Goal: Task Accomplishment & Management: Manage account settings

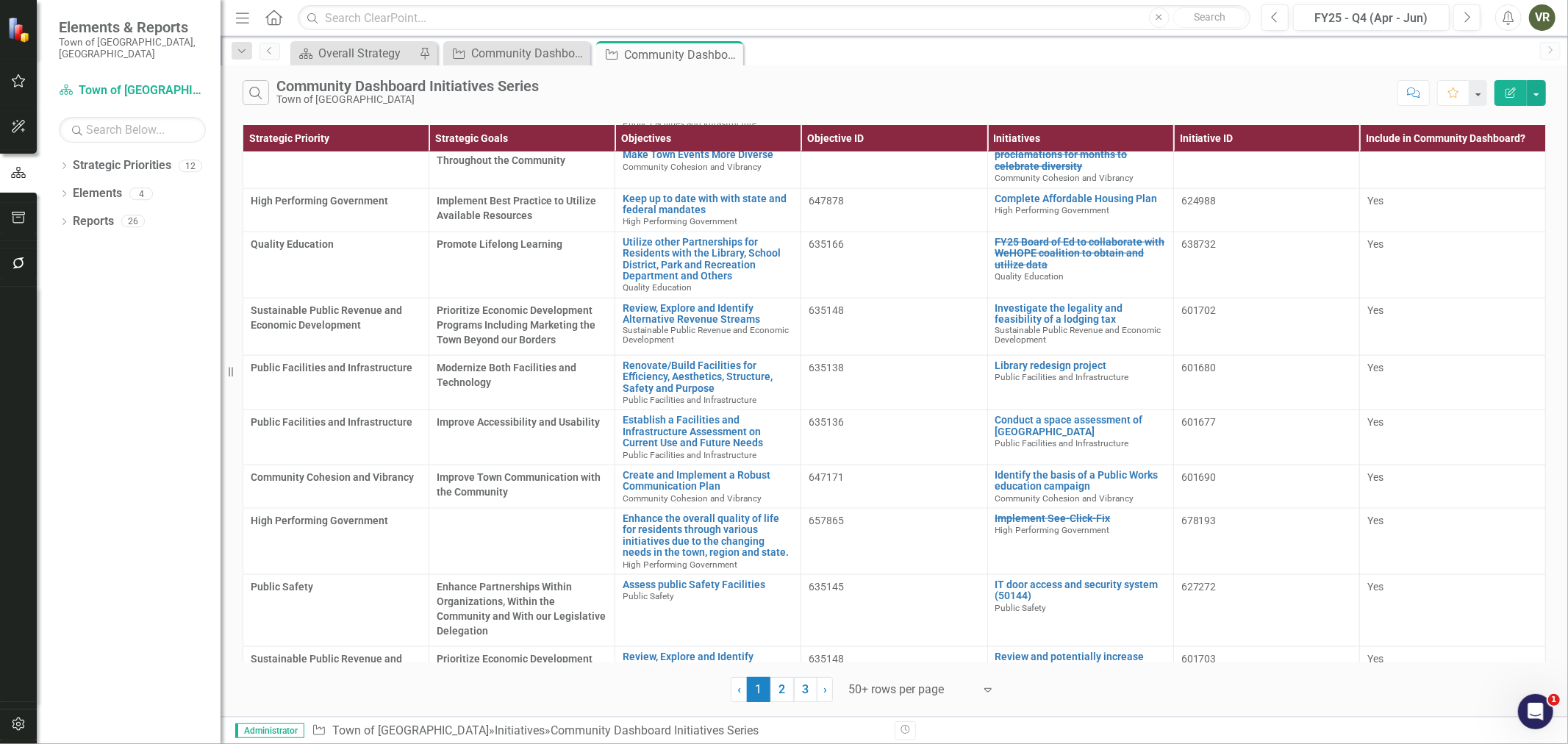
scroll to position [1633, 0]
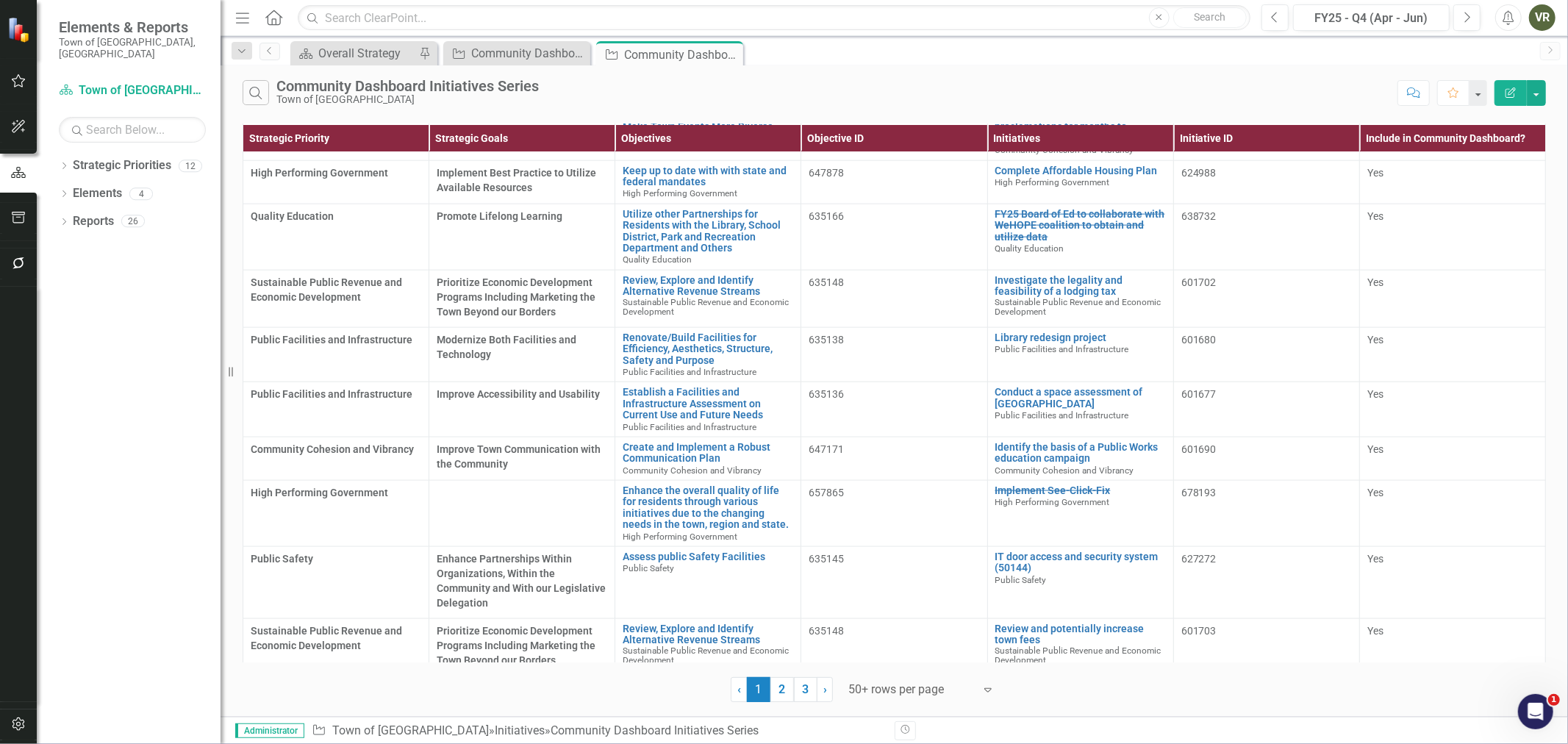
click at [509, 485] on td at bounding box center [522, 514] width 186 height 66
click at [548, 486] on td at bounding box center [522, 514] width 186 height 66
click at [664, 485] on link "Enhance the overall quality of life for residents through various initiatives d…" at bounding box center [708, 507] width 171 height 45
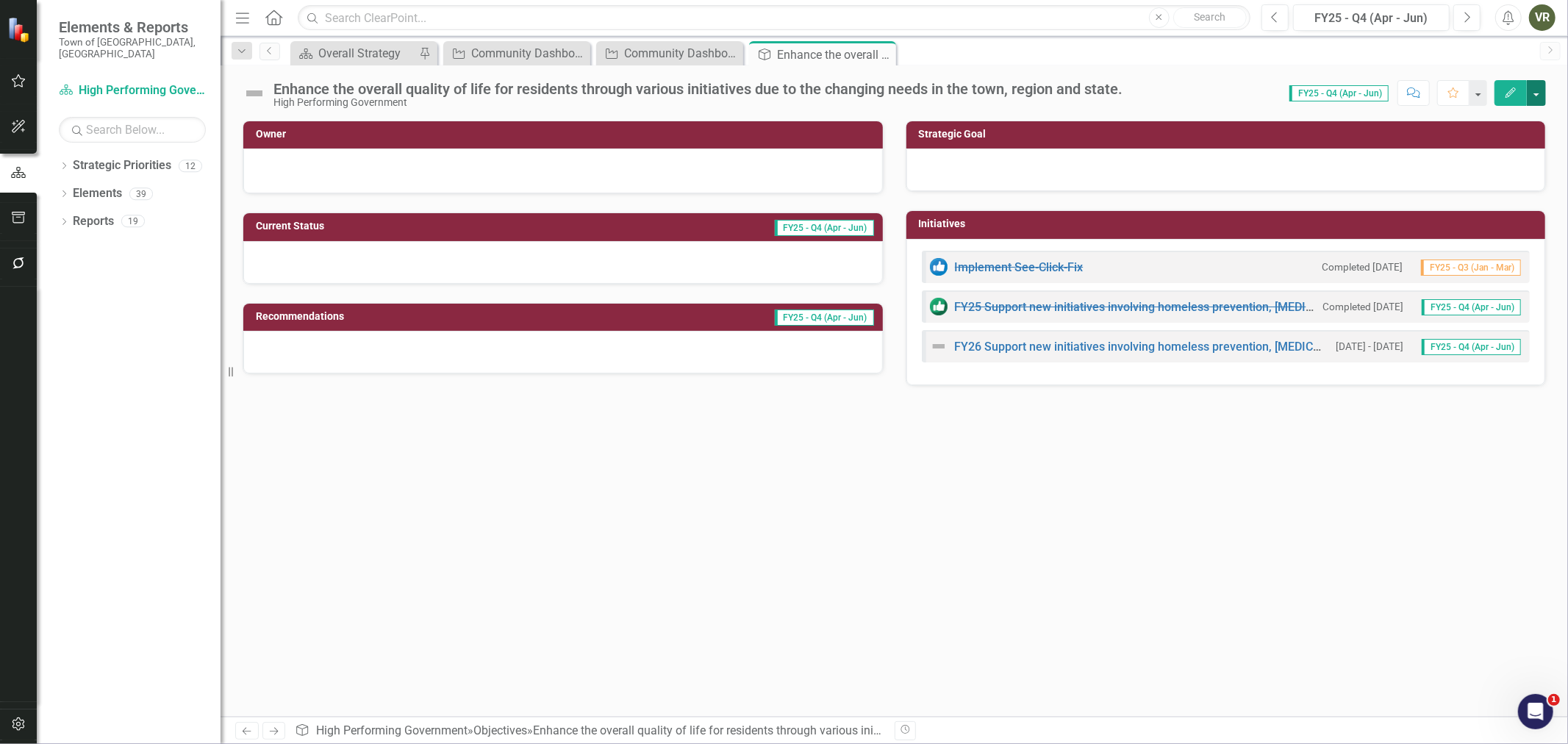
click at [1532, 99] on button "button" at bounding box center [1536, 92] width 19 height 25
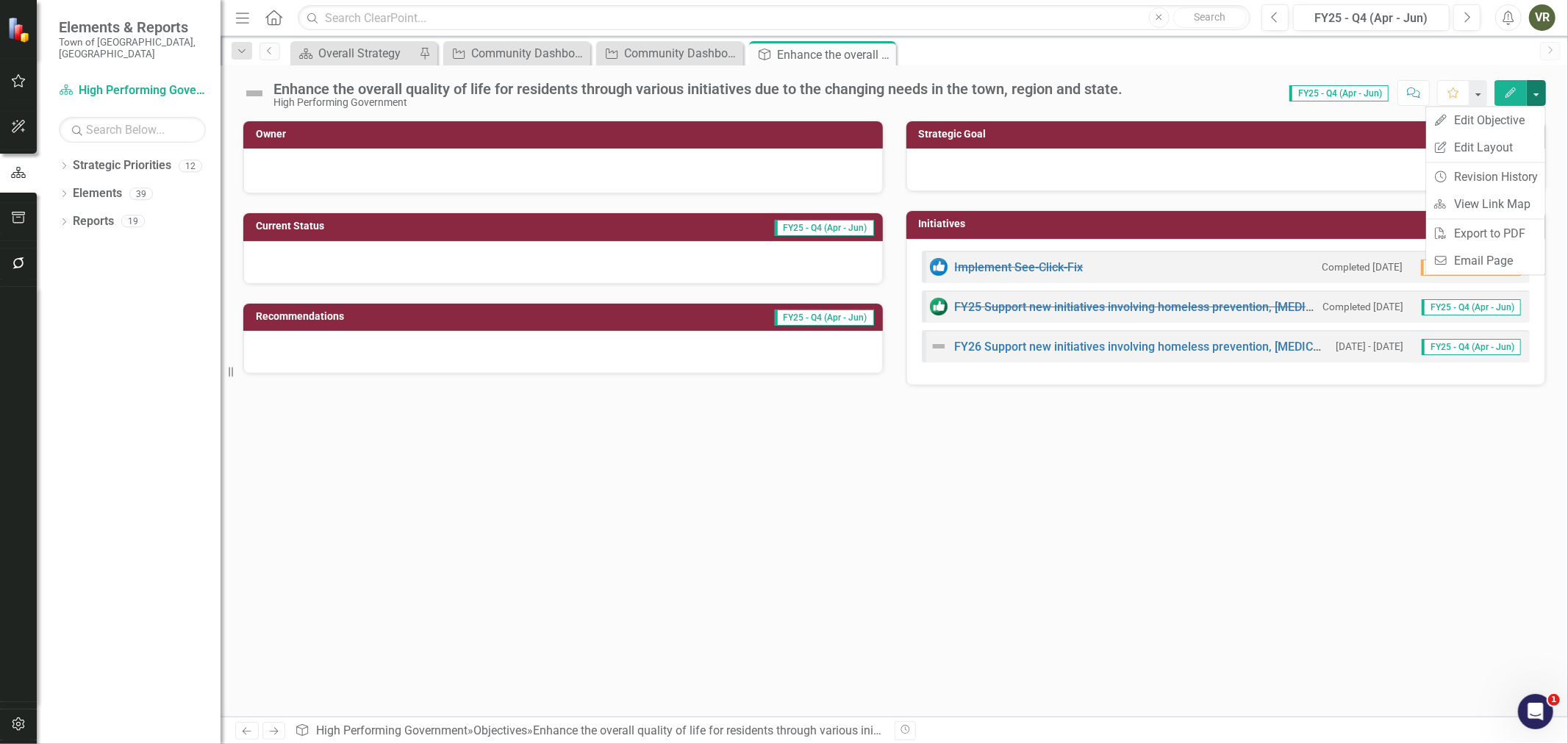
click at [1510, 88] on icon "Edit" at bounding box center [1510, 92] width 13 height 10
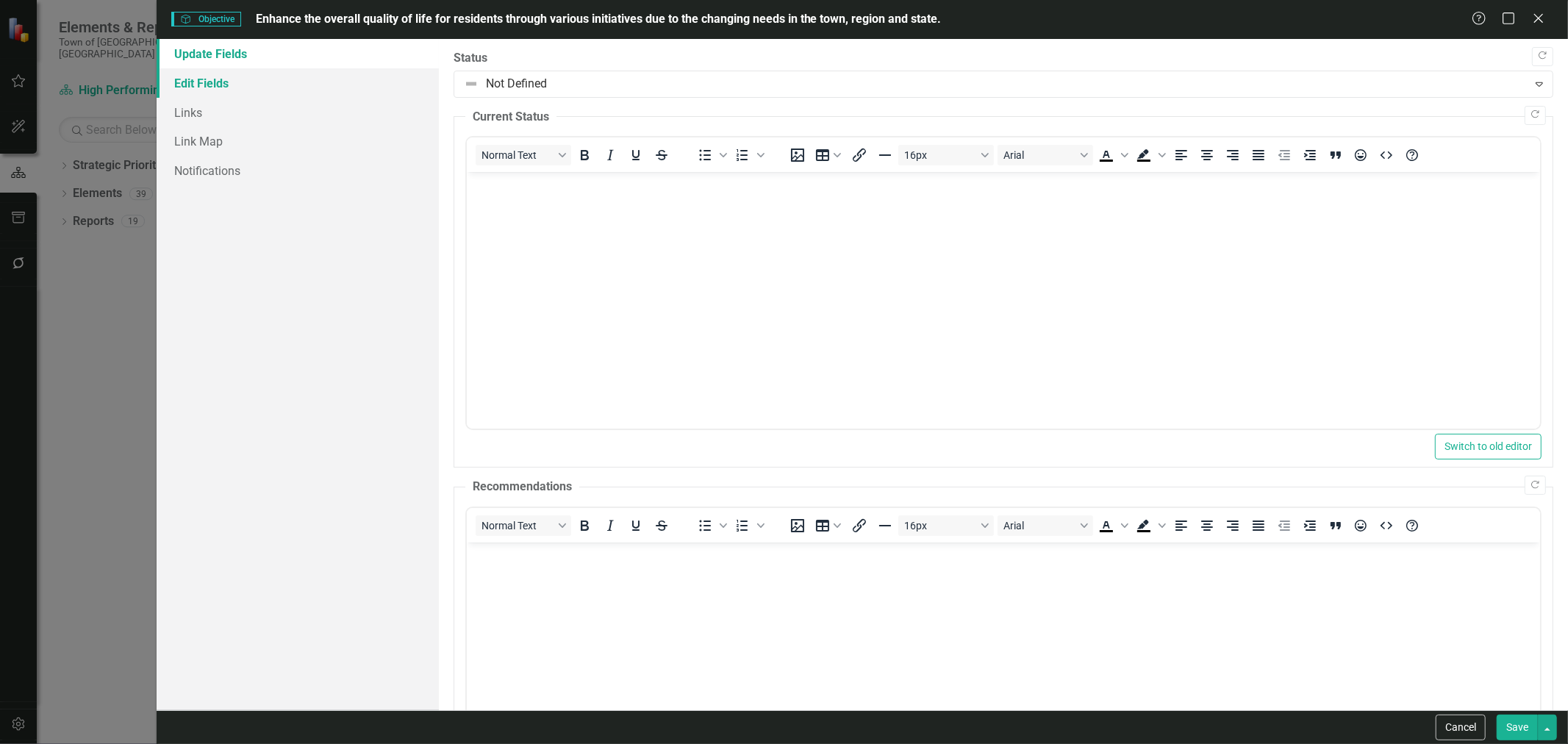
click at [254, 84] on link "Edit Fields" at bounding box center [297, 83] width 282 height 29
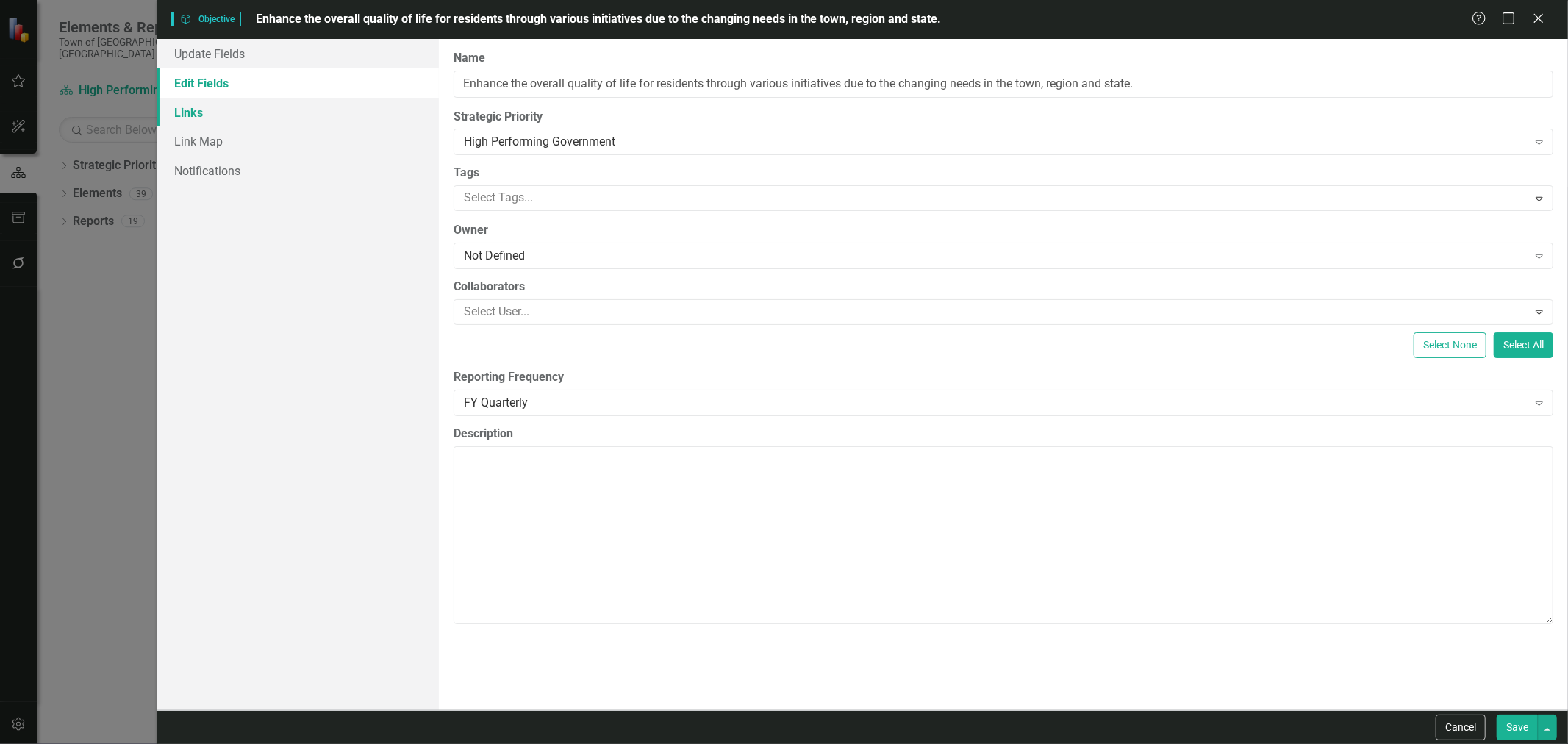
click at [217, 122] on link "Links" at bounding box center [297, 112] width 282 height 29
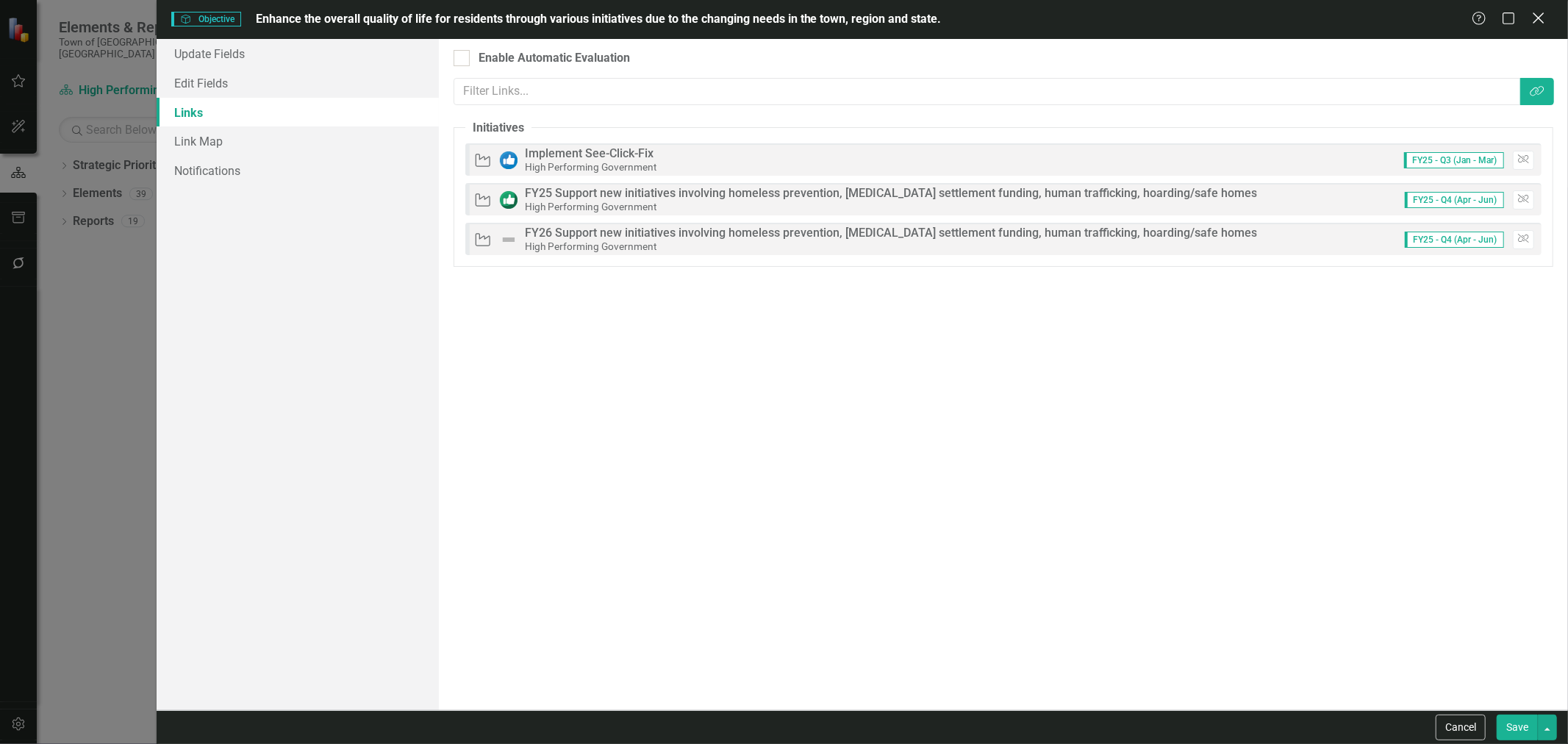
click at [1543, 18] on icon "Close" at bounding box center [1538, 18] width 18 height 14
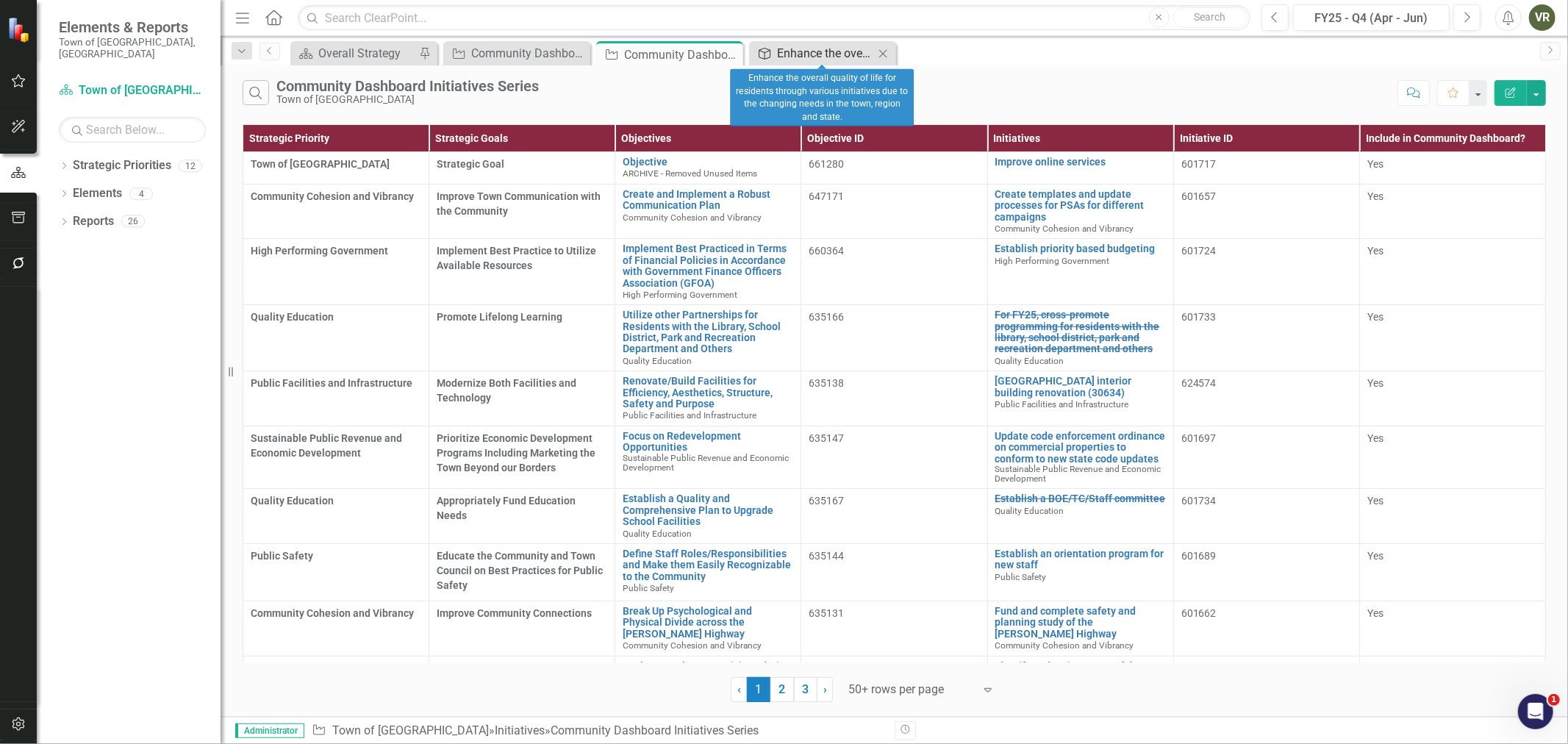
click at [809, 57] on div "Enhance the overall quality of life for residents through various initiatives d…" at bounding box center [826, 53] width 97 height 18
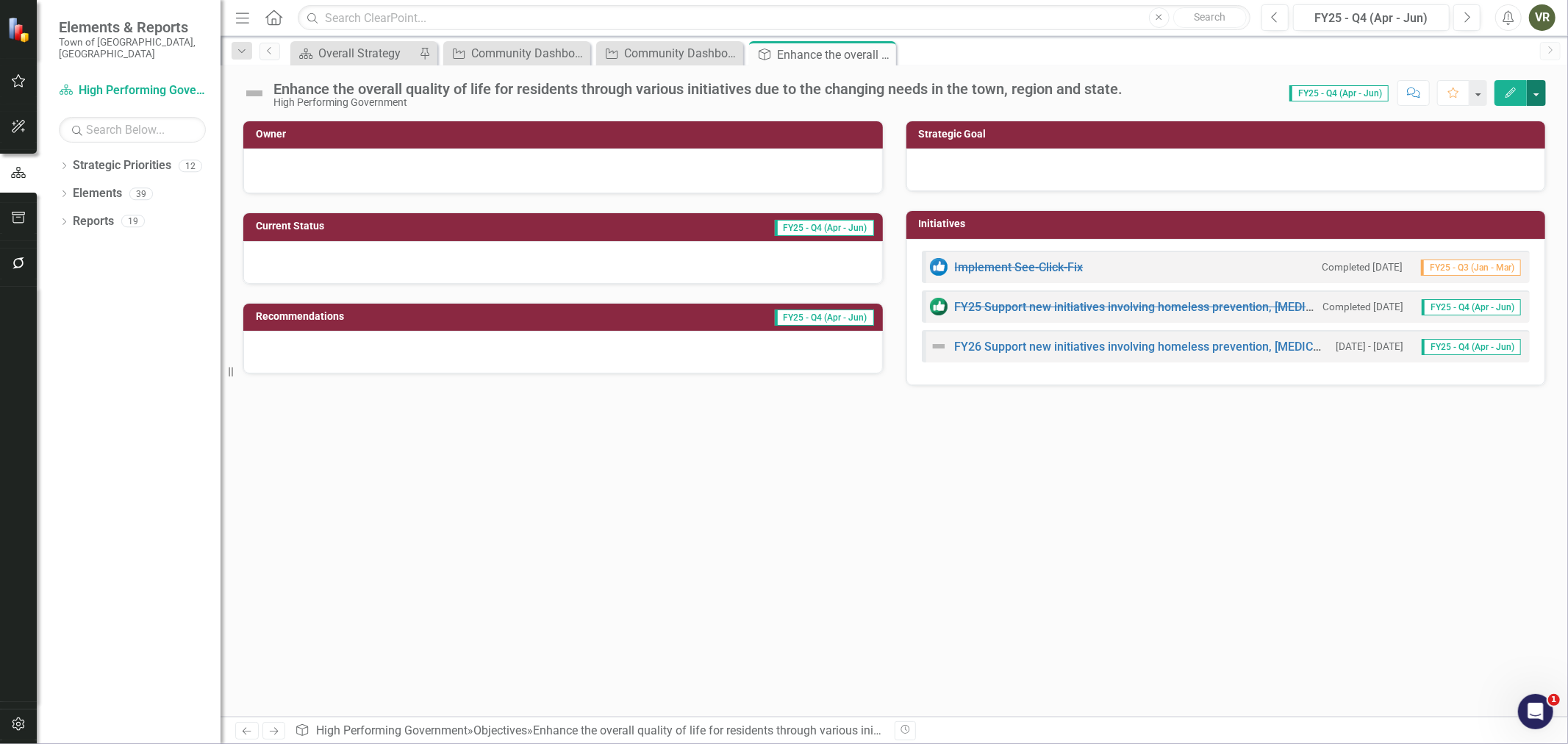
click at [1536, 93] on button "button" at bounding box center [1536, 92] width 19 height 25
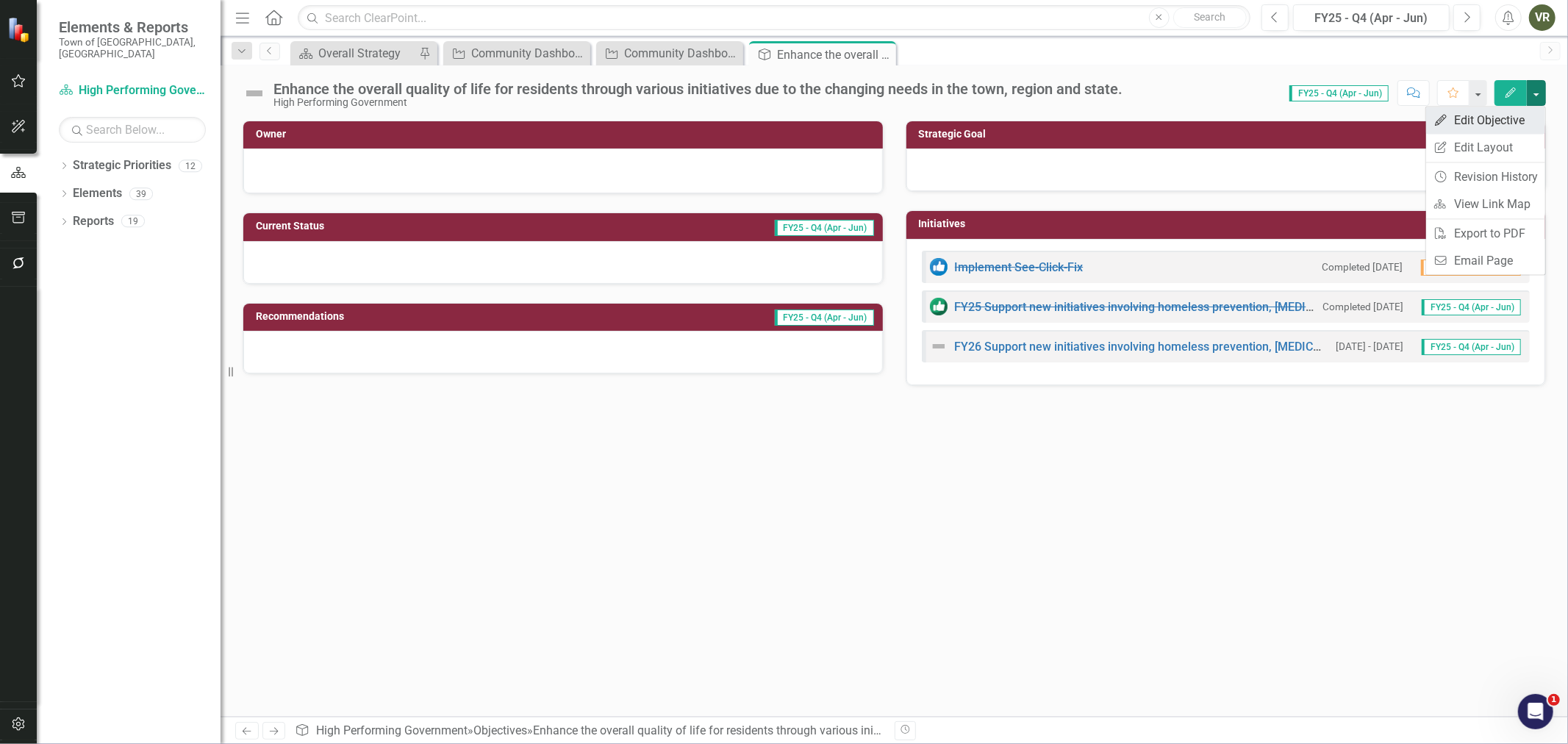
click at [1506, 121] on link "Edit Edit Objective" at bounding box center [1485, 120] width 119 height 27
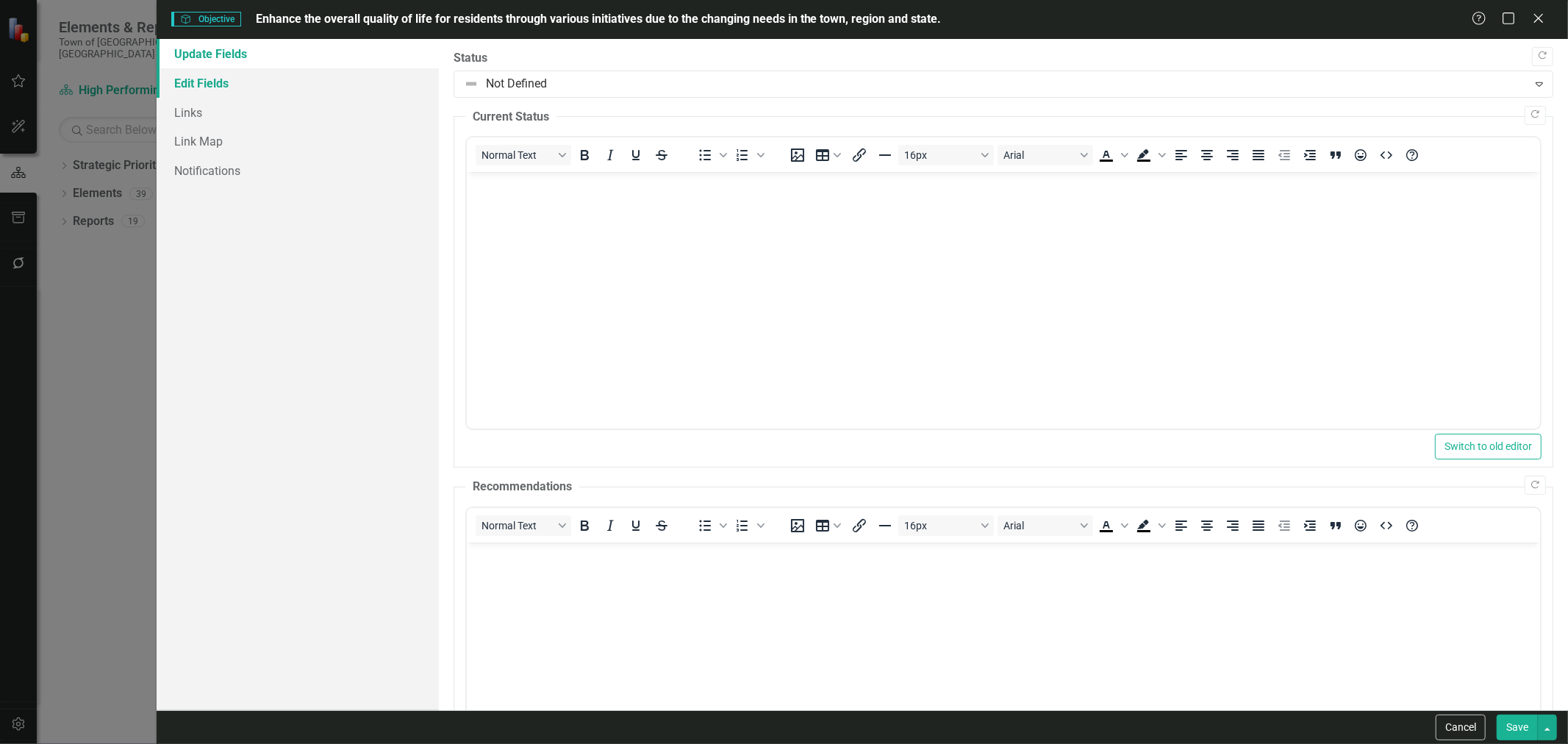
click at [338, 78] on link "Edit Fields" at bounding box center [297, 83] width 282 height 29
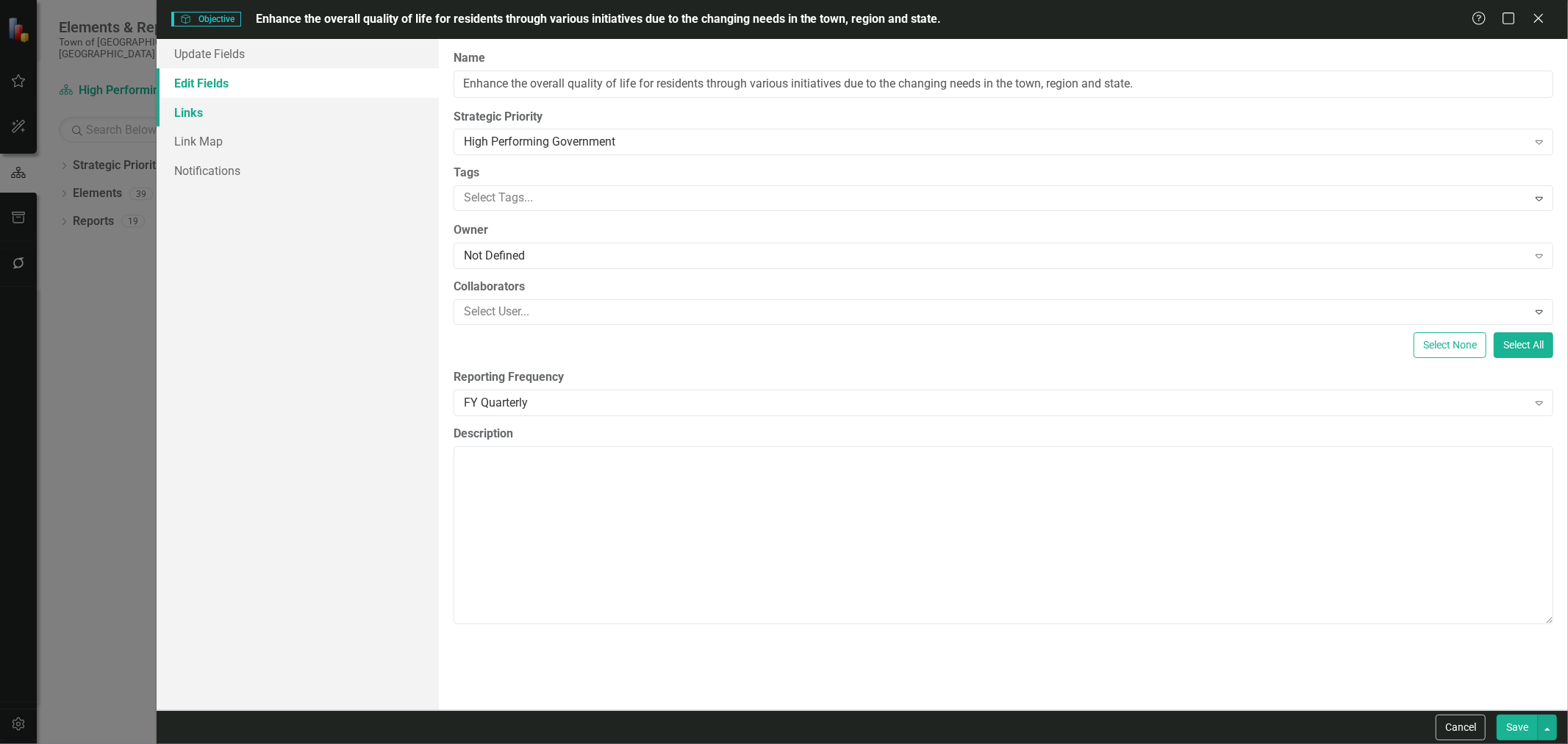
click at [376, 115] on link "Links" at bounding box center [297, 112] width 282 height 29
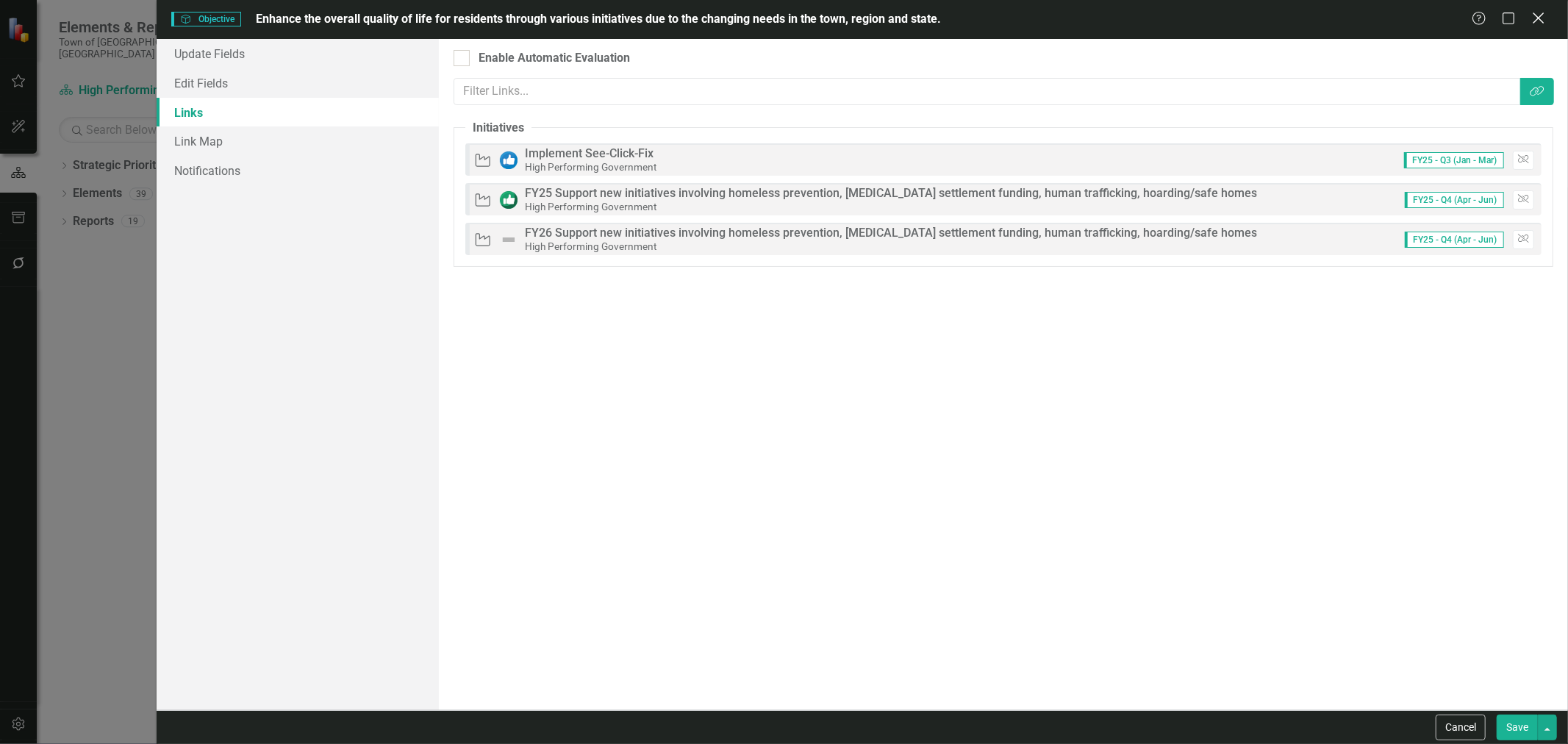
click at [1540, 18] on icon "Close" at bounding box center [1538, 18] width 18 height 14
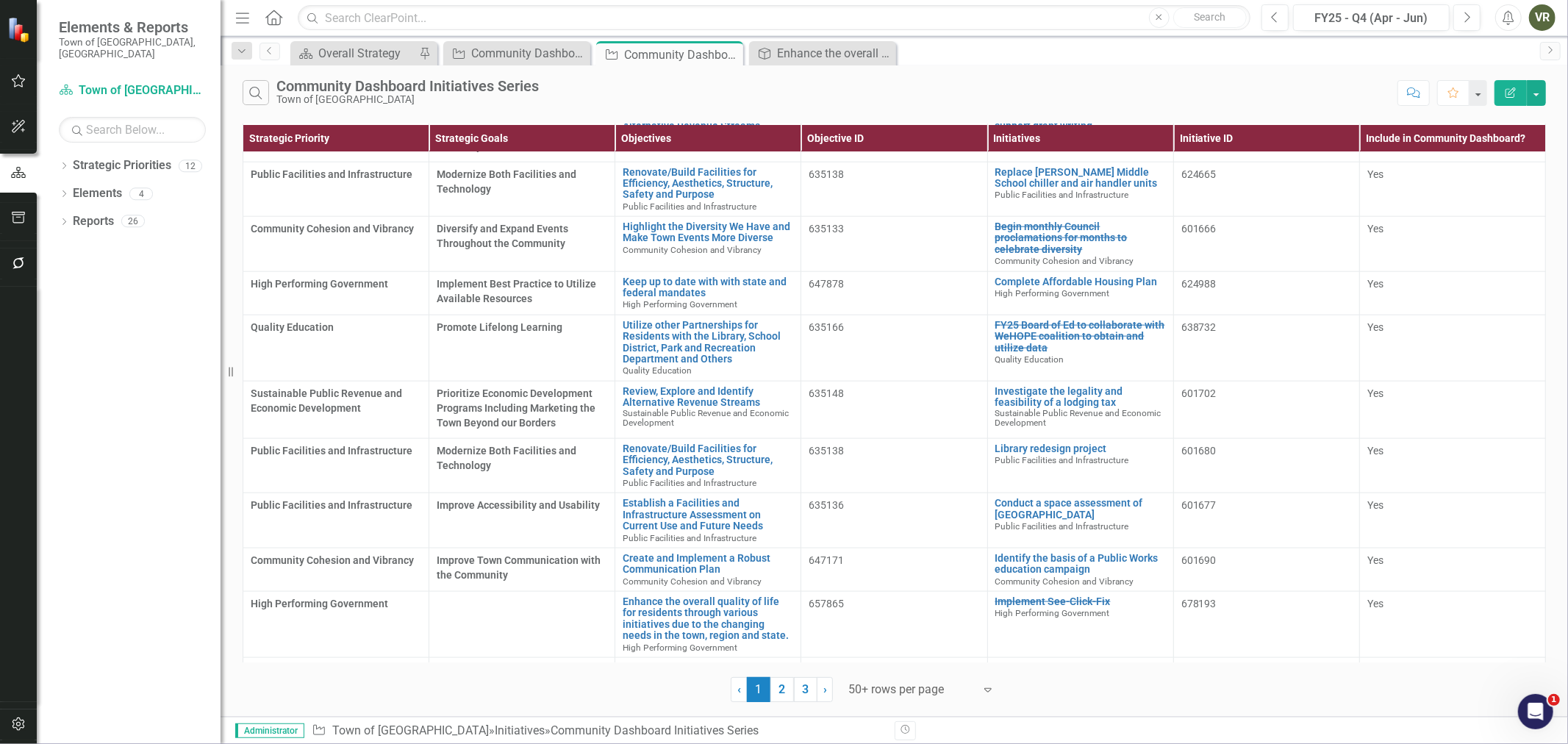
scroll to position [1552, 0]
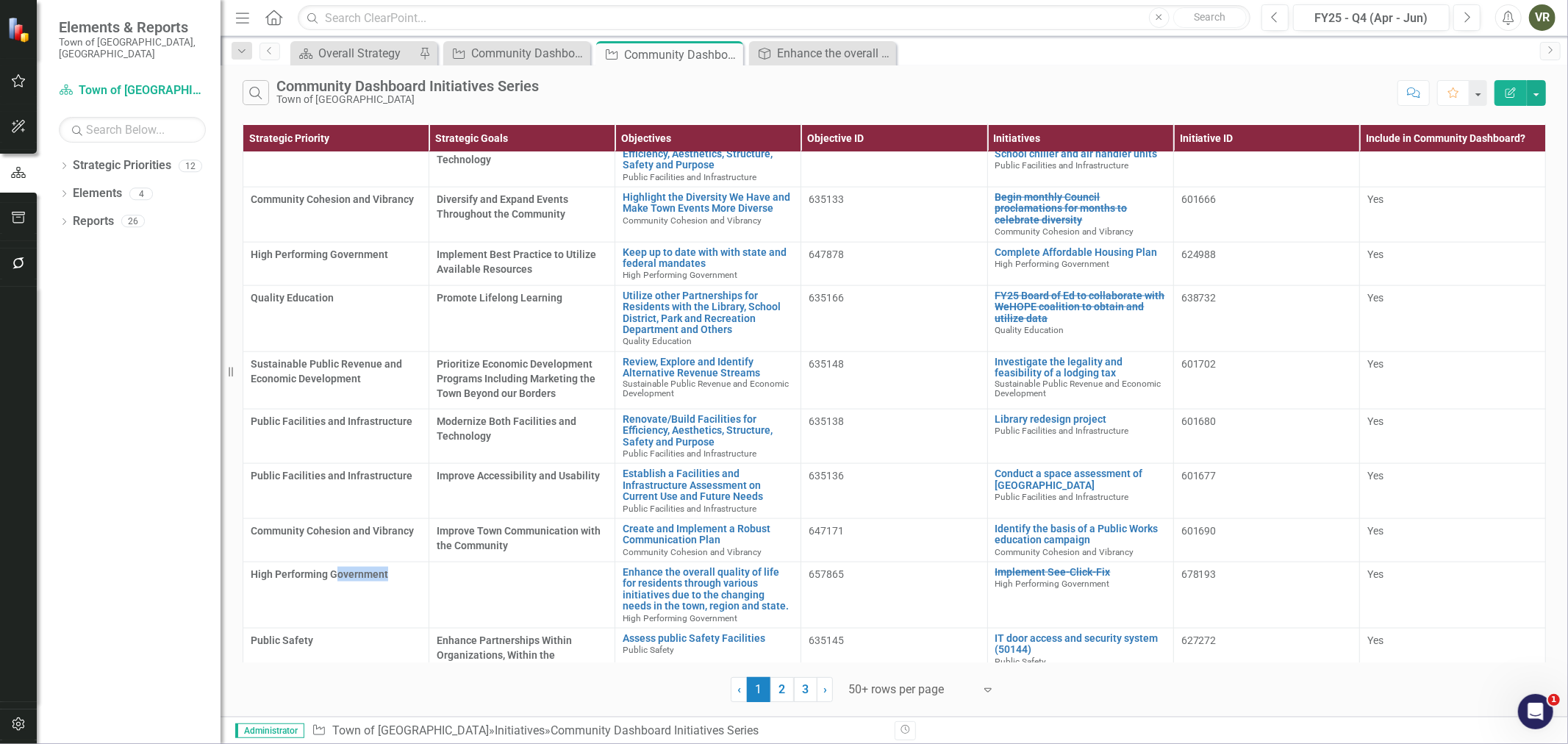
drag, startPoint x: 333, startPoint y: 555, endPoint x: 409, endPoint y: 552, distance: 76.1
click at [409, 566] on div "High Performing Government" at bounding box center [336, 573] width 171 height 15
click at [1183, 111] on div "Search Community Dashboard Initiatives Series Town of Wethersfield Comment Favo…" at bounding box center [894, 89] width 1347 height 48
click at [692, 566] on link "Enhance the overall quality of life for residents through various initiatives d…" at bounding box center [708, 589] width 171 height 45
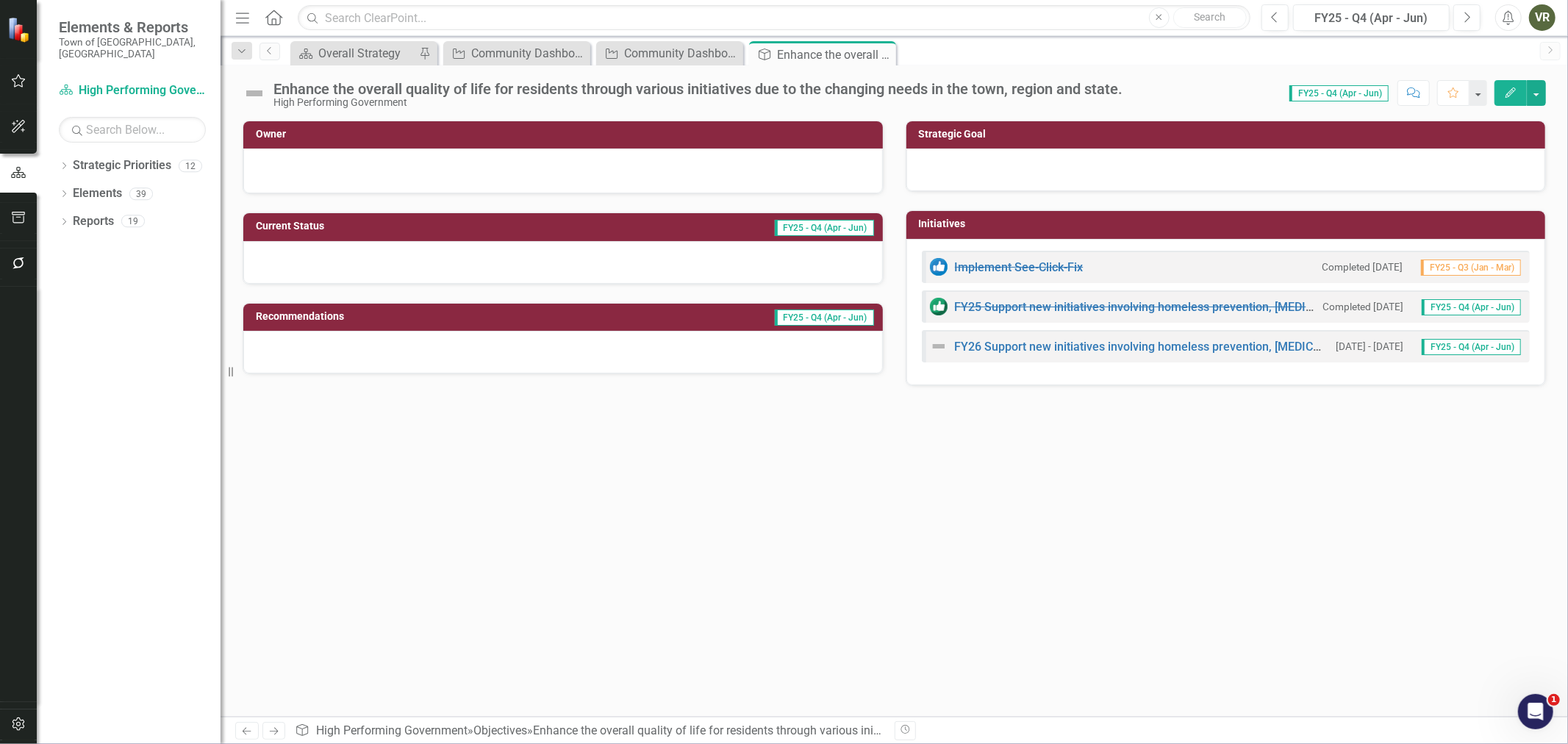
click at [990, 170] on div at bounding box center [1226, 169] width 639 height 42
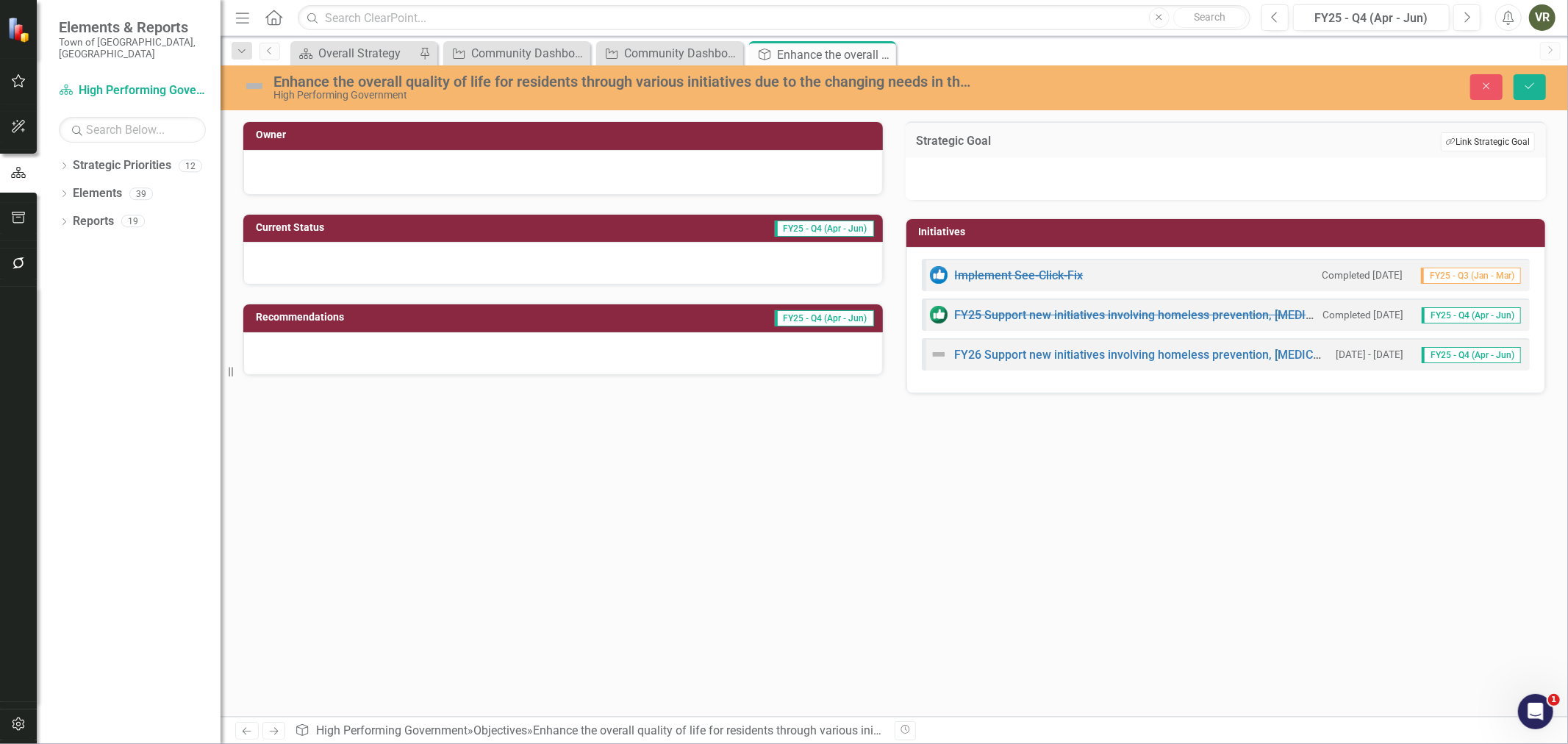
click at [1464, 138] on button "Link Tag Link Strategic Goal" at bounding box center [1487, 142] width 94 height 19
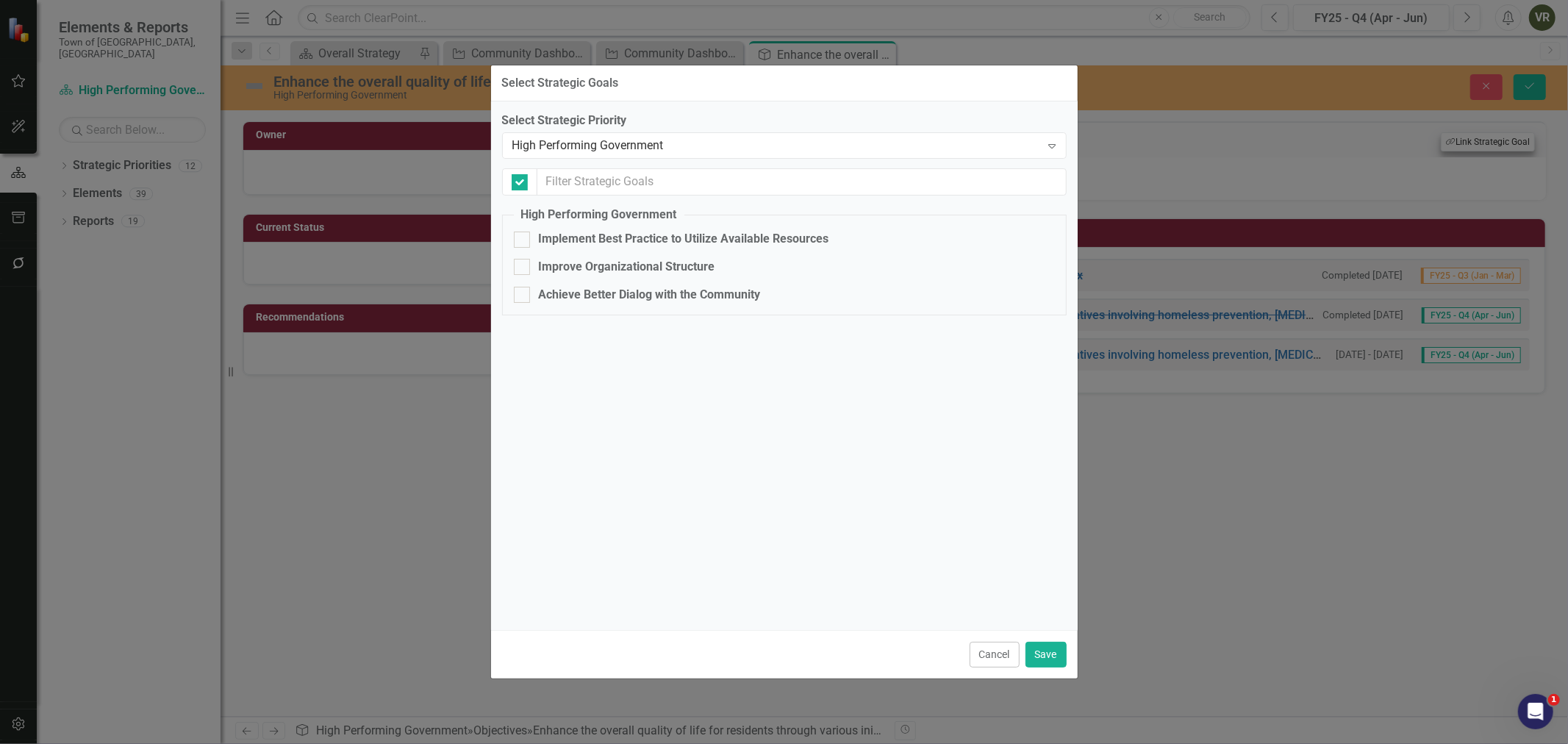
checkbox input "false"
click at [991, 652] on button "Cancel" at bounding box center [994, 654] width 50 height 25
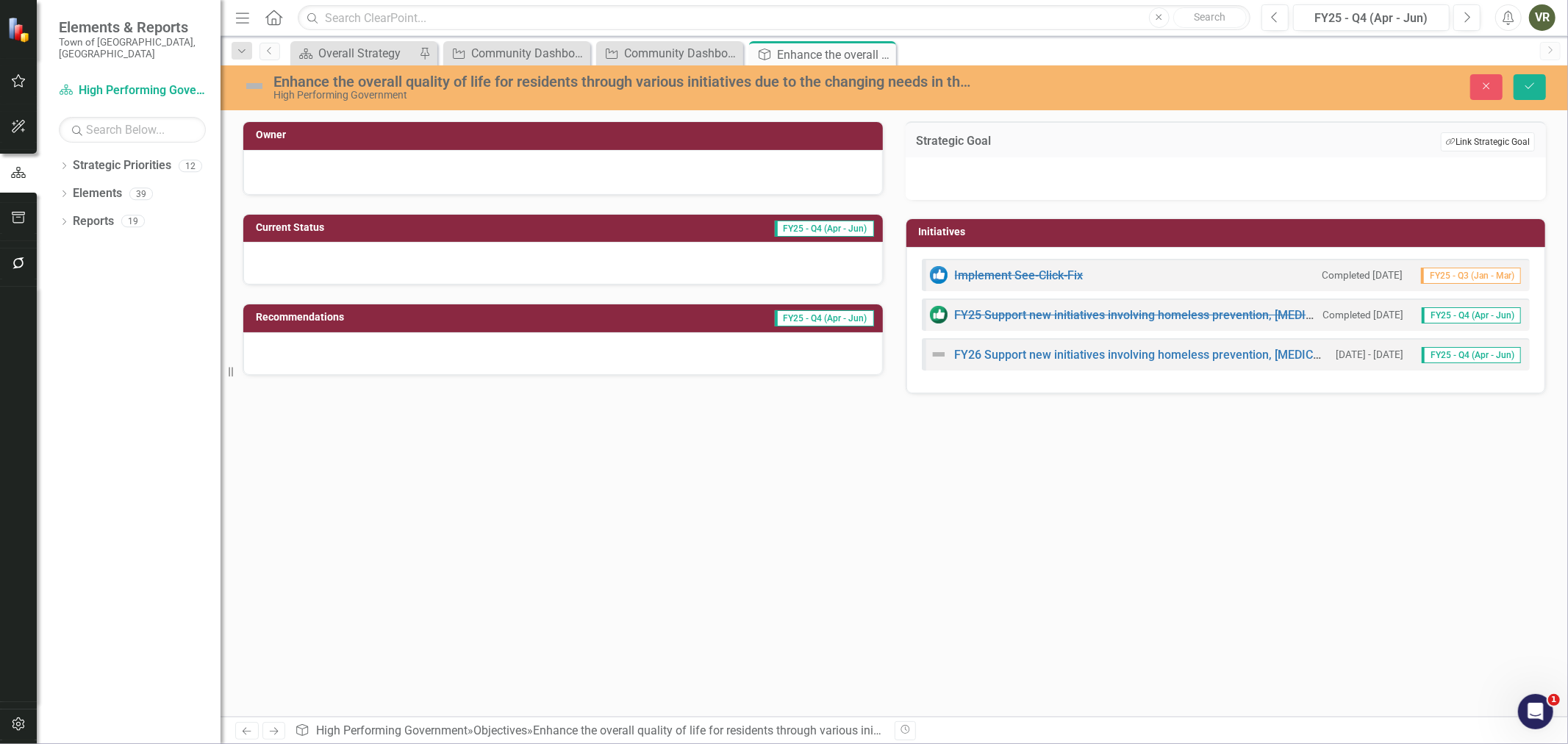
click at [1516, 147] on button "Link Tag Link Strategic Goal" at bounding box center [1487, 142] width 94 height 19
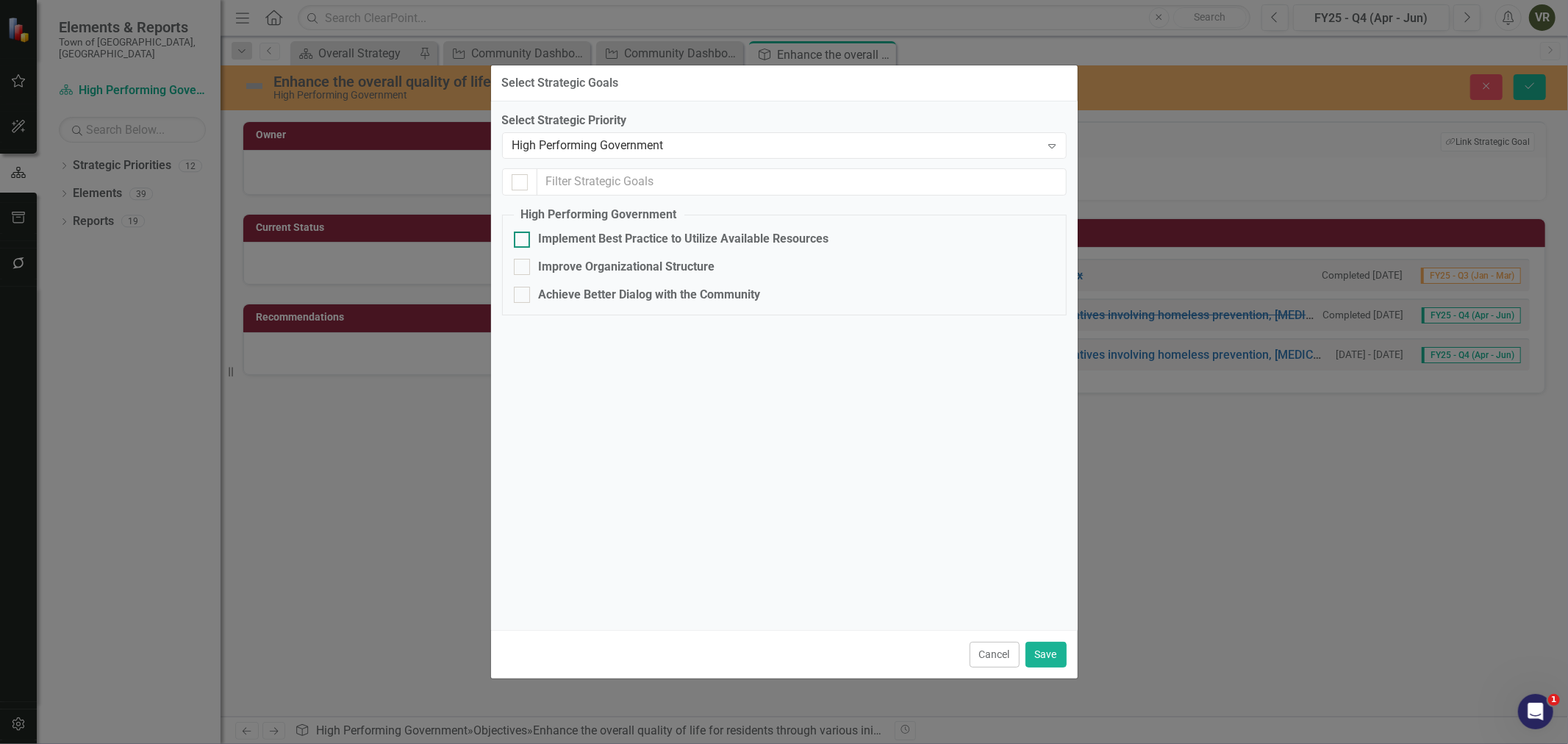
click at [730, 240] on div "Implement Best Practice to Utilize Available Resources" at bounding box center [683, 239] width 290 height 17
click at [523, 240] on input "Implement Best Practice to Utilize Available Resources" at bounding box center [519, 236] width 9 height 9
checkbox input "true"
click at [1060, 657] on button "Save" at bounding box center [1046, 654] width 41 height 25
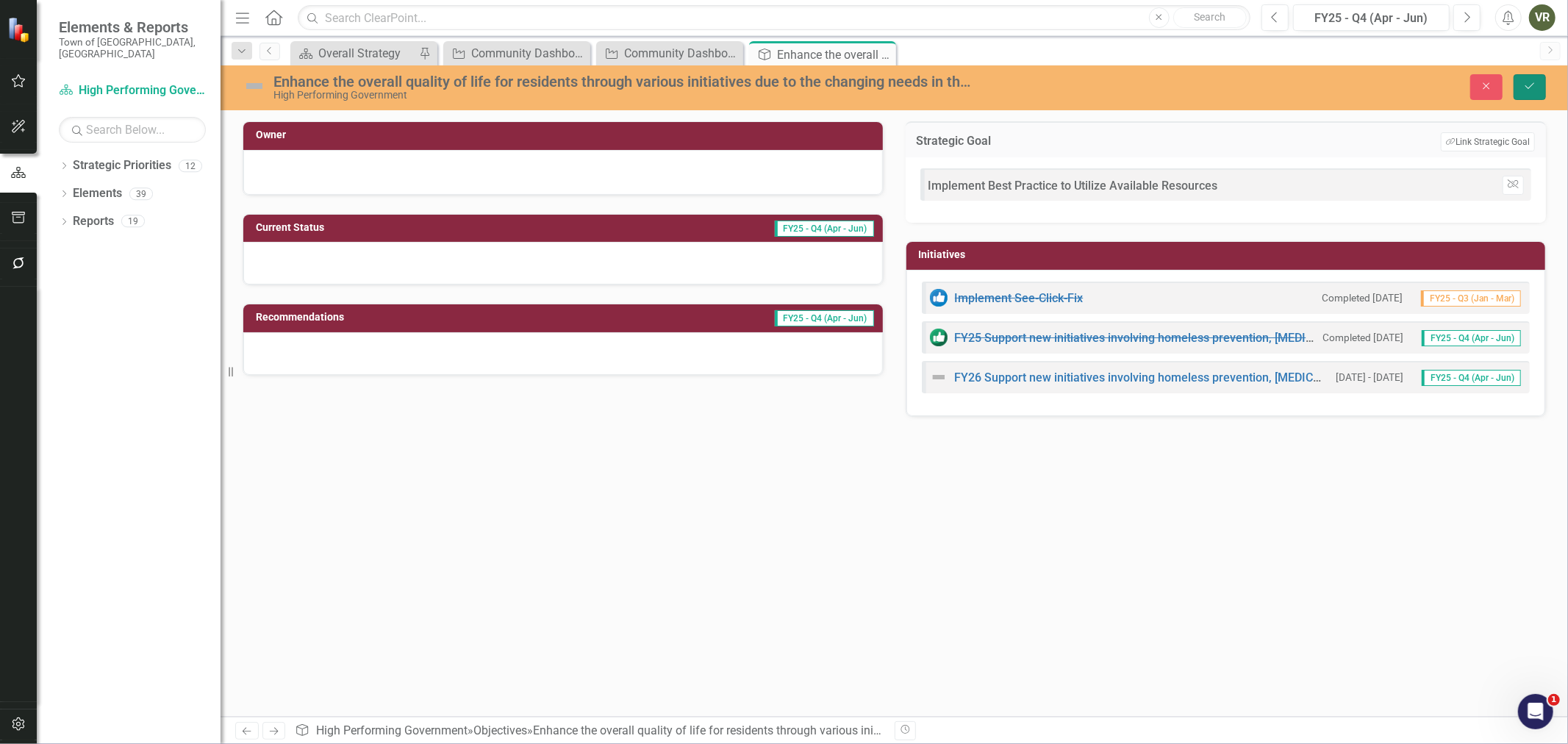
click at [1537, 84] on button "Save" at bounding box center [1530, 86] width 32 height 25
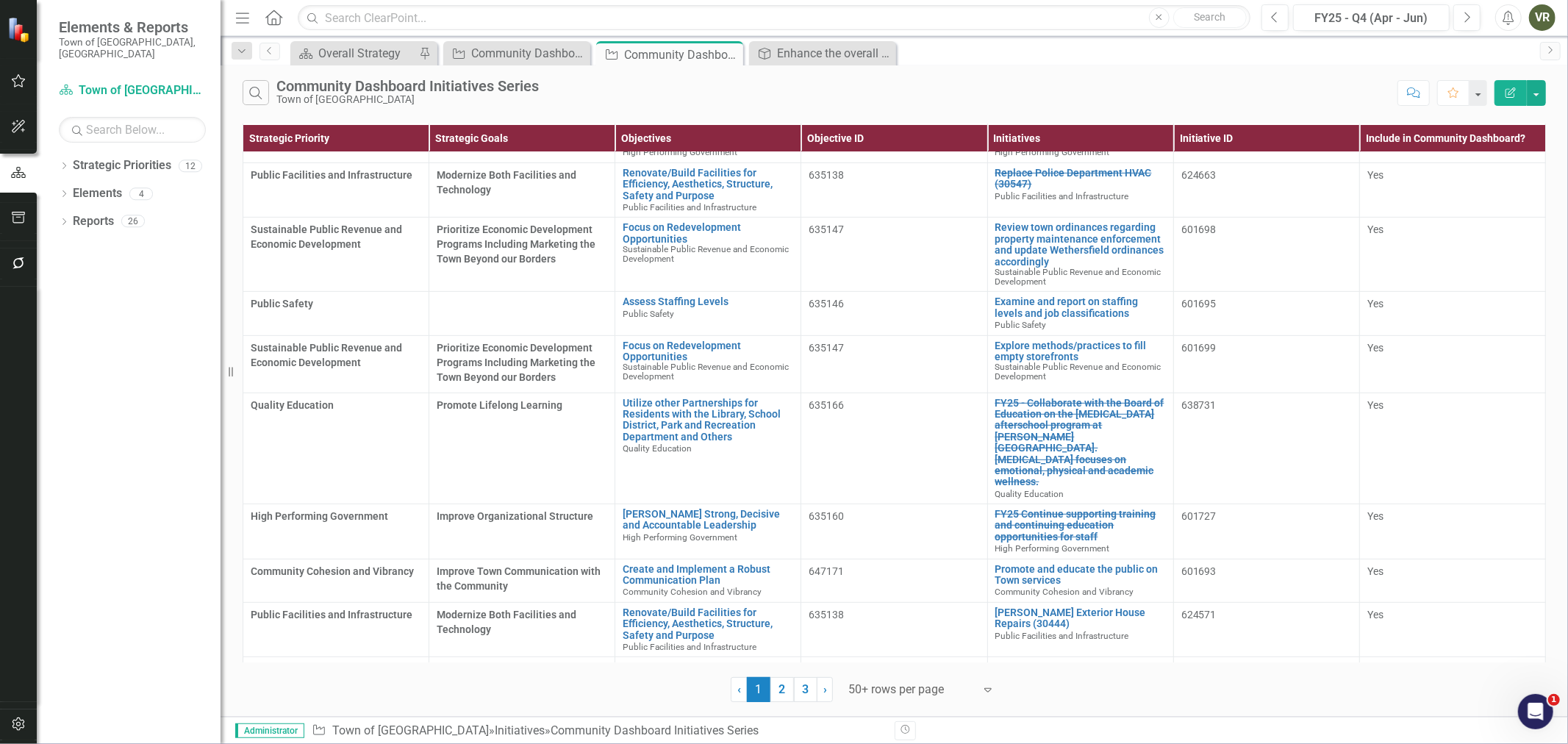
scroll to position [571, 0]
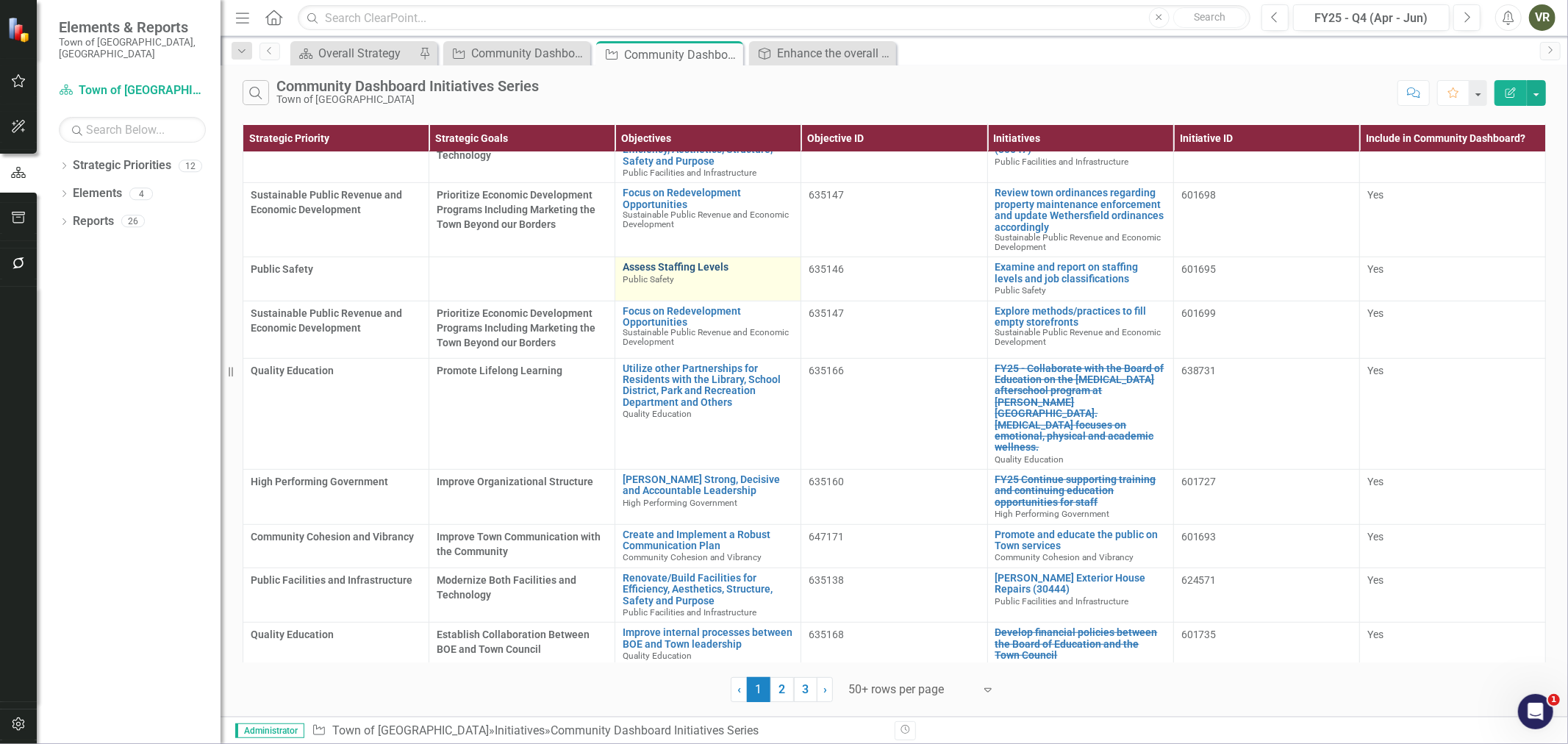
click at [692, 267] on link "Assess Staffing Levels" at bounding box center [708, 267] width 171 height 11
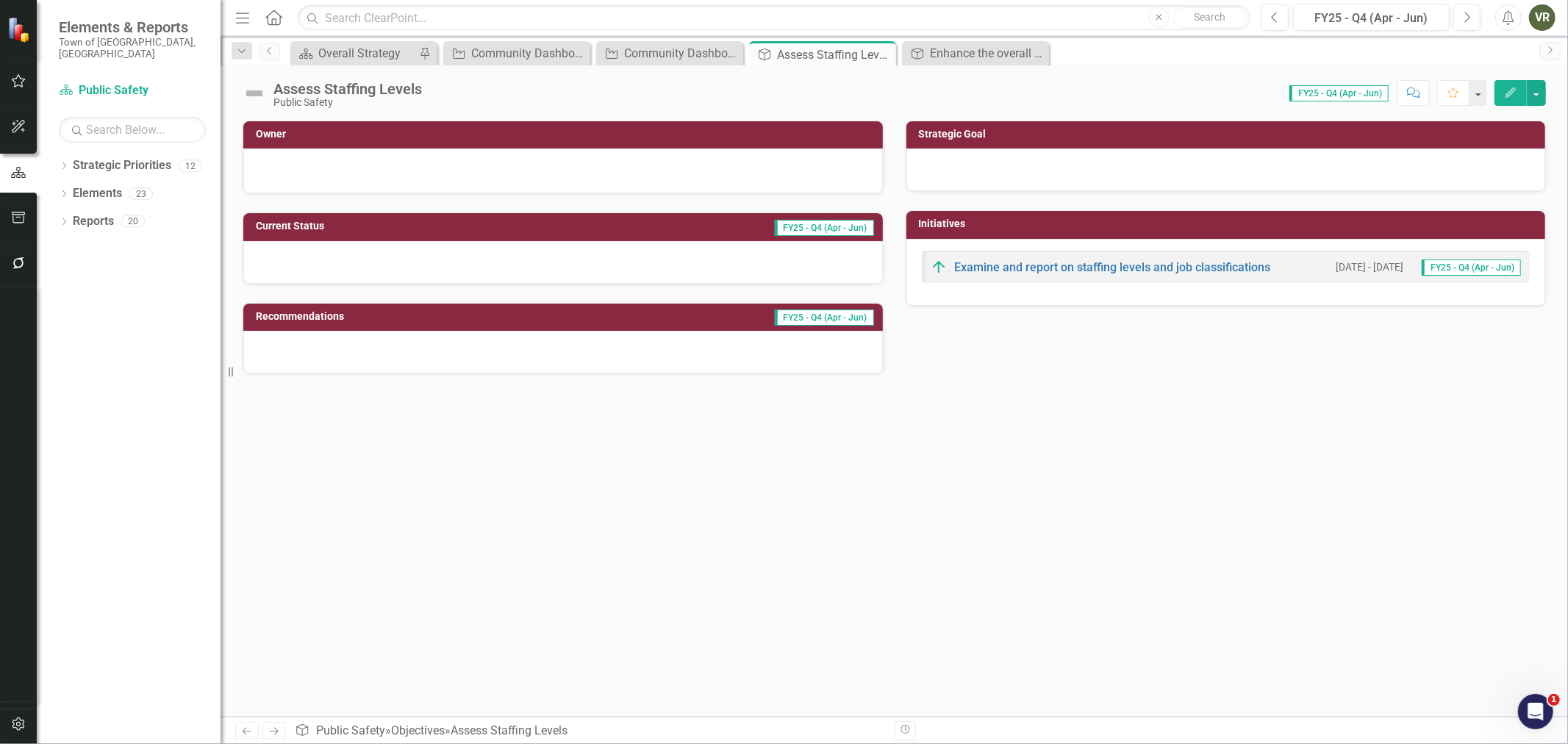
click at [1059, 169] on div at bounding box center [1226, 169] width 639 height 42
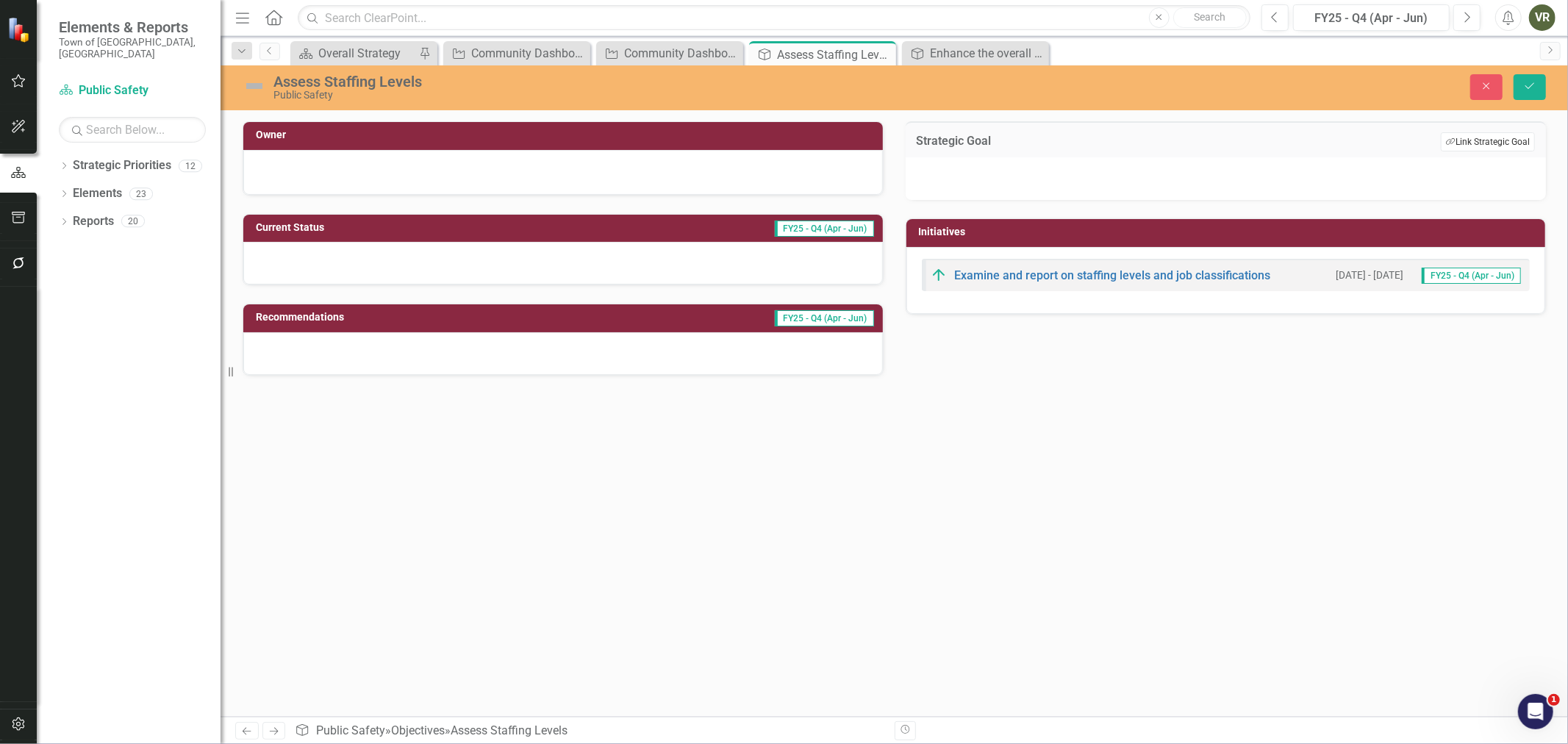
click at [1490, 145] on button "Link Tag Link Strategic Goal" at bounding box center [1487, 142] width 94 height 19
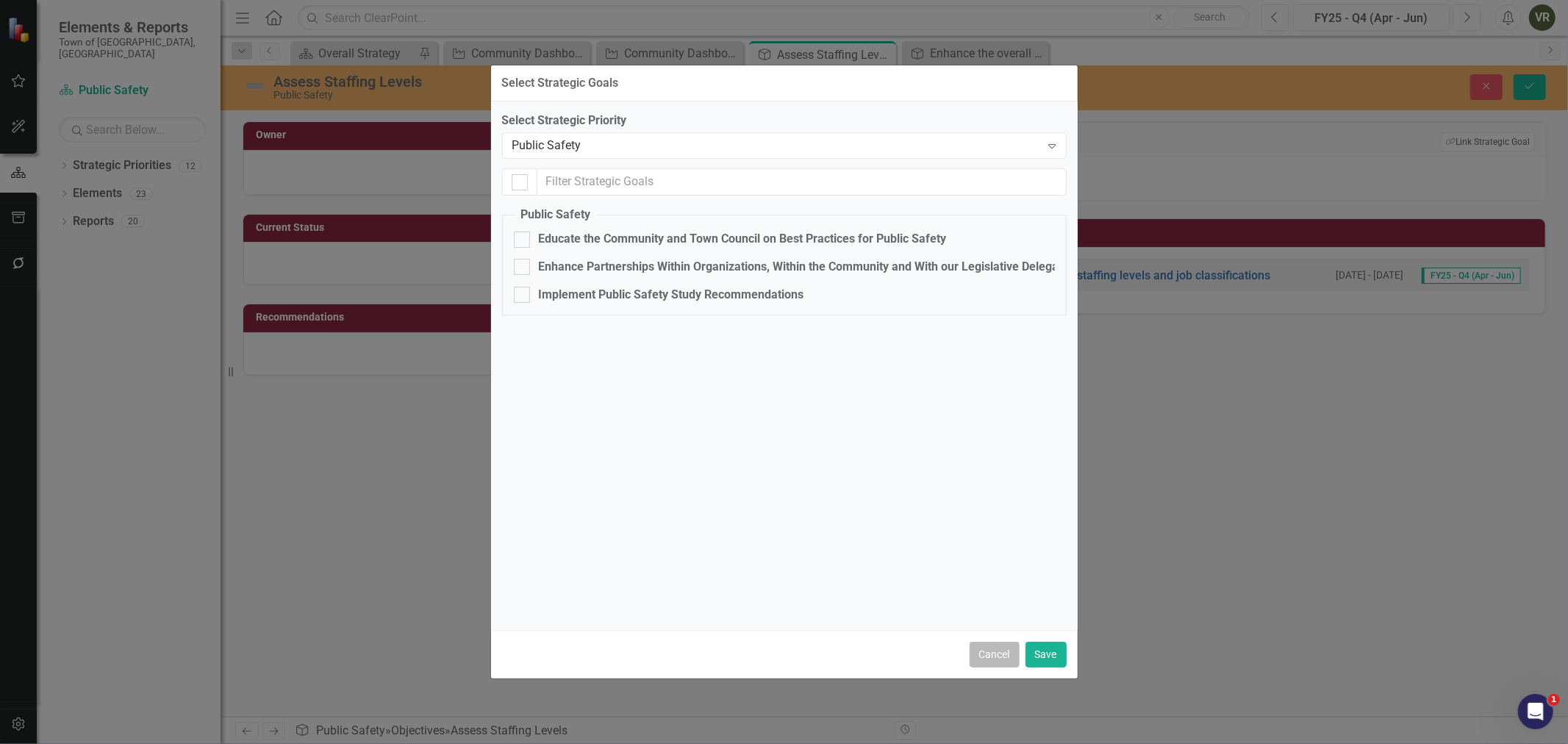
click at [981, 644] on button "Cancel" at bounding box center [994, 654] width 50 height 25
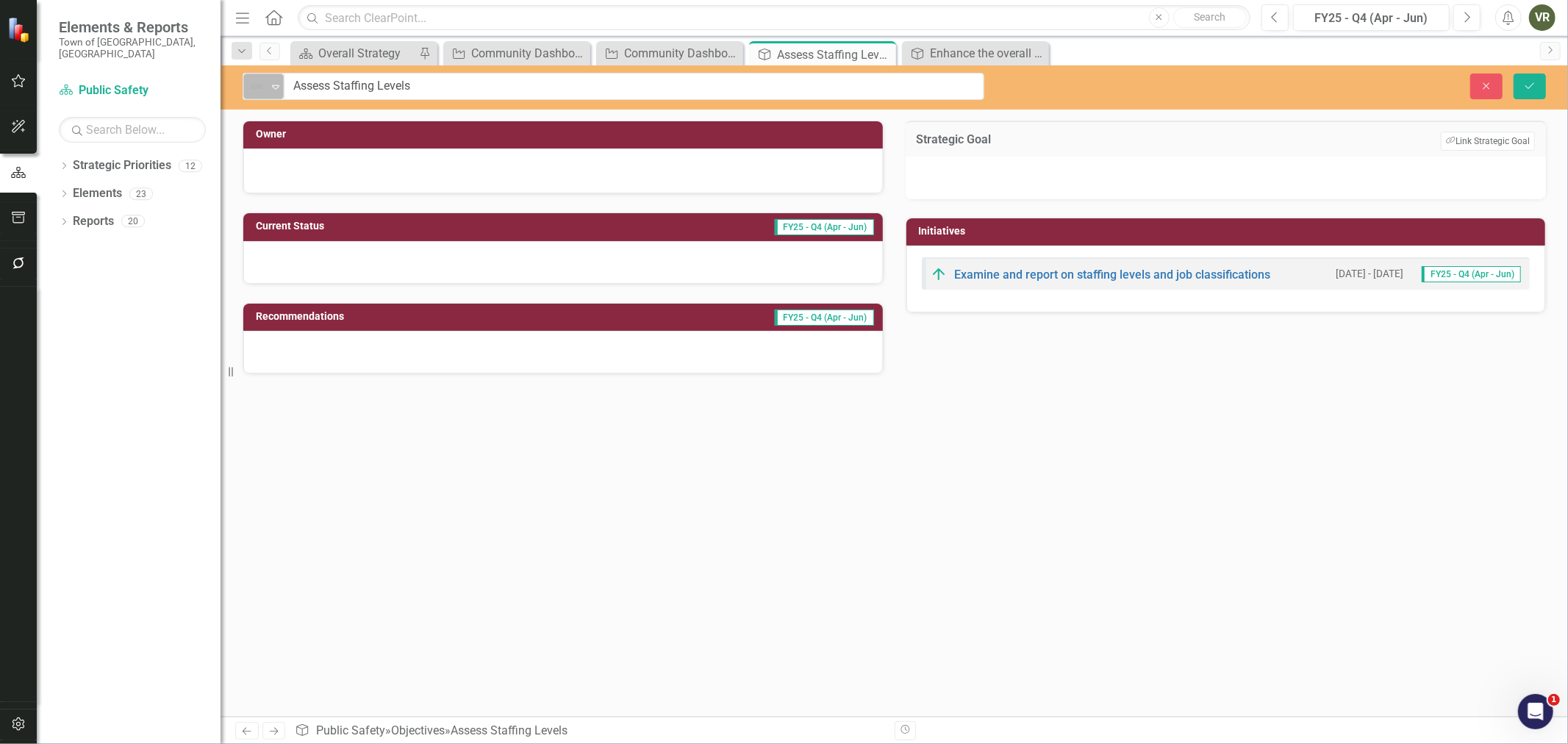
drag, startPoint x: 432, startPoint y: 79, endPoint x: 281, endPoint y: 82, distance: 151.0
click at [335, 84] on input "Assess Staffing Levels" at bounding box center [634, 86] width 699 height 27
click at [1474, 82] on button "Close" at bounding box center [1486, 86] width 32 height 25
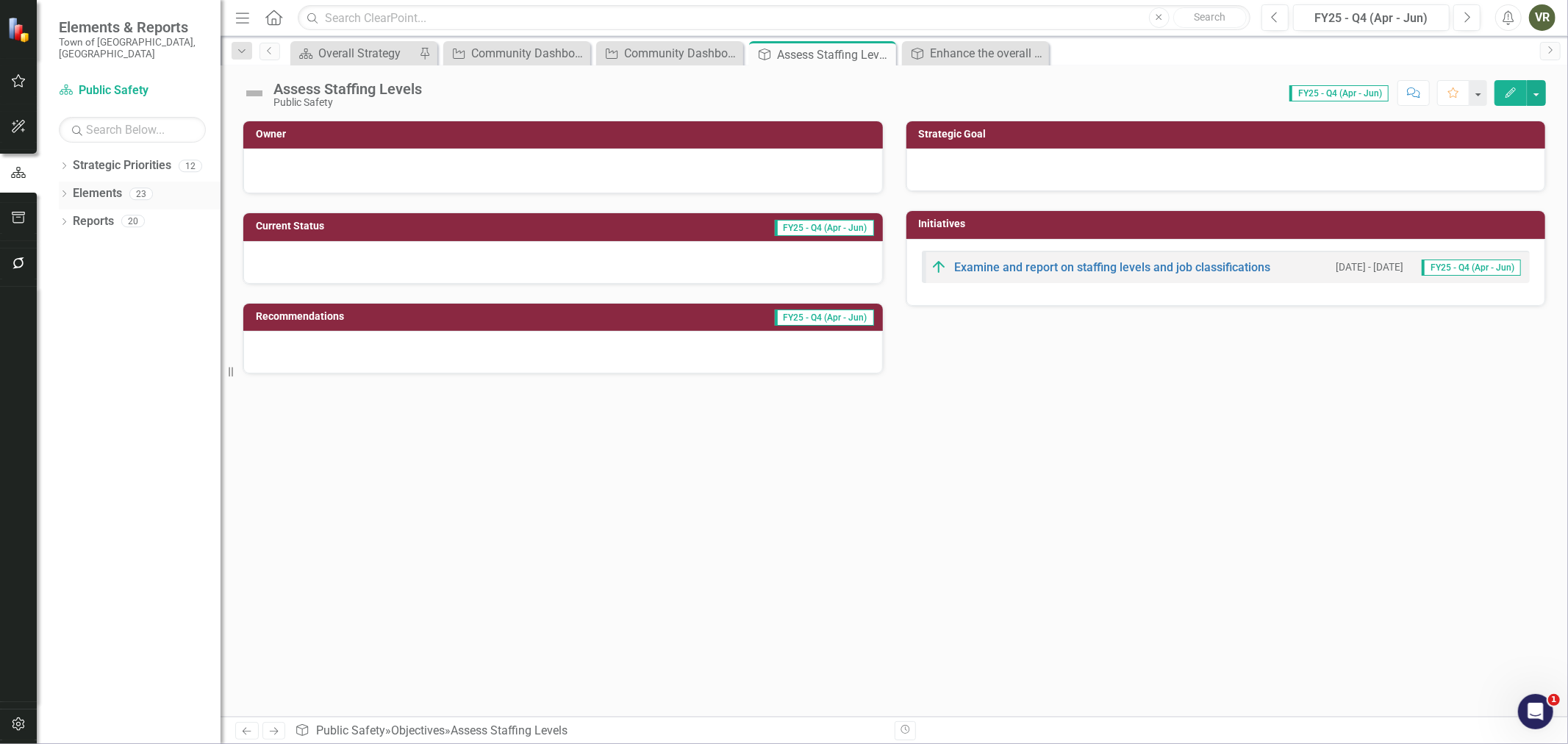
click at [62, 191] on icon "Dropdown" at bounding box center [63, 195] width 10 height 8
click at [69, 217] on div "Dropdown" at bounding box center [71, 223] width 10 height 12
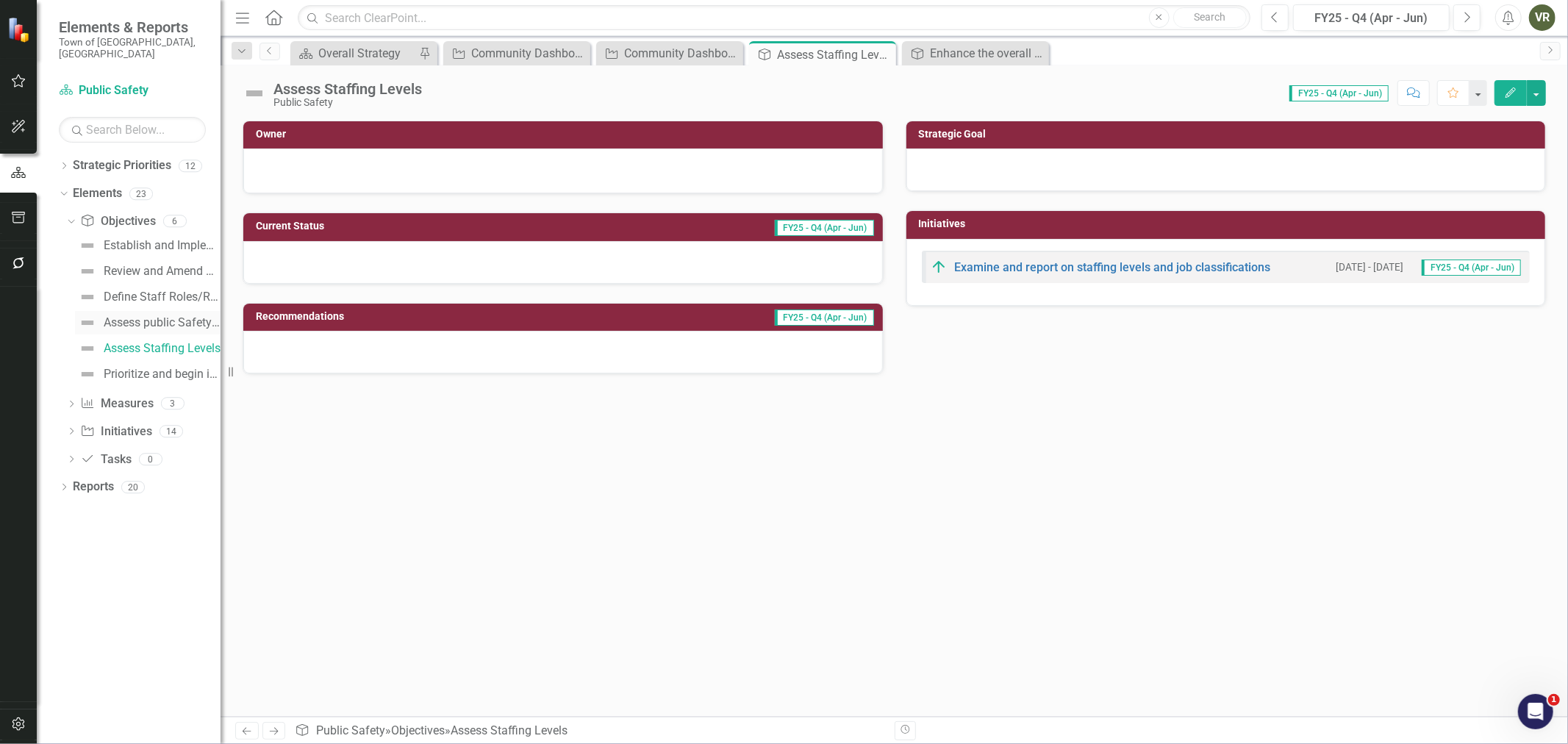
click at [135, 311] on link "Assess public Safety Facilities" at bounding box center [147, 322] width 145 height 24
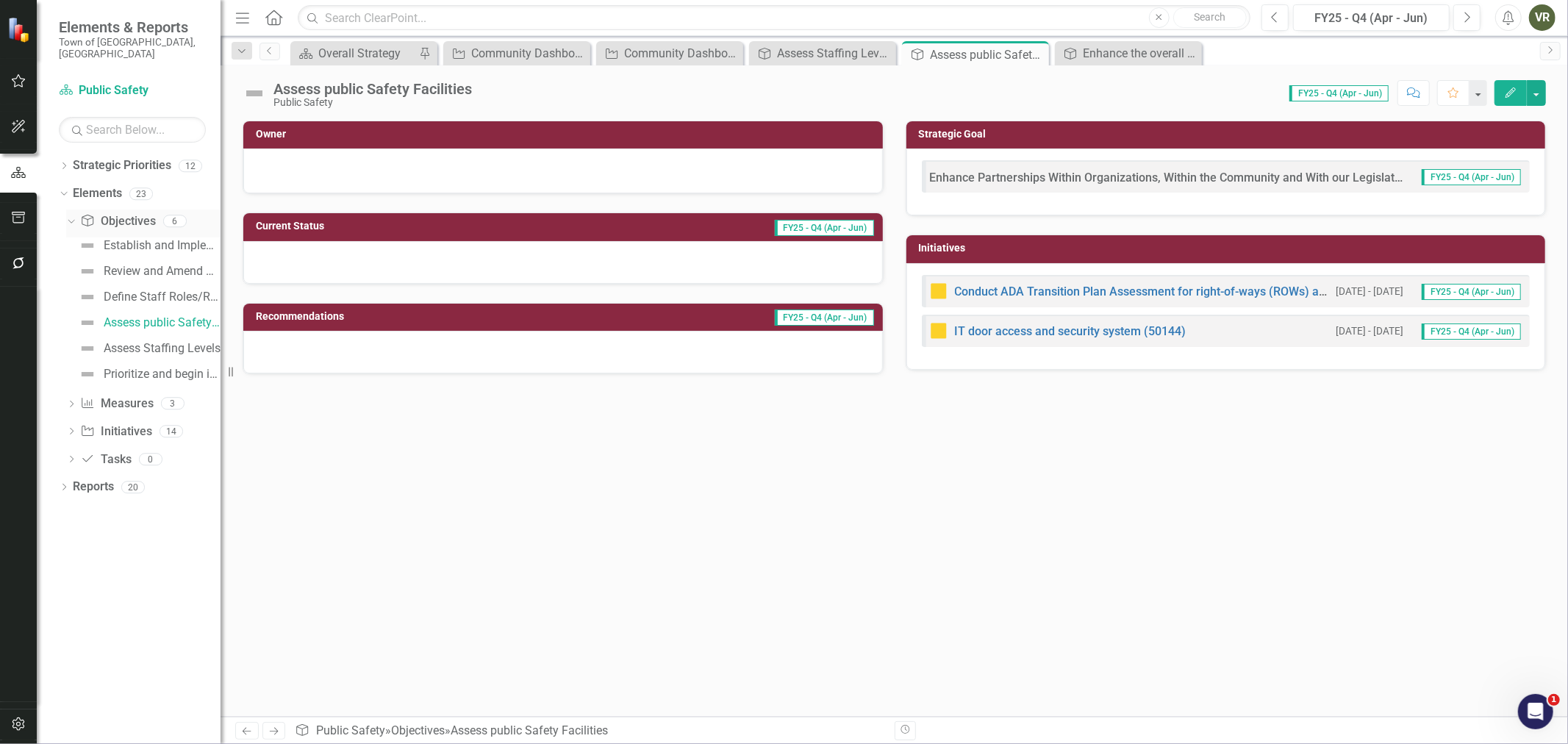
click at [113, 213] on link "Objective Objectives" at bounding box center [117, 222] width 75 height 17
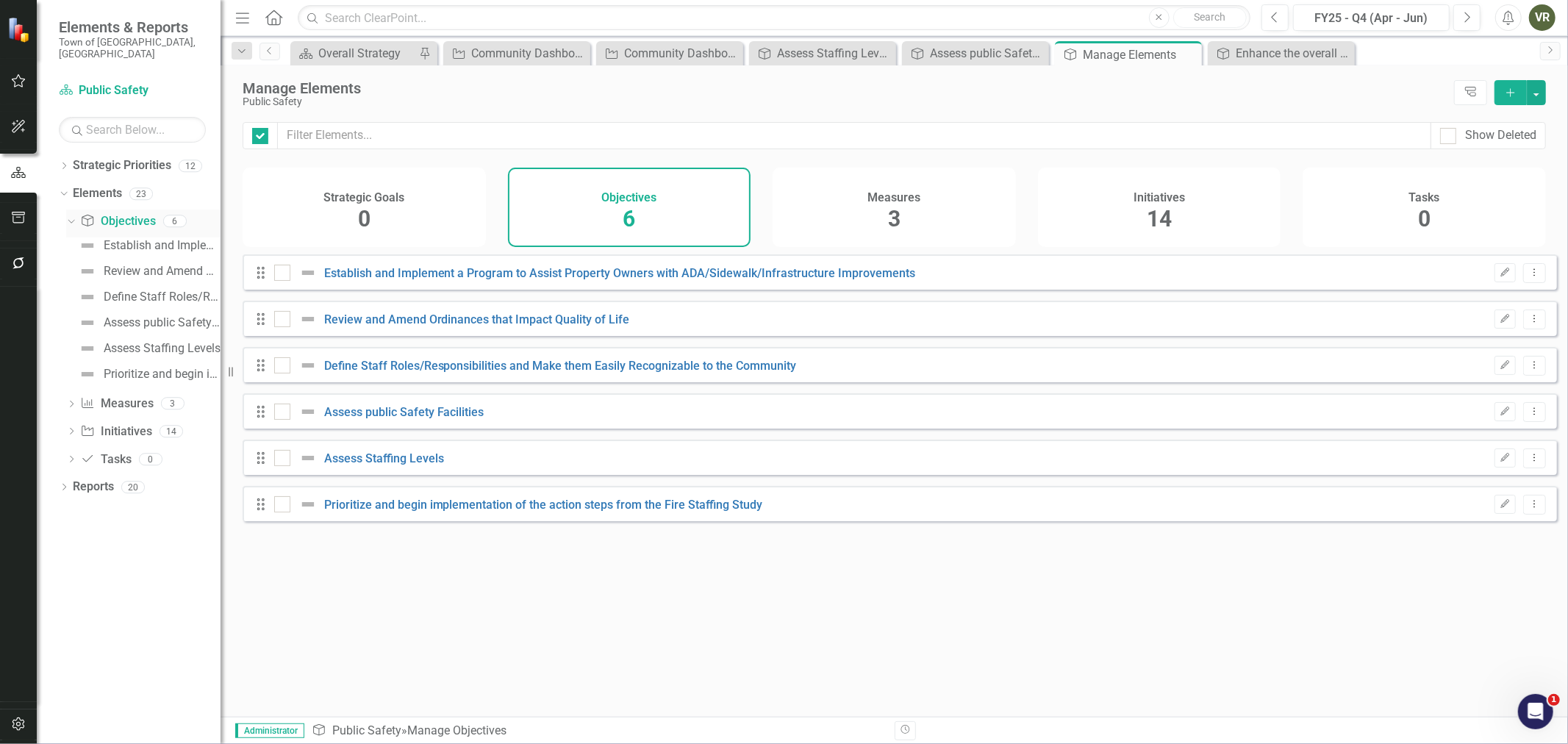
checkbox input "false"
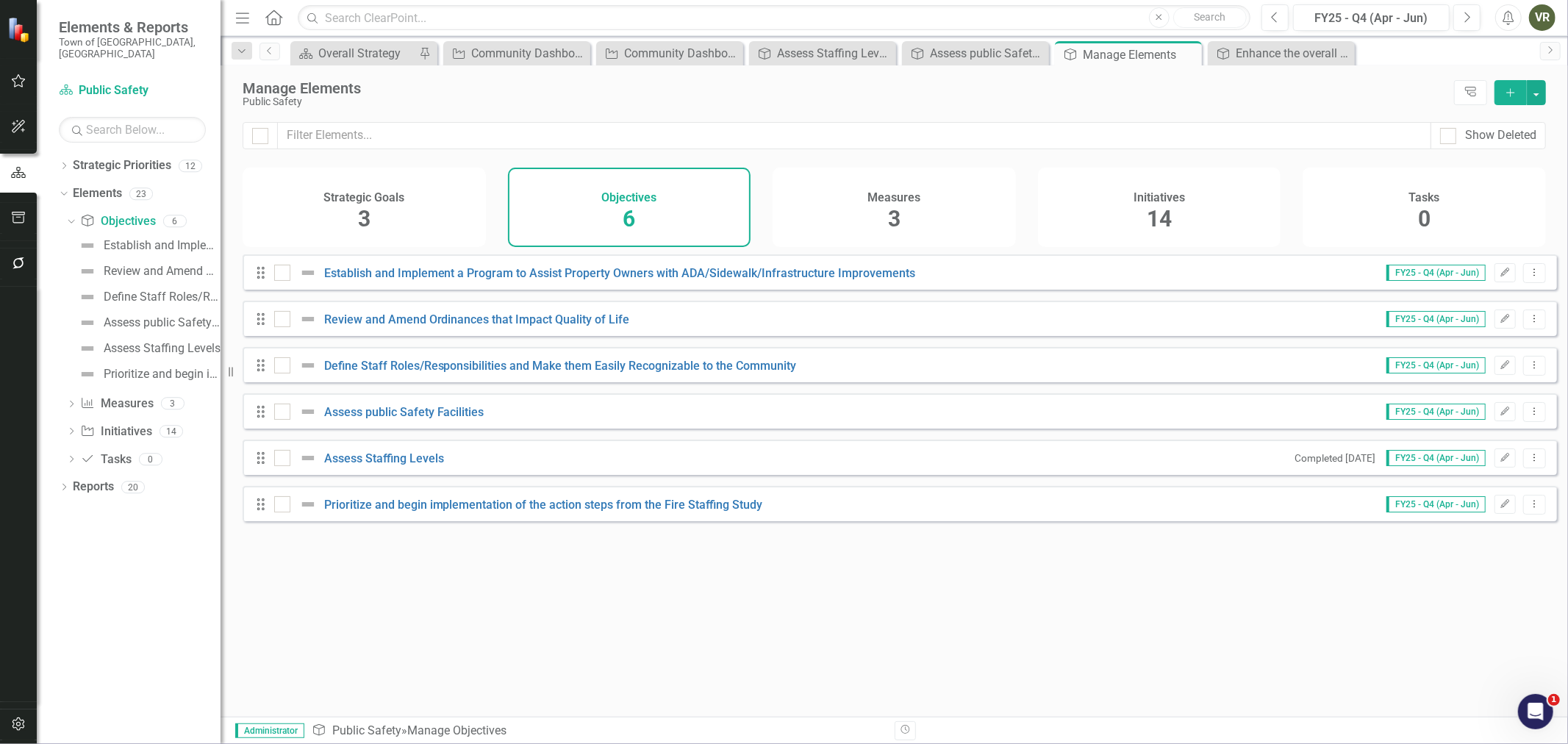
click at [360, 222] on span "3" at bounding box center [364, 218] width 12 height 25
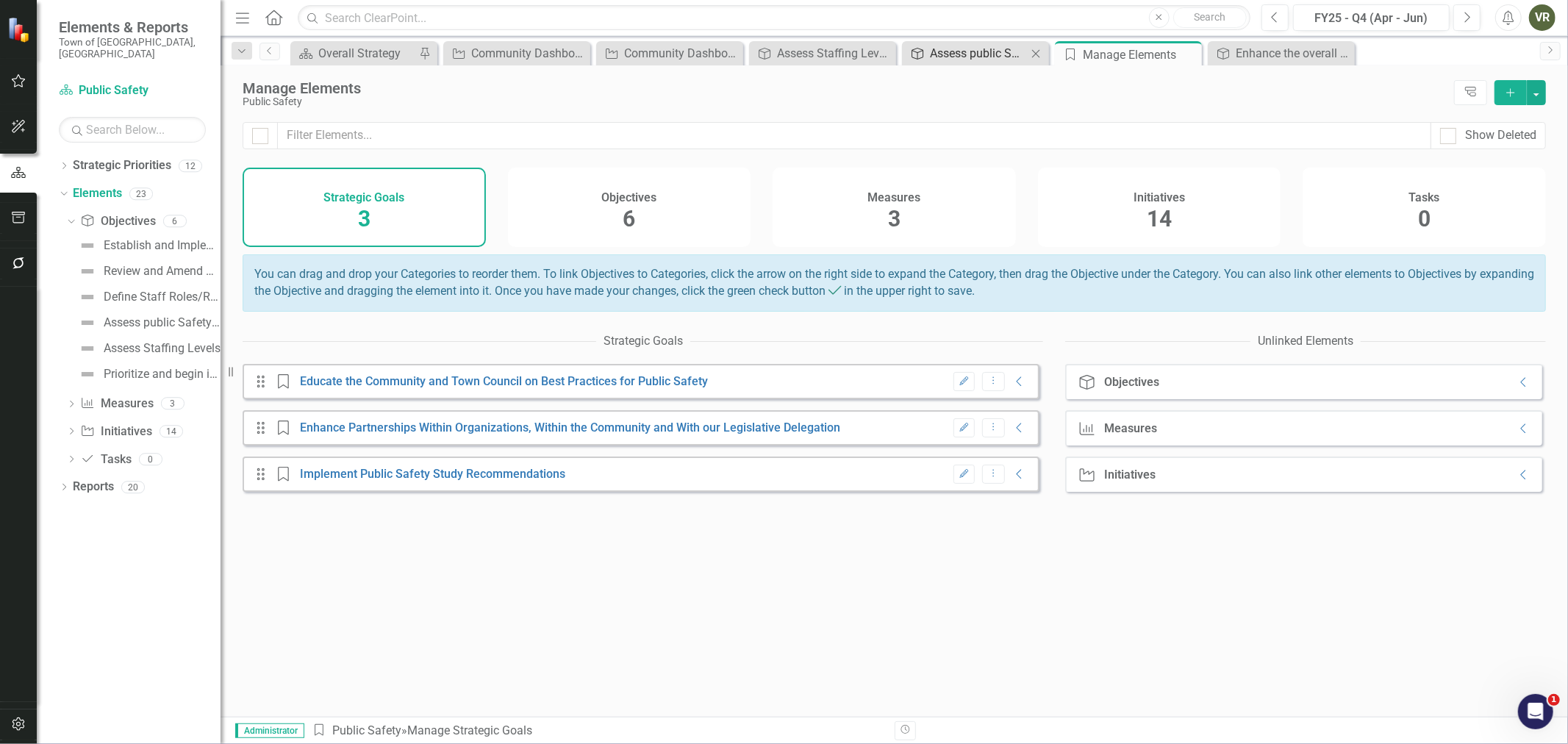
click at [982, 53] on div "Assess public Safety Facilities" at bounding box center [978, 53] width 97 height 18
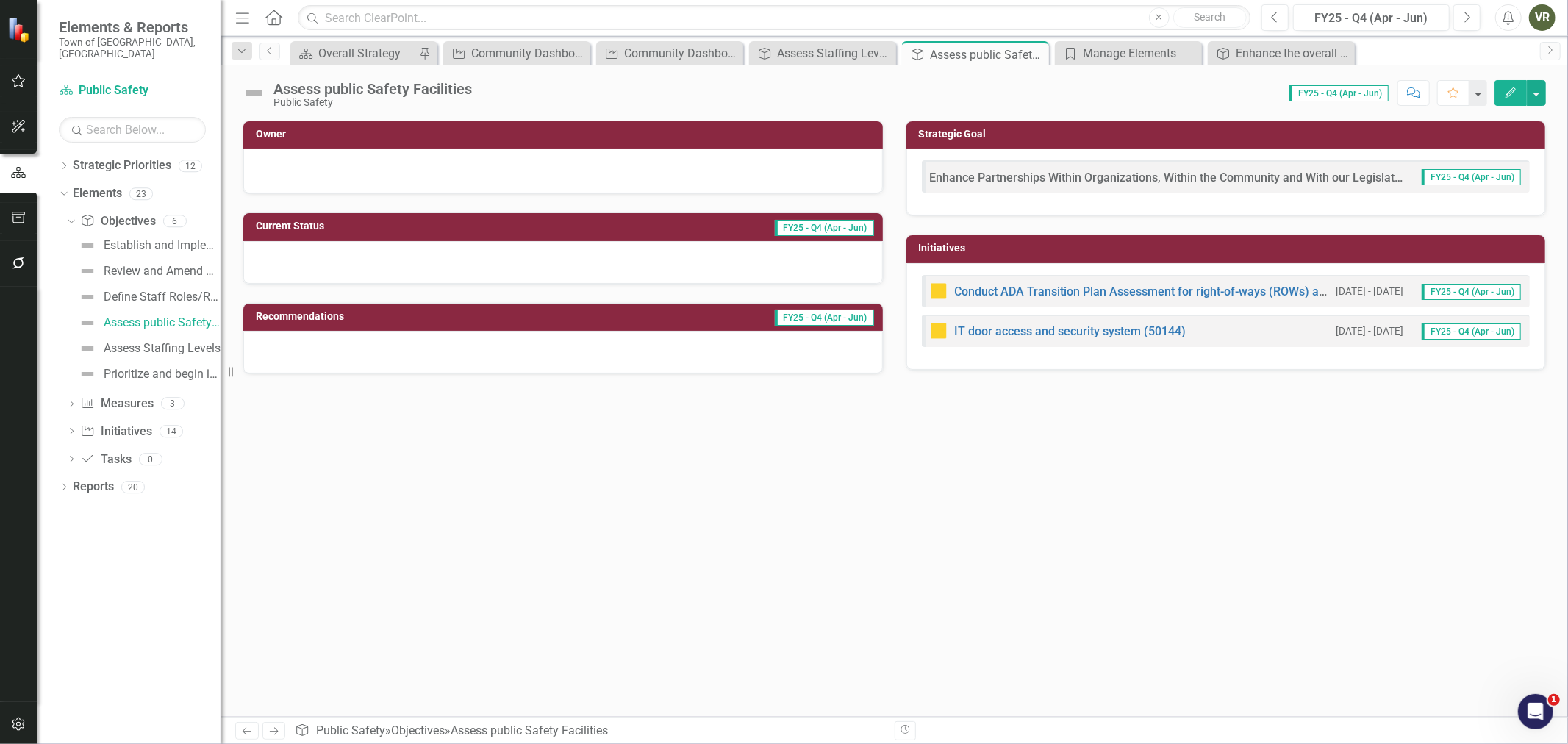
click at [1510, 98] on button "Edit" at bounding box center [1510, 92] width 32 height 25
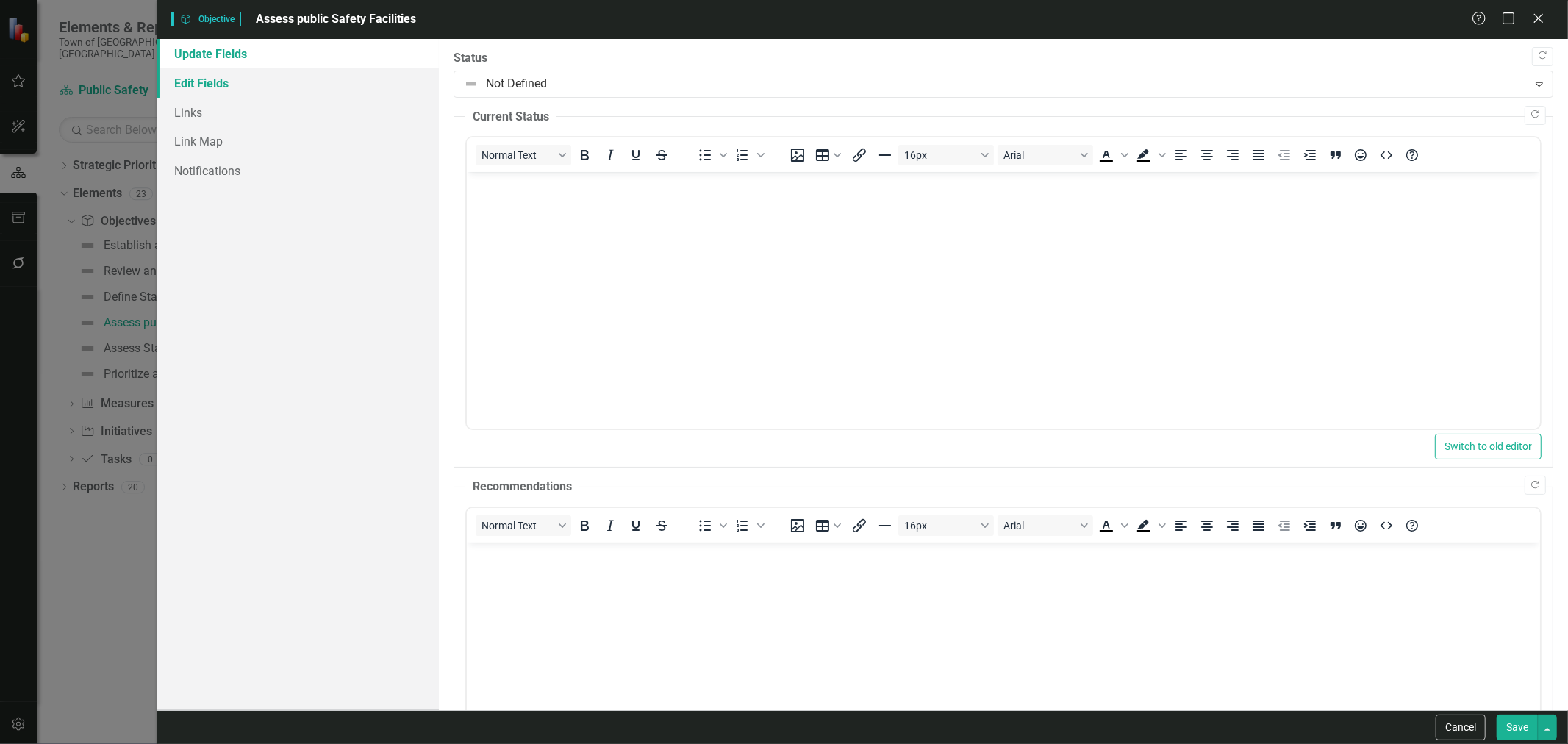
click at [236, 71] on link "Edit Fields" at bounding box center [297, 83] width 282 height 29
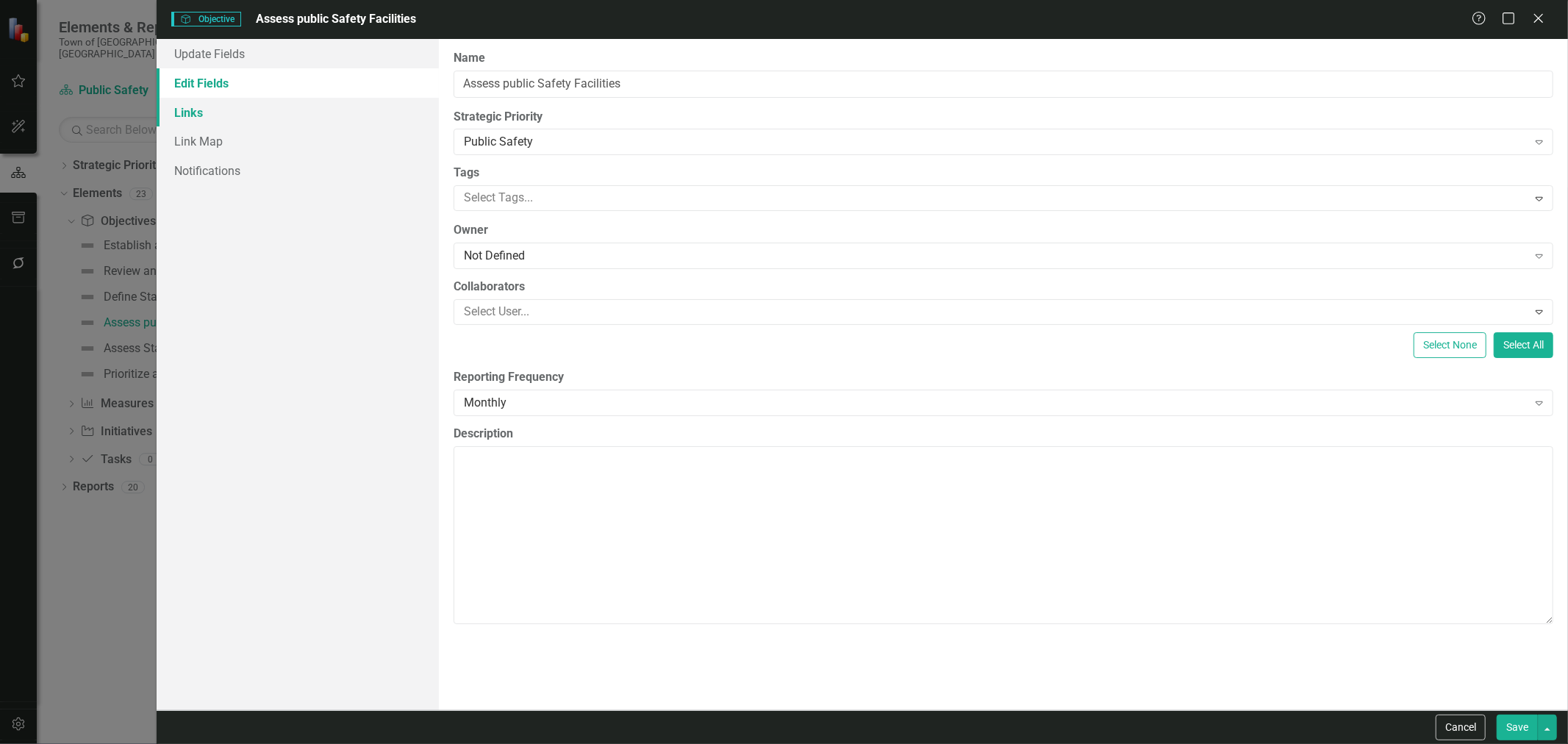
click at [268, 120] on link "Links" at bounding box center [297, 112] width 282 height 29
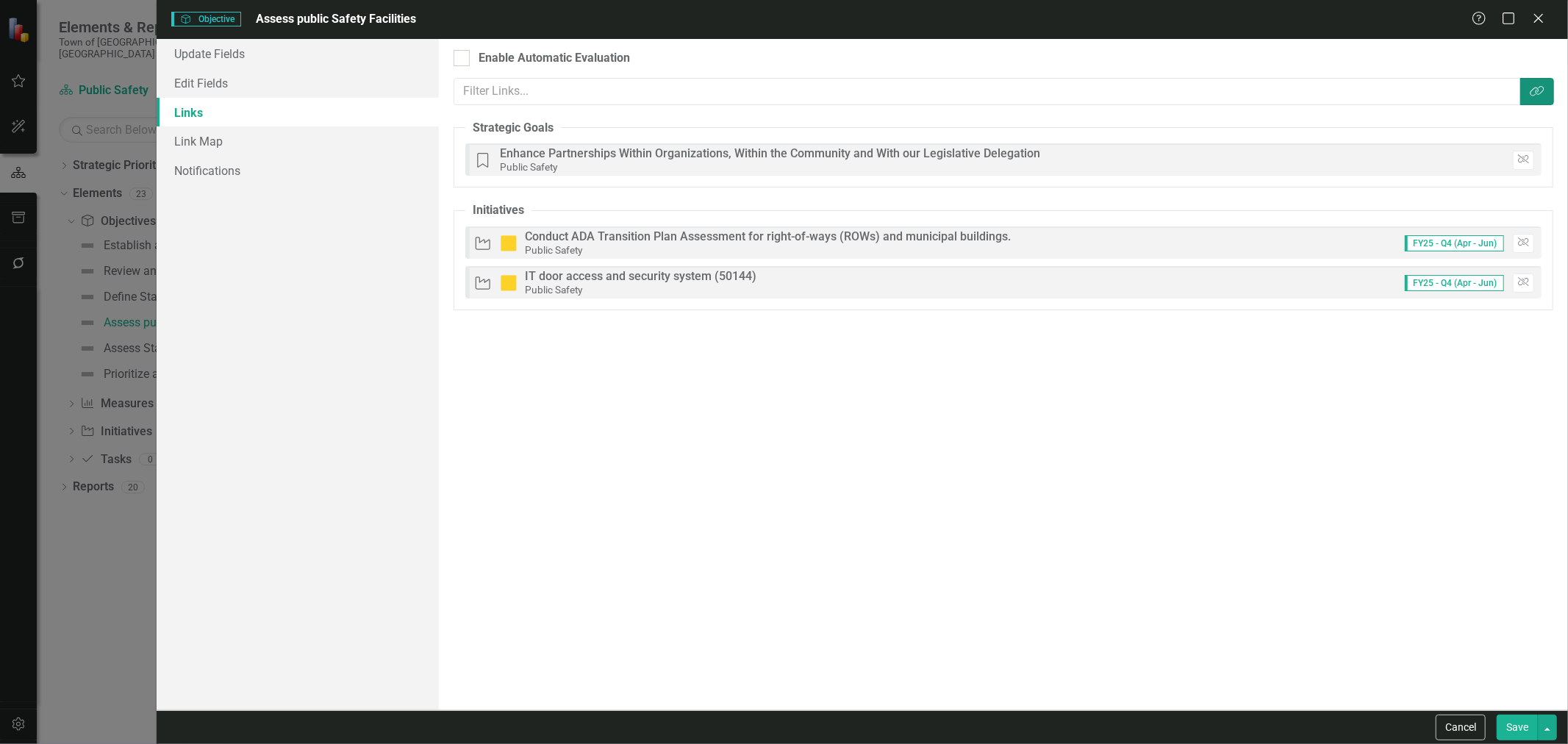
click at [1527, 98] on button "Link Tag" at bounding box center [1536, 91] width 34 height 27
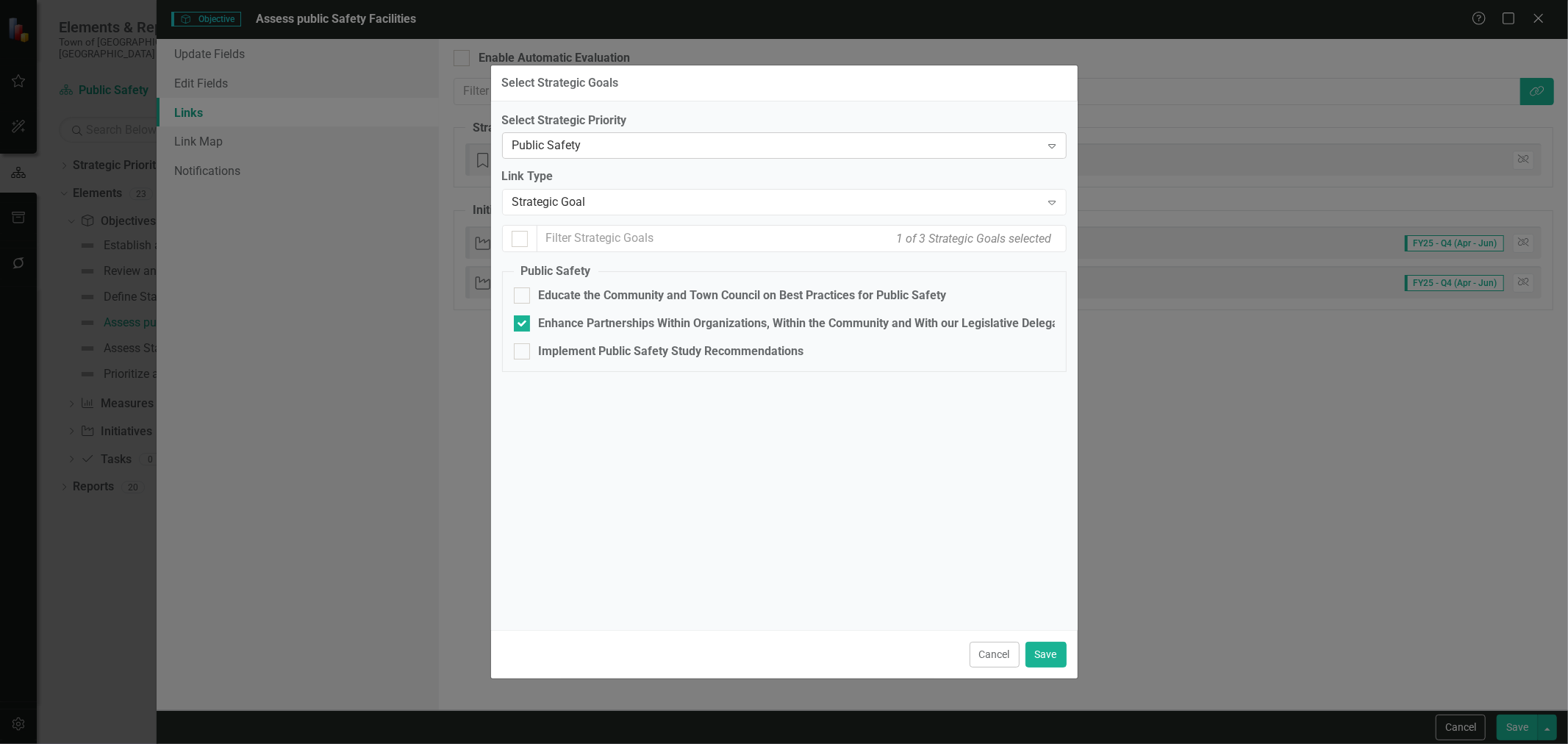
click at [615, 140] on div "Public Safety" at bounding box center [776, 146] width 529 height 17
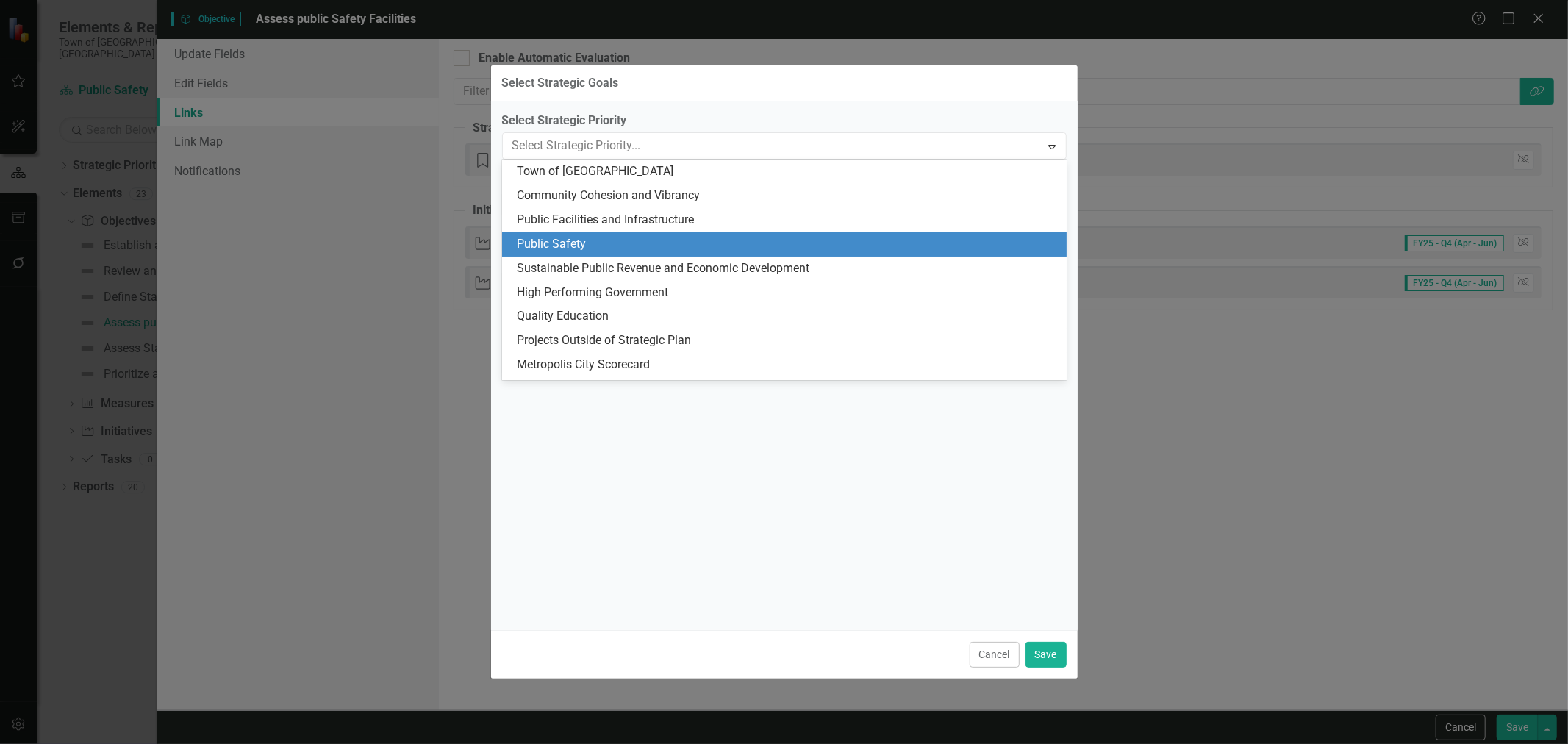
scroll to position [69, 0]
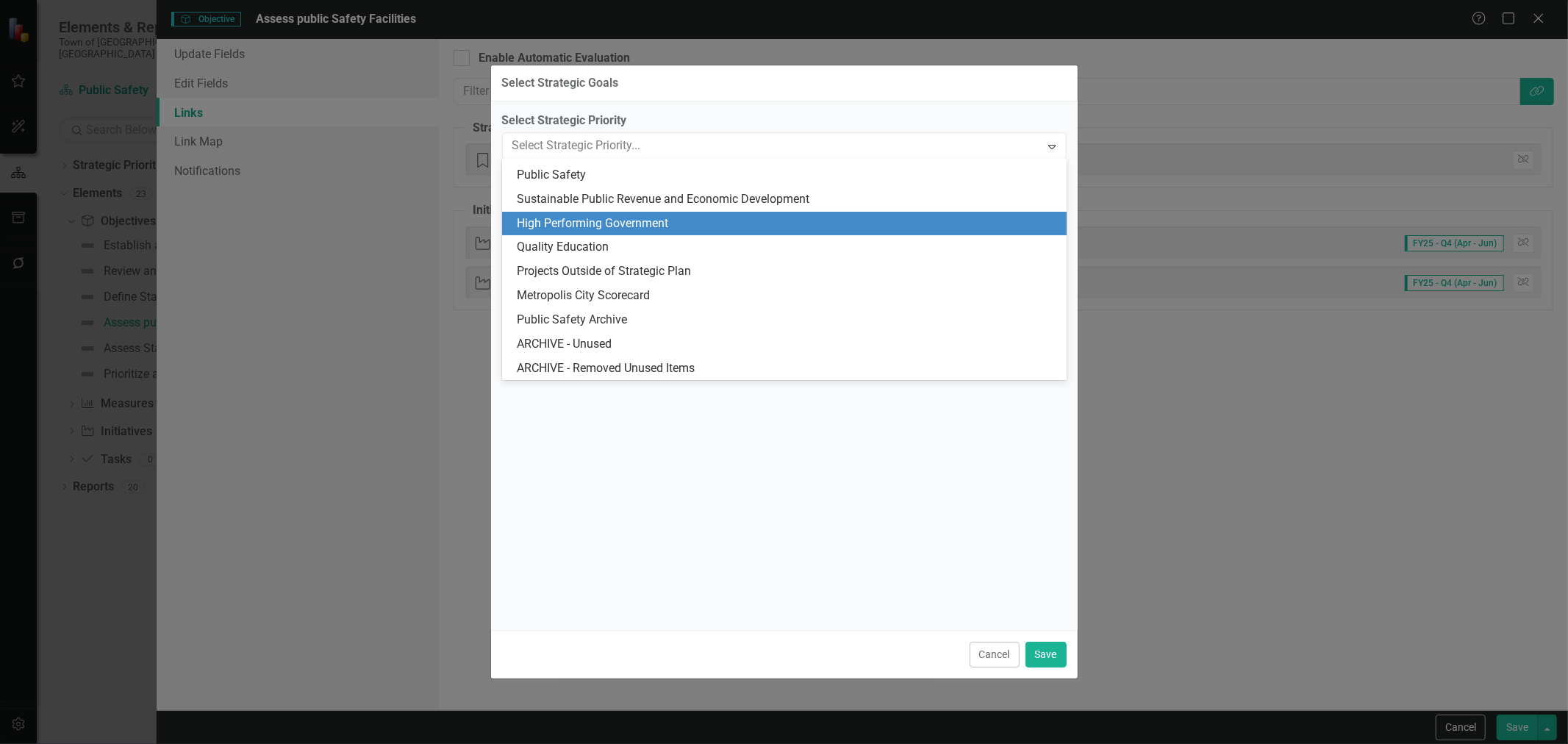
click at [617, 226] on div "High Performing Government" at bounding box center [787, 224] width 541 height 17
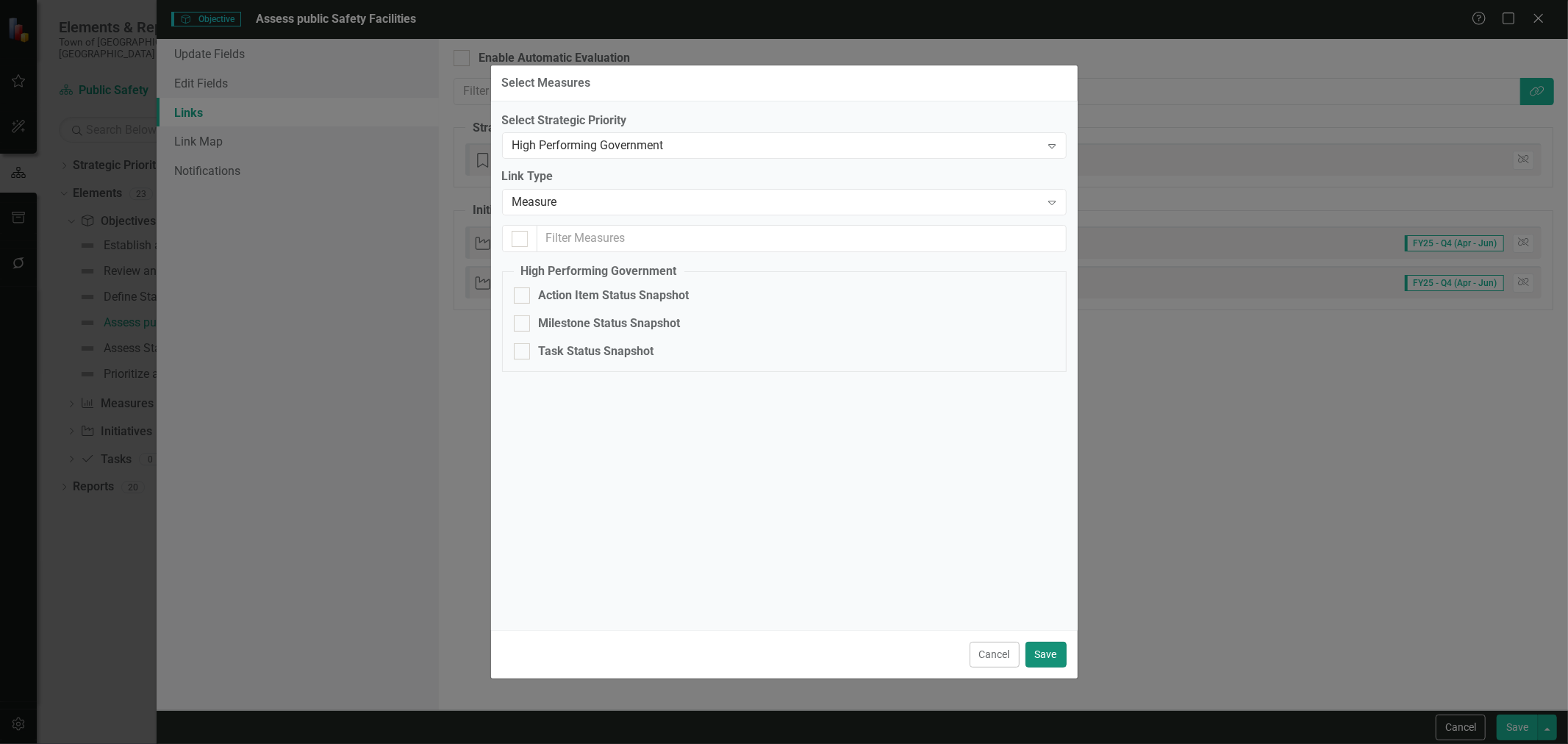
click at [1049, 658] on button "Save" at bounding box center [1046, 654] width 41 height 25
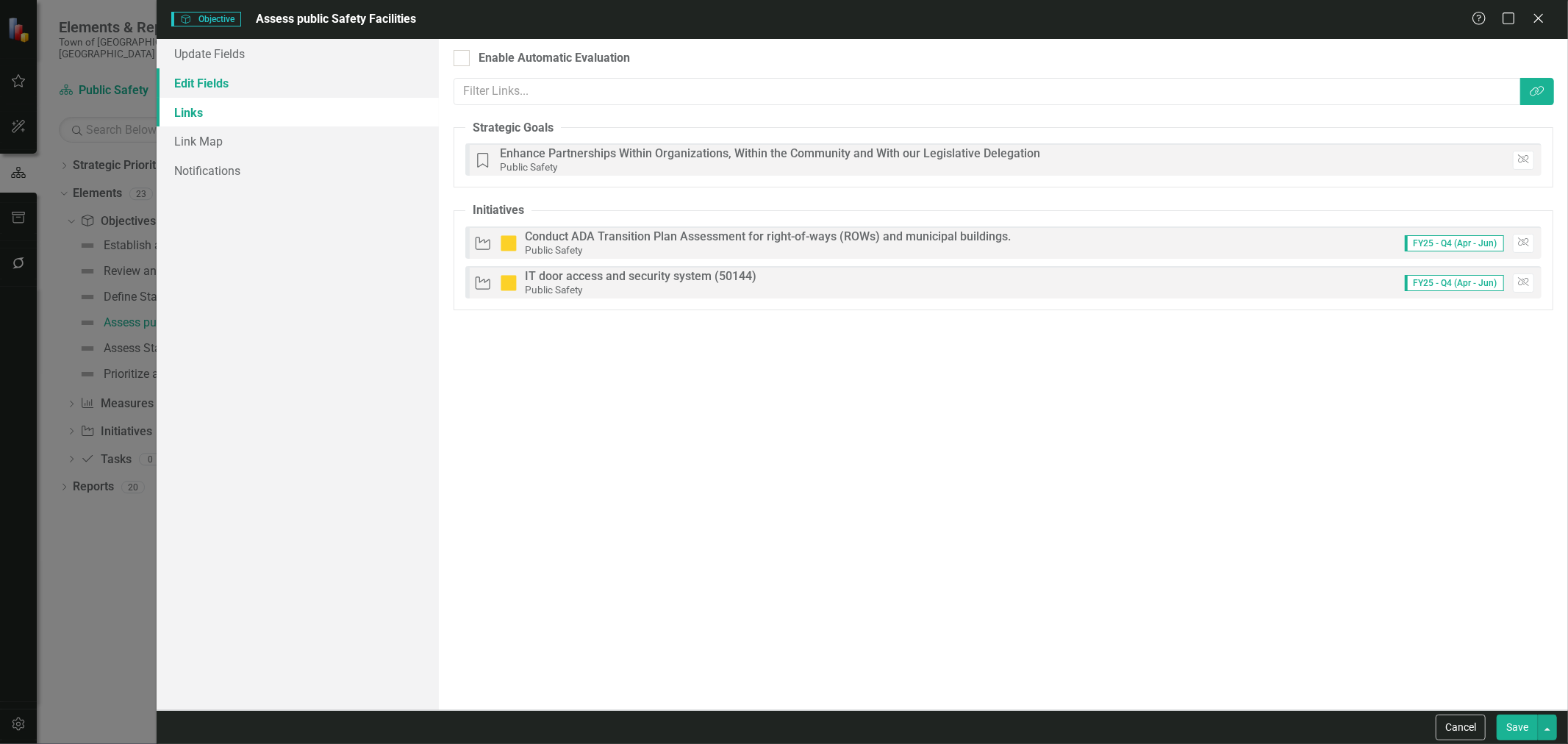
click at [232, 74] on link "Edit Fields" at bounding box center [297, 83] width 282 height 29
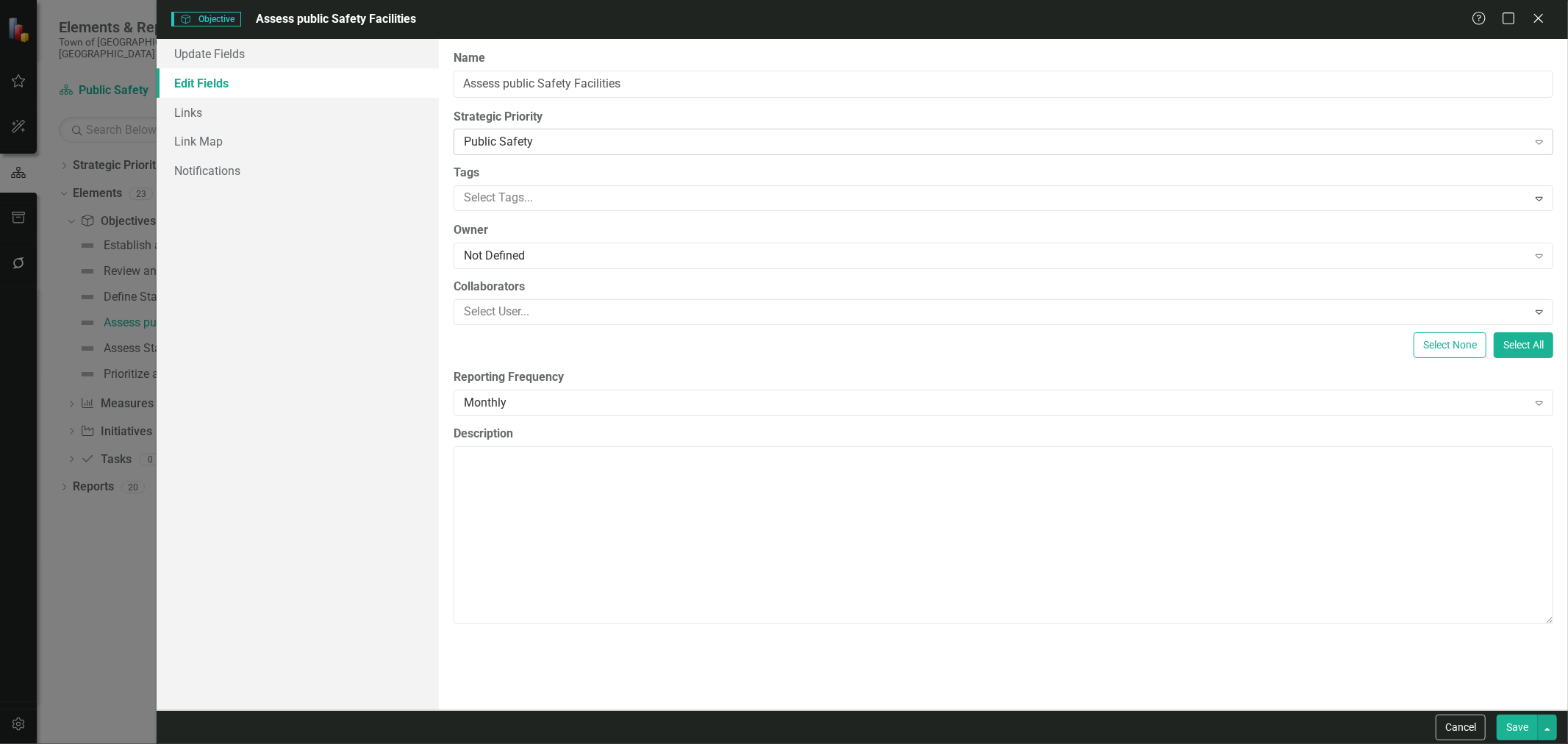
click at [523, 132] on div "Public Safety Expand" at bounding box center [1003, 142] width 1099 height 26
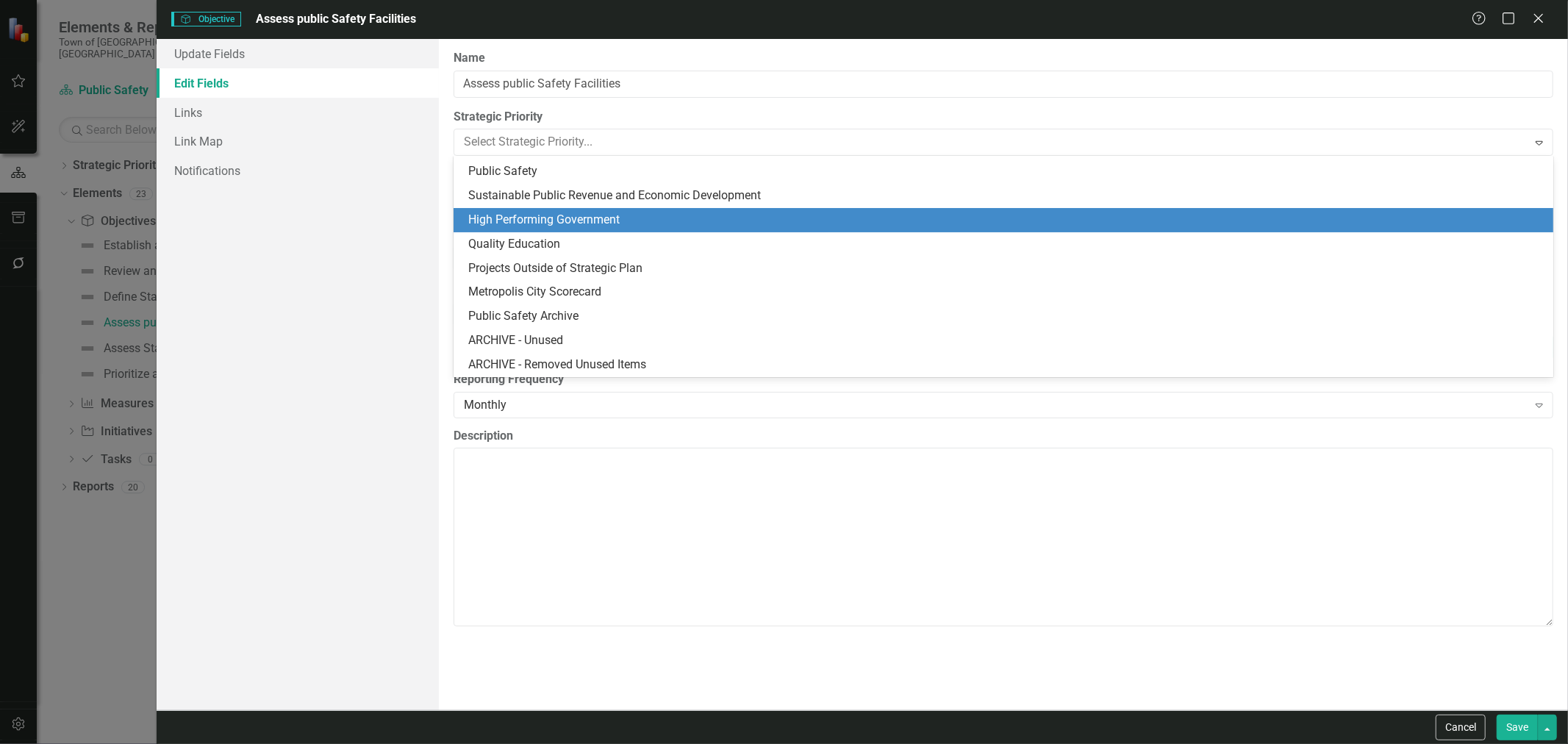
click at [531, 221] on div "High Performing Government" at bounding box center [1006, 220] width 1076 height 17
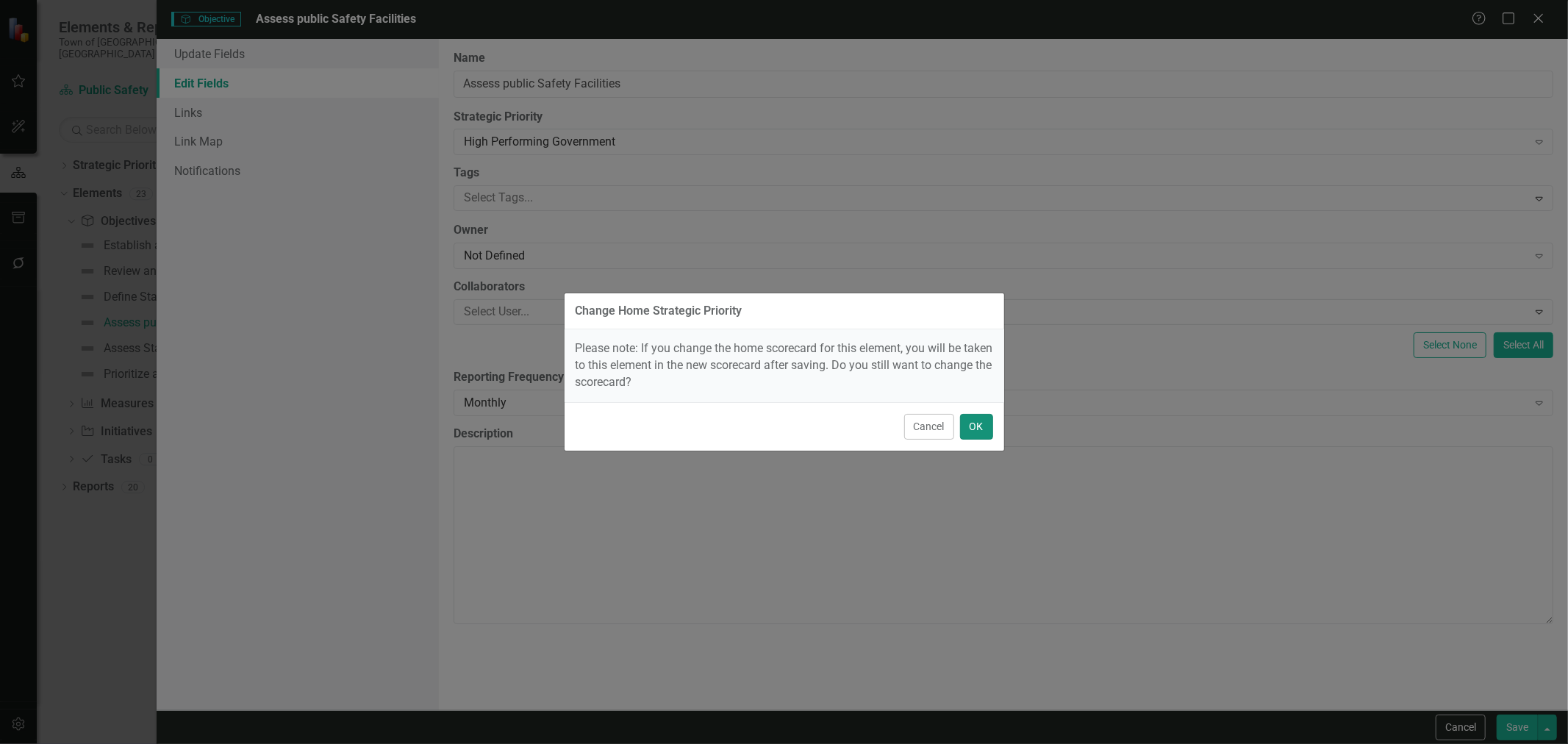
click at [981, 428] on button "OK" at bounding box center [976, 426] width 33 height 25
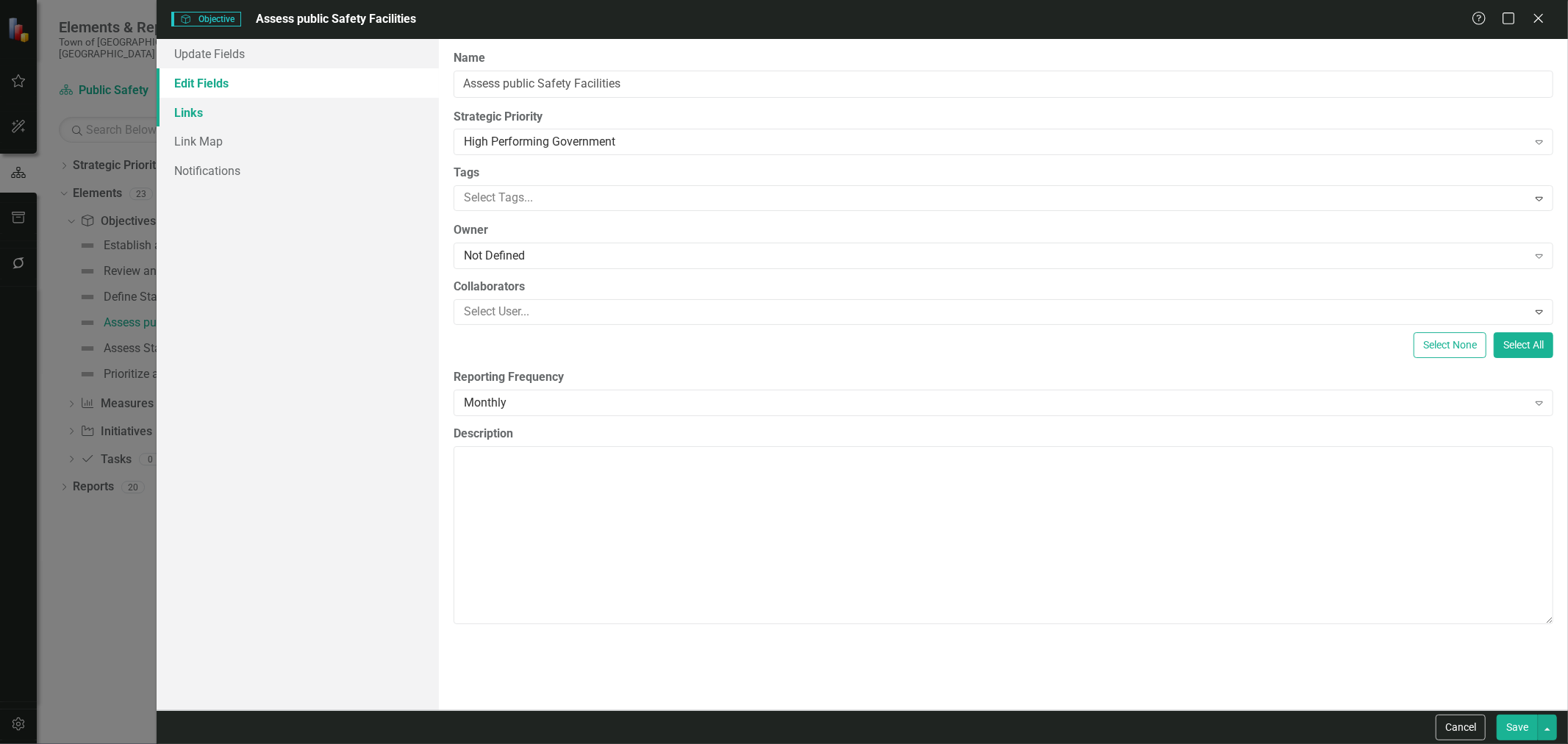
click at [202, 118] on link "Links" at bounding box center [297, 112] width 282 height 29
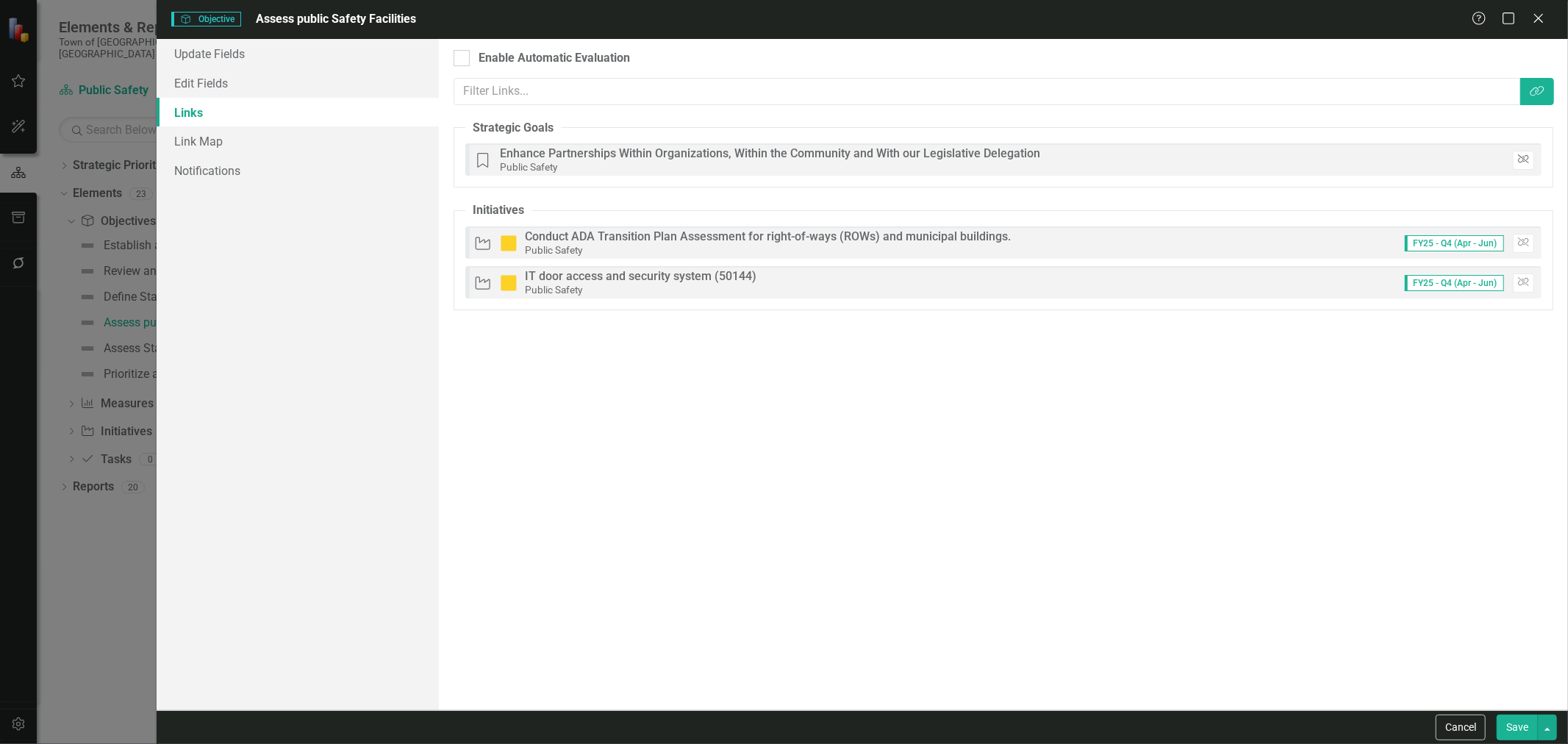
click at [1523, 159] on icon "Unlink" at bounding box center [1523, 159] width 11 height 8
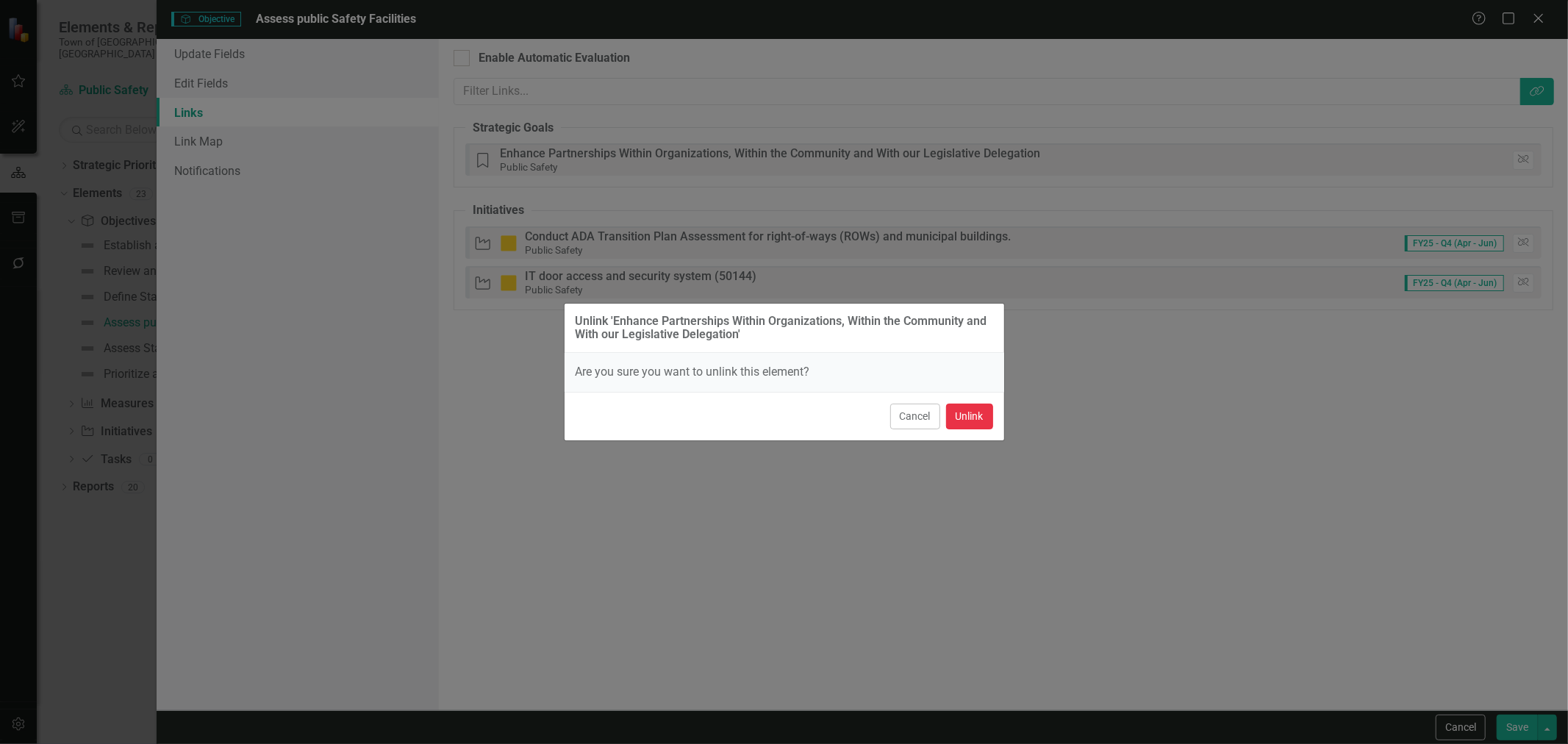
click at [981, 421] on button "Unlink" at bounding box center [969, 415] width 47 height 25
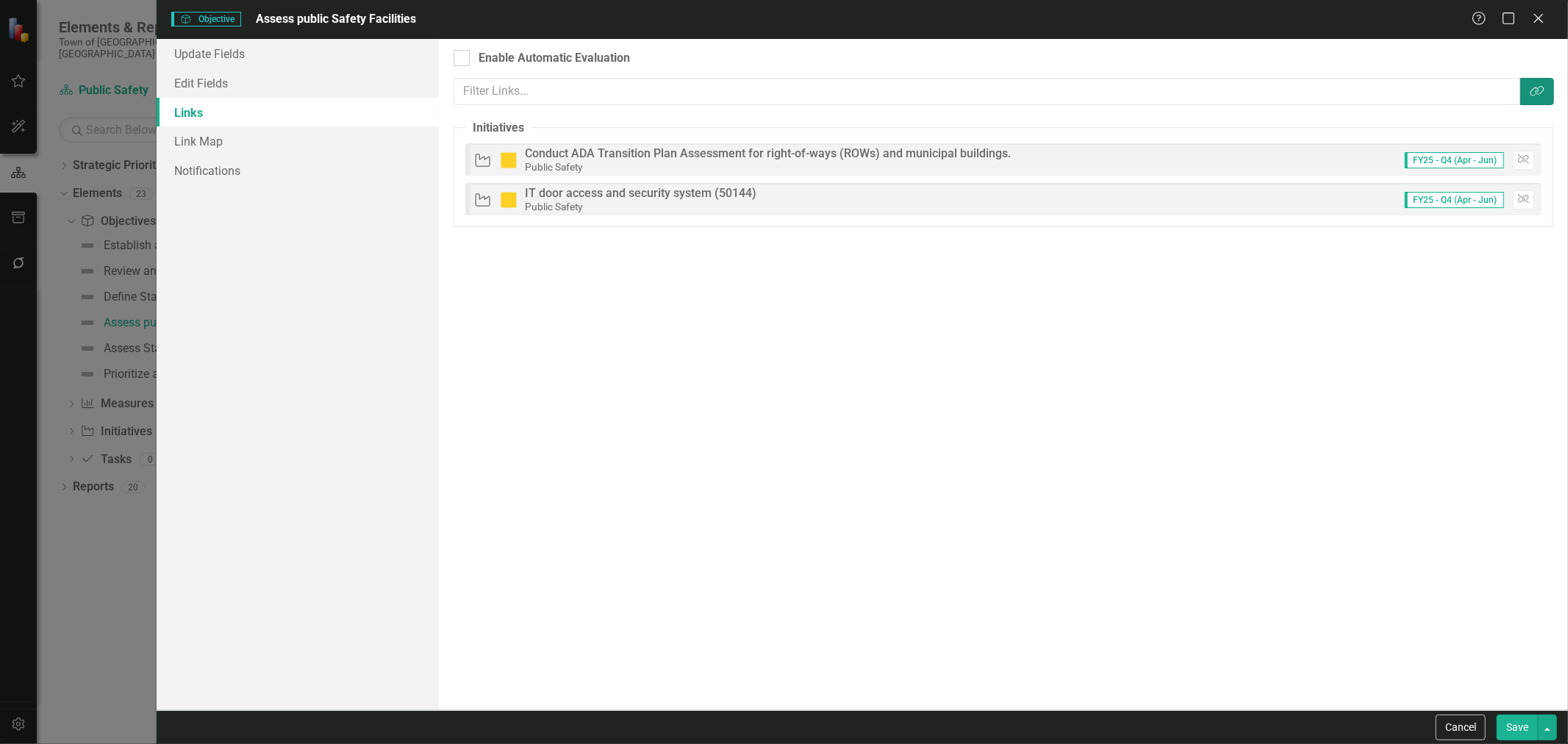
click at [1541, 95] on icon "Link Tag" at bounding box center [1536, 91] width 15 height 12
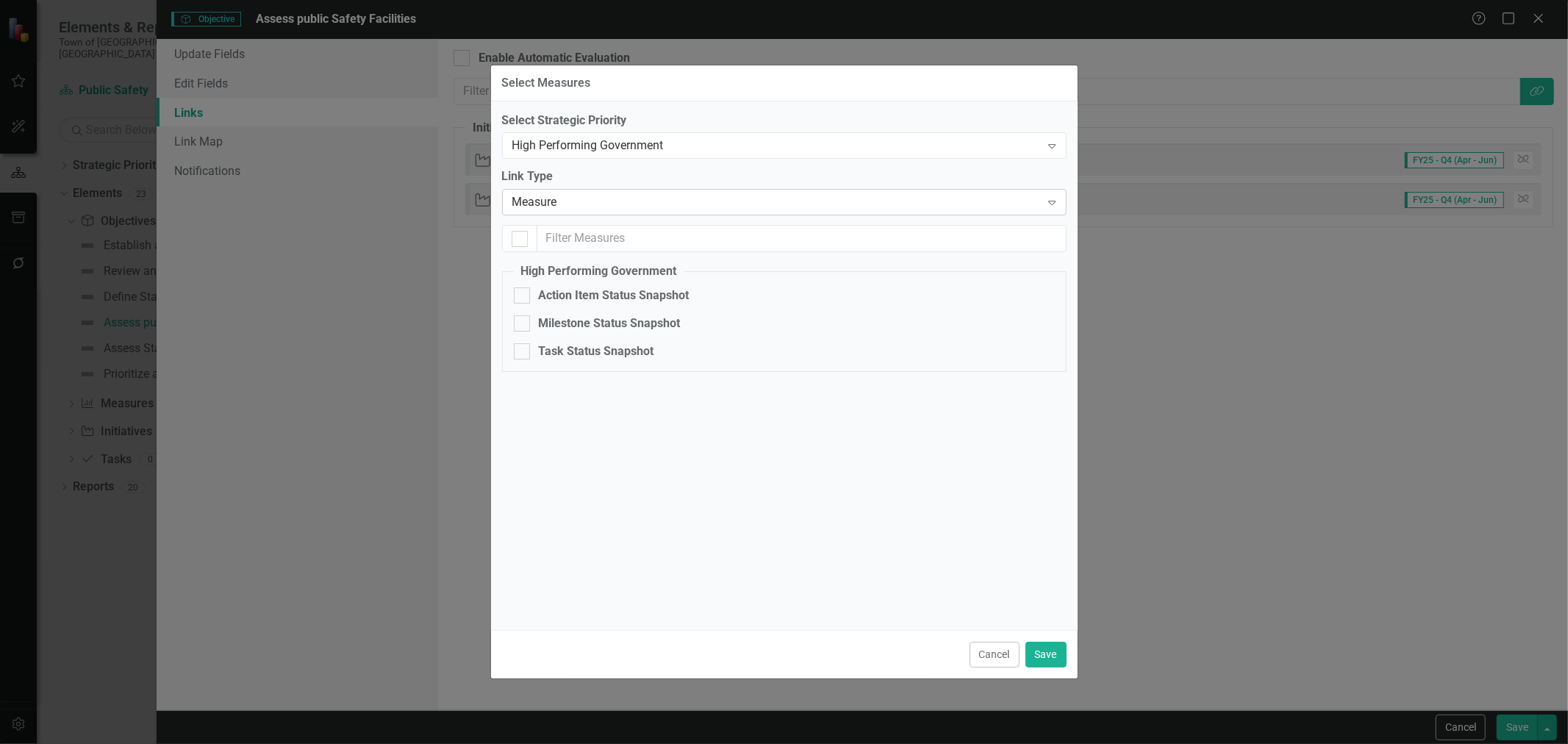
click at [607, 195] on div "Measure" at bounding box center [776, 202] width 529 height 17
click at [1059, 654] on button "Save" at bounding box center [1046, 654] width 41 height 25
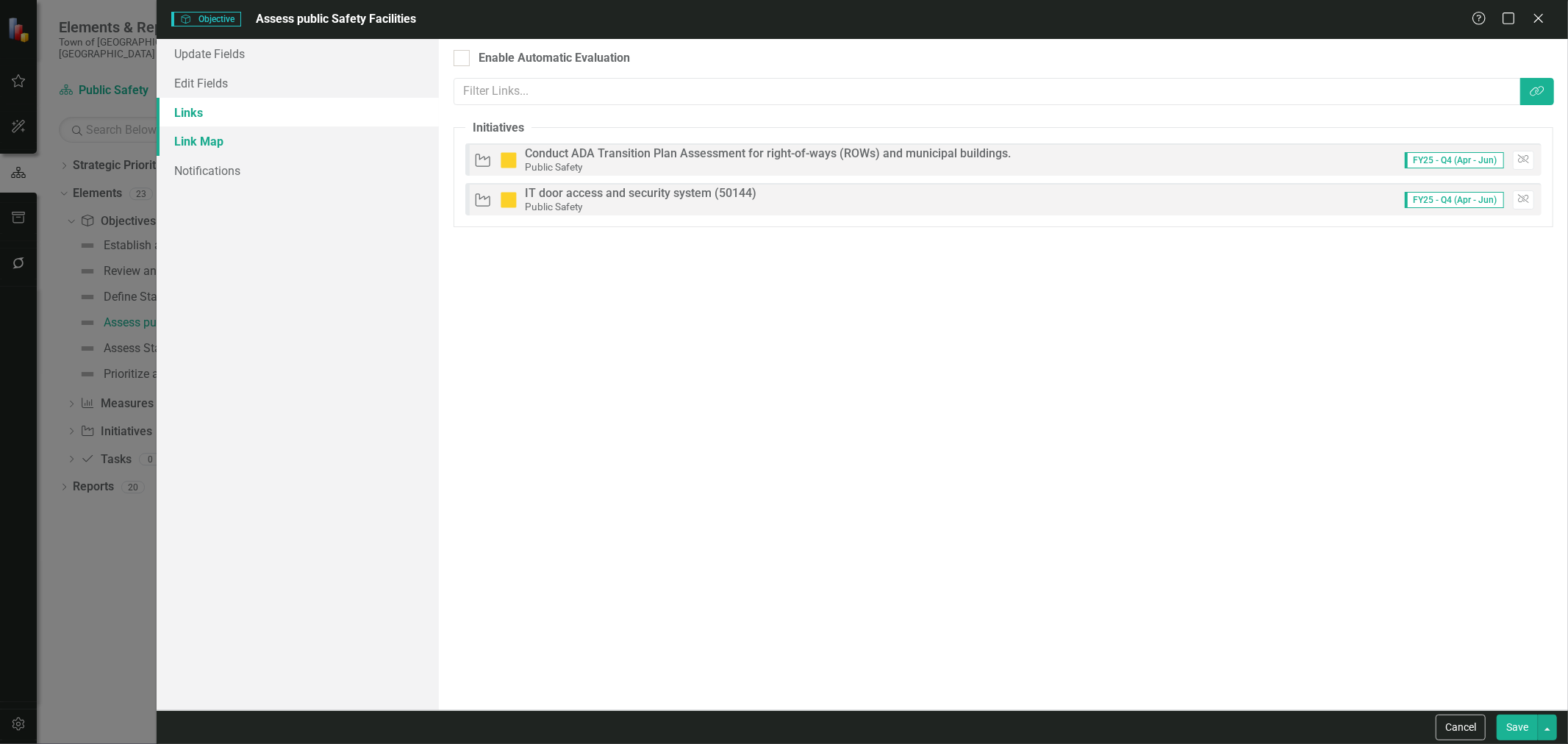
click at [270, 140] on link "Link Map" at bounding box center [297, 141] width 282 height 29
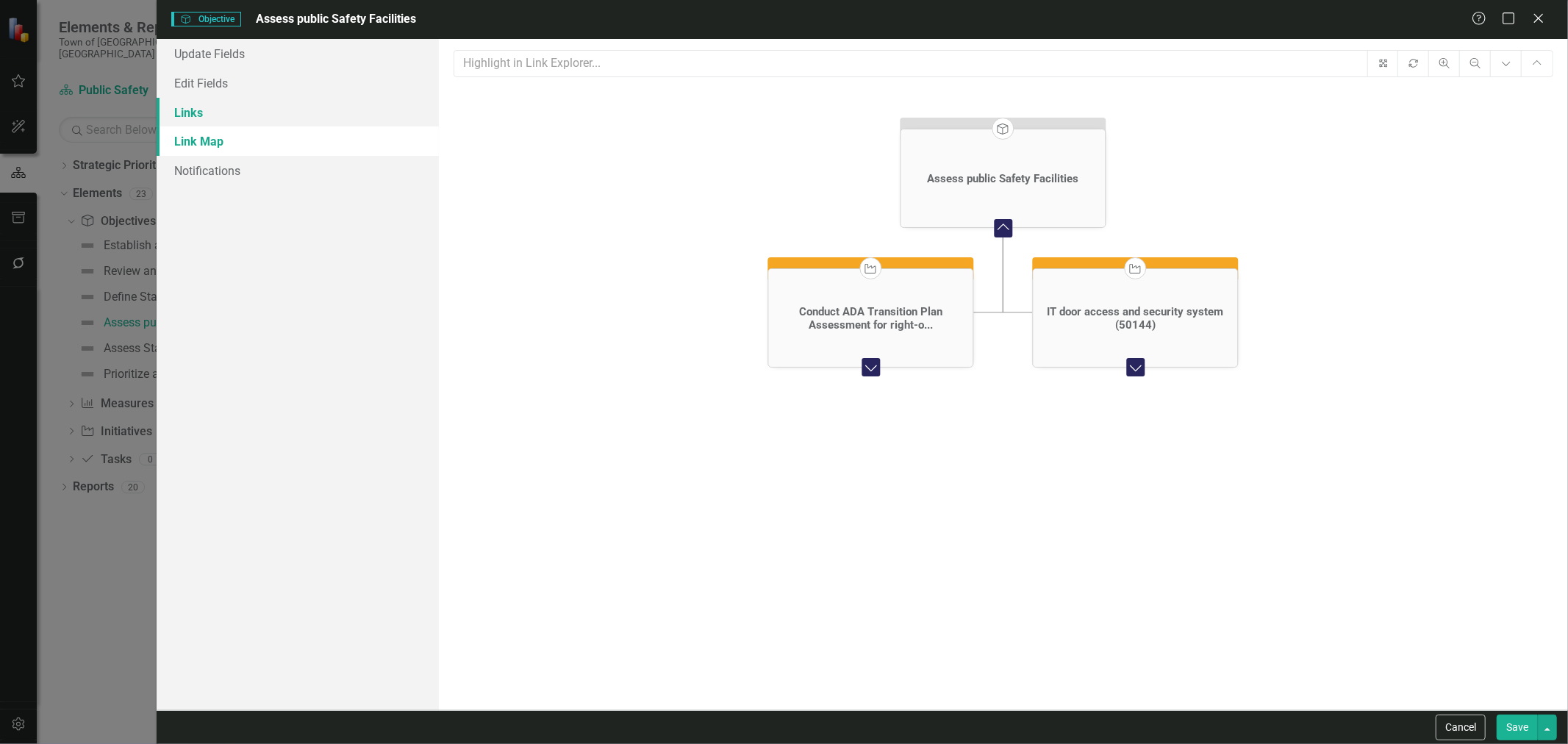
click at [275, 113] on link "Links" at bounding box center [297, 112] width 282 height 29
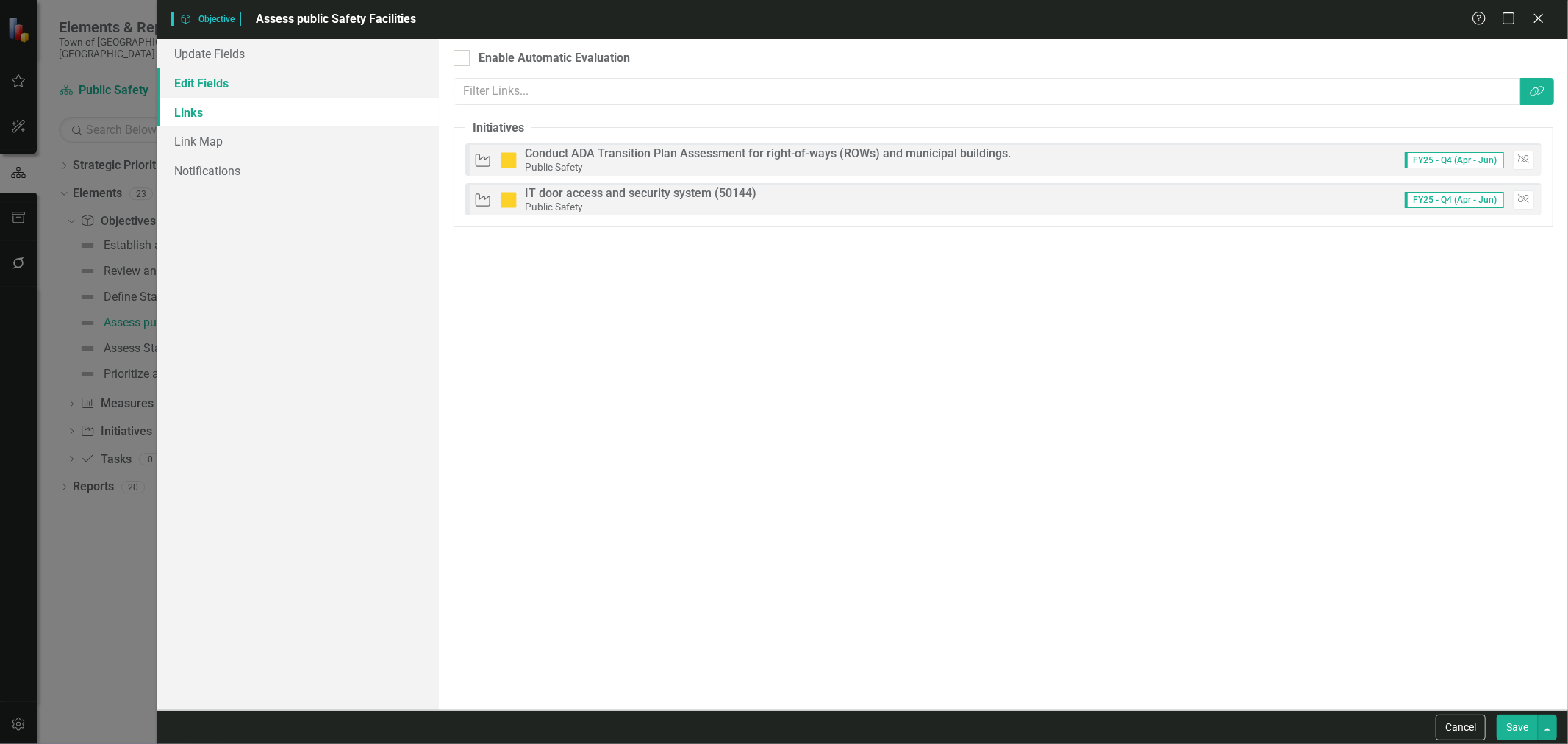
click at [282, 75] on link "Edit Fields" at bounding box center [297, 83] width 282 height 29
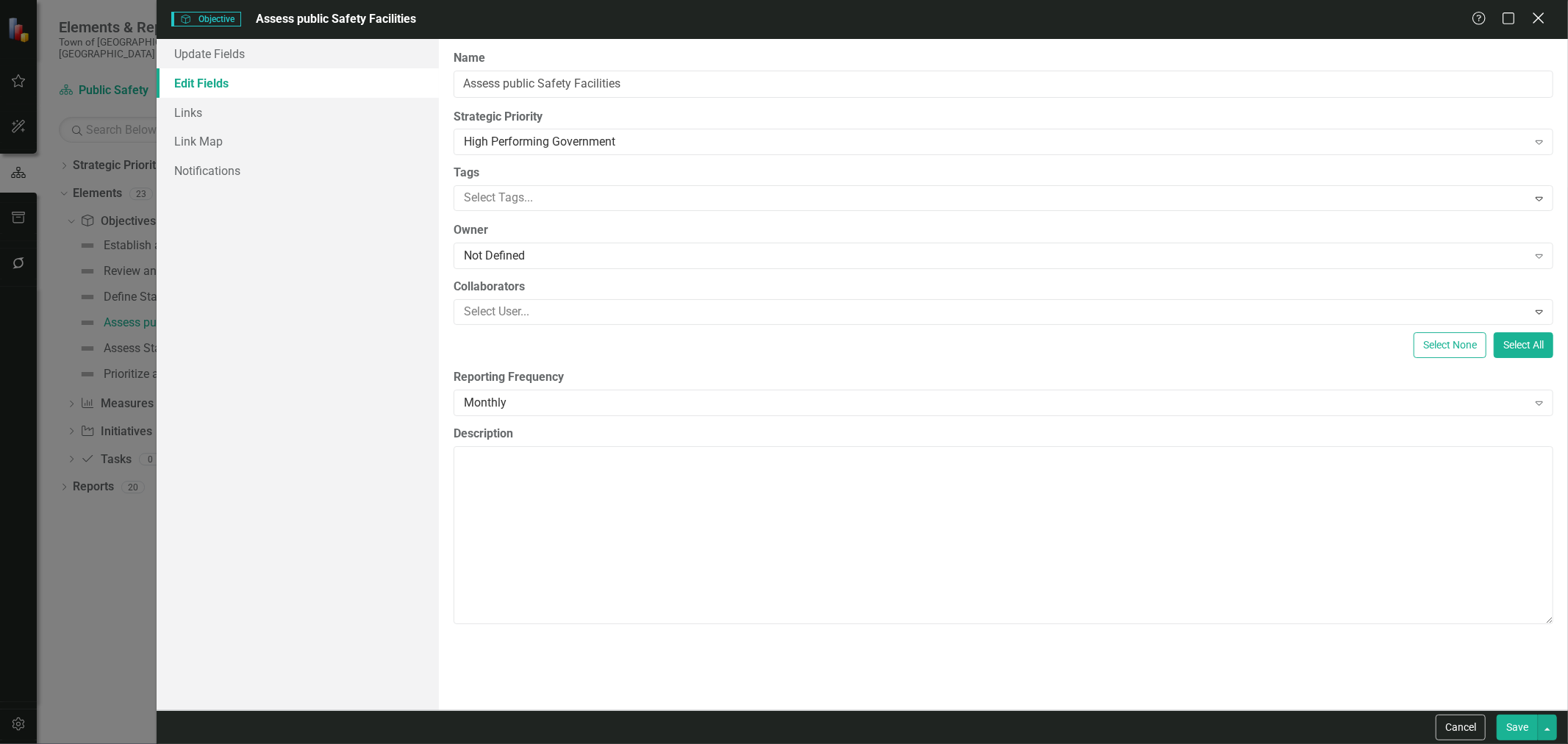
click at [1542, 21] on icon "Close" at bounding box center [1538, 18] width 18 height 14
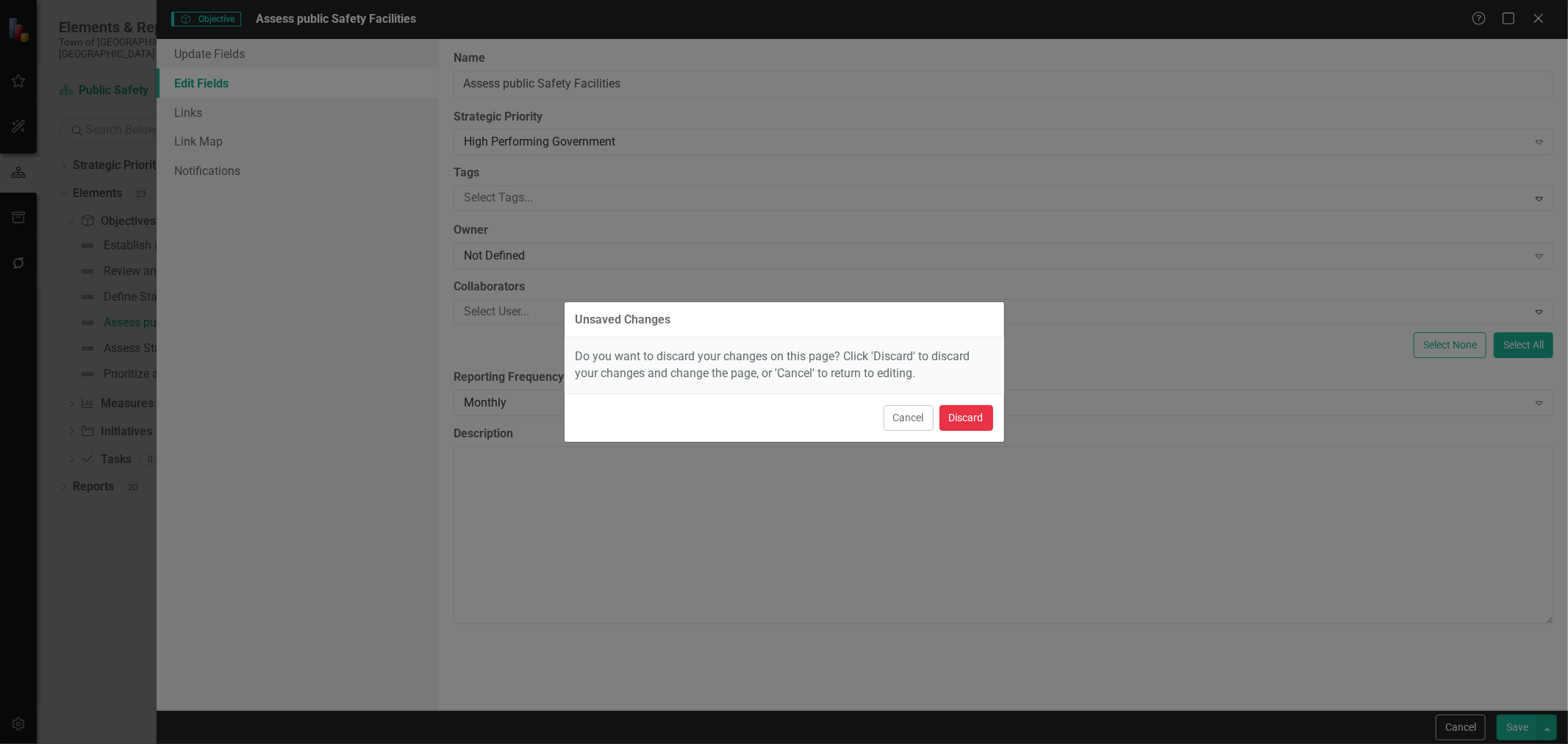
click at [989, 409] on button "Discard" at bounding box center [966, 417] width 54 height 25
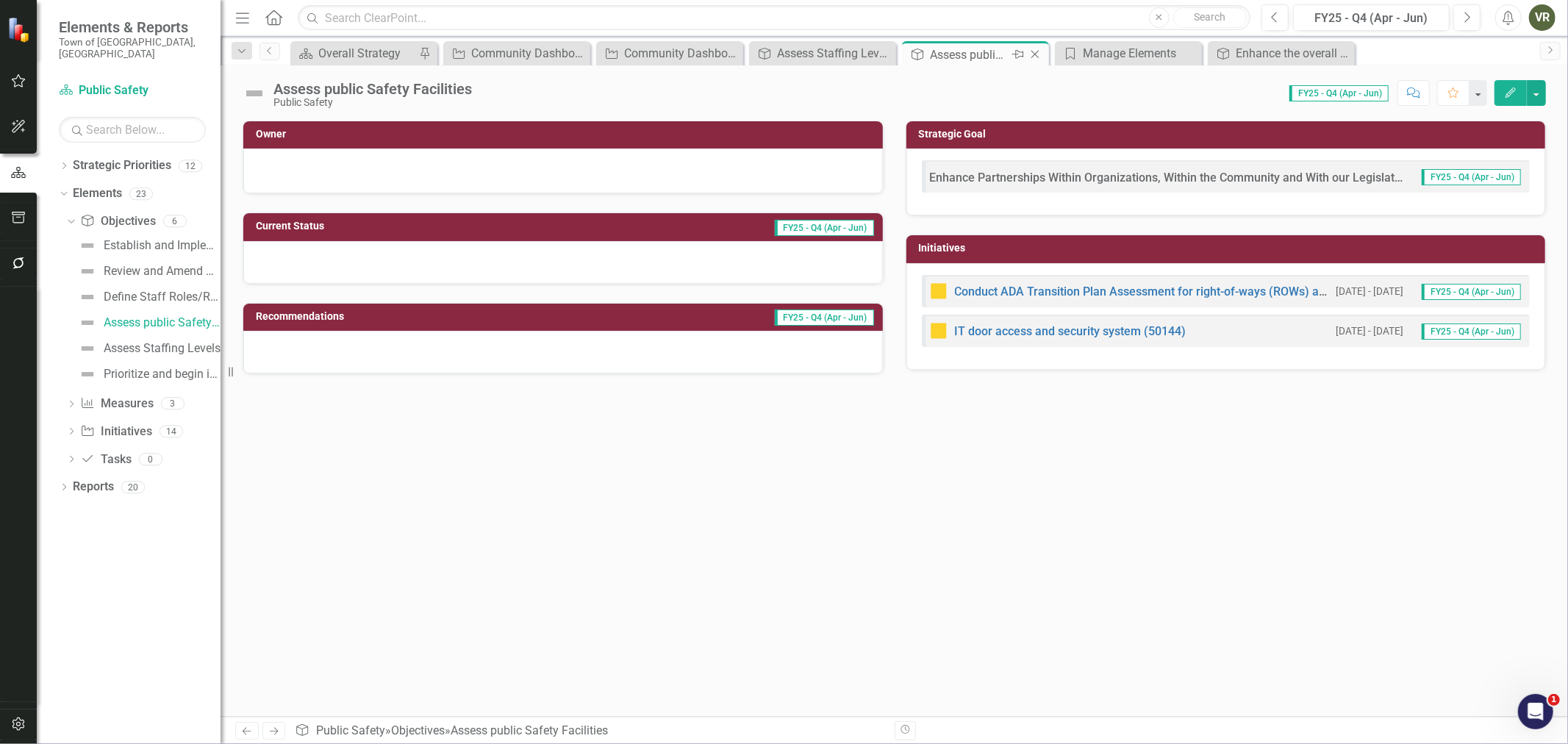
click at [1035, 55] on icon at bounding box center [1035, 55] width 8 height 8
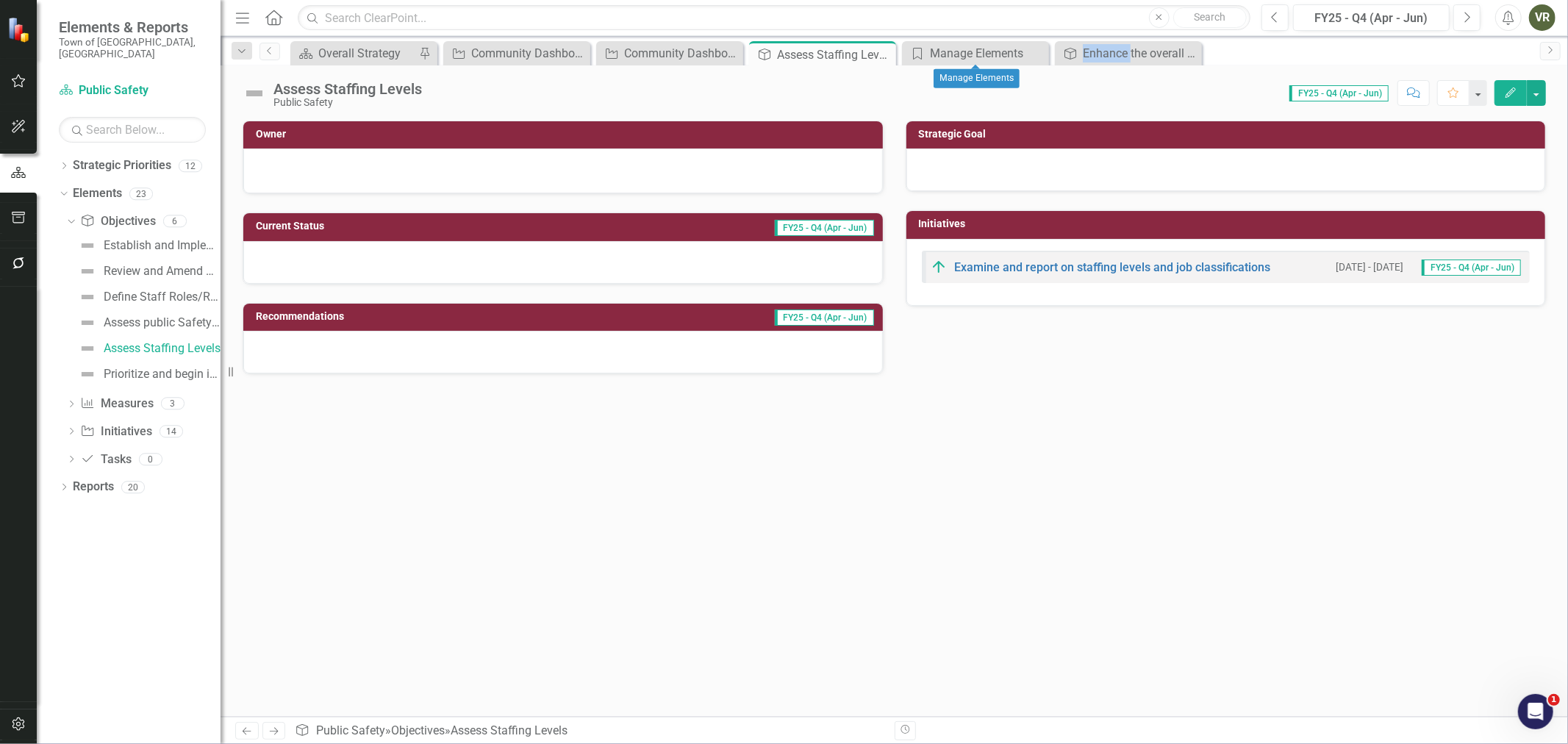
click at [0, 0] on icon "Close" at bounding box center [0, 0] width 0 height 0
click at [884, 55] on icon "Close" at bounding box center [882, 54] width 15 height 12
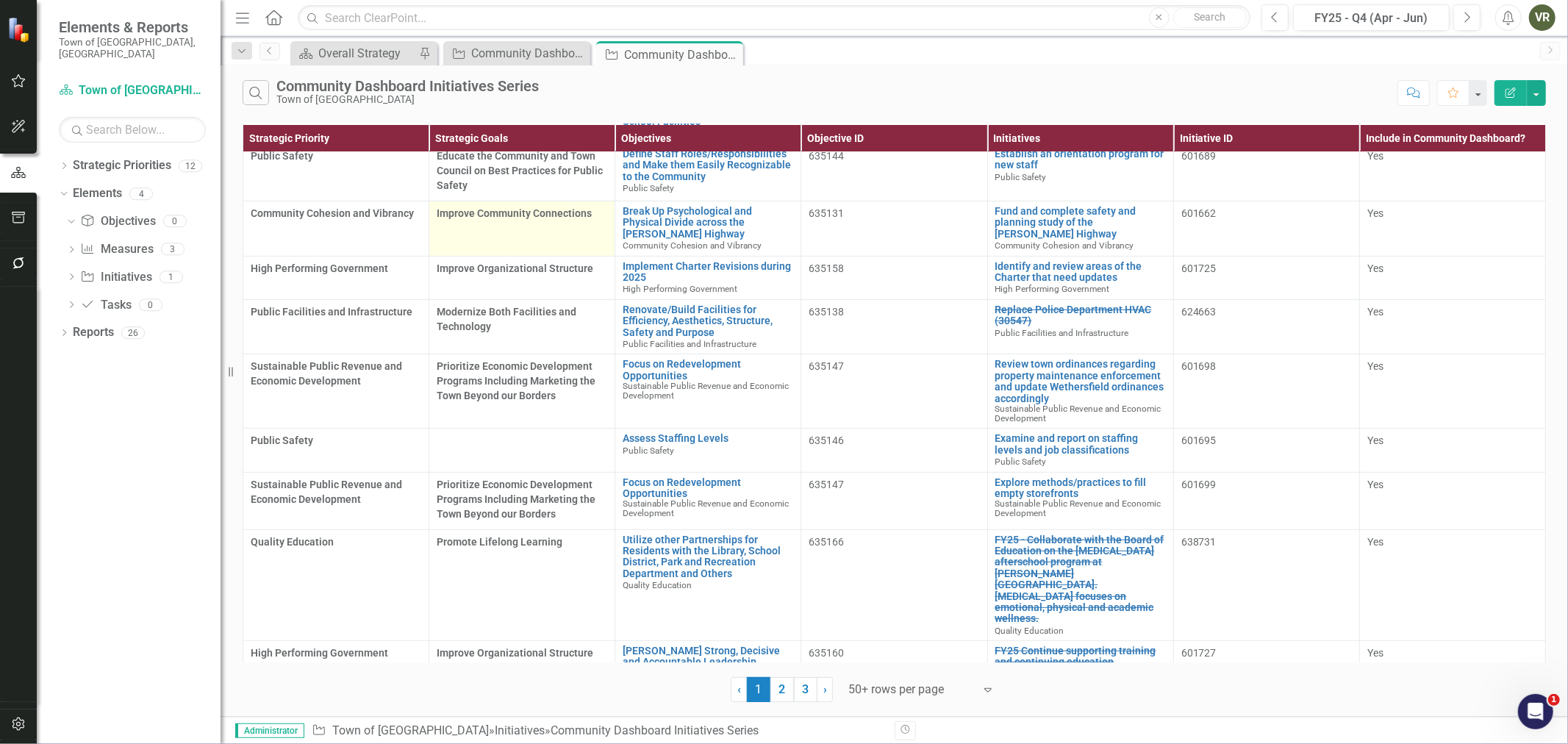
scroll to position [408, 0]
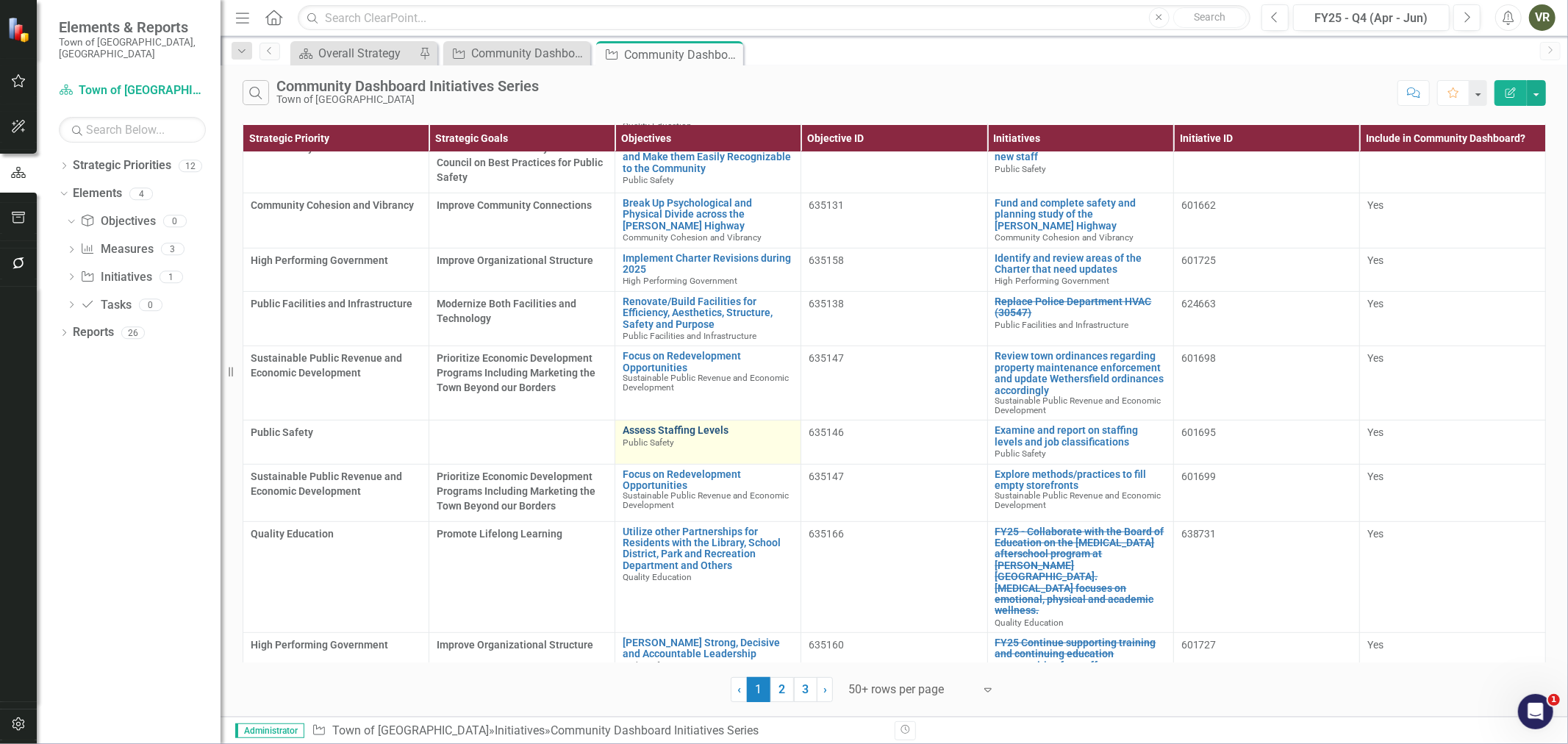
click at [677, 435] on link "Assess Staffing Levels" at bounding box center [708, 430] width 171 height 11
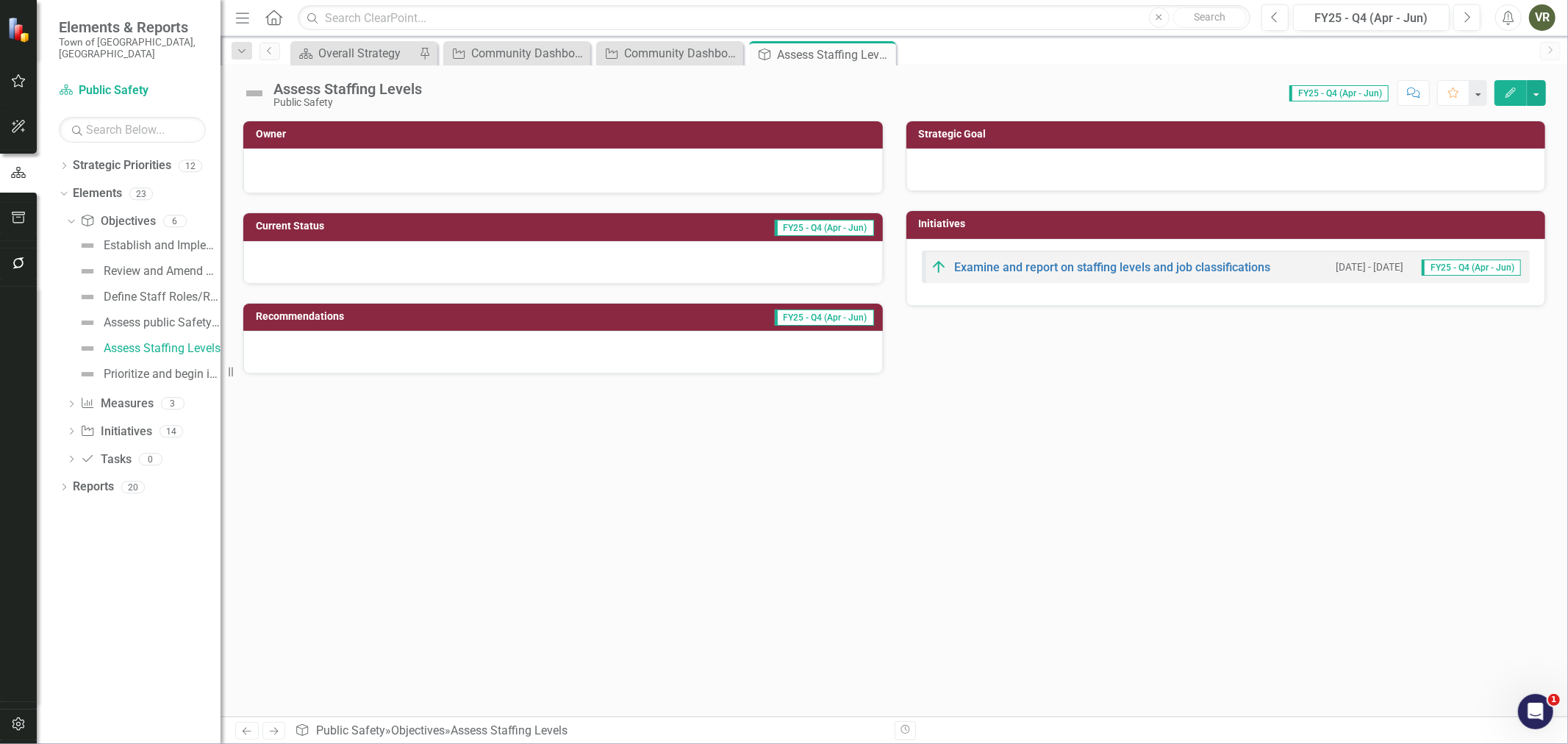
click at [1049, 155] on div at bounding box center [1226, 169] width 639 height 42
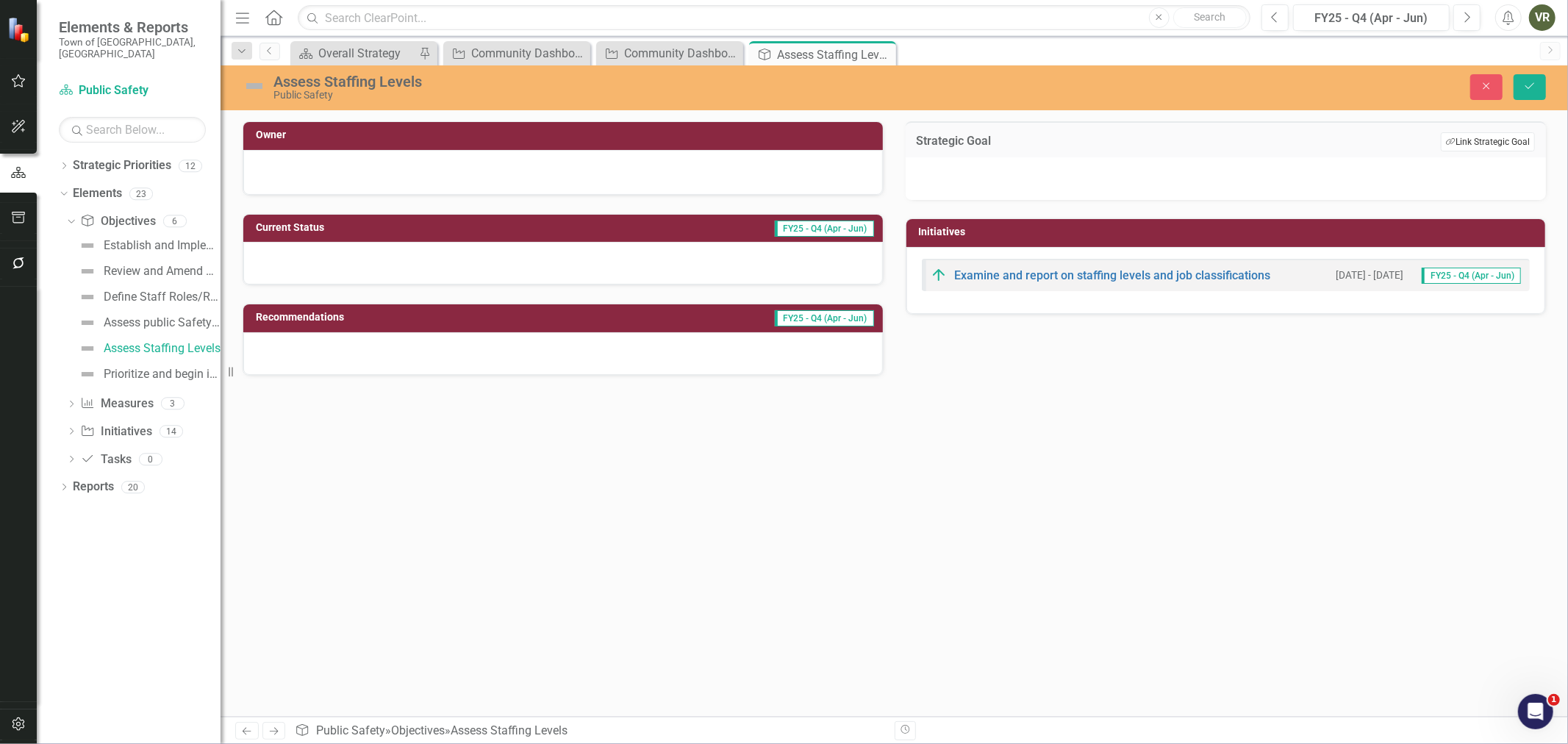
click at [1466, 143] on button "Link Tag Link Strategic Goal" at bounding box center [1487, 142] width 94 height 19
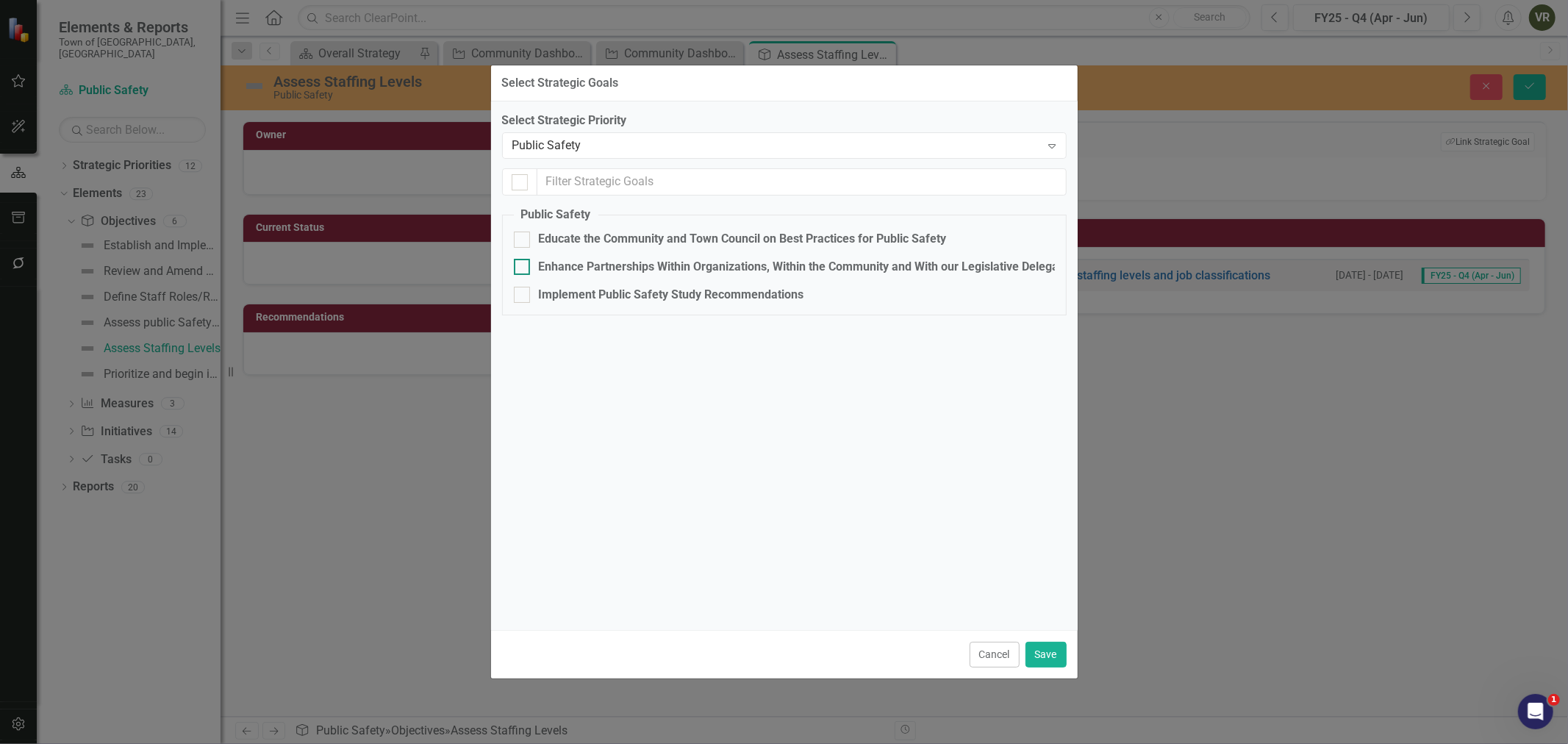
click at [552, 263] on div "Enhance Partnerships Within Organizations, Within the Community and With our Le…" at bounding box center [809, 267] width 540 height 17
click at [523, 263] on input "Enhance Partnerships Within Organizations, Within the Community and With our Le…" at bounding box center [519, 263] width 9 height 9
checkbox input "true"
click at [1051, 649] on button "Save" at bounding box center [1046, 654] width 41 height 25
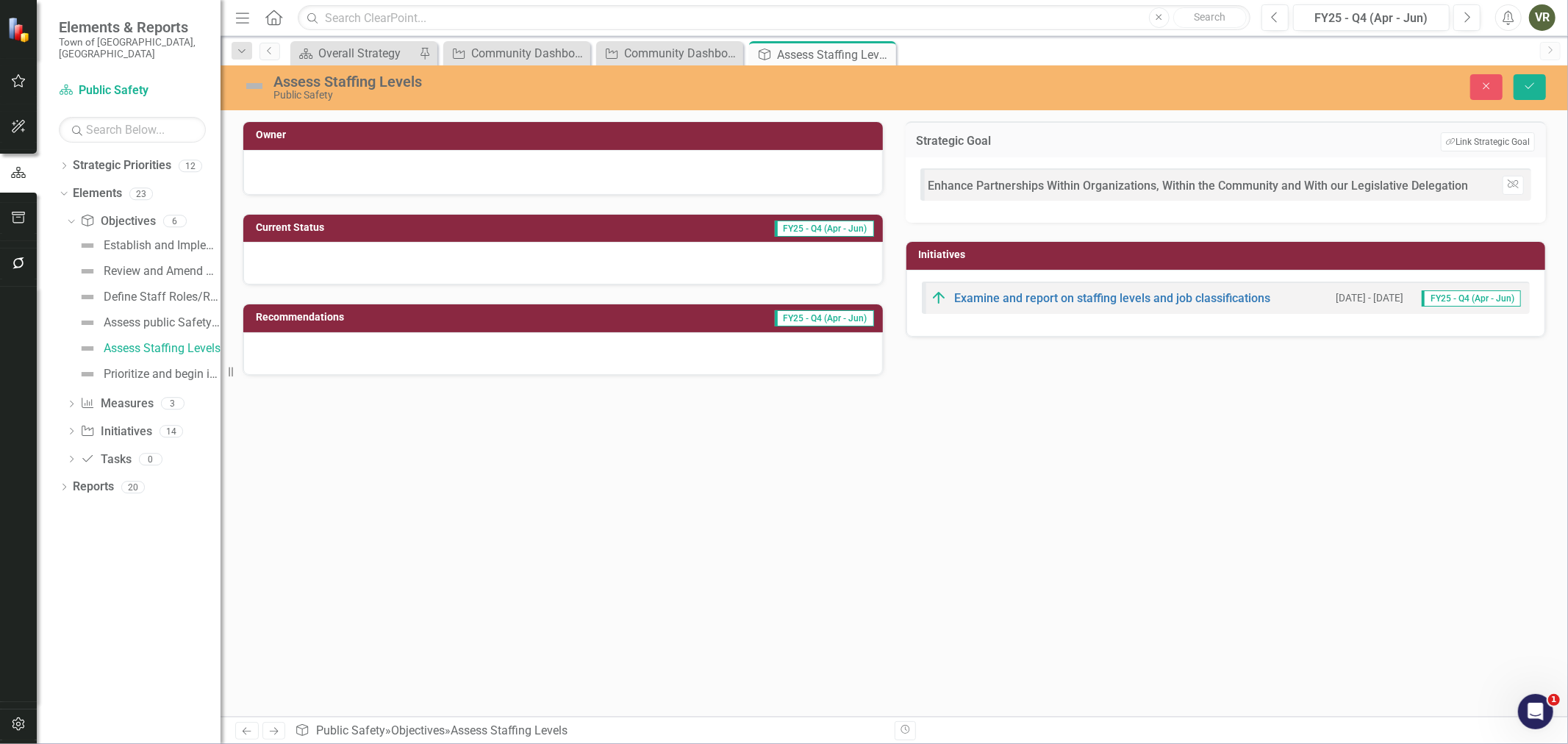
click at [1547, 90] on div "Close Save" at bounding box center [1286, 86] width 539 height 25
click at [1540, 88] on button "Save" at bounding box center [1530, 86] width 32 height 25
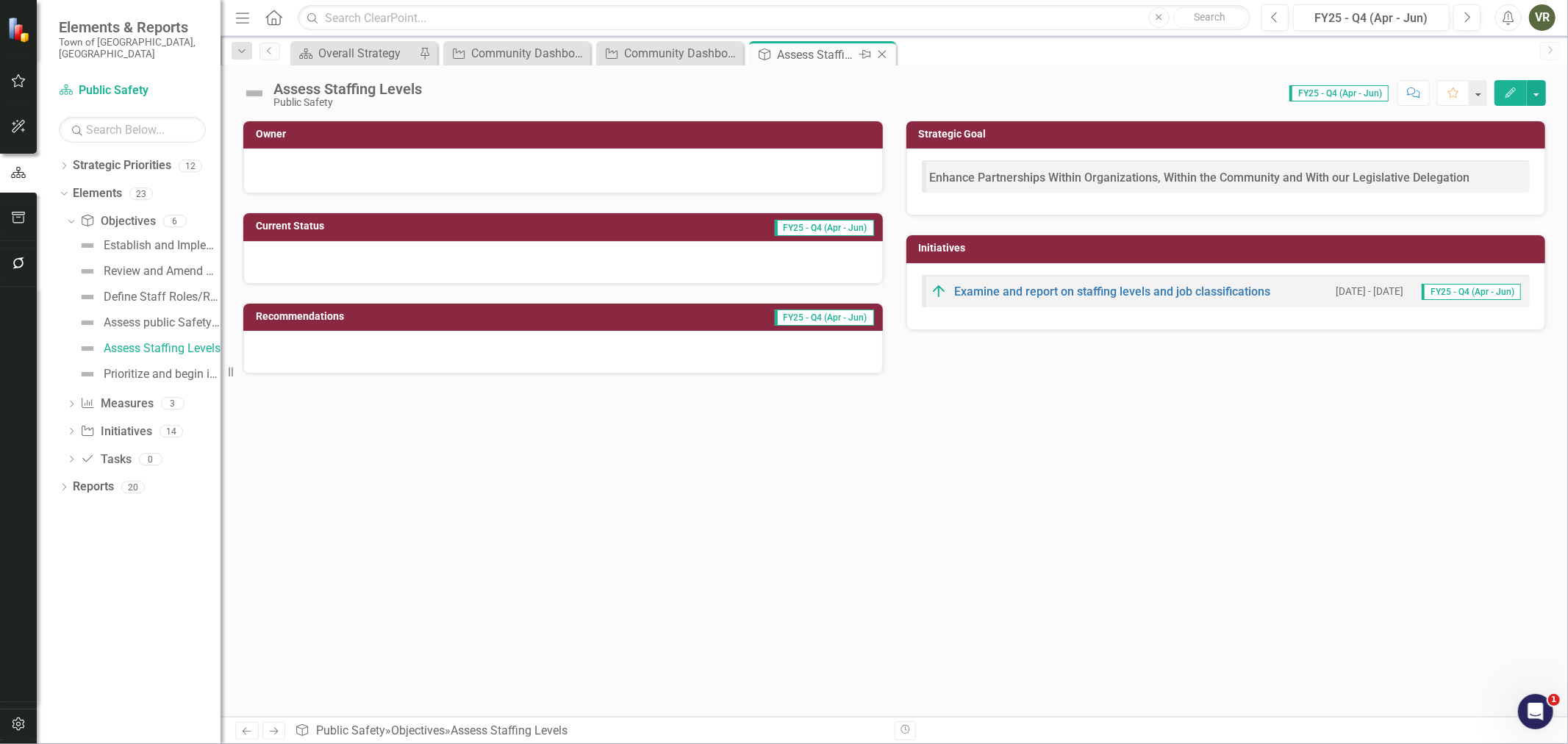
click at [882, 55] on icon at bounding box center [882, 55] width 8 height 8
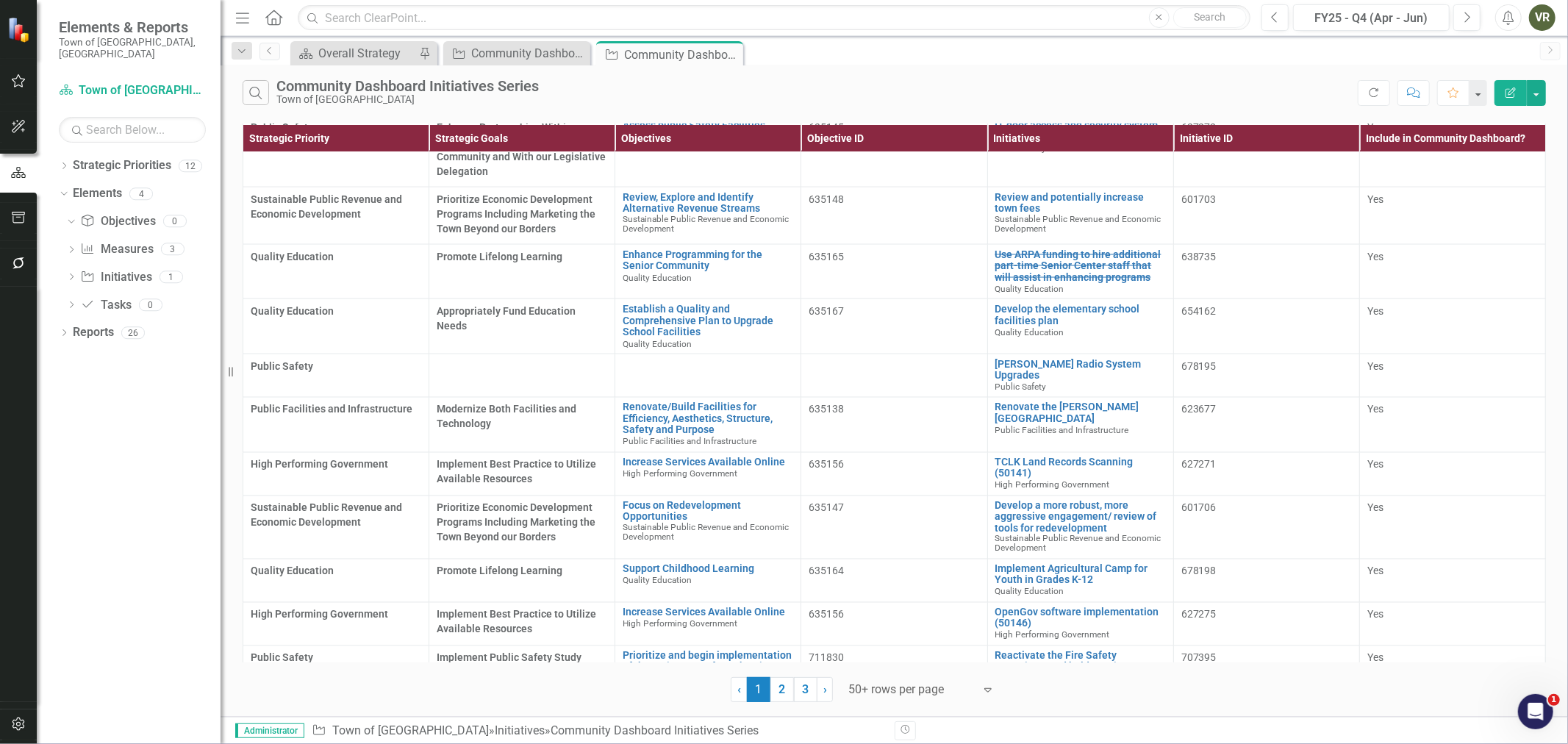
scroll to position [2123, 0]
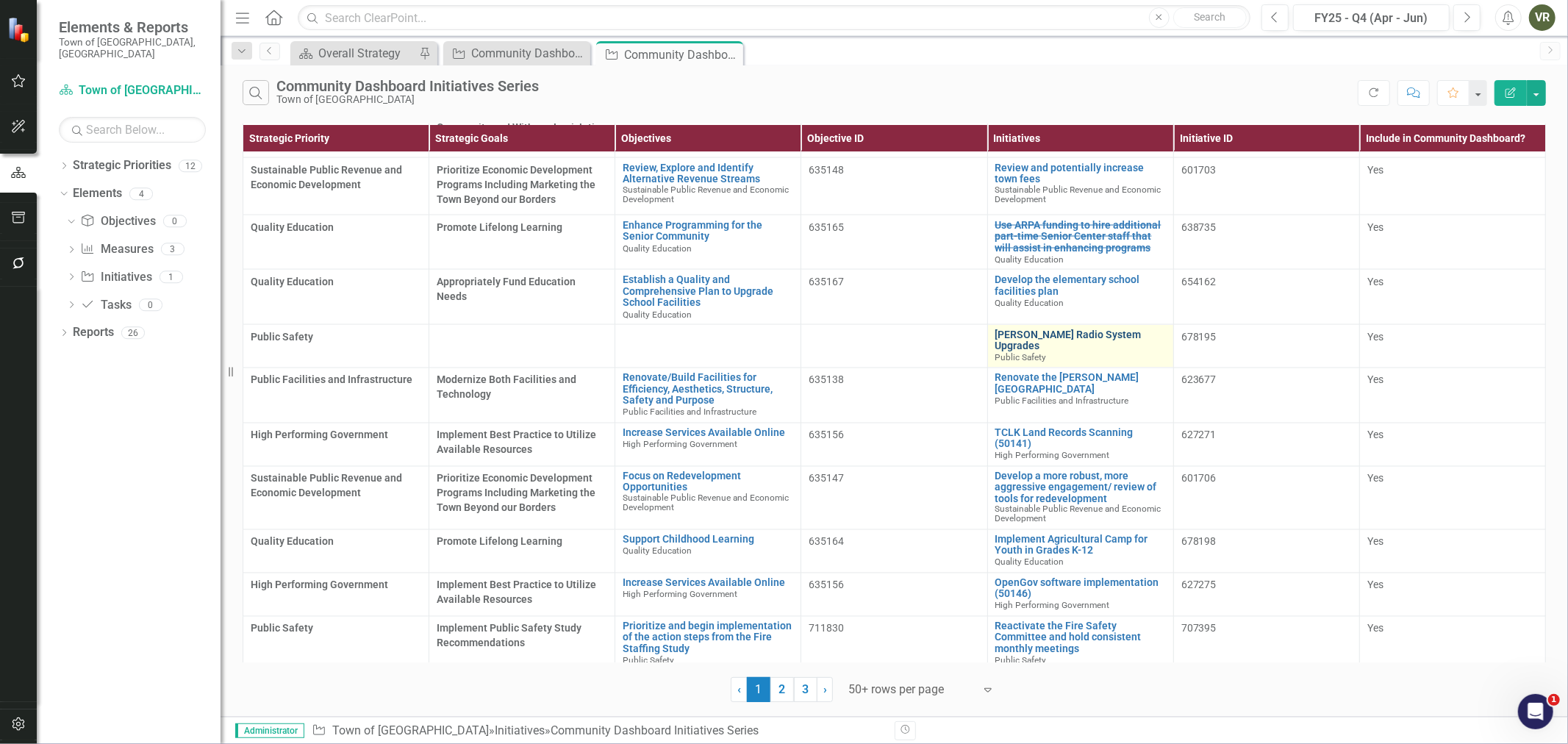
click at [1049, 329] on link "[PERSON_NAME] Radio System Upgrades" at bounding box center [1080, 341] width 171 height 23
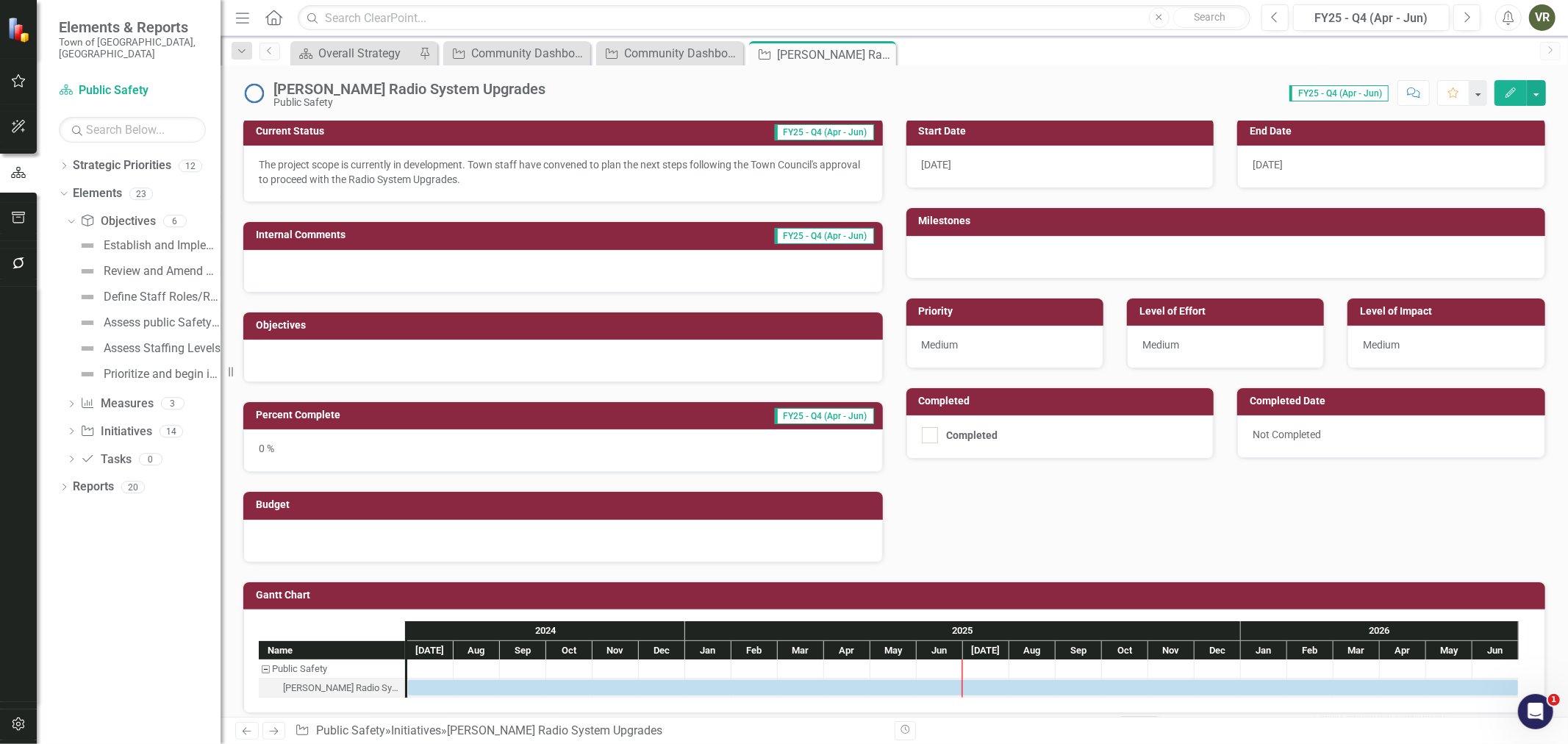
scroll to position [207, 0]
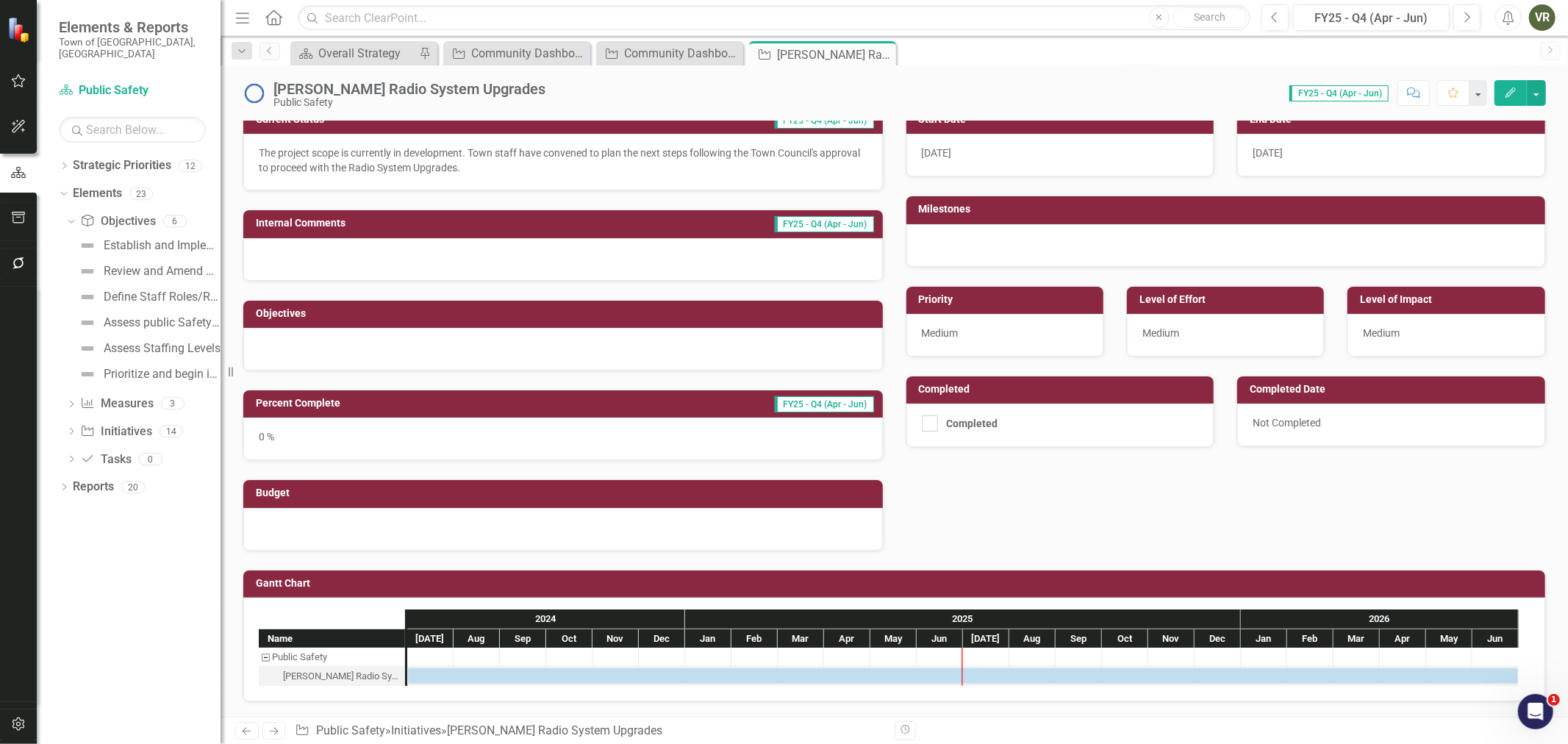
click at [542, 342] on div at bounding box center [562, 349] width 639 height 42
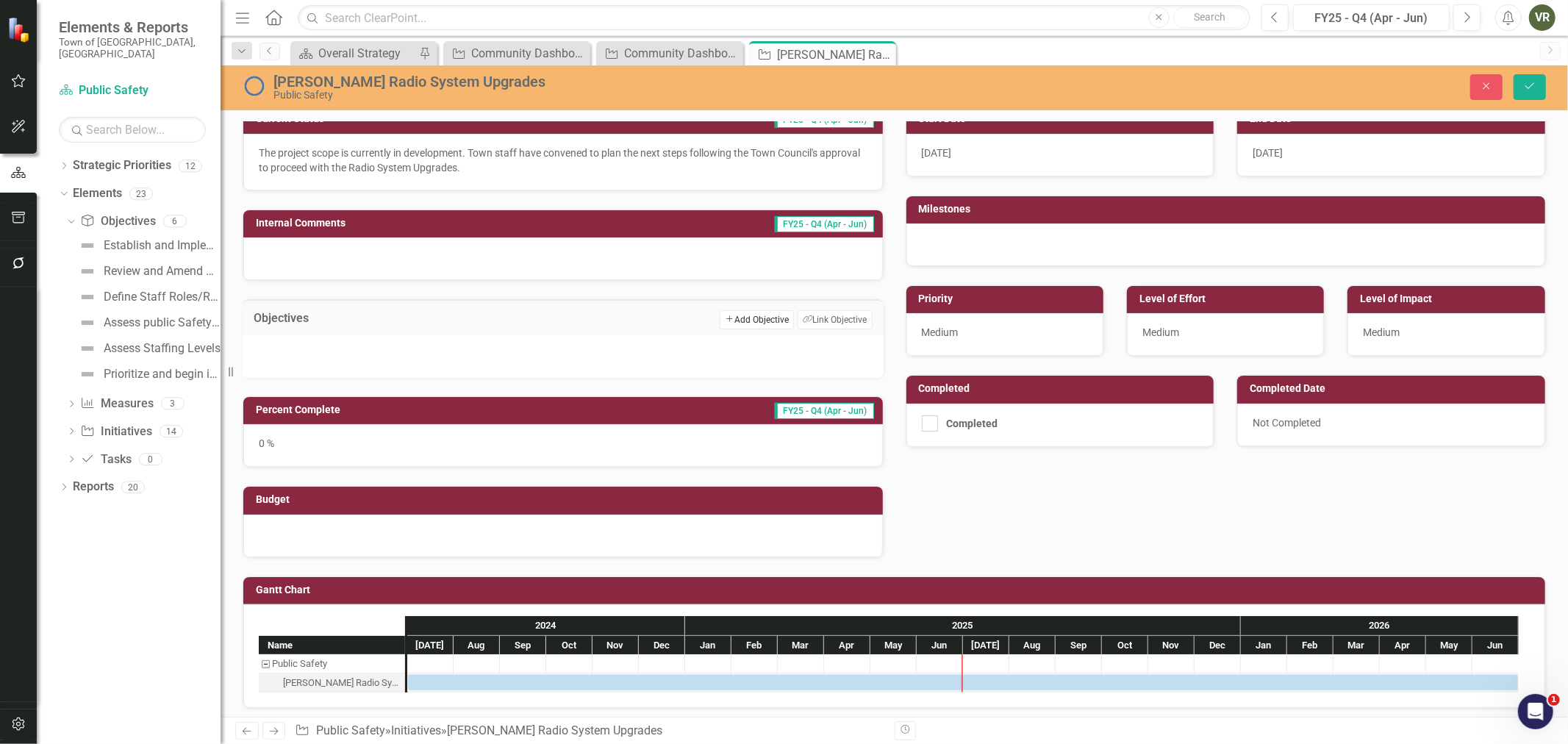
click at [762, 322] on button "Add Add Objective" at bounding box center [756, 319] width 74 height 19
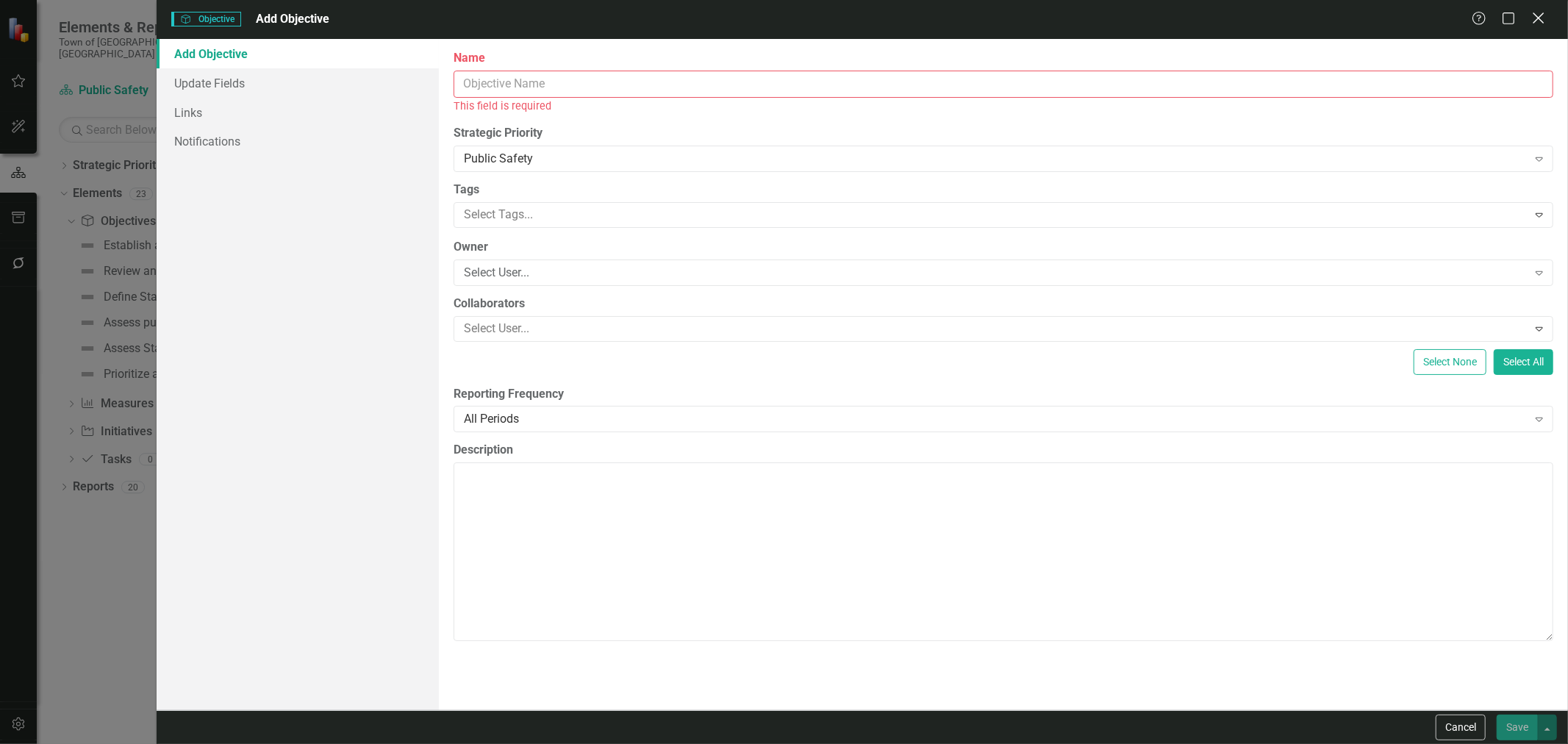
click at [1531, 24] on icon "Close" at bounding box center [1538, 18] width 18 height 14
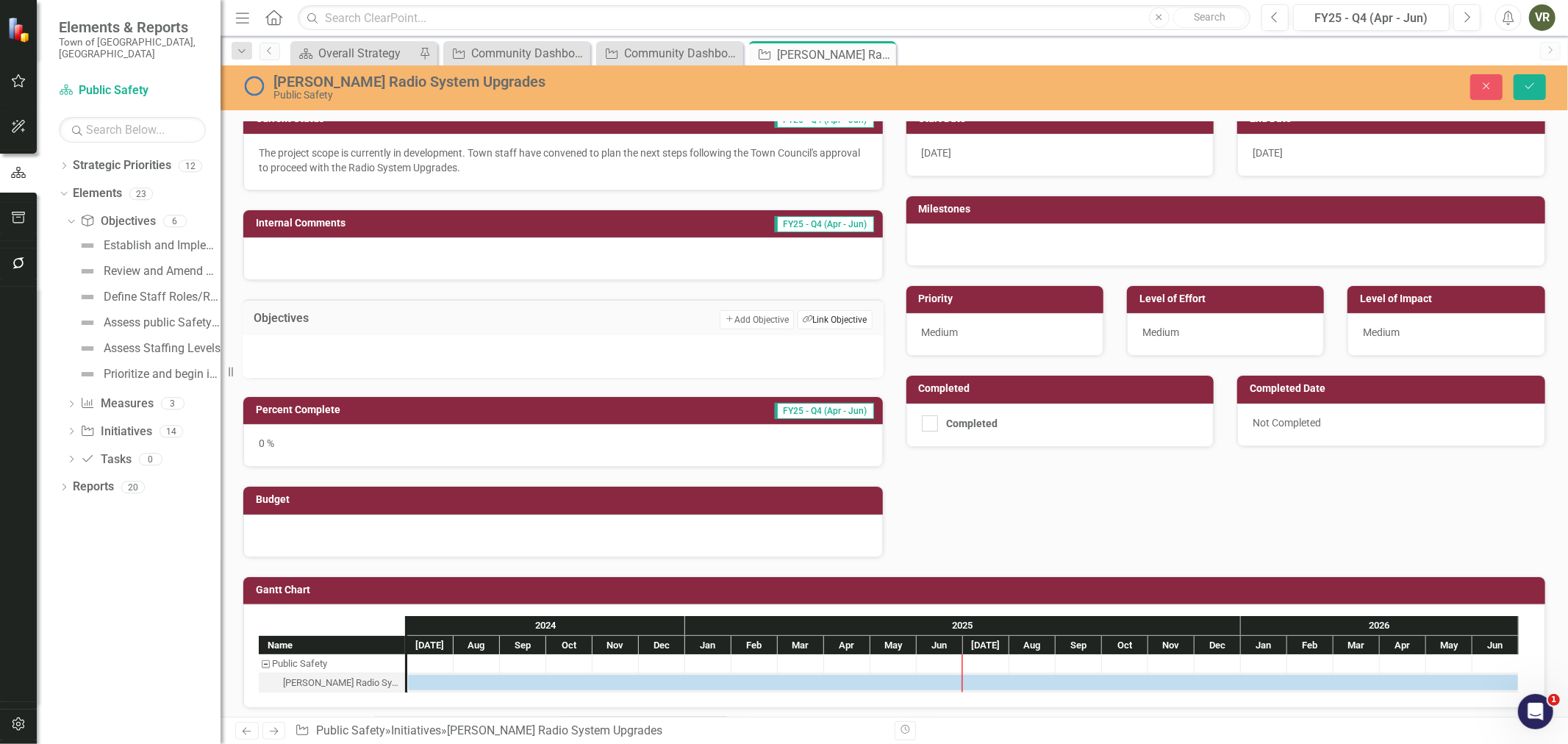
click at [846, 322] on button "Link Tag Link Objective" at bounding box center [834, 319] width 74 height 19
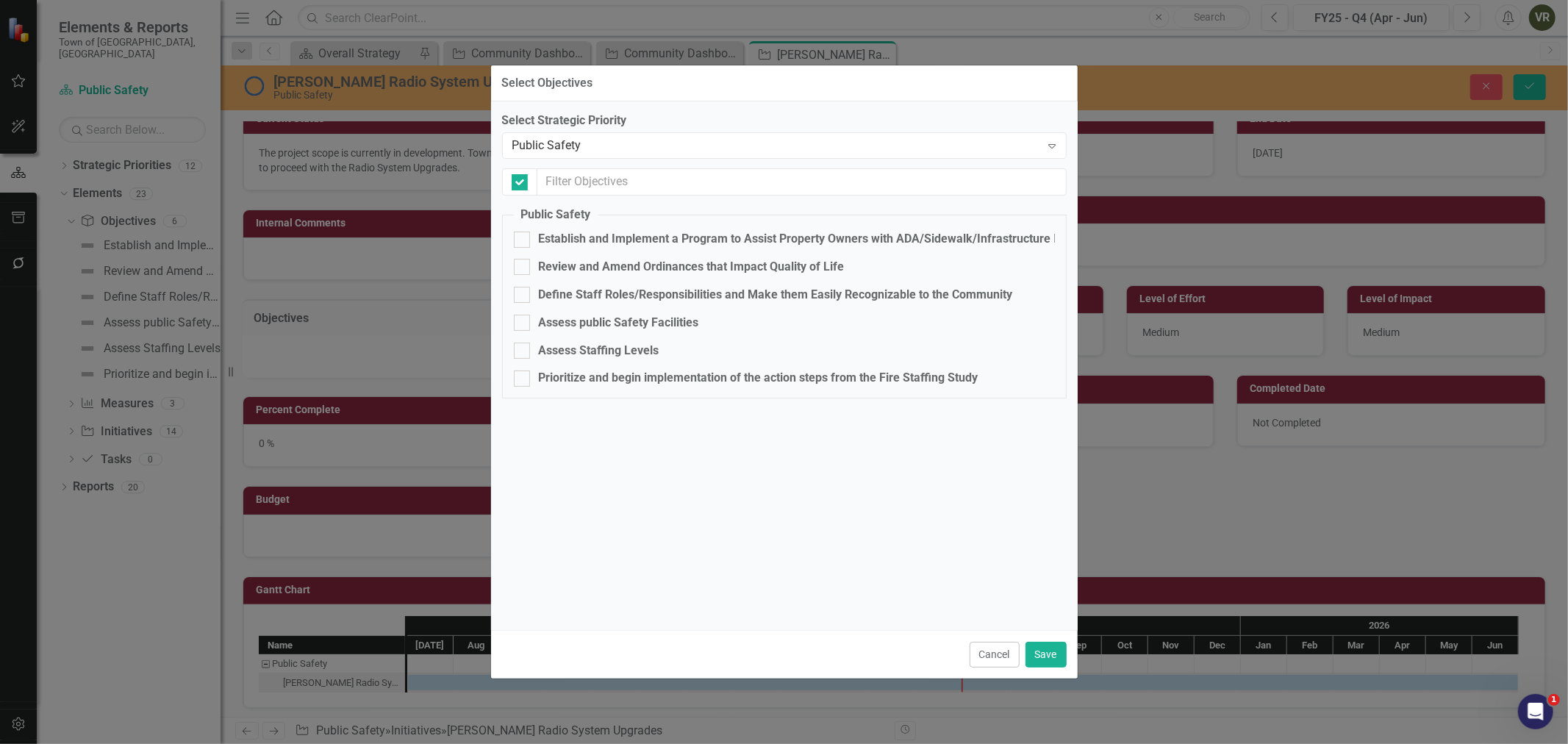
checkbox input "false"
click at [583, 318] on div "Assess public Safety Facilities" at bounding box center [619, 323] width 160 height 17
click at [523, 318] on input "Assess public Safety Facilities" at bounding box center [519, 319] width 9 height 9
checkbox input "true"
click at [1055, 656] on button "Save" at bounding box center [1046, 654] width 41 height 25
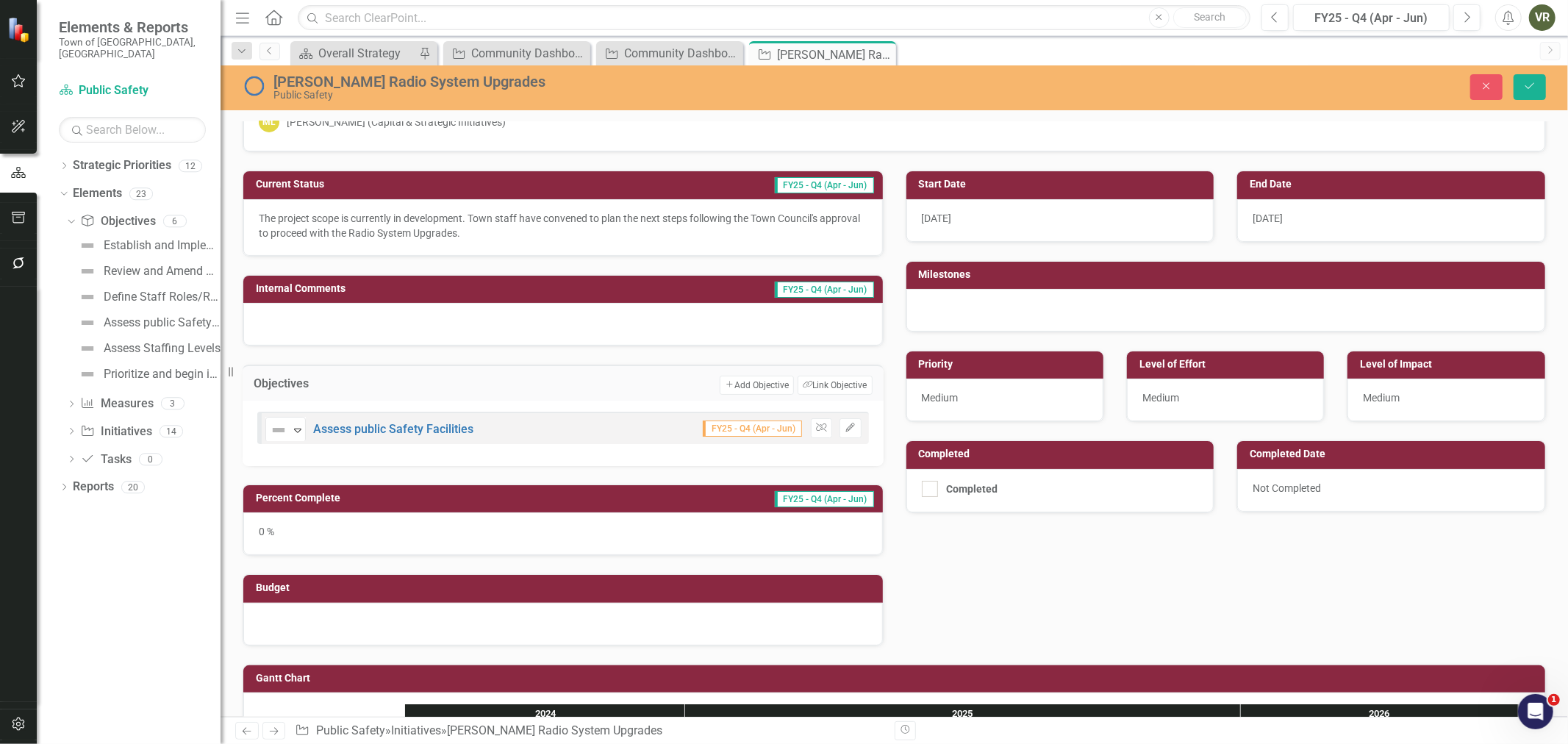
scroll to position [0, 0]
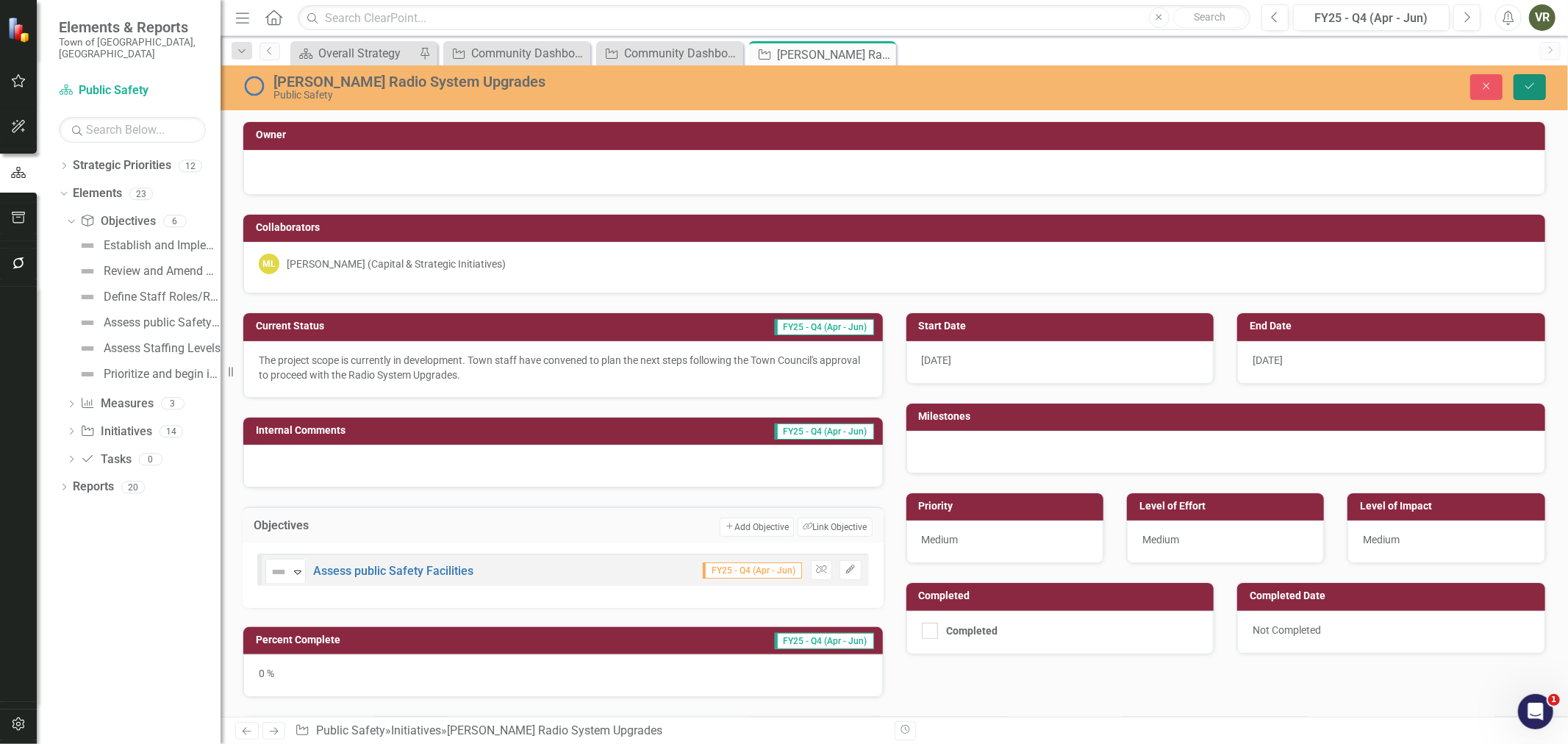
click at [1533, 81] on icon "Save" at bounding box center [1529, 85] width 13 height 10
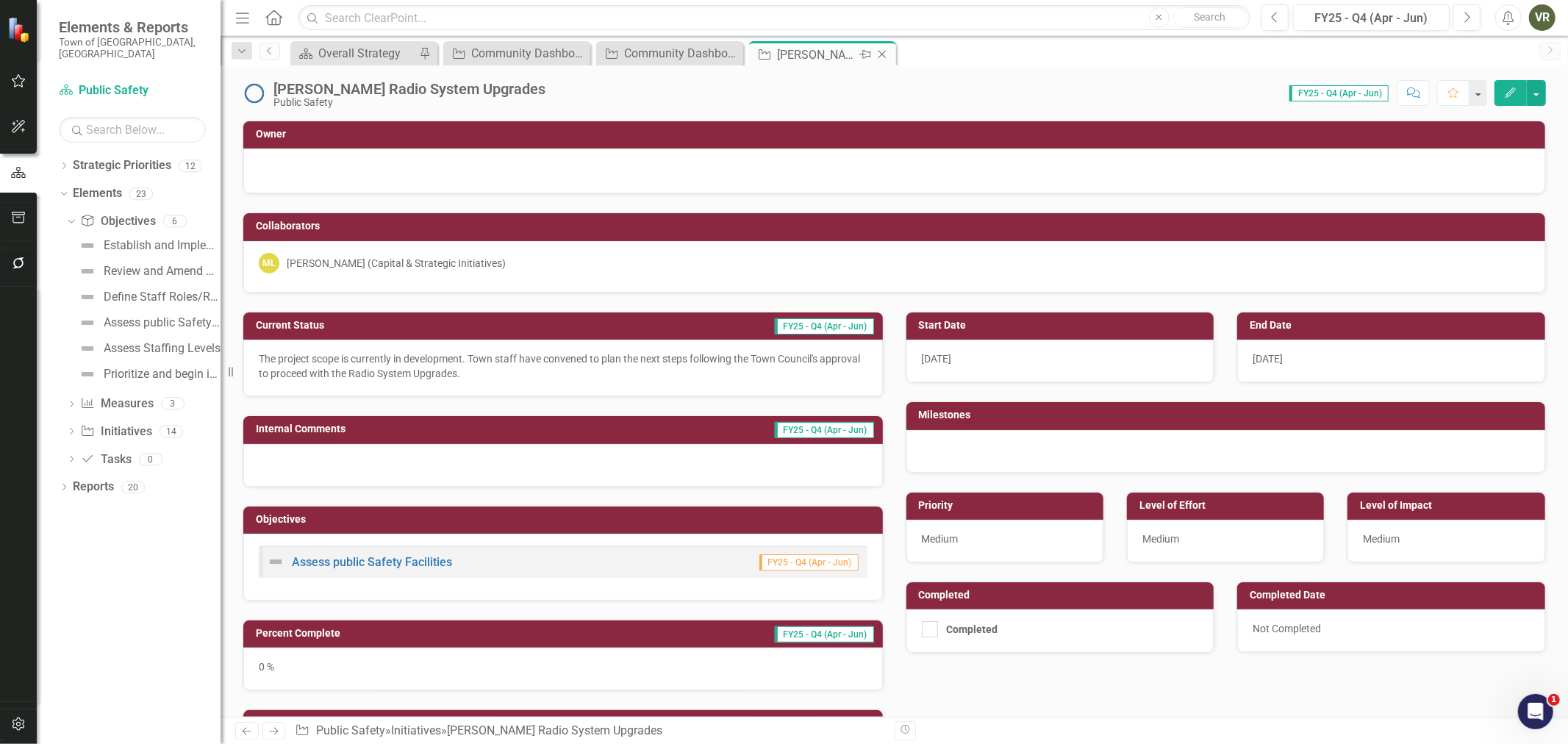
click at [882, 54] on icon "Close" at bounding box center [882, 54] width 15 height 12
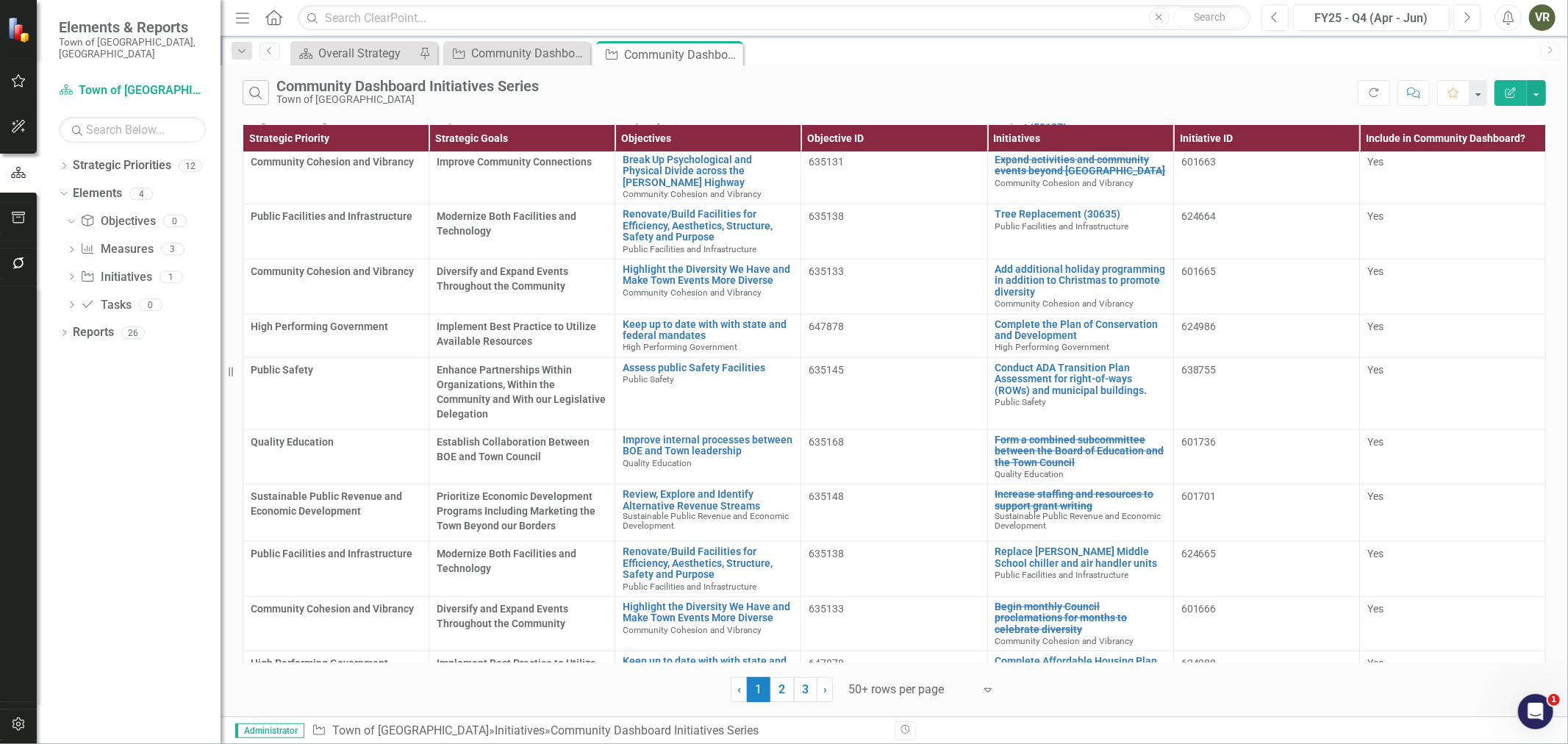
scroll to position [1090, 0]
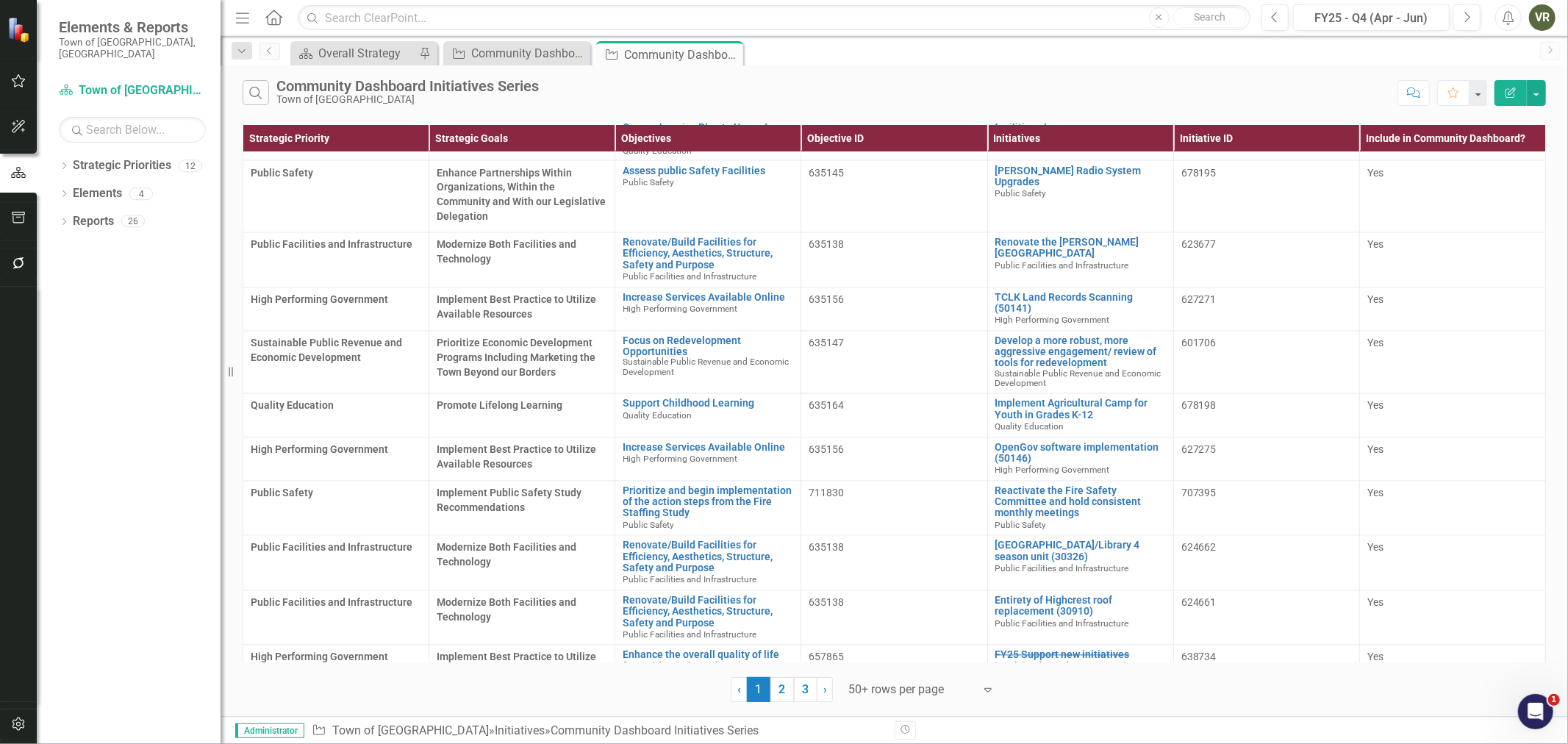
scroll to position [2314, 0]
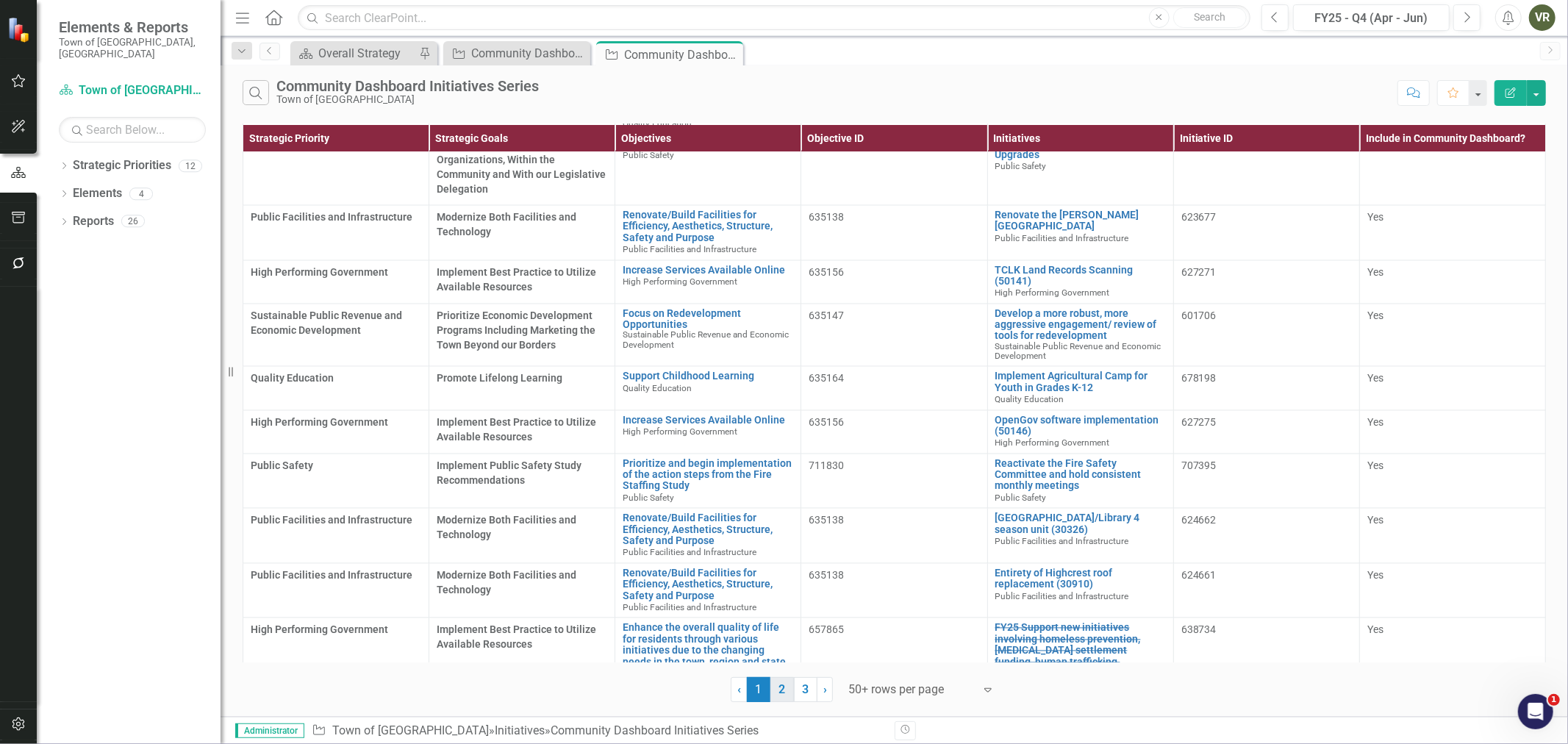
click at [788, 678] on link "2" at bounding box center [782, 689] width 24 height 25
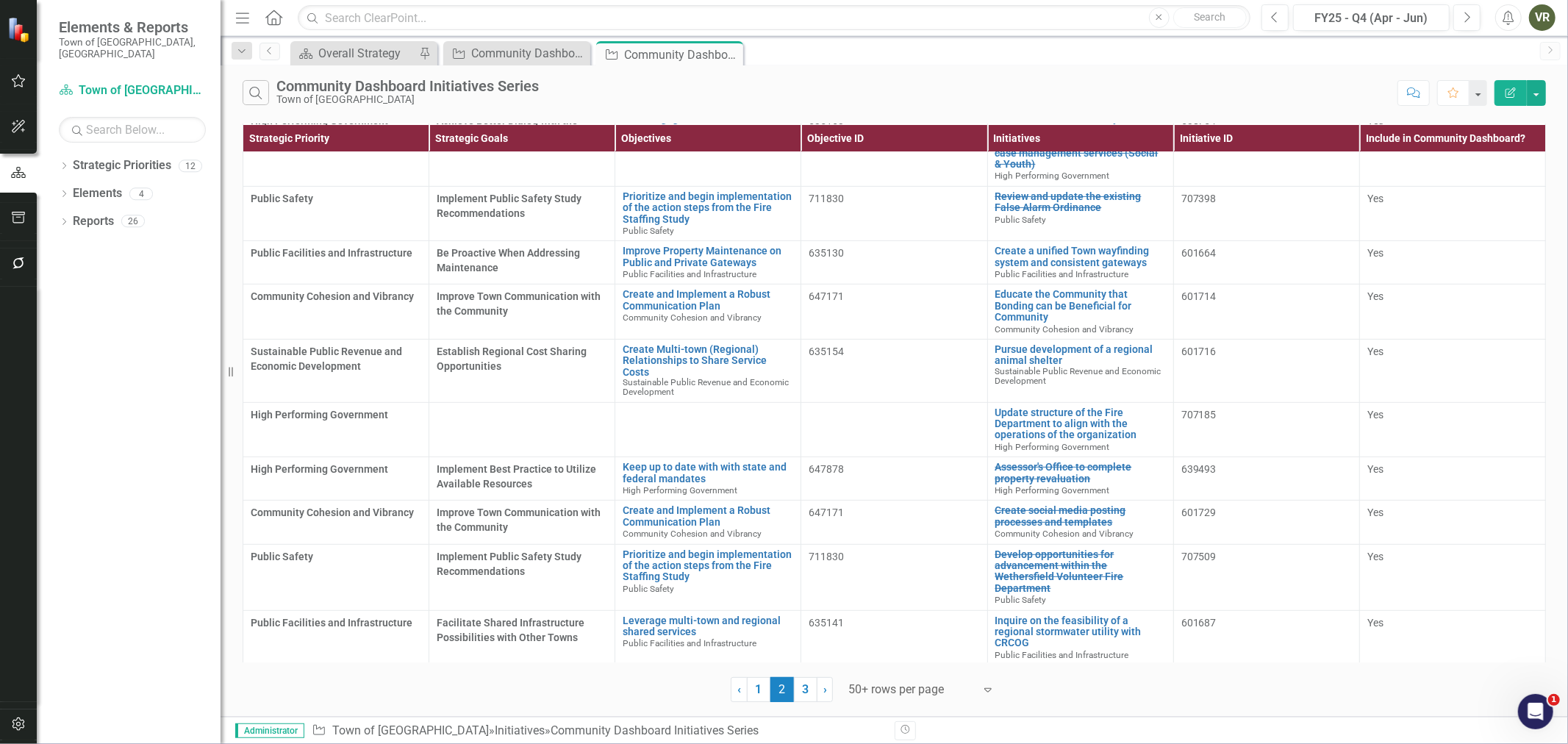
scroll to position [489, 0]
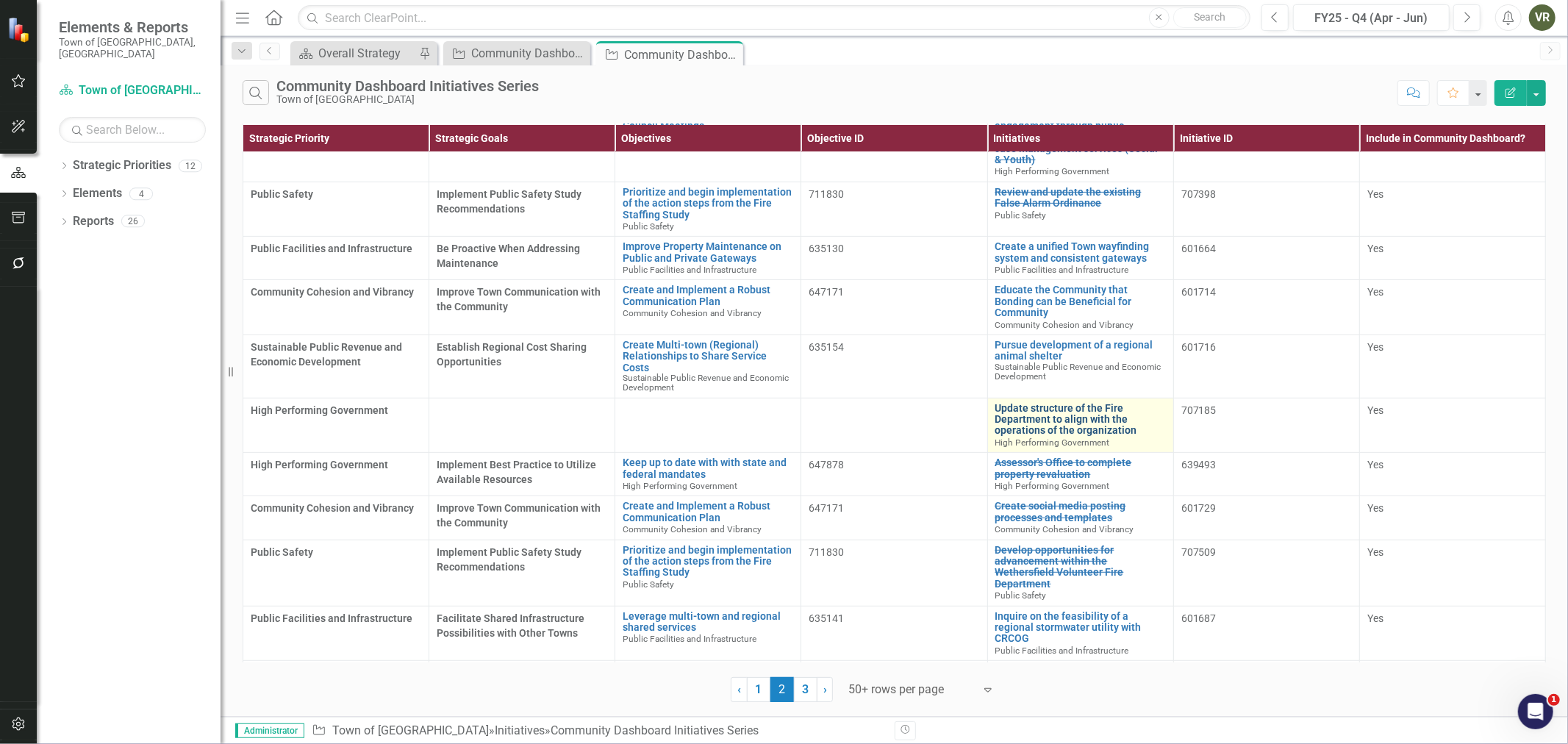
click at [1108, 418] on link "Update structure of the Fire Department to align with the operations of the org…" at bounding box center [1080, 419] width 171 height 34
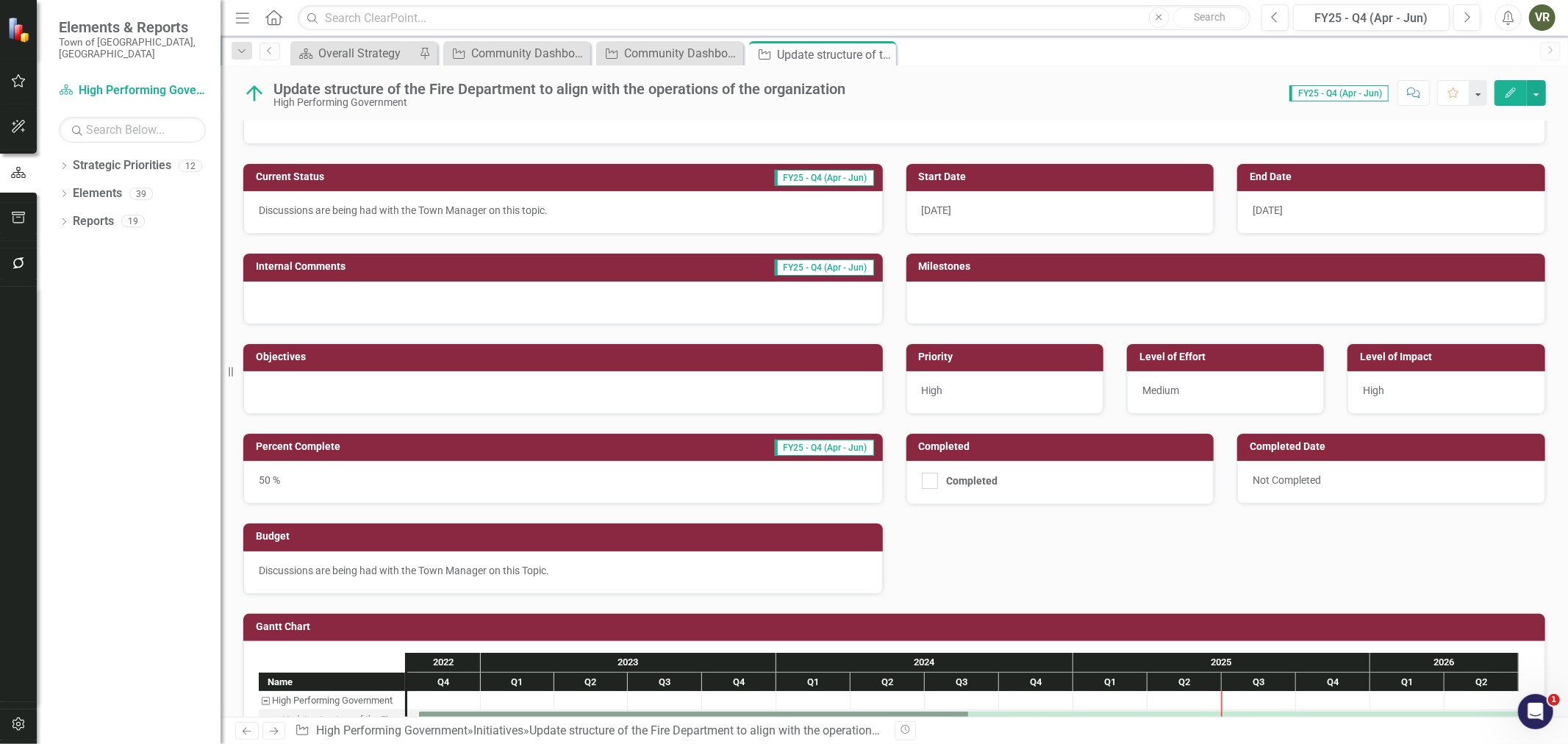
scroll to position [106, 0]
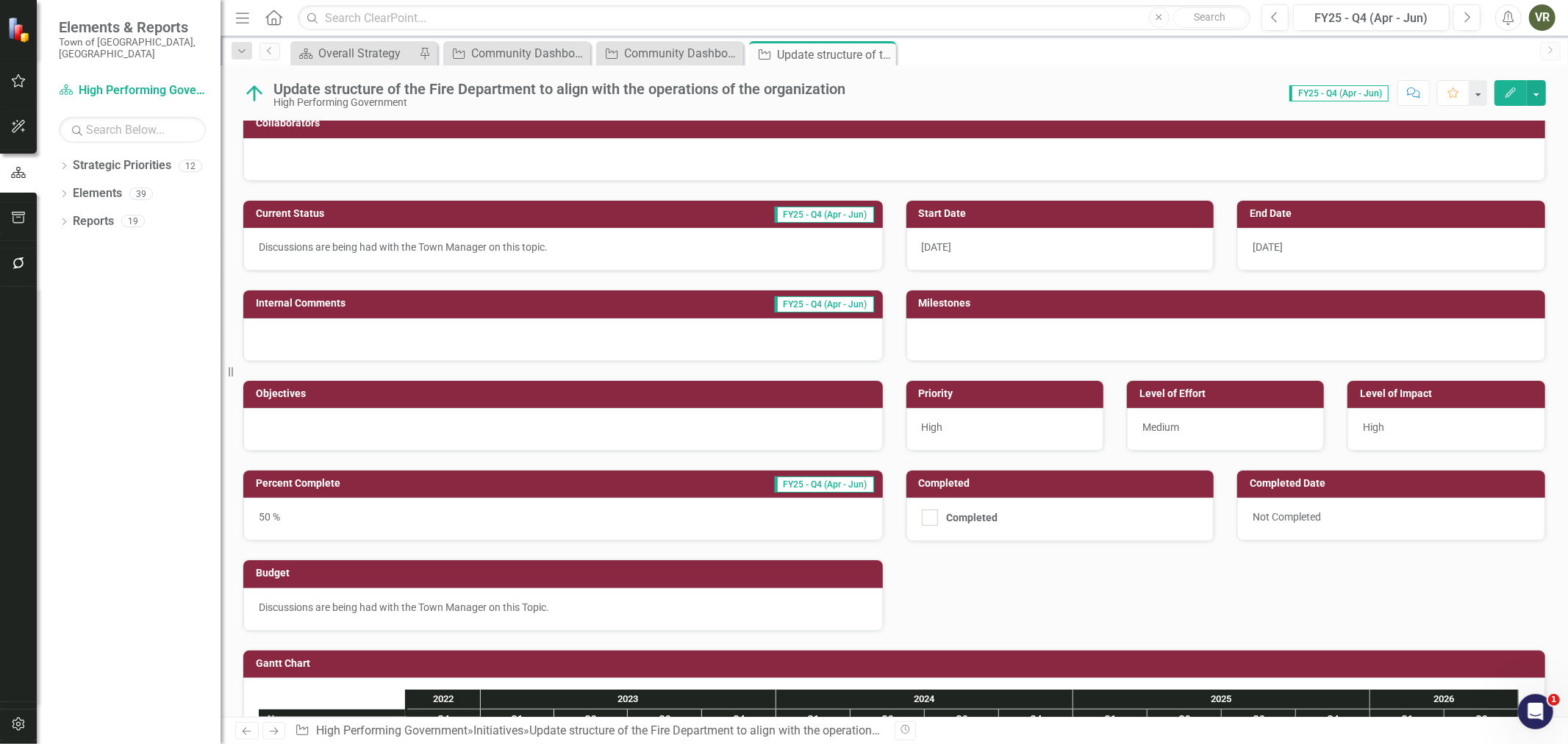
click at [537, 432] on div at bounding box center [562, 429] width 639 height 42
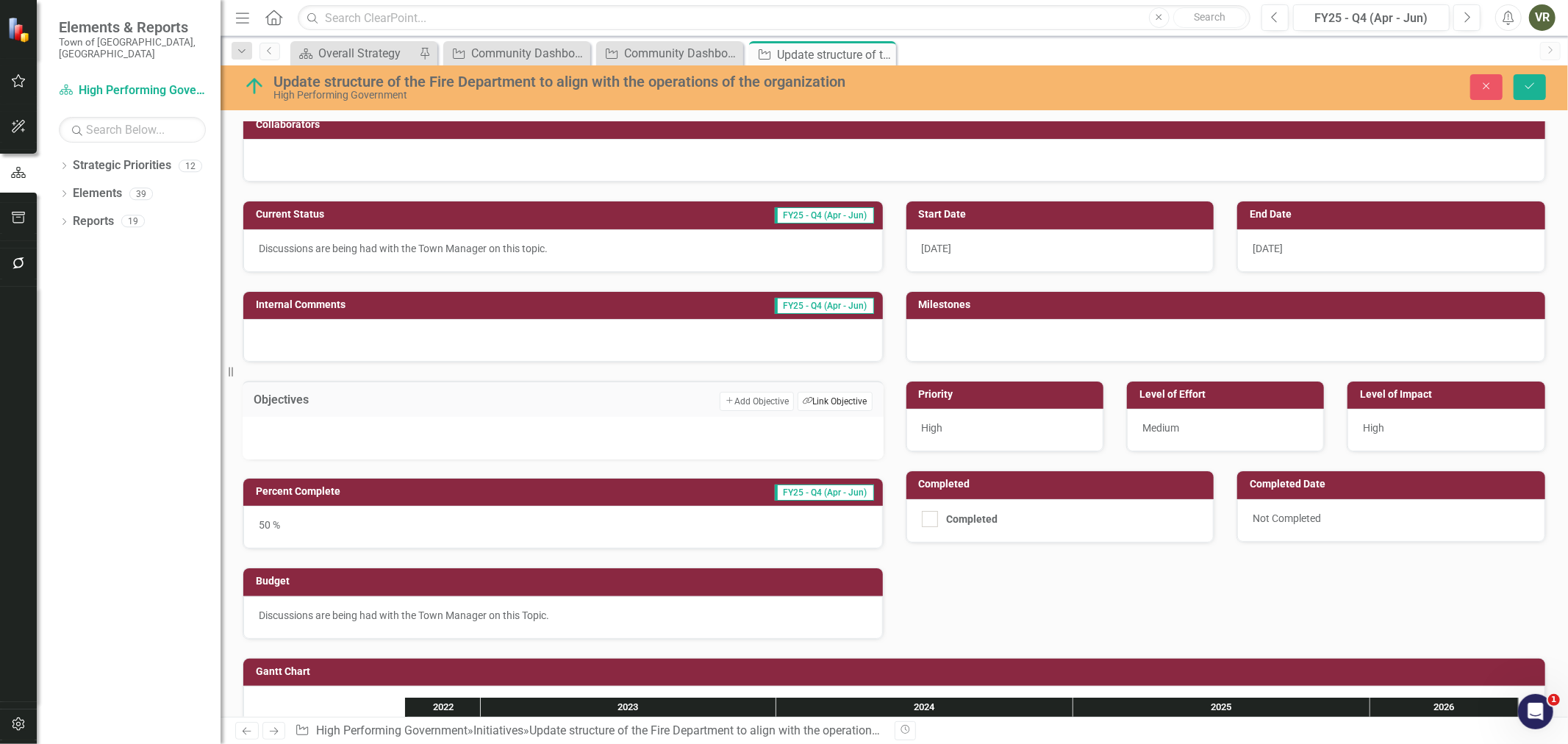
click at [831, 394] on button "Link Tag Link Objective" at bounding box center [834, 401] width 74 height 19
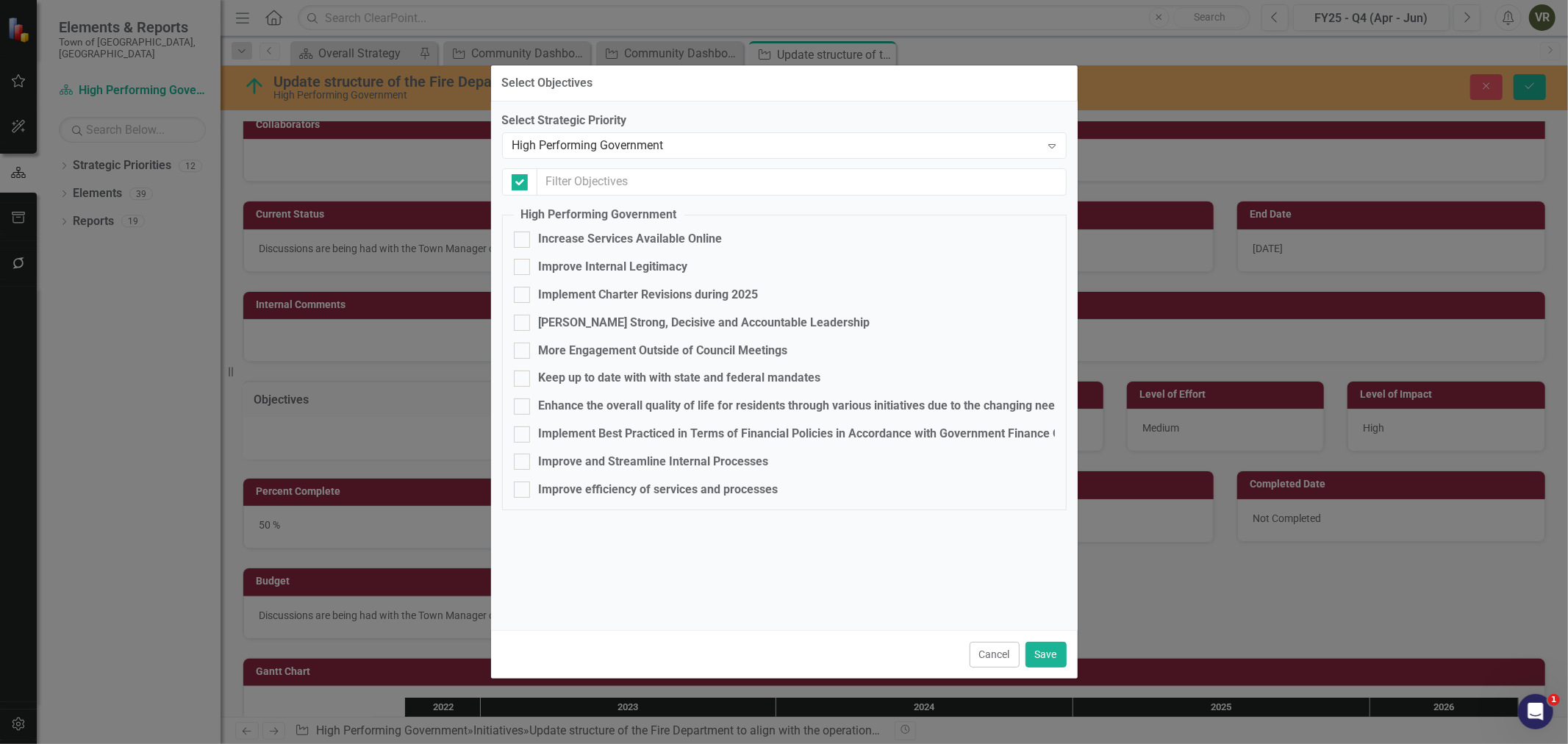
checkbox input "false"
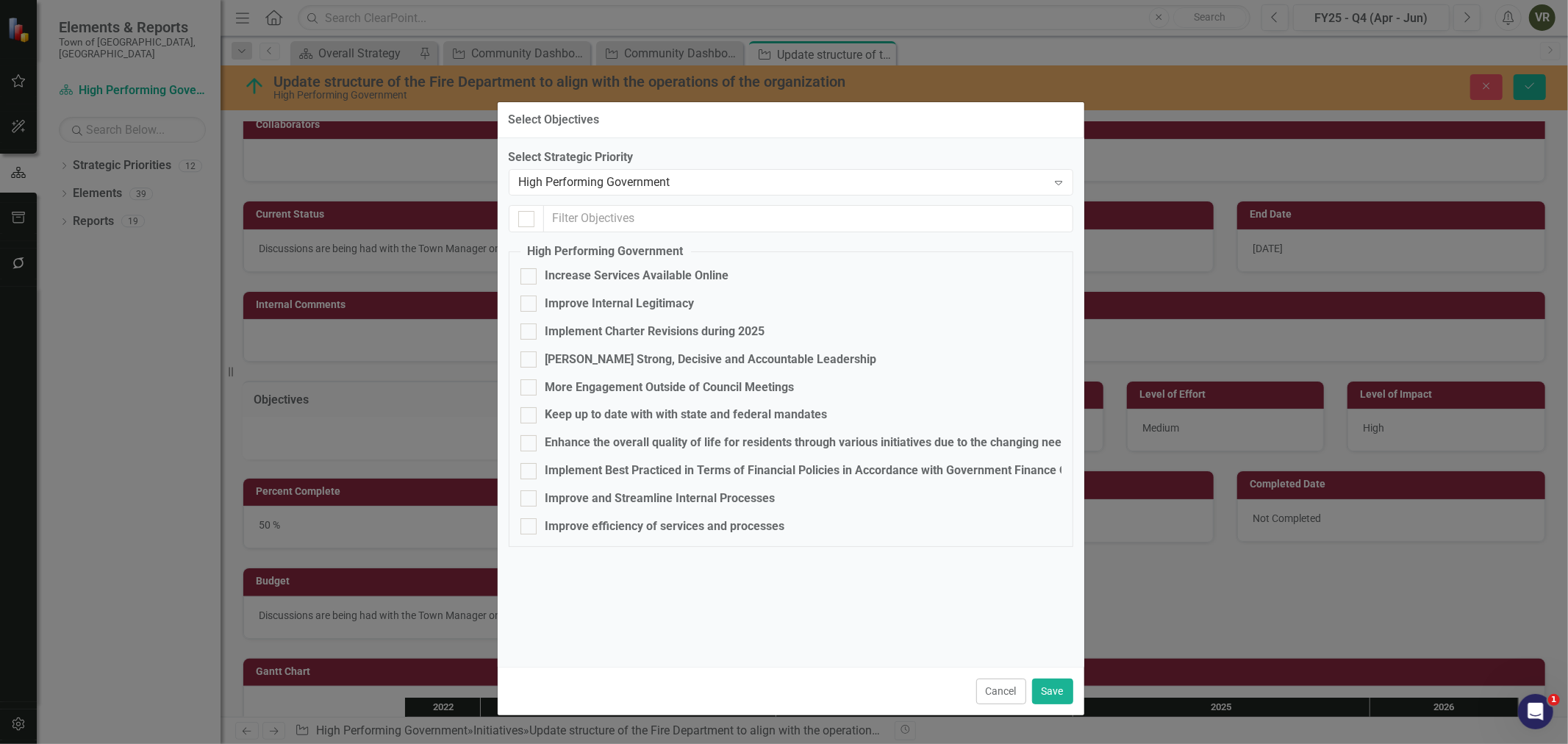
drag, startPoint x: 616, startPoint y: 75, endPoint x: 622, endPoint y: 112, distance: 37.5
click at [622, 112] on div "Select Objectives" at bounding box center [791, 120] width 586 height 36
click at [630, 499] on div "Improve and Streamline Internal Processes" at bounding box center [660, 499] width 230 height 17
click at [530, 499] on input "Improve and Streamline Internal Processes" at bounding box center [525, 495] width 9 height 9
checkbox input "true"
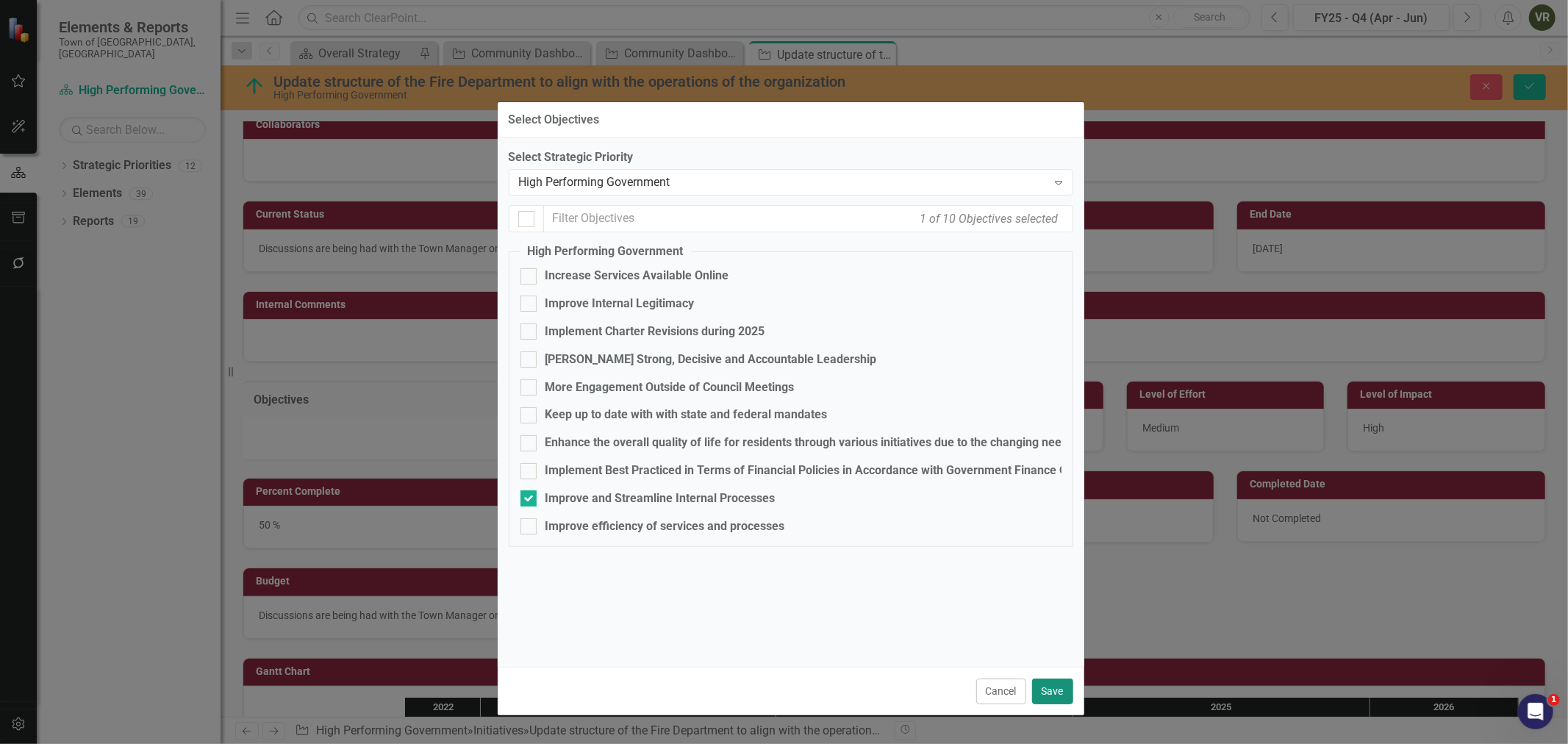
click at [1068, 699] on button "Save" at bounding box center [1052, 691] width 41 height 25
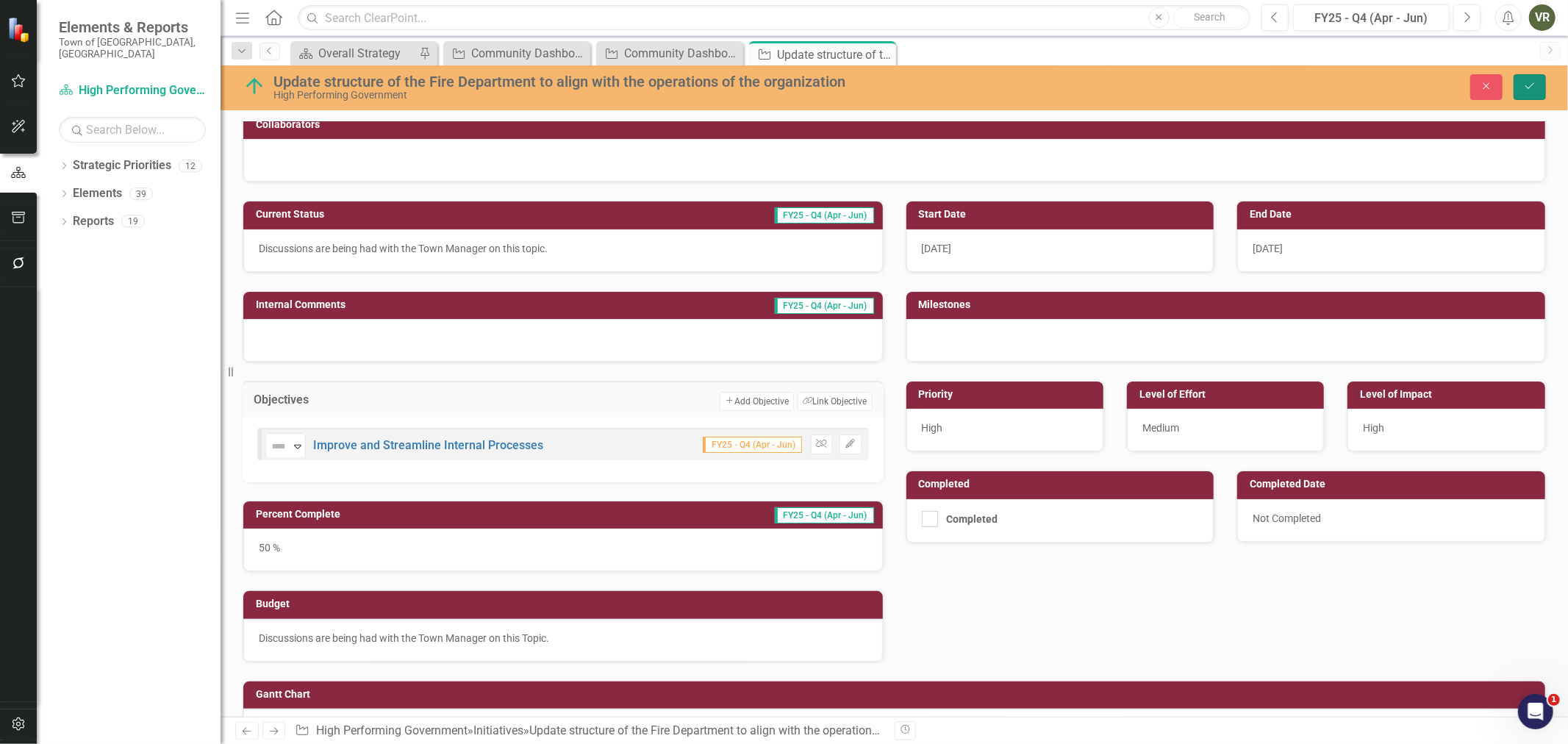
click at [1536, 89] on button "Save" at bounding box center [1530, 86] width 32 height 25
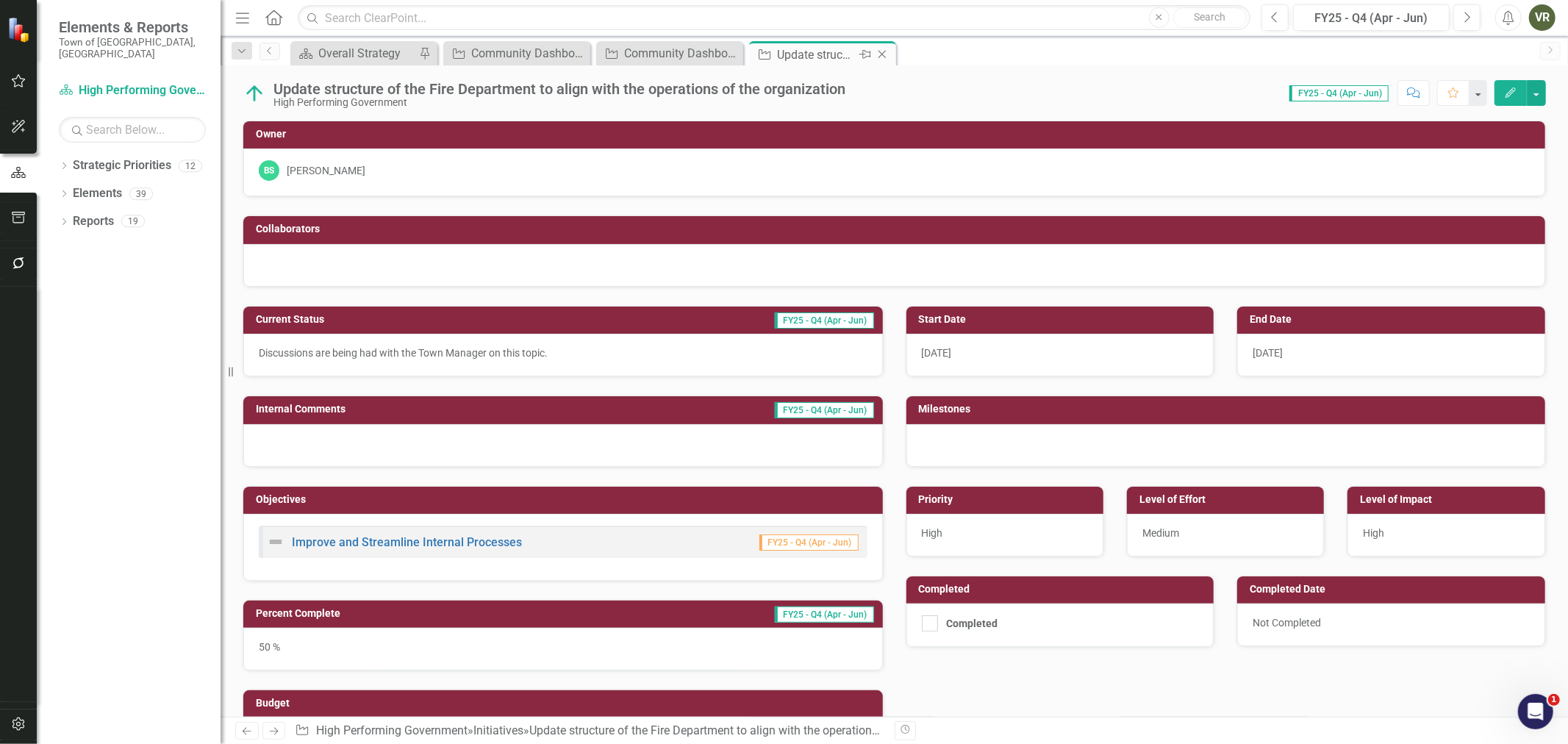
click at [884, 56] on icon at bounding box center [882, 55] width 8 height 8
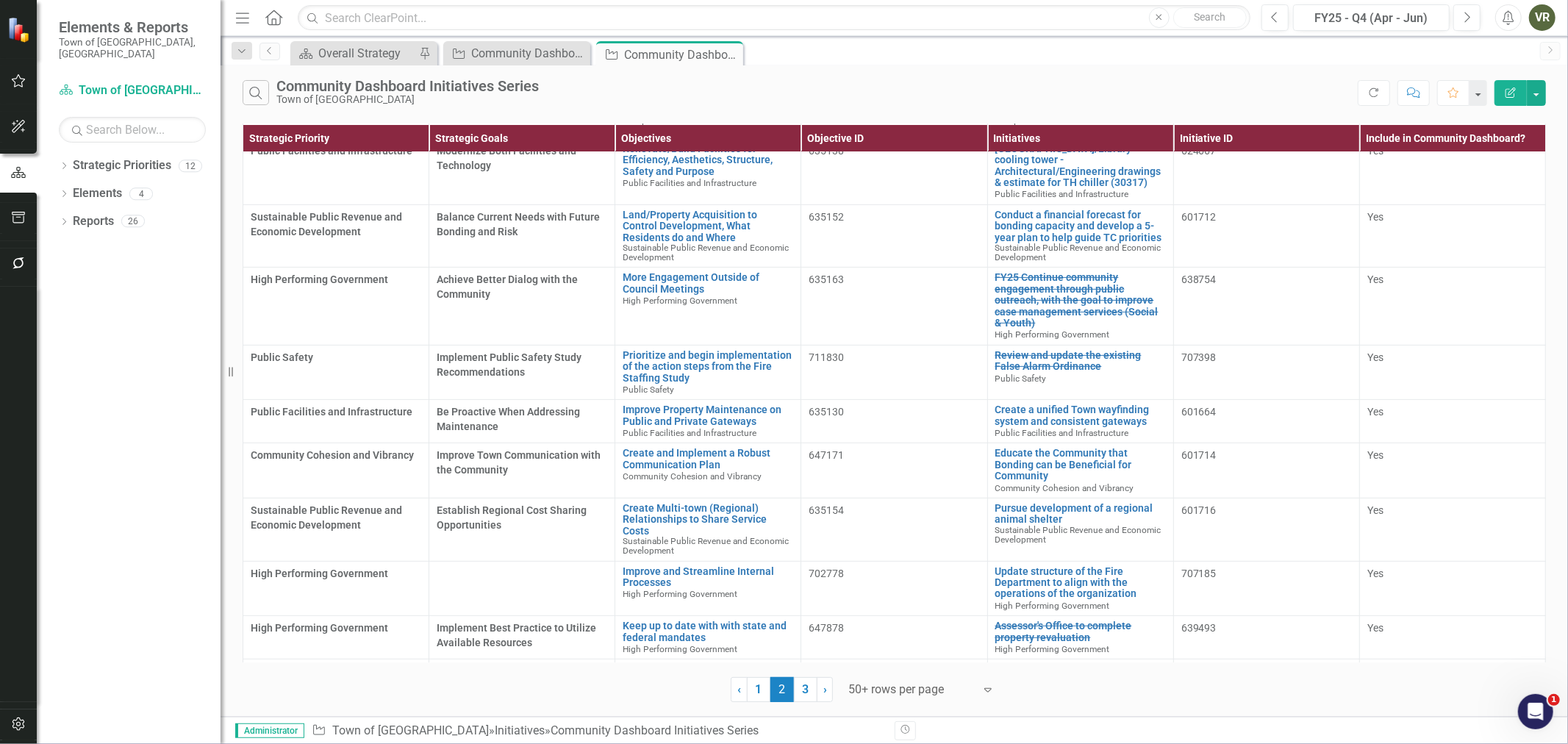
scroll to position [408, 0]
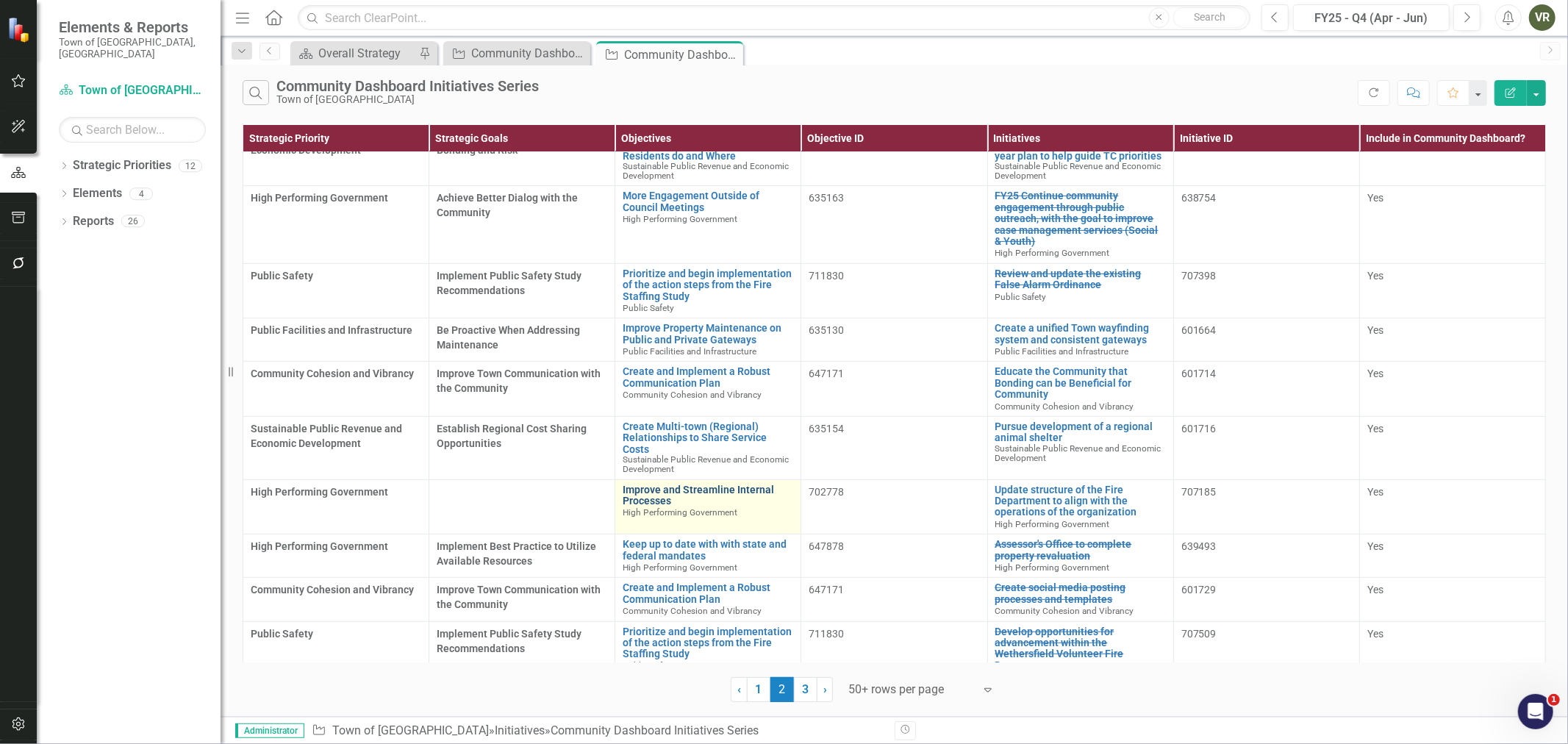
click at [638, 485] on link "Improve and Streamline Internal Processes" at bounding box center [708, 496] width 171 height 23
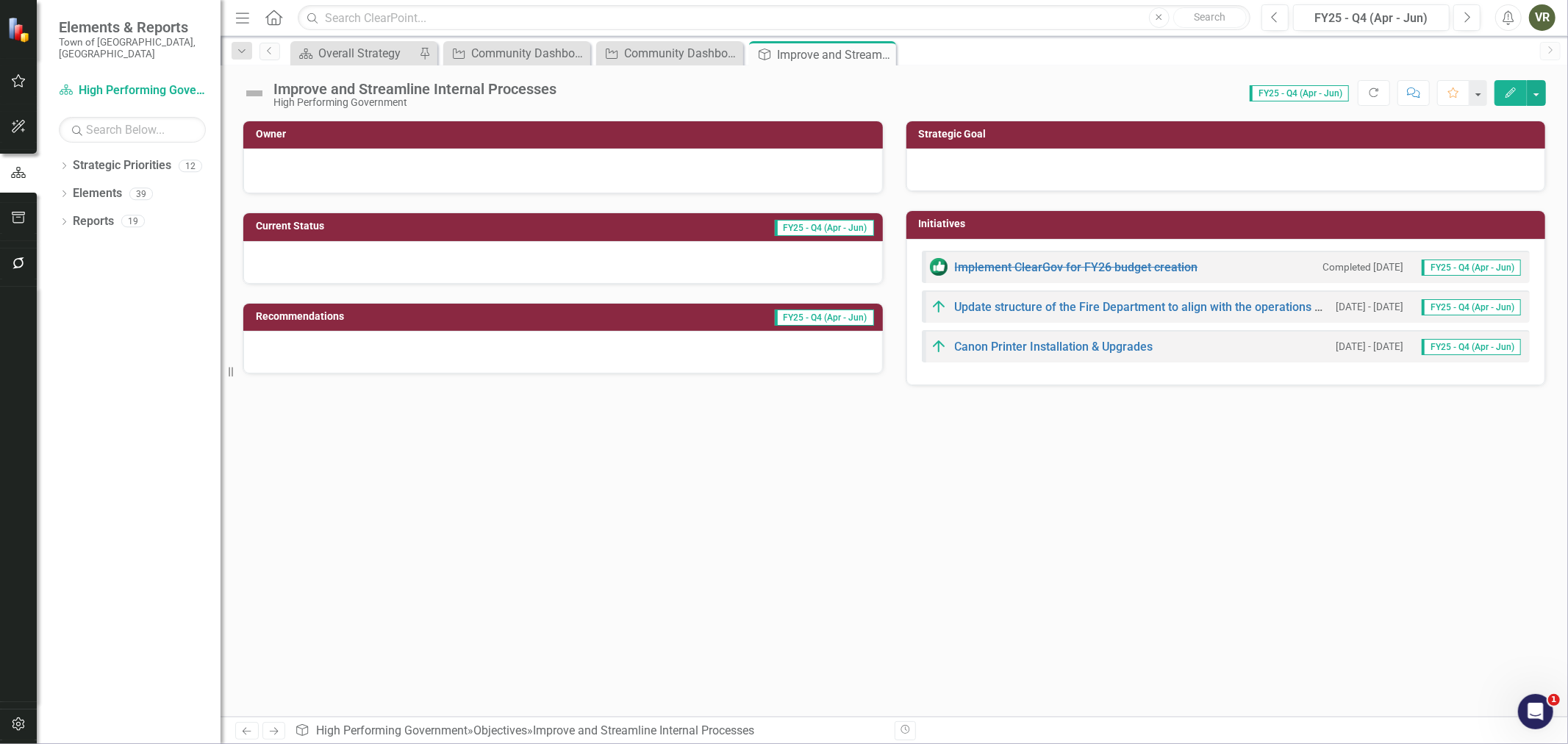
click at [1206, 172] on div at bounding box center [1226, 169] width 639 height 42
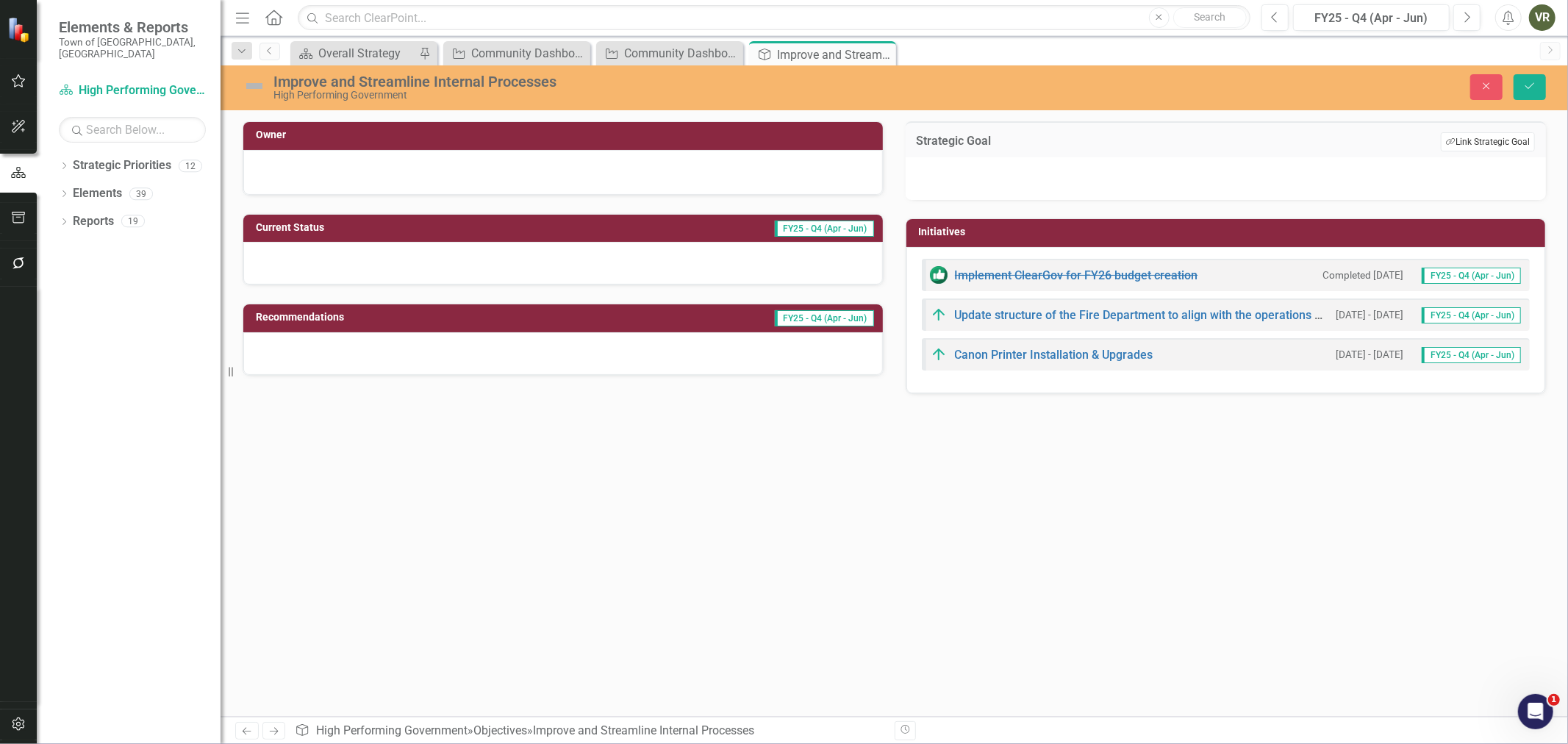
click at [1471, 140] on button "Link Tag Link Strategic Goal" at bounding box center [1487, 142] width 94 height 19
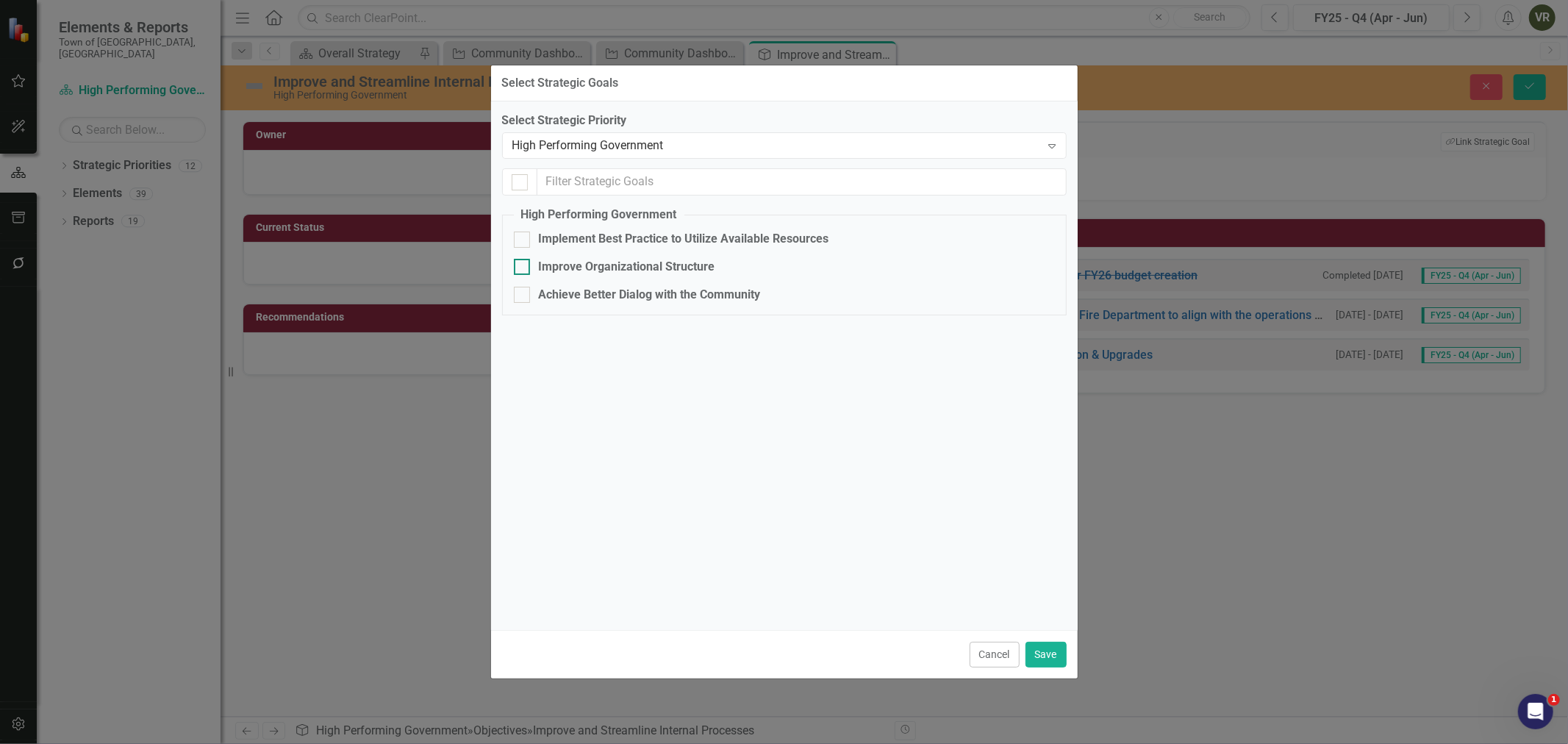
click at [621, 265] on div "Improve Organizational Structure" at bounding box center [626, 267] width 176 height 17
click at [523, 265] on input "Improve Organizational Structure" at bounding box center [519, 263] width 9 height 9
checkbox input "true"
click at [1046, 647] on button "Save" at bounding box center [1046, 654] width 41 height 25
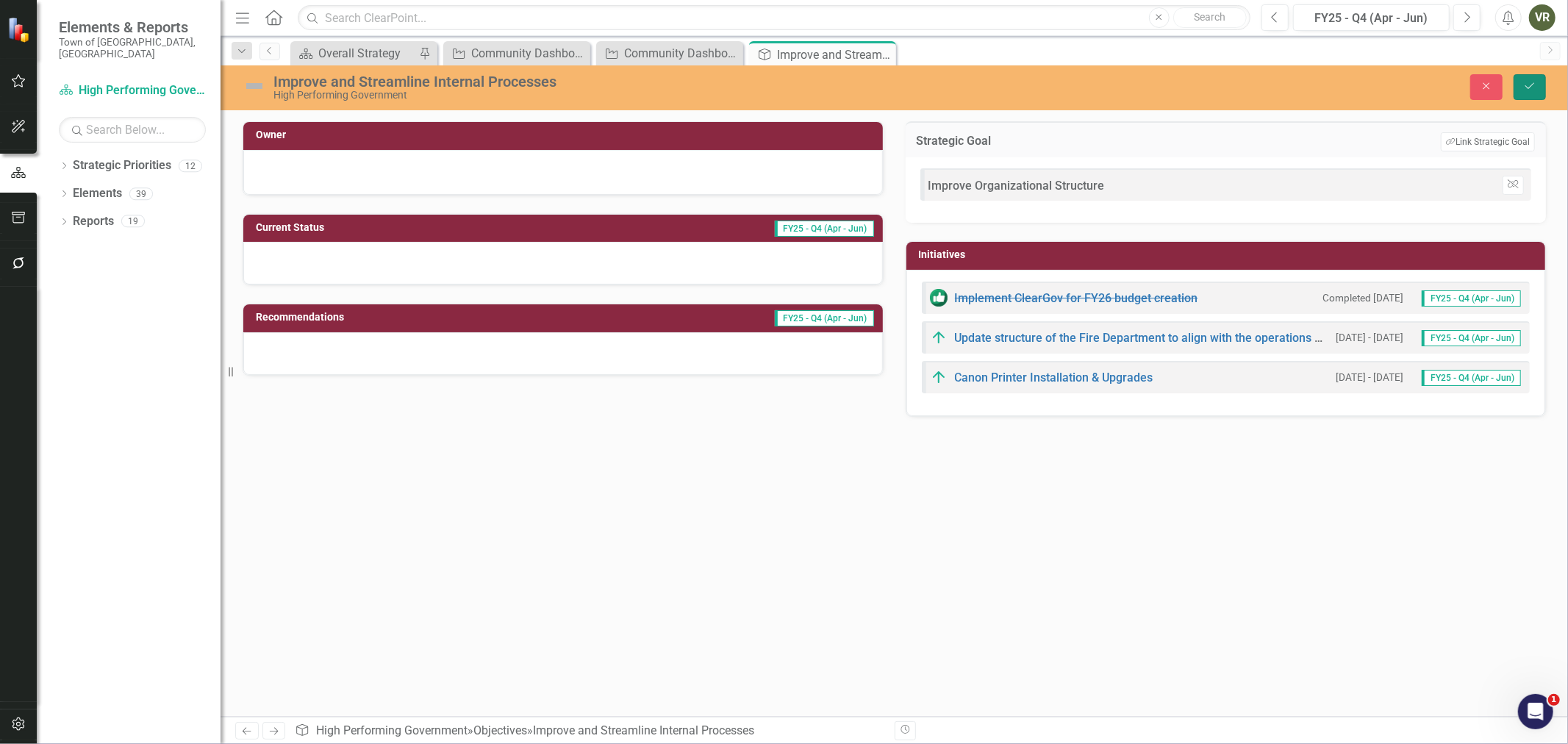
click at [1517, 90] on button "Save" at bounding box center [1530, 86] width 32 height 25
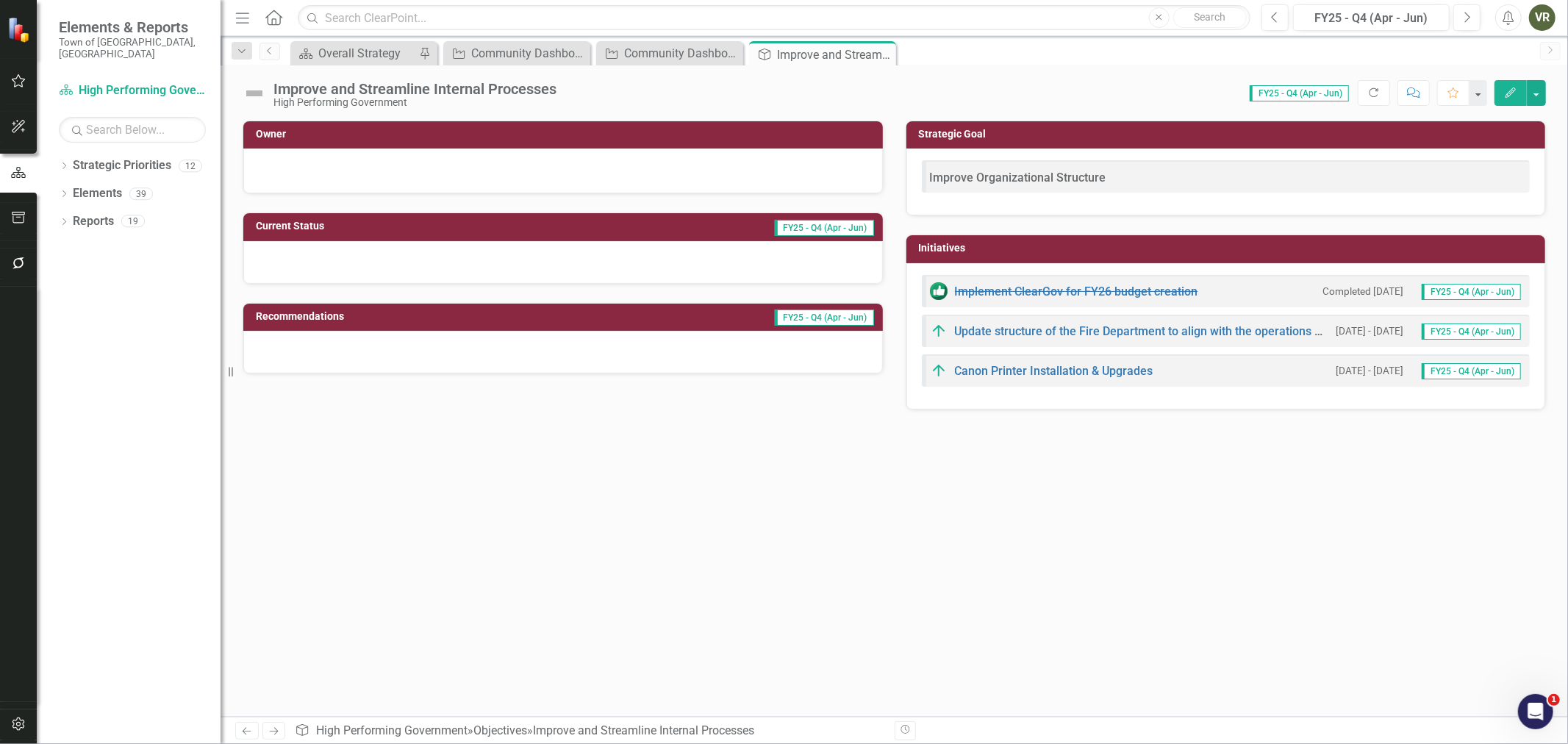
click at [0, 0] on icon at bounding box center [0, 0] width 0 height 0
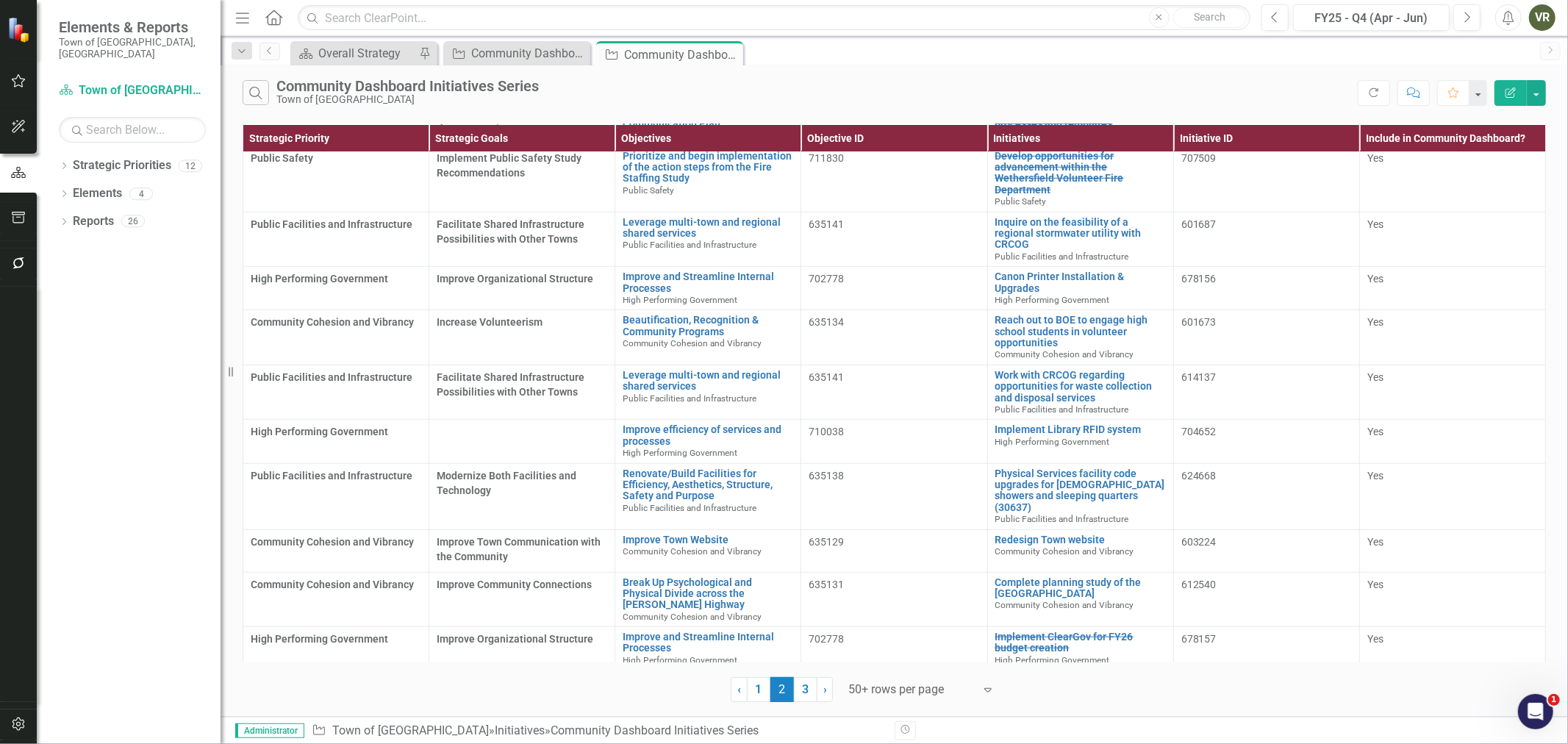
scroll to position [898, 0]
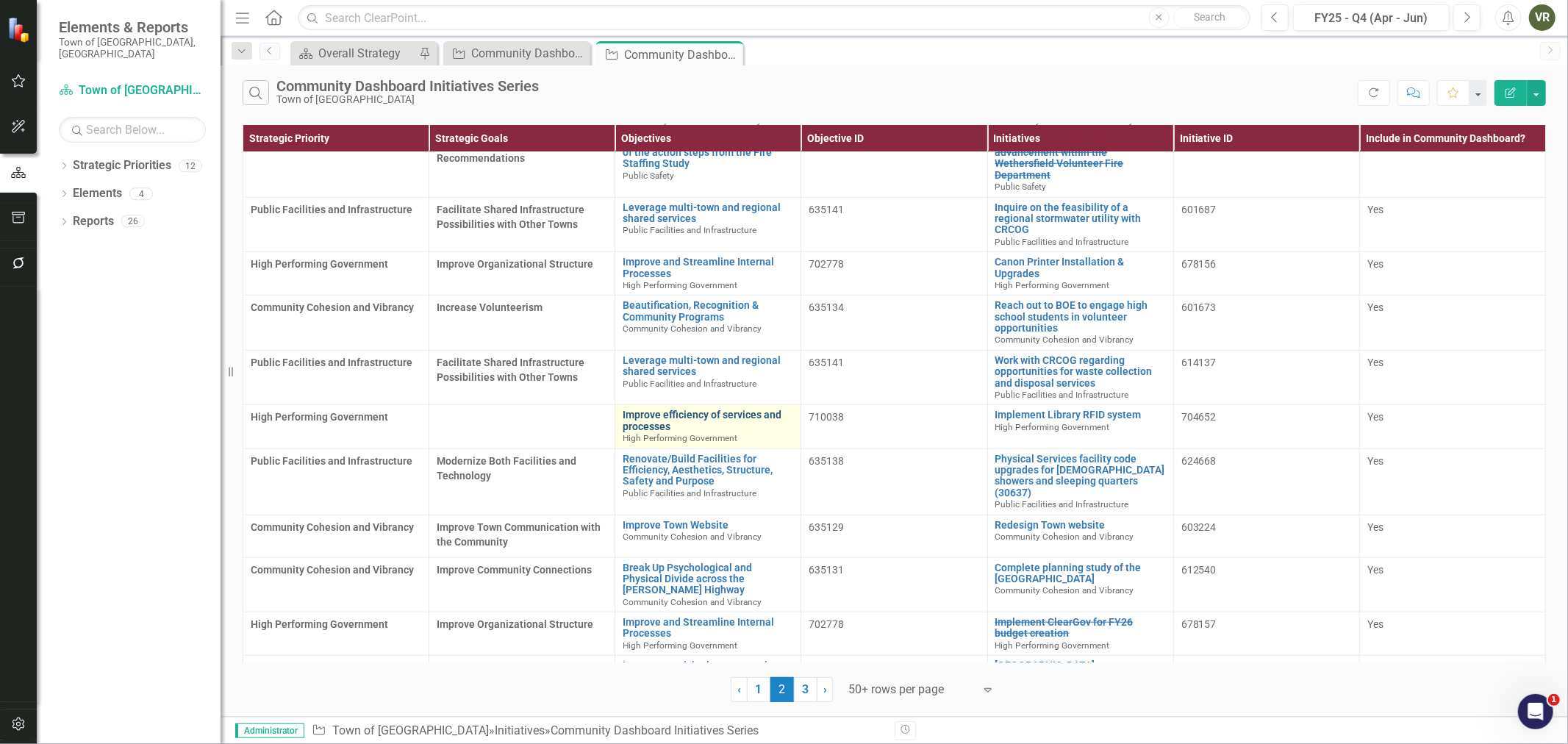
click at [643, 415] on link "Improve efficiency of services and processes" at bounding box center [708, 421] width 171 height 23
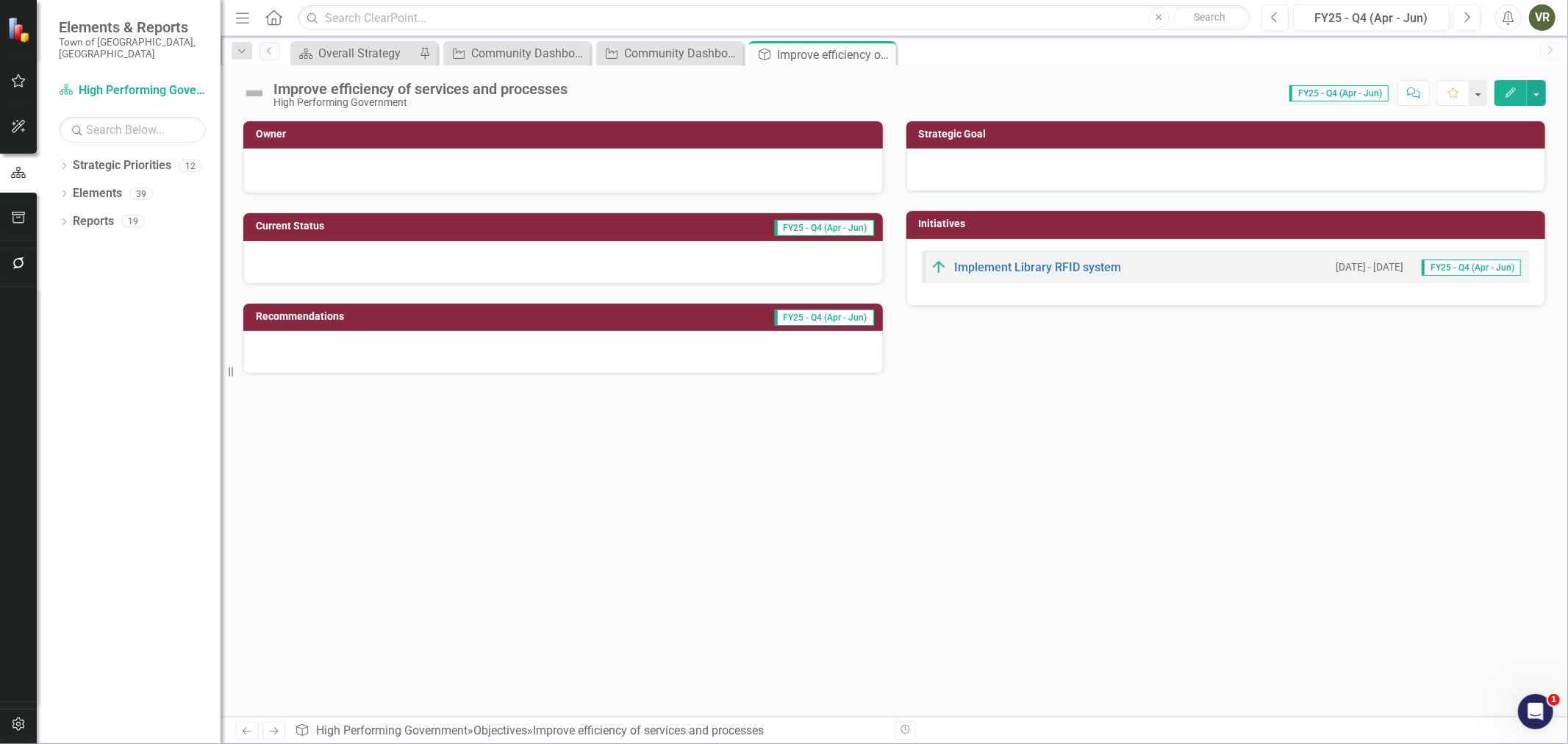
click at [1243, 167] on div at bounding box center [1226, 169] width 639 height 42
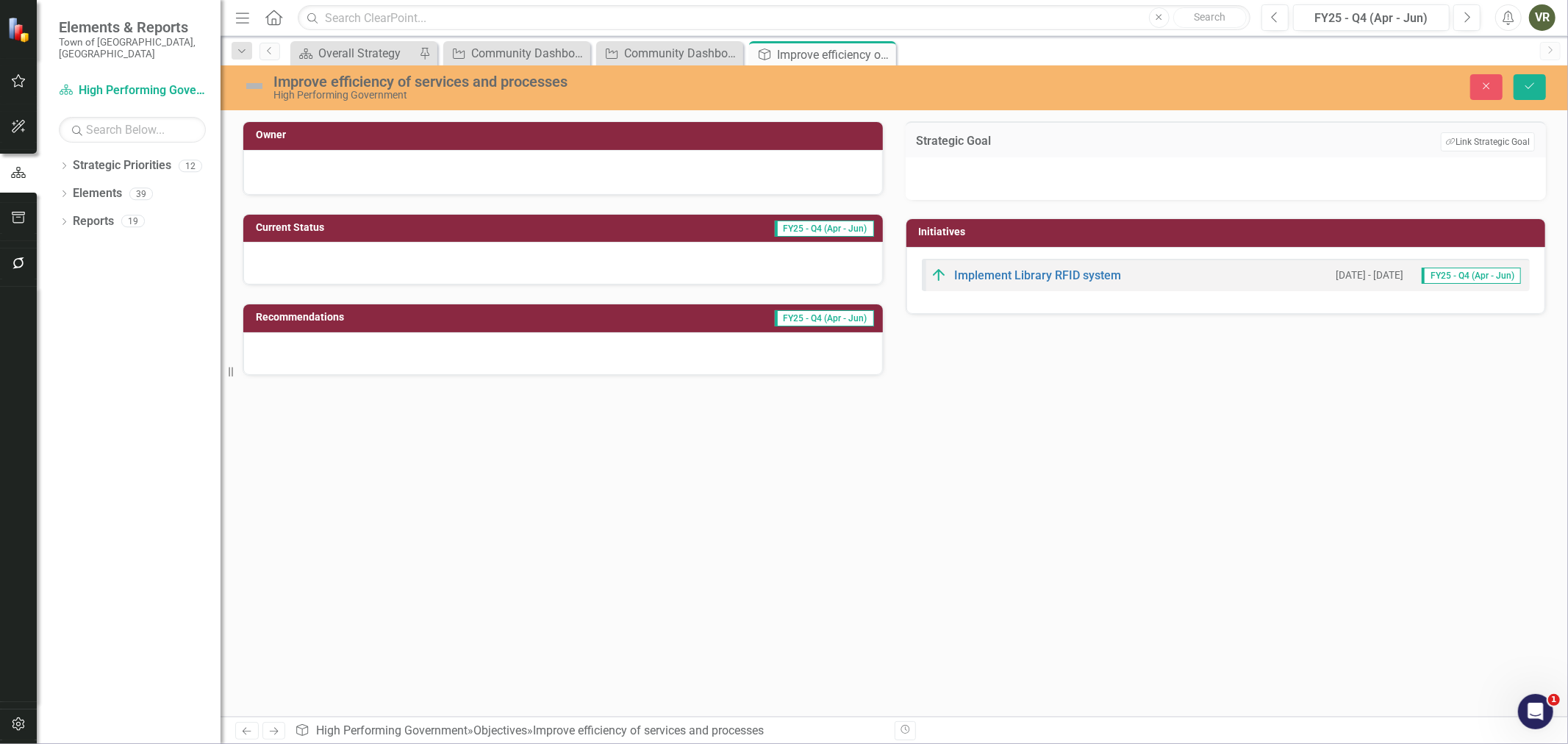
click at [1243, 167] on div at bounding box center [1226, 178] width 641 height 42
click at [1467, 147] on button "Link Tag Link Strategic Goal" at bounding box center [1487, 142] width 94 height 19
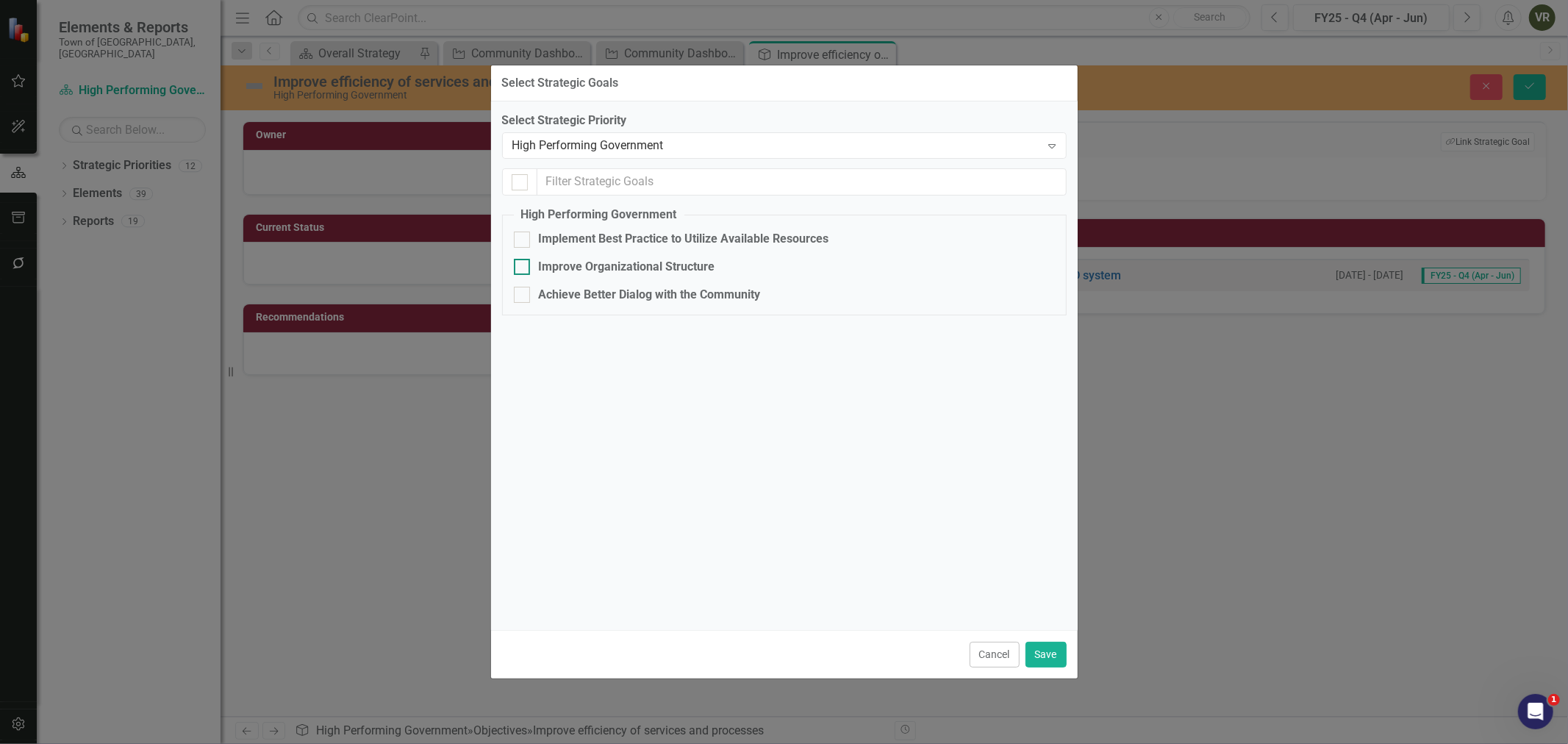
click at [699, 269] on div "Improve Organizational Structure" at bounding box center [626, 267] width 176 height 17
click at [523, 269] on input "Improve Organizational Structure" at bounding box center [519, 263] width 9 height 9
click at [699, 269] on div "Improve Organizational Structure" at bounding box center [626, 267] width 176 height 17
click at [523, 269] on input "Improve Organizational Structure" at bounding box center [519, 263] width 9 height 9
checkbox input "false"
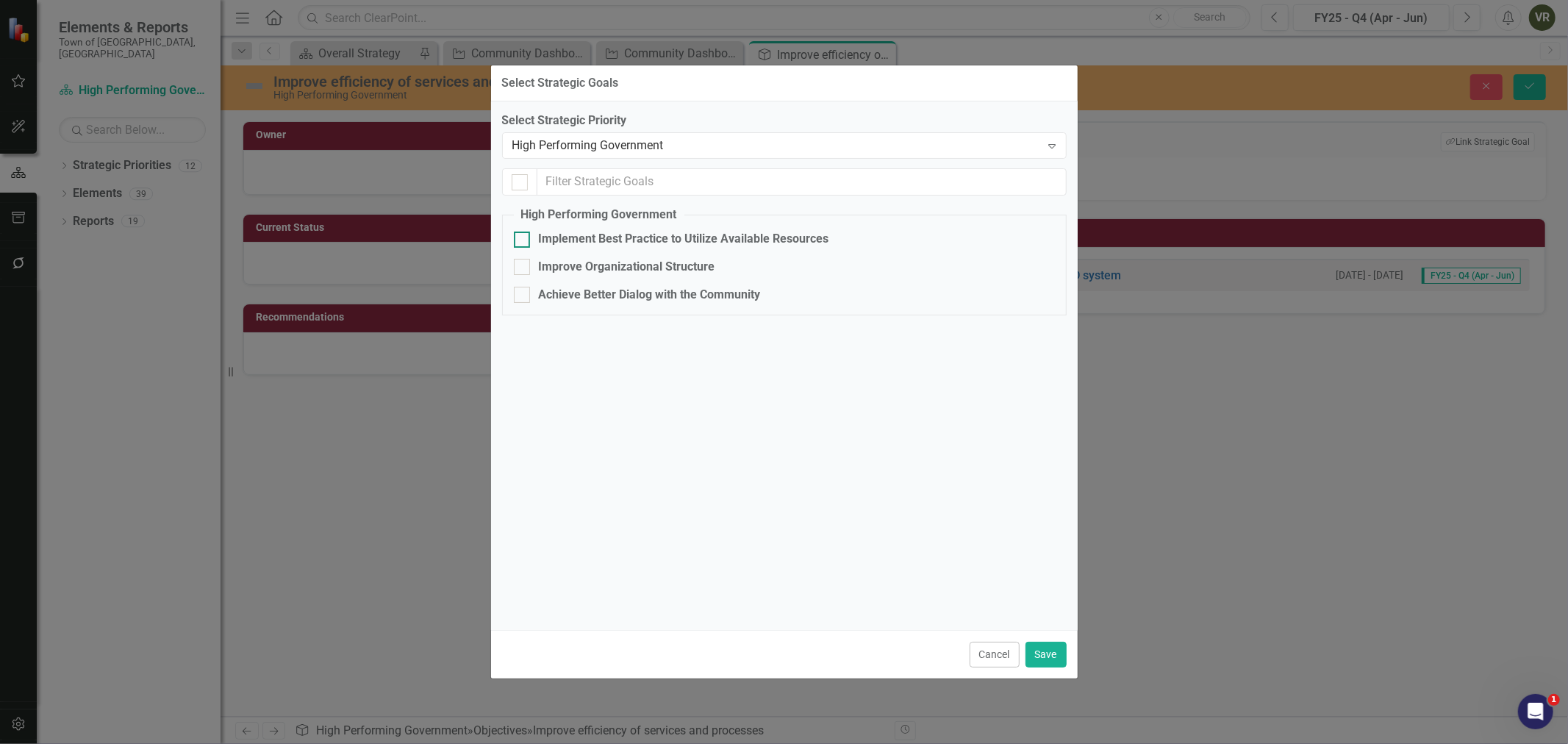
click at [707, 236] on div "Implement Best Practice to Utilize Available Resources" at bounding box center [683, 239] width 290 height 17
click at [523, 236] on input "Implement Best Practice to Utilize Available Resources" at bounding box center [519, 236] width 9 height 9
checkbox input "true"
click at [1063, 649] on button "Save" at bounding box center [1046, 654] width 41 height 25
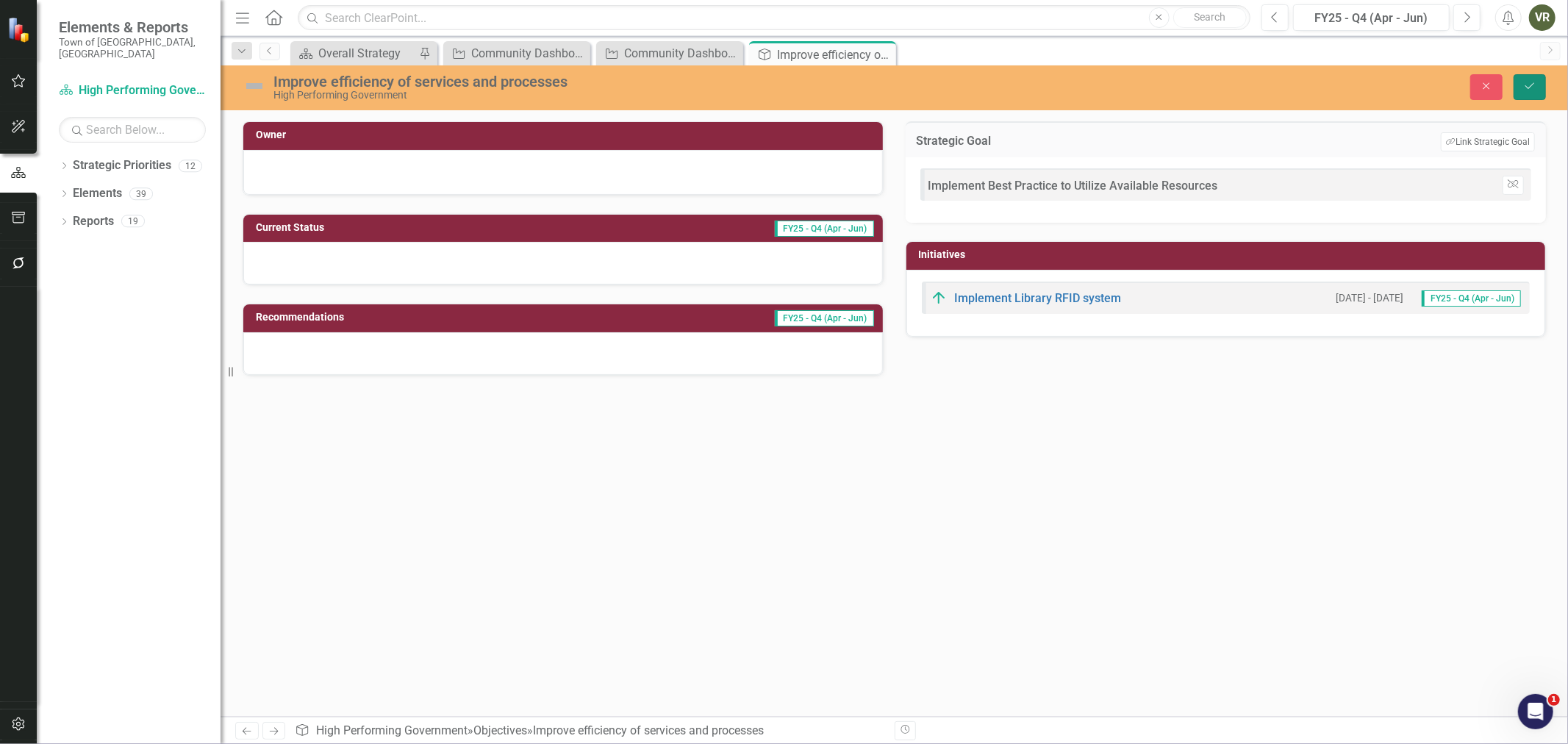
click at [1535, 81] on icon "Save" at bounding box center [1529, 85] width 13 height 10
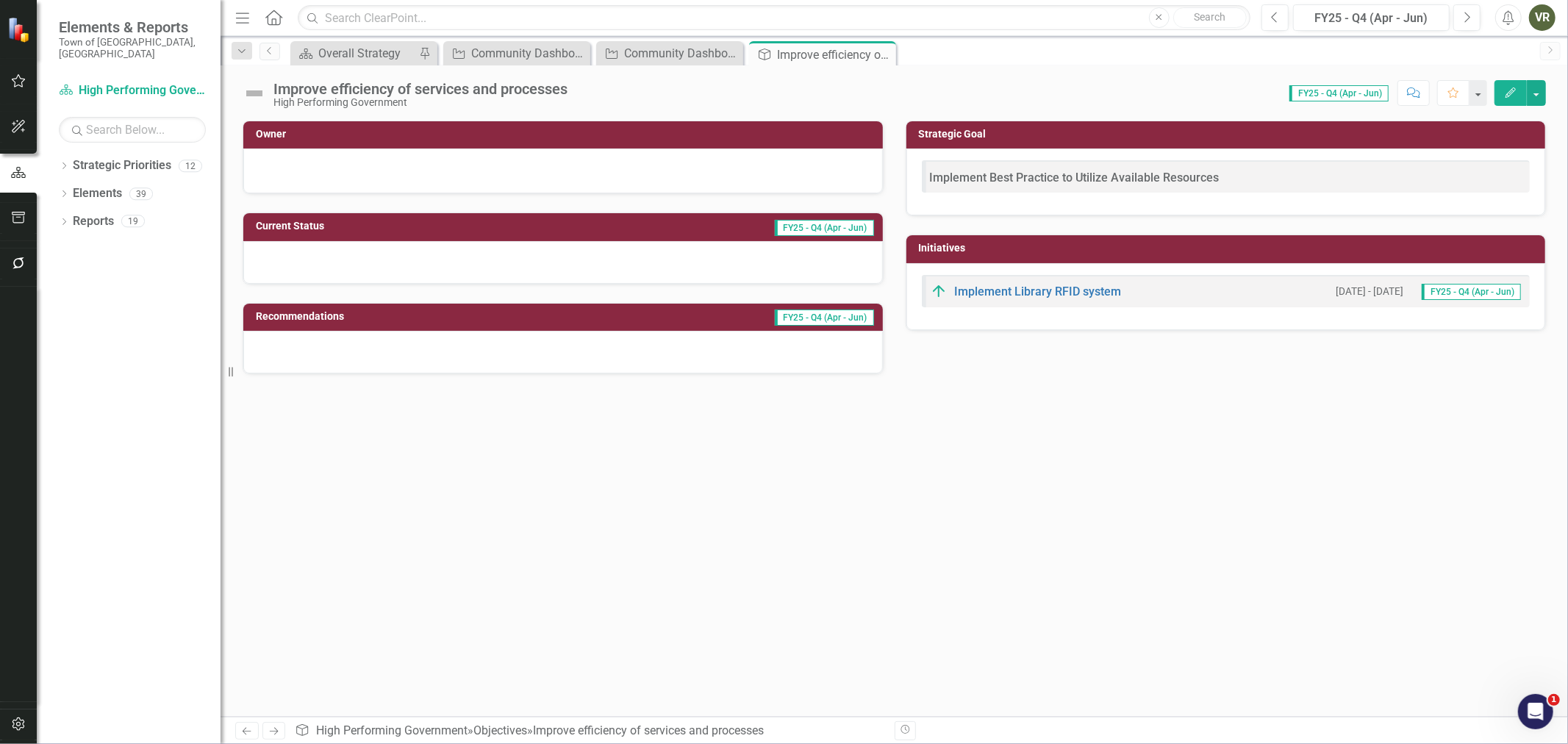
click at [0, 0] on icon at bounding box center [0, 0] width 0 height 0
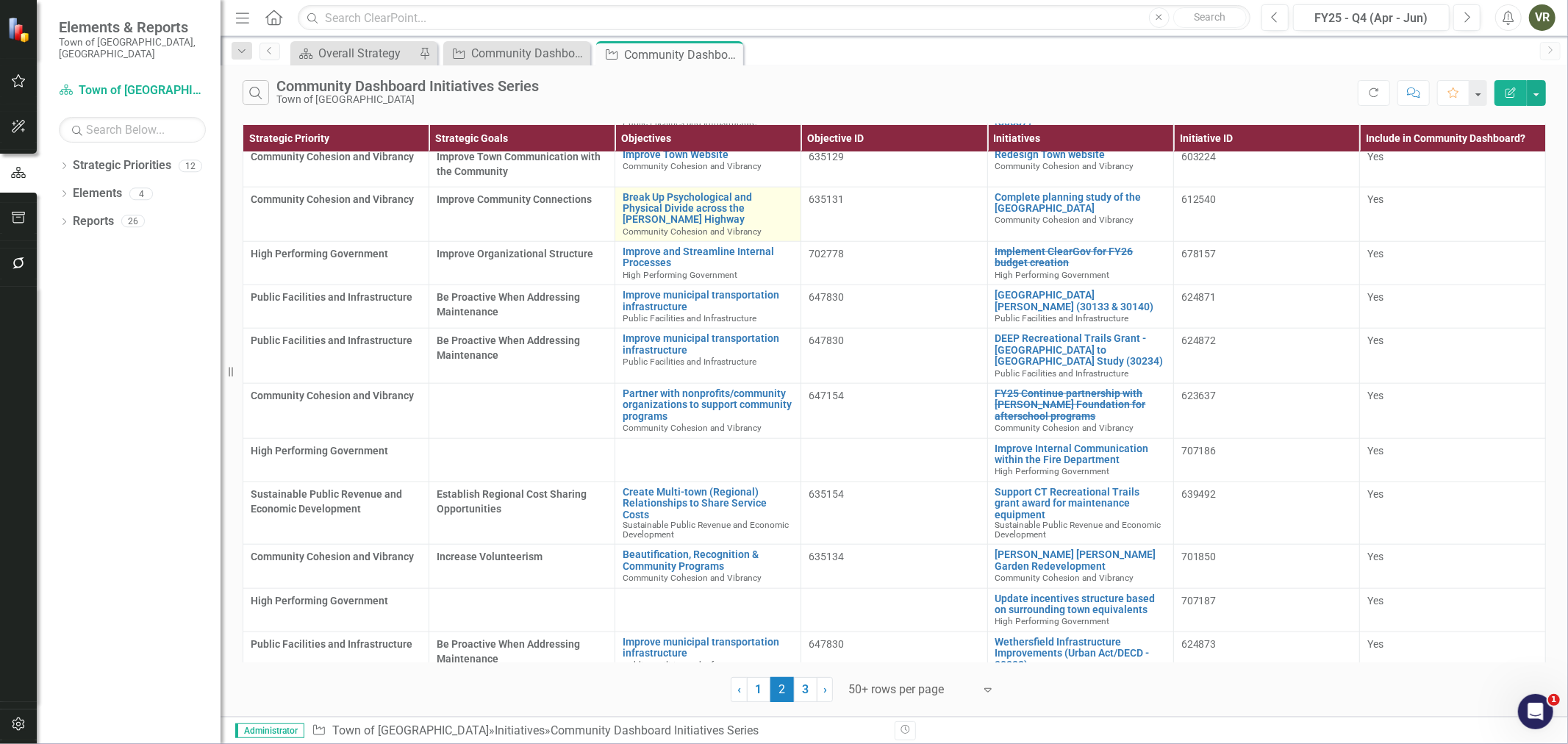
scroll to position [1306, 0]
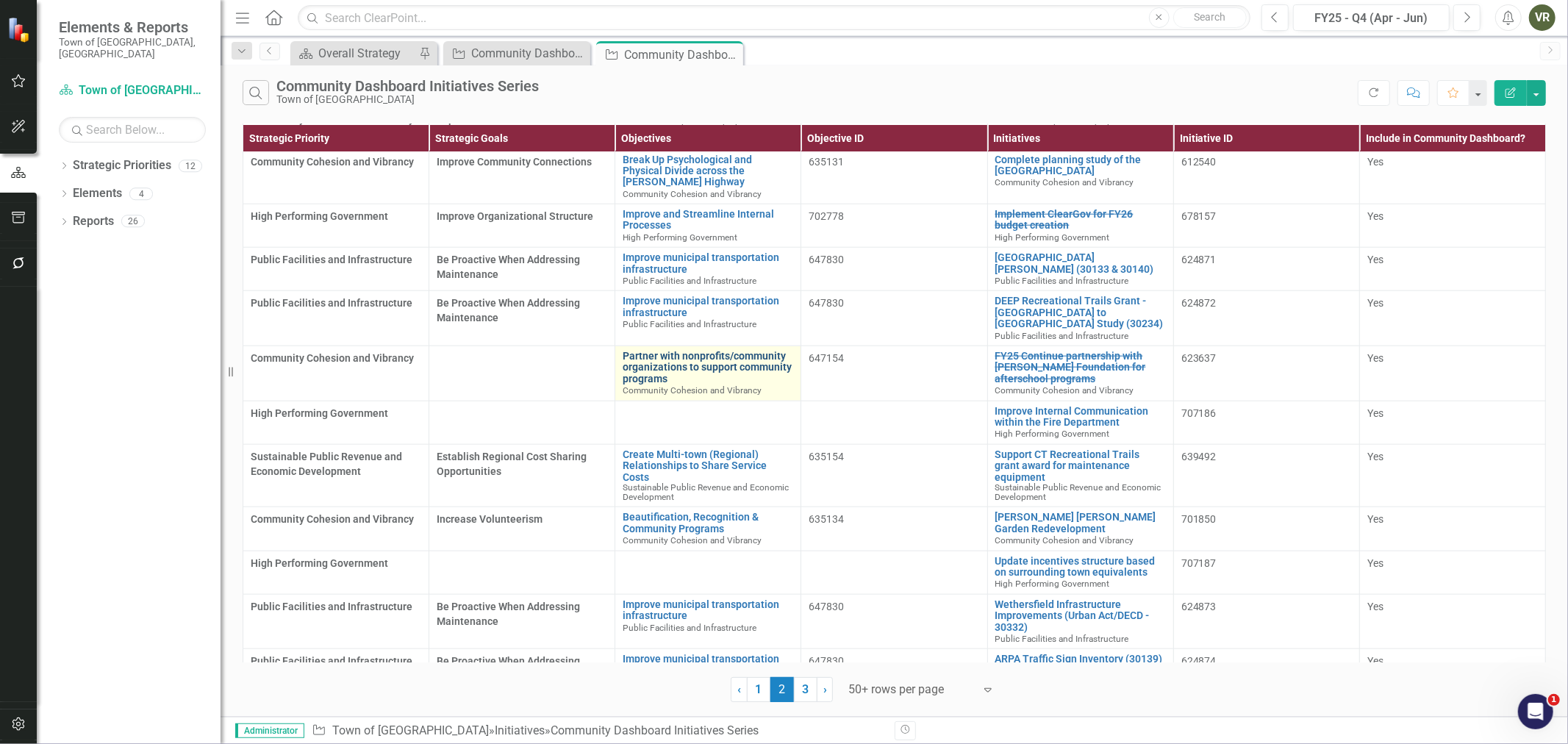
click at [692, 351] on link "Partner with nonprofits/community organizations to support community programs" at bounding box center [708, 368] width 171 height 34
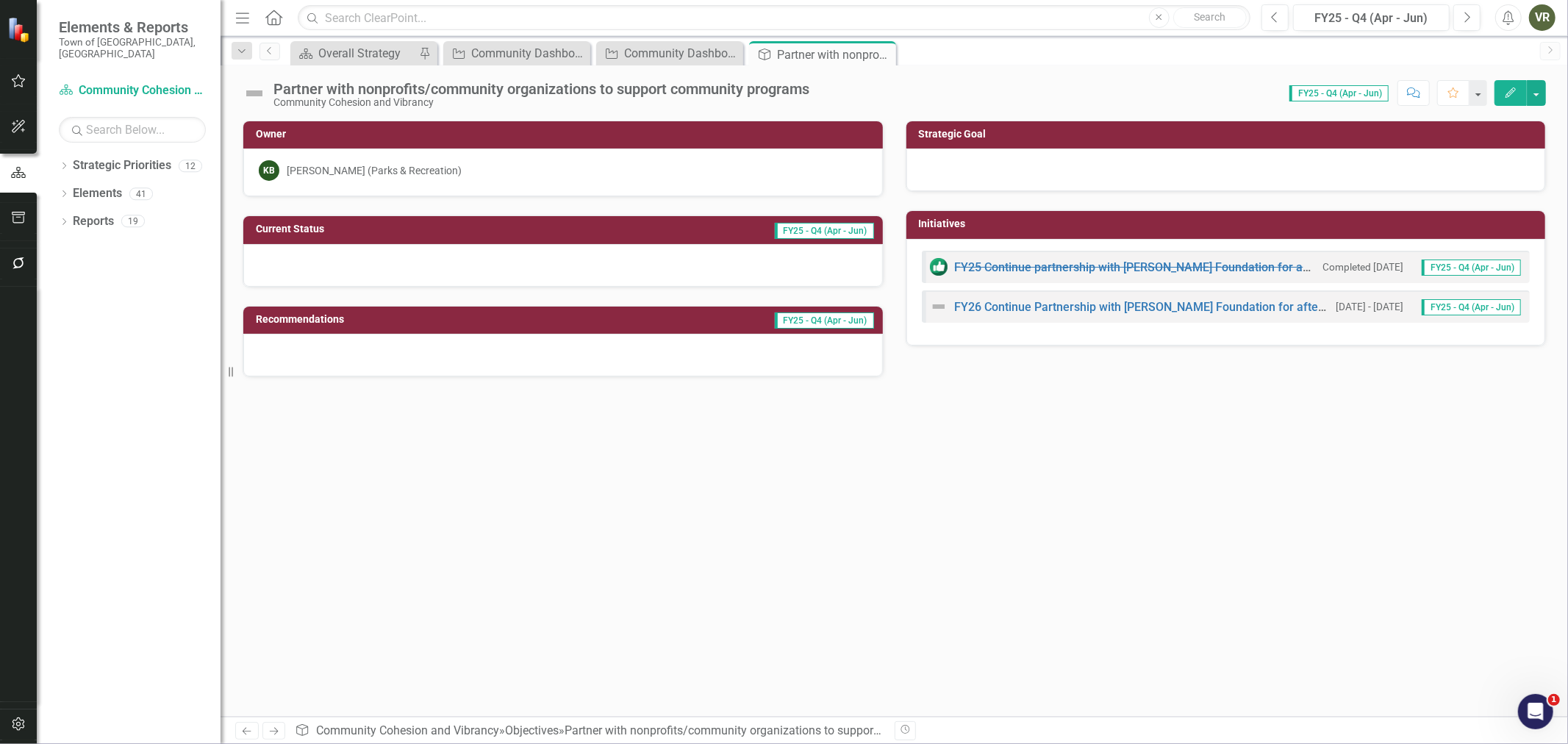
click at [1113, 178] on div at bounding box center [1226, 169] width 639 height 42
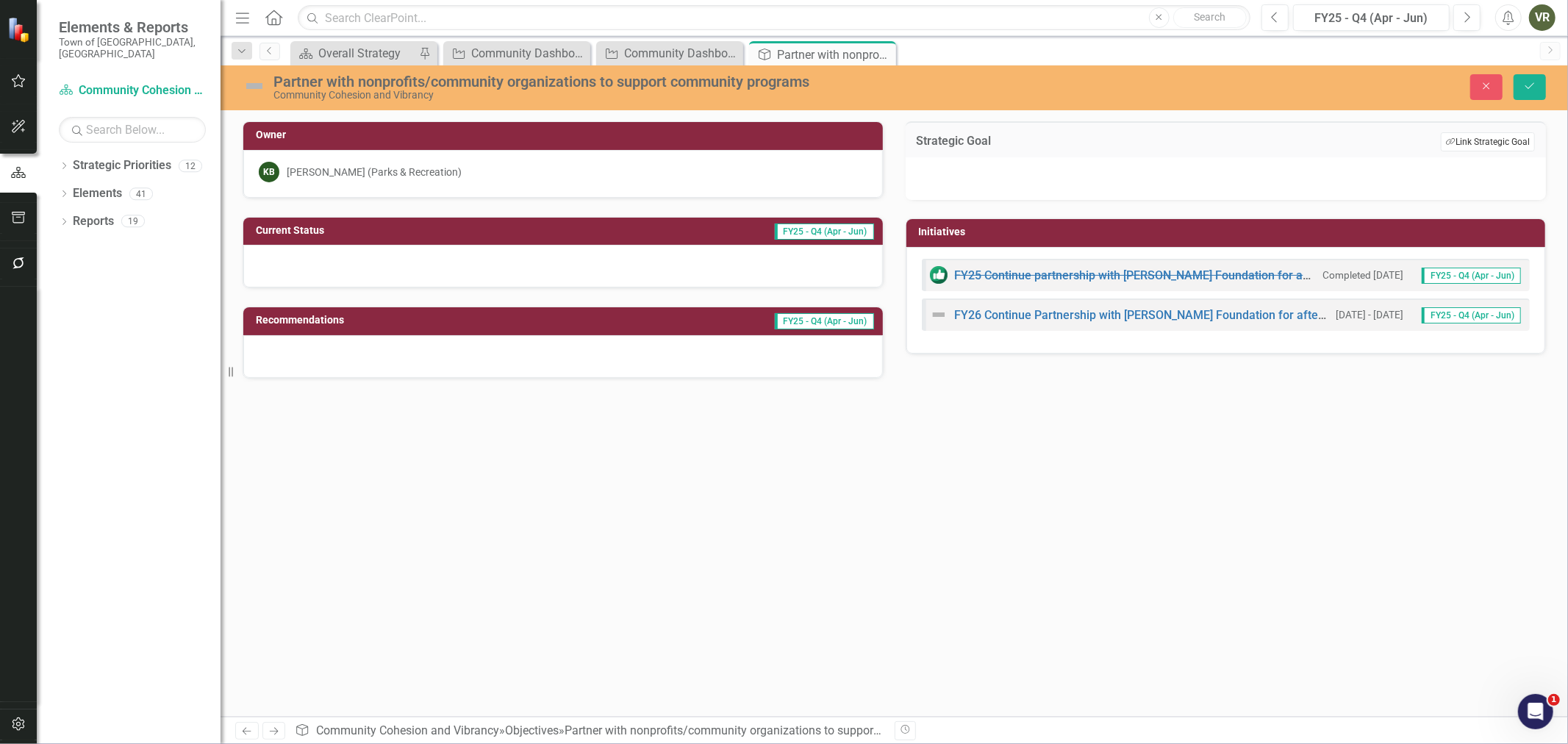
click at [1456, 143] on button "Link Tag Link Strategic Goal" at bounding box center [1487, 142] width 94 height 19
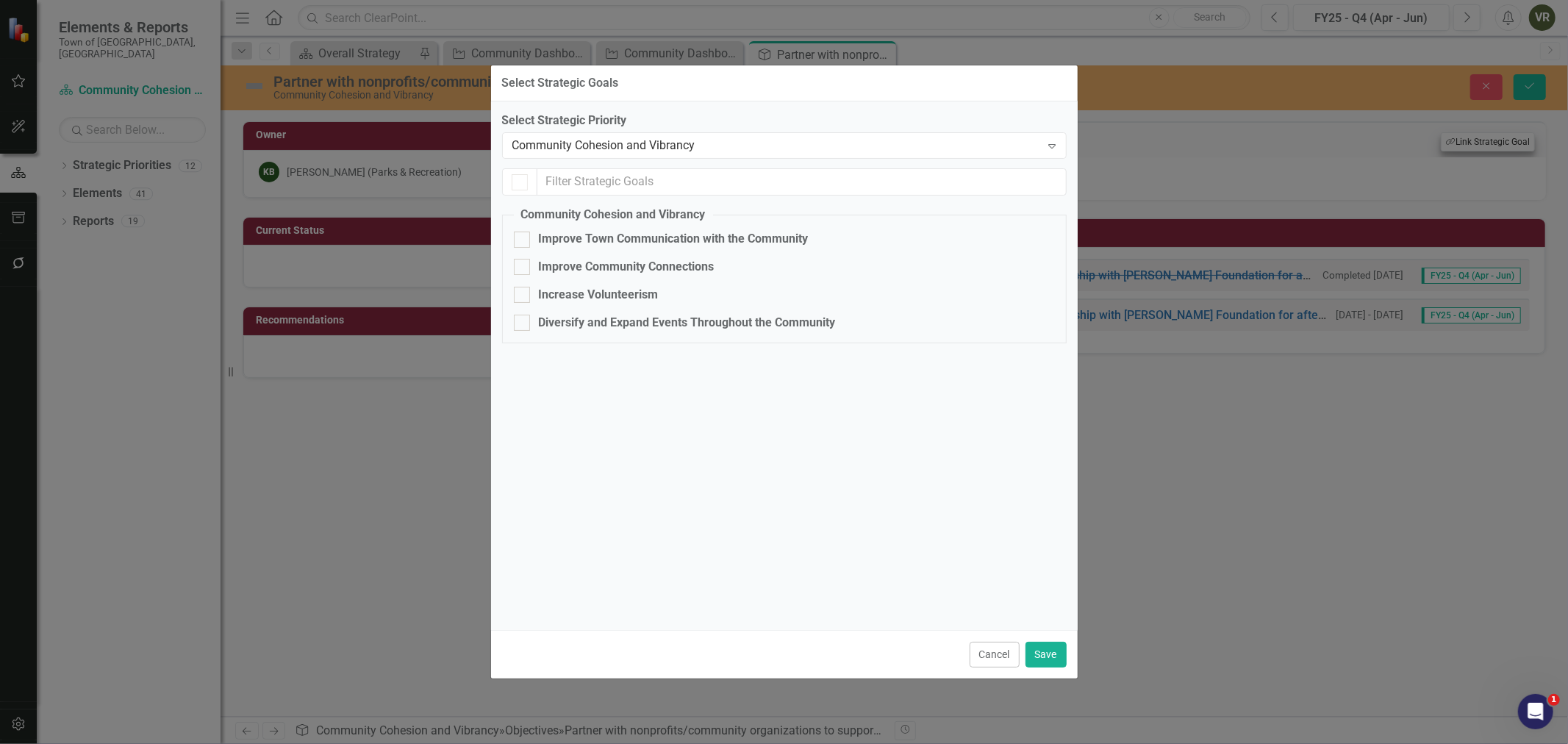
checkbox input "false"
click at [700, 266] on div "Improve Community Connections" at bounding box center [626, 267] width 175 height 17
click at [523, 266] on input "Improve Community Connections" at bounding box center [519, 263] width 9 height 9
checkbox input "true"
click at [1059, 654] on button "Save" at bounding box center [1046, 654] width 41 height 25
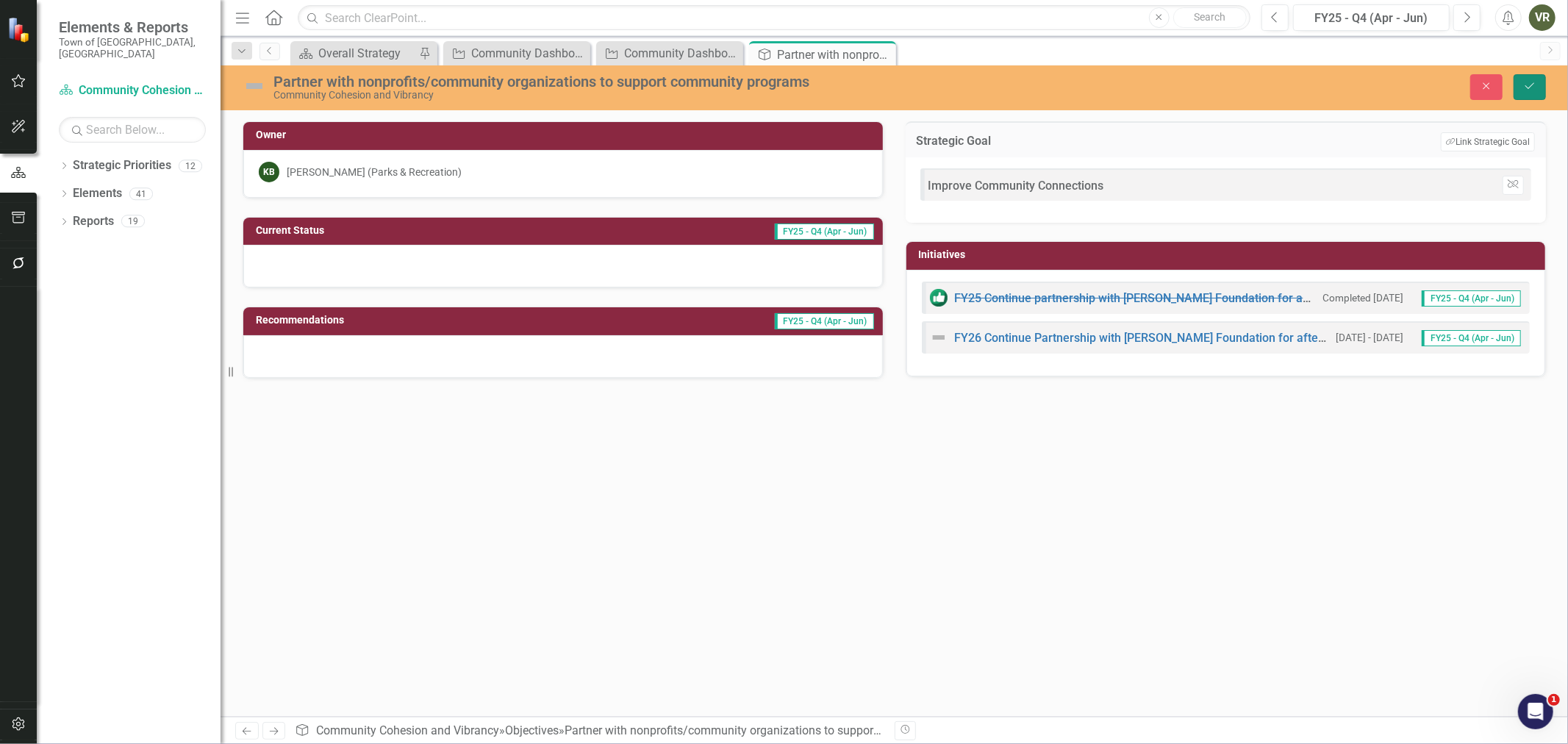
click at [1525, 92] on button "Save" at bounding box center [1530, 86] width 32 height 25
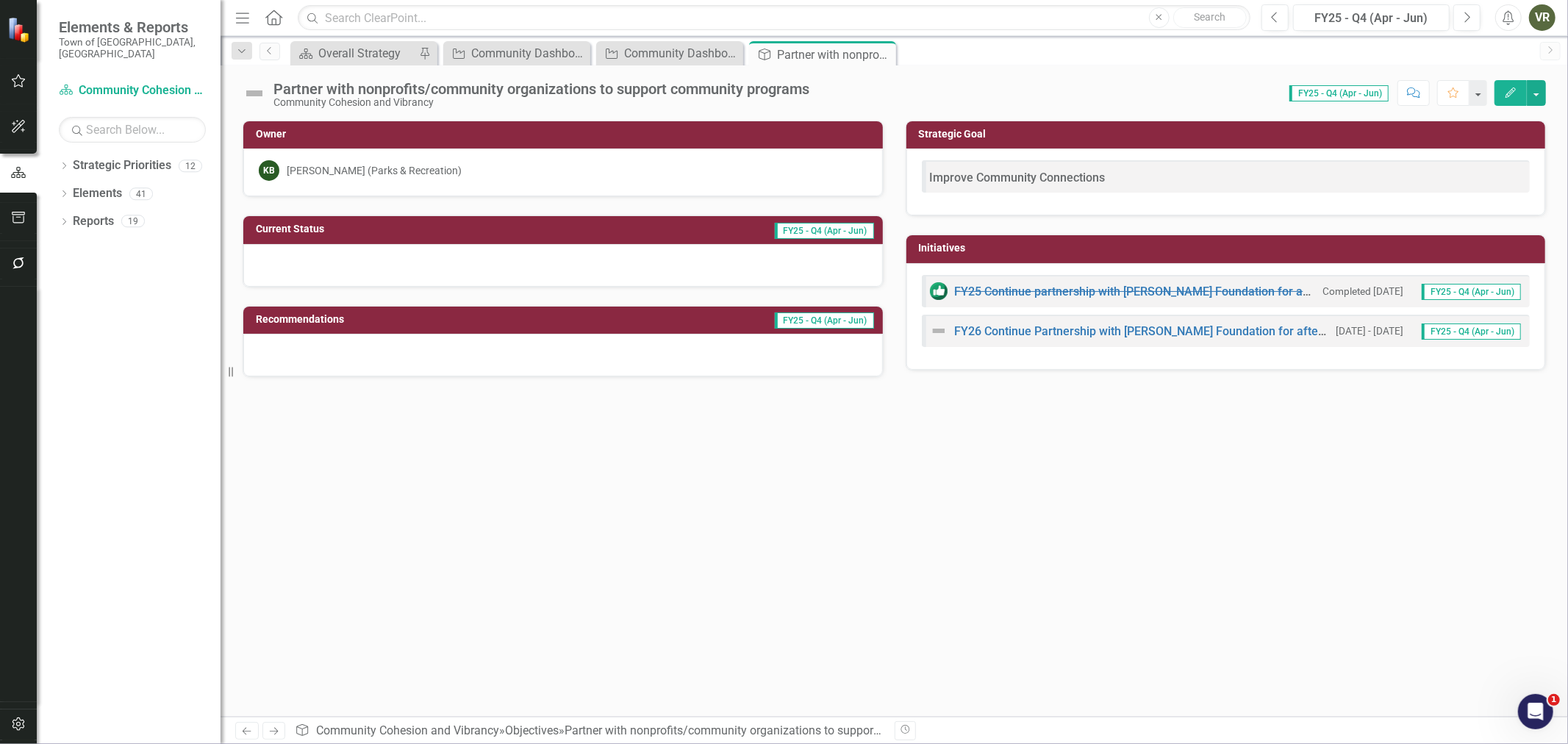
click at [0, 0] on icon "Close" at bounding box center [0, 0] width 0 height 0
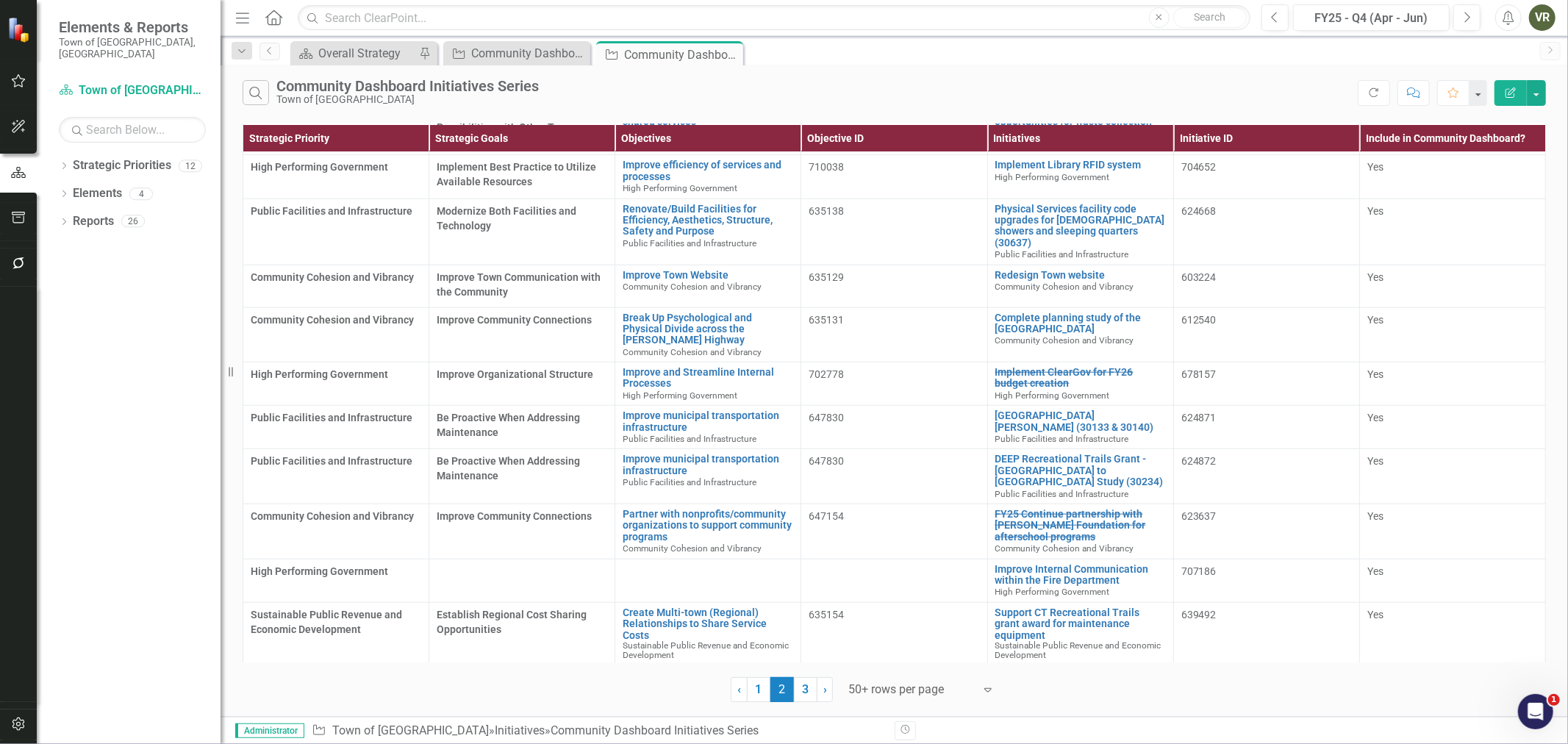
scroll to position [1224, 0]
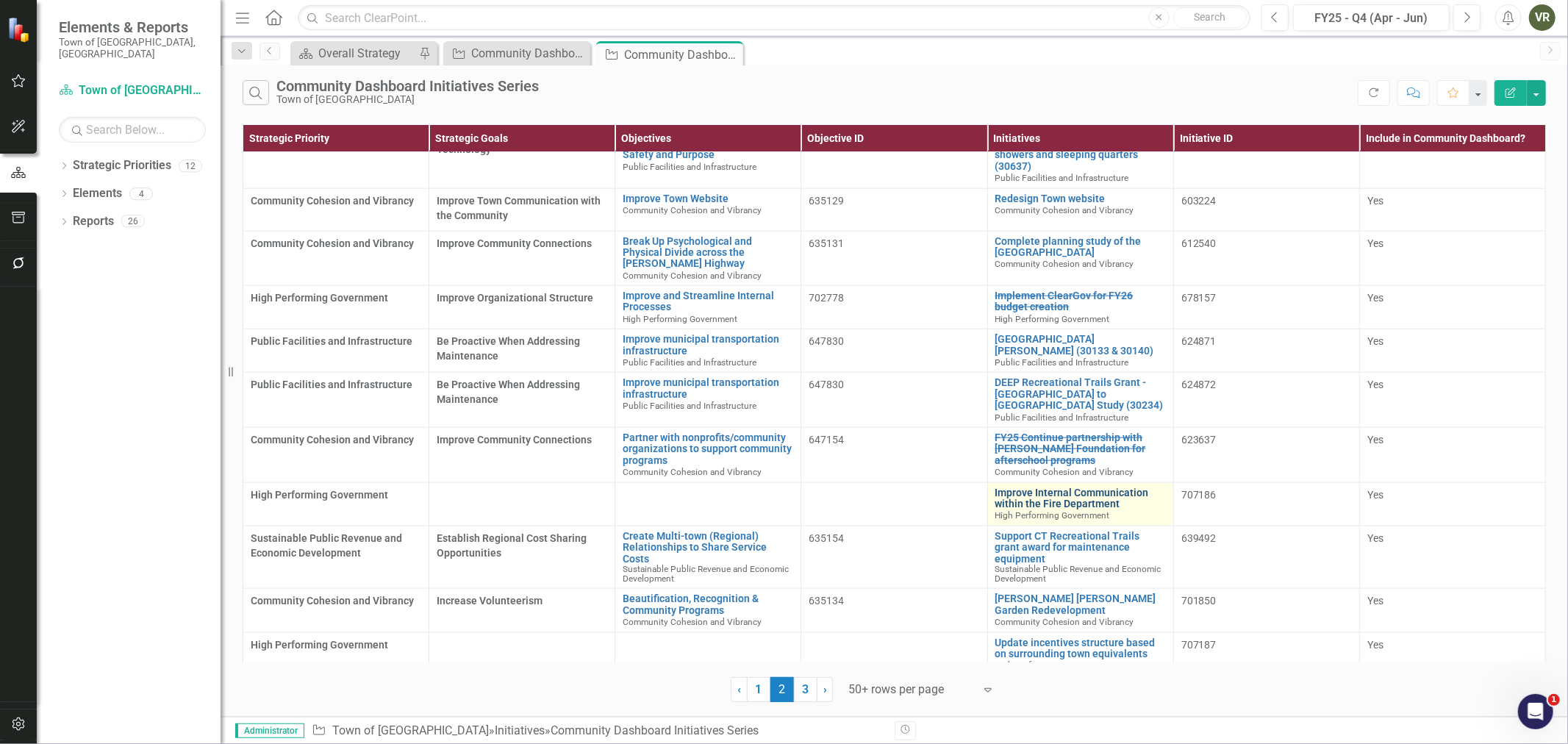
click at [1033, 487] on link "Improve Internal Communication within the Fire Department" at bounding box center [1080, 499] width 171 height 23
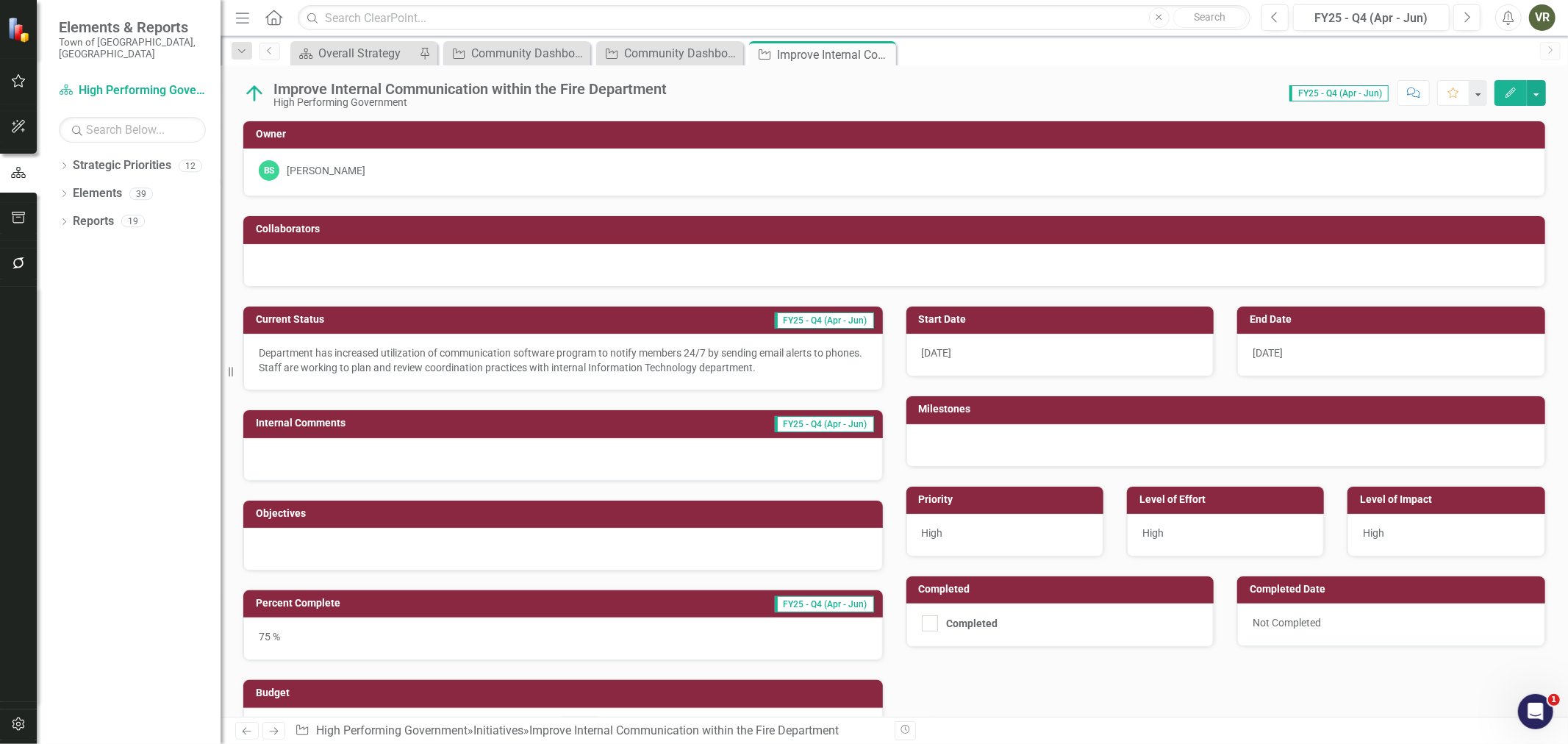
click at [360, 548] on div at bounding box center [562, 549] width 639 height 42
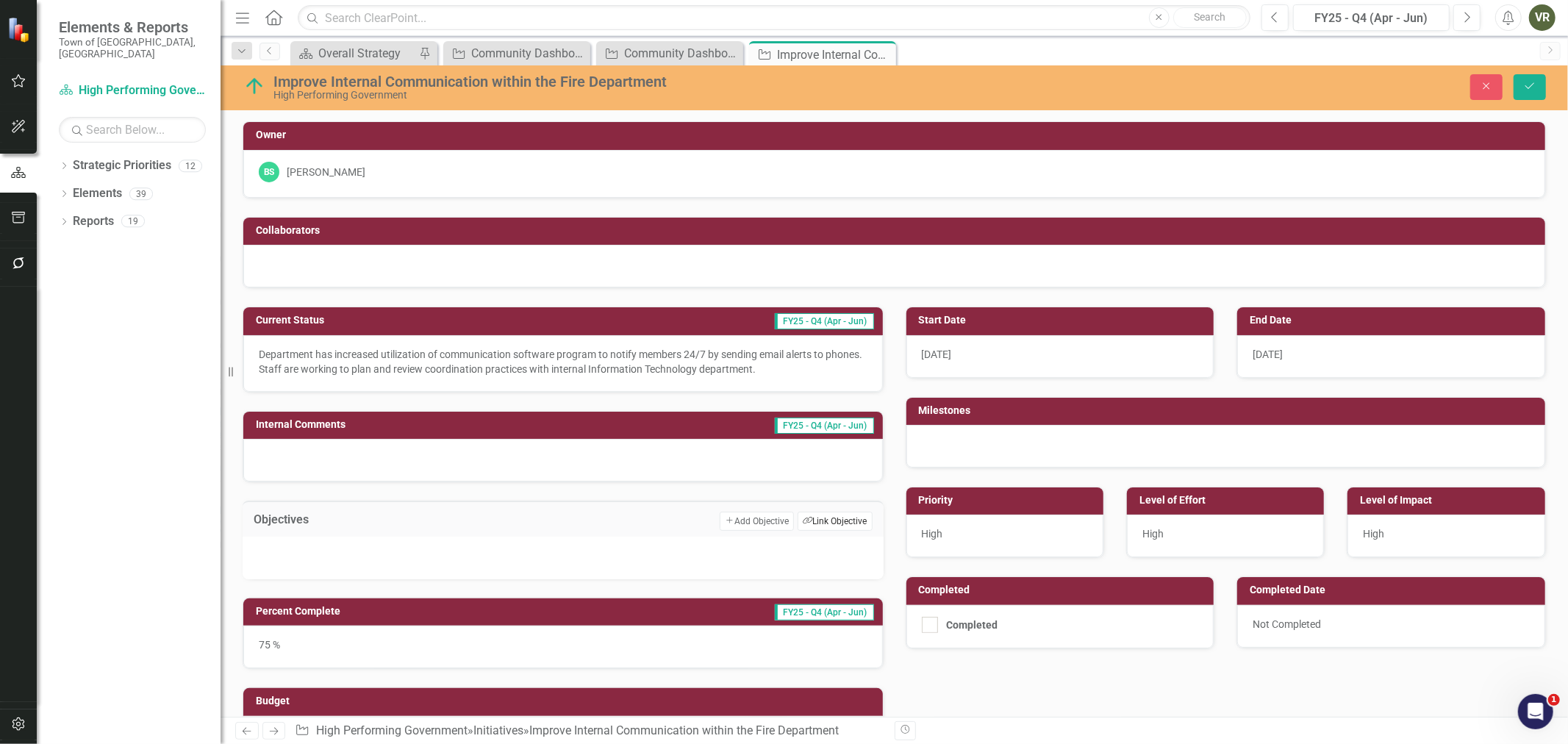
click at [818, 526] on button "Link Tag Link Objective" at bounding box center [834, 521] width 74 height 19
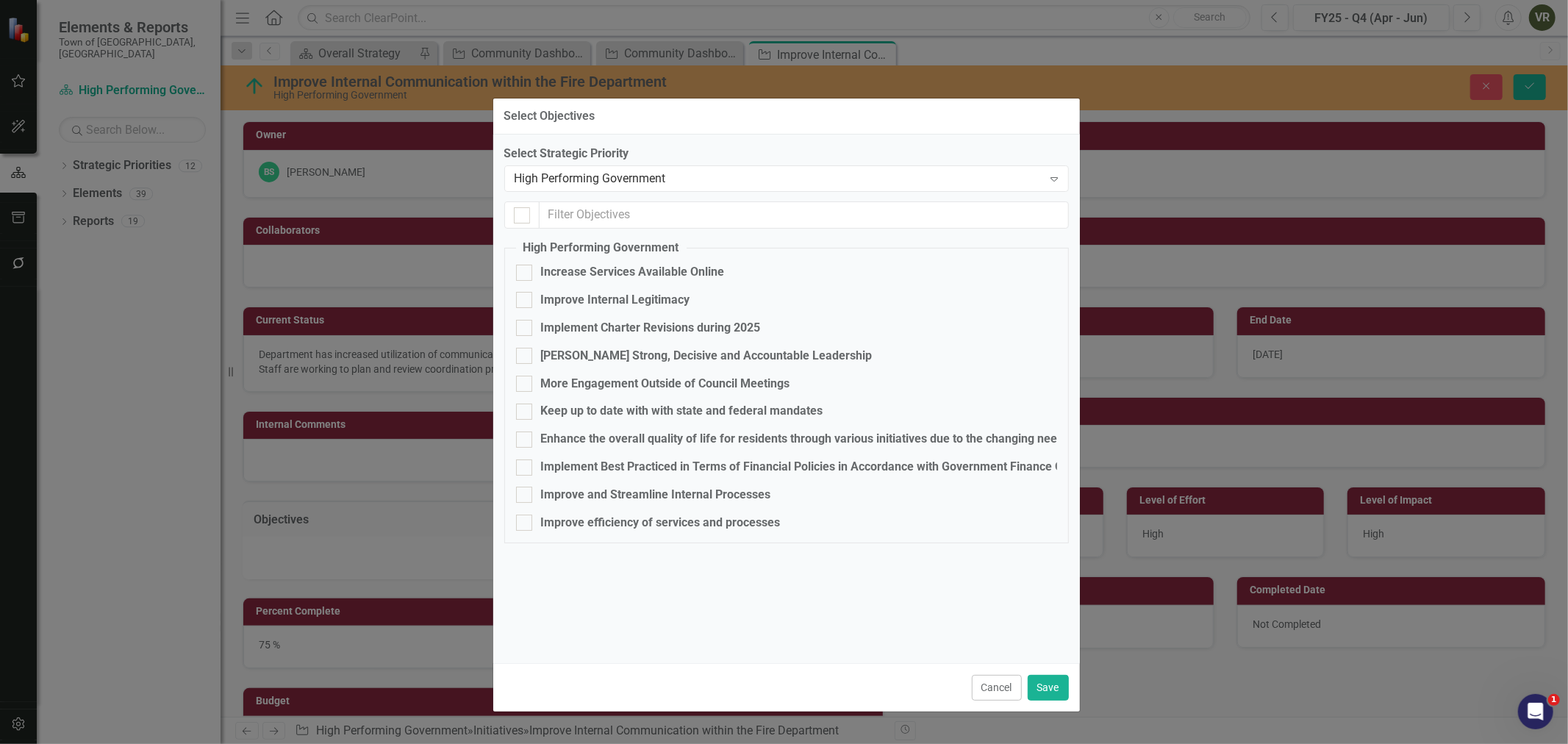
drag, startPoint x: 680, startPoint y: 78, endPoint x: 682, endPoint y: 111, distance: 33.1
click at [682, 111] on div "Select Objectives" at bounding box center [786, 116] width 586 height 36
click at [654, 356] on div "Foster Strong, Decisive and Accountable Leadership" at bounding box center [706, 356] width 332 height 17
click at [525, 356] on input "Foster Strong, Decisive and Accountable Leadership" at bounding box center [521, 352] width 9 height 9
checkbox input "true"
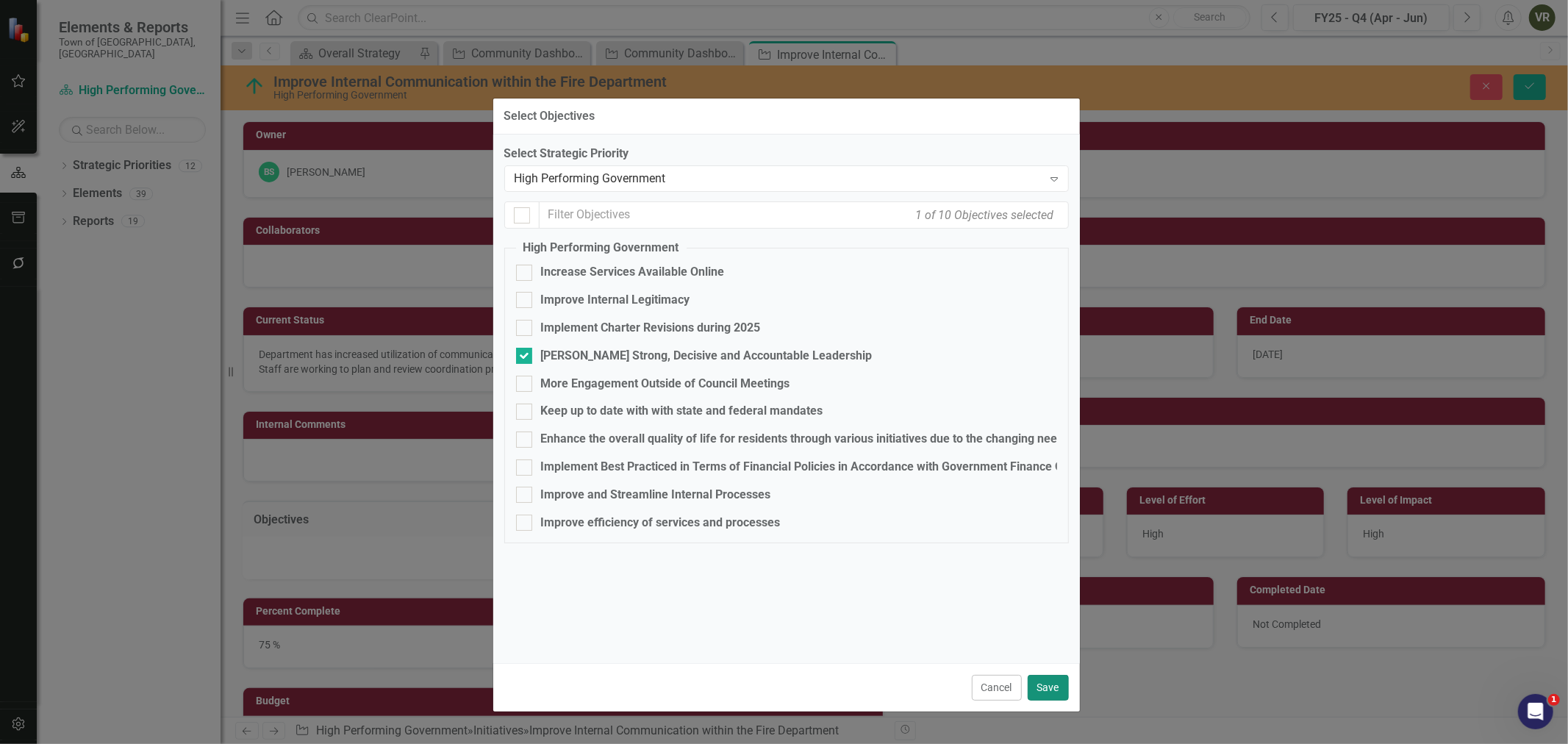
click at [1053, 680] on button "Save" at bounding box center [1047, 687] width 41 height 25
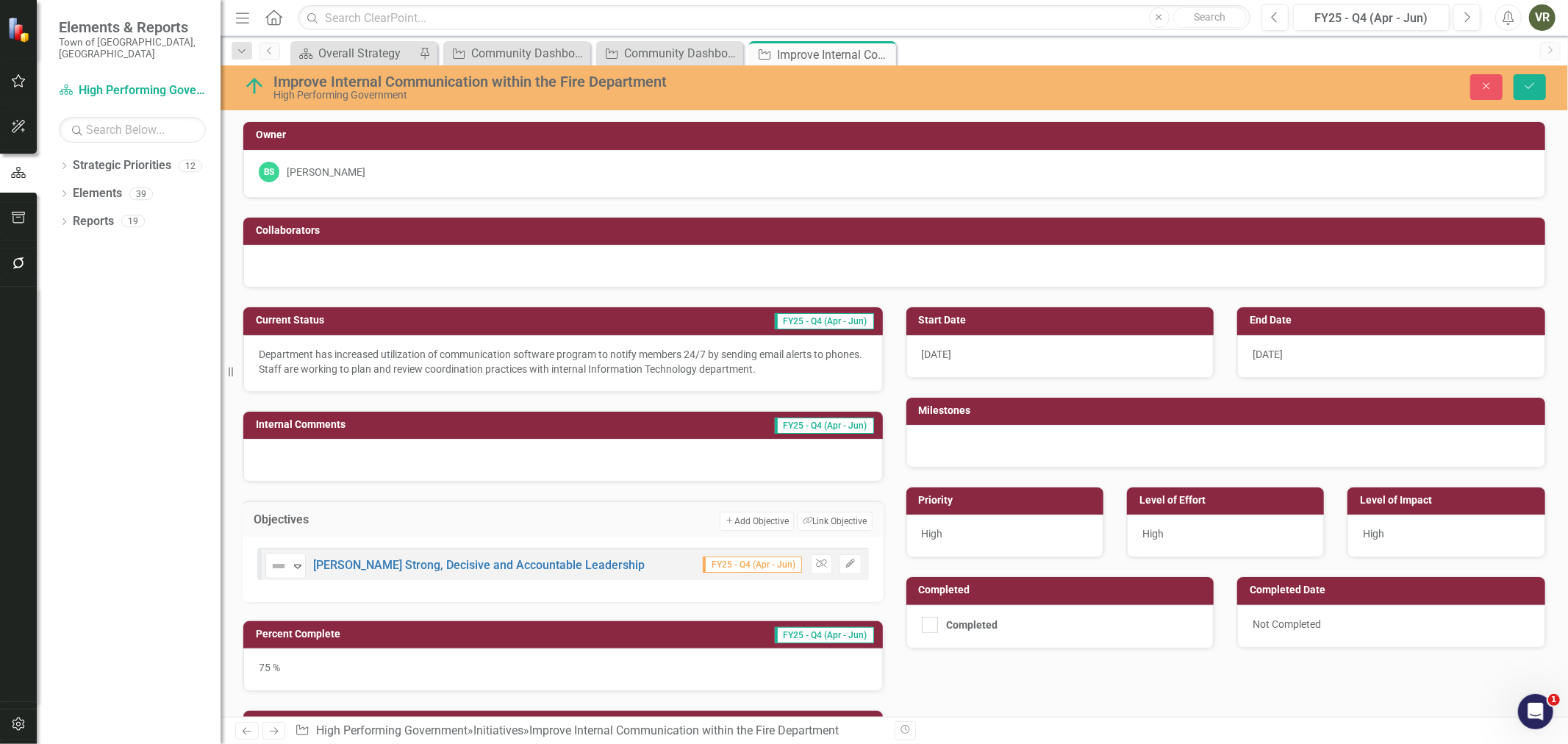
click at [1547, 87] on div "Close Save" at bounding box center [1286, 86] width 539 height 25
click at [1536, 90] on button "Save" at bounding box center [1530, 86] width 32 height 25
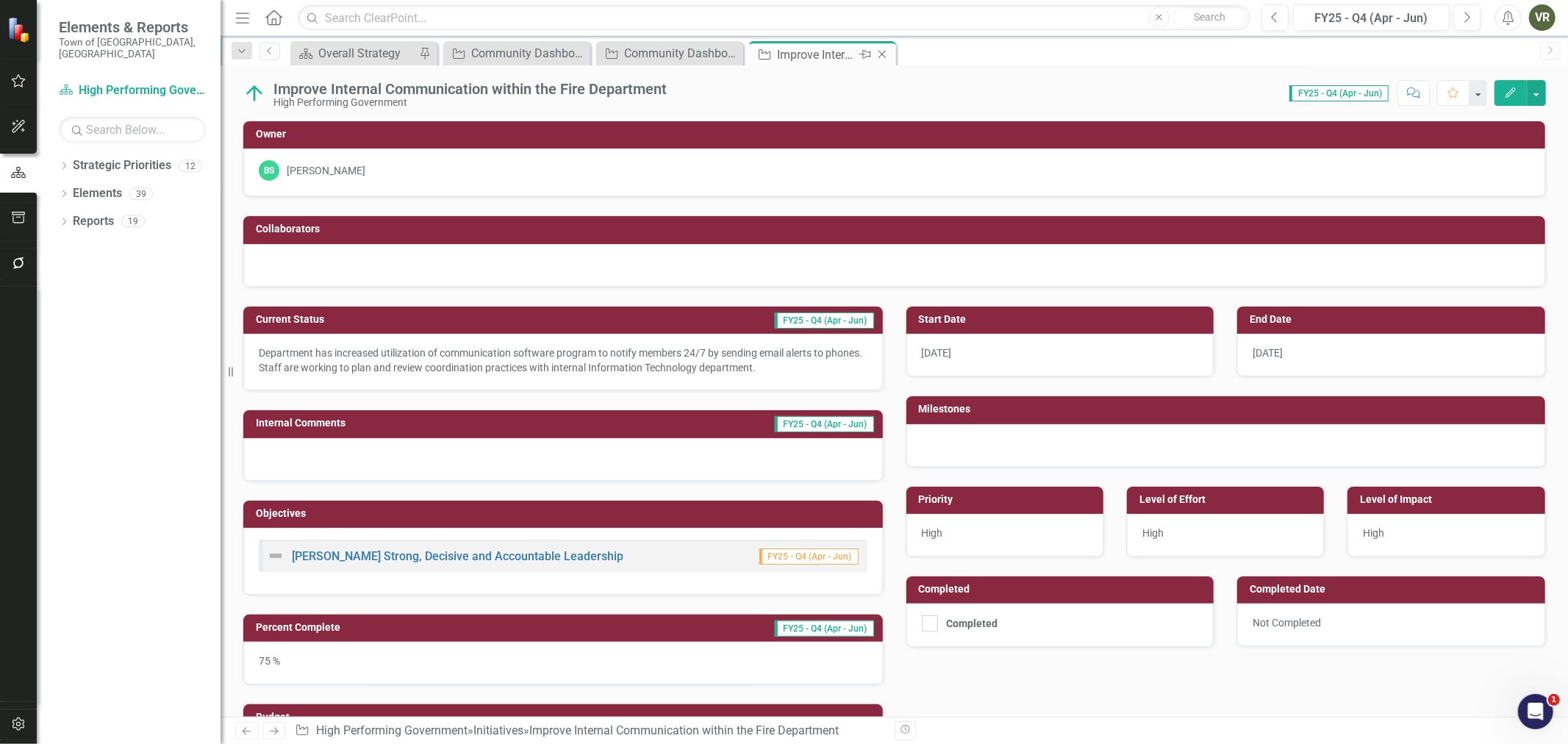
click at [882, 55] on icon at bounding box center [882, 55] width 8 height 8
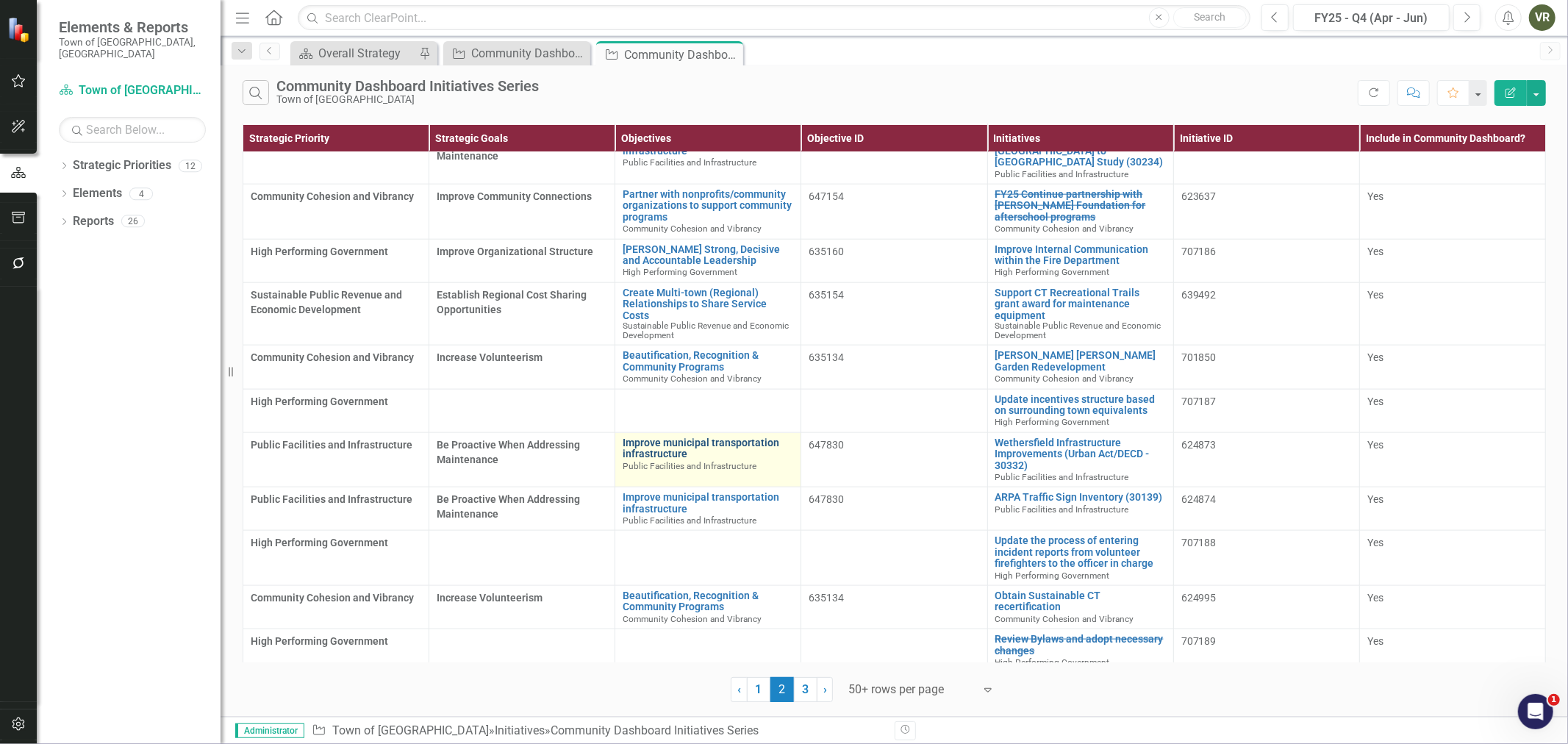
scroll to position [1470, 0]
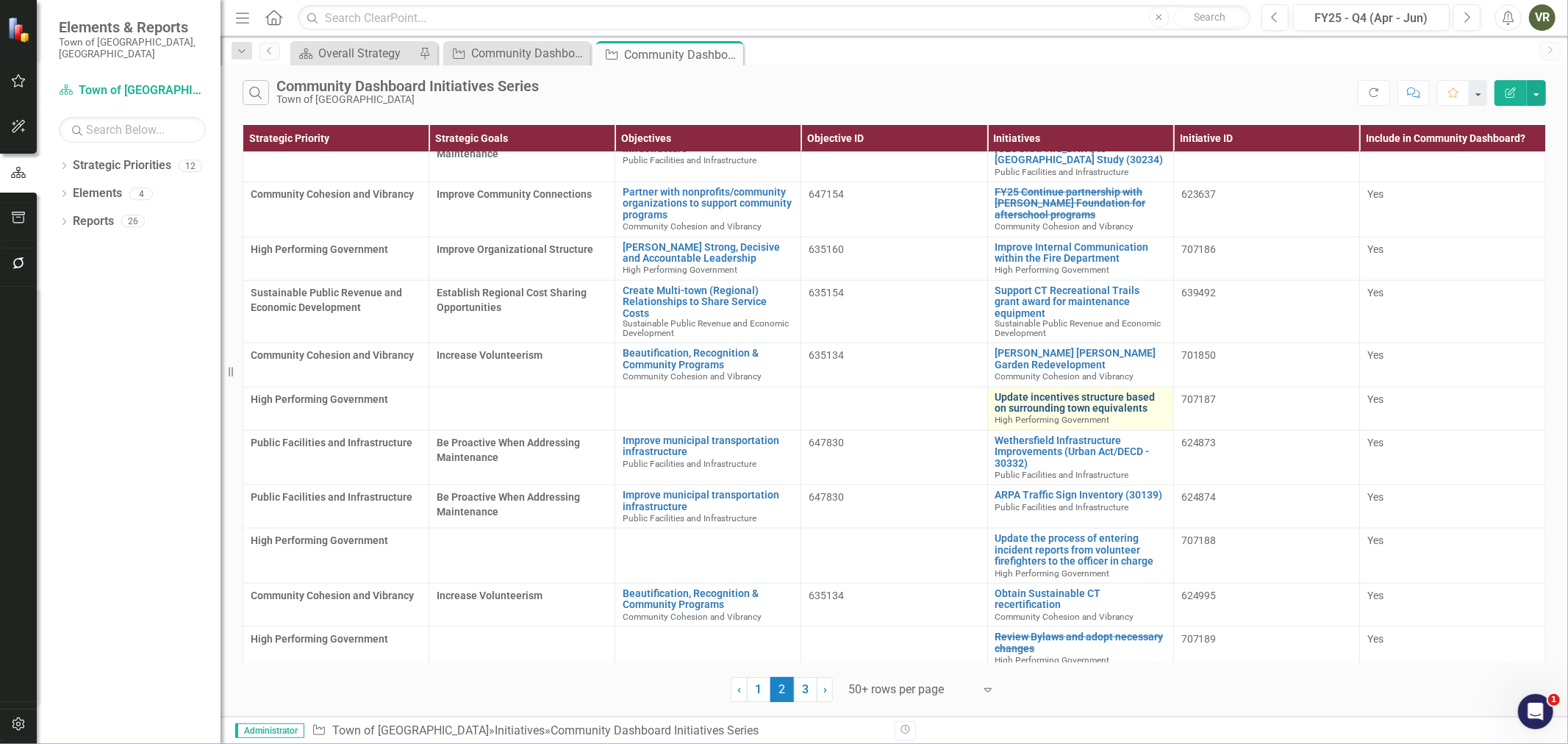
click at [1019, 392] on link "Update incentives structure based on surrounding town equivalents" at bounding box center [1080, 403] width 171 height 23
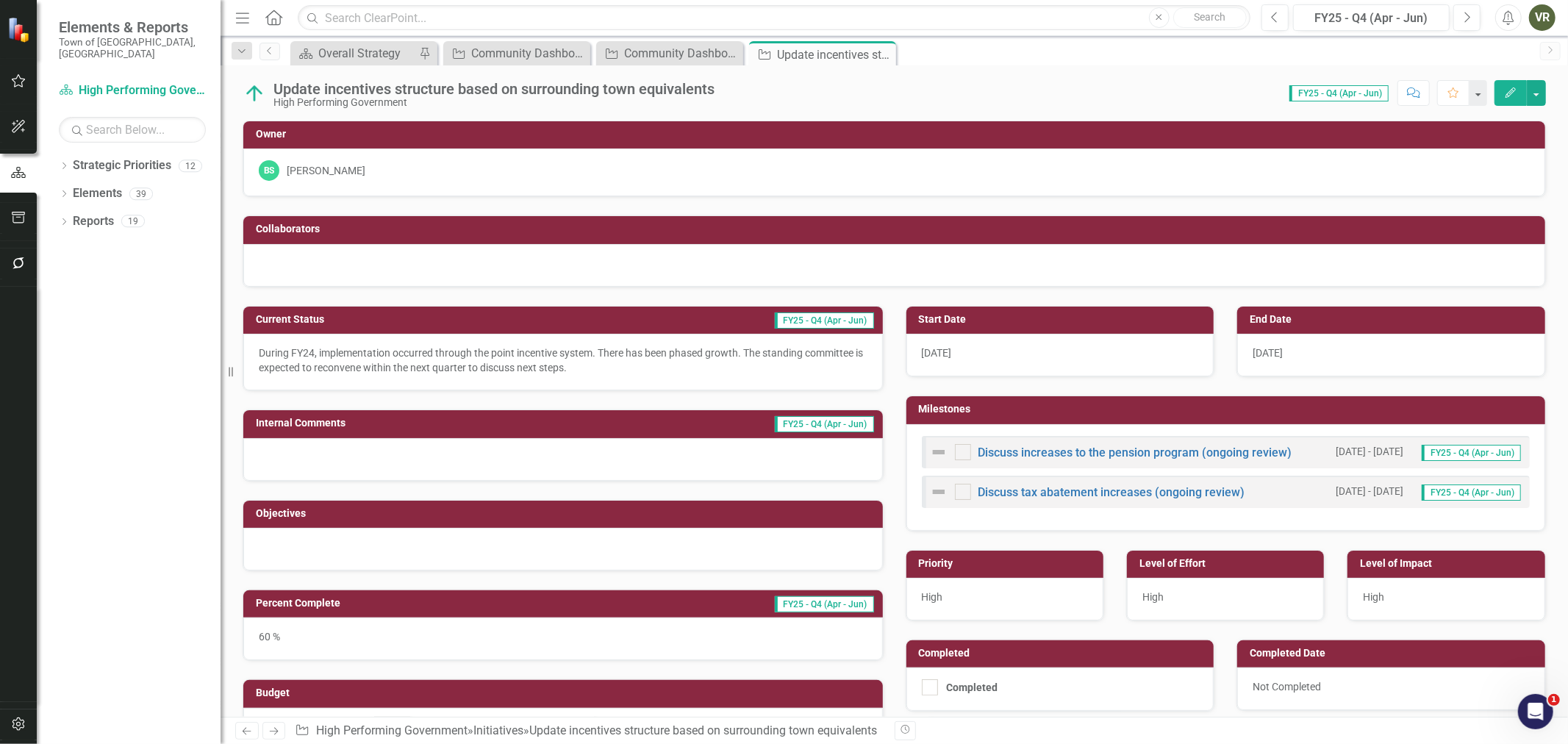
click at [541, 549] on div at bounding box center [562, 549] width 639 height 42
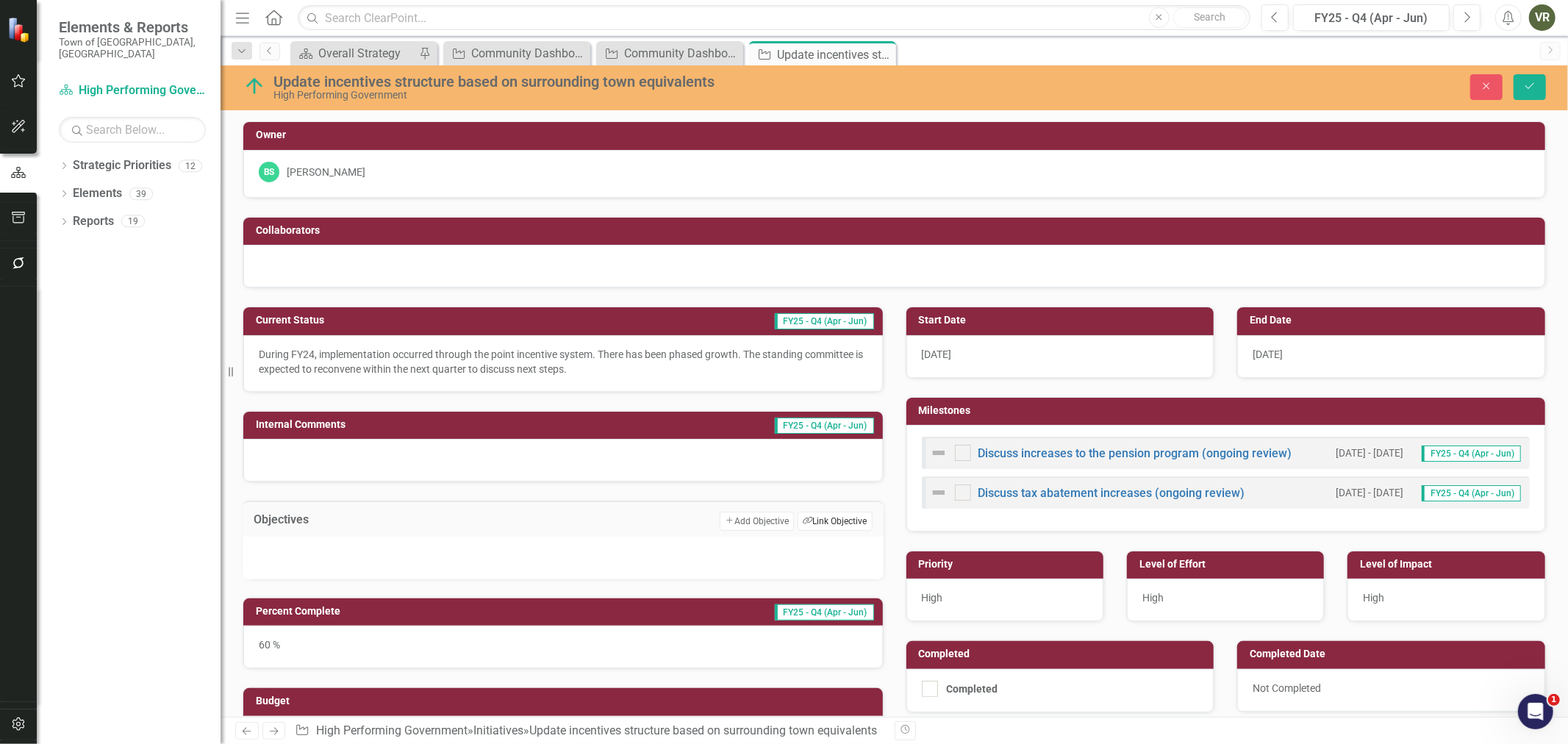
click at [862, 522] on button "Link Tag Link Objective" at bounding box center [834, 521] width 74 height 19
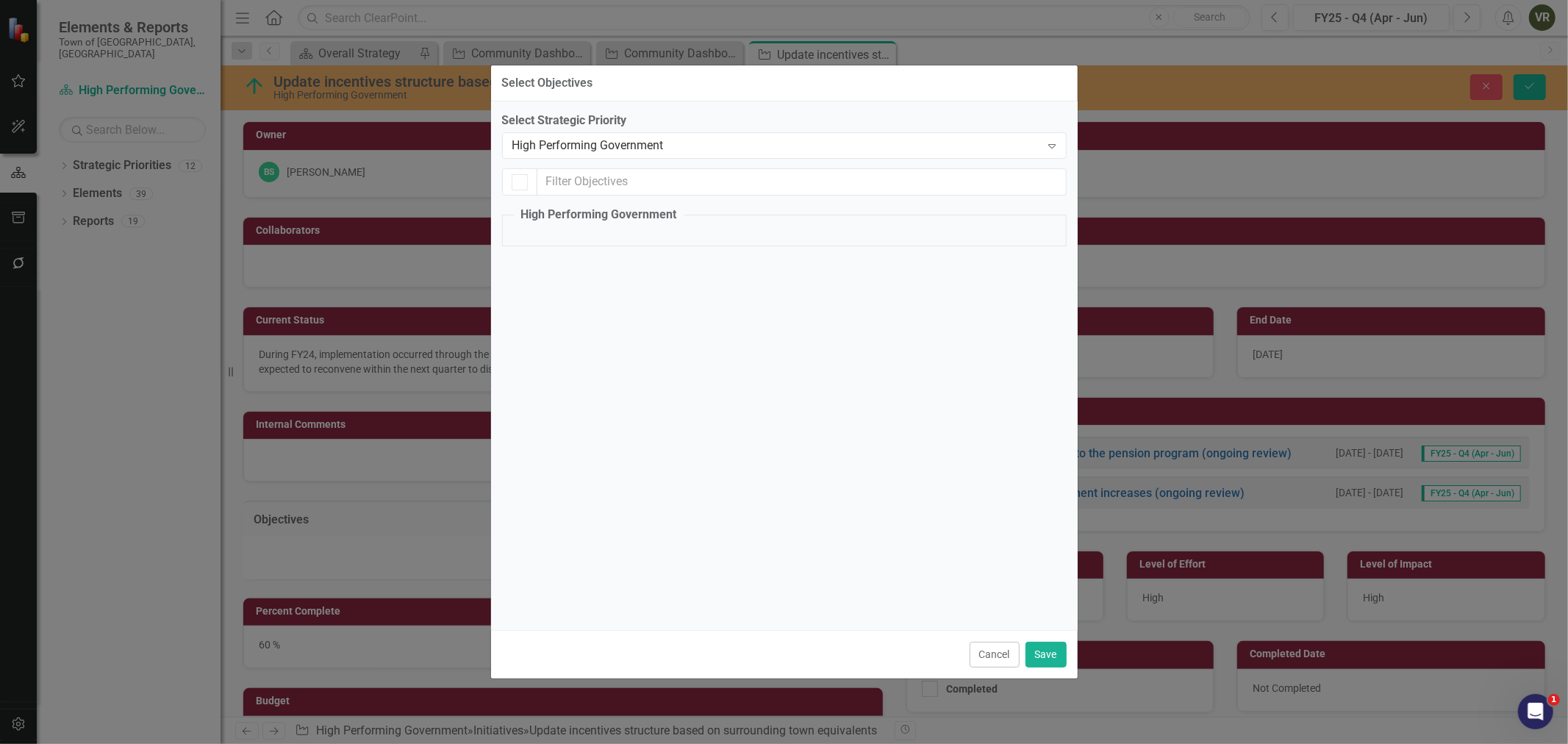
checkbox input "false"
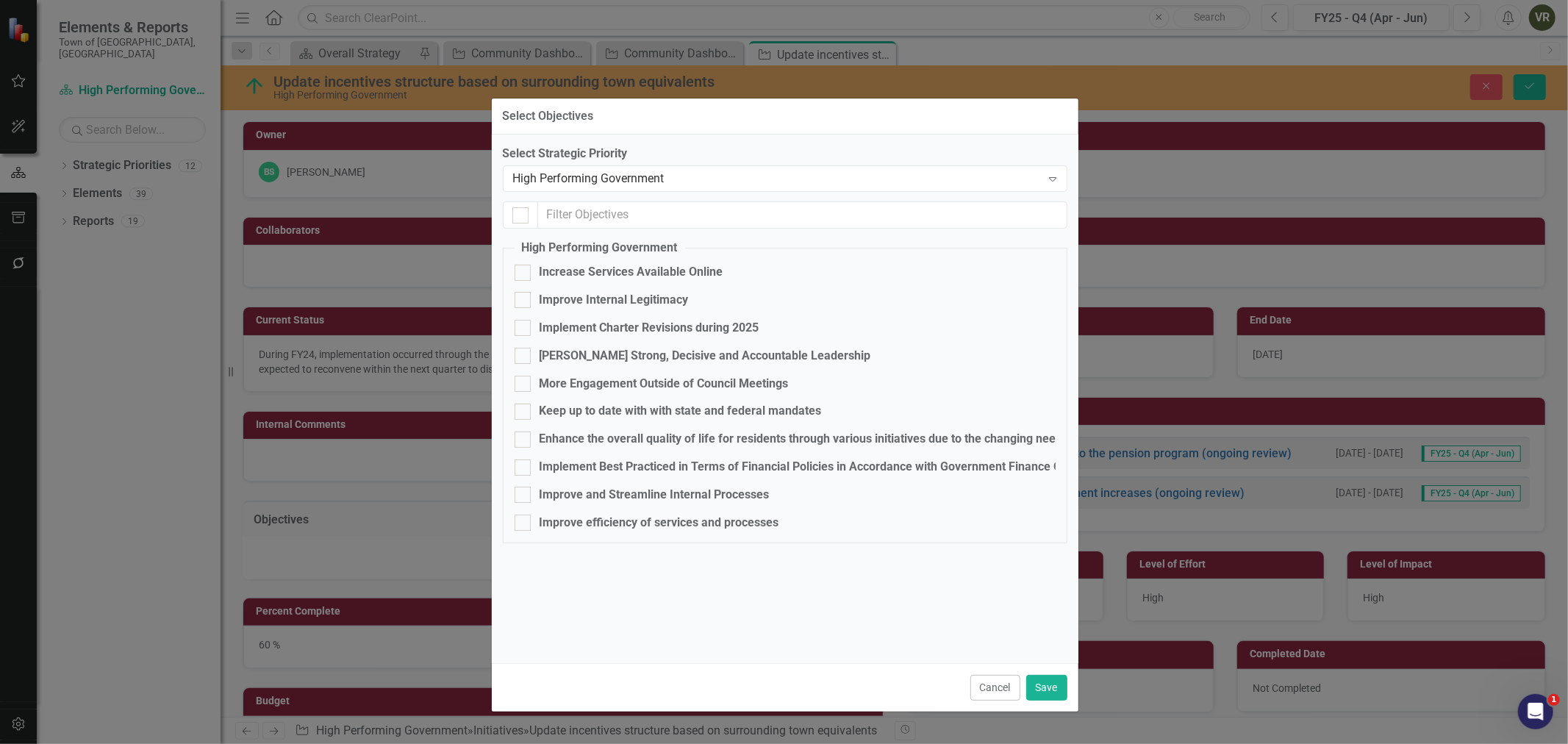
drag, startPoint x: 612, startPoint y: 87, endPoint x: 612, endPoint y: 120, distance: 33.0
click at [612, 120] on div "Select Objectives" at bounding box center [785, 116] width 586 height 36
click at [616, 241] on legend "High Performing Government" at bounding box center [600, 248] width 171 height 17
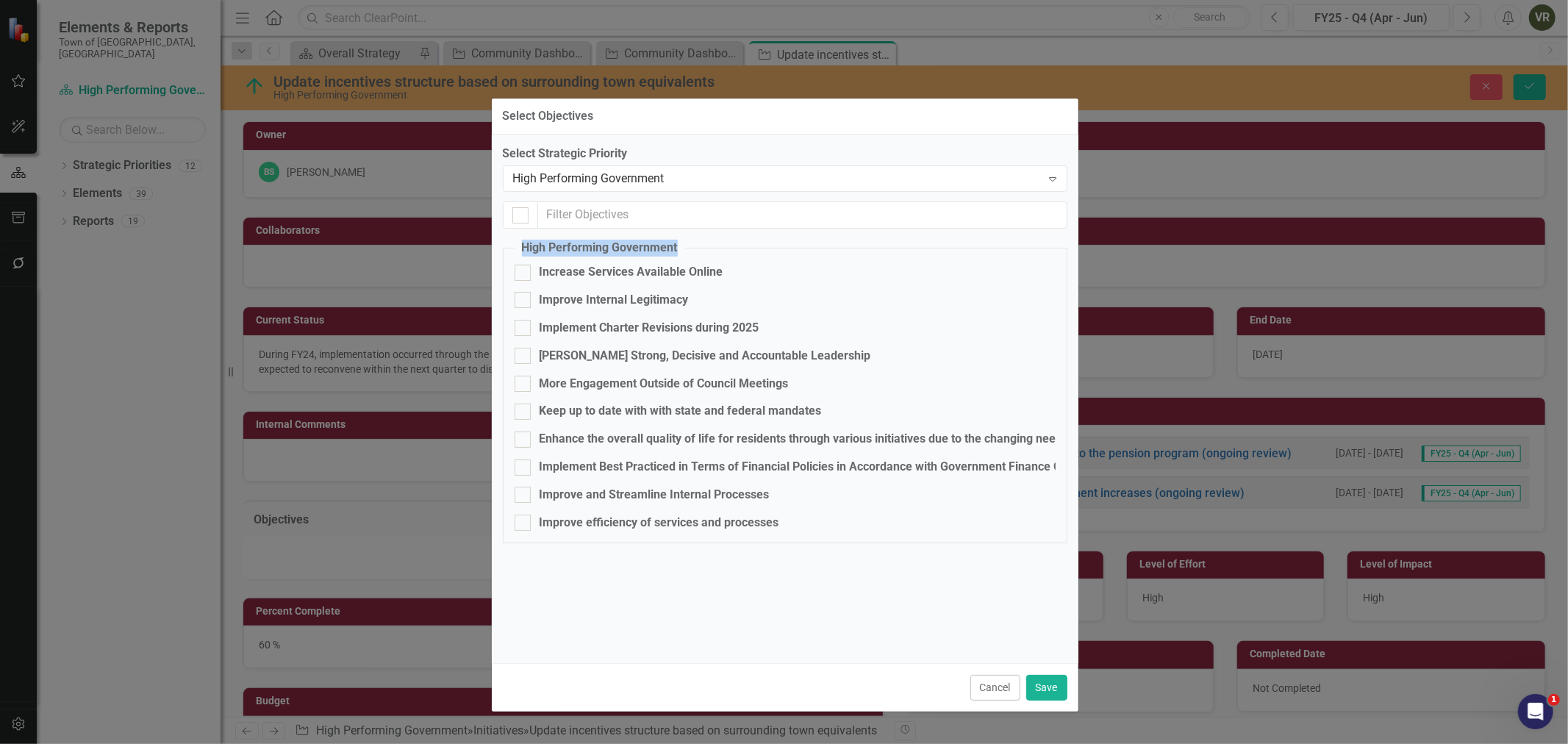
click at [662, 249] on legend "High Performing Government" at bounding box center [600, 248] width 171 height 17
click at [804, 125] on div "Select Objectives" at bounding box center [785, 116] width 586 height 36
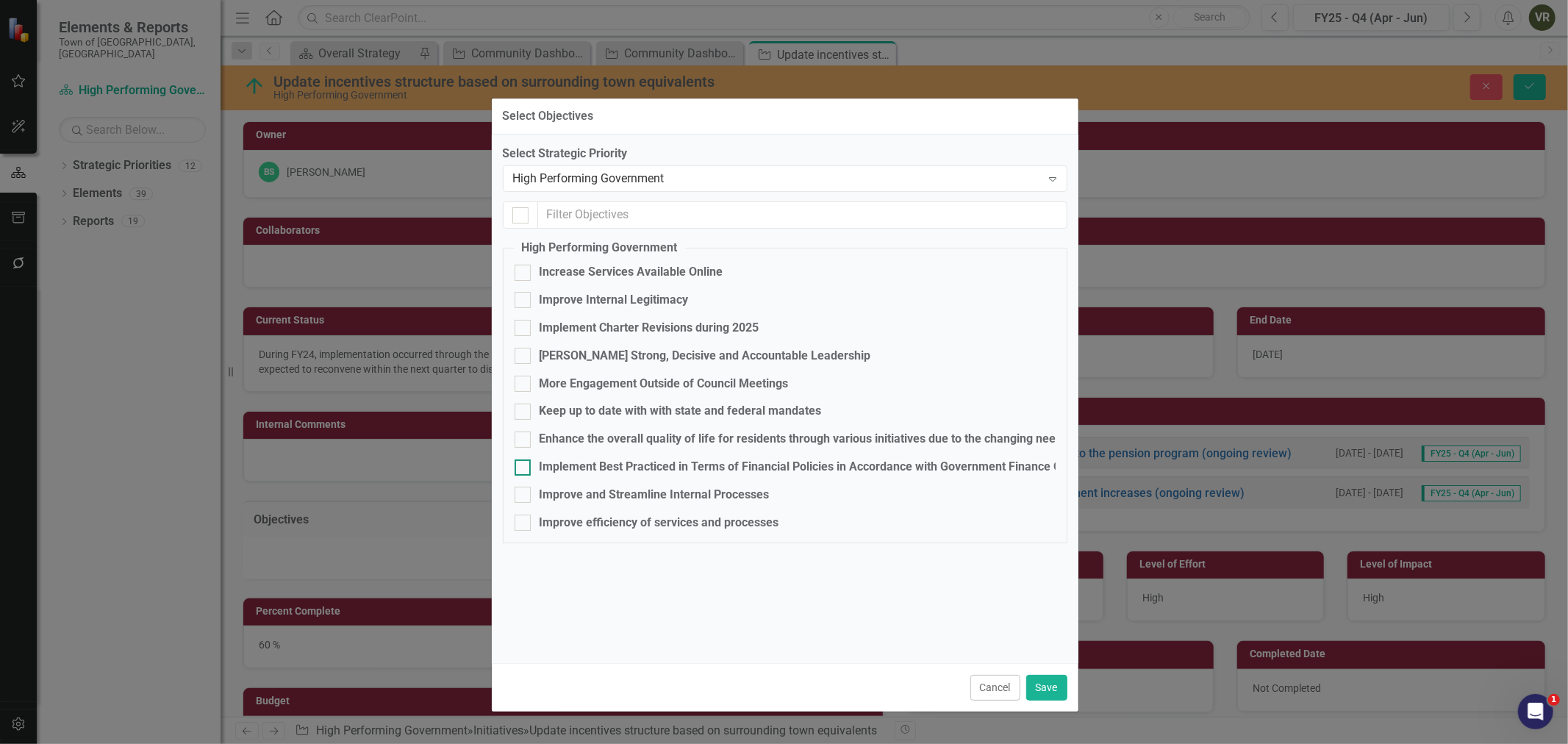
click at [626, 467] on div "Implement Best Practiced in Terms of Financial Policies in Accordance with Gove…" at bounding box center [871, 467] width 664 height 17
click at [524, 467] on input "Implement Best Practiced in Terms of Financial Policies in Accordance with Gove…" at bounding box center [519, 464] width 9 height 9
checkbox input "true"
click at [1043, 683] on button "Save" at bounding box center [1046, 687] width 41 height 25
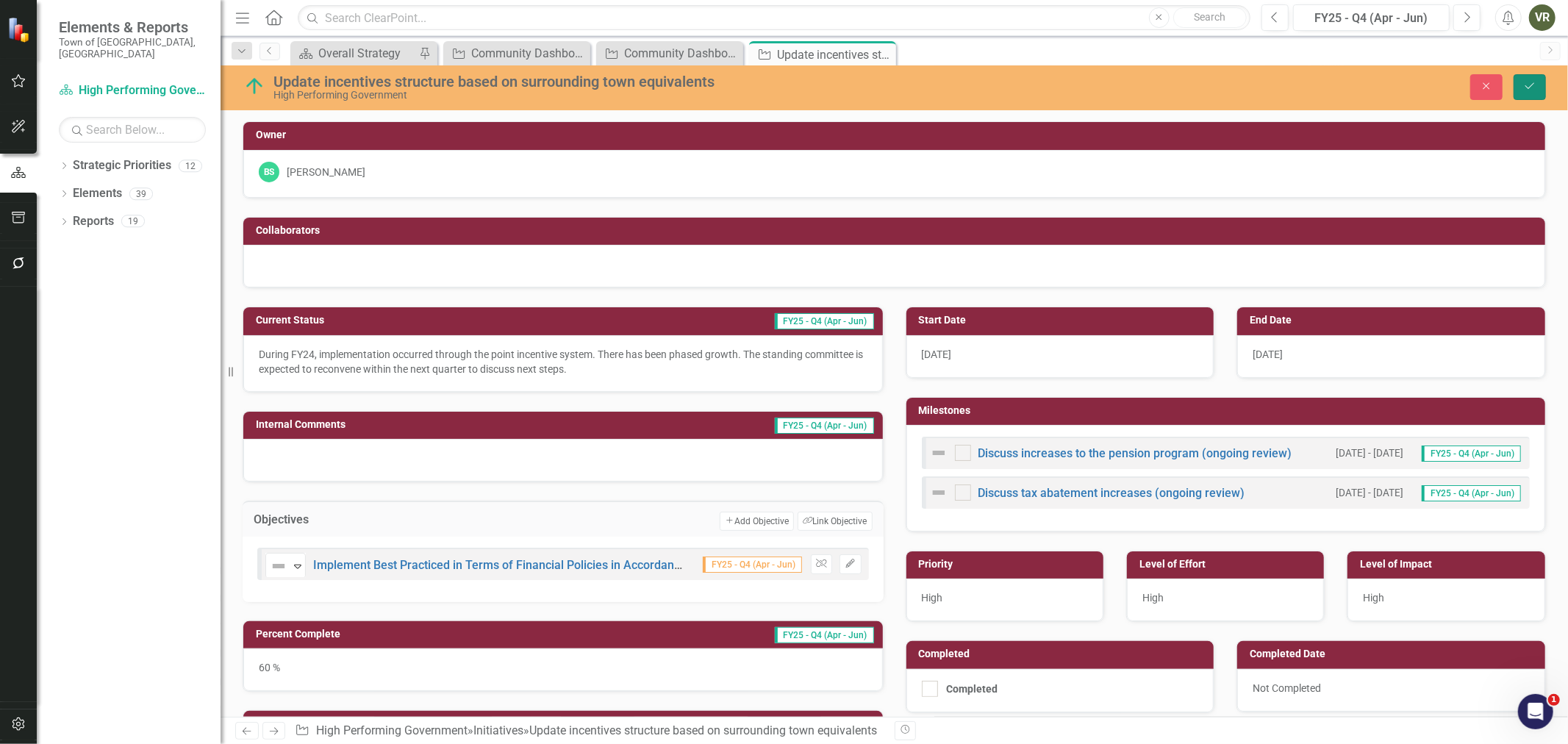
click at [1534, 85] on icon "Save" at bounding box center [1529, 85] width 13 height 10
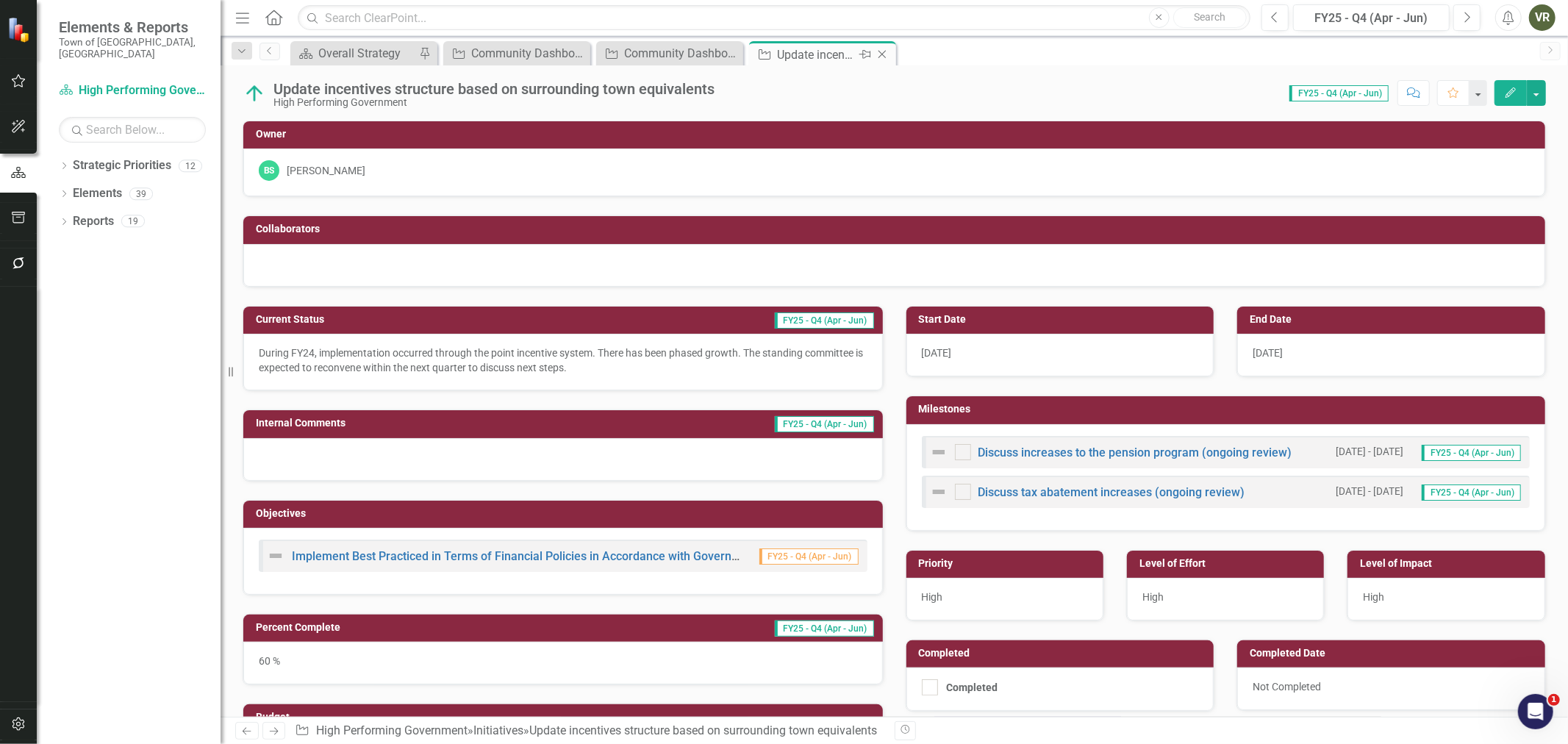
click at [882, 50] on icon "Close" at bounding box center [882, 54] width 15 height 12
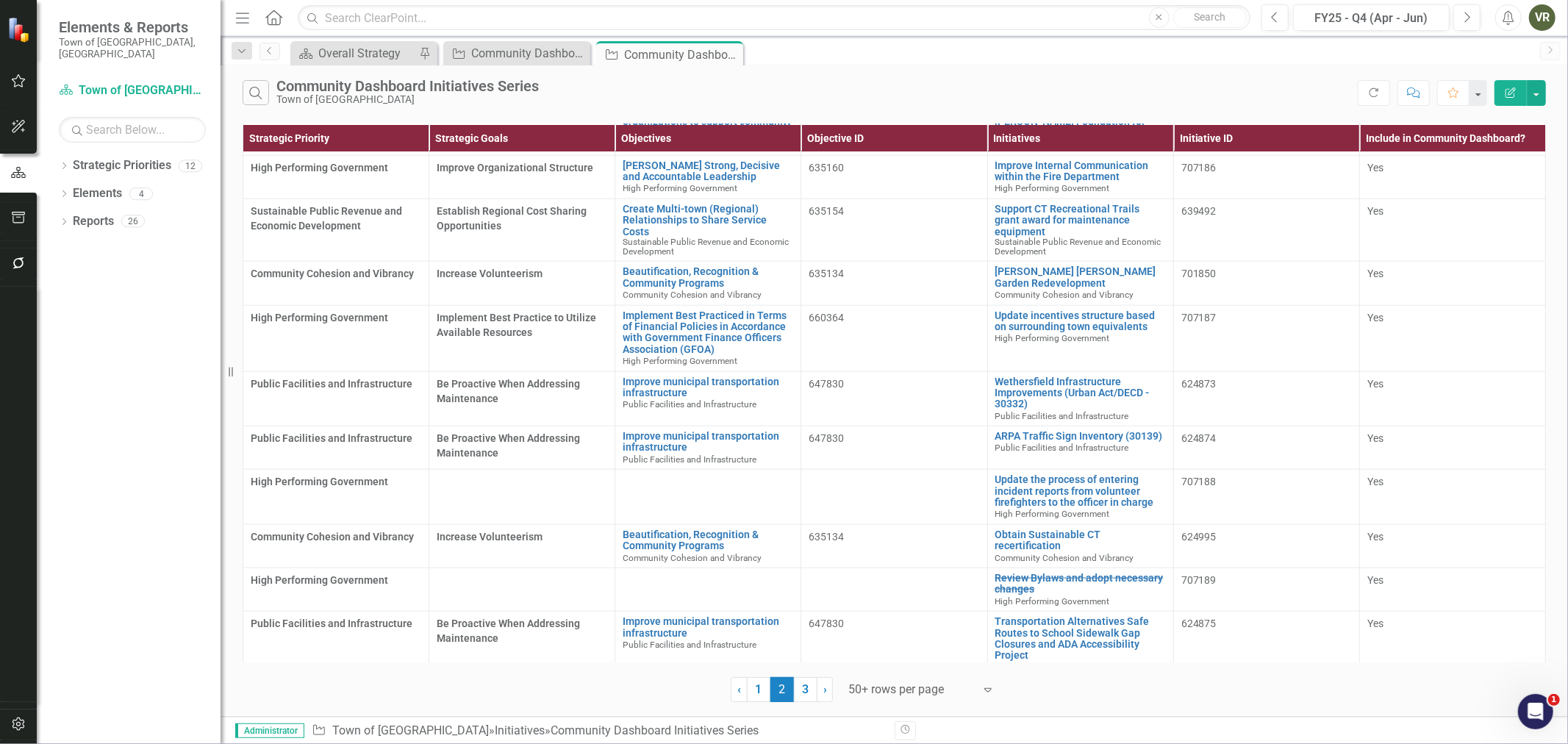
scroll to position [1633, 0]
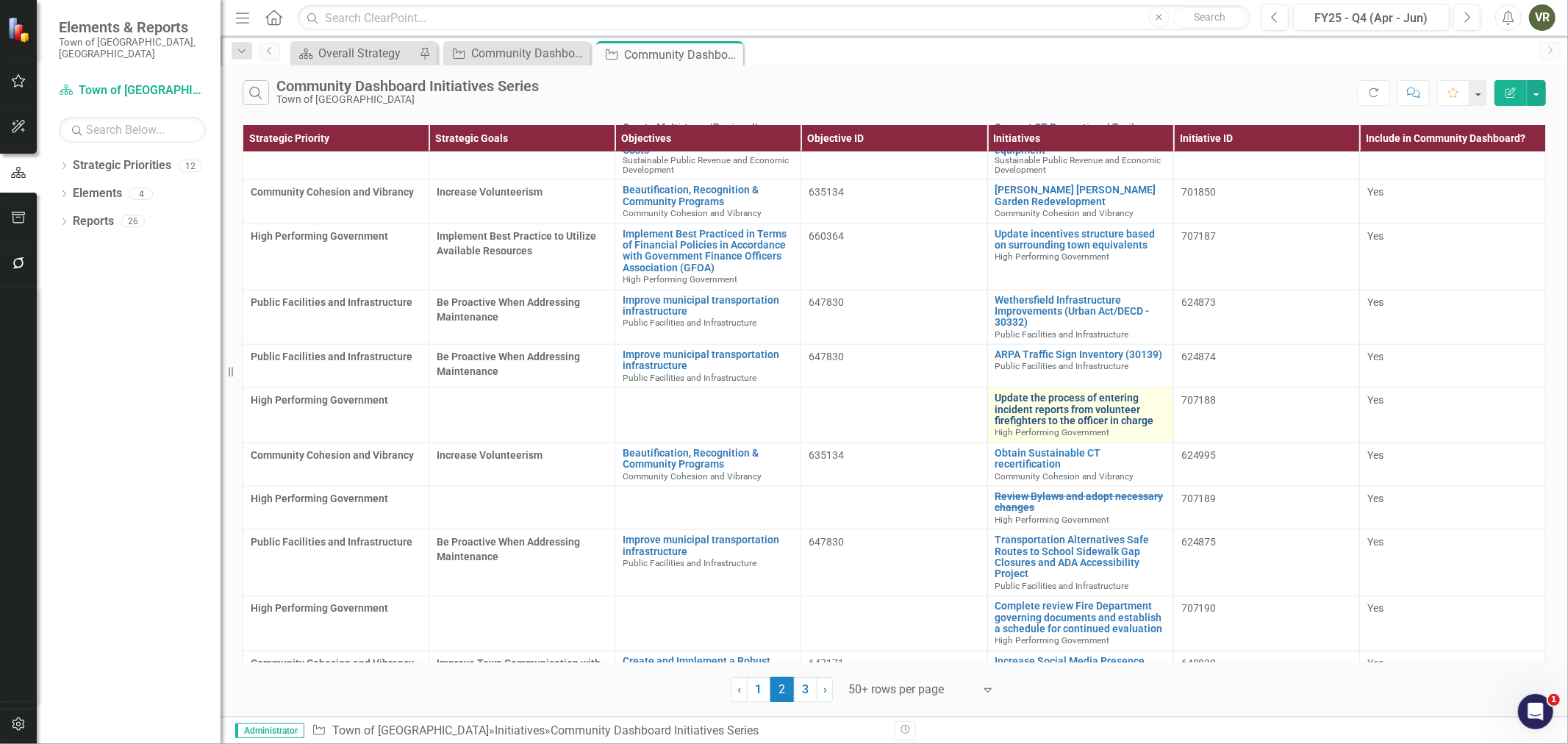
click at [1061, 392] on link "Update the process of entering incident reports from volunteer firefighters to …" at bounding box center [1080, 409] width 171 height 34
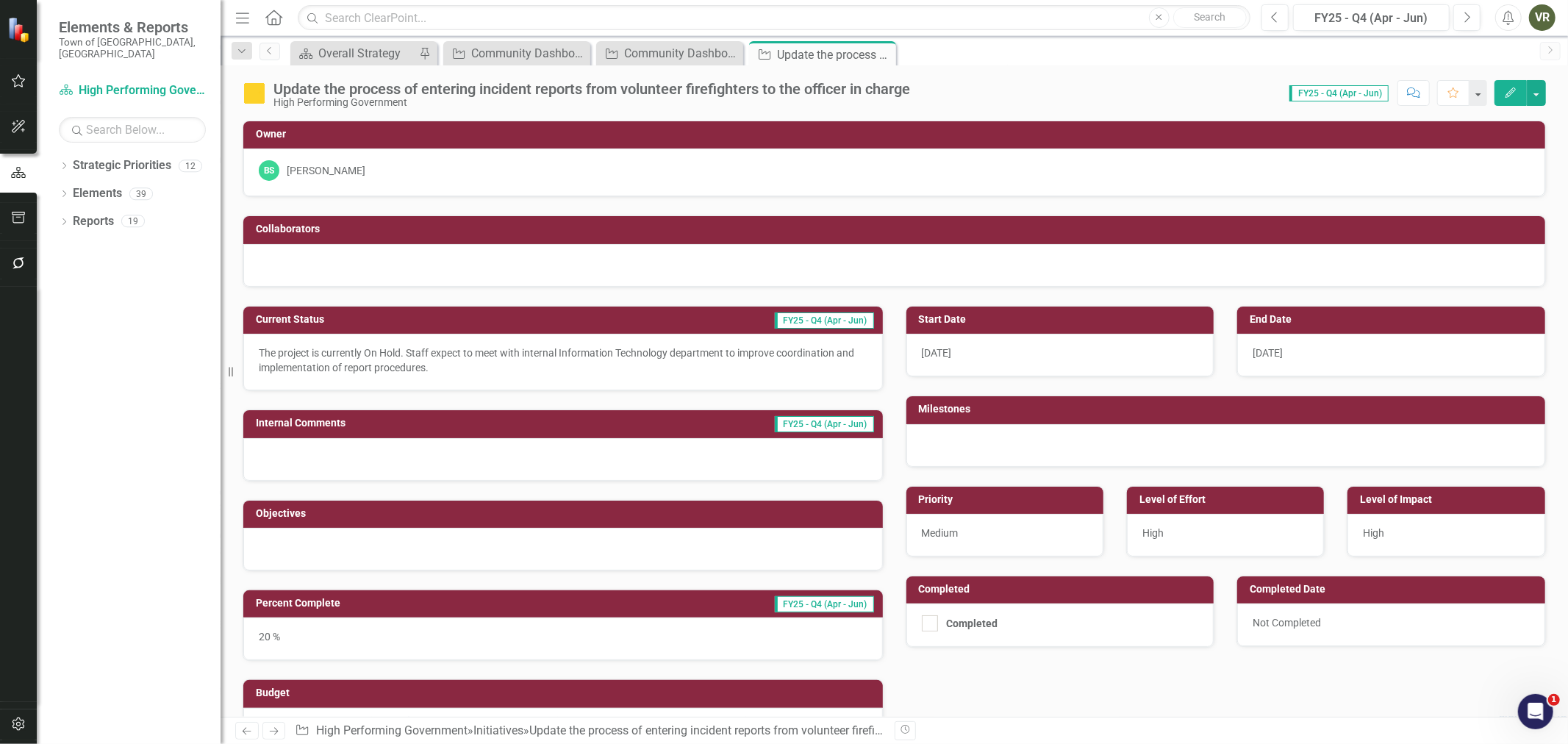
click at [443, 552] on div at bounding box center [562, 549] width 639 height 42
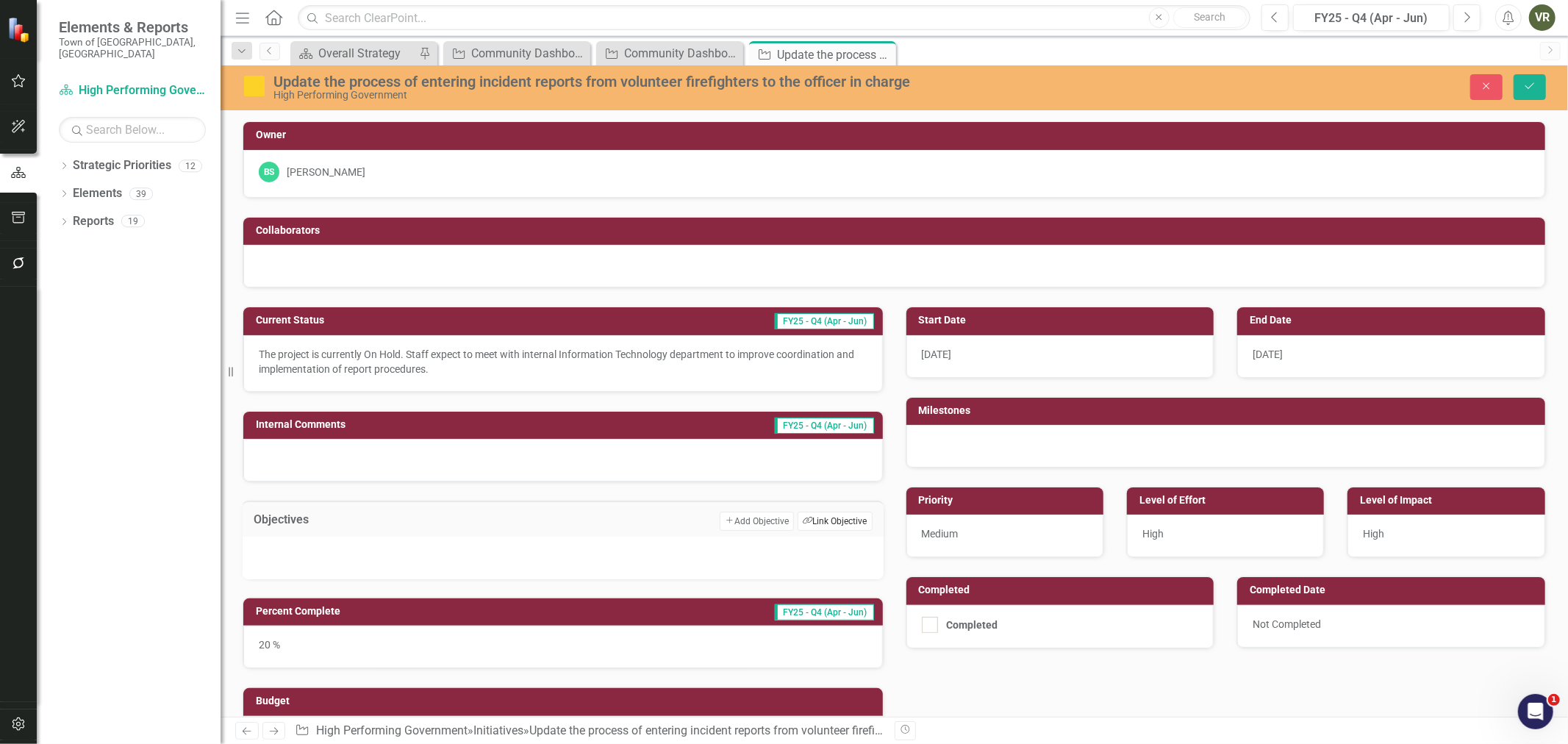
click at [802, 517] on icon "Link Tag" at bounding box center [807, 521] width 9 height 8
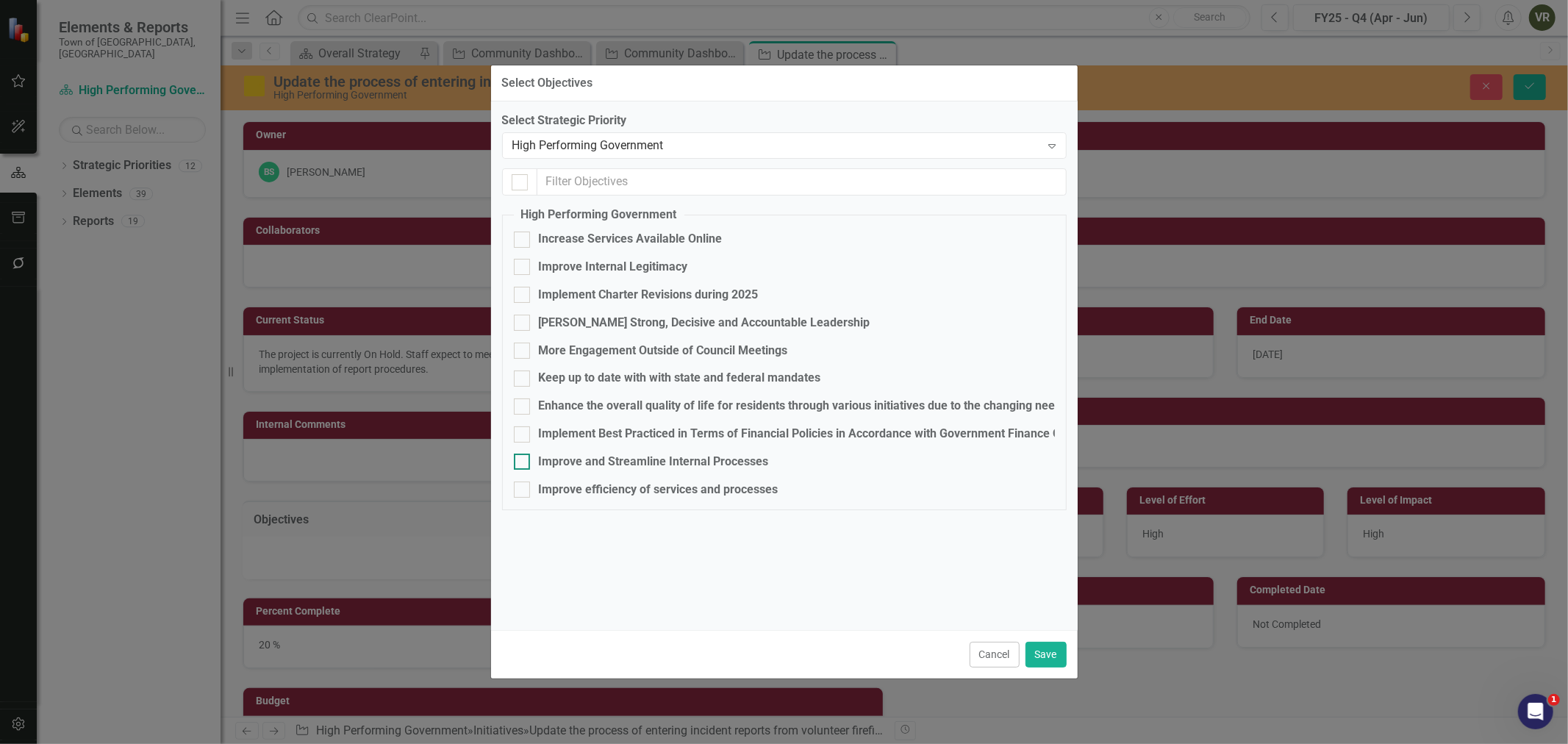
click at [643, 454] on div "Improve and Streamline Internal Processes" at bounding box center [653, 462] width 230 height 17
click at [523, 454] on input "Improve and Streamline Internal Processes" at bounding box center [519, 458] width 9 height 9
checkbox input "true"
click at [1053, 648] on button "Save" at bounding box center [1046, 654] width 41 height 25
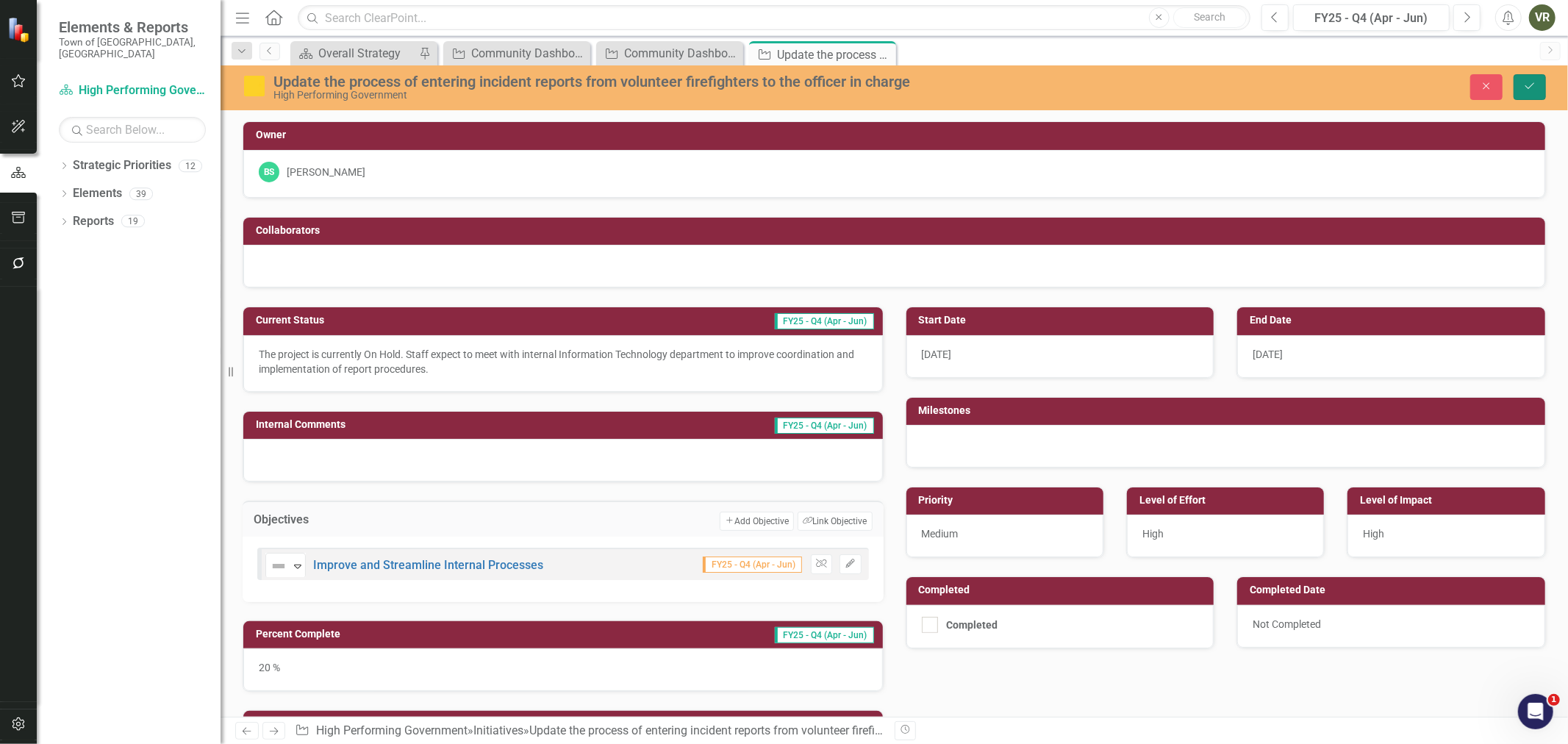
click at [1526, 87] on icon "submit" at bounding box center [1529, 86] width 8 height 6
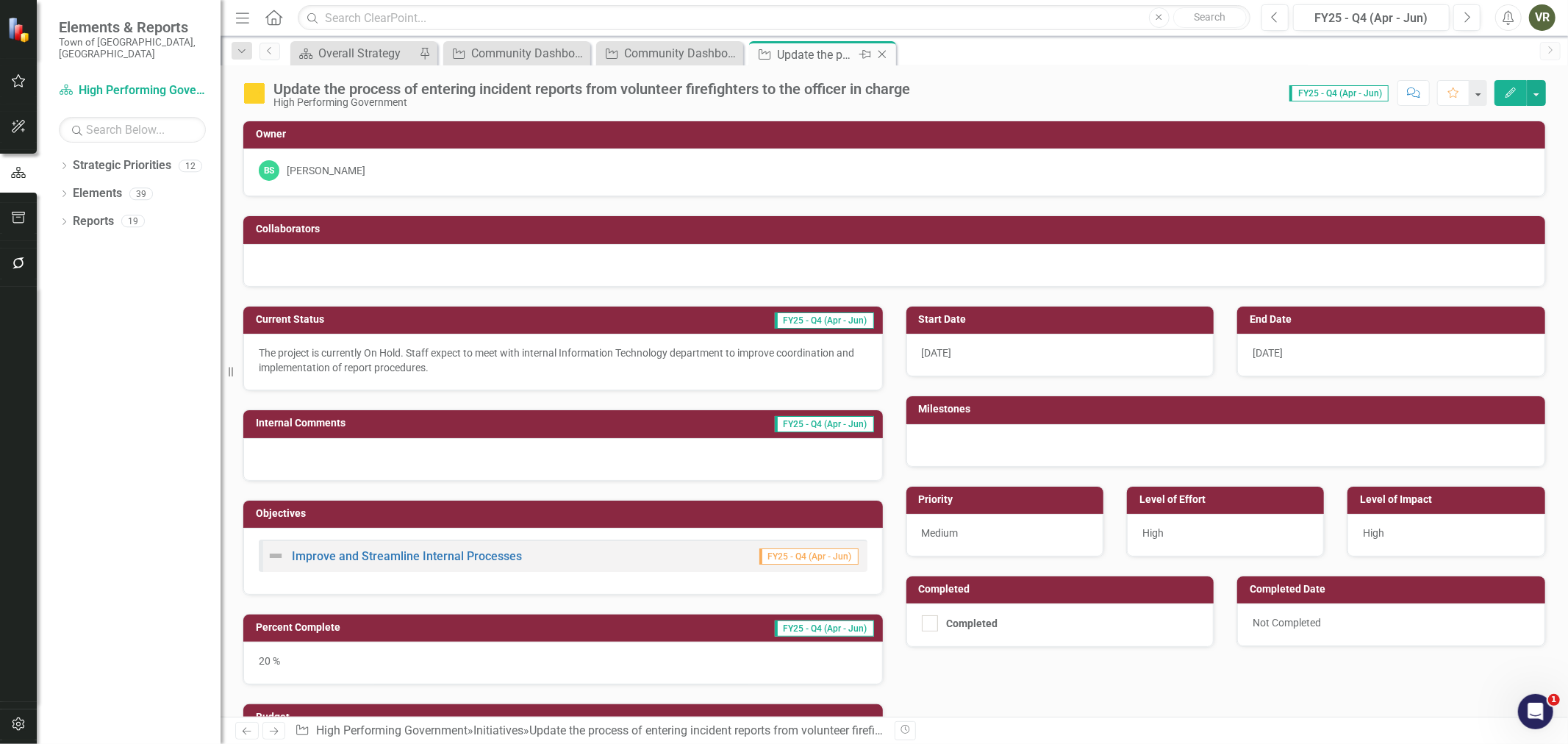
click at [885, 52] on icon "Close" at bounding box center [882, 54] width 15 height 12
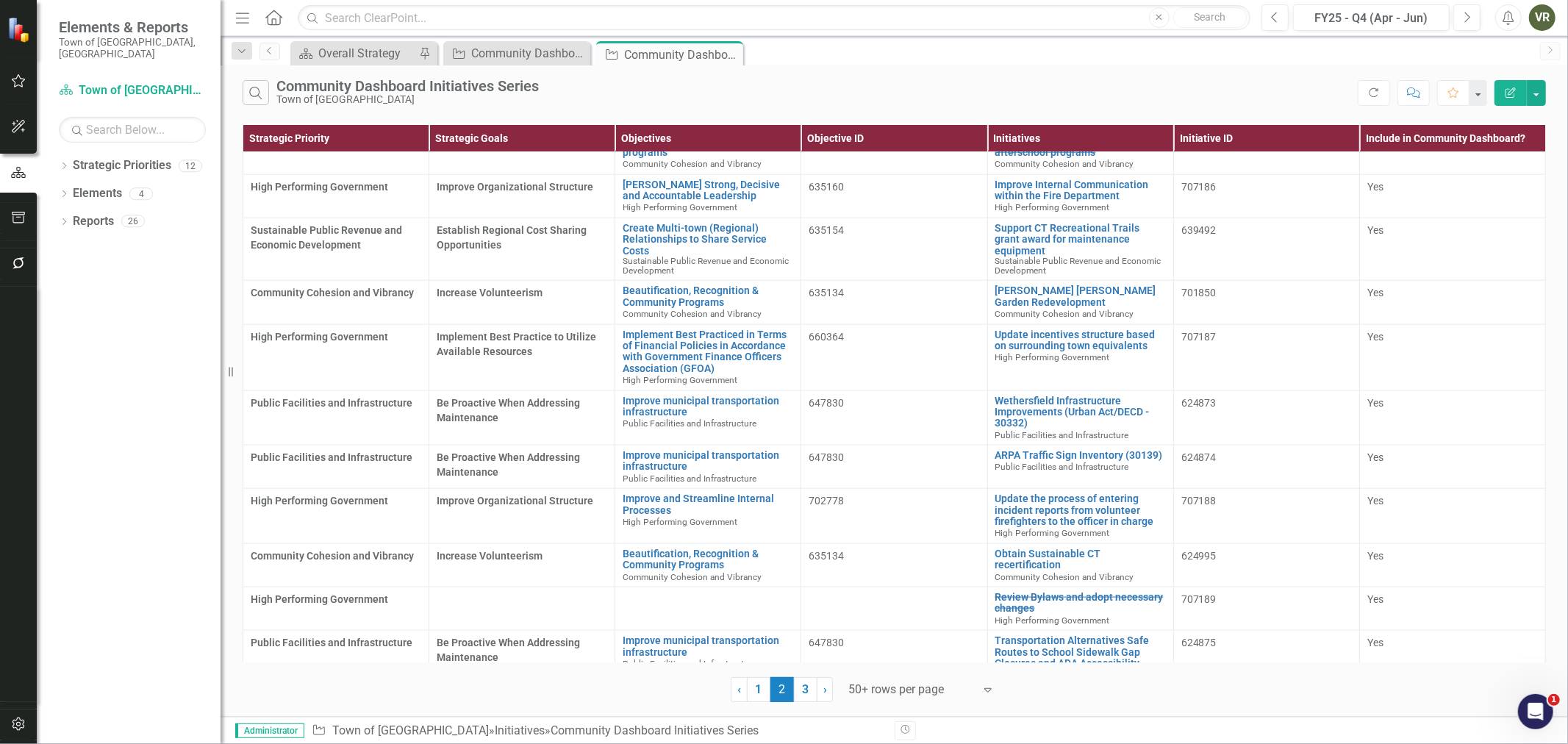
scroll to position [1552, 0]
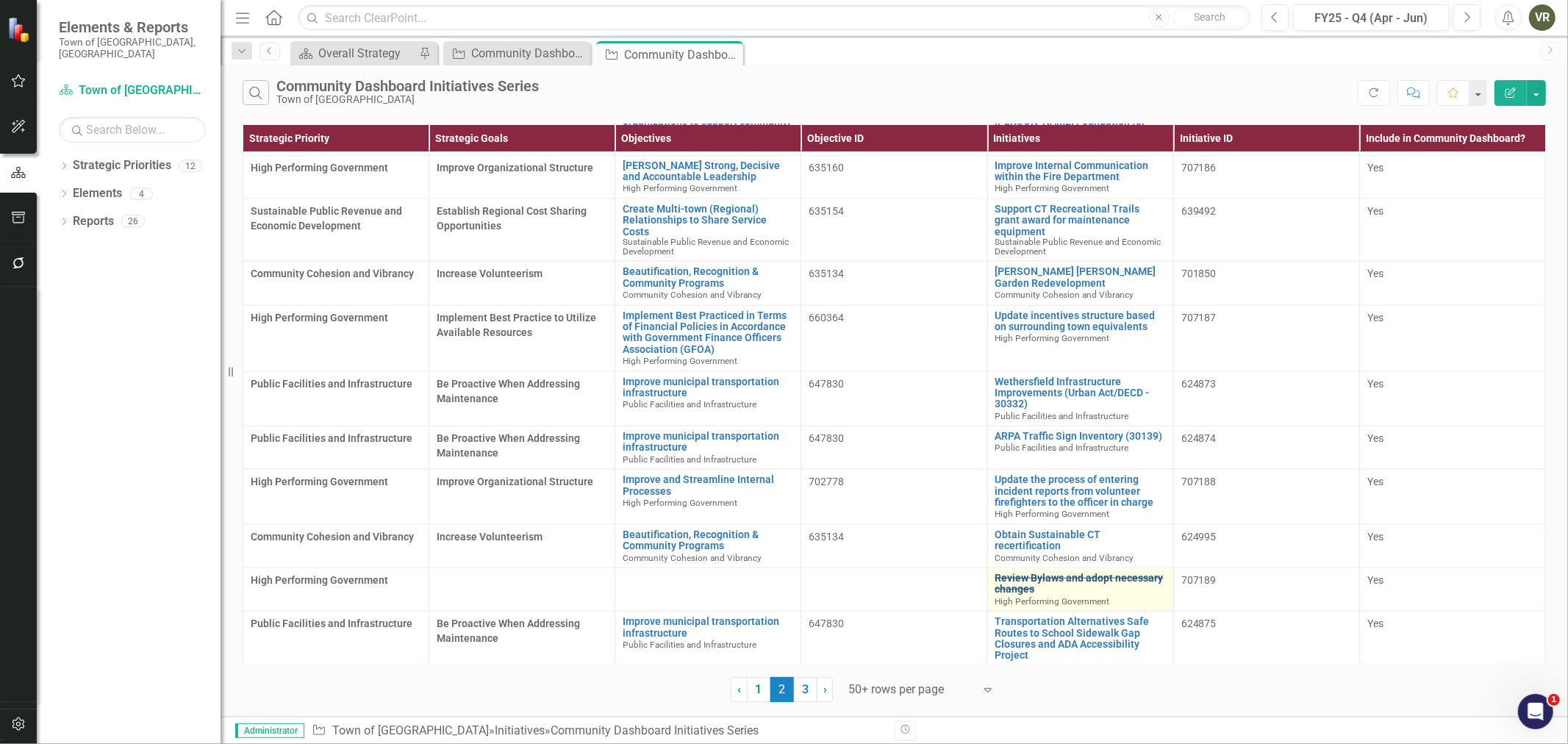
click at [1011, 572] on link "Review Bylaws and adopt necessary changes" at bounding box center [1080, 584] width 171 height 23
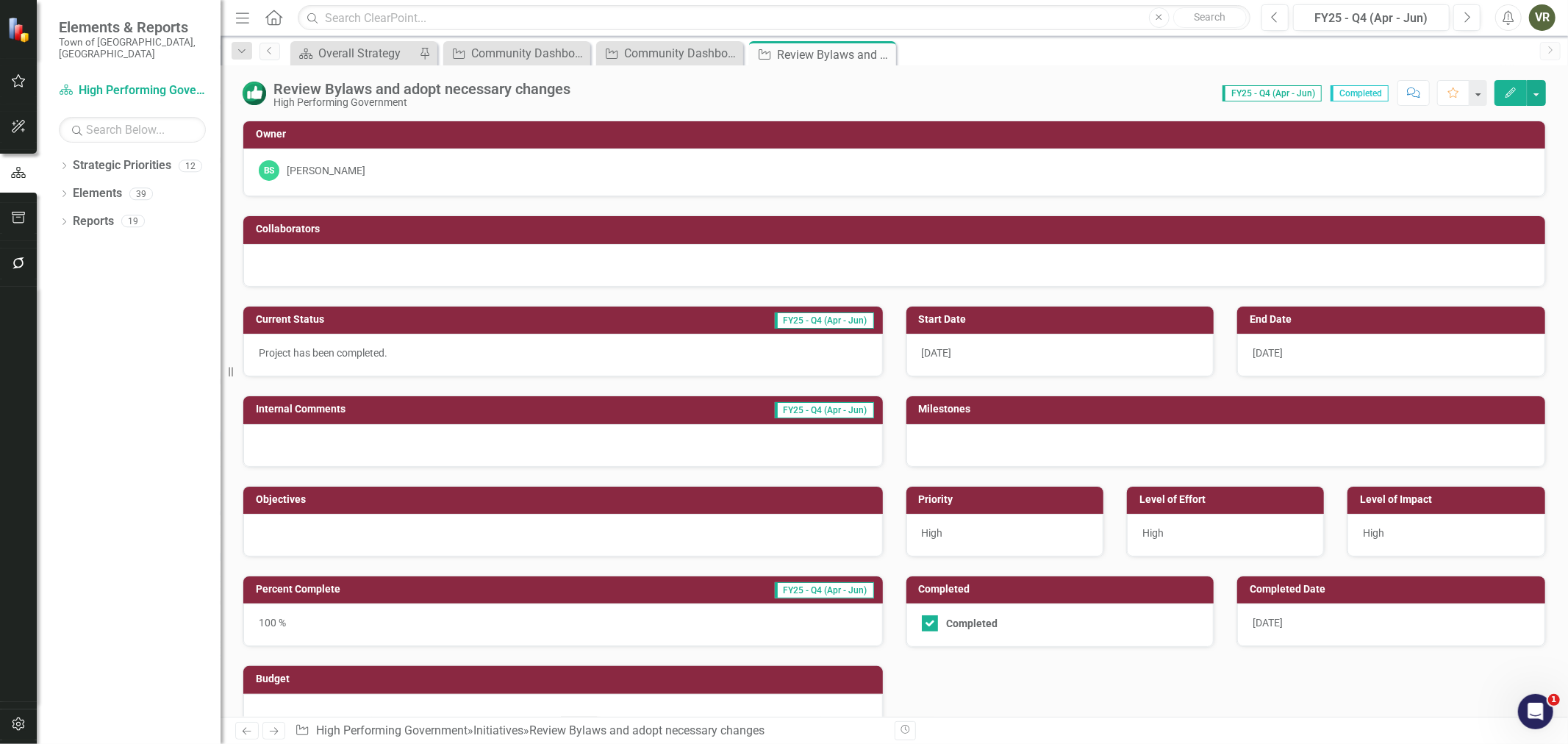
click at [643, 540] on div at bounding box center [562, 535] width 639 height 42
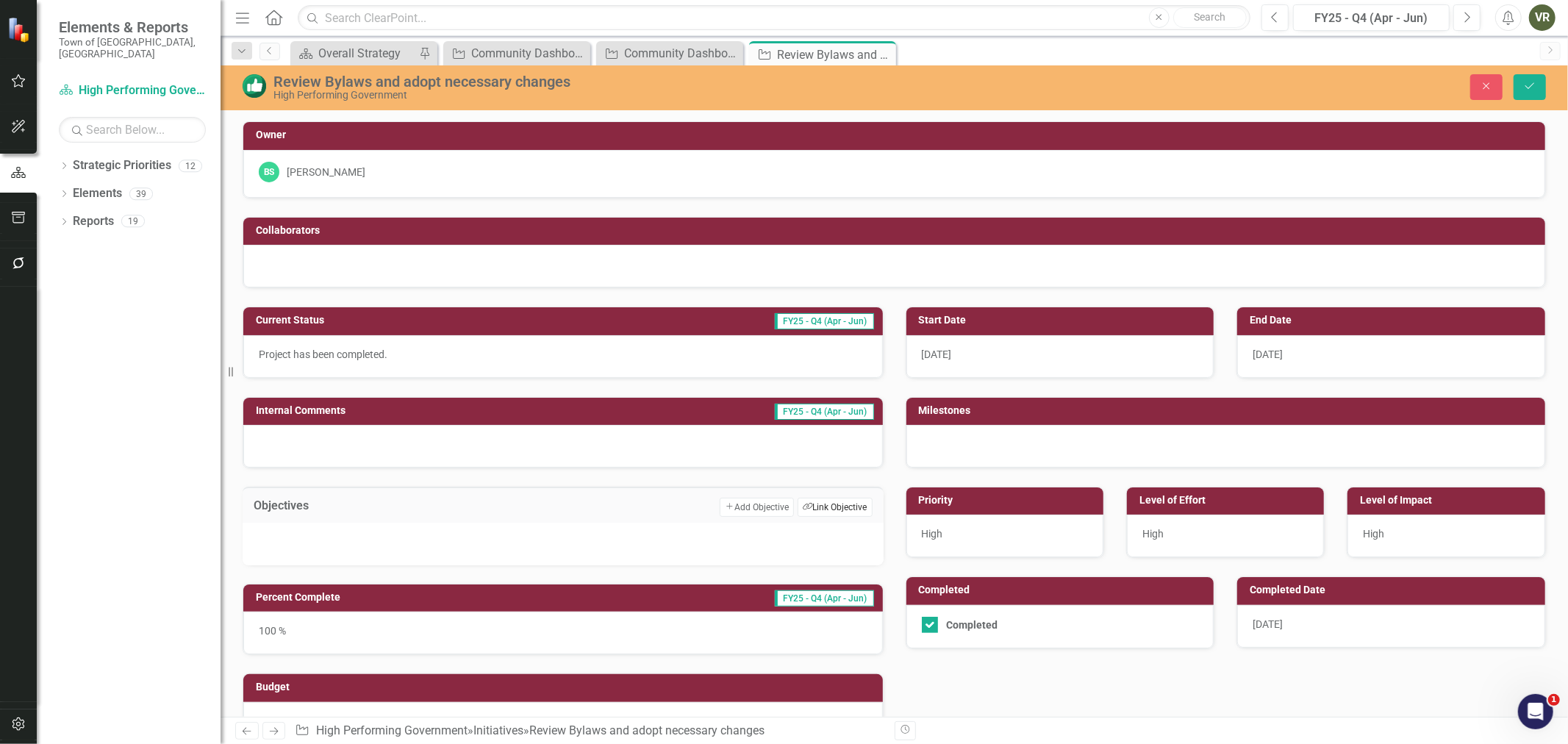
click at [841, 510] on button "Link Tag Link Objective" at bounding box center [834, 507] width 74 height 19
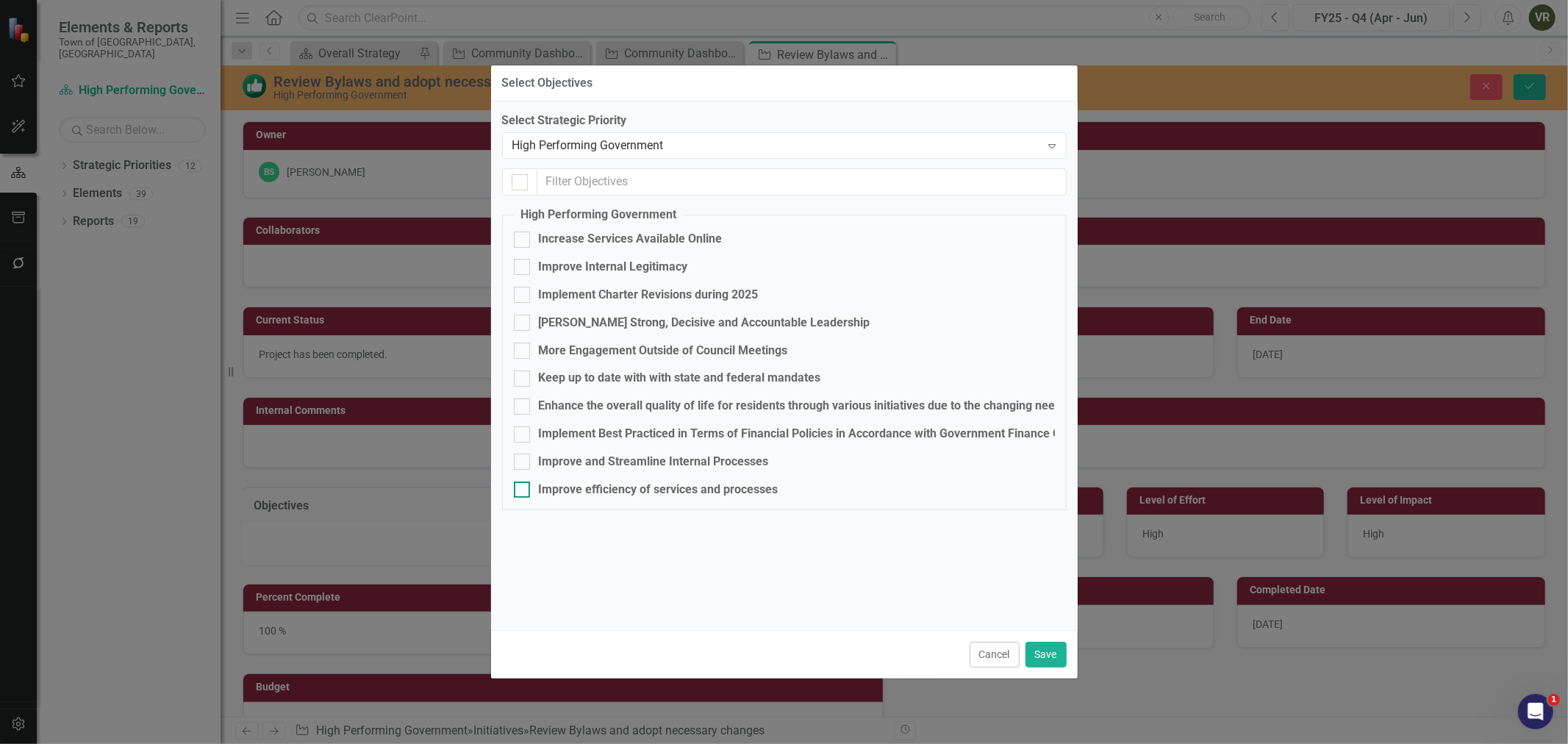
click at [629, 487] on div "Improve efficiency of services and processes" at bounding box center [658, 490] width 239 height 17
click at [523, 487] on input "Improve efficiency of services and processes" at bounding box center [519, 486] width 9 height 9
checkbox input "true"
click at [1040, 655] on button "Save" at bounding box center [1046, 654] width 41 height 25
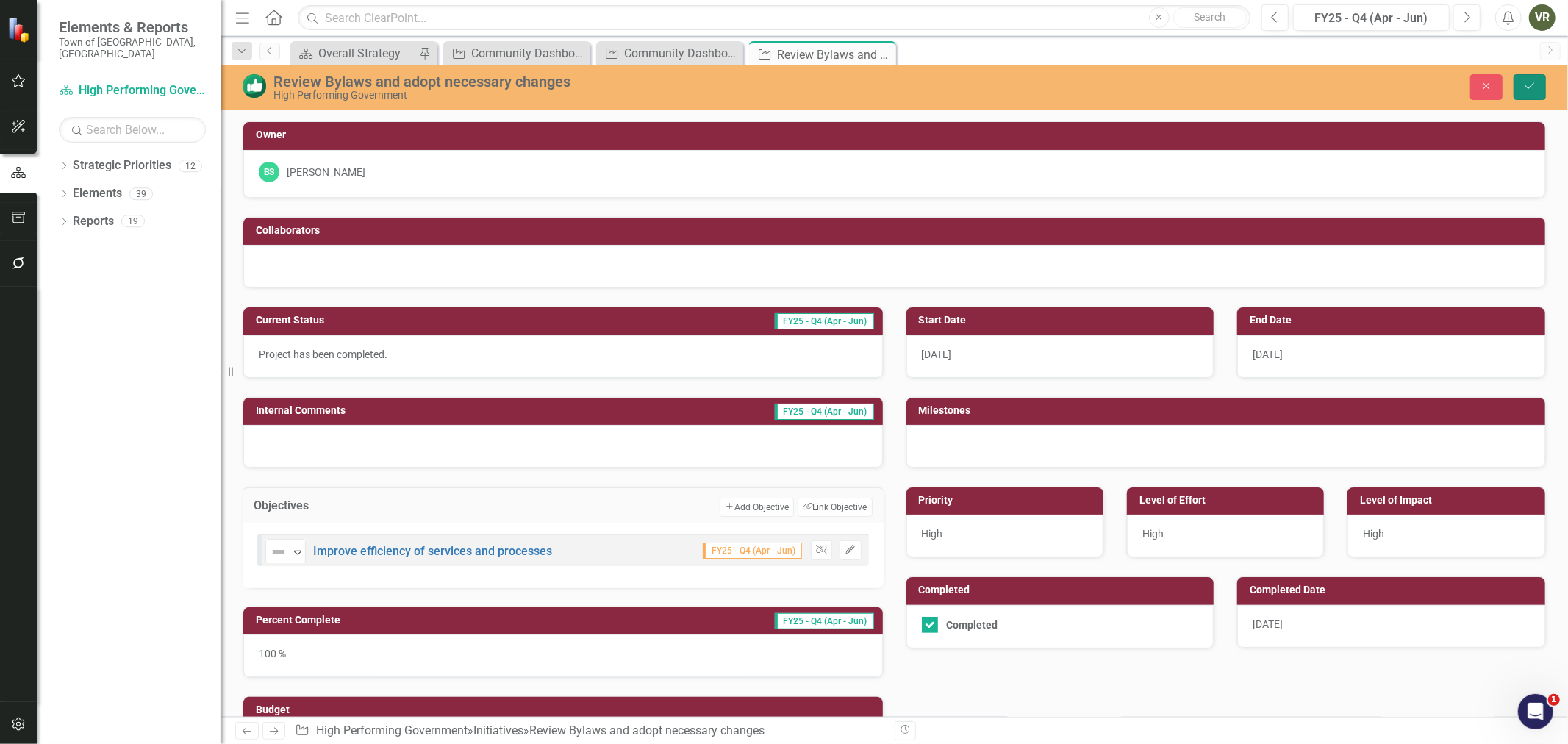
click at [1520, 83] on button "Save" at bounding box center [1530, 86] width 32 height 25
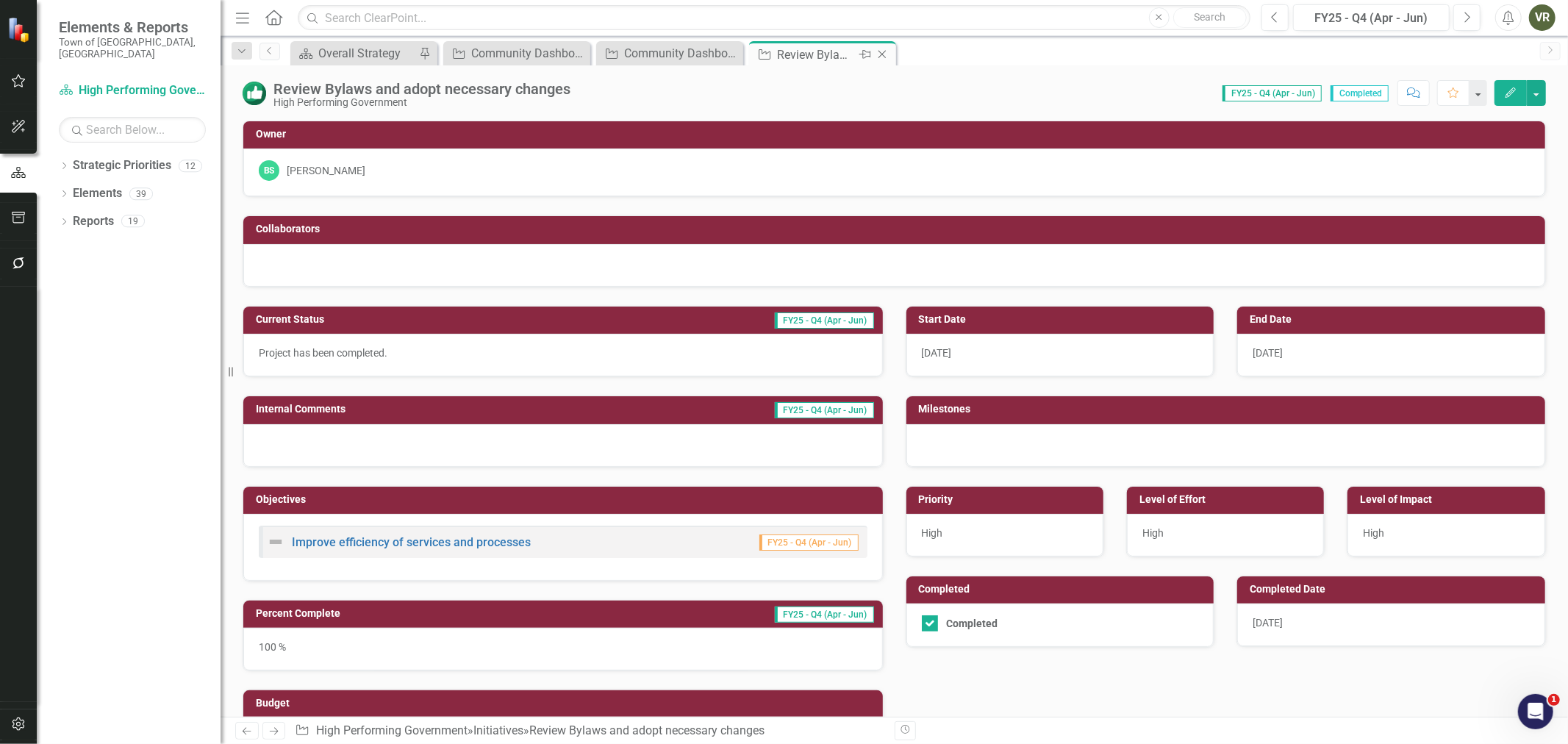
click at [891, 48] on div "Close" at bounding box center [883, 55] width 18 height 18
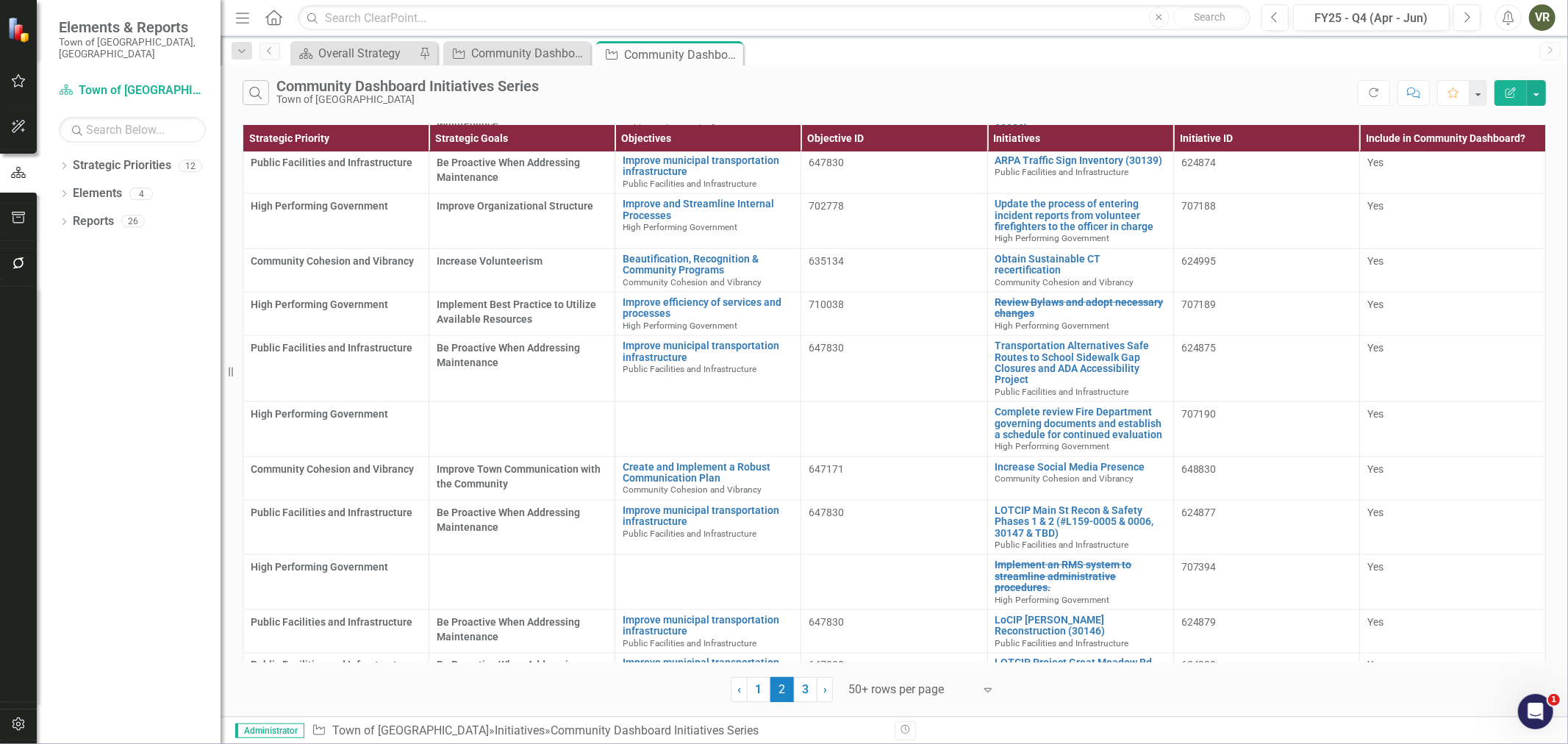
scroll to position [1878, 0]
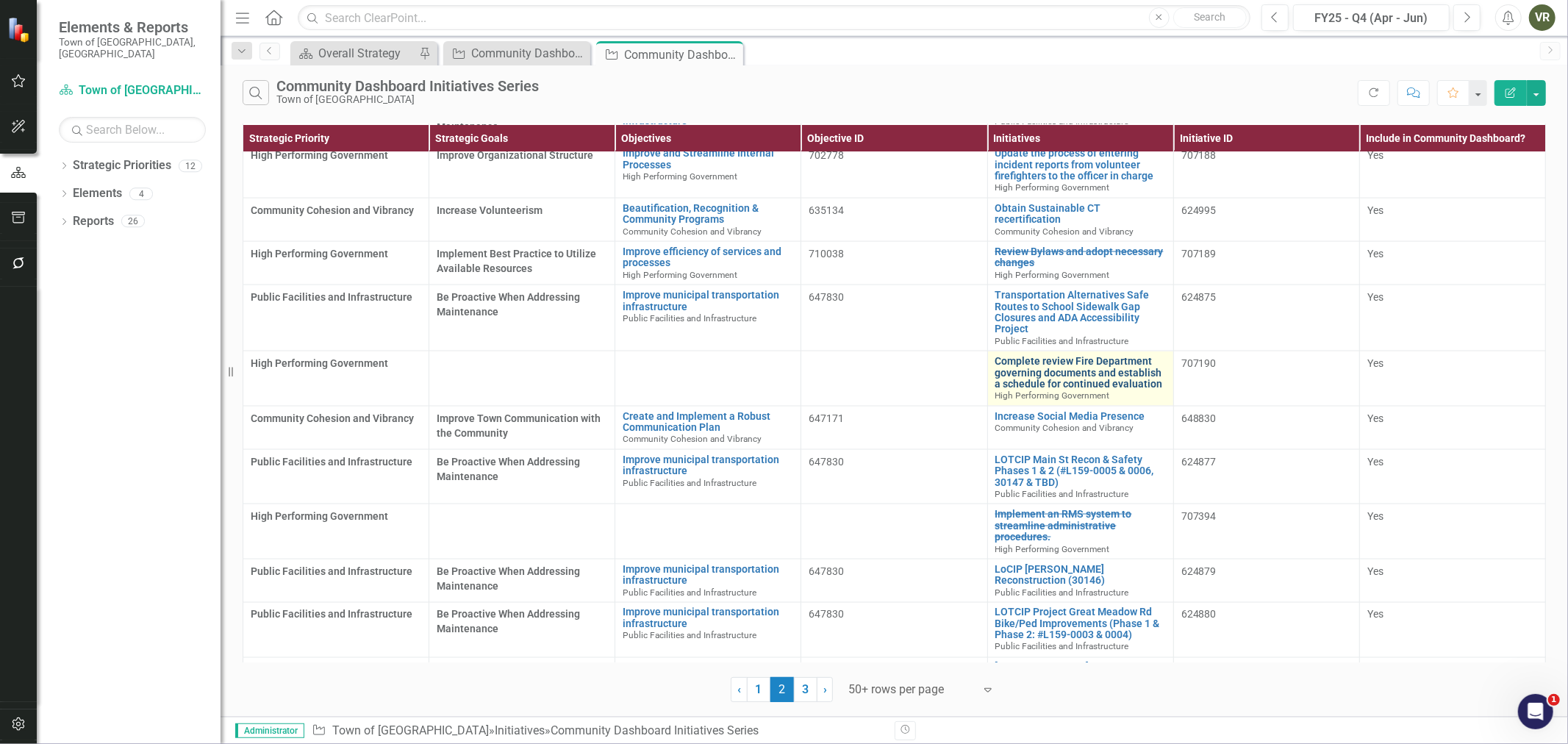
click at [1023, 355] on link "Complete review Fire Department governing documents and establish a schedule fo…" at bounding box center [1080, 372] width 171 height 34
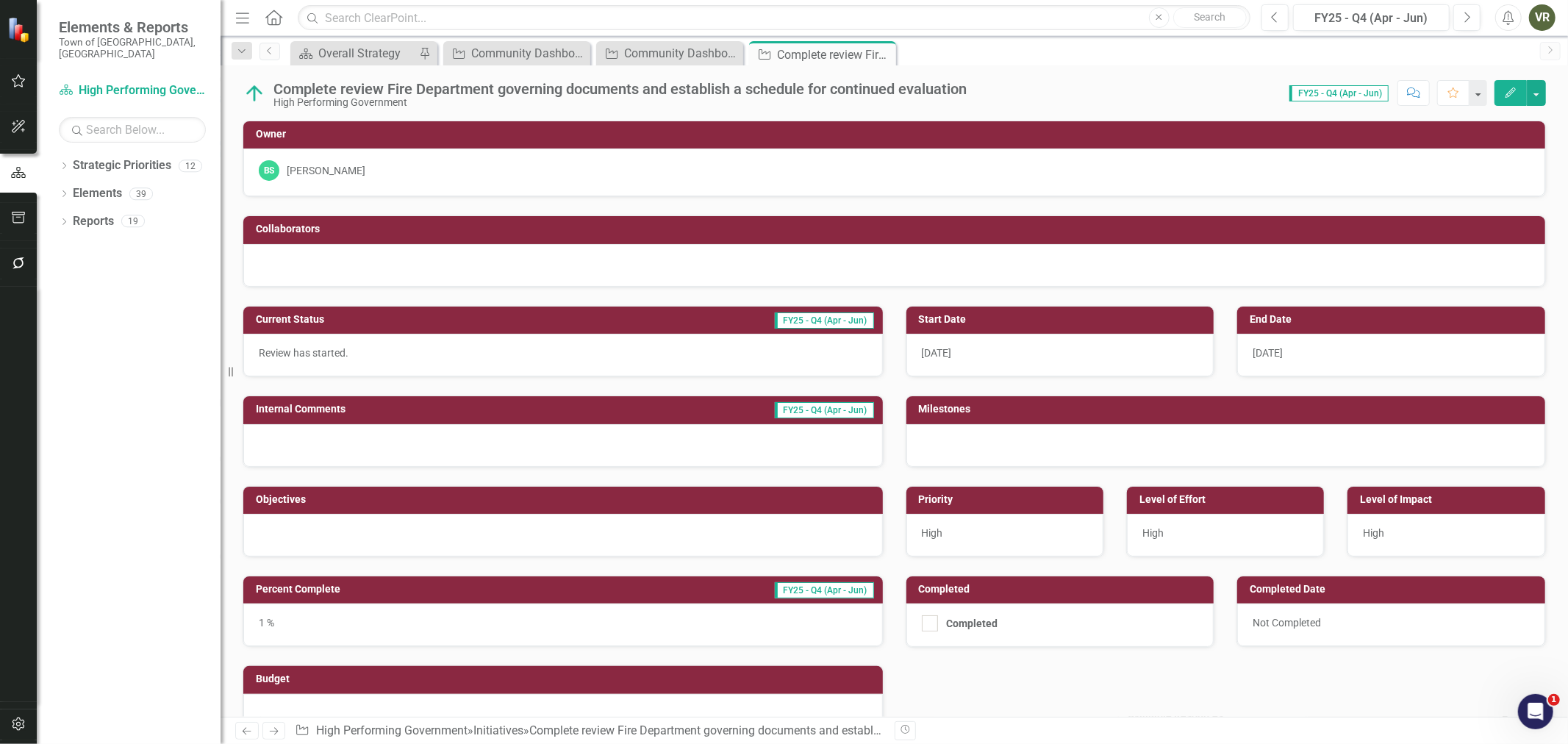
click at [472, 531] on div at bounding box center [562, 535] width 639 height 42
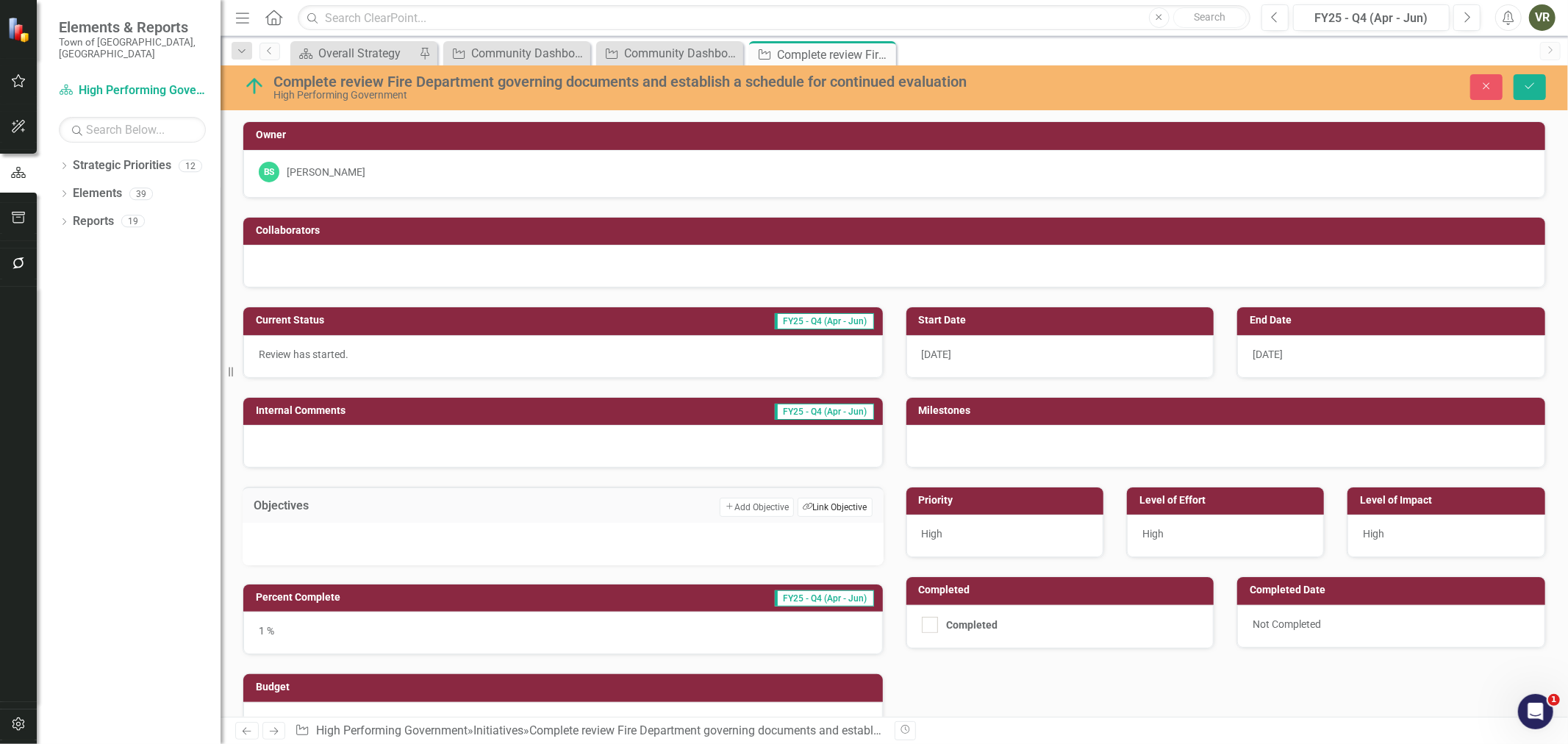
click at [799, 499] on button "Link Tag Link Objective" at bounding box center [834, 507] width 74 height 19
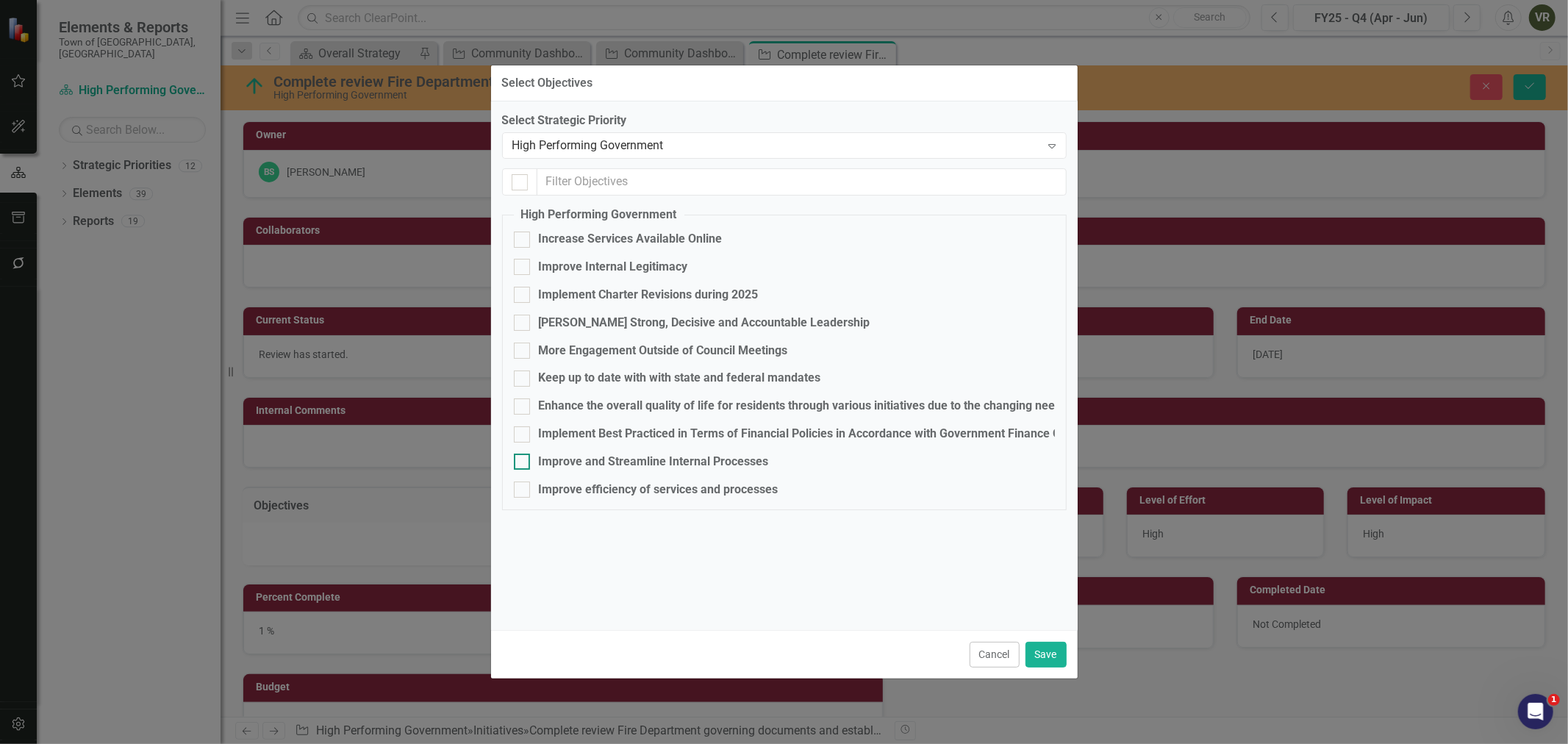
click at [709, 462] on div "Improve and Streamline Internal Processes" at bounding box center [653, 462] width 230 height 17
click at [523, 462] on input "Improve and Streamline Internal Processes" at bounding box center [519, 458] width 9 height 9
checkbox input "true"
click at [1037, 642] on button "Save" at bounding box center [1046, 654] width 41 height 25
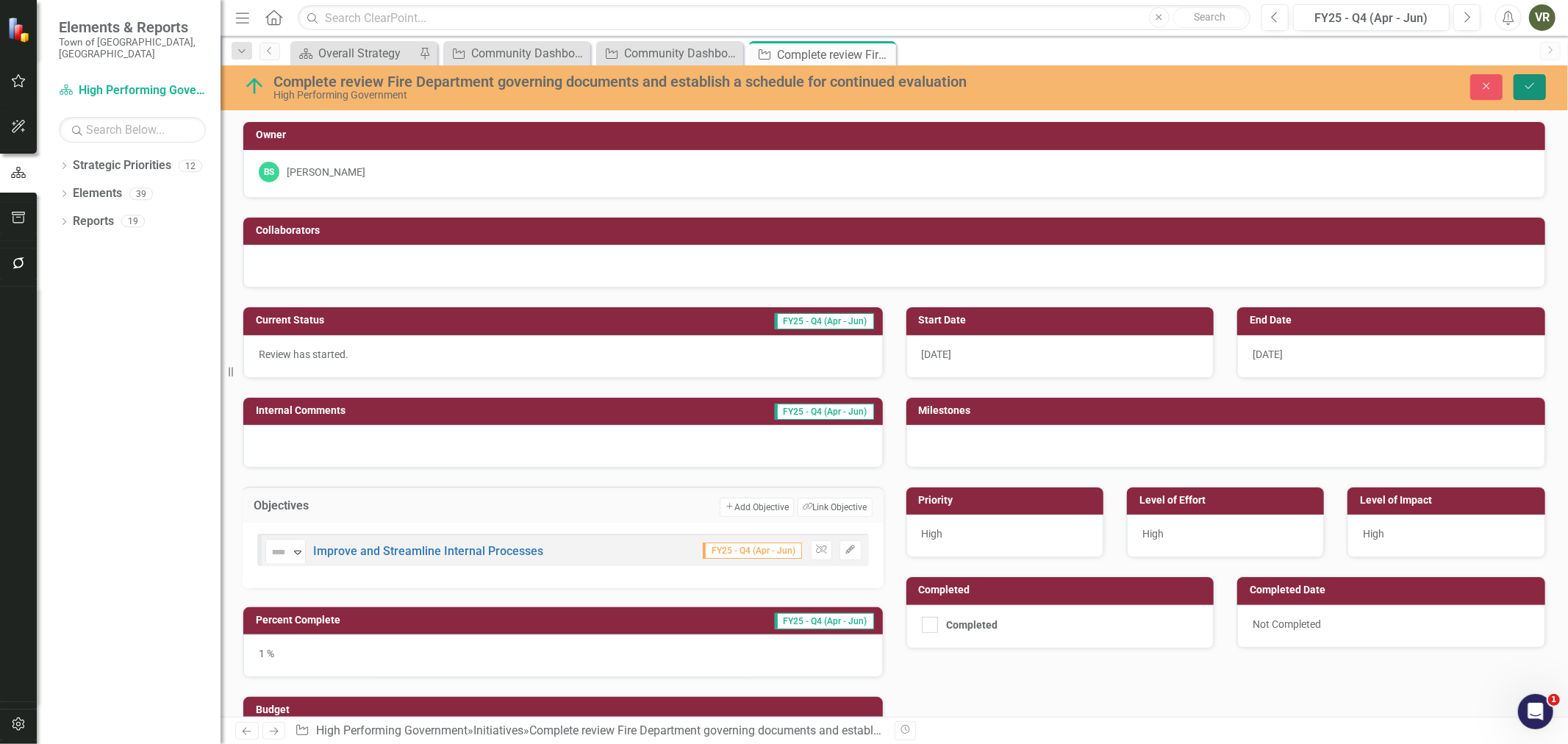
click at [1532, 82] on icon "Save" at bounding box center [1529, 85] width 13 height 10
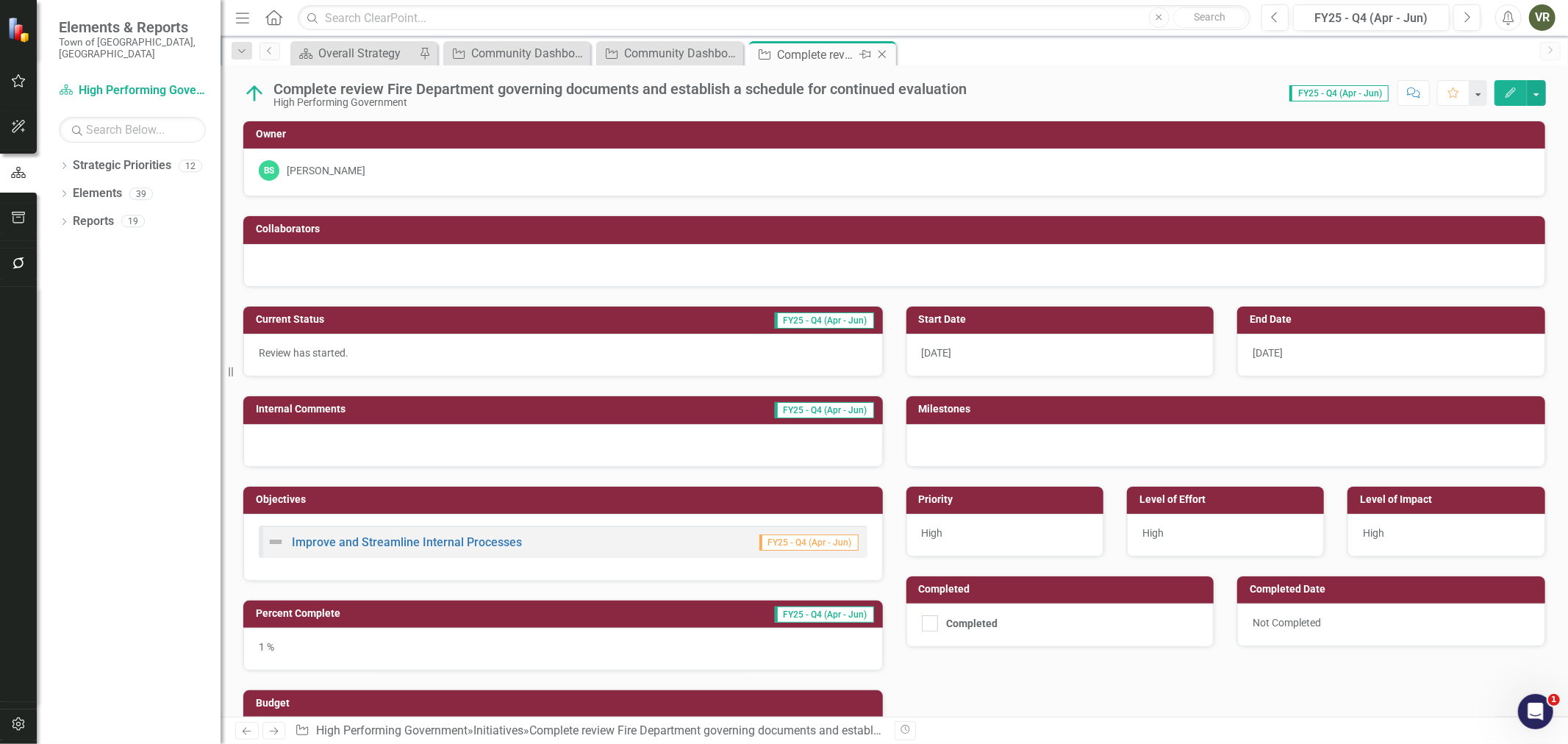
click at [882, 53] on icon at bounding box center [882, 55] width 8 height 8
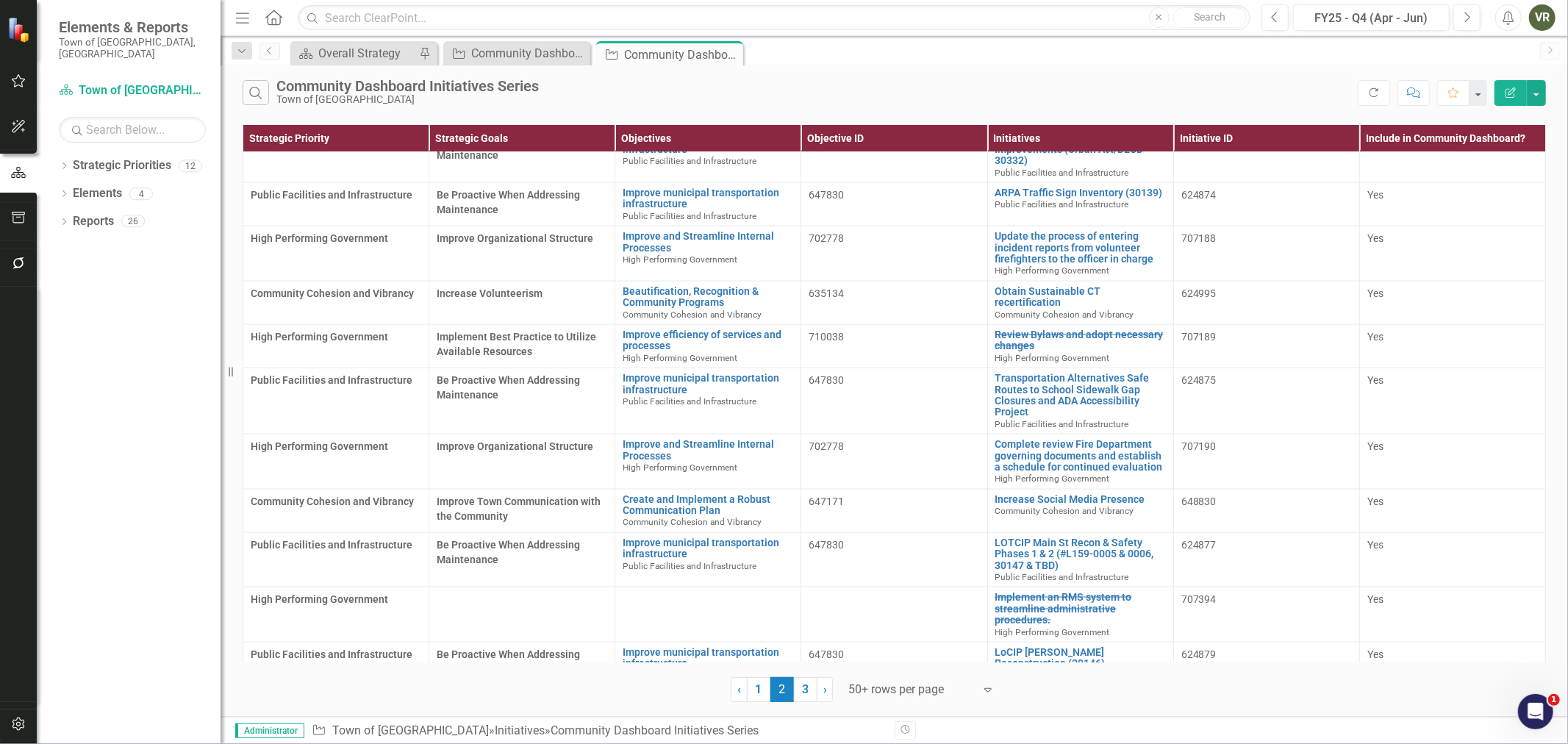
scroll to position [1878, 0]
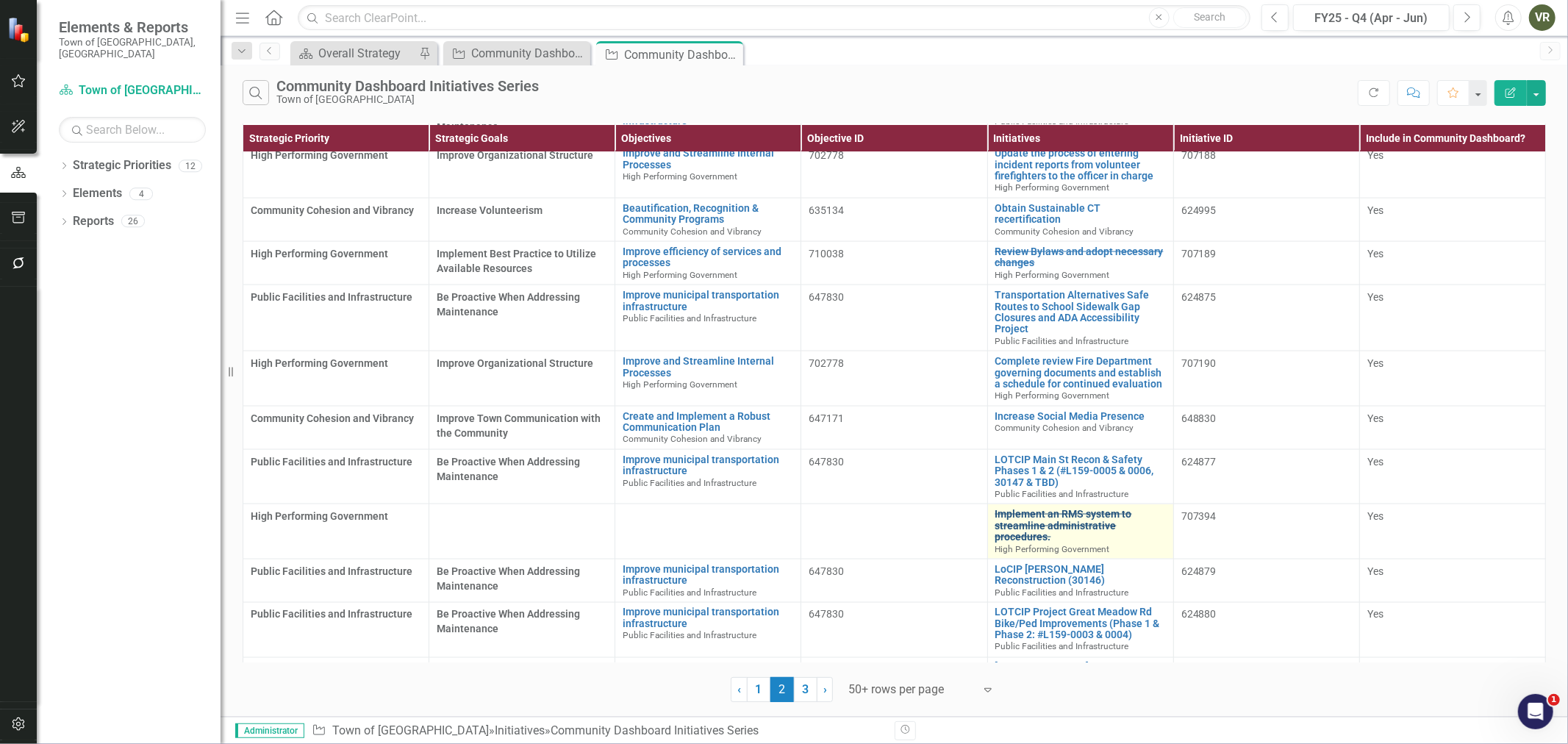
click at [1039, 509] on link "Implement an RMS system to streamline administrative procedures." at bounding box center [1080, 525] width 171 height 34
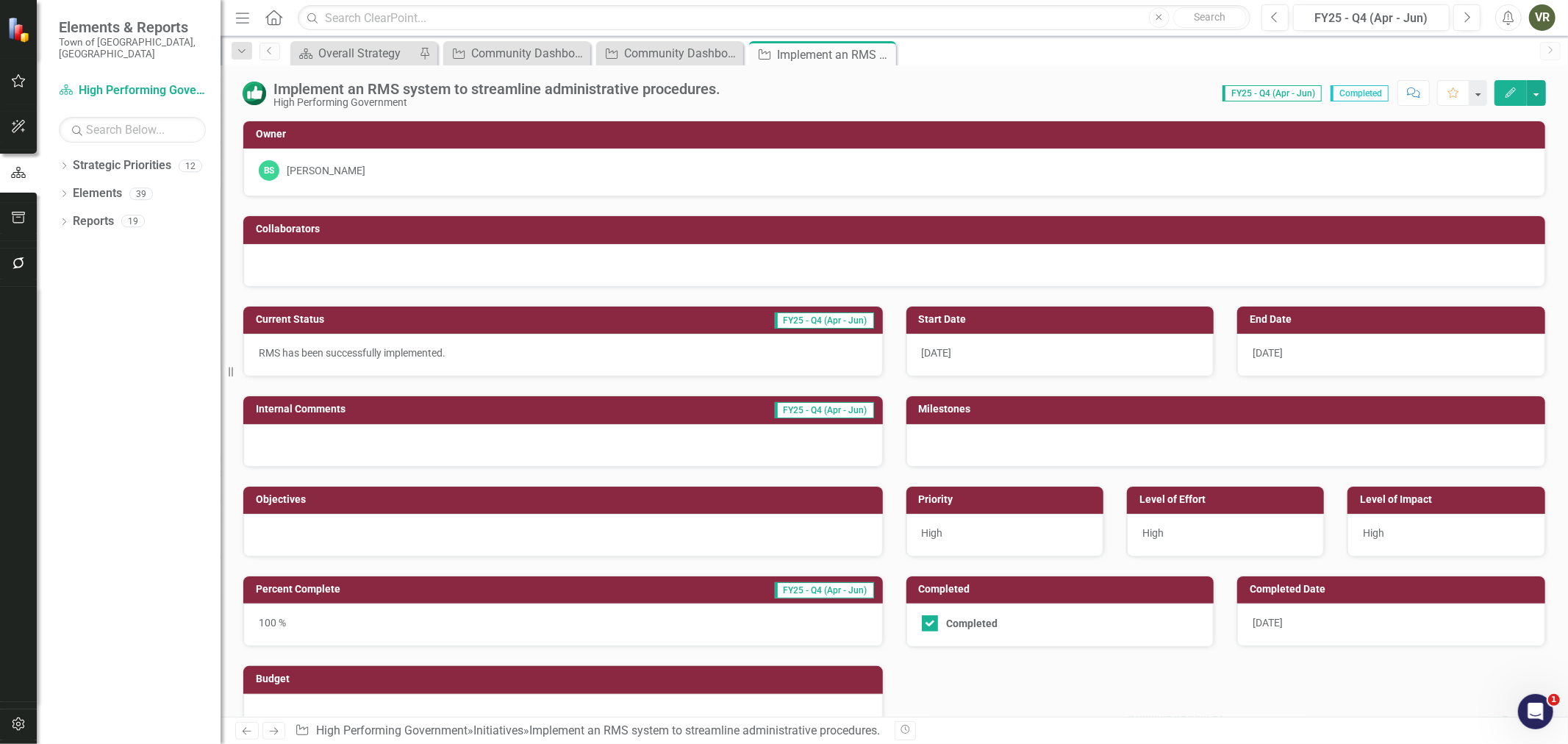
click at [452, 539] on div at bounding box center [562, 535] width 639 height 42
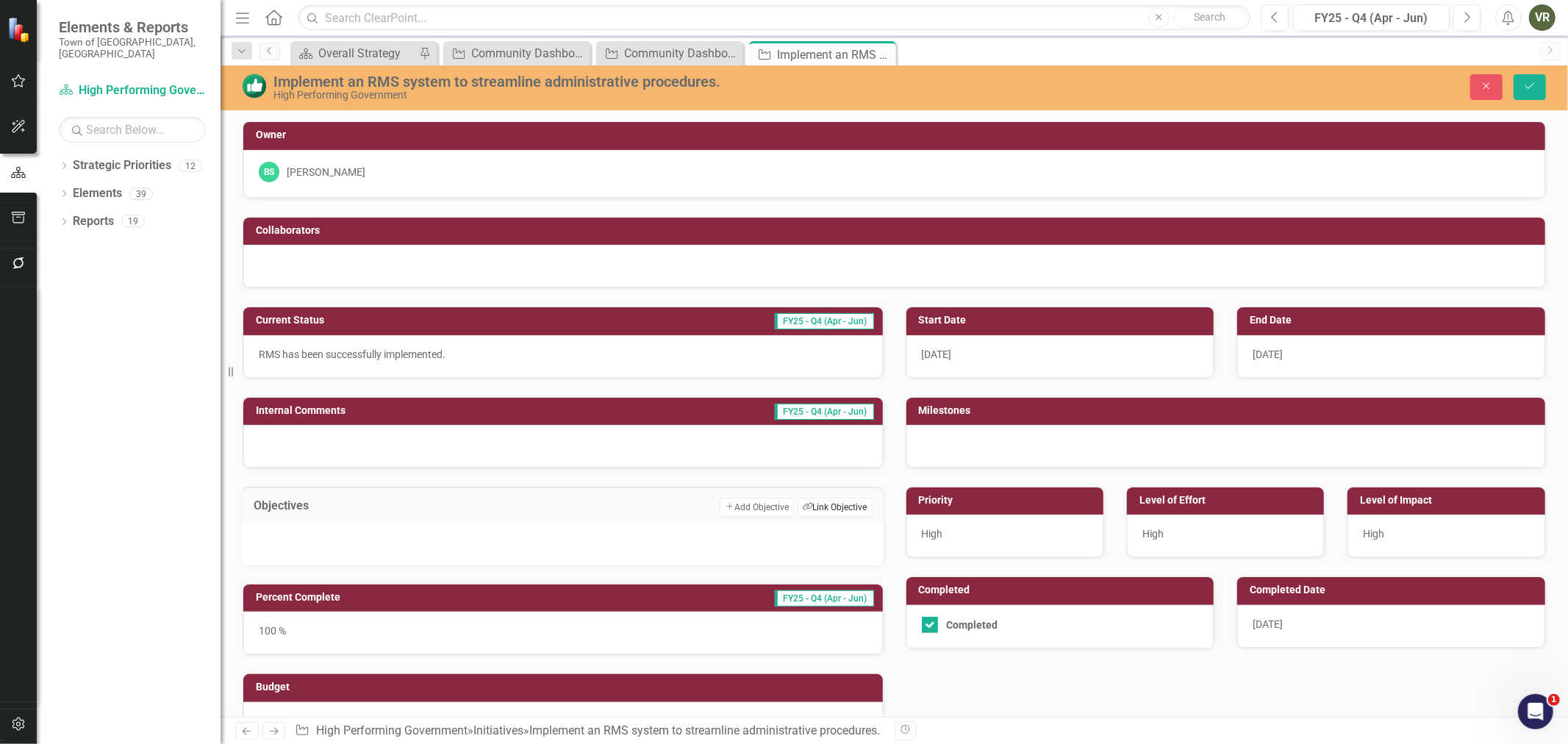
click at [812, 504] on button "Link Tag Link Objective" at bounding box center [834, 507] width 74 height 19
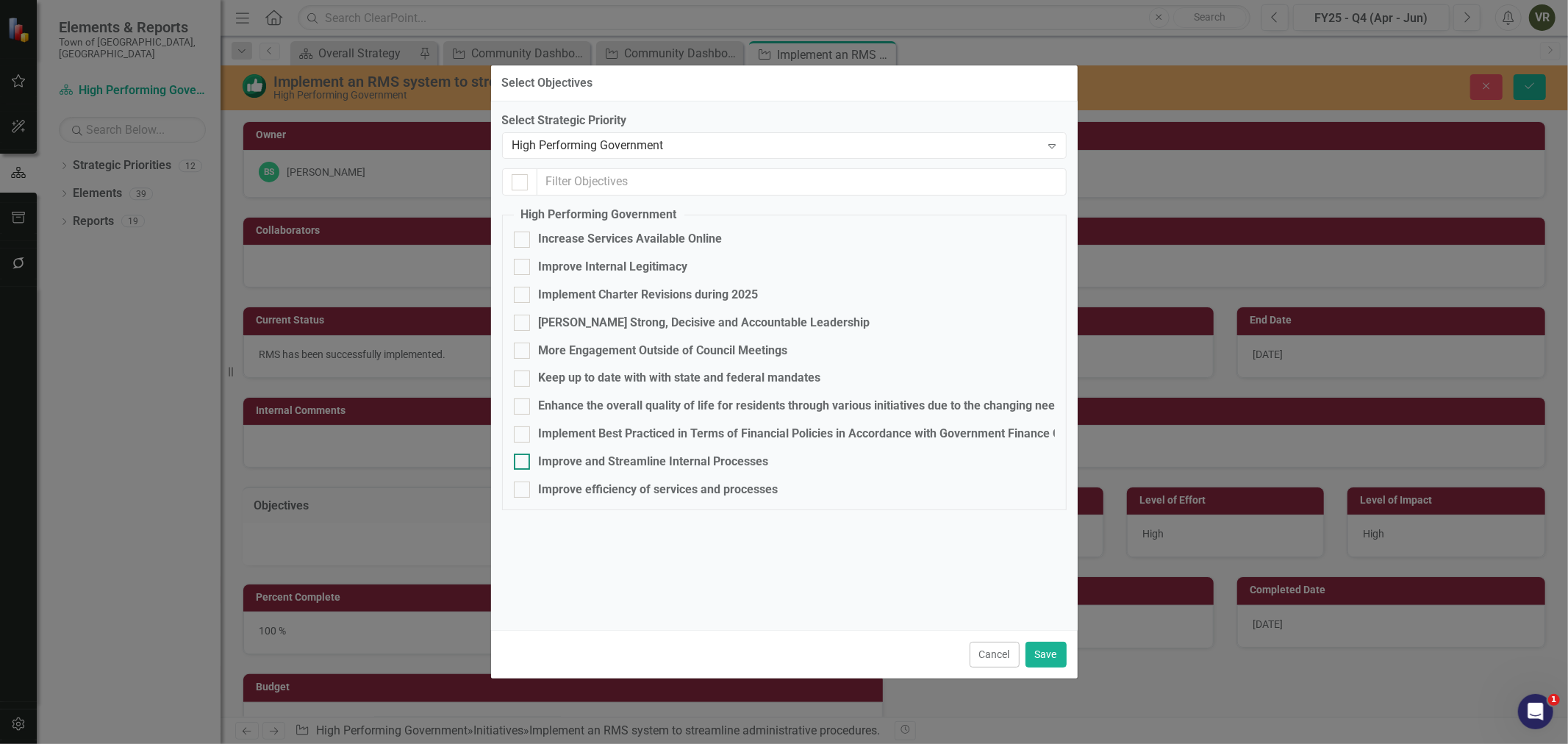
click at [632, 465] on div "Improve and Streamline Internal Processes" at bounding box center [653, 462] width 230 height 17
click at [523, 463] on input "Improve and Streamline Internal Processes" at bounding box center [519, 458] width 9 height 9
checkbox input "true"
click at [1055, 642] on button "Save" at bounding box center [1046, 654] width 41 height 25
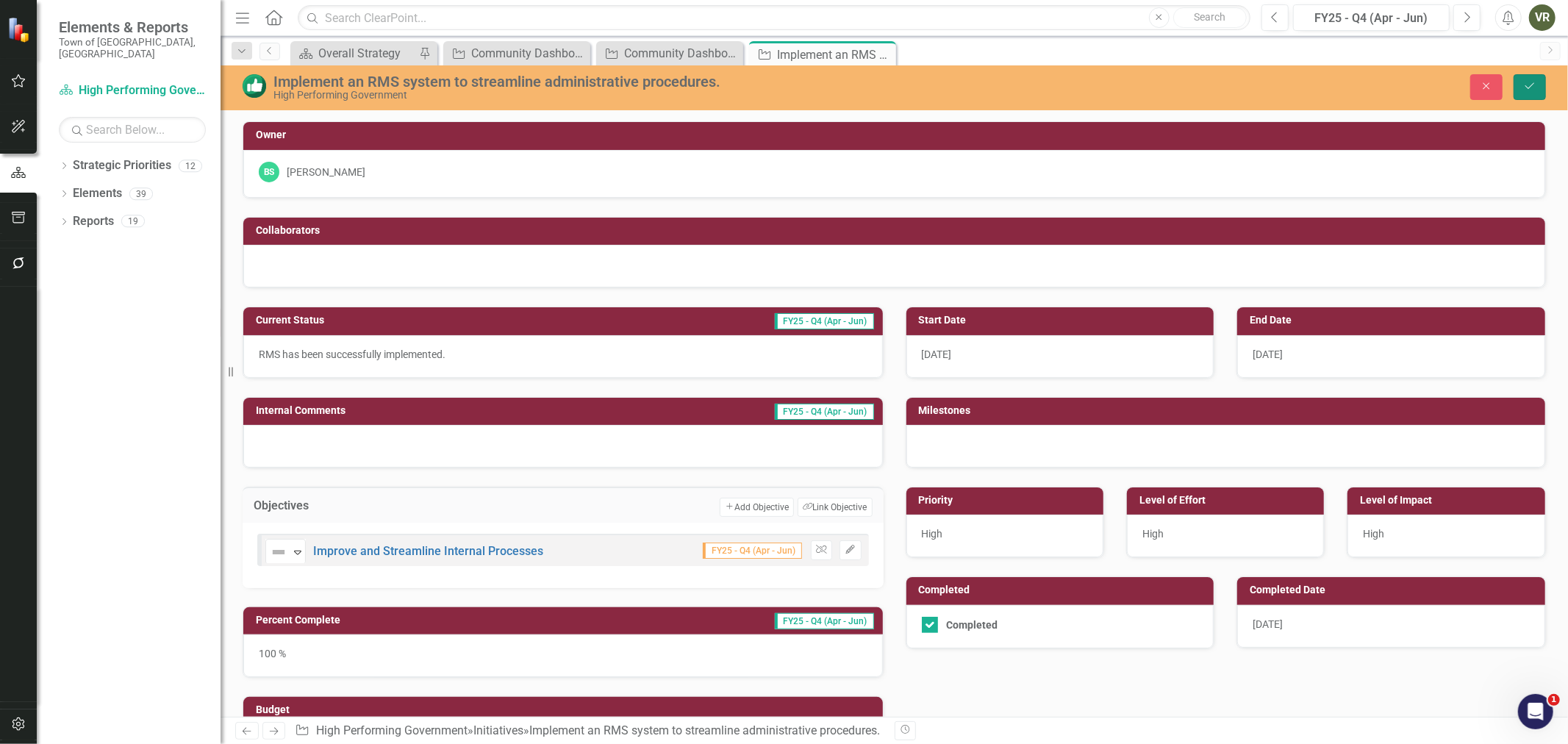
click at [1519, 75] on button "Save" at bounding box center [1530, 86] width 32 height 25
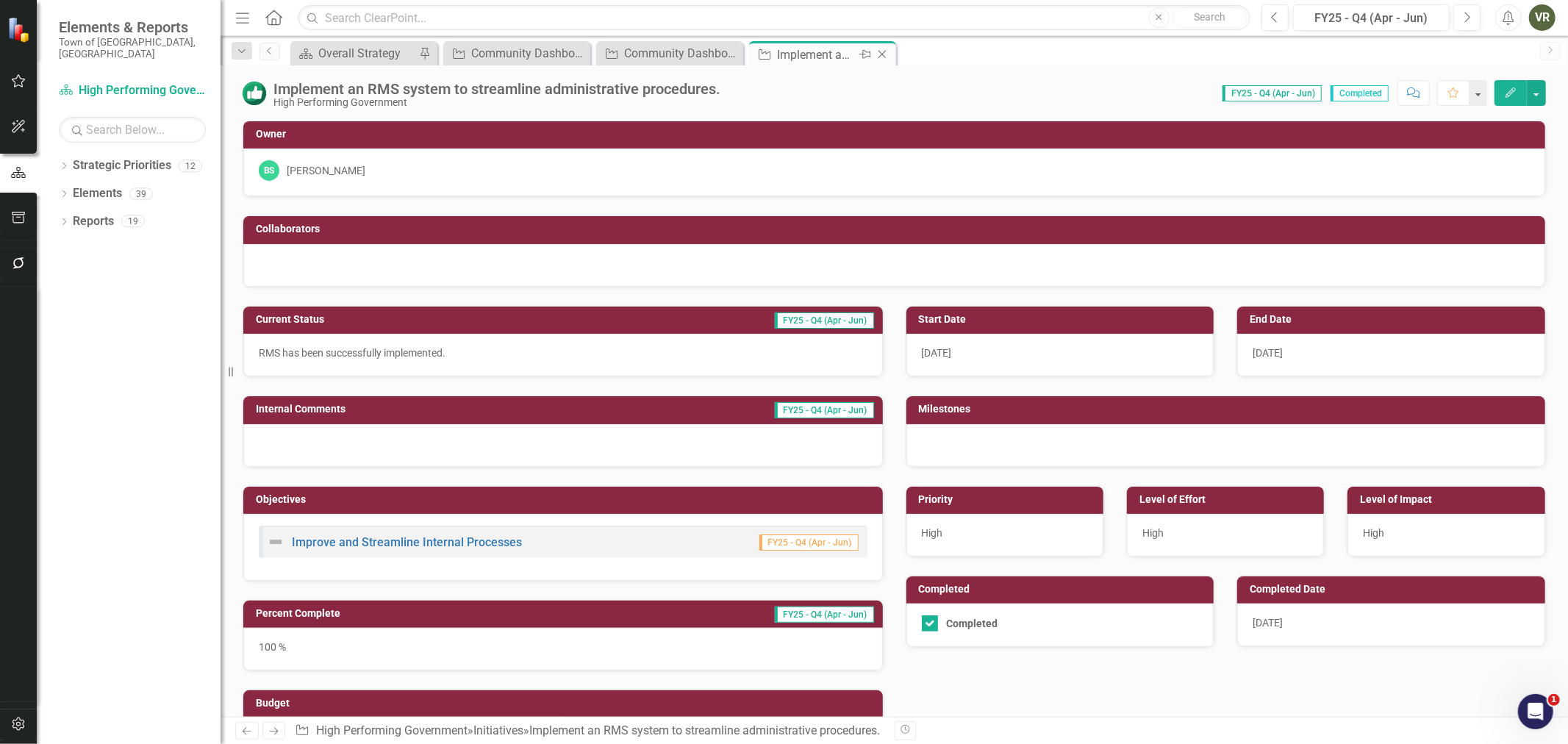
click at [882, 55] on icon at bounding box center [882, 55] width 8 height 8
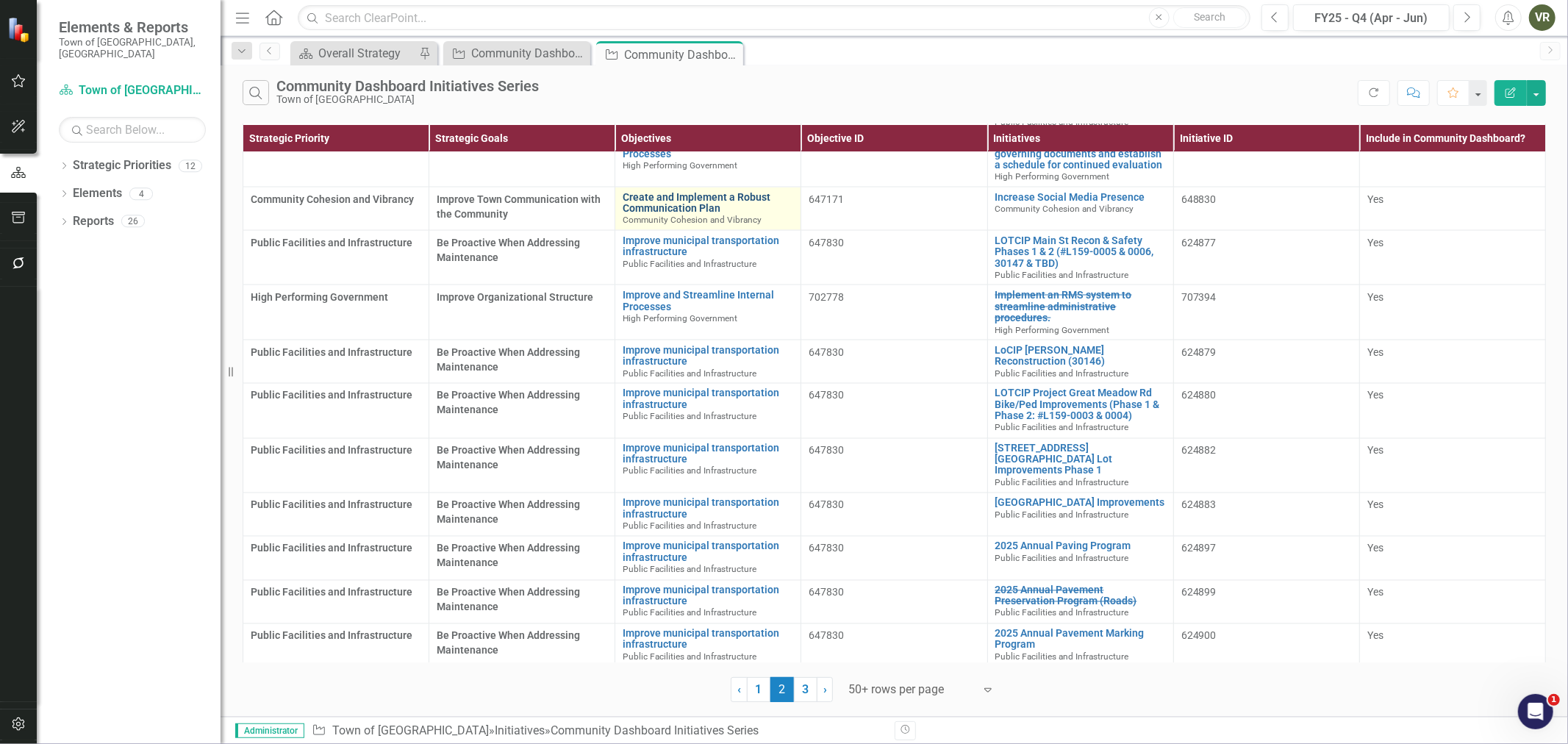
scroll to position [2112, 0]
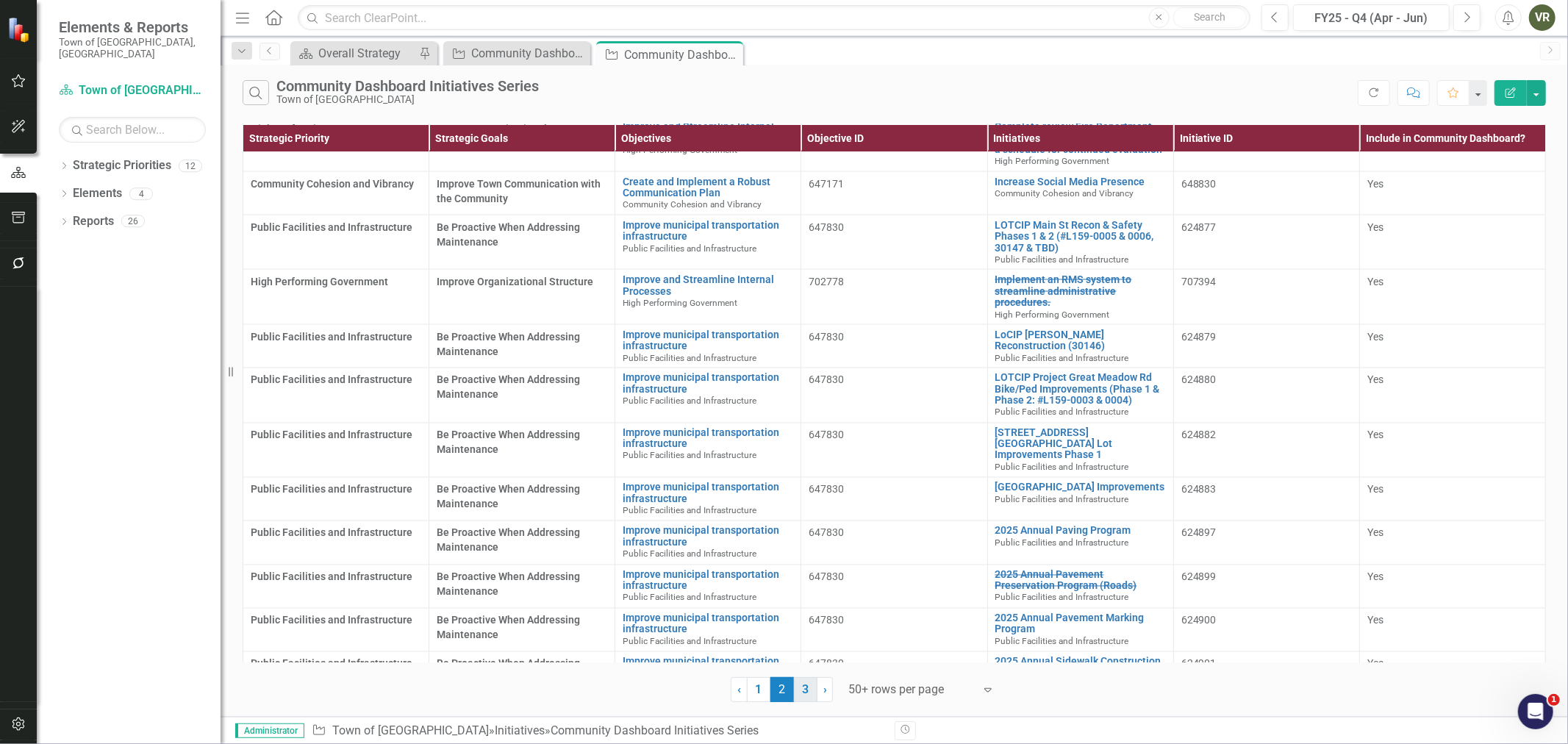
click at [805, 689] on link "3" at bounding box center [806, 689] width 24 height 25
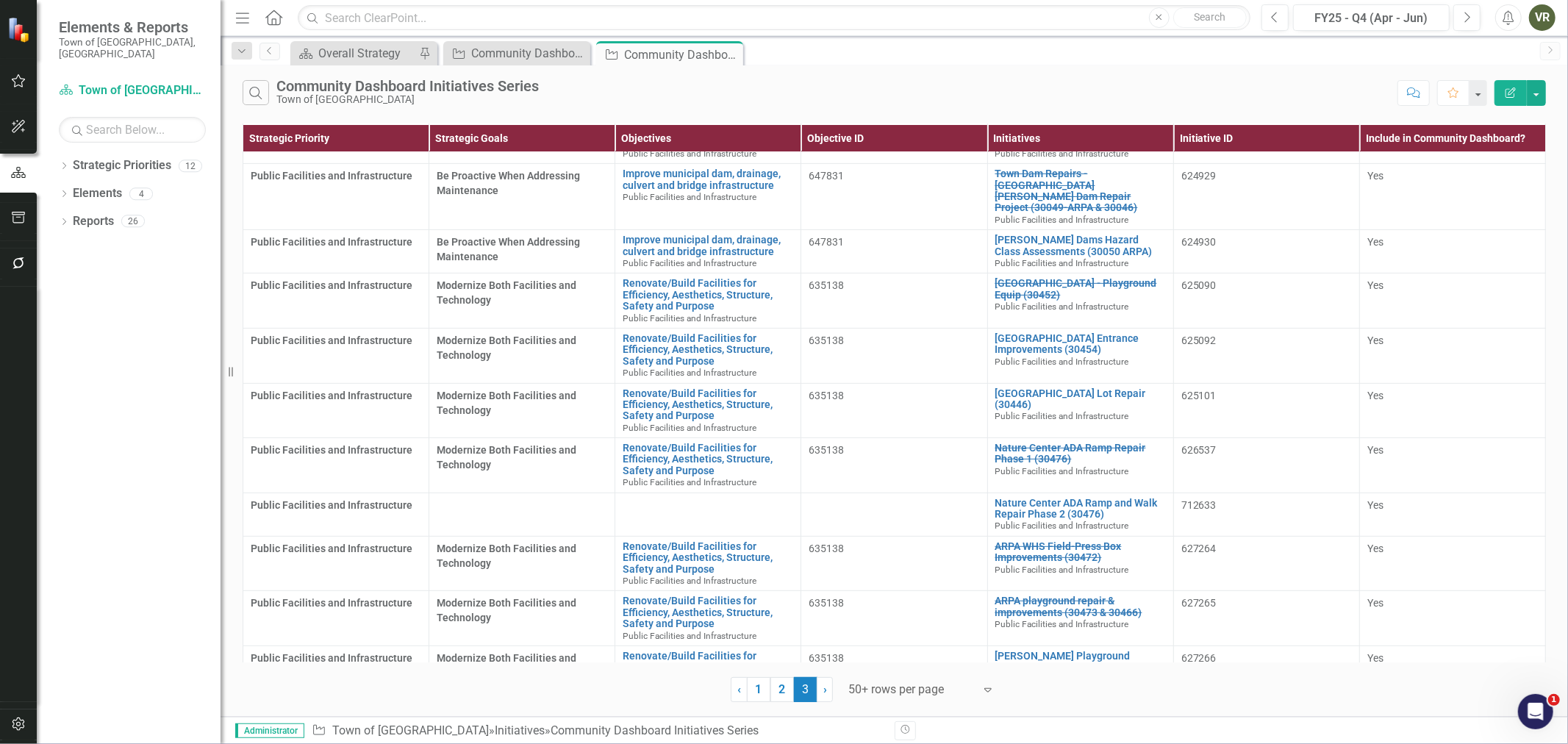
scroll to position [489, 0]
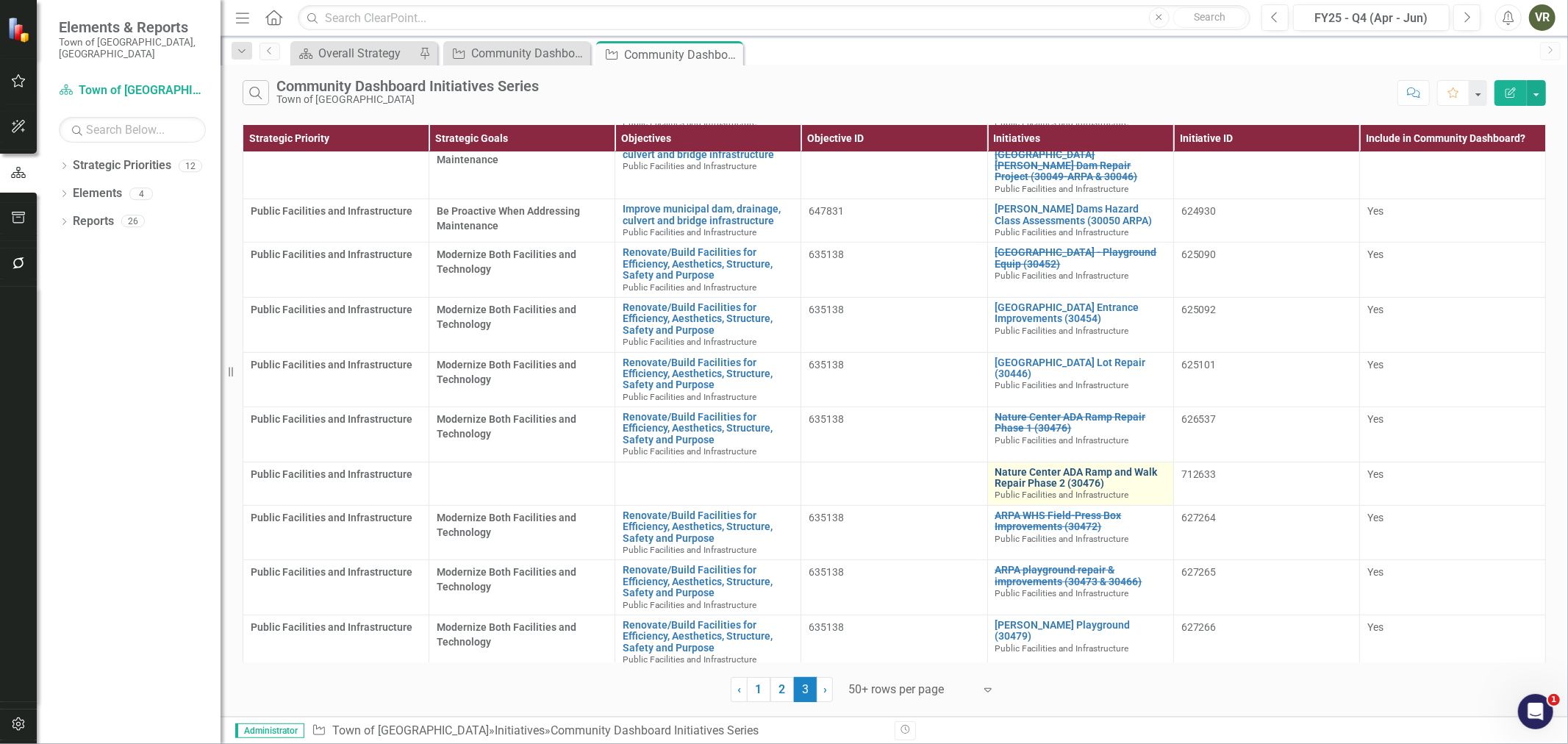
click at [1035, 467] on link "Nature Center ADA Ramp and Walk Repair Phase 2 (30476)" at bounding box center [1080, 479] width 171 height 23
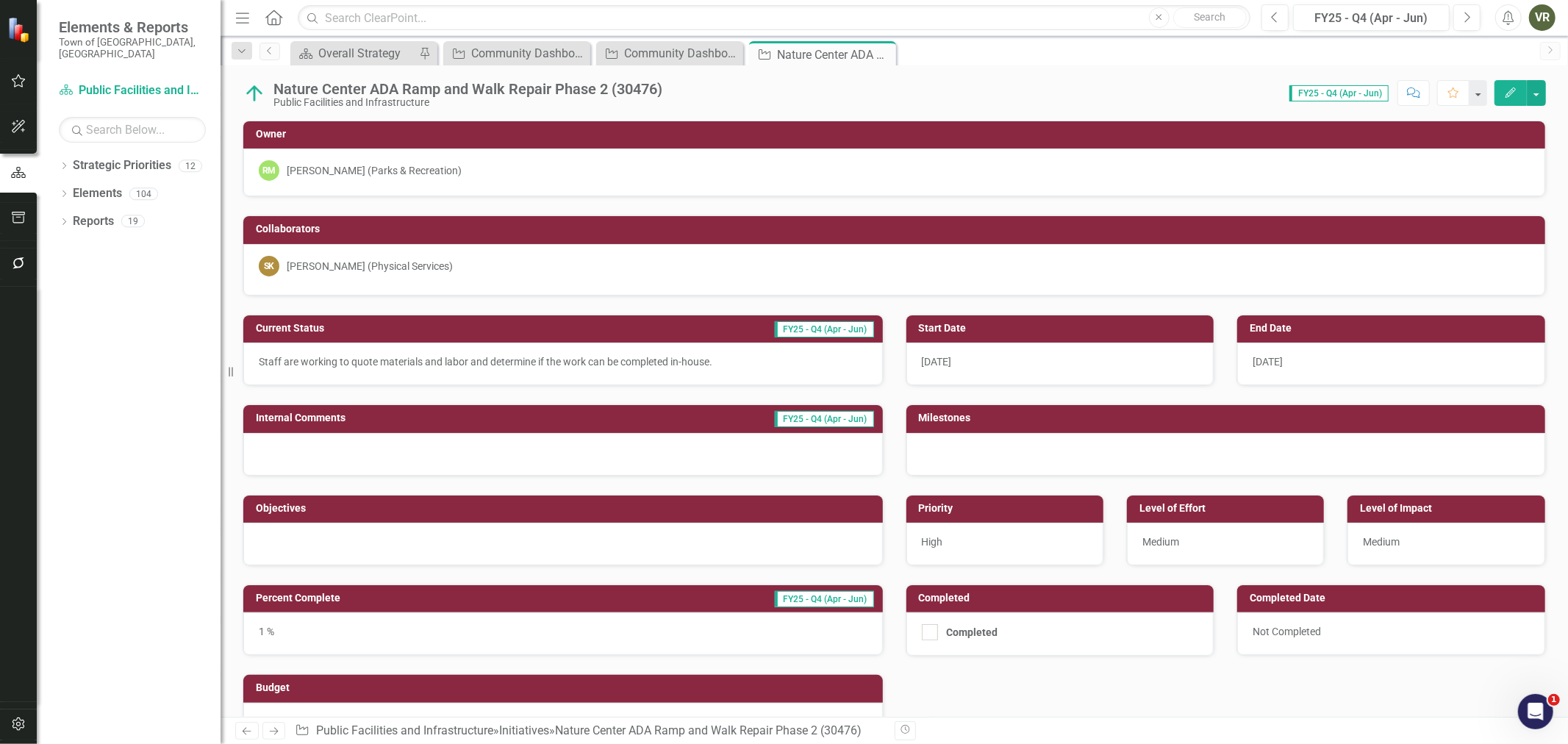
click at [432, 536] on div at bounding box center [562, 543] width 639 height 42
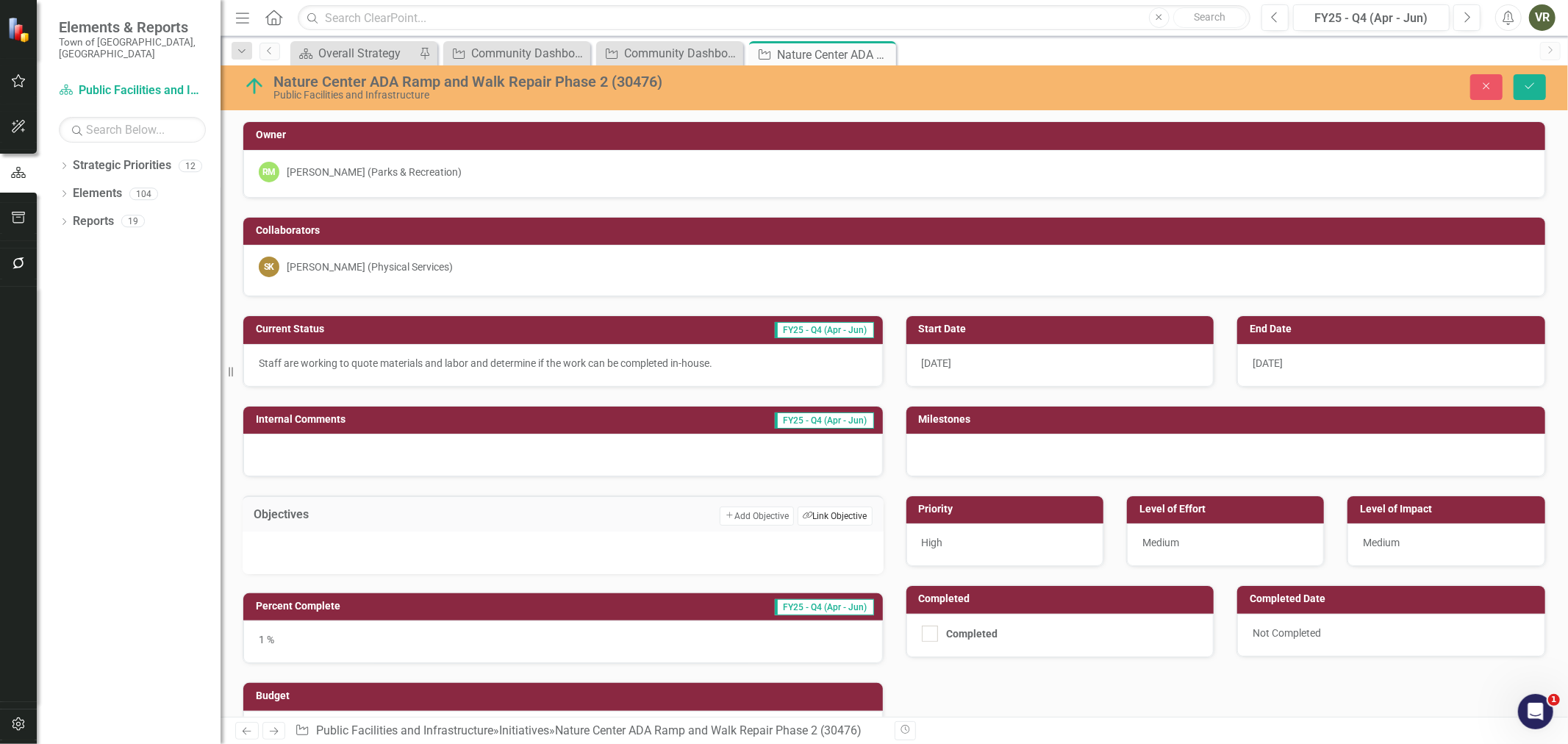
click at [832, 512] on button "Link Tag Link Objective" at bounding box center [834, 515] width 74 height 19
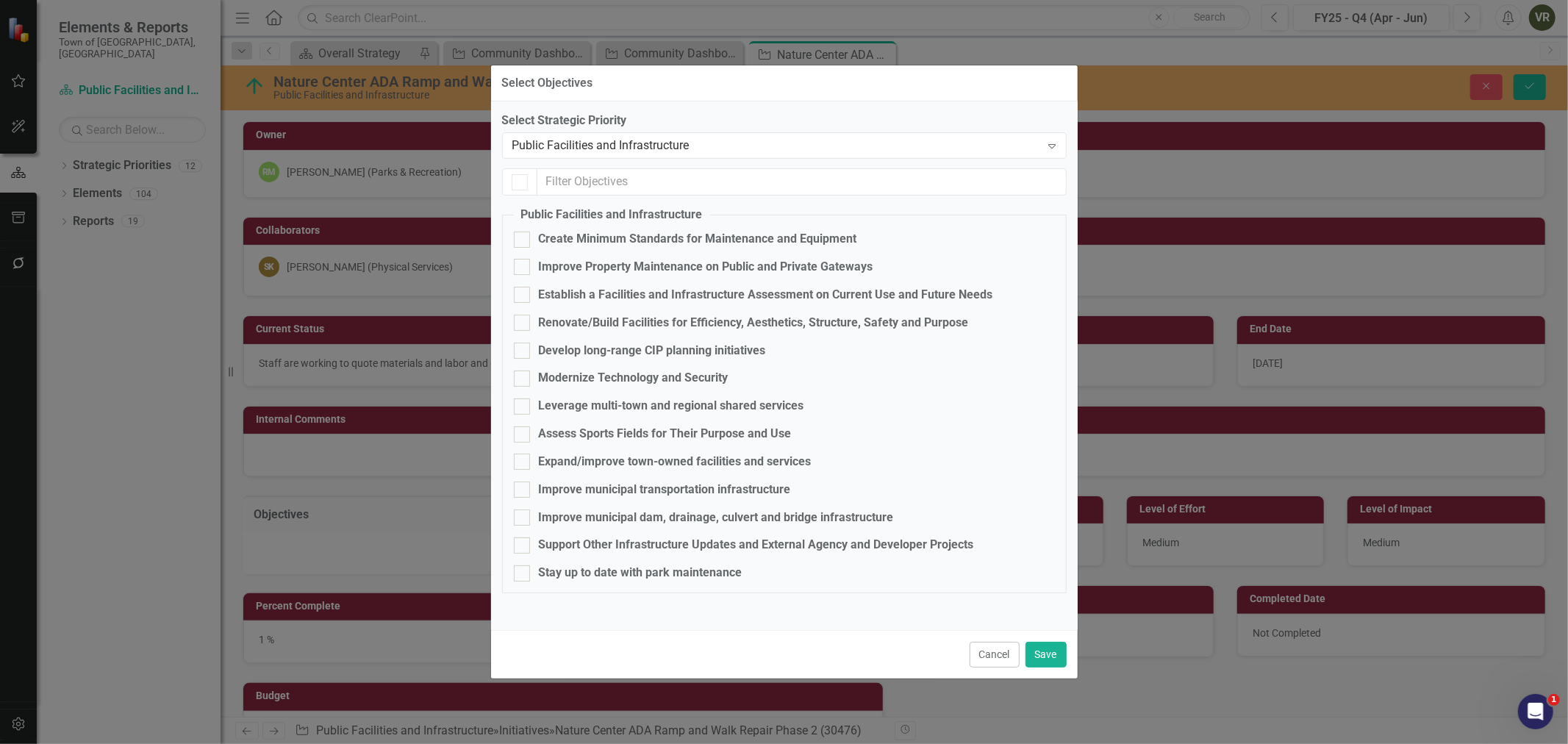
checkbox input "false"
click at [618, 323] on div "Renovate/Build Facilities for Efficiency, Aesthetics, Structure, Safety and Pur…" at bounding box center [753, 323] width 430 height 17
click at [523, 323] on input "Renovate/Build Facilities for Efficiency, Aesthetics, Structure, Safety and Pur…" at bounding box center [519, 319] width 9 height 9
checkbox input "true"
click at [625, 466] on div "Expand/improve town-owned facilities and services" at bounding box center [675, 462] width 272 height 17
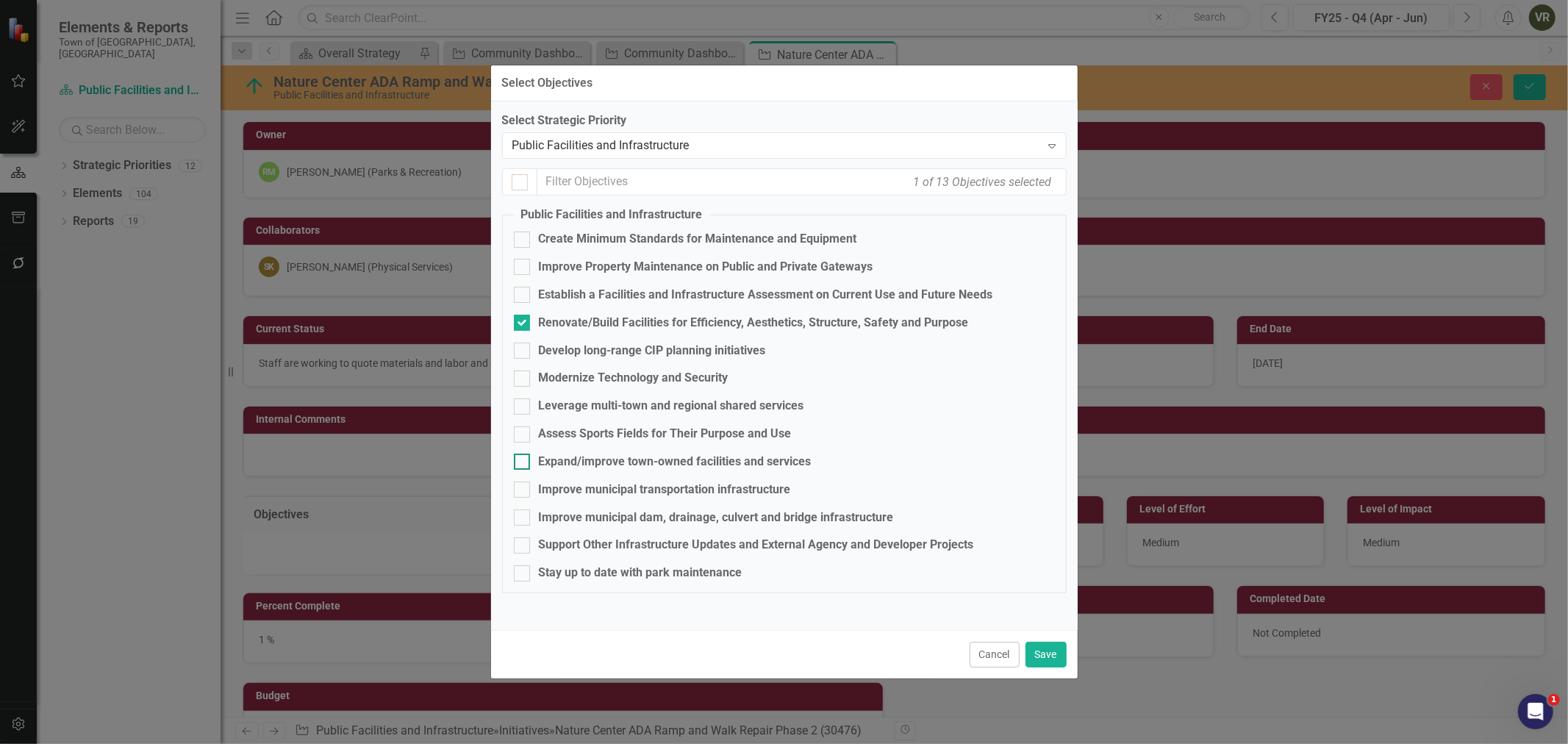
click at [523, 463] on input "Expand/improve town-owned facilities and services" at bounding box center [519, 458] width 9 height 9
checkbox input "true"
click at [522, 321] on input "Renovate/Build Facilities for Efficiency, Aesthetics, Structure, Safety and Pur…" at bounding box center [519, 319] width 9 height 9
checkbox input "false"
click at [1049, 662] on button "Save" at bounding box center [1046, 654] width 41 height 25
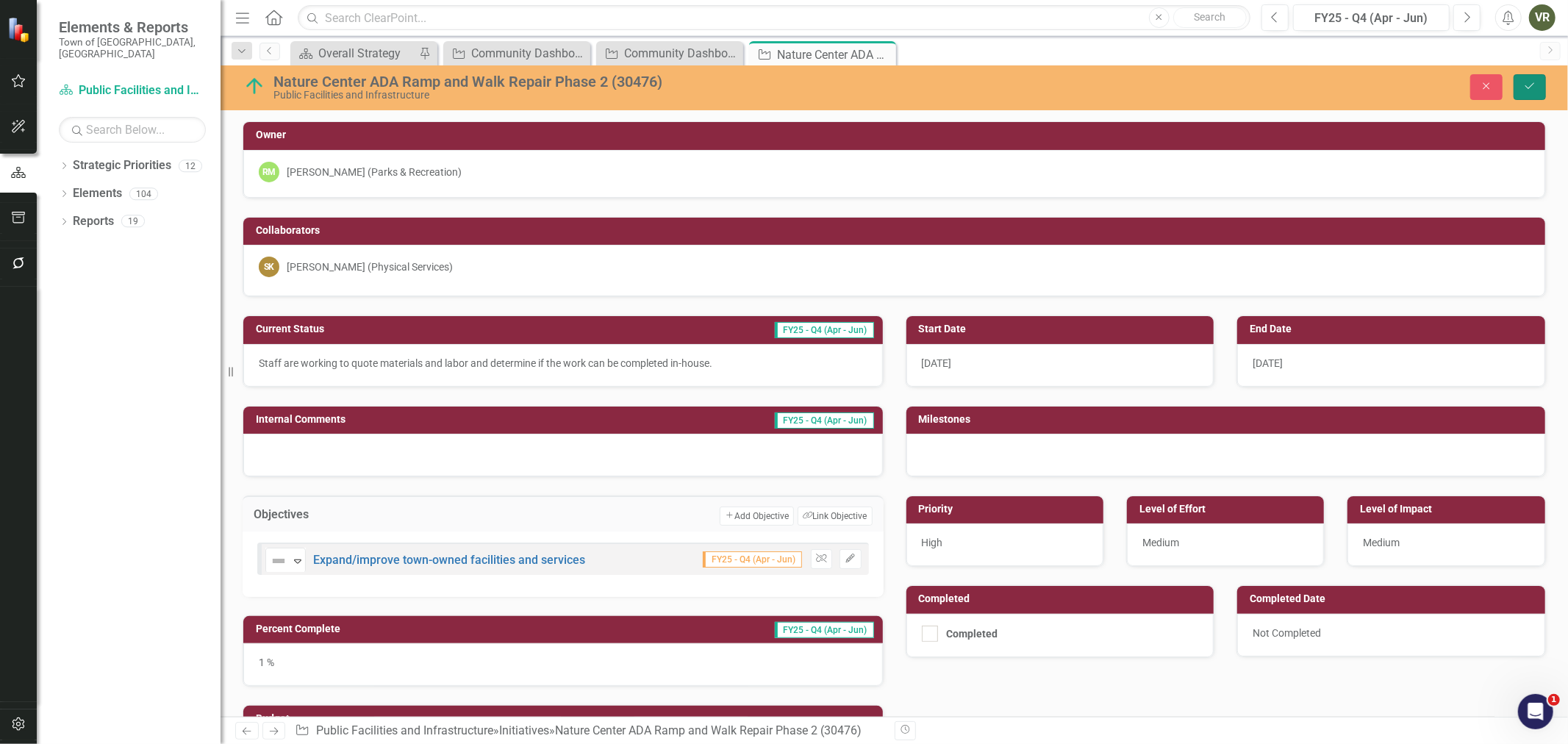
click at [1537, 77] on button "Save" at bounding box center [1530, 86] width 32 height 25
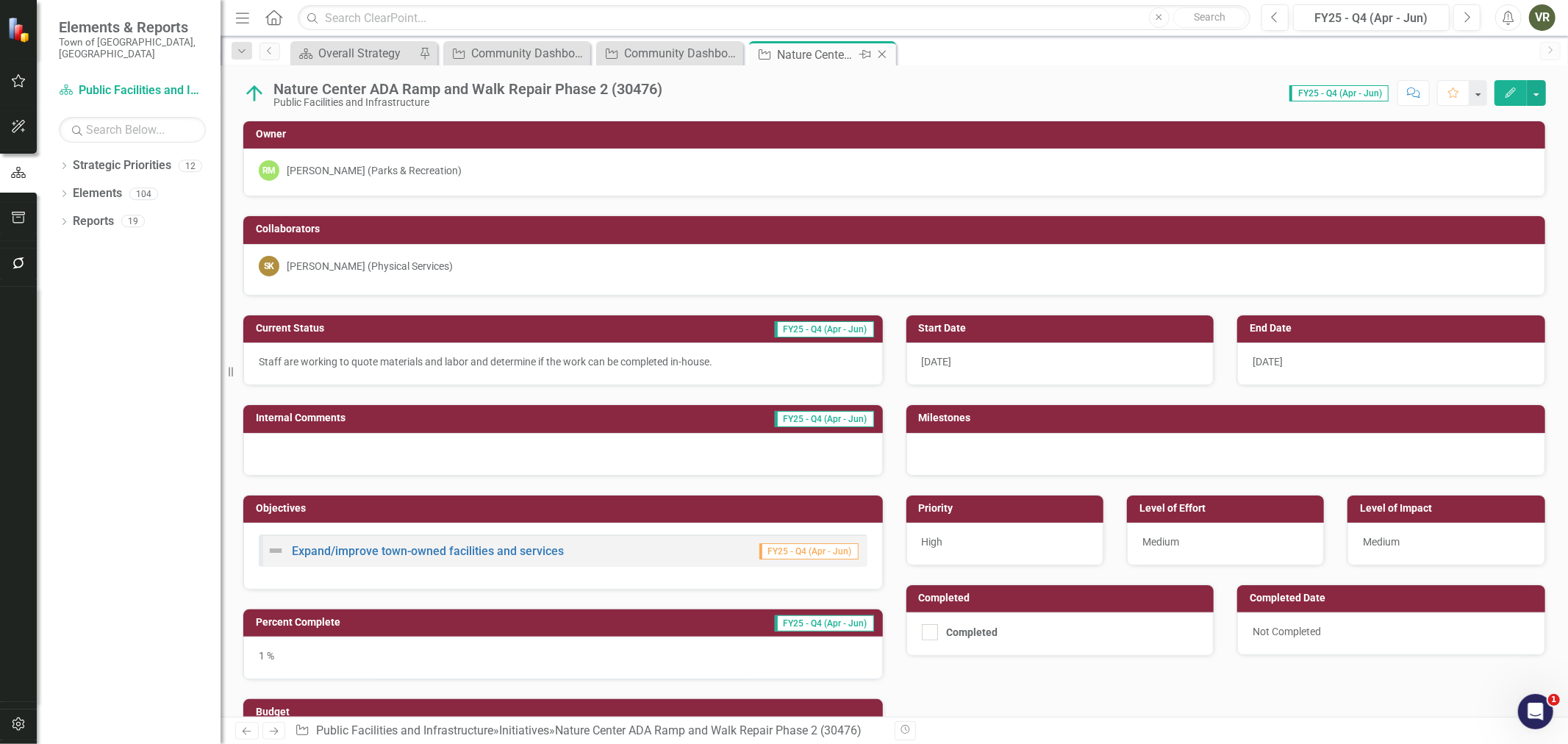
click at [886, 55] on icon "Close" at bounding box center [882, 54] width 15 height 12
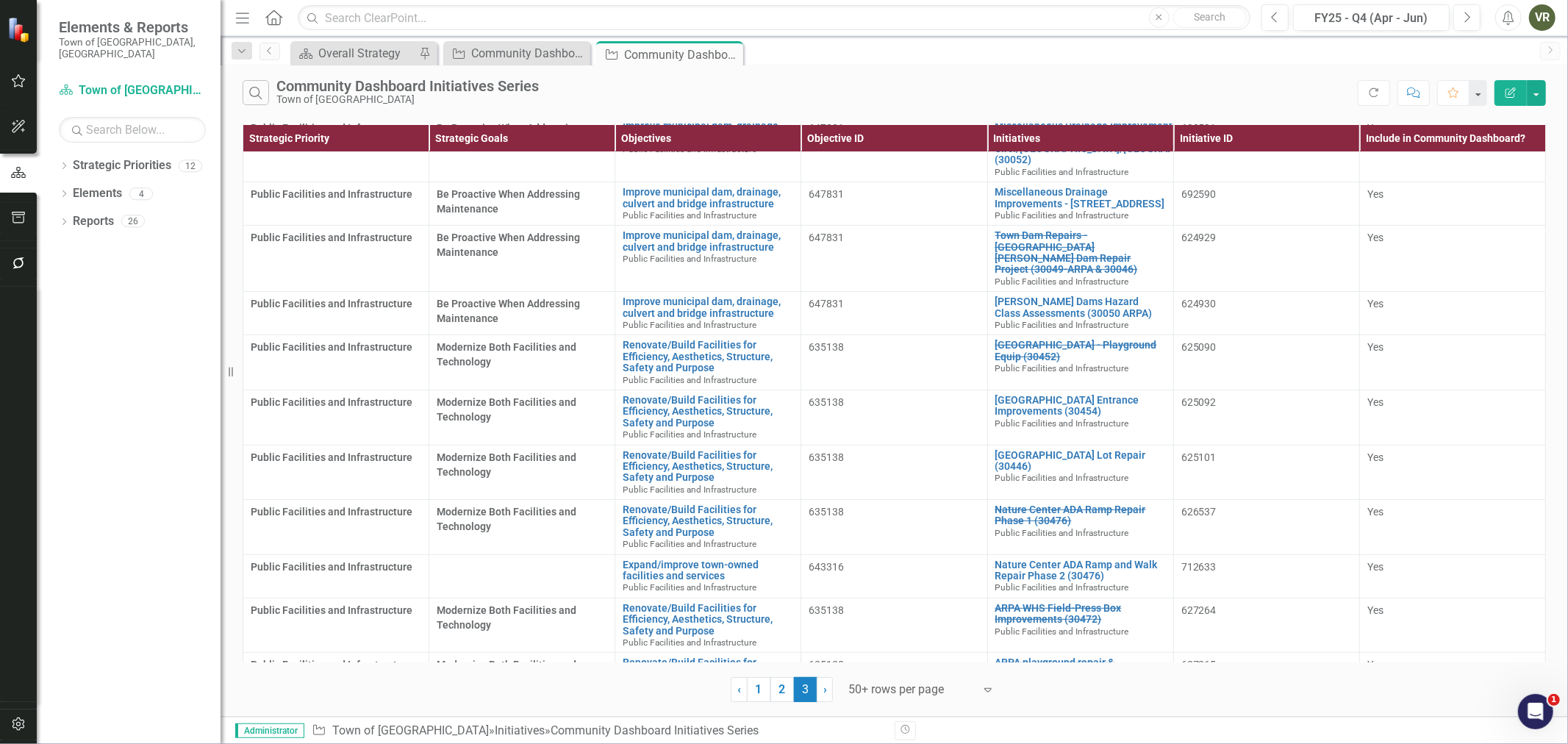
scroll to position [408, 0]
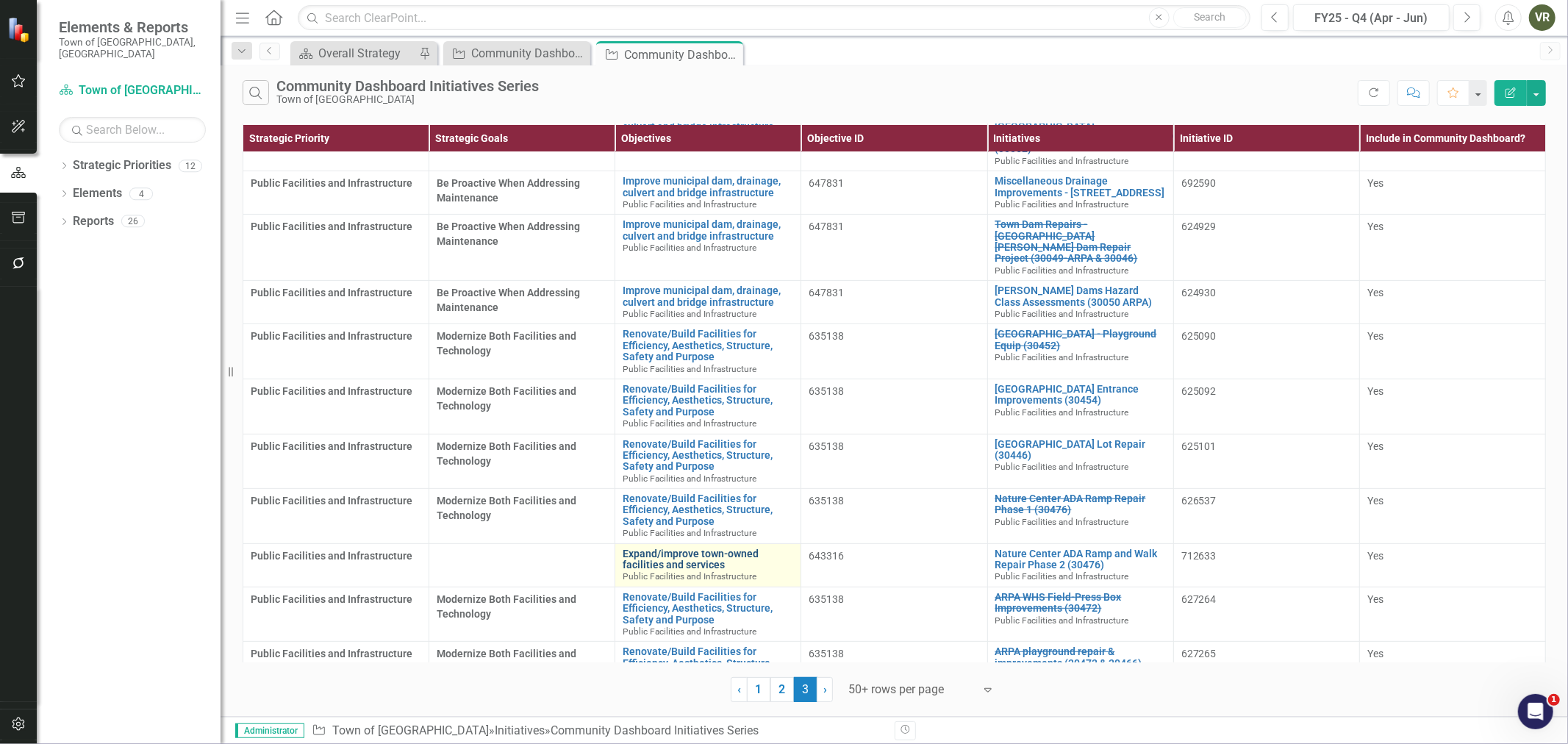
click at [634, 549] on link "Expand/improve town-owned facilities and services" at bounding box center [708, 560] width 171 height 23
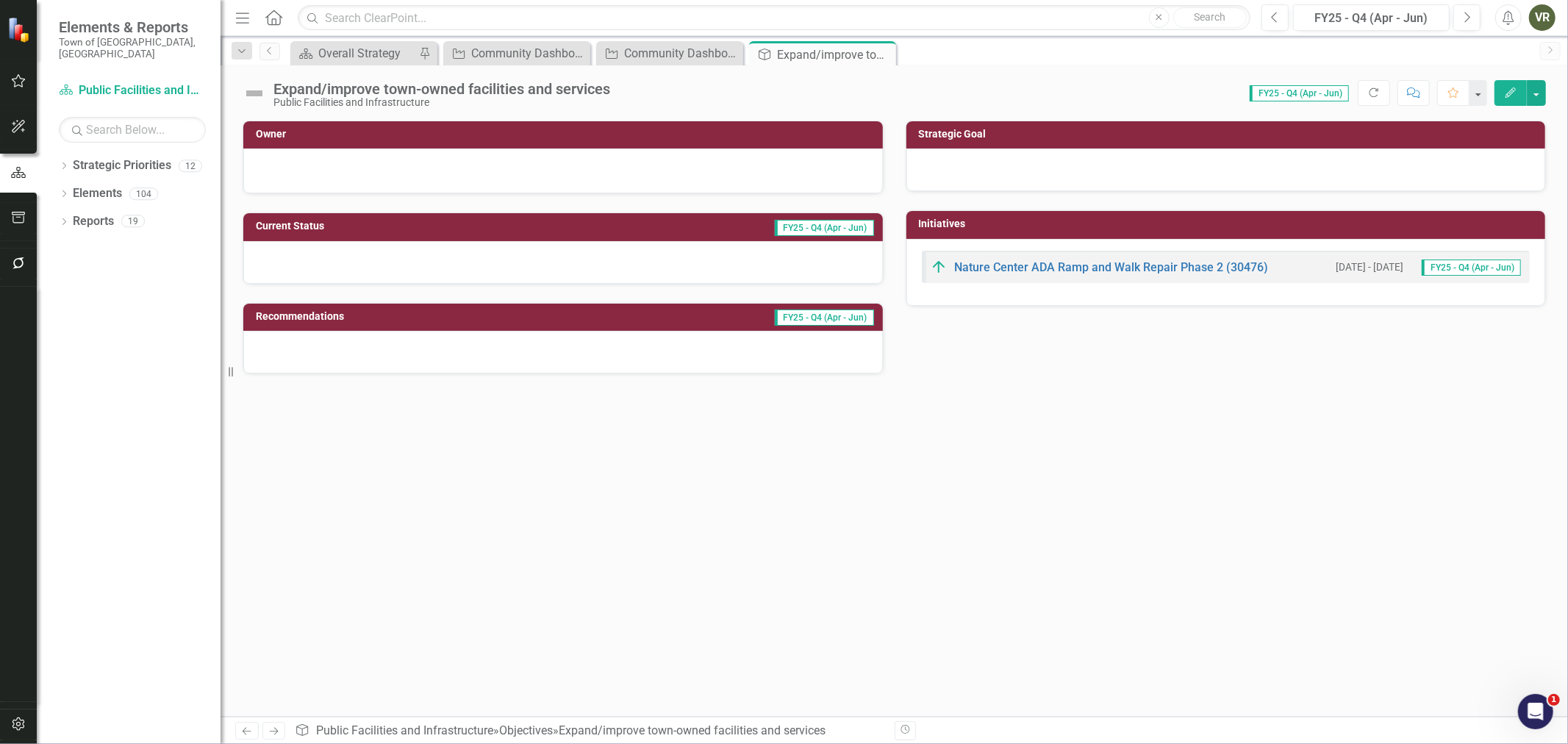
click at [1245, 182] on div at bounding box center [1226, 169] width 639 height 42
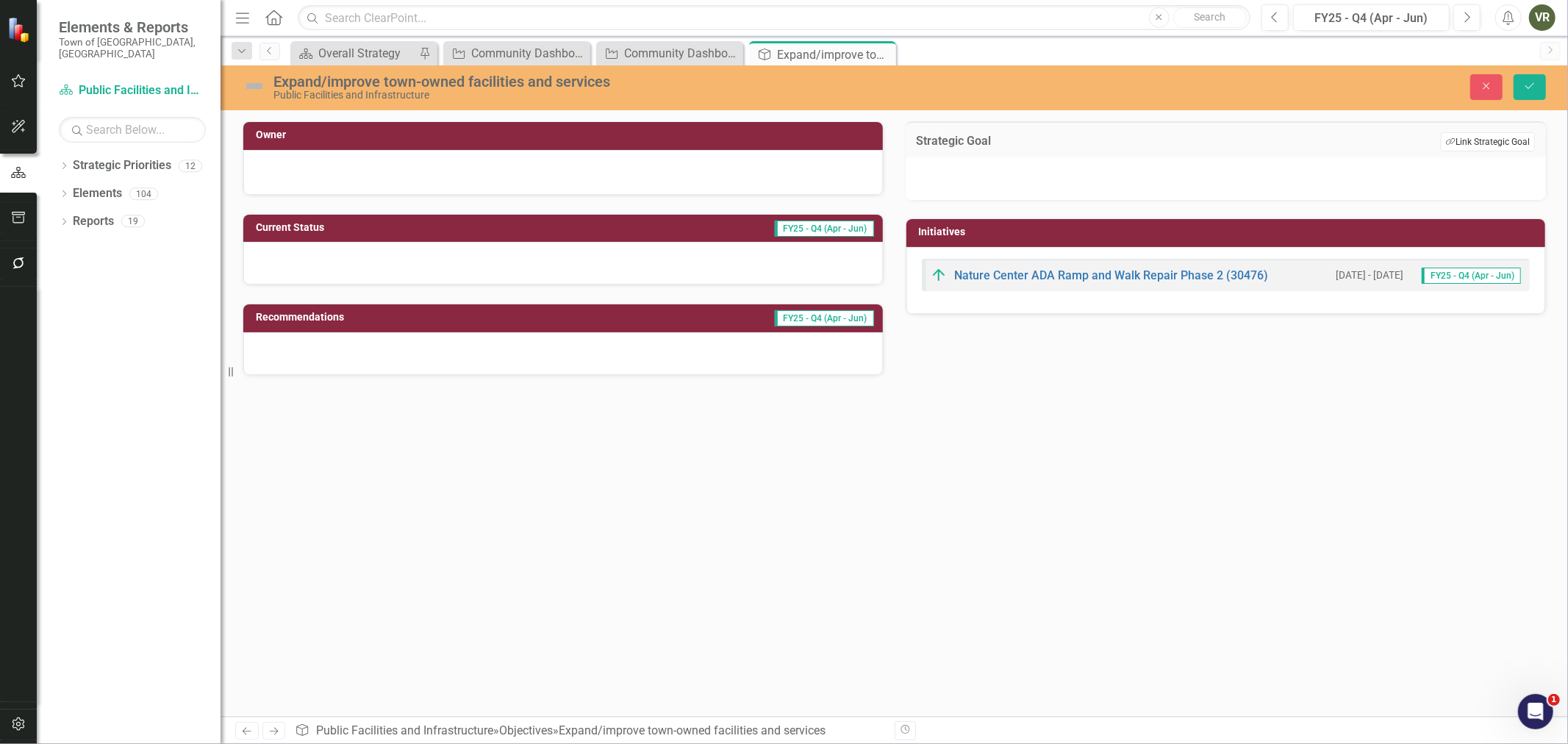
click at [1504, 143] on button "Link Tag Link Strategic Goal" at bounding box center [1487, 142] width 94 height 19
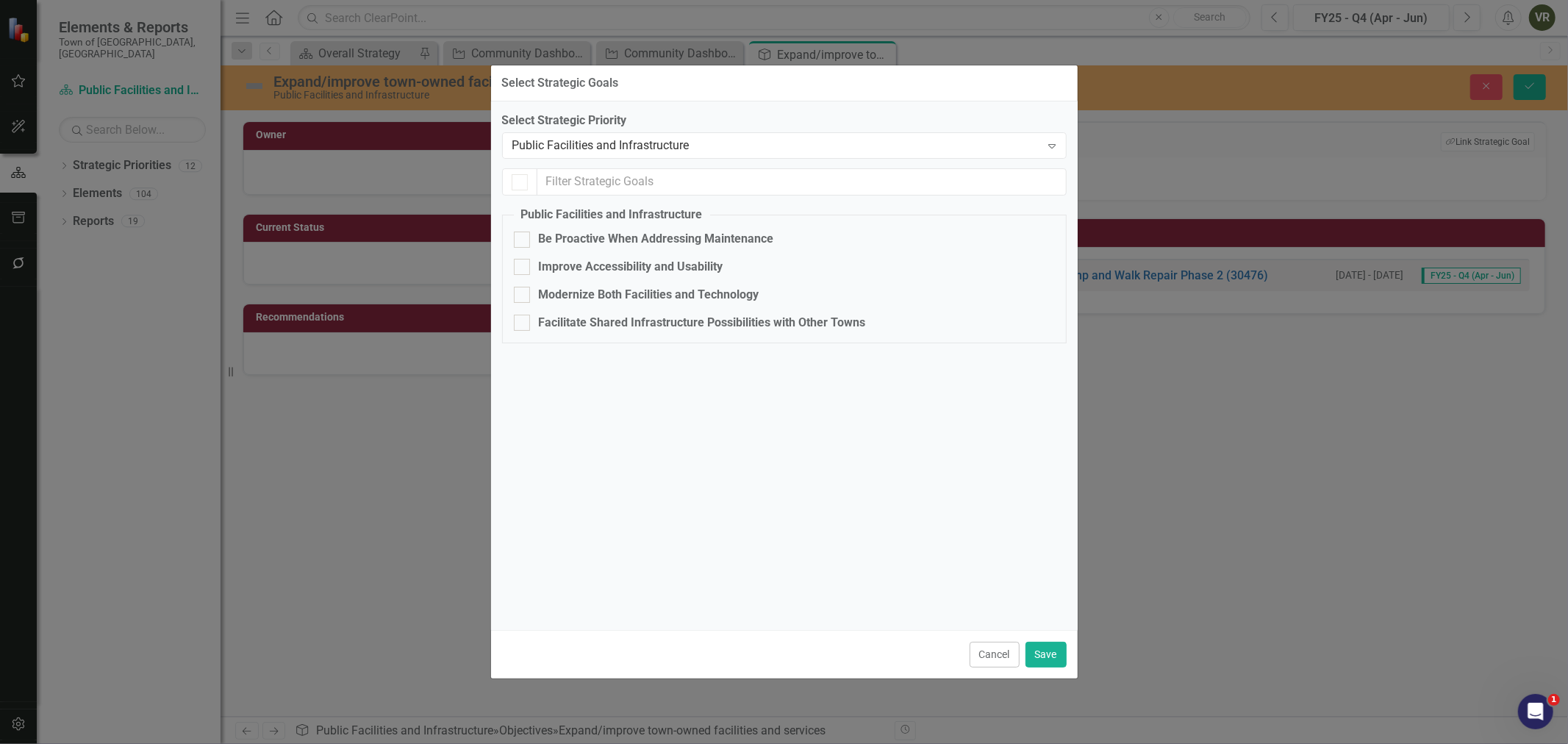
checkbox input "false"
click at [762, 239] on div "Be Proactive When Addressing Maintenance" at bounding box center [656, 239] width 235 height 17
click at [523, 239] on input "Be Proactive When Addressing Maintenance" at bounding box center [519, 236] width 9 height 9
checkbox input "true"
click at [1045, 649] on button "Save" at bounding box center [1046, 654] width 41 height 25
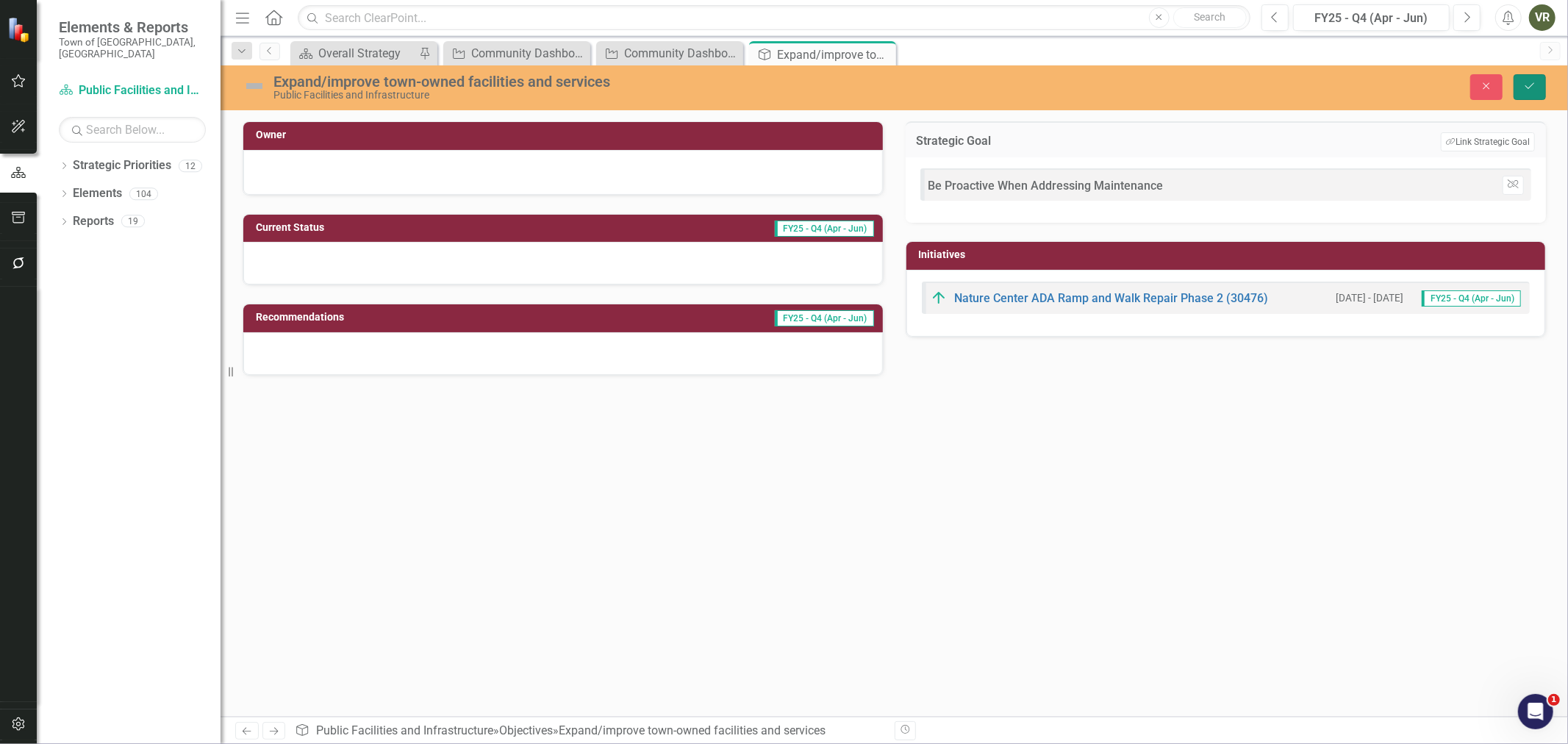
click at [1520, 83] on button "Save" at bounding box center [1530, 86] width 32 height 25
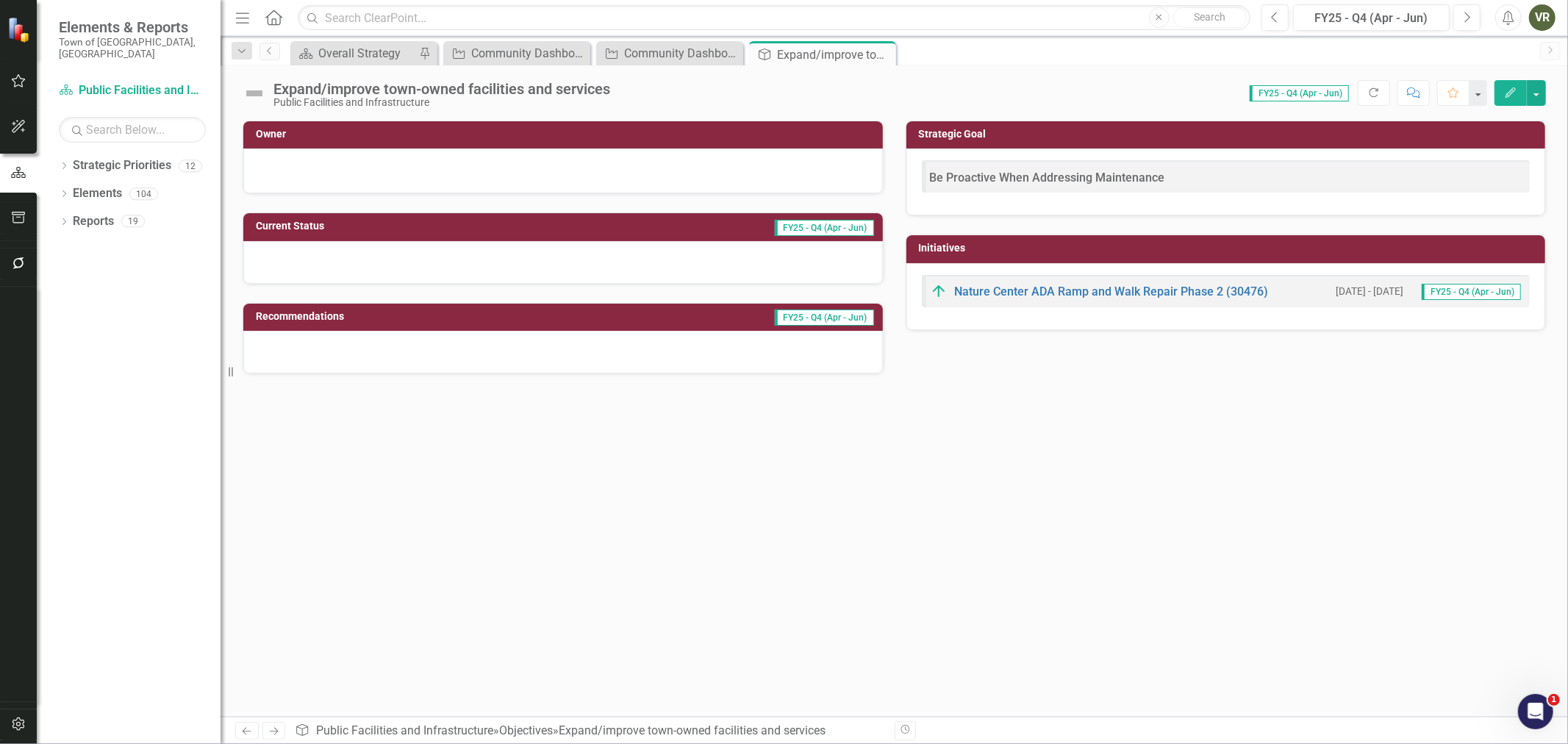
click at [0, 0] on icon "Close" at bounding box center [0, 0] width 0 height 0
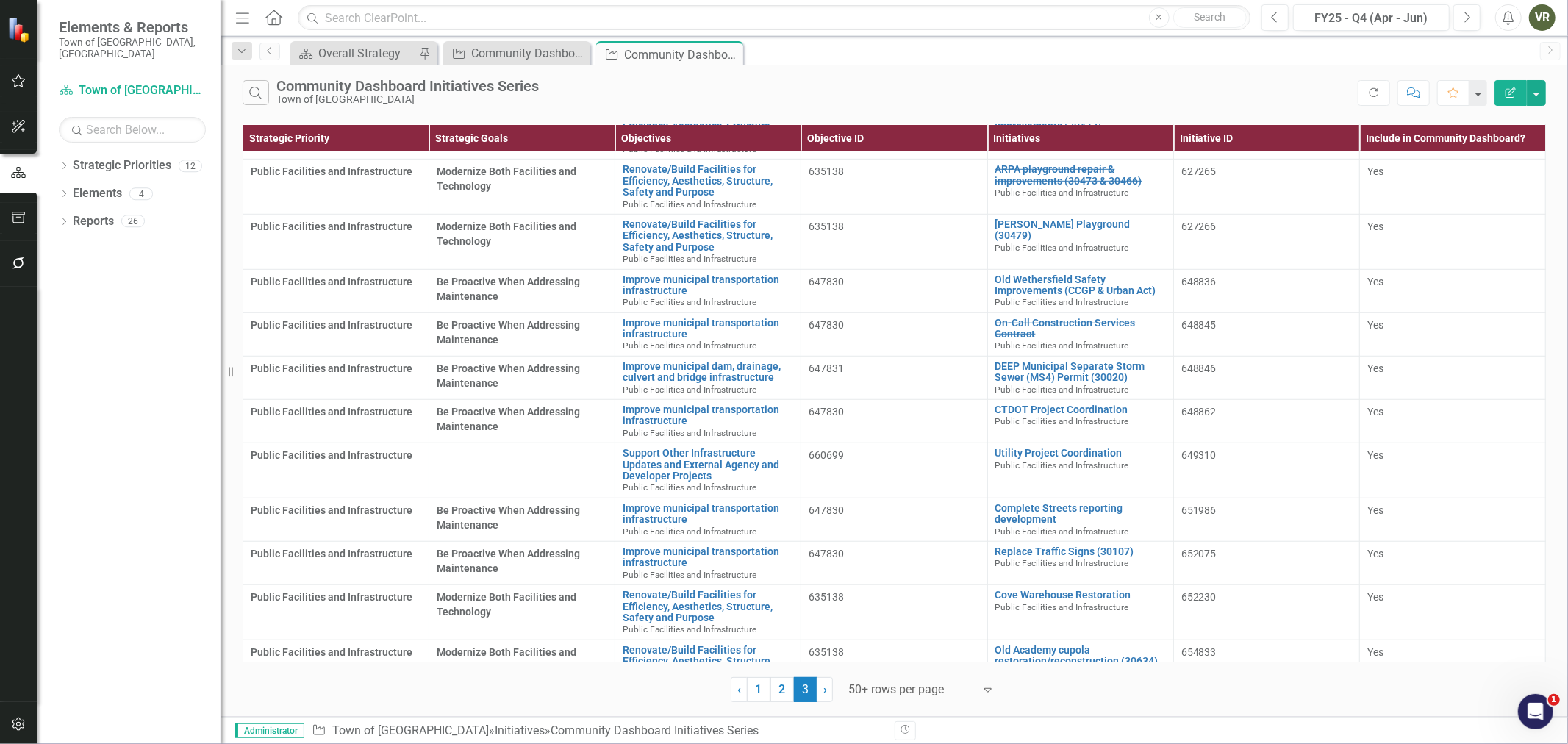
scroll to position [898, 0]
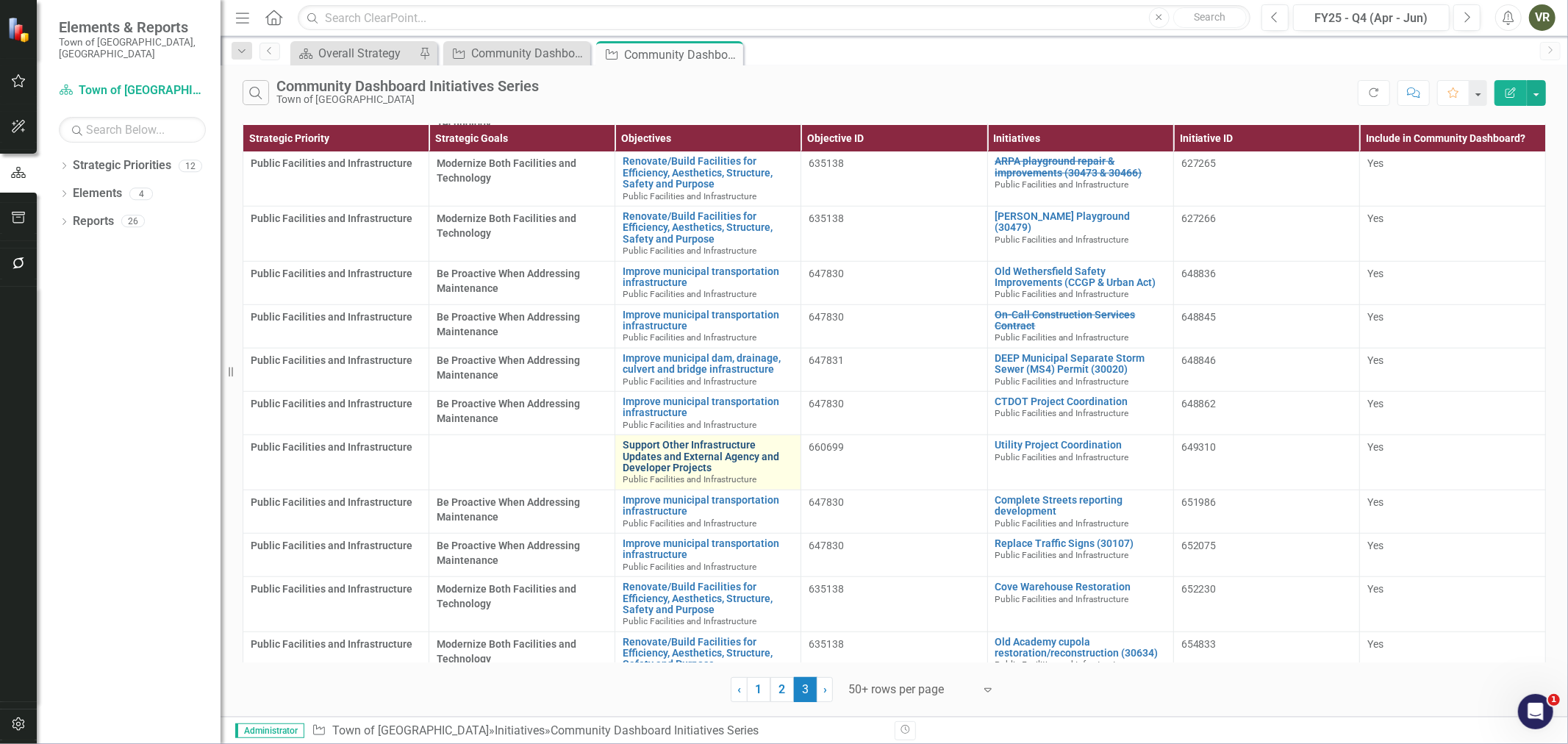
click at [703, 439] on link "Support Other Infrastructure Updates and External Agency and Developer Projects" at bounding box center [708, 456] width 171 height 34
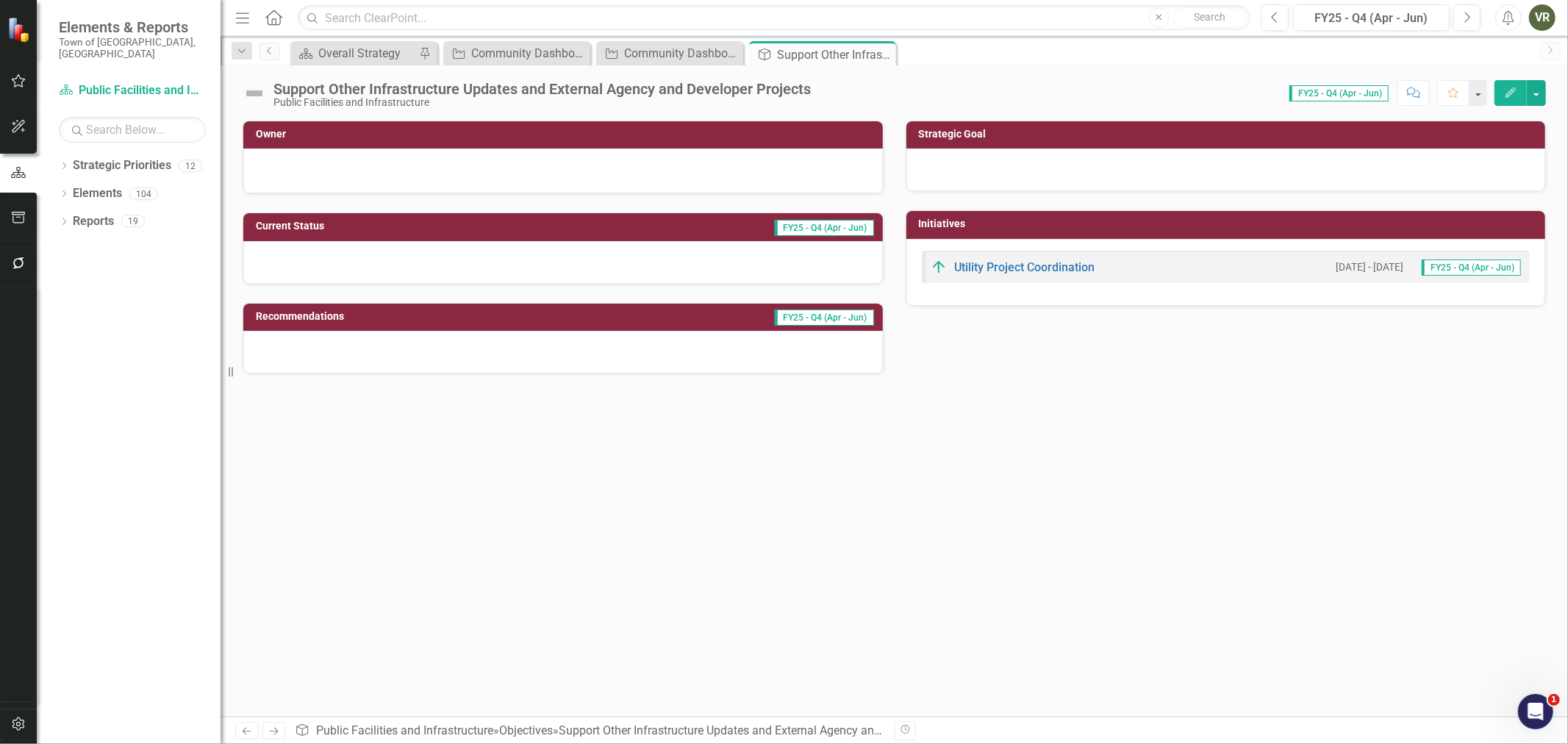
click at [994, 156] on div at bounding box center [1226, 169] width 639 height 42
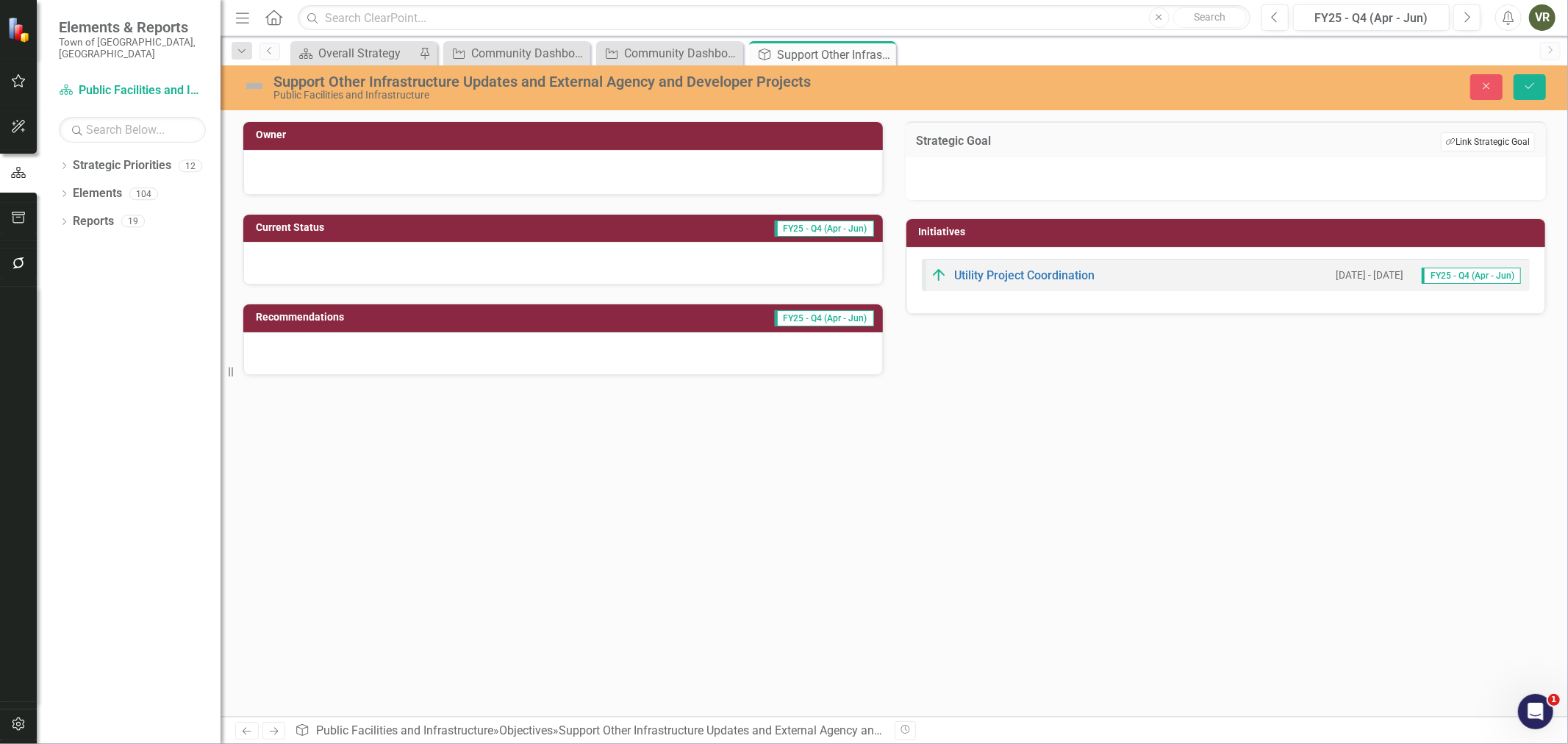
click at [1468, 143] on button "Link Tag Link Strategic Goal" at bounding box center [1487, 142] width 94 height 19
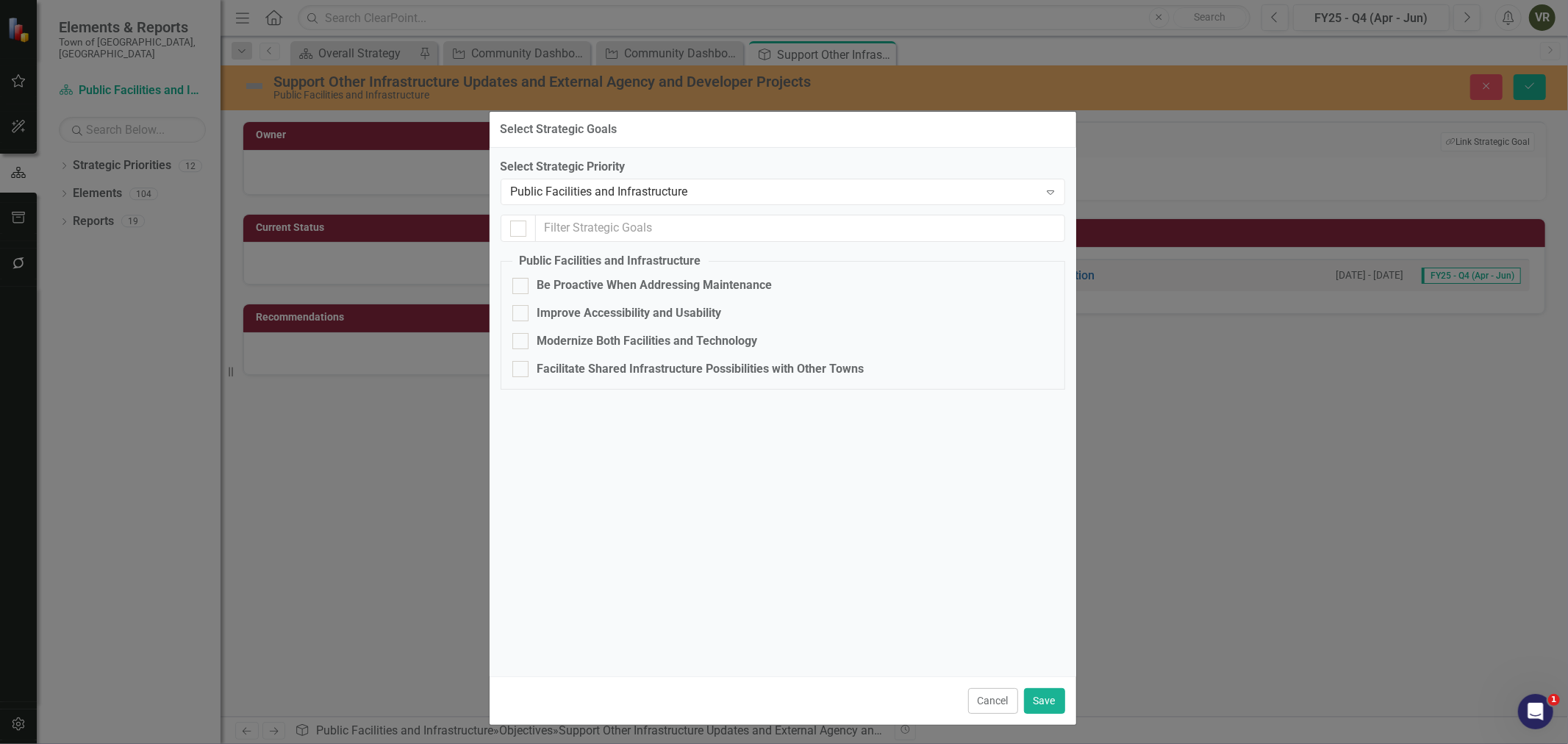
drag, startPoint x: 747, startPoint y: 75, endPoint x: 746, endPoint y: 122, distance: 47.0
click at [746, 122] on div "Select Strategic Goals" at bounding box center [782, 129] width 586 height 36
click at [652, 372] on div "Facilitate Shared Infrastructure Possibilities with Other Towns" at bounding box center [700, 369] width 327 height 17
click at [522, 370] on input "Facilitate Shared Infrastructure Possibilities with Other Towns" at bounding box center [517, 365] width 9 height 9
checkbox input "true"
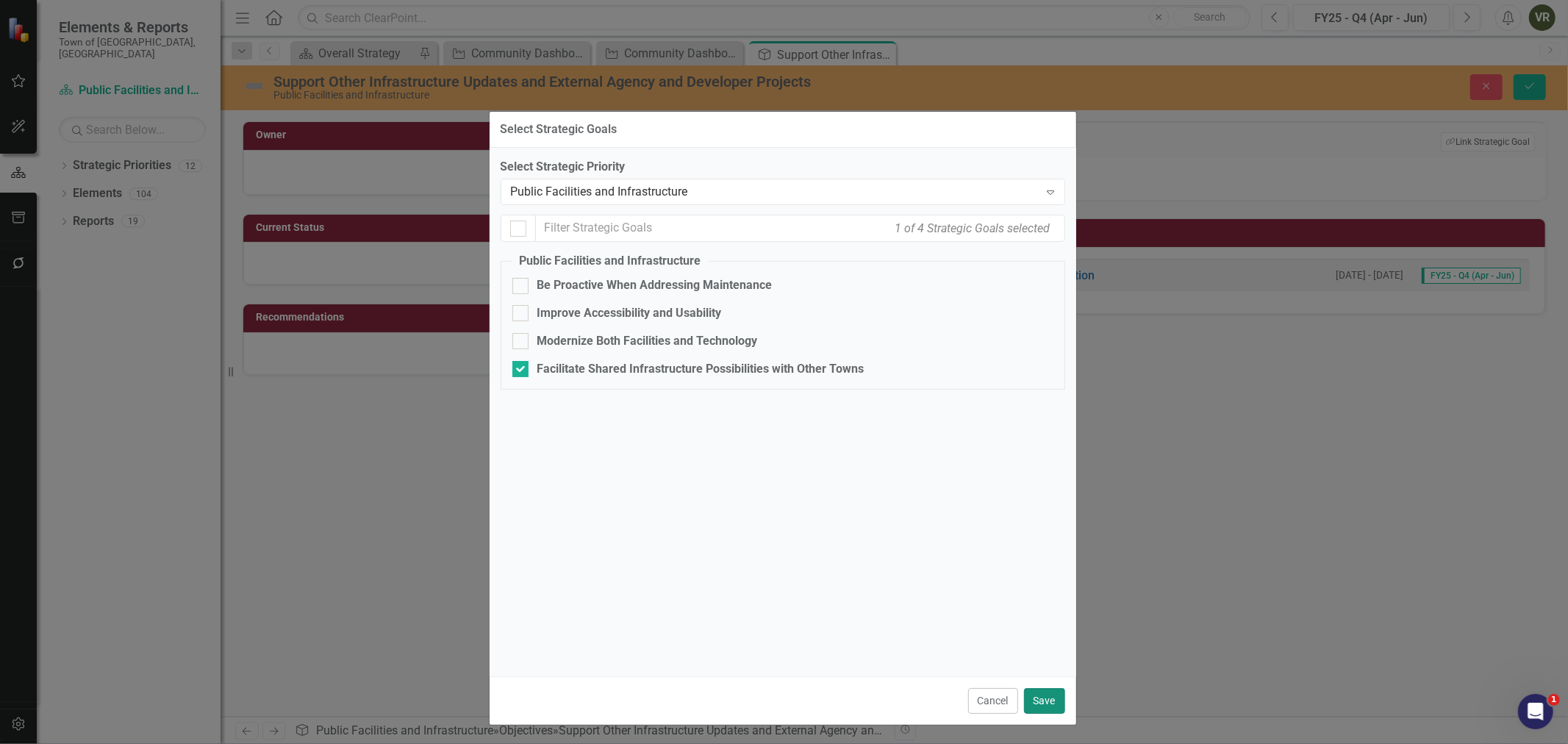
click at [1043, 710] on button "Save" at bounding box center [1044, 700] width 41 height 25
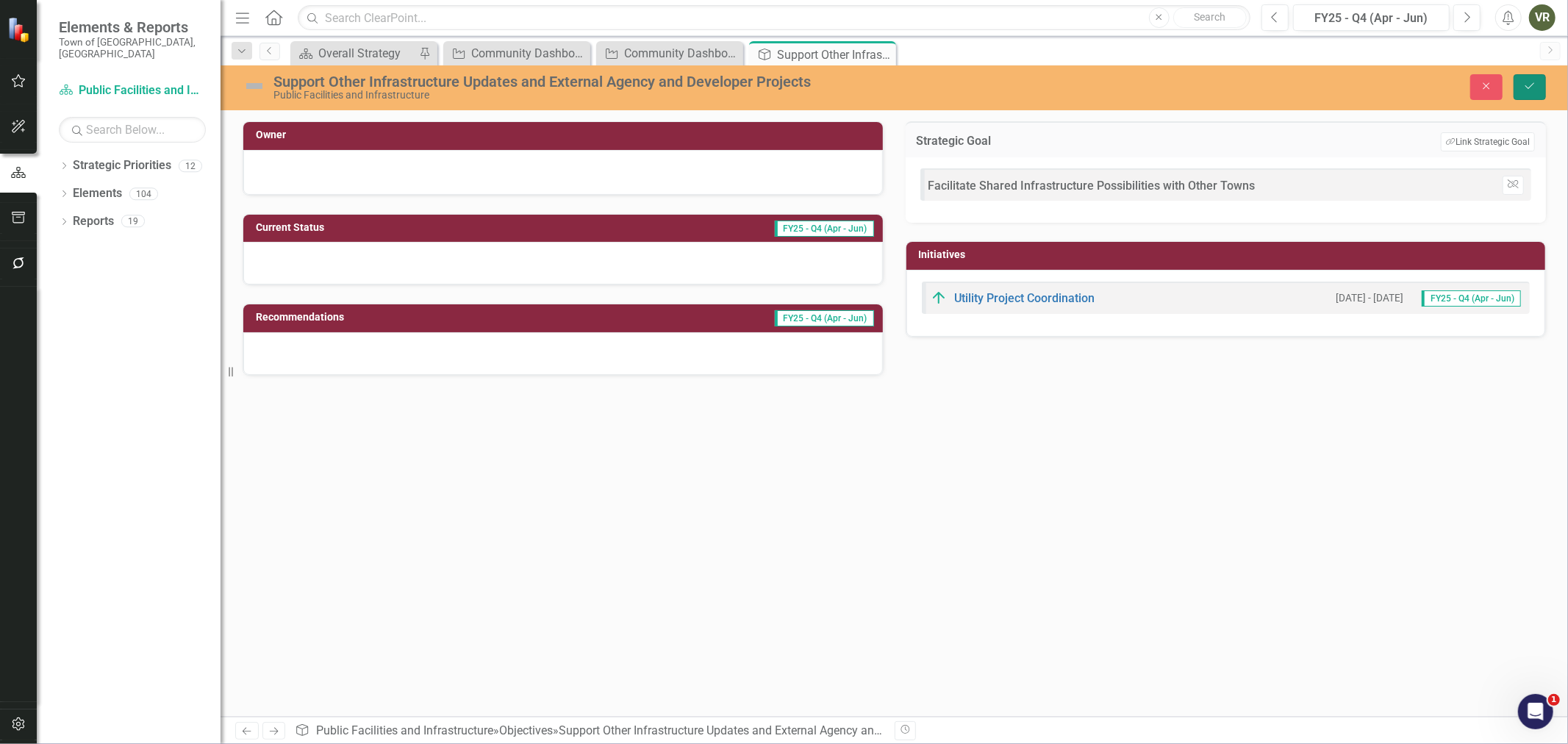
click at [1540, 84] on button "Save" at bounding box center [1530, 86] width 32 height 25
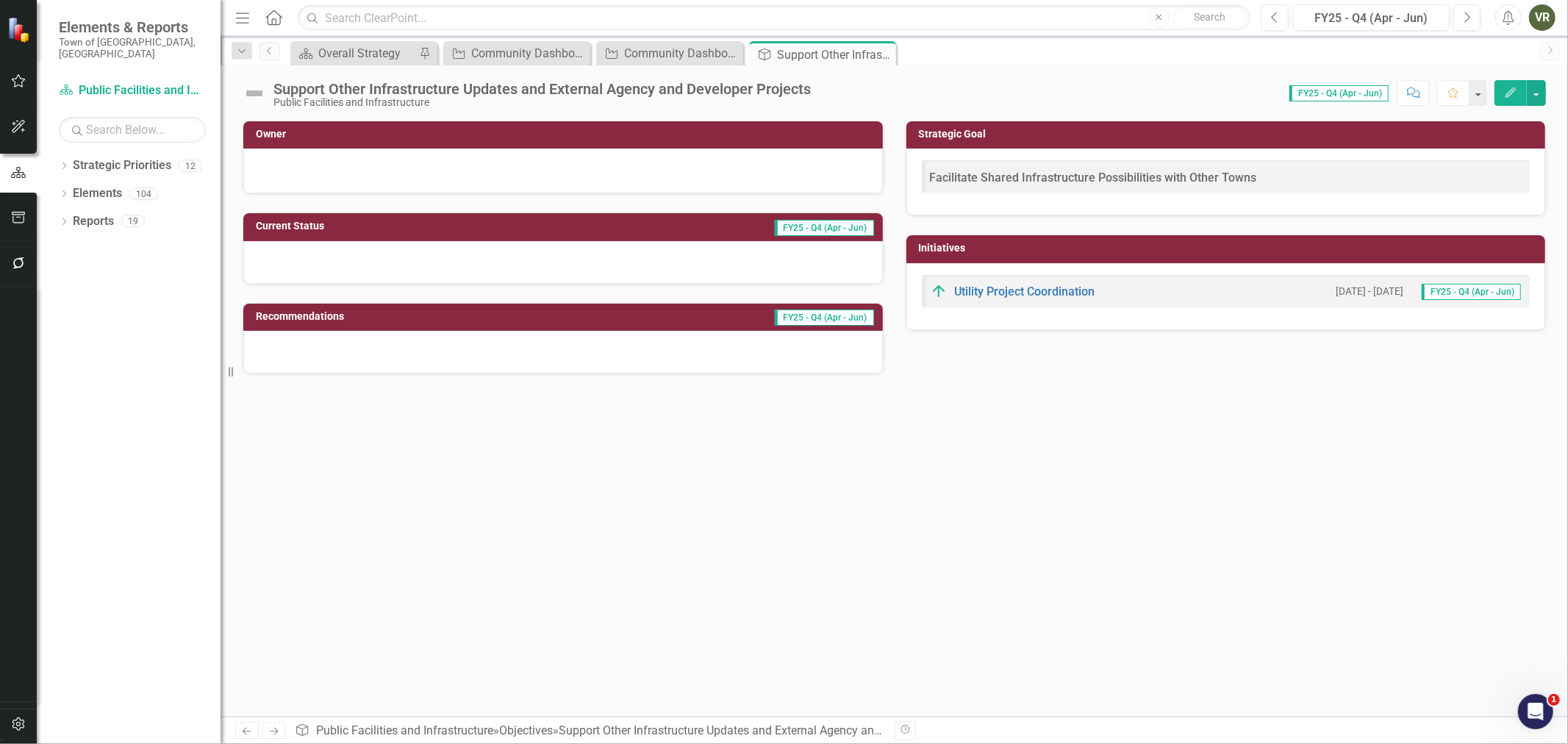
click at [1376, 172] on div "Facilitate Shared Infrastructure Possibilities with Other Towns" at bounding box center [1226, 176] width 609 height 32
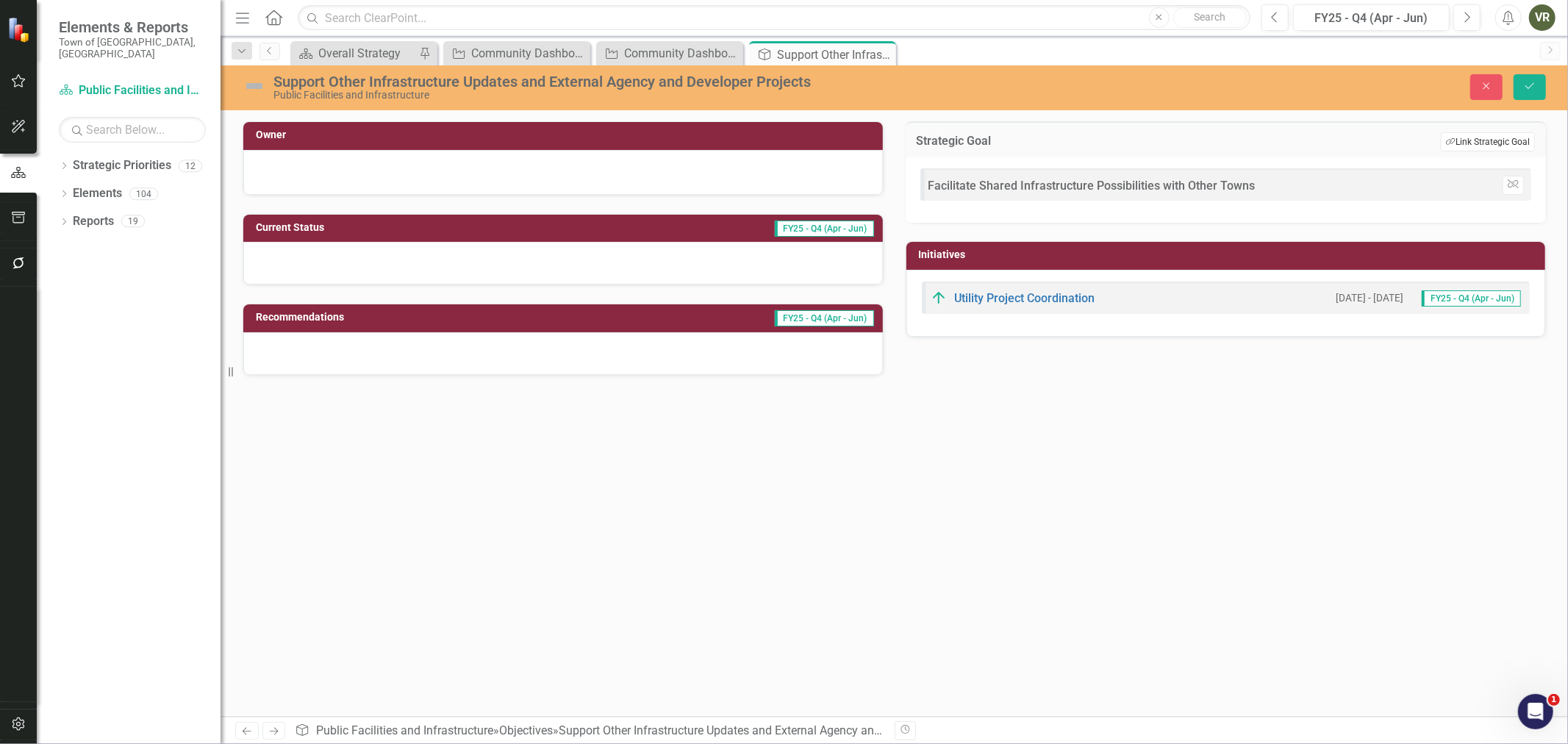
click at [1482, 142] on button "Link Tag Link Strategic Goal" at bounding box center [1487, 142] width 94 height 19
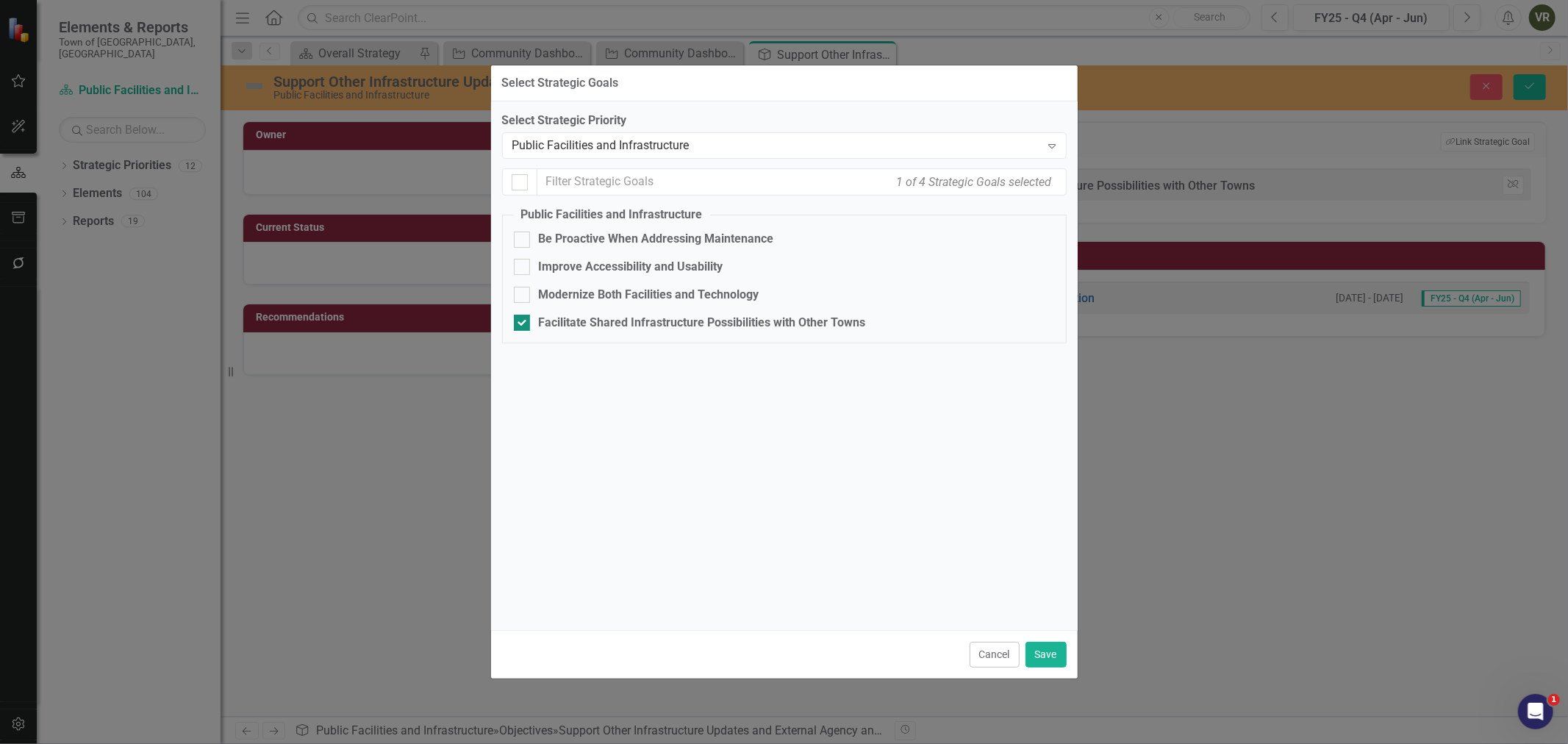
click at [515, 331] on div at bounding box center [522, 322] width 16 height 16
click at [515, 324] on input "Facilitate Shared Infrastructure Possibilities with Other Towns" at bounding box center [519, 319] width 9 height 9
checkbox input "false"
click at [526, 241] on div at bounding box center [522, 239] width 16 height 16
click at [523, 241] on input "Be Proactive When Addressing Maintenance" at bounding box center [519, 236] width 9 height 9
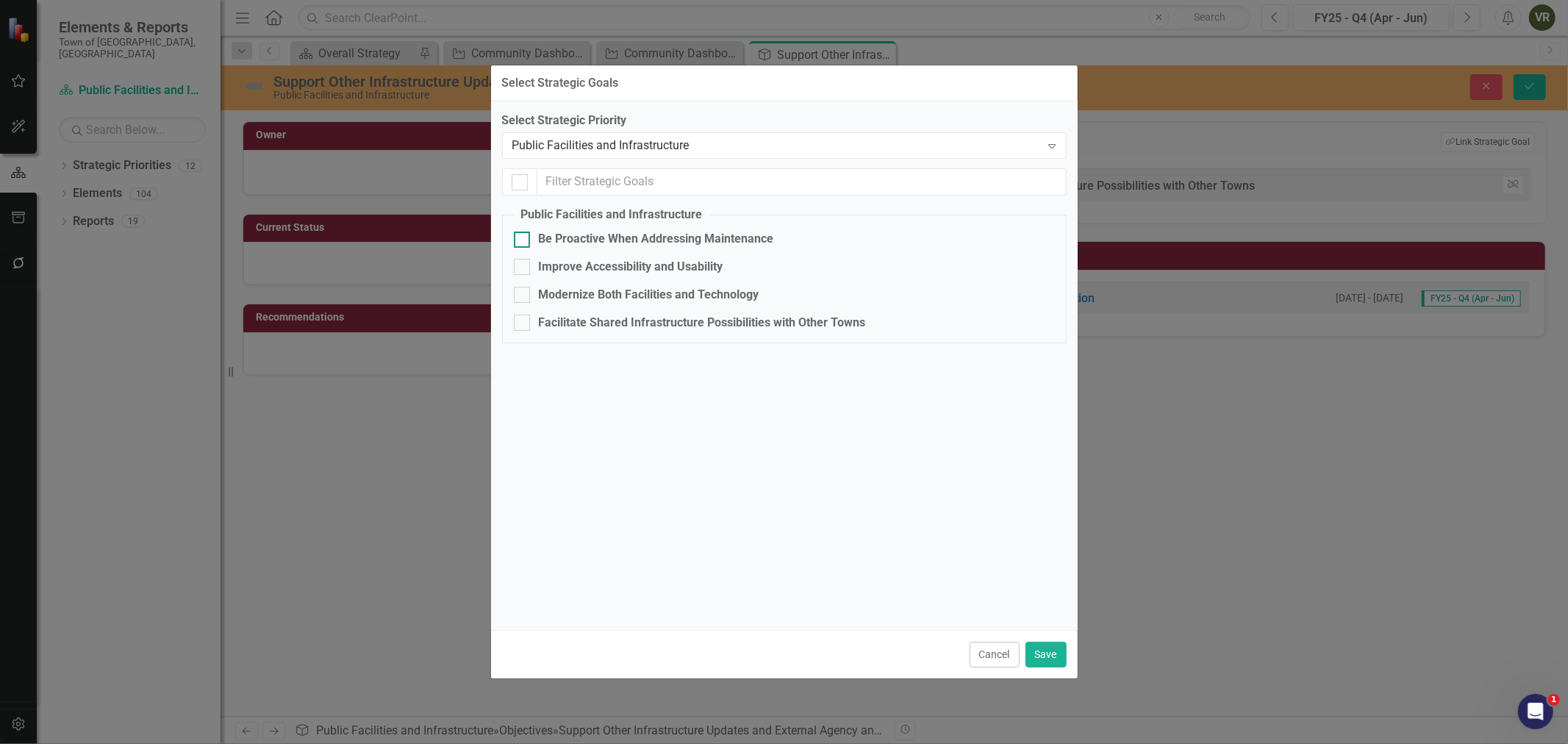
checkbox input "true"
click at [1056, 651] on button "Save" at bounding box center [1046, 654] width 41 height 25
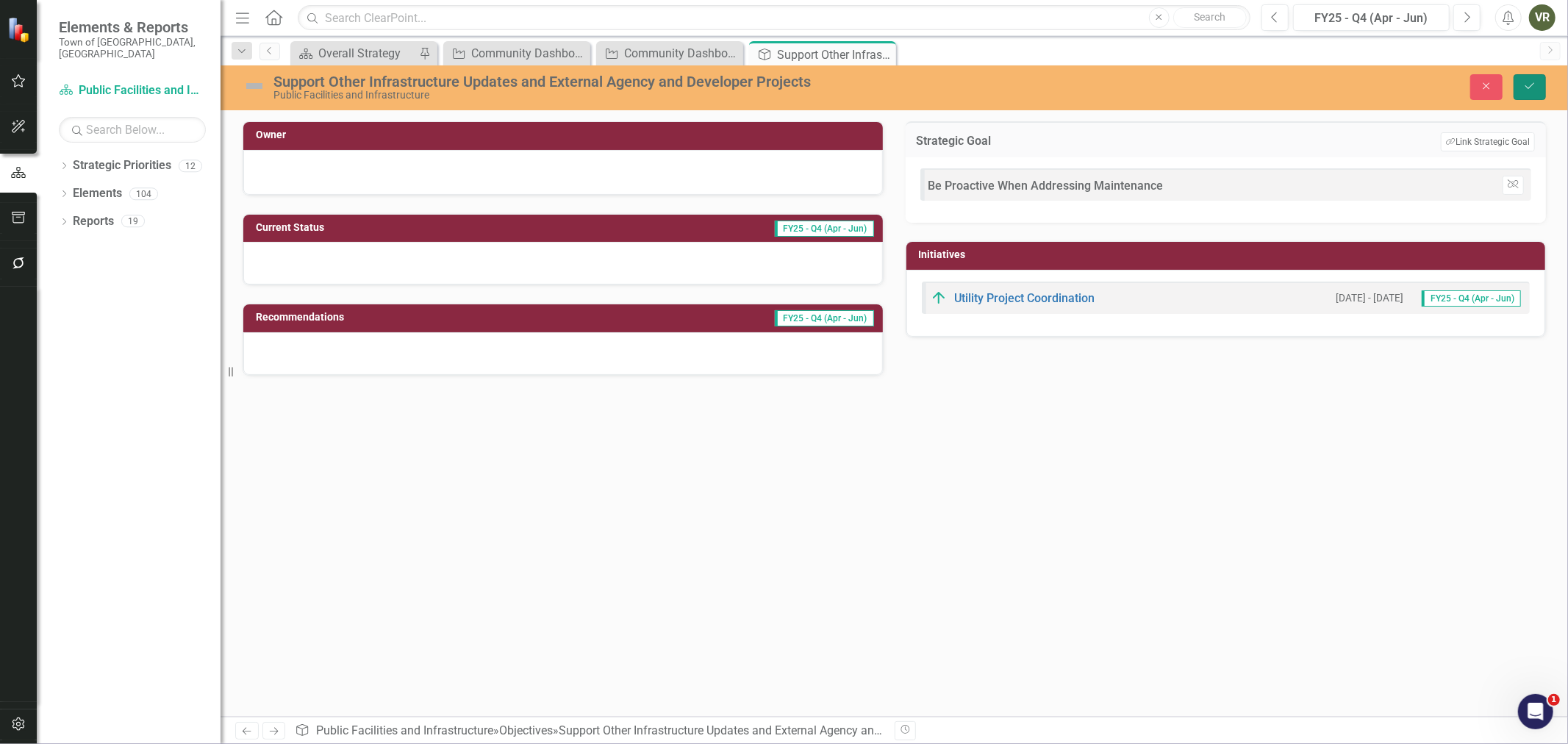
click at [1531, 83] on icon "Save" at bounding box center [1529, 85] width 13 height 10
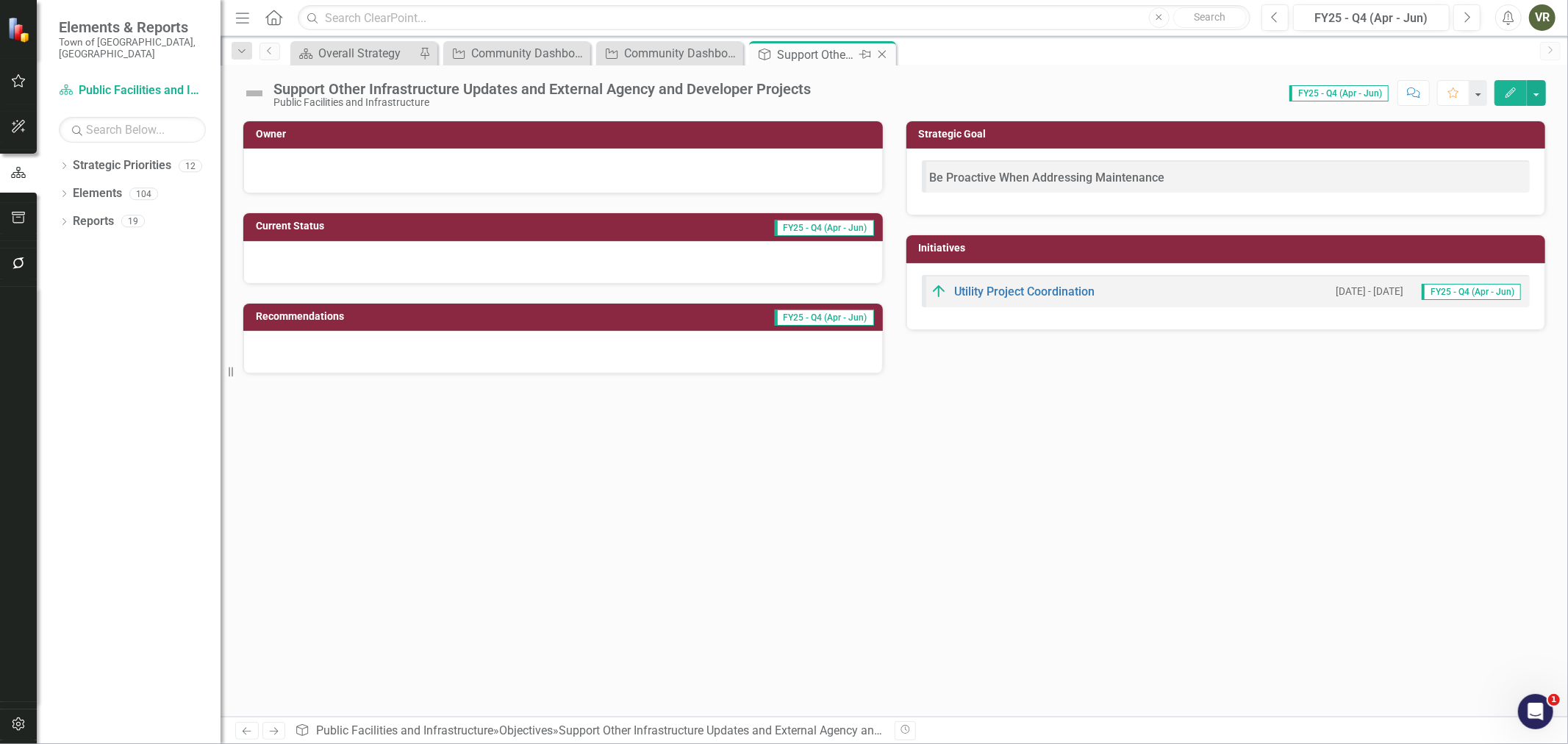
click at [886, 53] on icon "Close" at bounding box center [882, 54] width 15 height 12
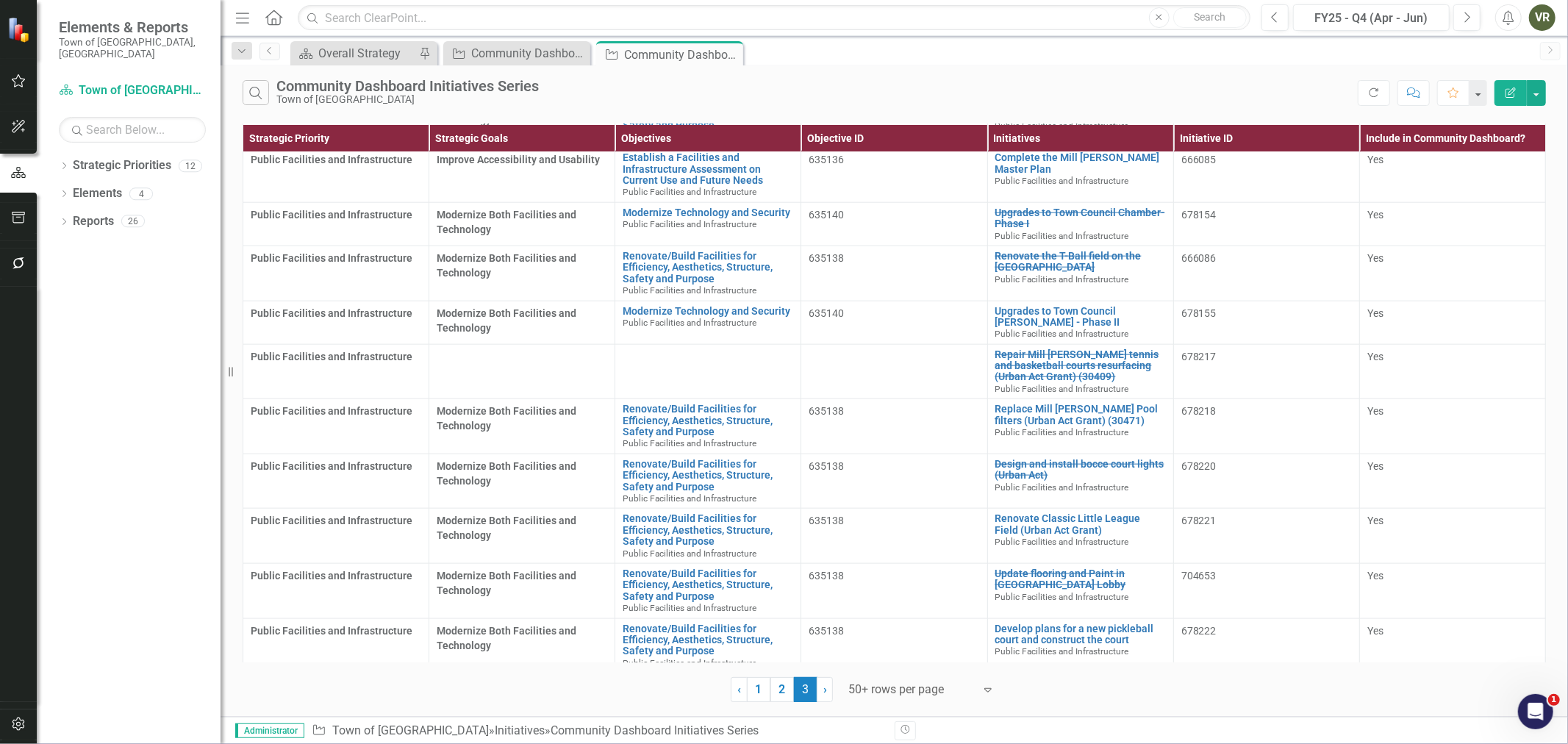
scroll to position [1470, 0]
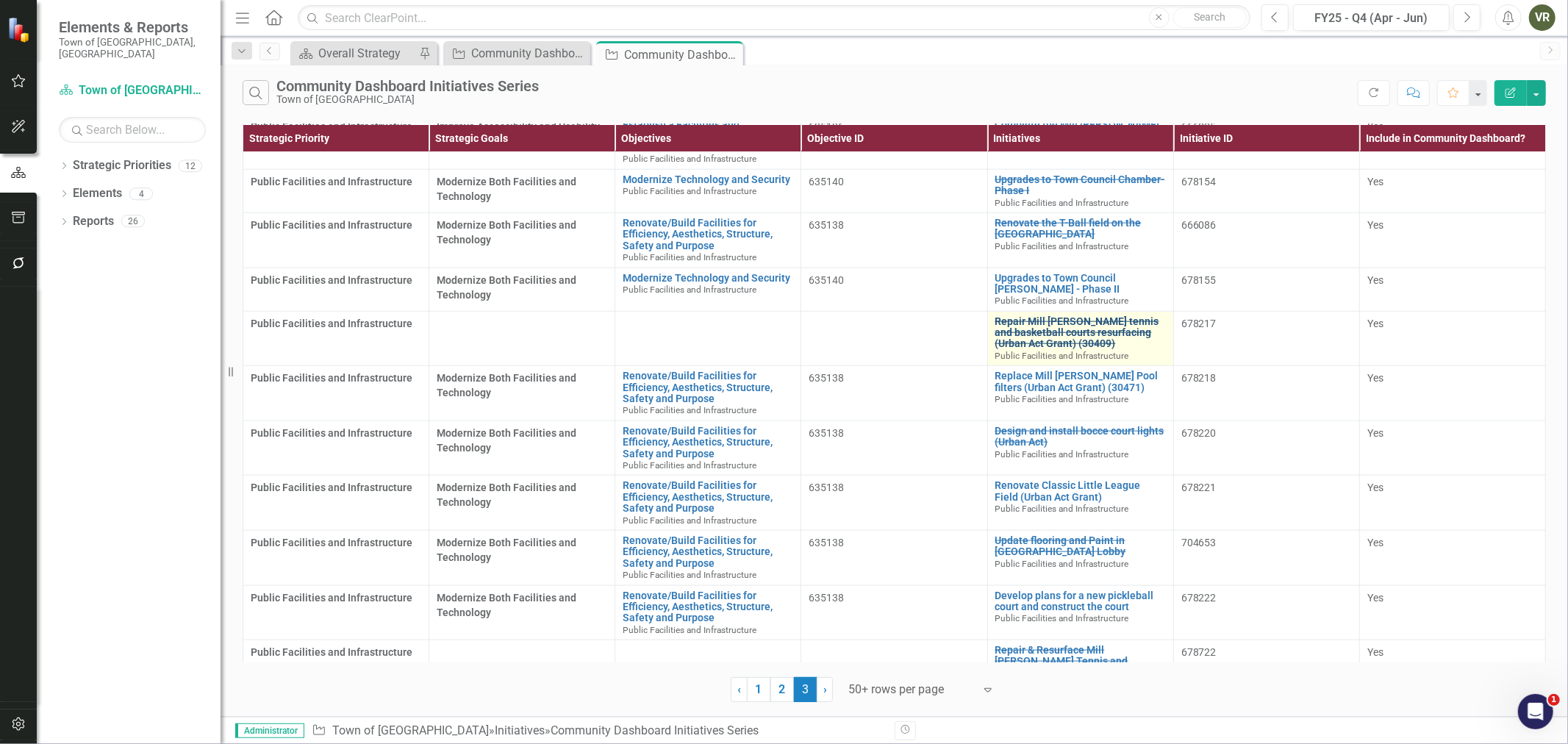
click at [1063, 316] on link "Repair Mill Woods tennis and basketball courts resurfacing (Urban Act Grant) (3…" at bounding box center [1080, 333] width 171 height 34
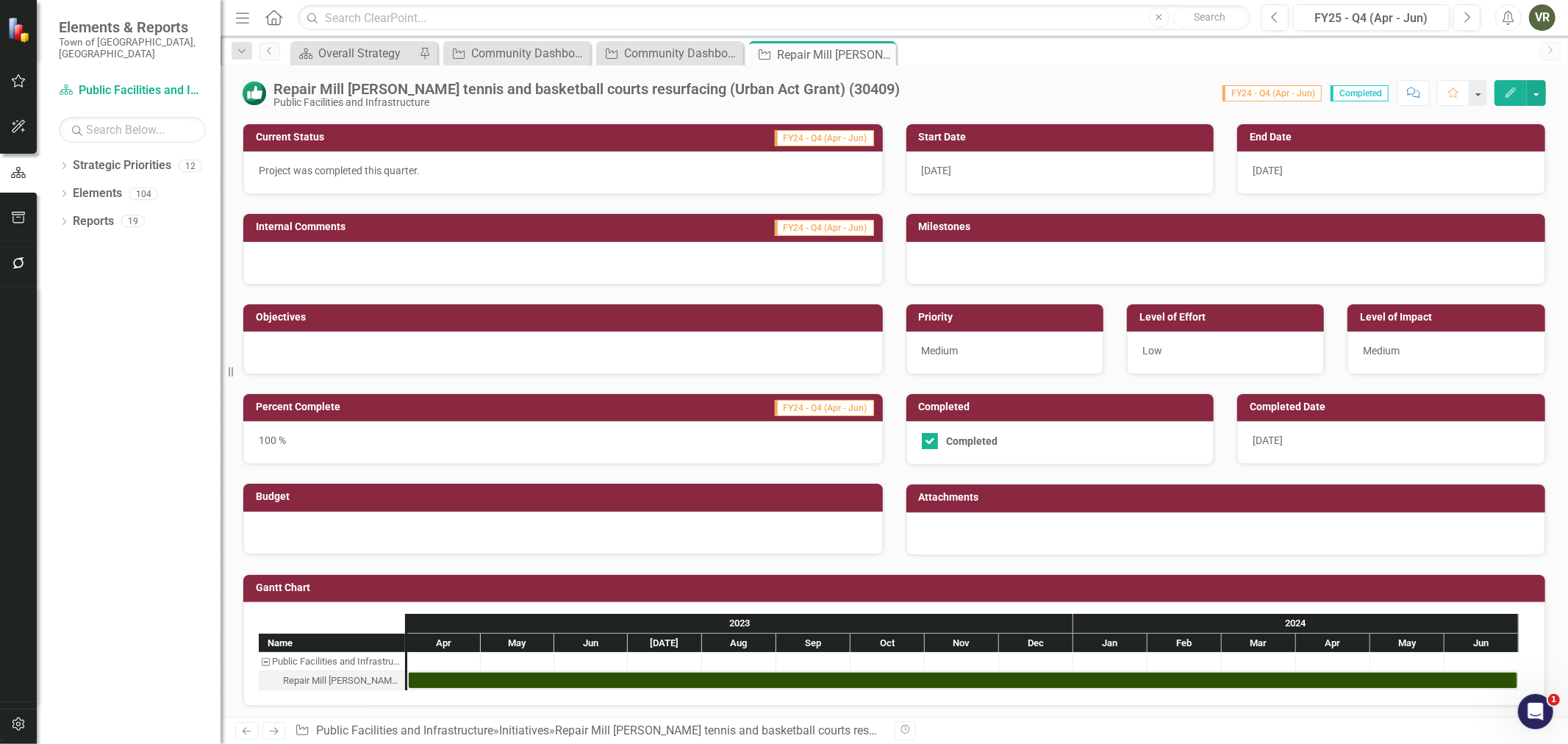
scroll to position [189, 0]
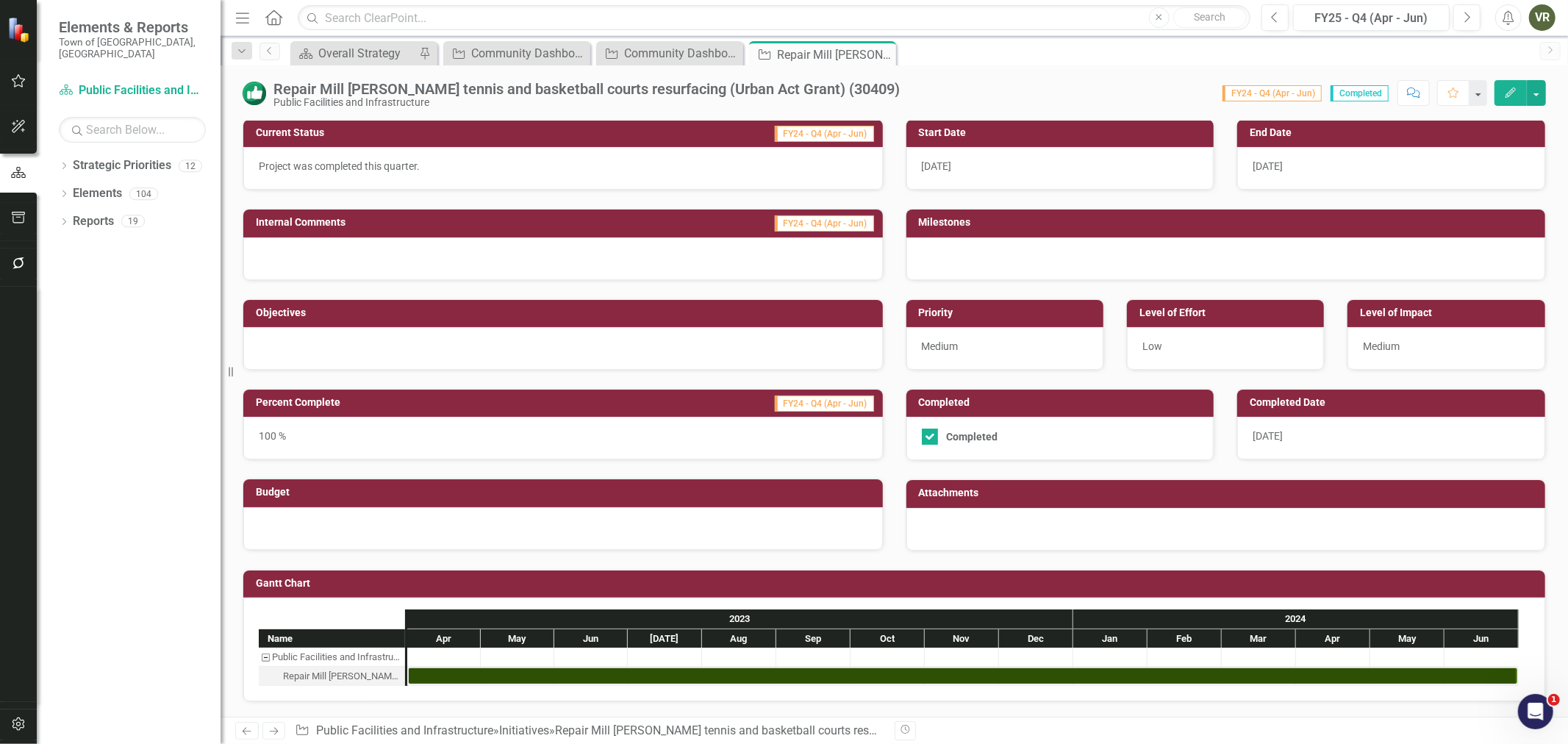
click at [485, 331] on div at bounding box center [562, 348] width 639 height 42
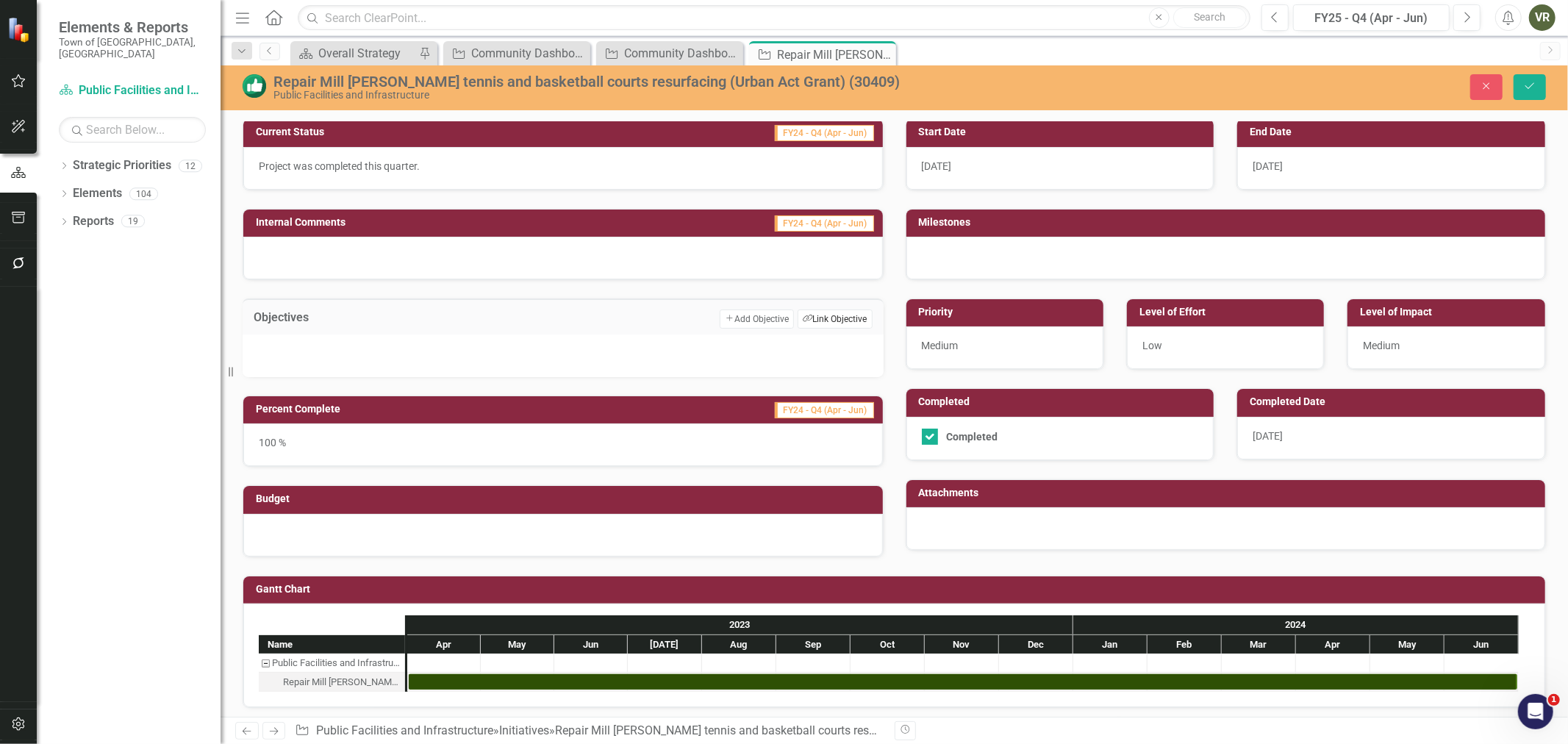
click at [834, 325] on button "Link Tag Link Objective" at bounding box center [834, 319] width 74 height 19
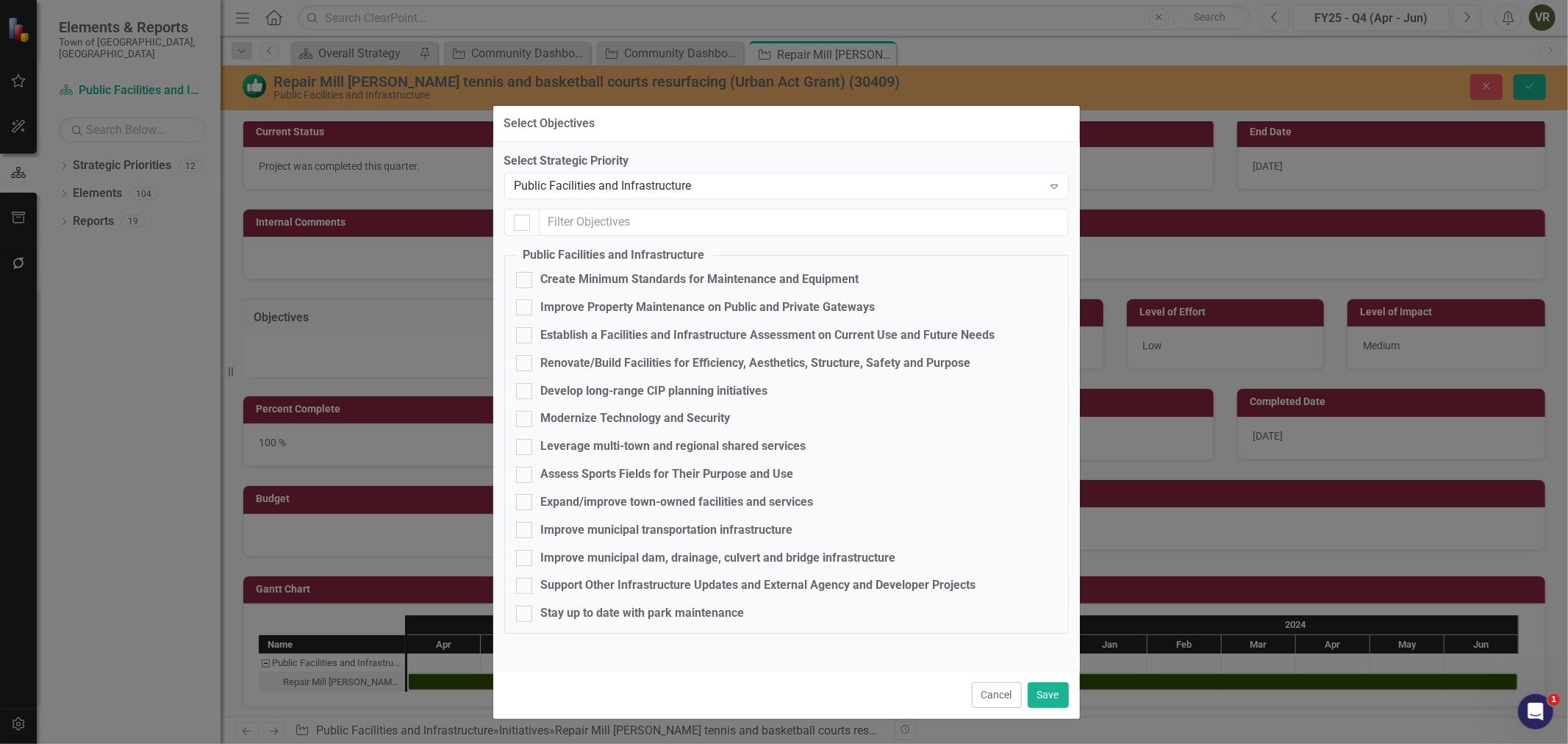
drag, startPoint x: 674, startPoint y: 86, endPoint x: 676, endPoint y: 126, distance: 40.0
click at [676, 126] on div "Select Objectives" at bounding box center [786, 124] width 586 height 36
click at [645, 610] on div "Stay up to date with park maintenance" at bounding box center [642, 613] width 204 height 17
click at [525, 610] on input "Stay up to date with park maintenance" at bounding box center [521, 610] width 9 height 9
checkbox input "true"
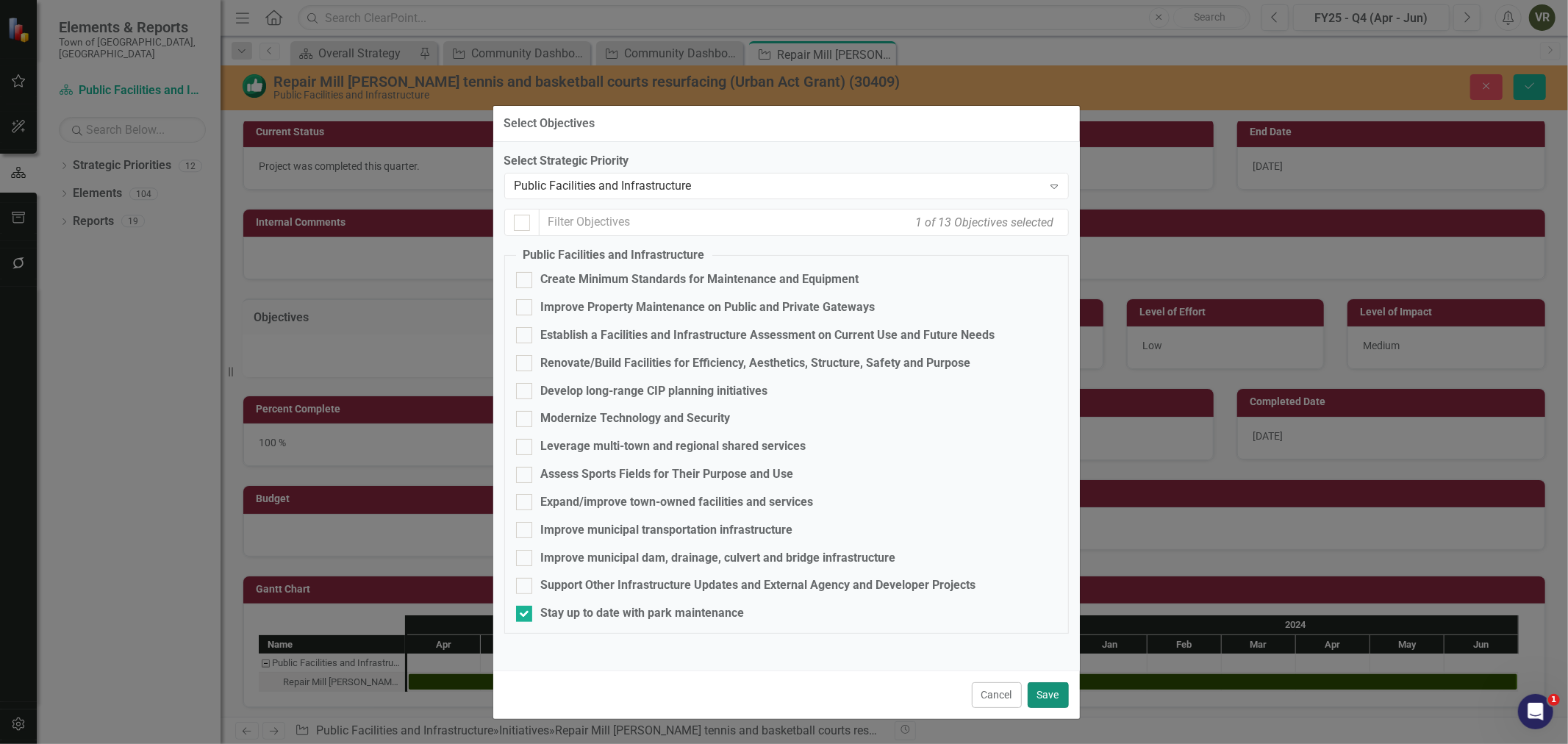
click at [1059, 693] on button "Save" at bounding box center [1047, 694] width 41 height 25
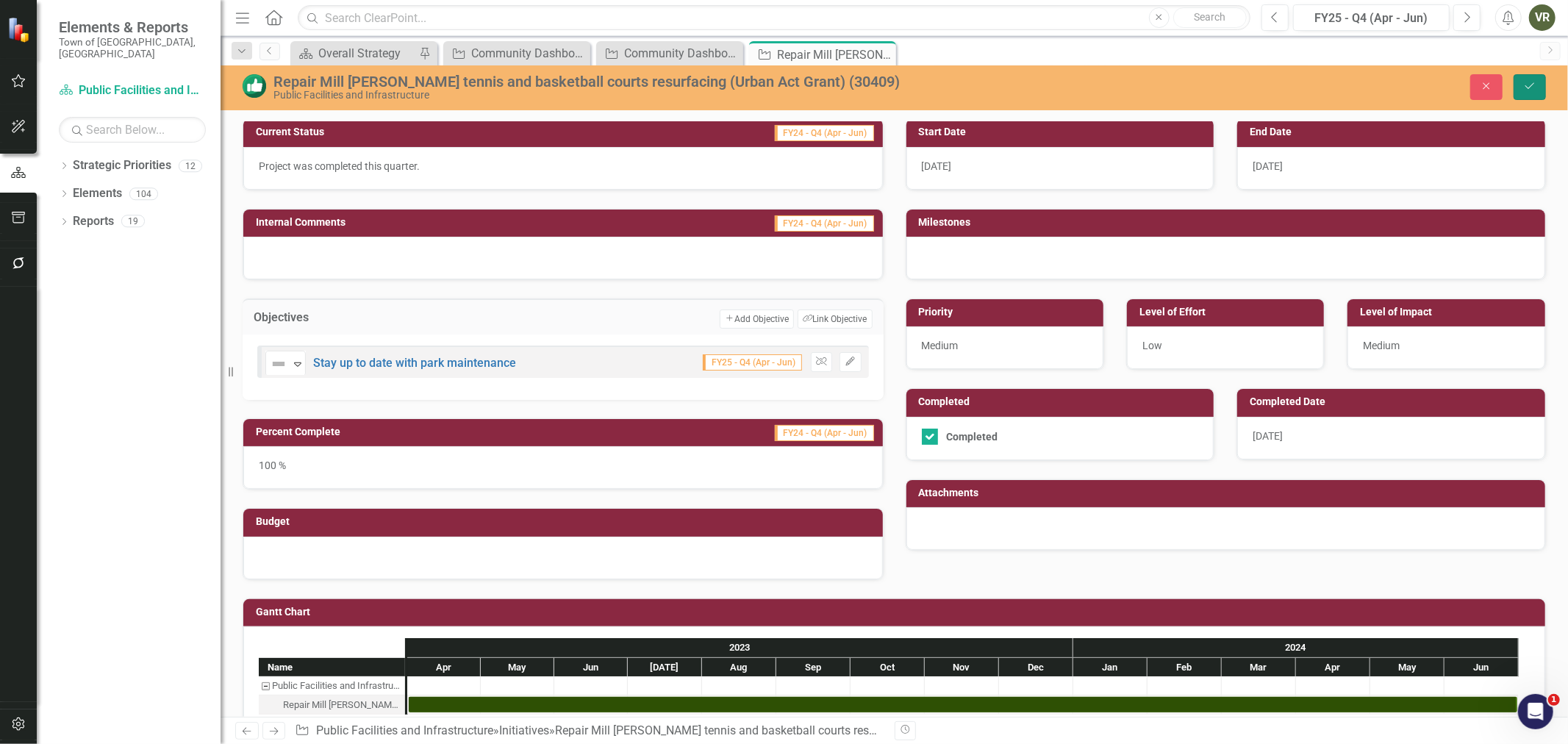
click at [1526, 88] on icon "Save" at bounding box center [1529, 85] width 13 height 10
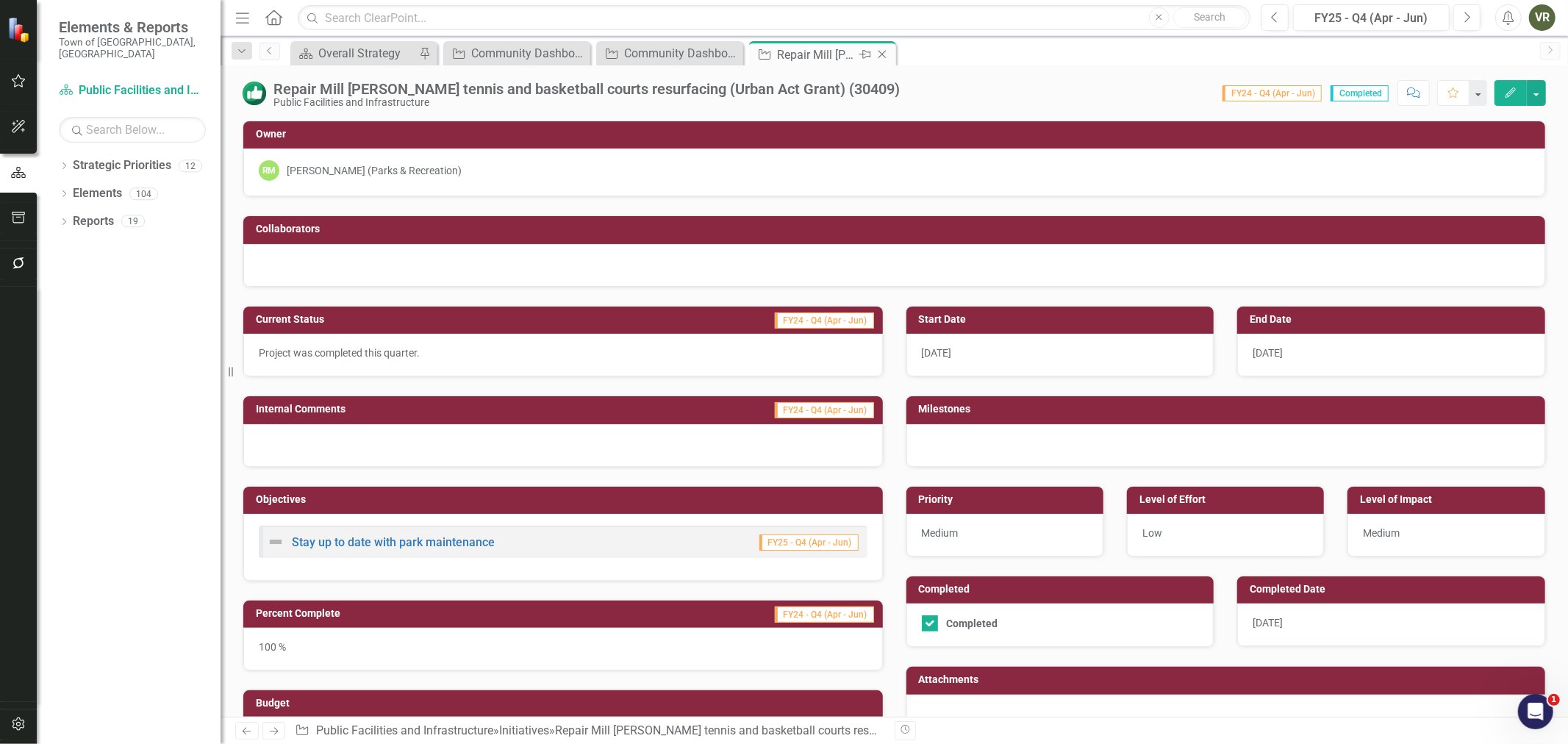
click at [880, 54] on icon at bounding box center [882, 55] width 8 height 8
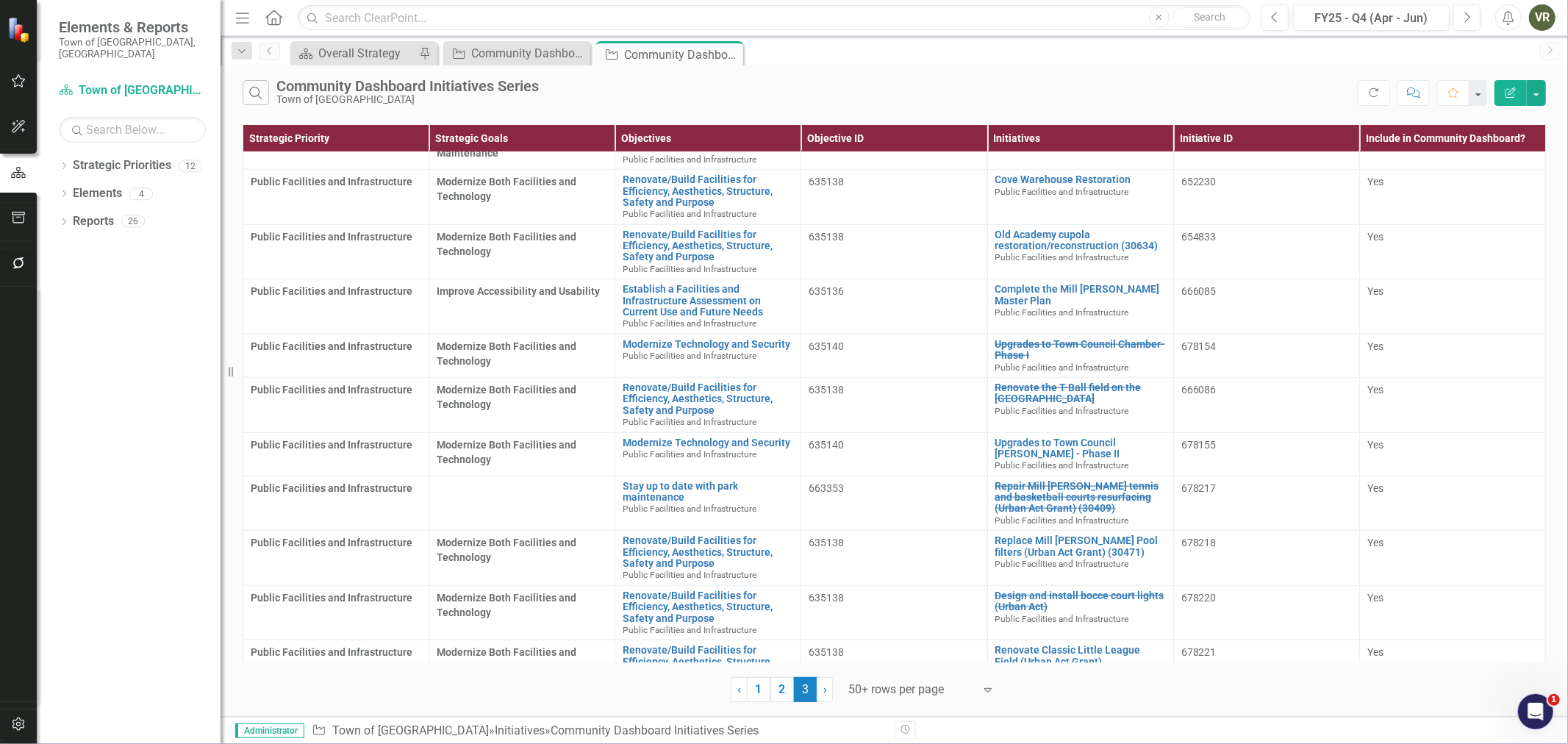
scroll to position [1306, 0]
click at [665, 480] on link "Stay up to date with park maintenance" at bounding box center [708, 492] width 171 height 23
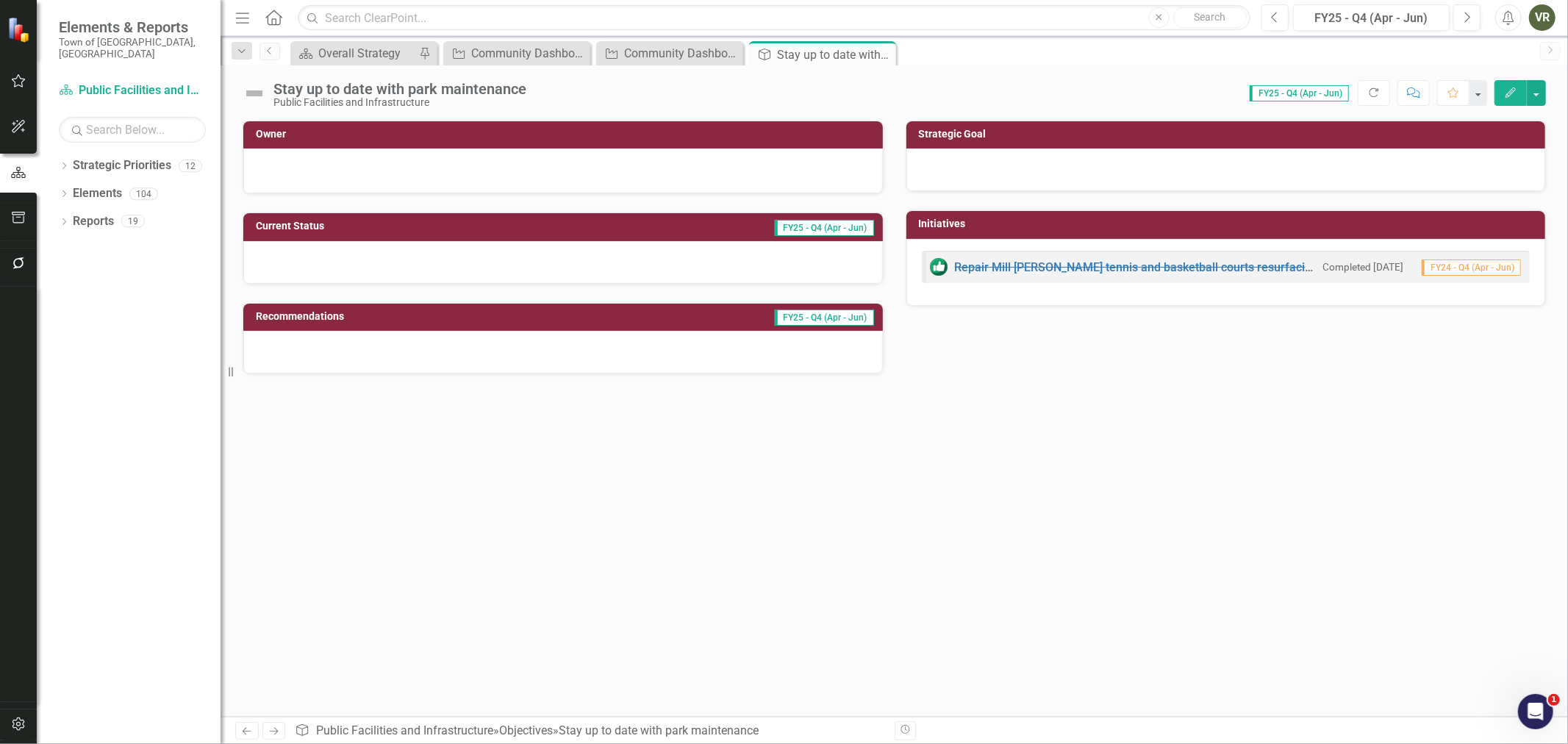
click at [1306, 189] on div at bounding box center [1226, 169] width 639 height 42
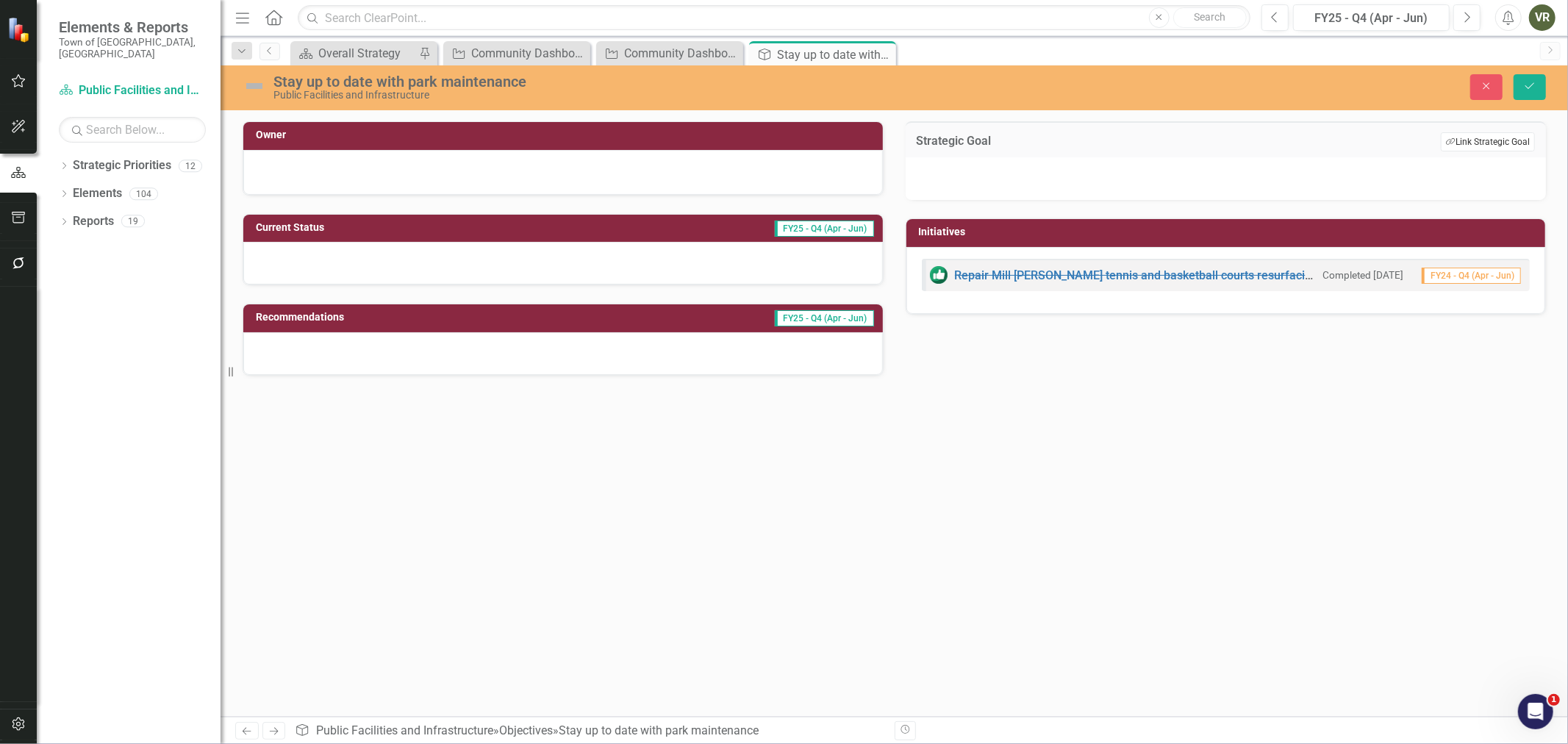
click at [1465, 132] on button "Link Tag Link Strategic Goal" at bounding box center [1487, 142] width 94 height 19
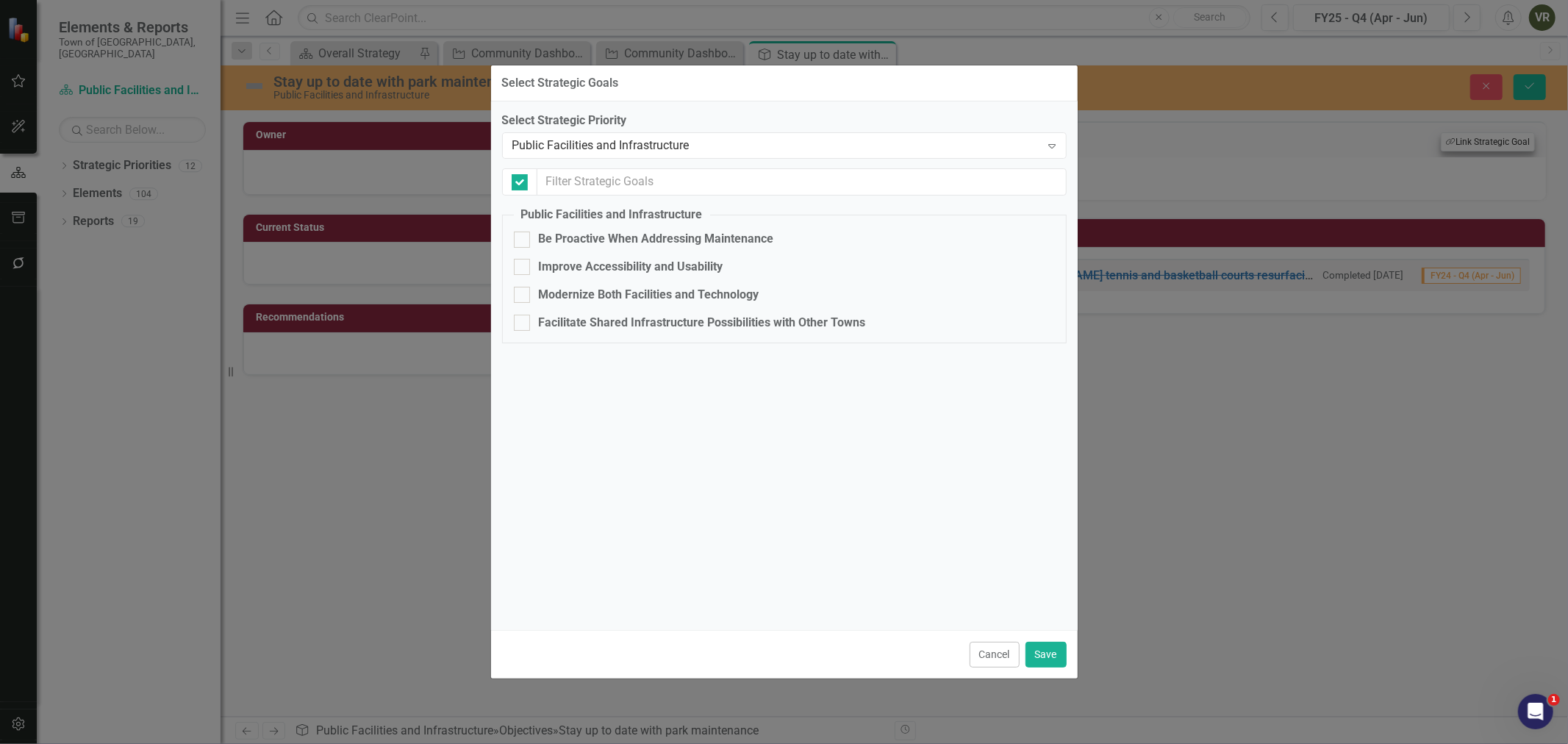
checkbox input "false"
click at [753, 236] on div "Be Proactive When Addressing Maintenance" at bounding box center [656, 239] width 235 height 17
click at [523, 236] on input "Be Proactive When Addressing Maintenance" at bounding box center [519, 236] width 9 height 9
checkbox input "true"
click at [1031, 642] on button "Save" at bounding box center [1046, 654] width 41 height 25
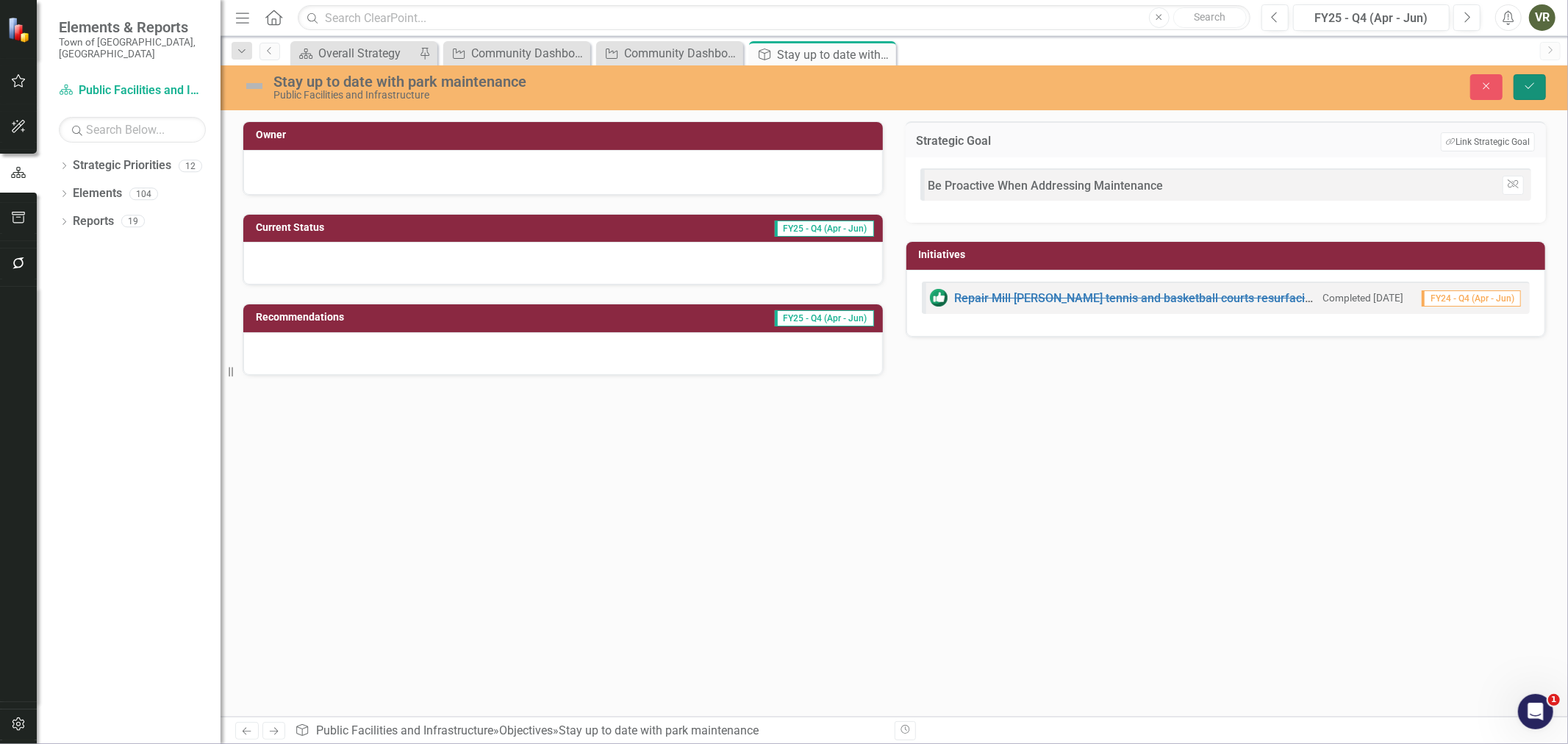
click at [1526, 82] on icon "Save" at bounding box center [1529, 85] width 13 height 10
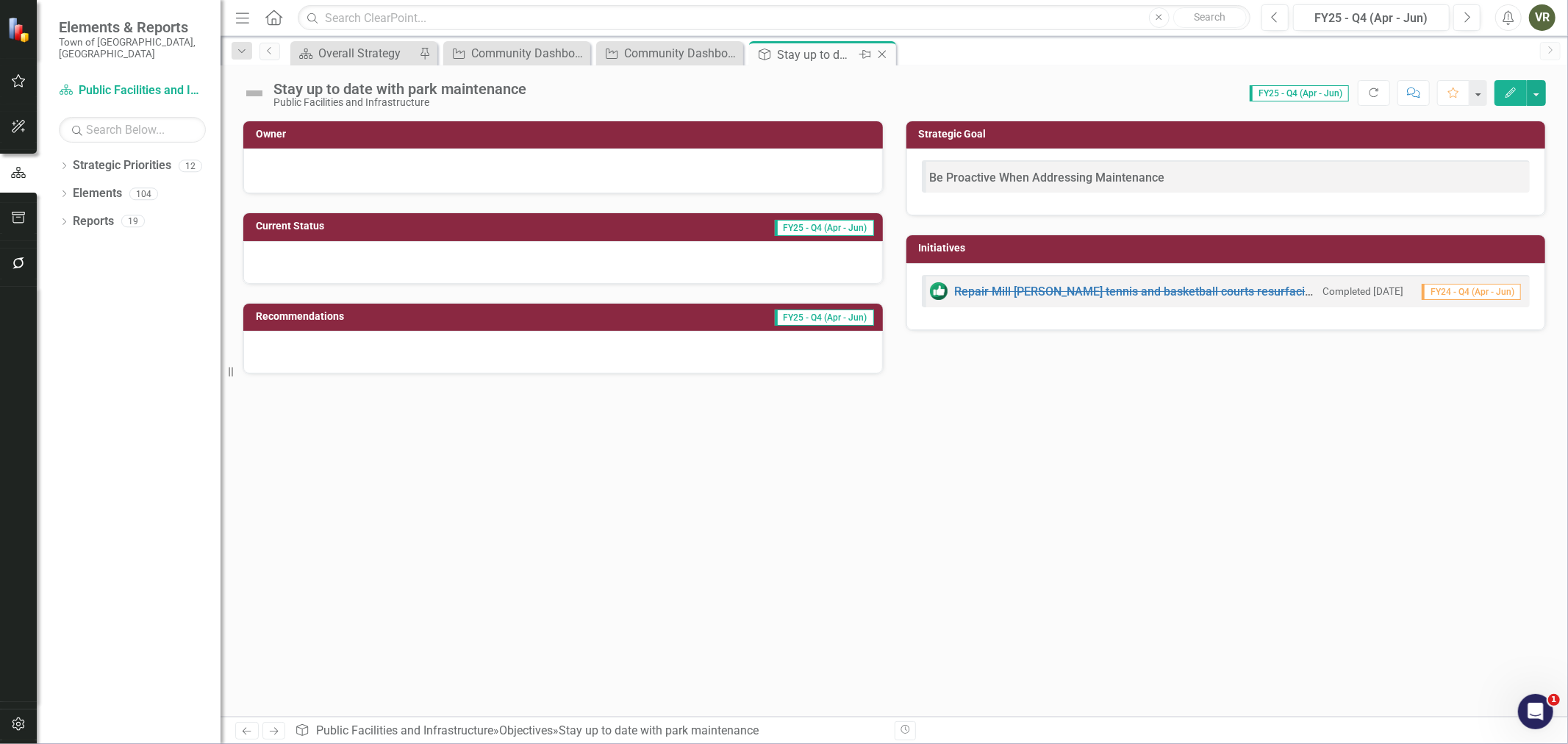
click at [882, 54] on icon at bounding box center [882, 55] width 8 height 8
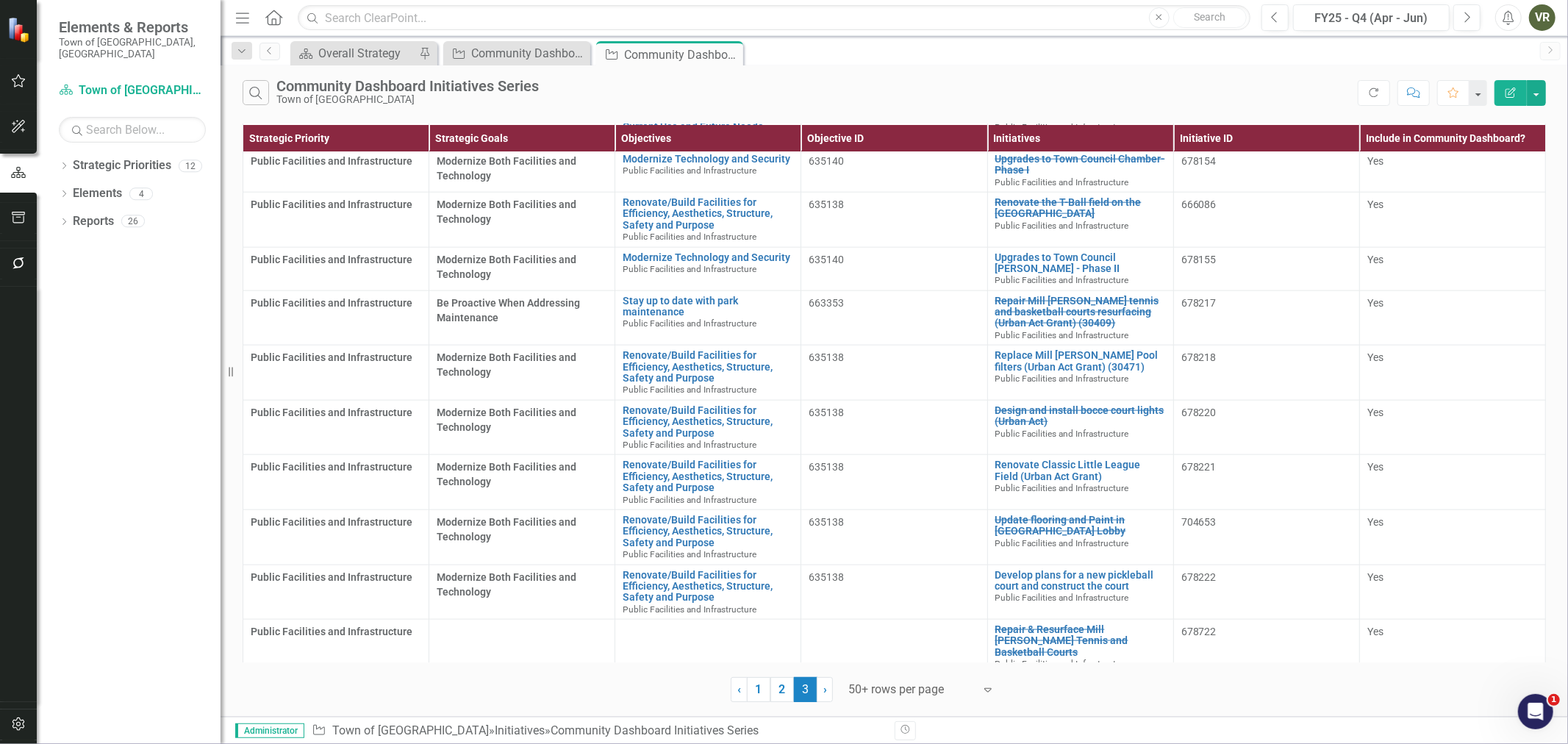
scroll to position [1514, 0]
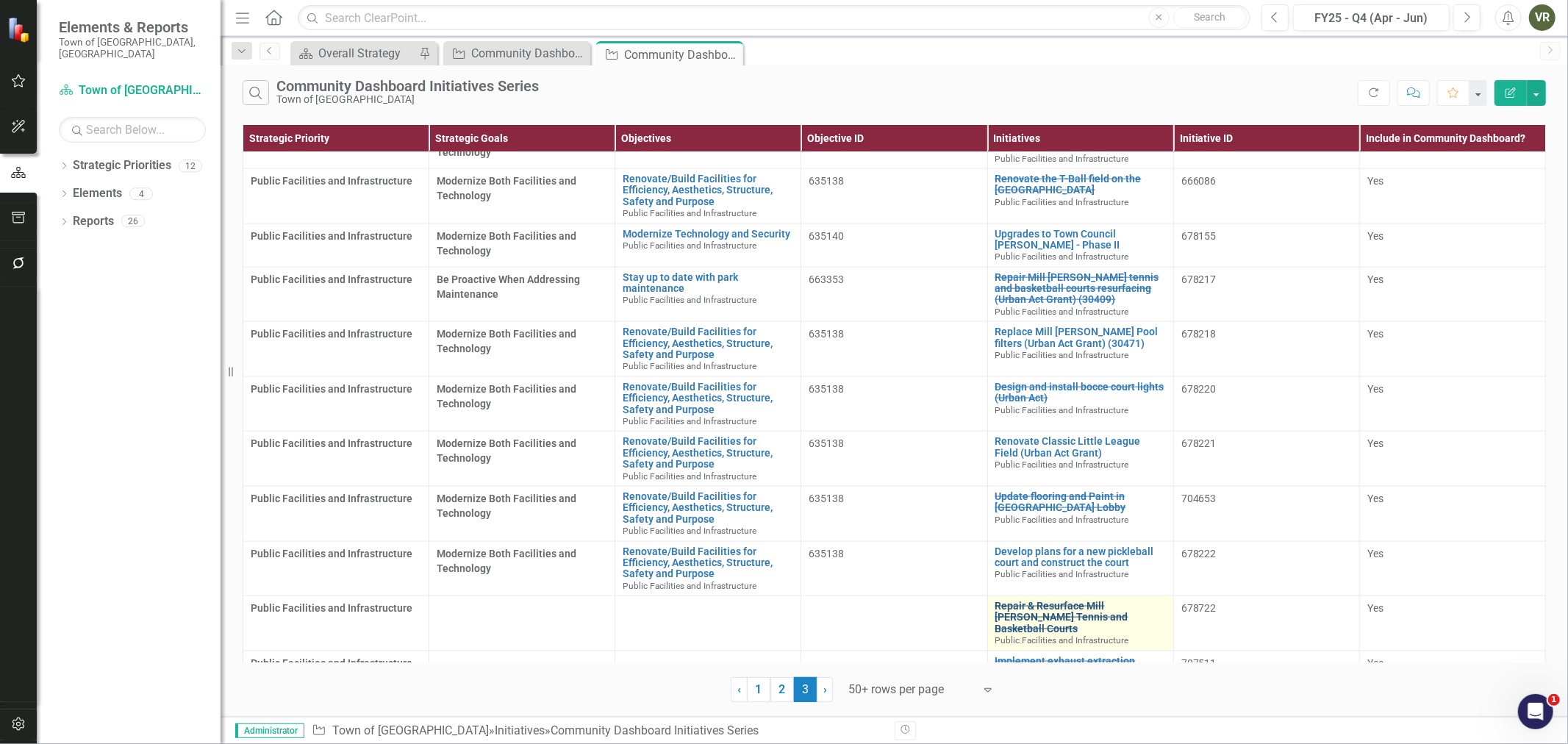
click at [1032, 600] on link "Repair & Resurface Mill Woods Tennis and Basketball Courts" at bounding box center [1080, 617] width 171 height 34
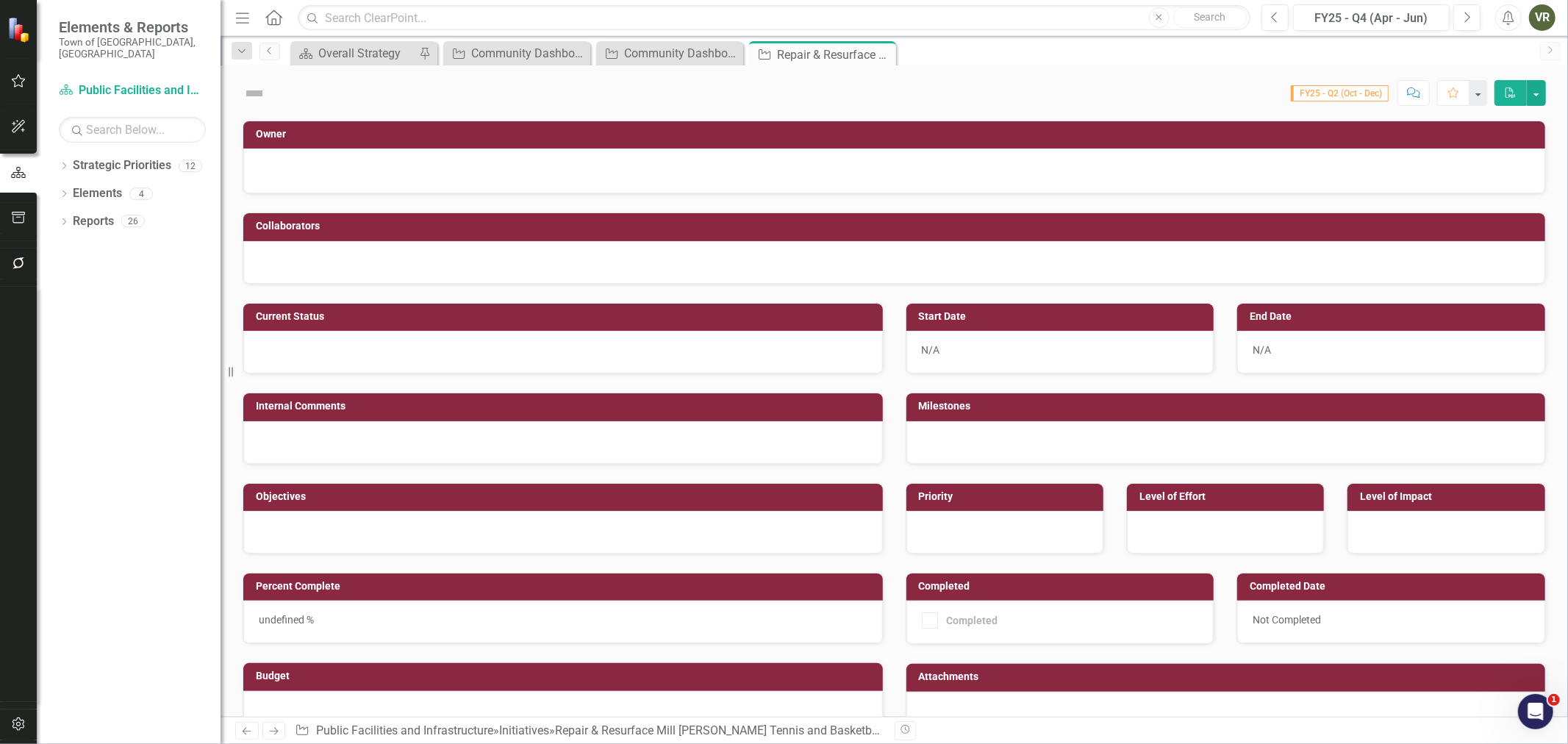
checkbox input "true"
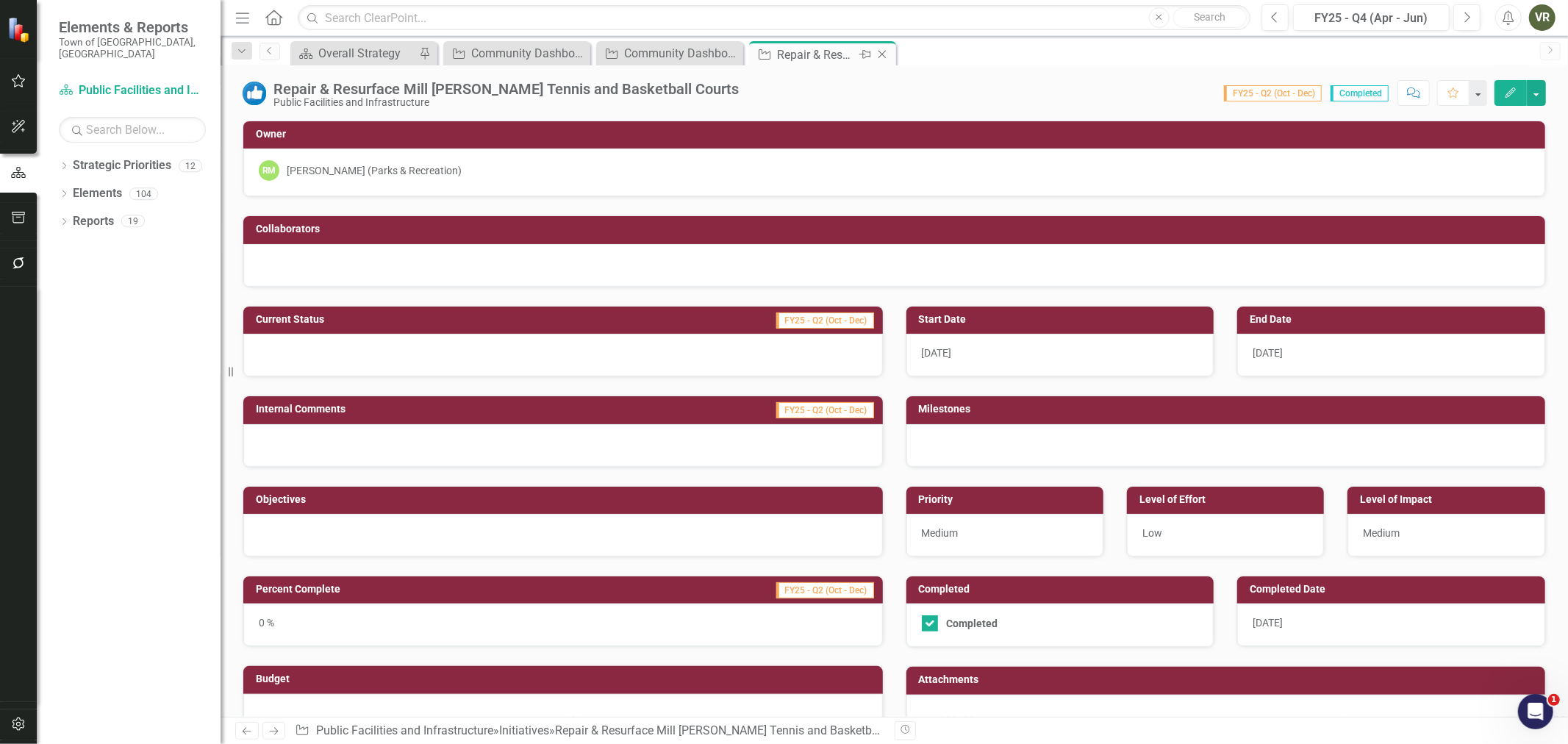
click at [886, 49] on icon "Close" at bounding box center [882, 54] width 15 height 12
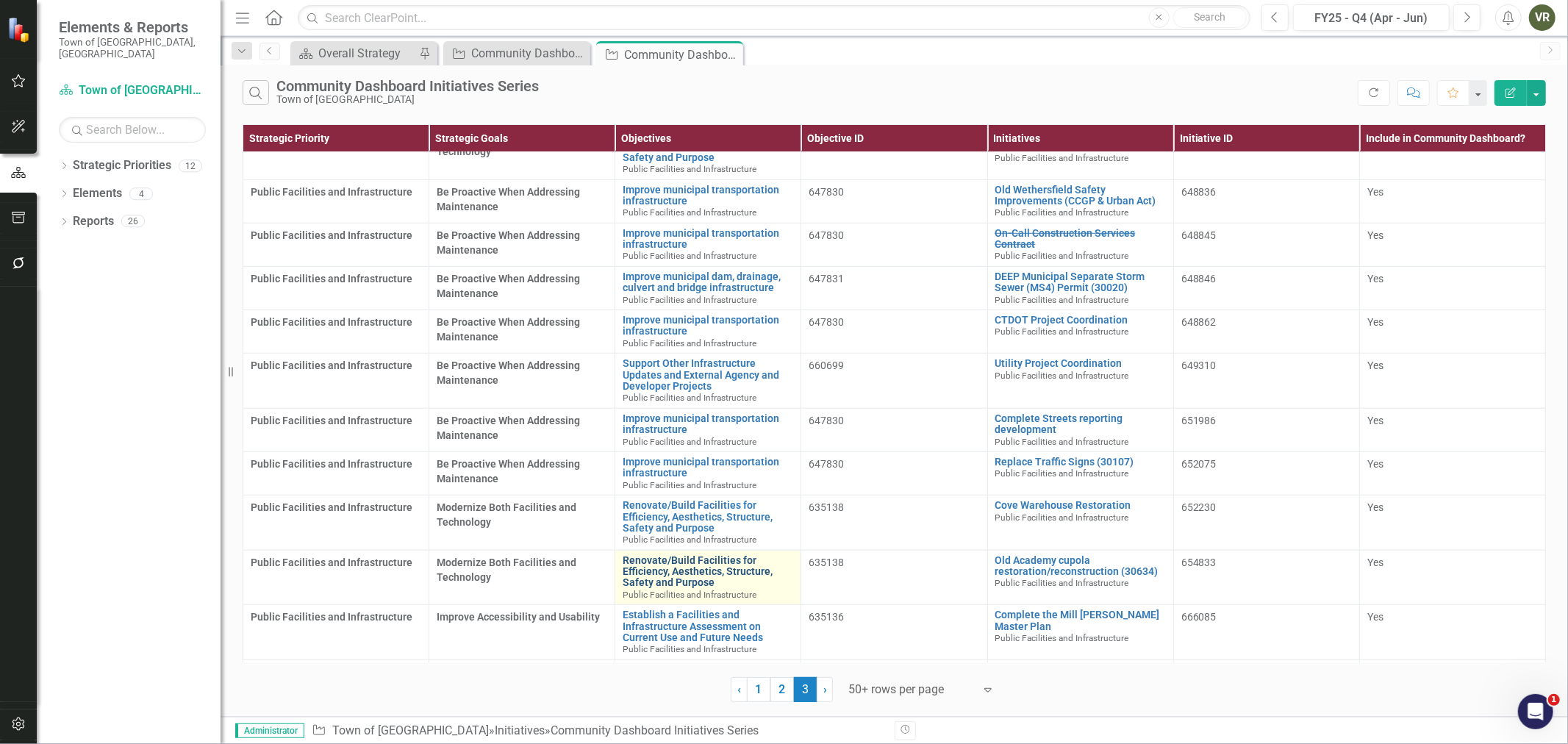
scroll to position [1514, 0]
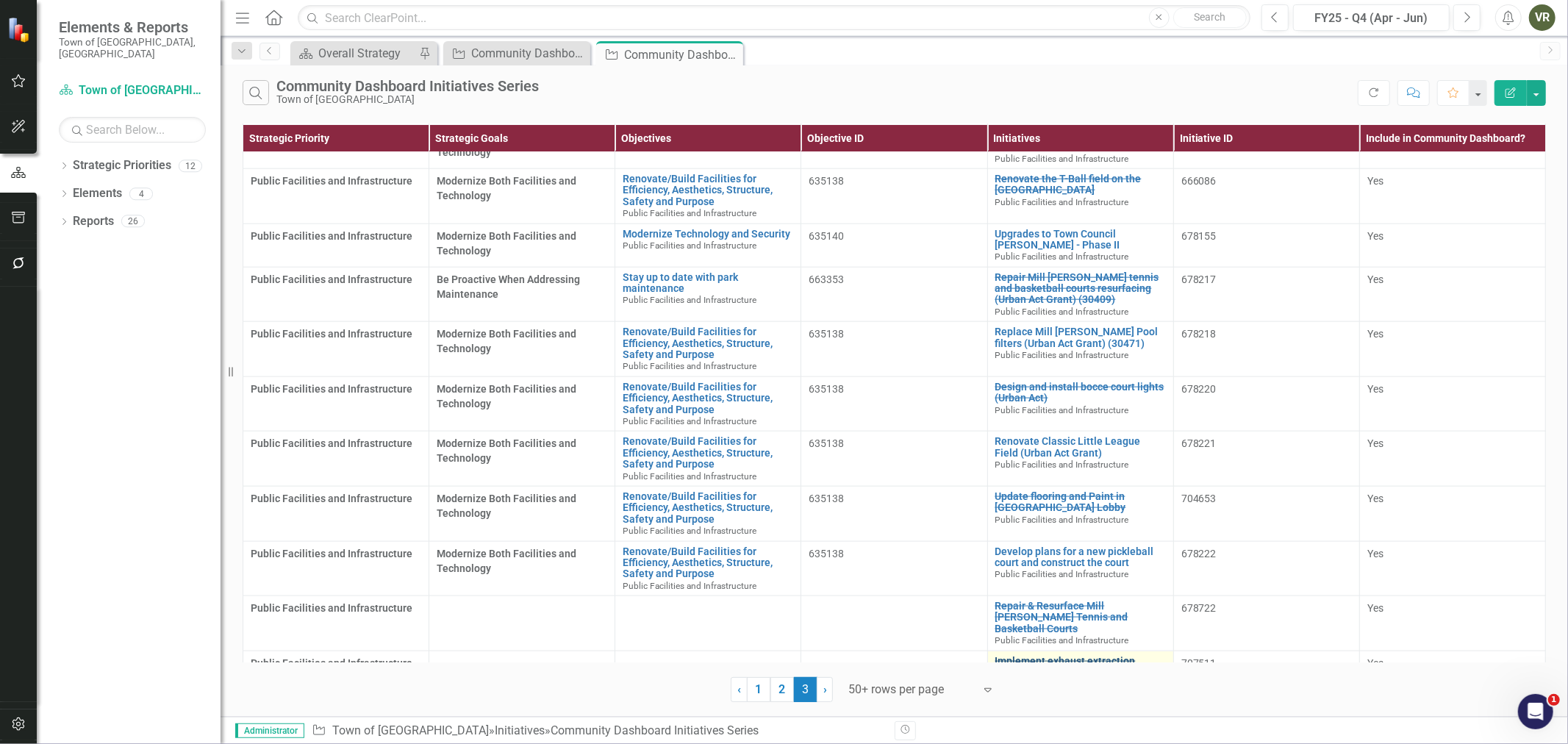
click at [1034, 656] on link "Implement exhaust extraction systems for [MEDICAL_DATA] prevention in [GEOGRAPH…" at bounding box center [1080, 672] width 171 height 34
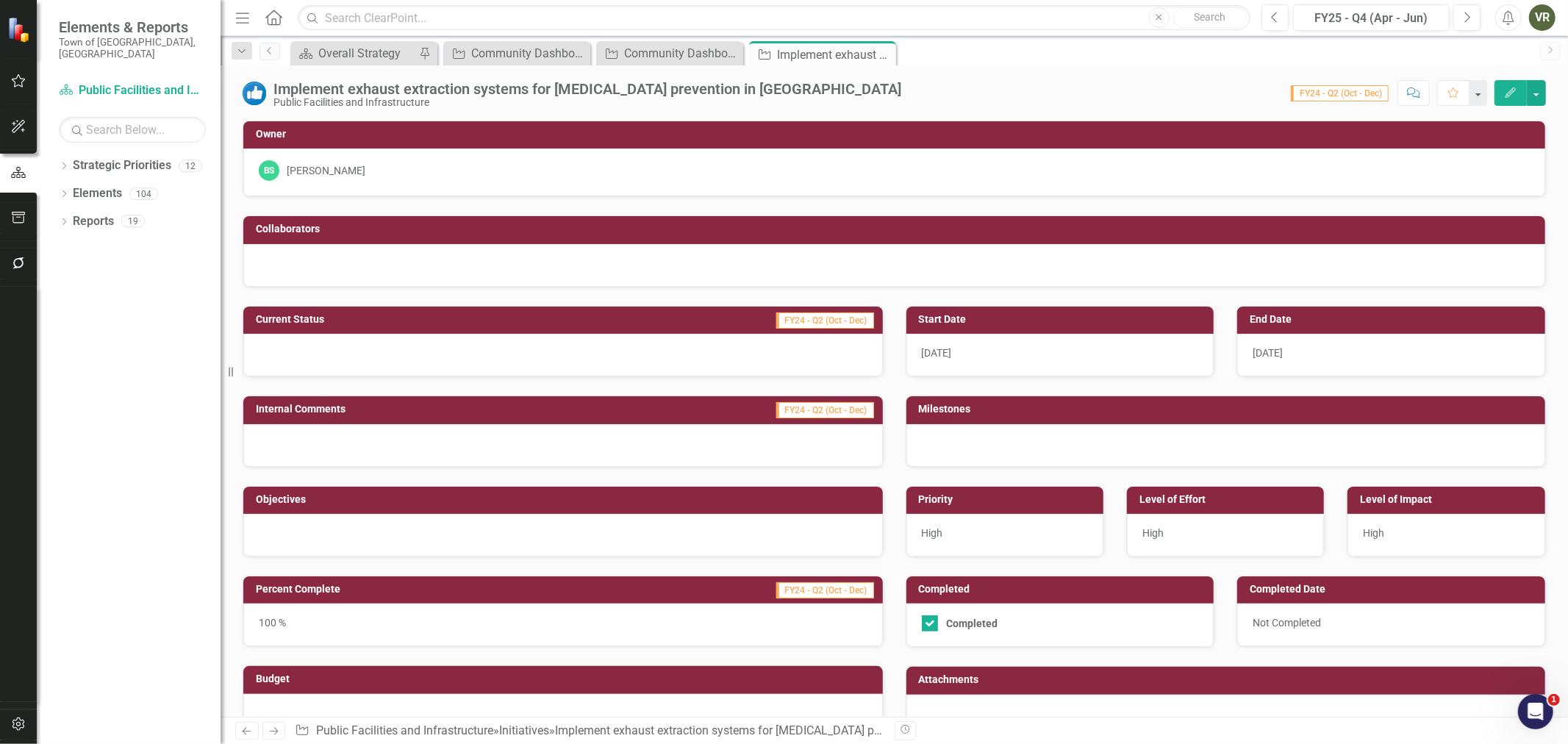
checkbox input "true"
click at [347, 528] on div at bounding box center [562, 535] width 639 height 42
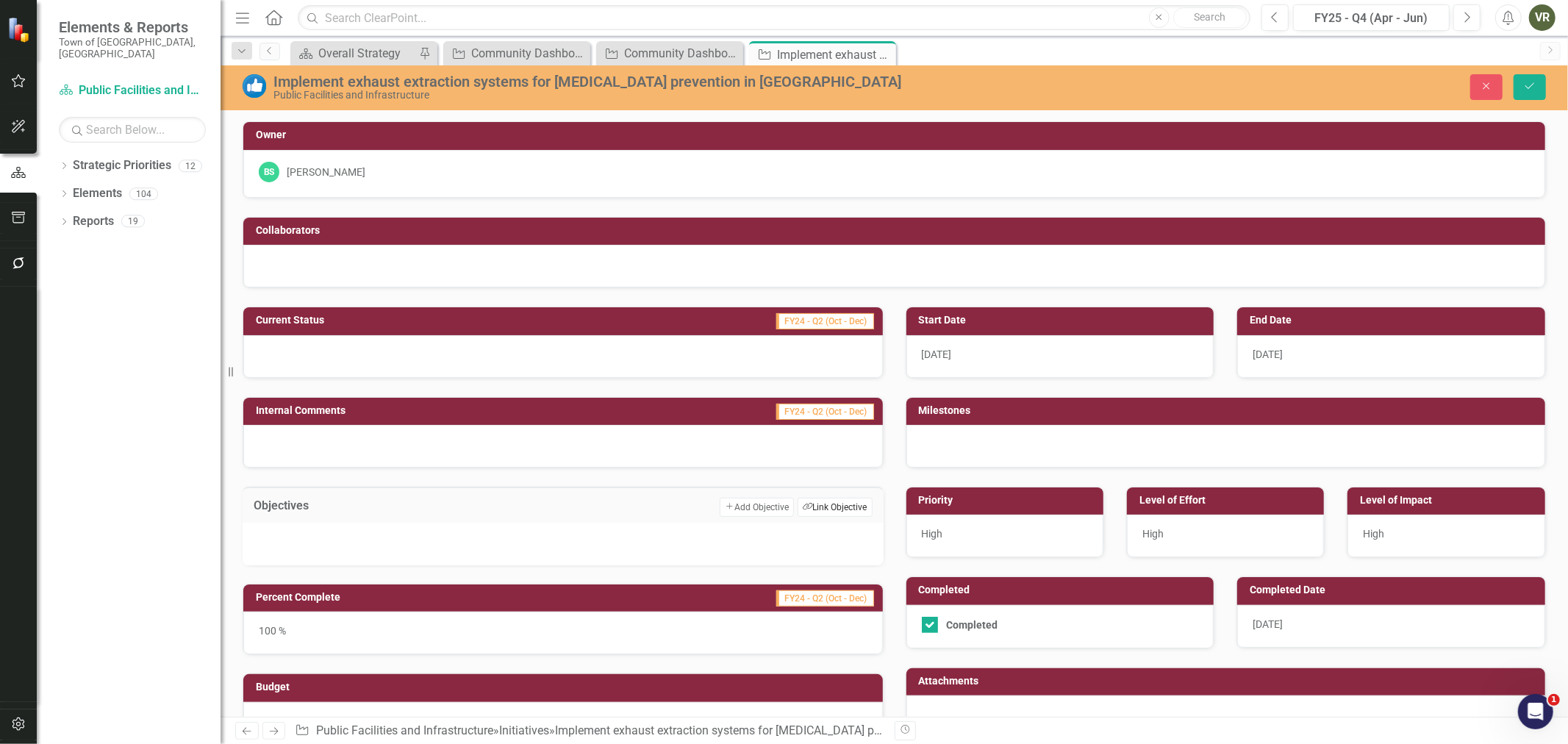
click at [822, 502] on button "Link Tag Link Objective" at bounding box center [834, 507] width 74 height 19
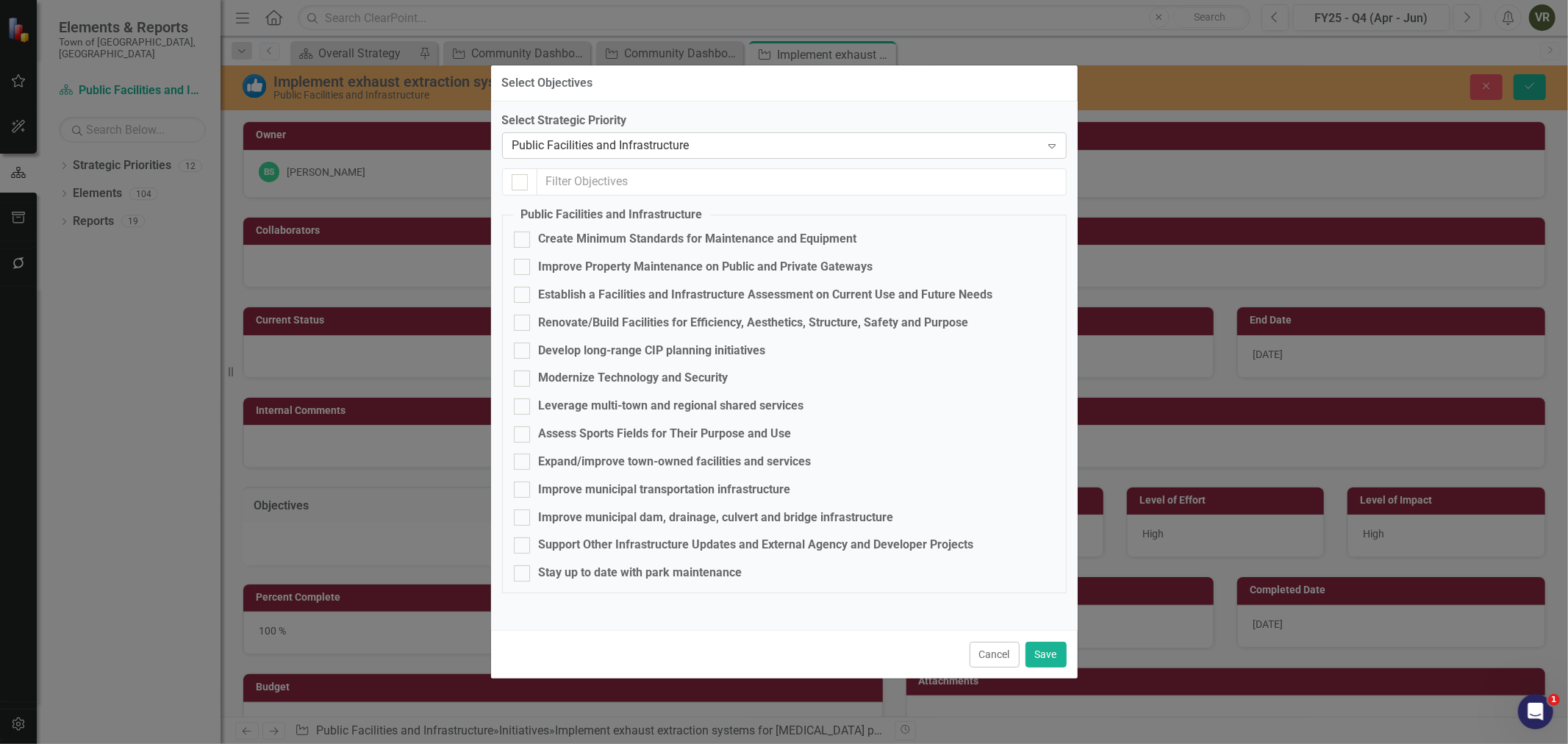
click at [655, 136] on div "Public Facilities and Infrastructure Expand" at bounding box center [784, 145] width 565 height 26
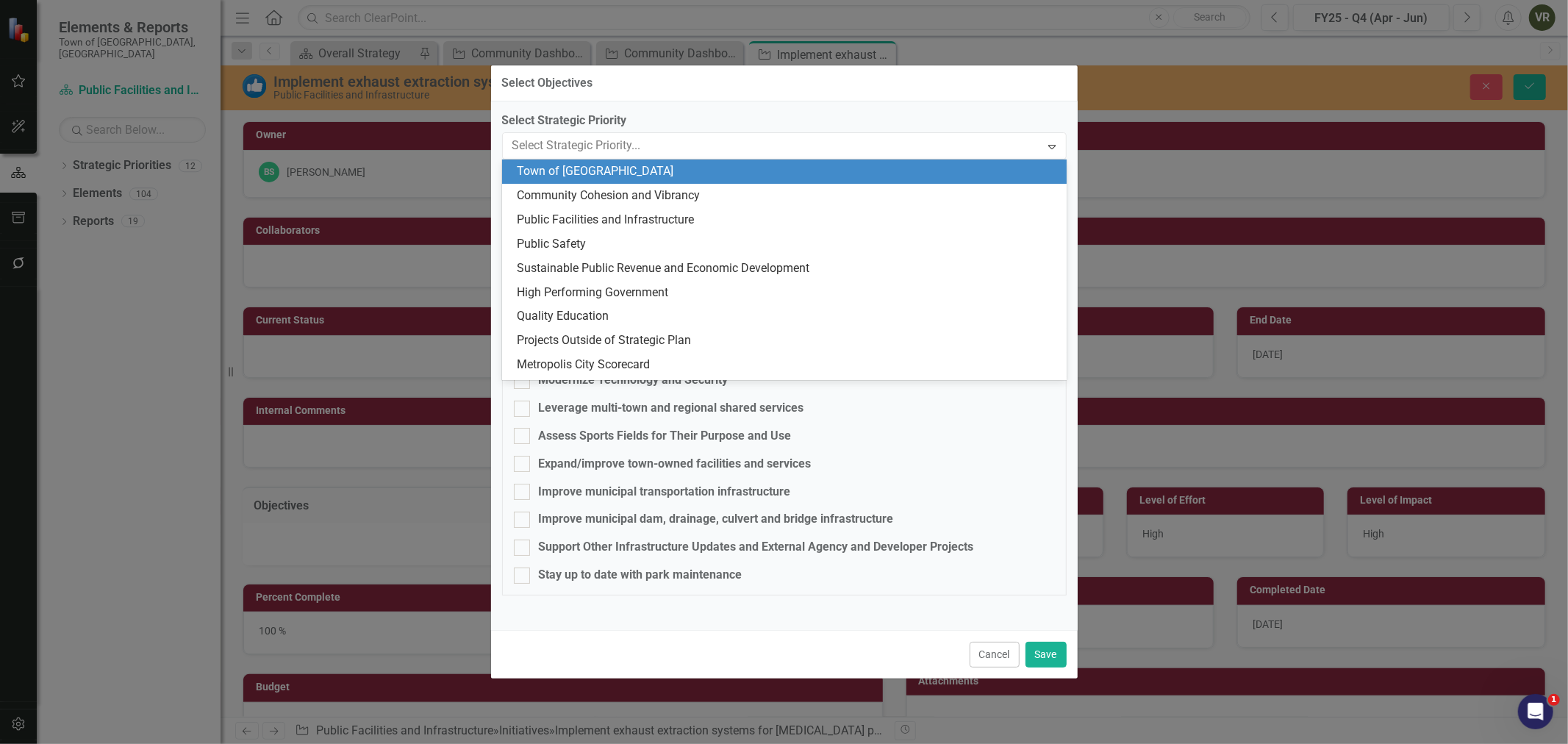
scroll to position [48, 0]
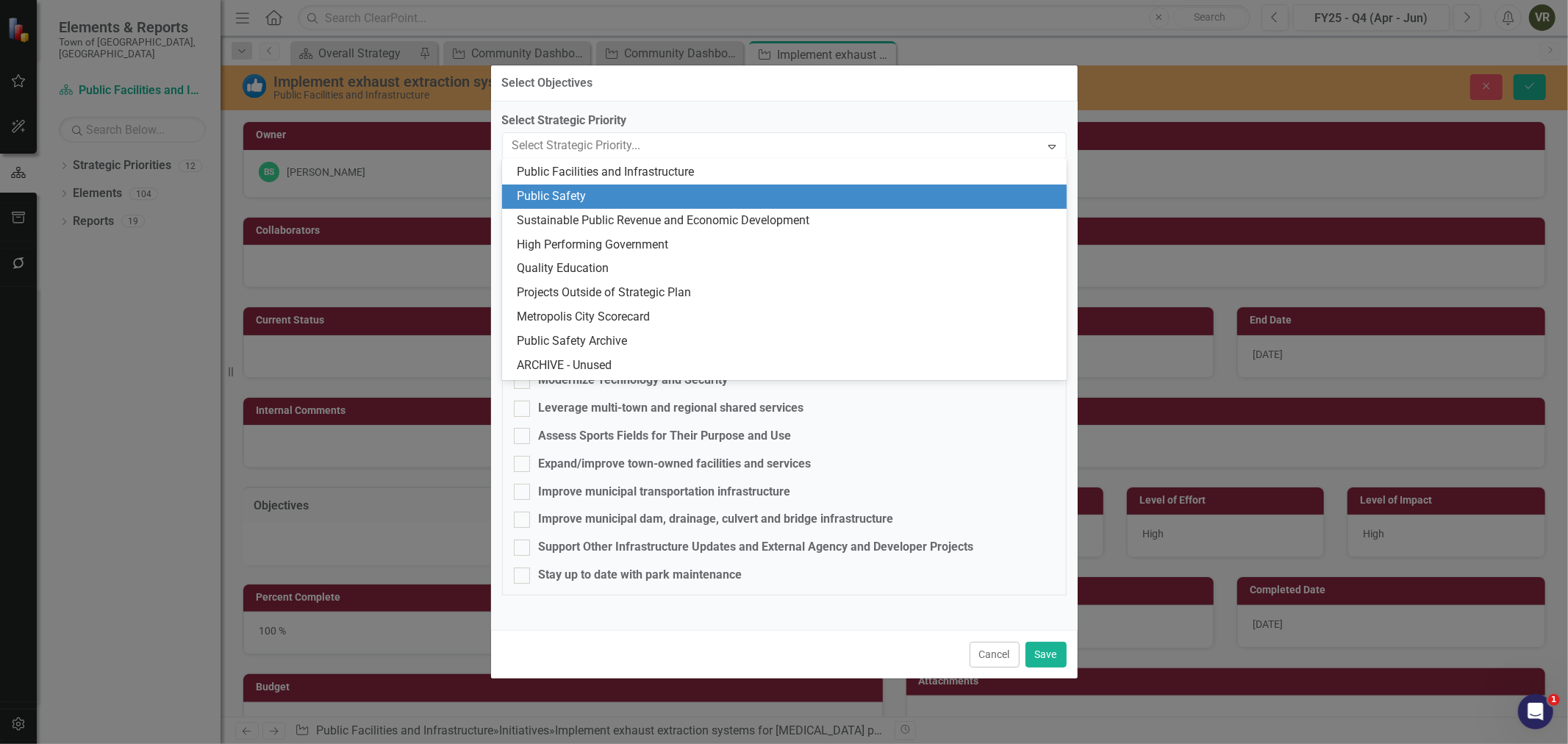
click at [649, 191] on div "Public Safety" at bounding box center [787, 197] width 541 height 17
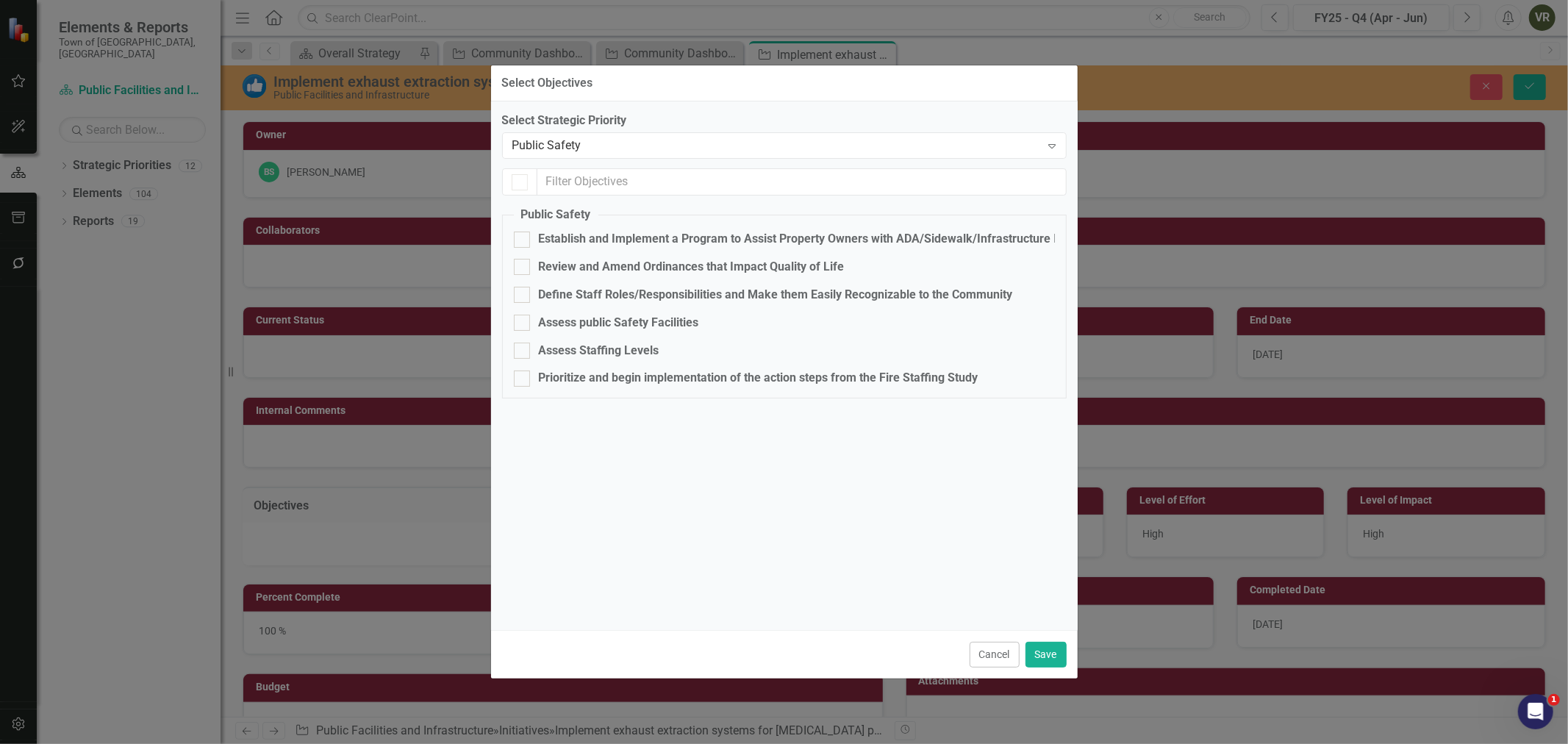
checkbox input "false"
click at [641, 375] on div "Prioritize and begin implementation of the action steps from the Fire Staffing …" at bounding box center [758, 378] width 439 height 17
click at [523, 375] on input "Prioritize and begin implementation of the action steps from the Fire Staffing …" at bounding box center [519, 375] width 9 height 9
checkbox input "true"
click at [1056, 654] on button "Save" at bounding box center [1046, 654] width 41 height 25
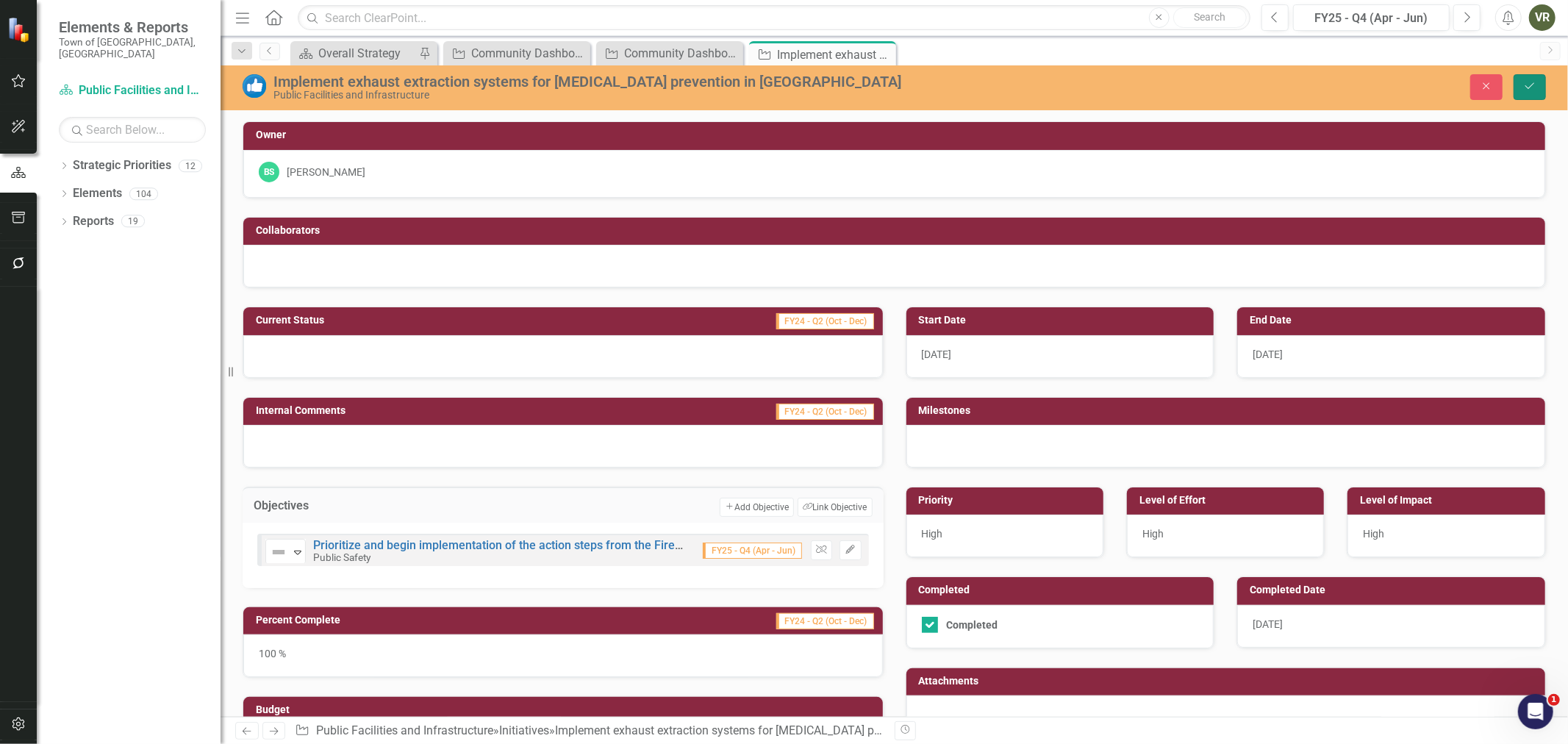
click at [1540, 85] on button "Save" at bounding box center [1530, 86] width 32 height 25
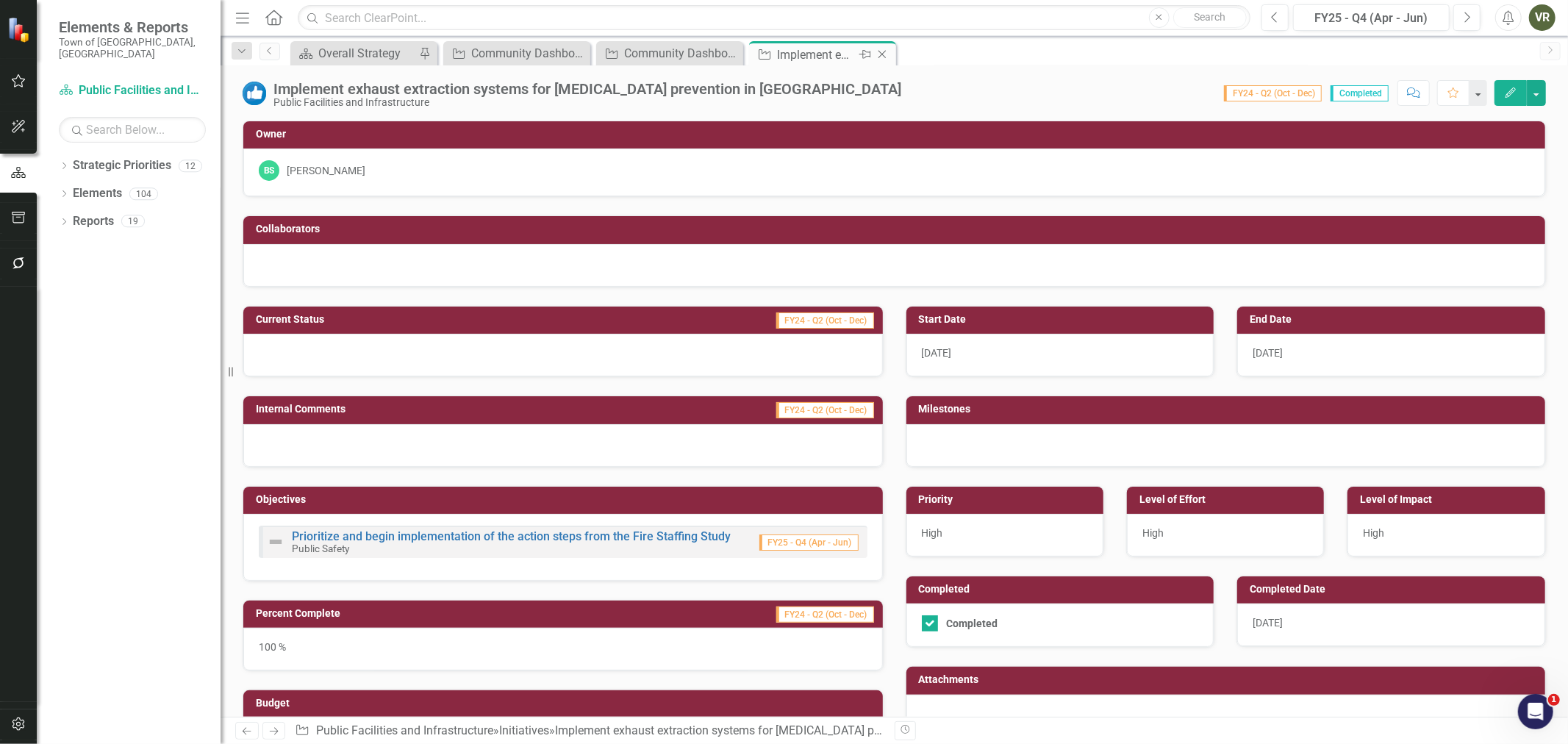
click at [886, 52] on icon "Close" at bounding box center [882, 54] width 15 height 12
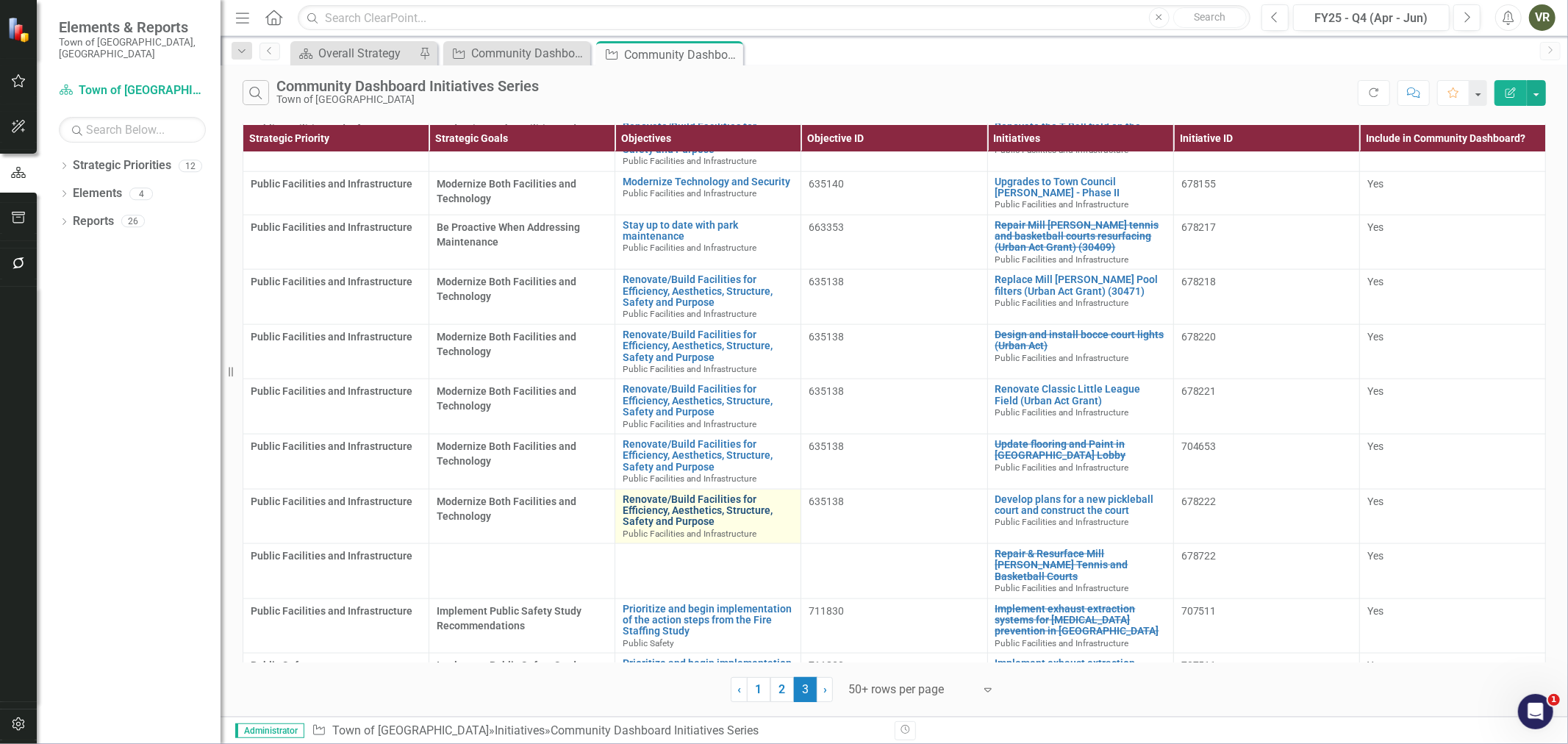
scroll to position [1568, 0]
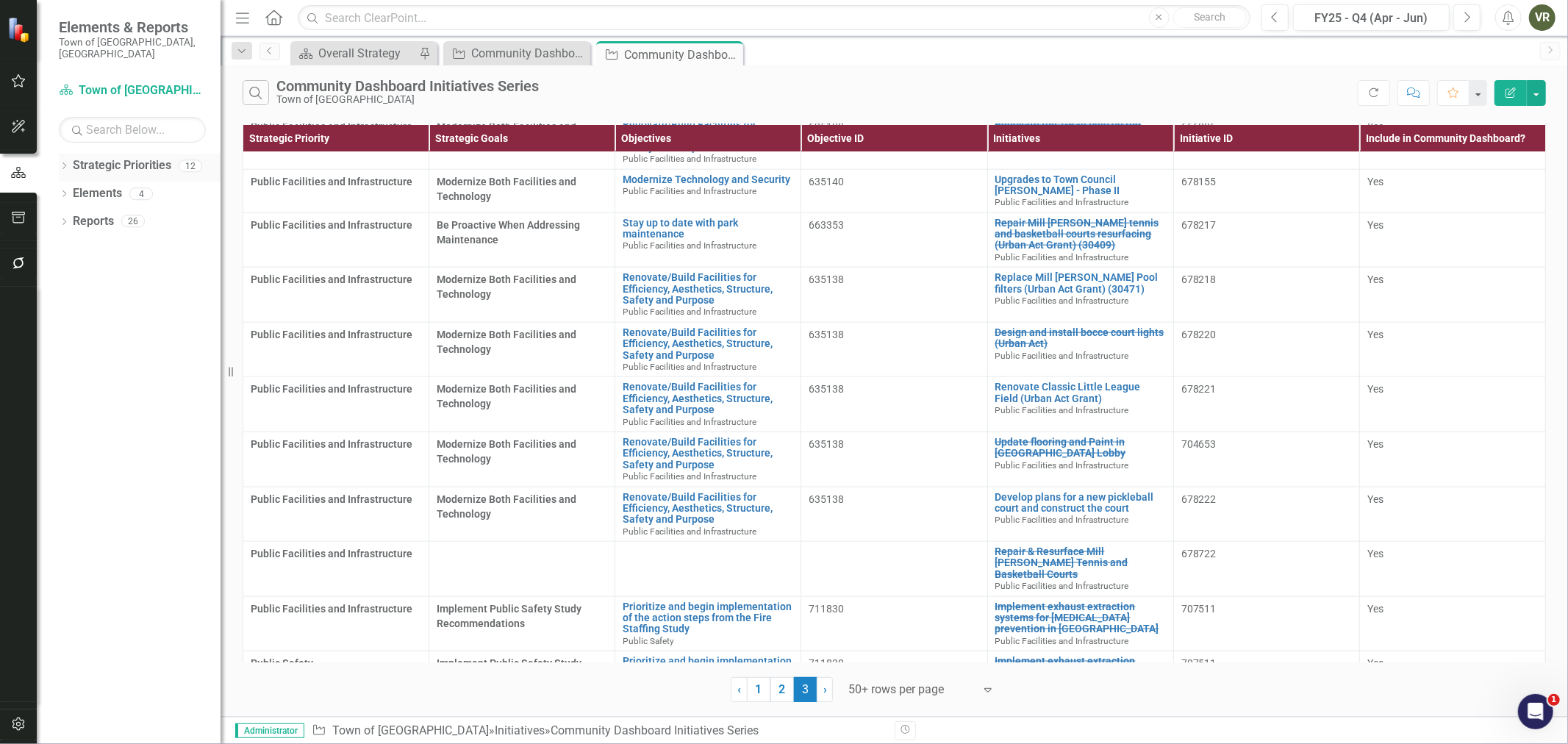
click at [59, 163] on icon "Dropdown" at bounding box center [63, 167] width 10 height 8
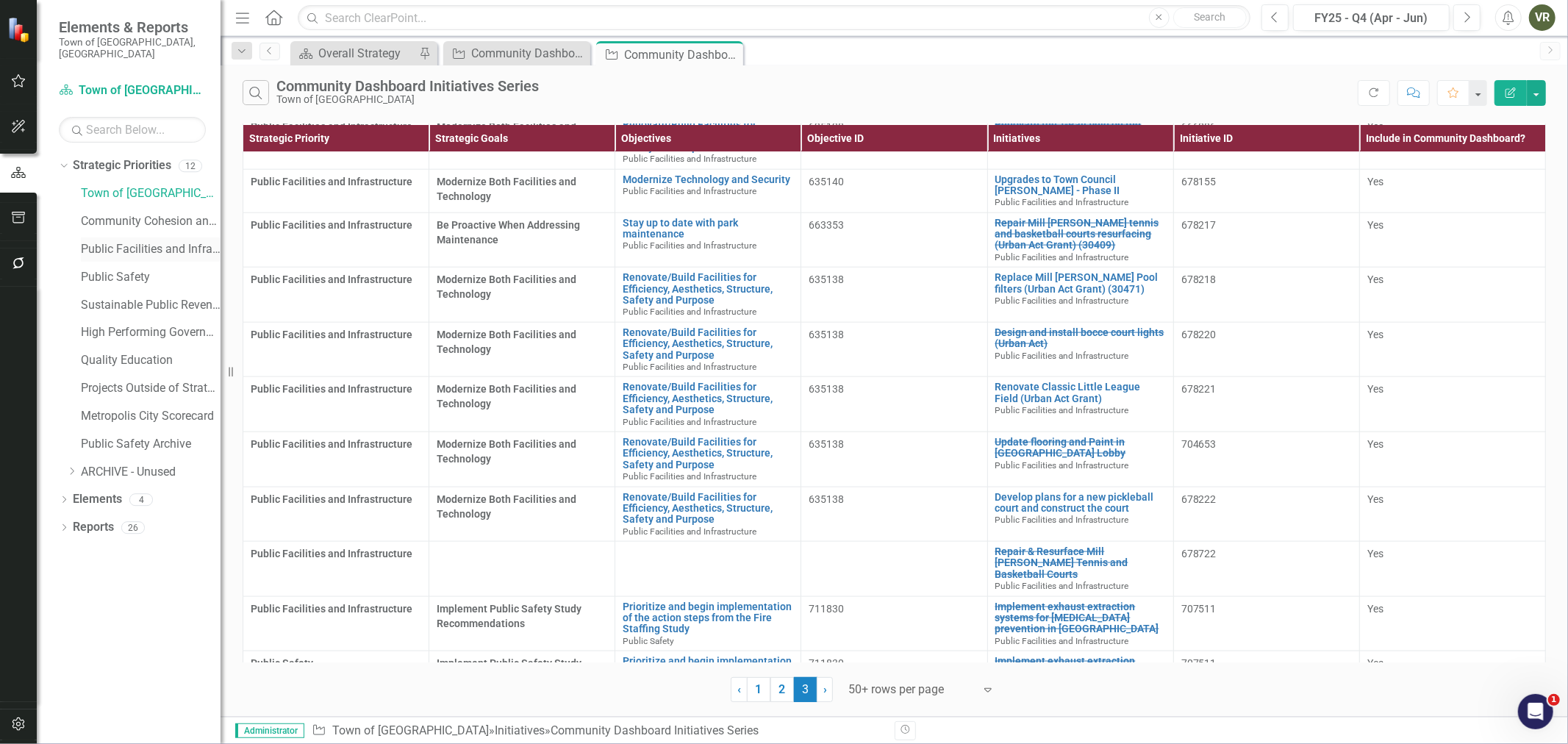
click at [123, 241] on link "Public Facilities and Infrastructure" at bounding box center [150, 249] width 139 height 17
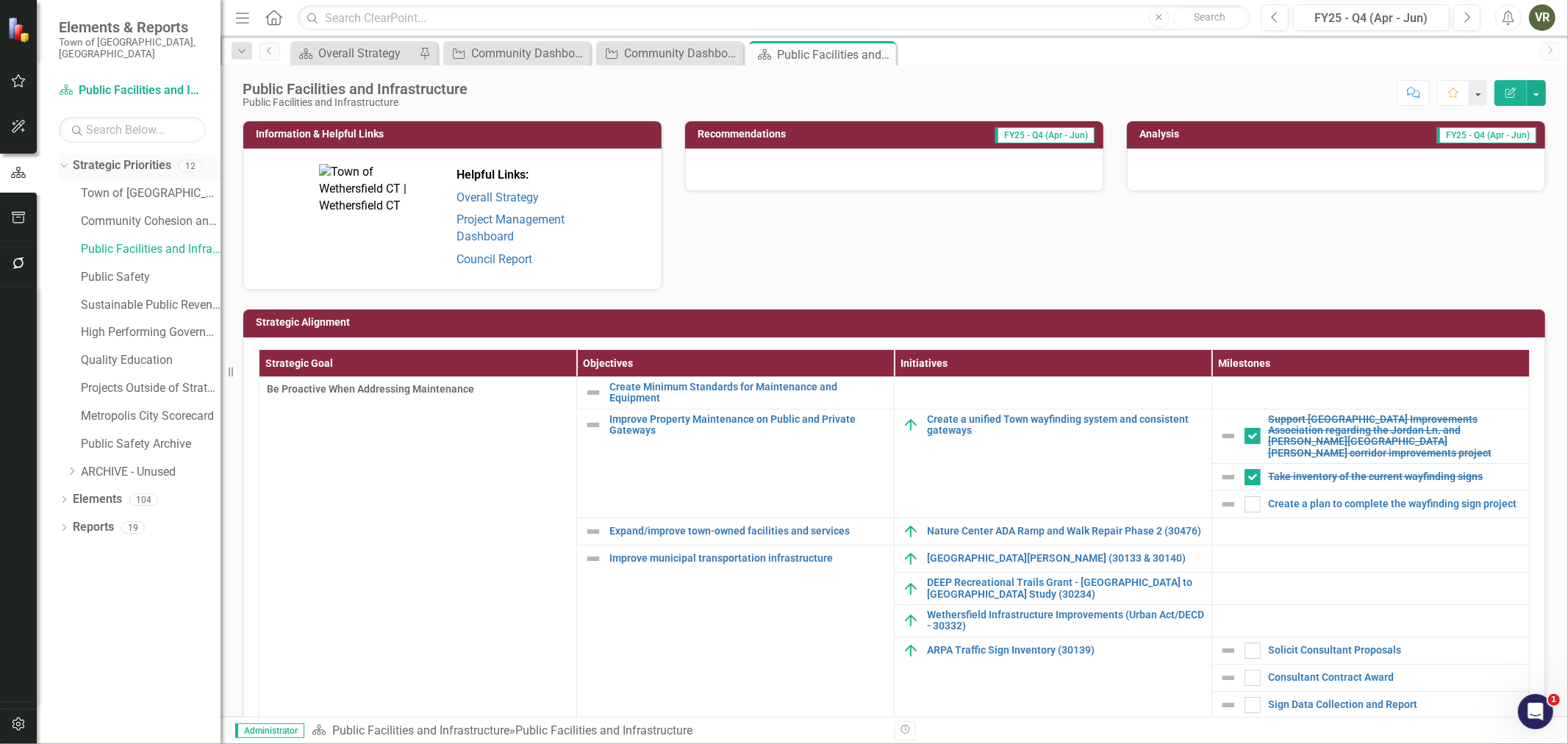
click at [62, 160] on icon "Dropdown" at bounding box center [62, 165] width 8 height 10
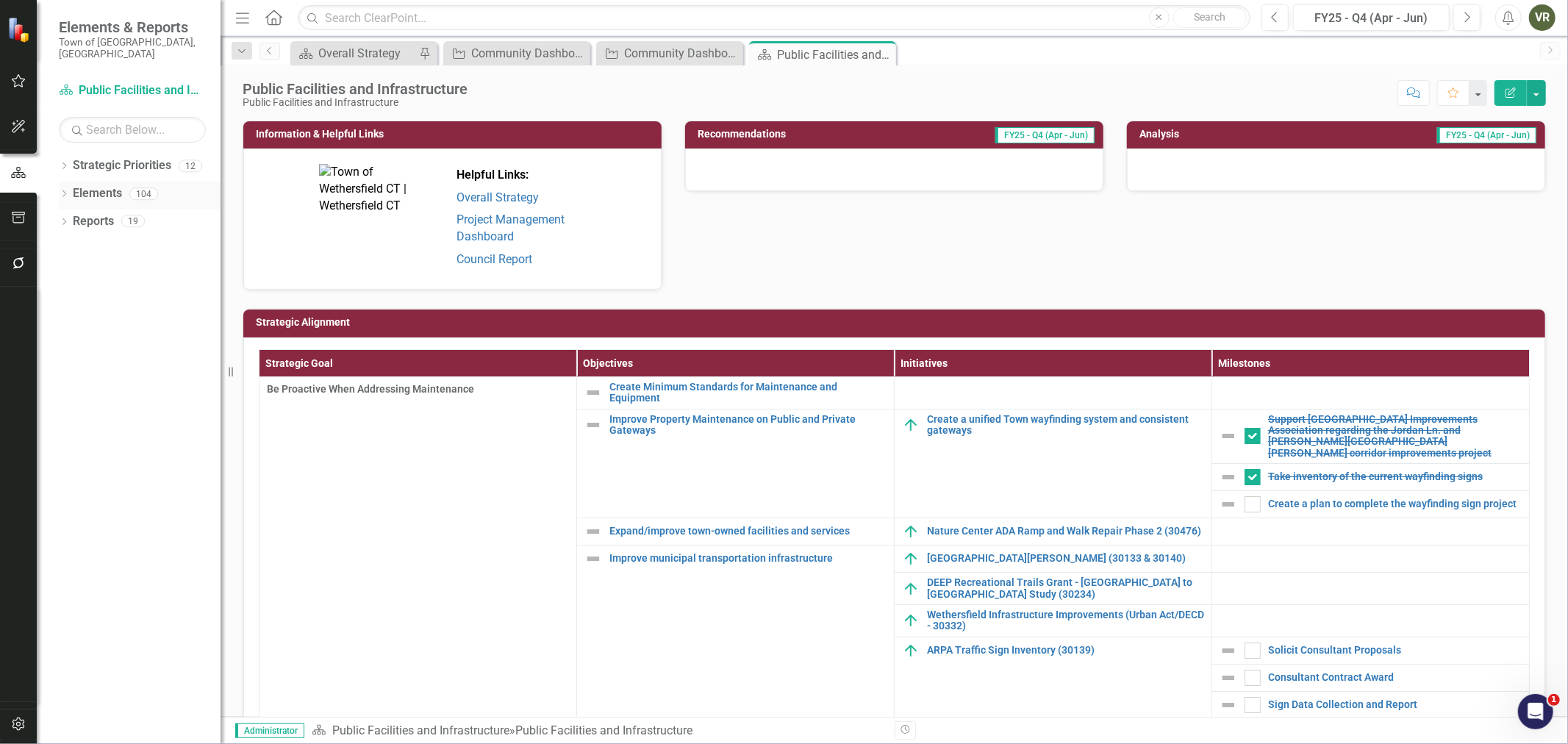
click at [61, 191] on icon "Dropdown" at bounding box center [63, 195] width 10 height 8
click at [70, 219] on icon "Dropdown" at bounding box center [71, 223] width 10 height 8
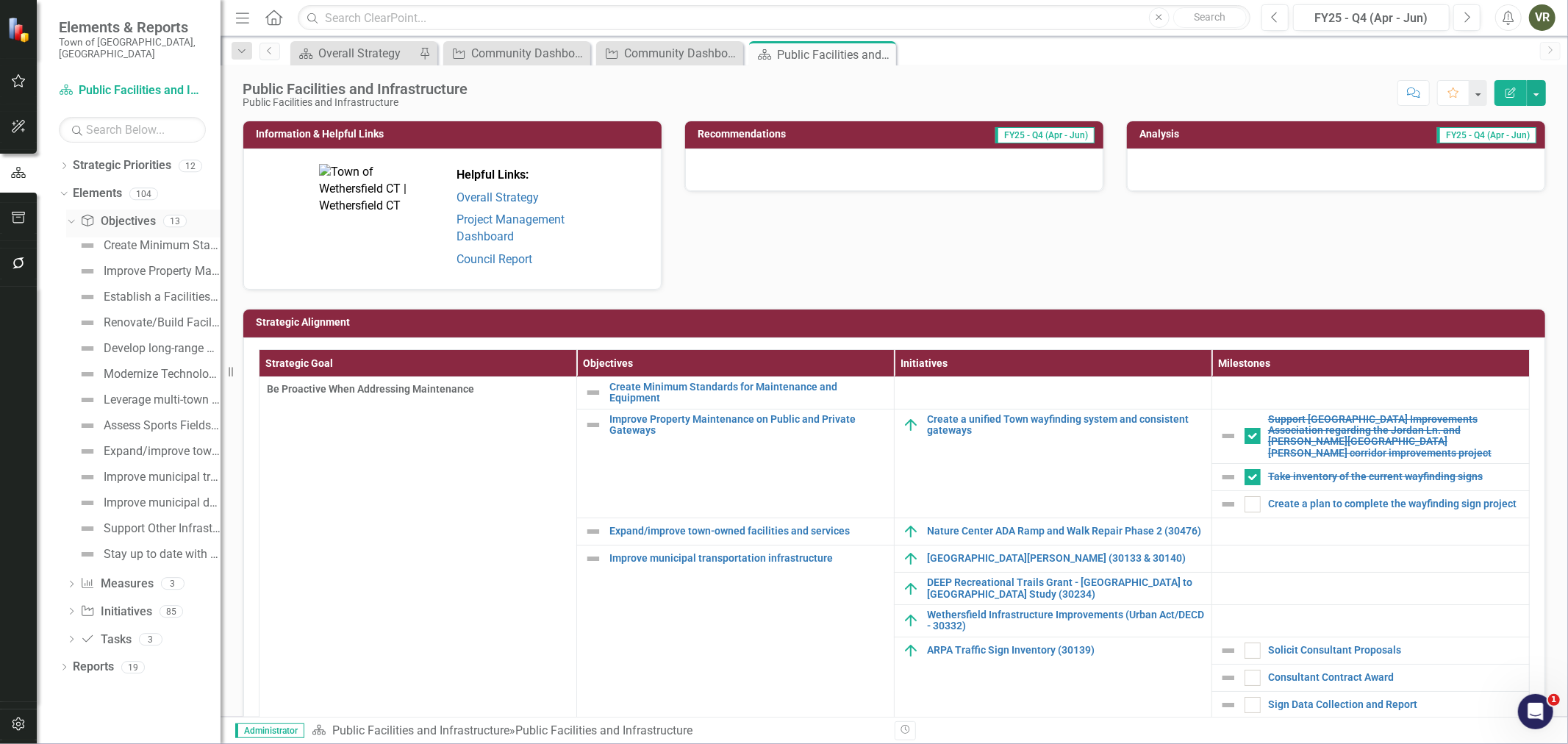
click at [70, 215] on icon "Dropdown" at bounding box center [69, 220] width 8 height 10
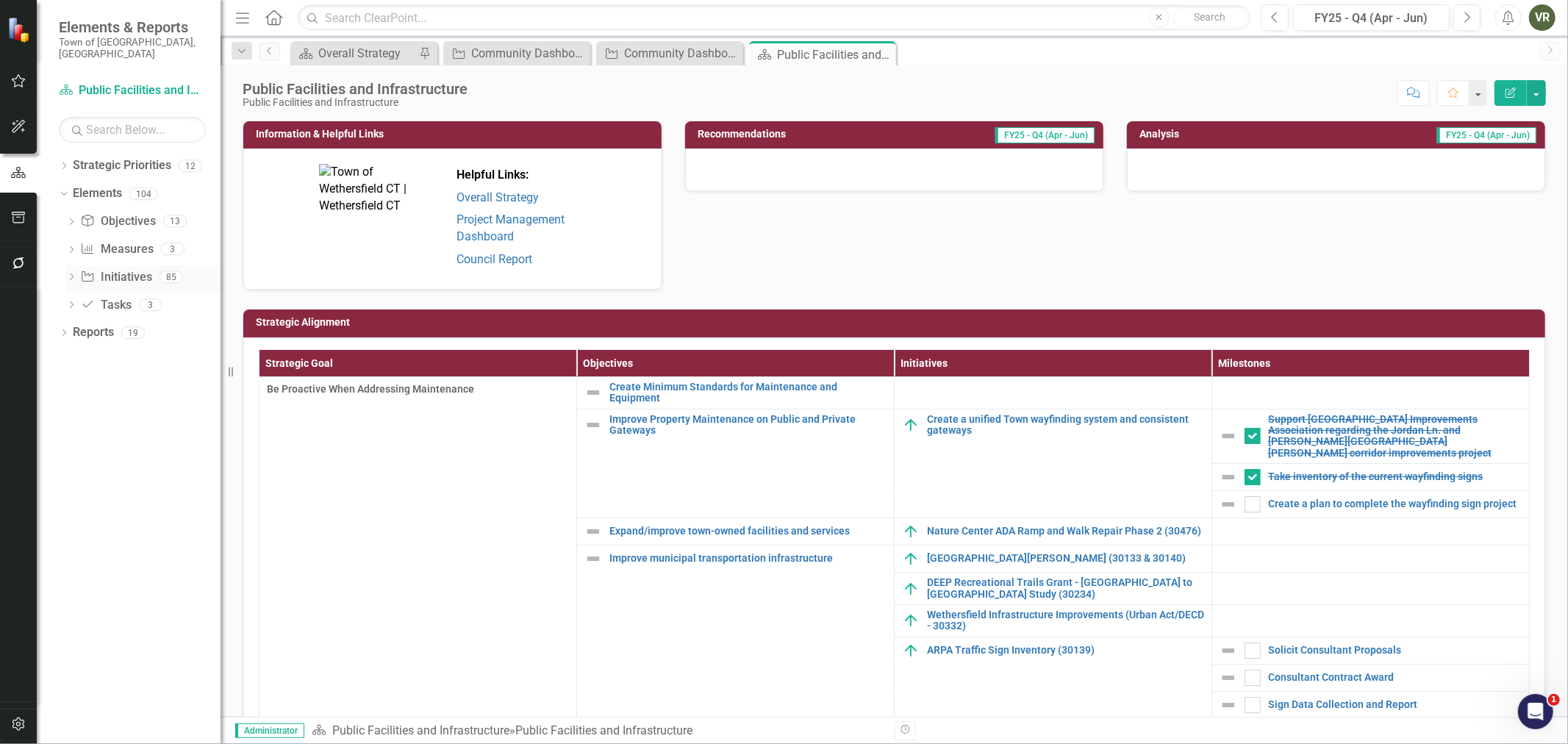
click at [70, 272] on div "Dropdown" at bounding box center [71, 279] width 10 height 12
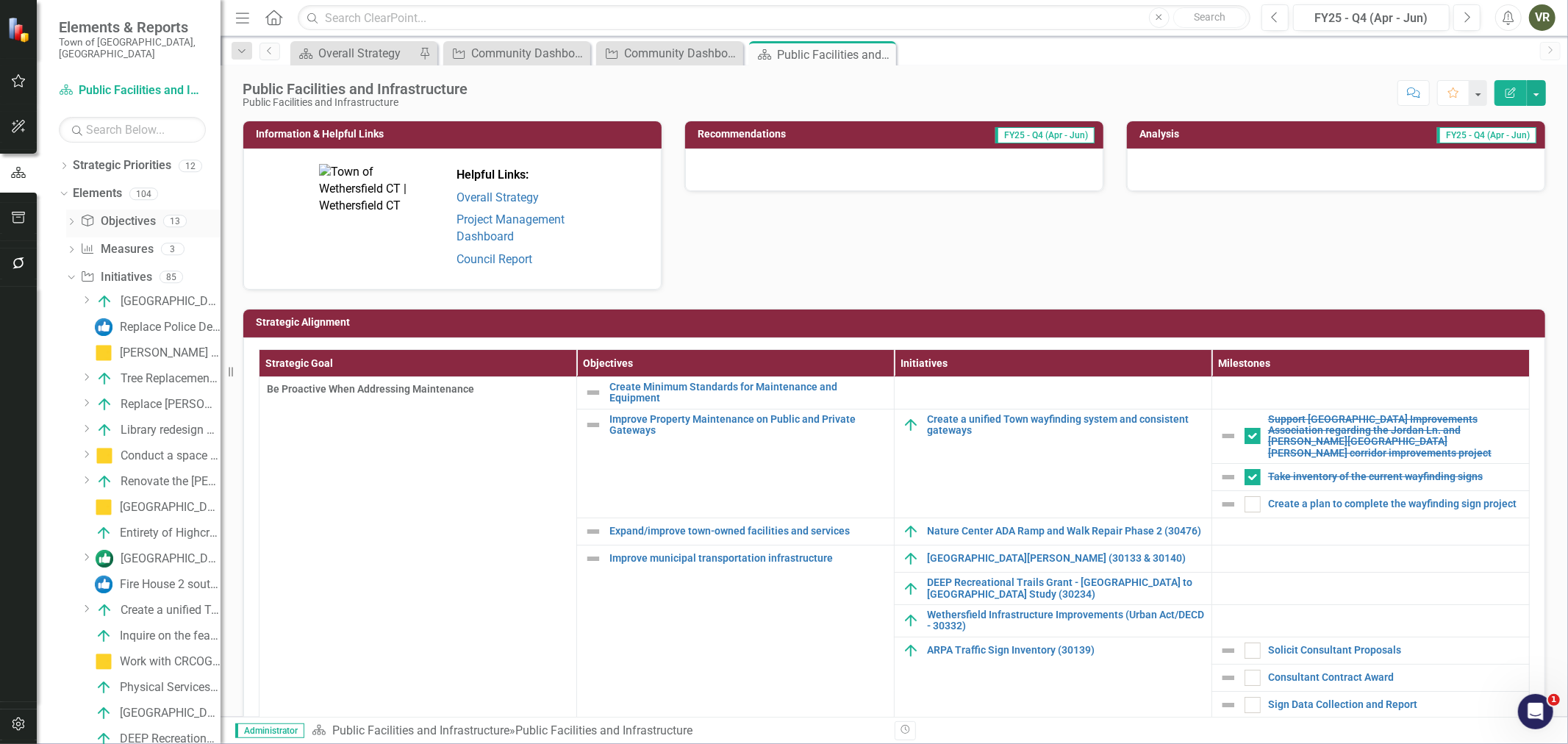
click at [66, 209] on div "Dropdown Objective Objectives 13" at bounding box center [143, 223] width 155 height 28
click at [72, 219] on icon "Dropdown" at bounding box center [71, 223] width 10 height 8
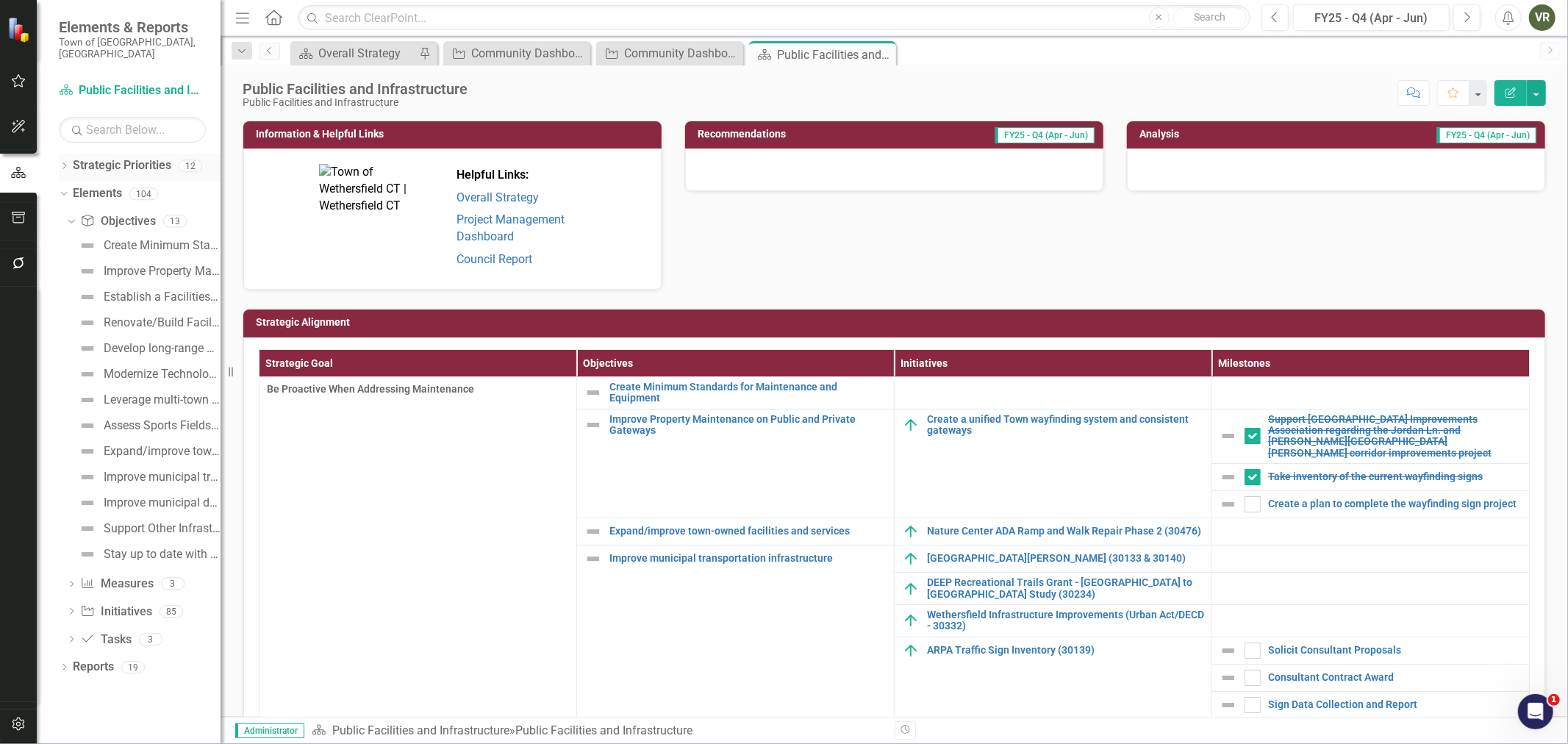
click at [64, 154] on div "Dropdown Strategic Priorities 12" at bounding box center [139, 168] width 162 height 28
click at [0, 0] on icon "Close" at bounding box center [0, 0] width 0 height 0
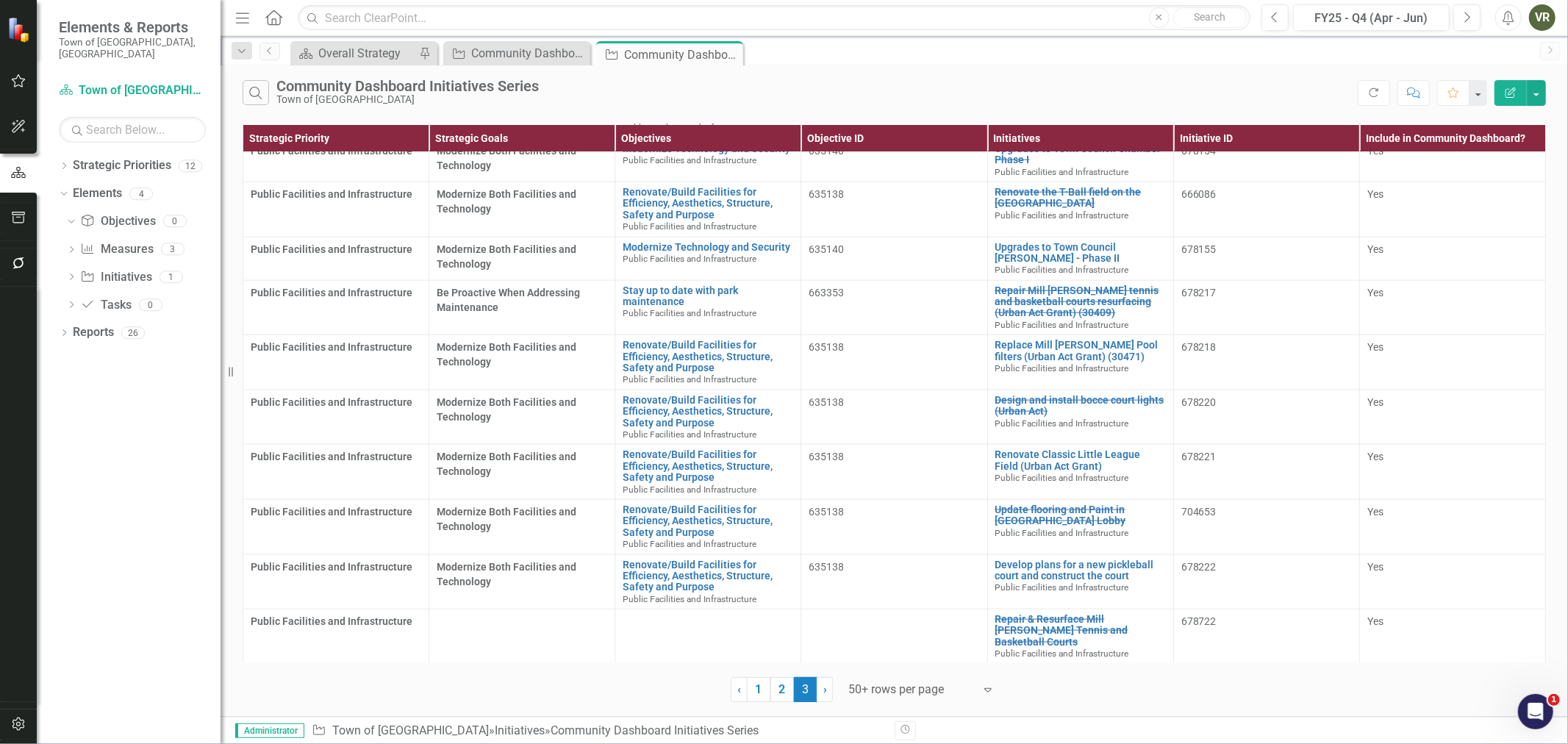
scroll to position [1568, 0]
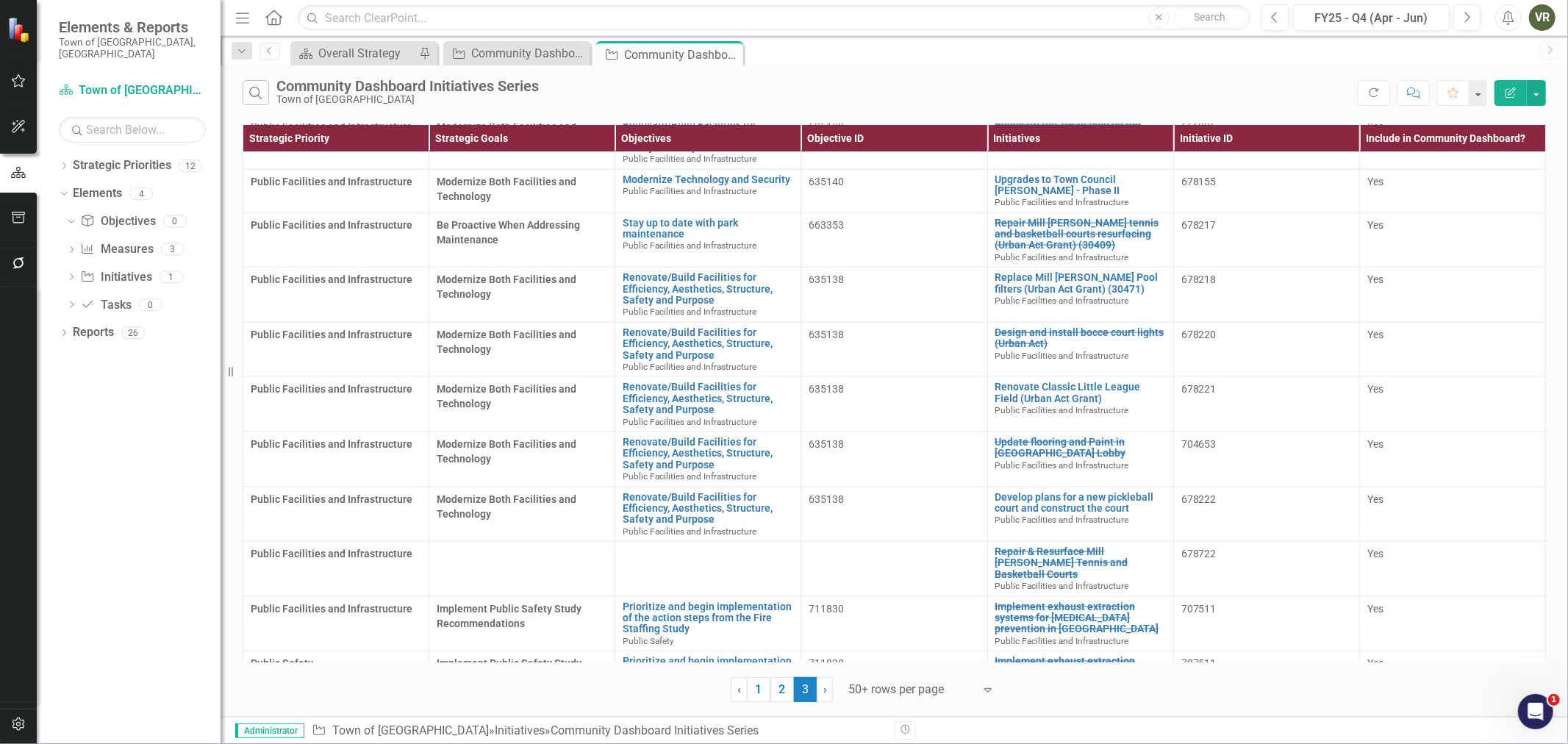
click at [62, 139] on div "Strategic Priority Town of Wethersfield Search Dropdown Strategic Priorities 12…" at bounding box center [128, 411] width 184 height 665
click at [61, 163] on icon "Dropdown" at bounding box center [63, 167] width 10 height 8
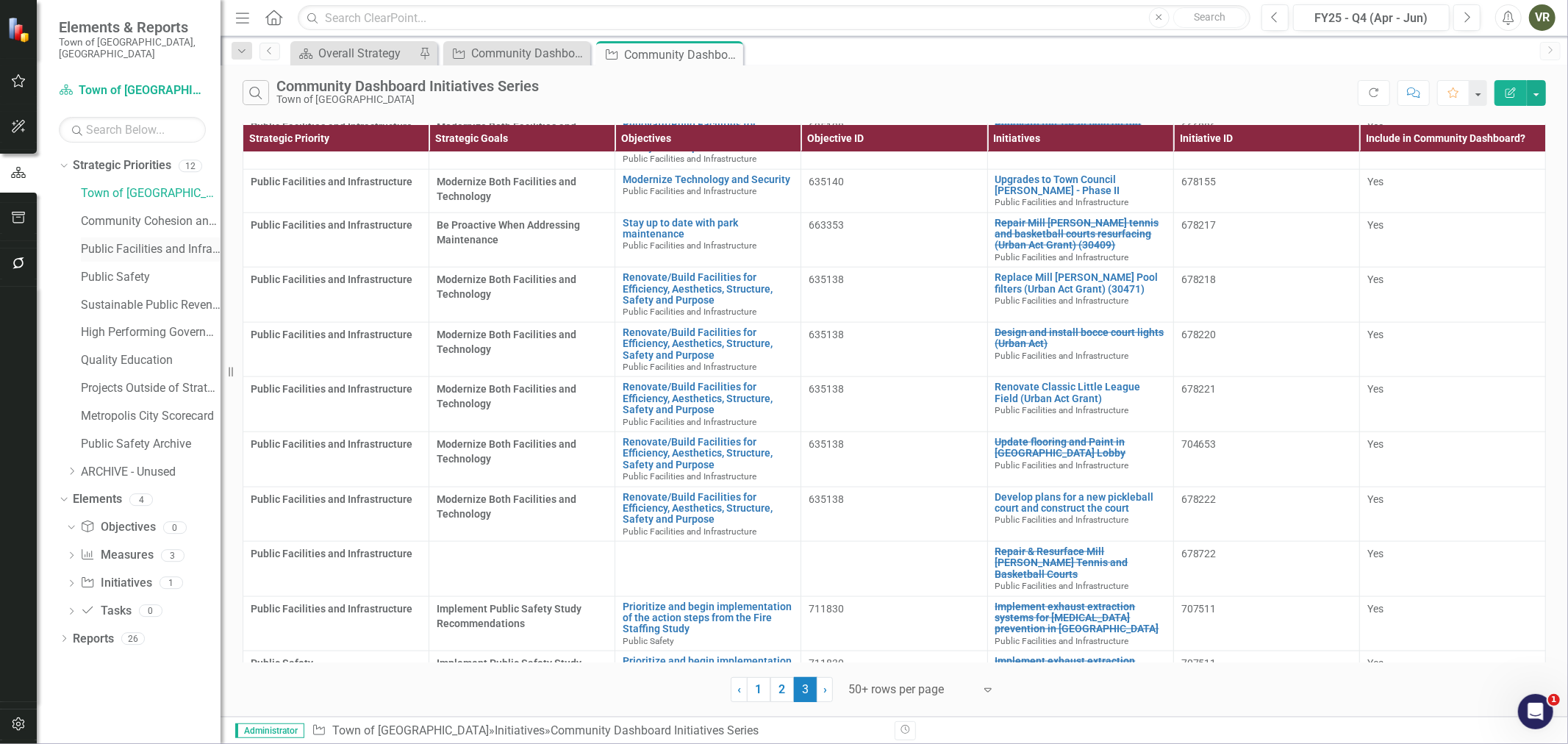
click at [115, 241] on link "Public Facilities and Infrastructure" at bounding box center [150, 249] width 139 height 17
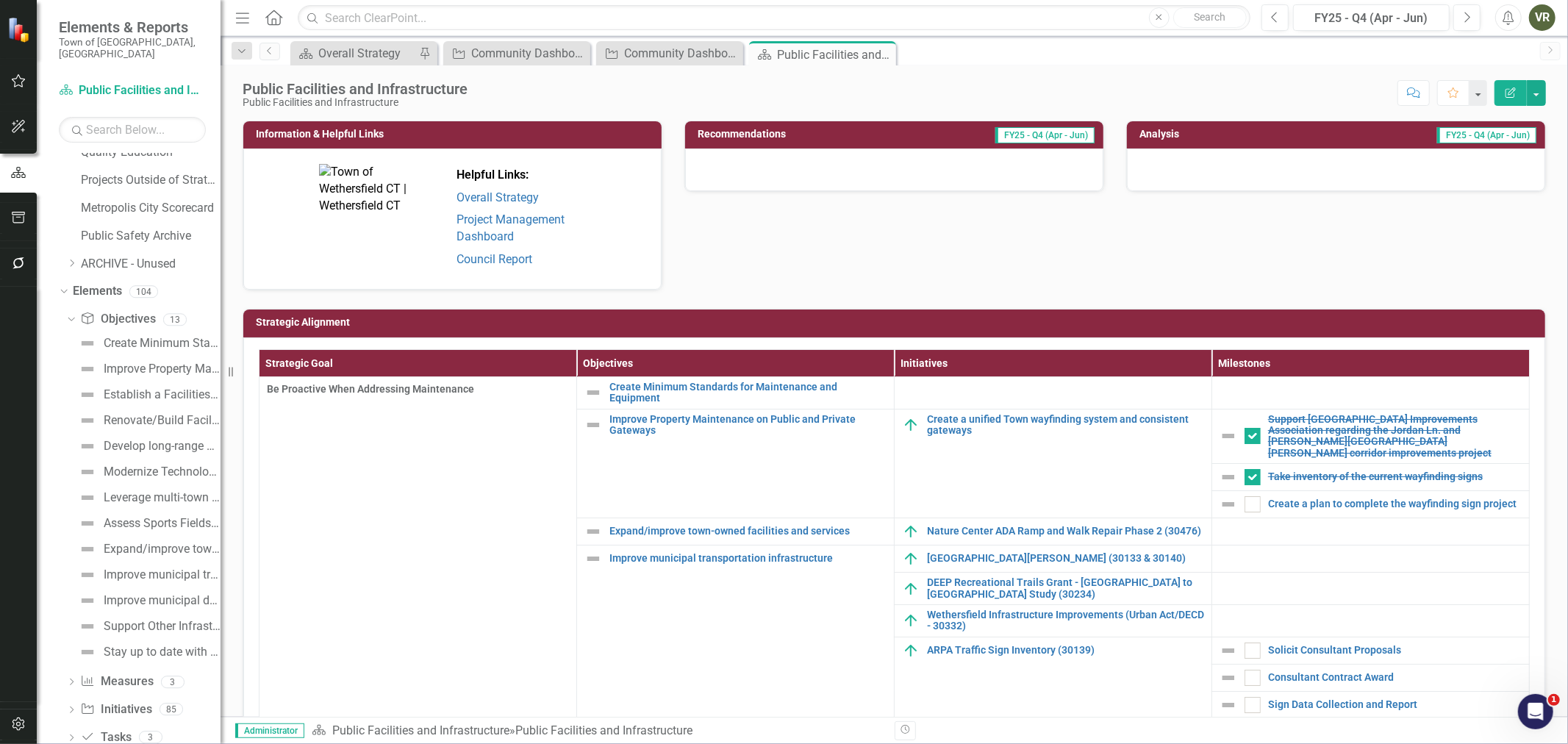
scroll to position [233, 0]
click at [72, 680] on div "Dropdown" at bounding box center [71, 686] width 10 height 12
click at [100, 342] on link "Initiative Initiatives" at bounding box center [115, 350] width 72 height 17
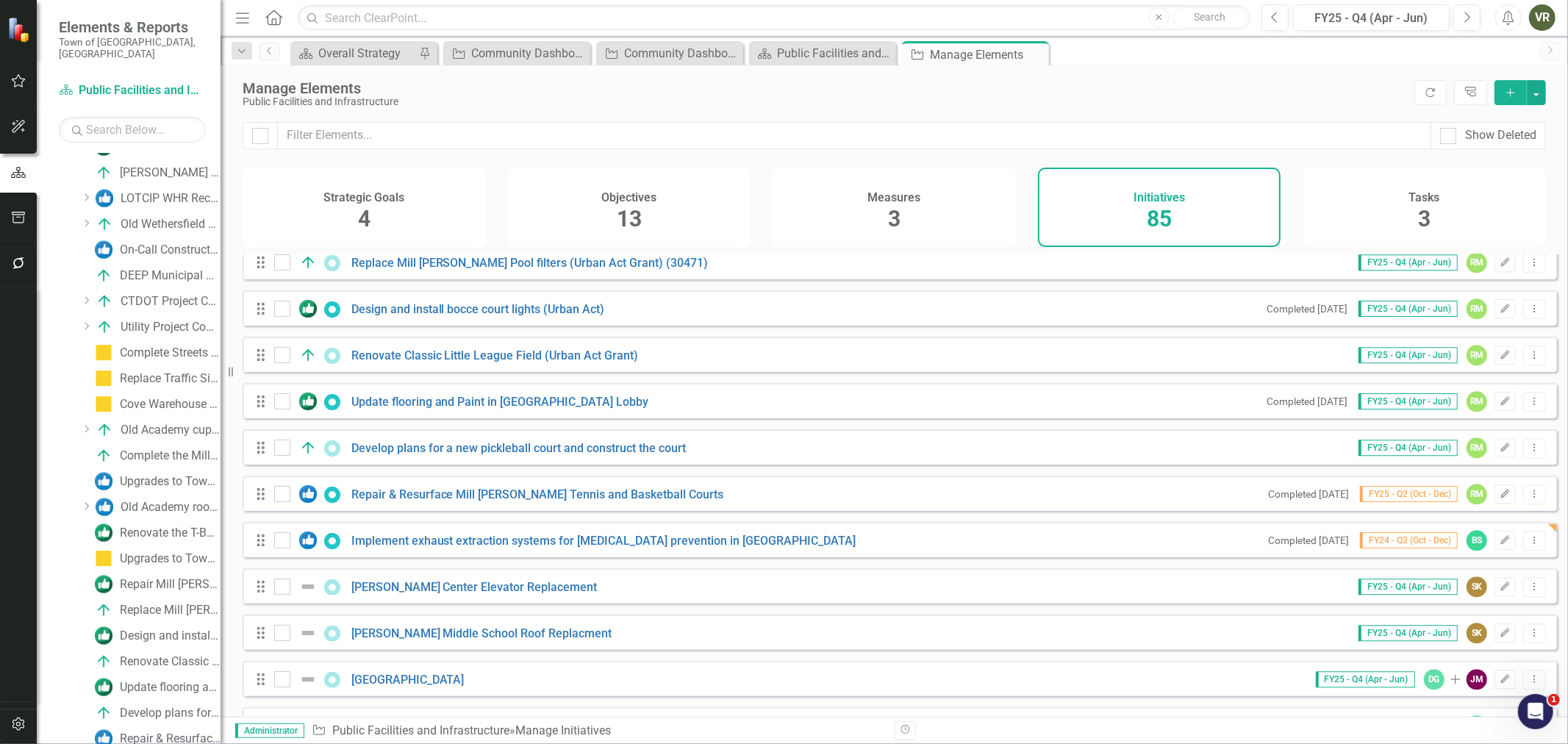
scroll to position [2848, 0]
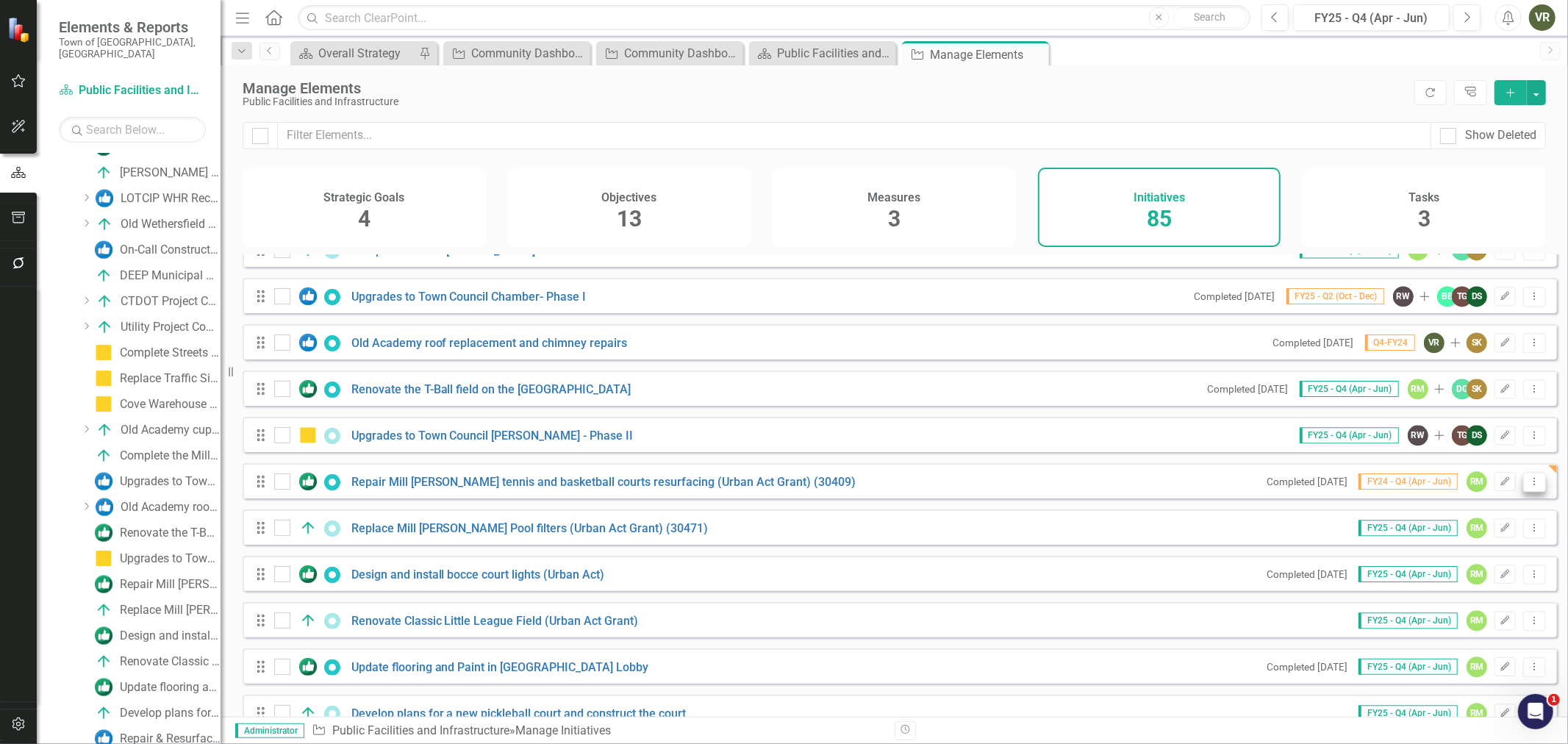
click at [1528, 485] on icon "Dropdown Menu" at bounding box center [1534, 481] width 12 height 9
click at [1487, 590] on link "Trash Delete Initiative" at bounding box center [1469, 596] width 132 height 27
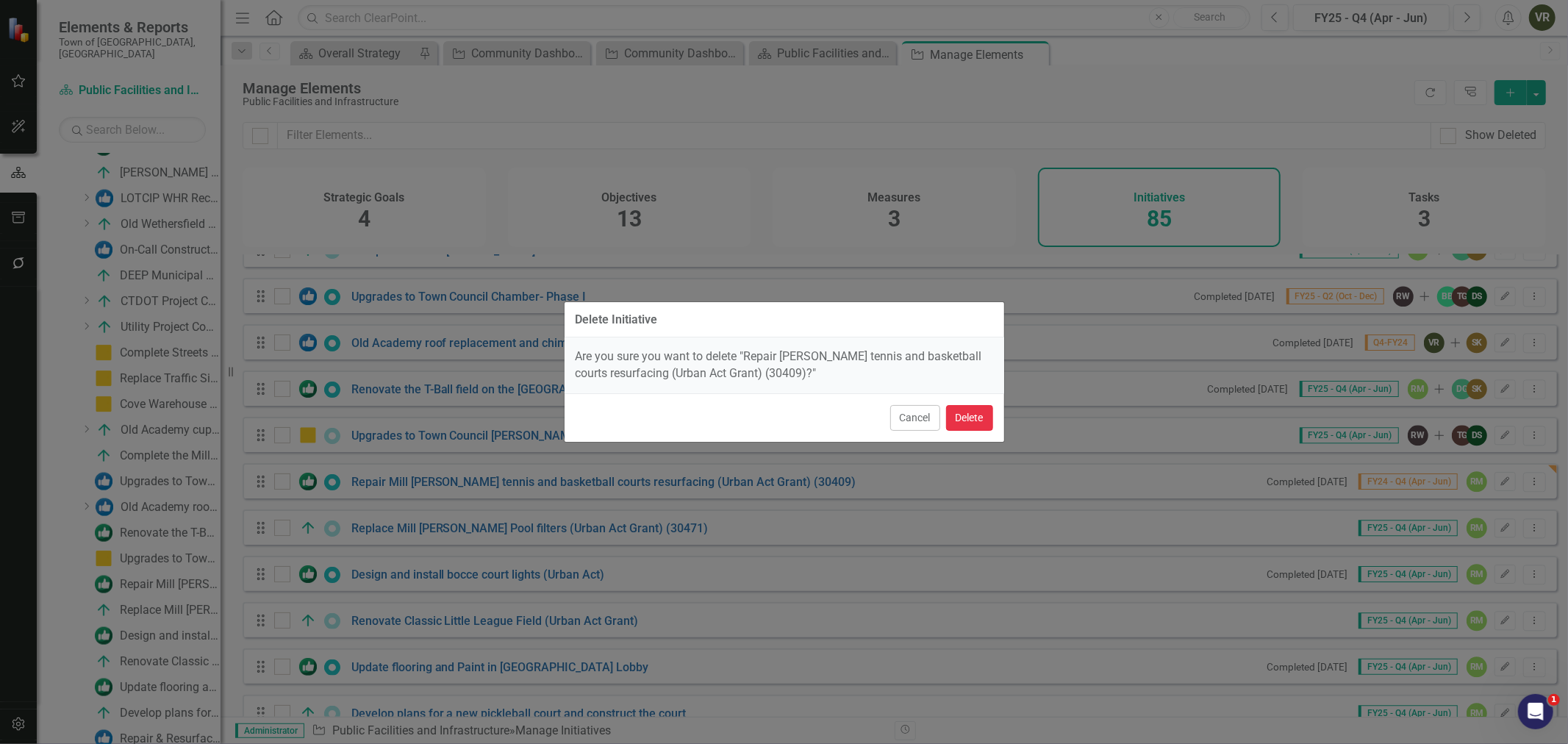
click at [967, 409] on button "Delete" at bounding box center [969, 417] width 47 height 25
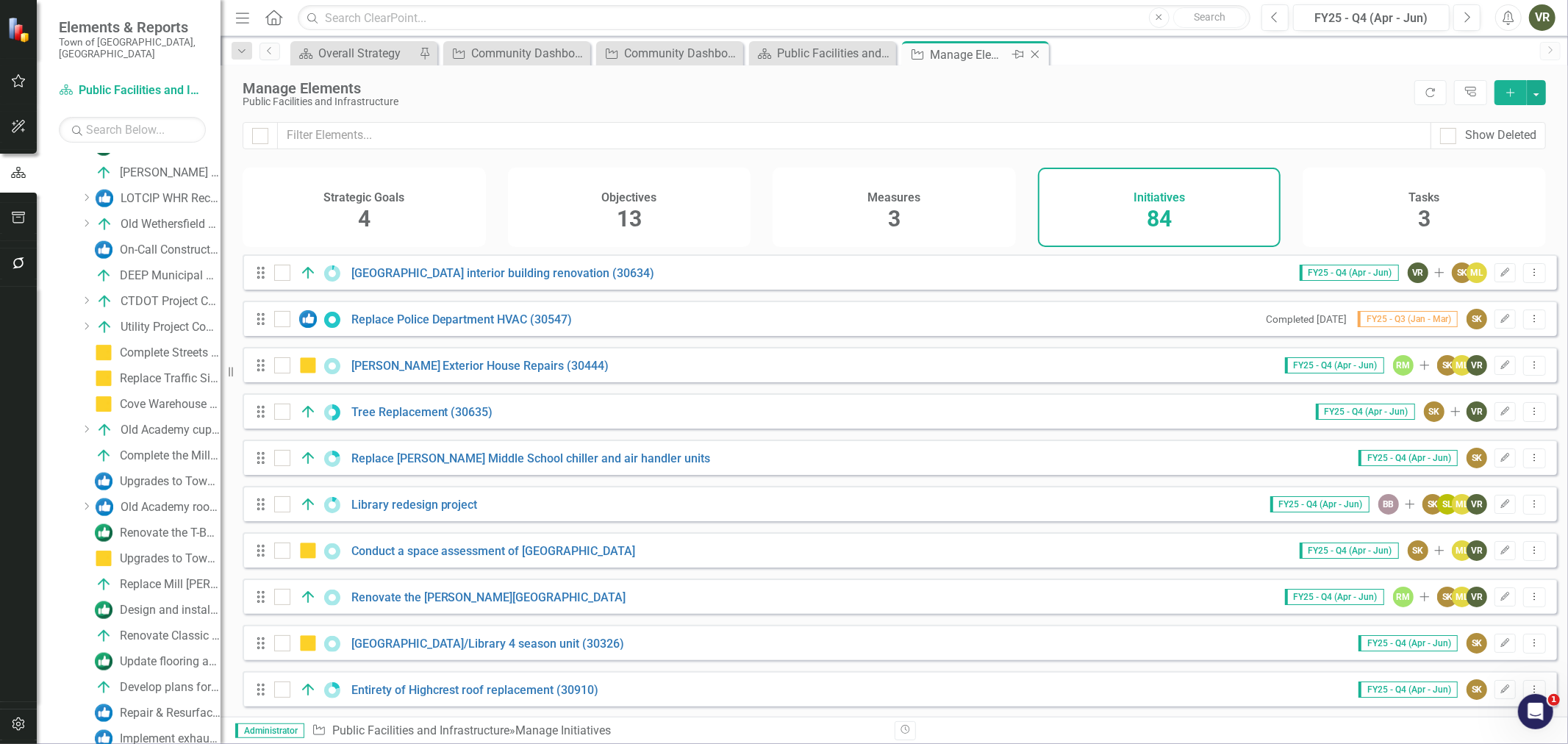
click at [1034, 52] on icon "Close" at bounding box center [1034, 54] width 15 height 12
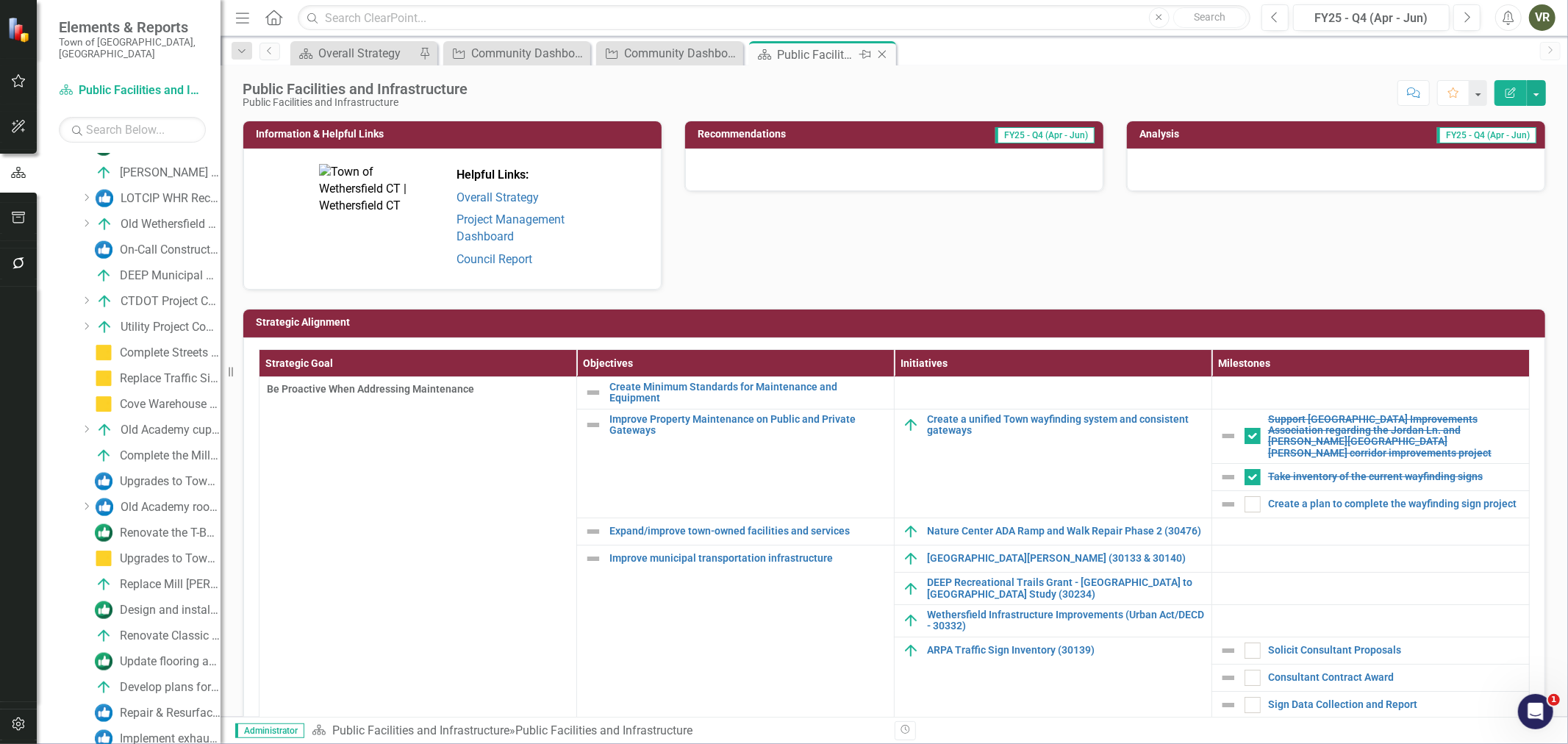
click at [880, 54] on icon at bounding box center [882, 55] width 8 height 8
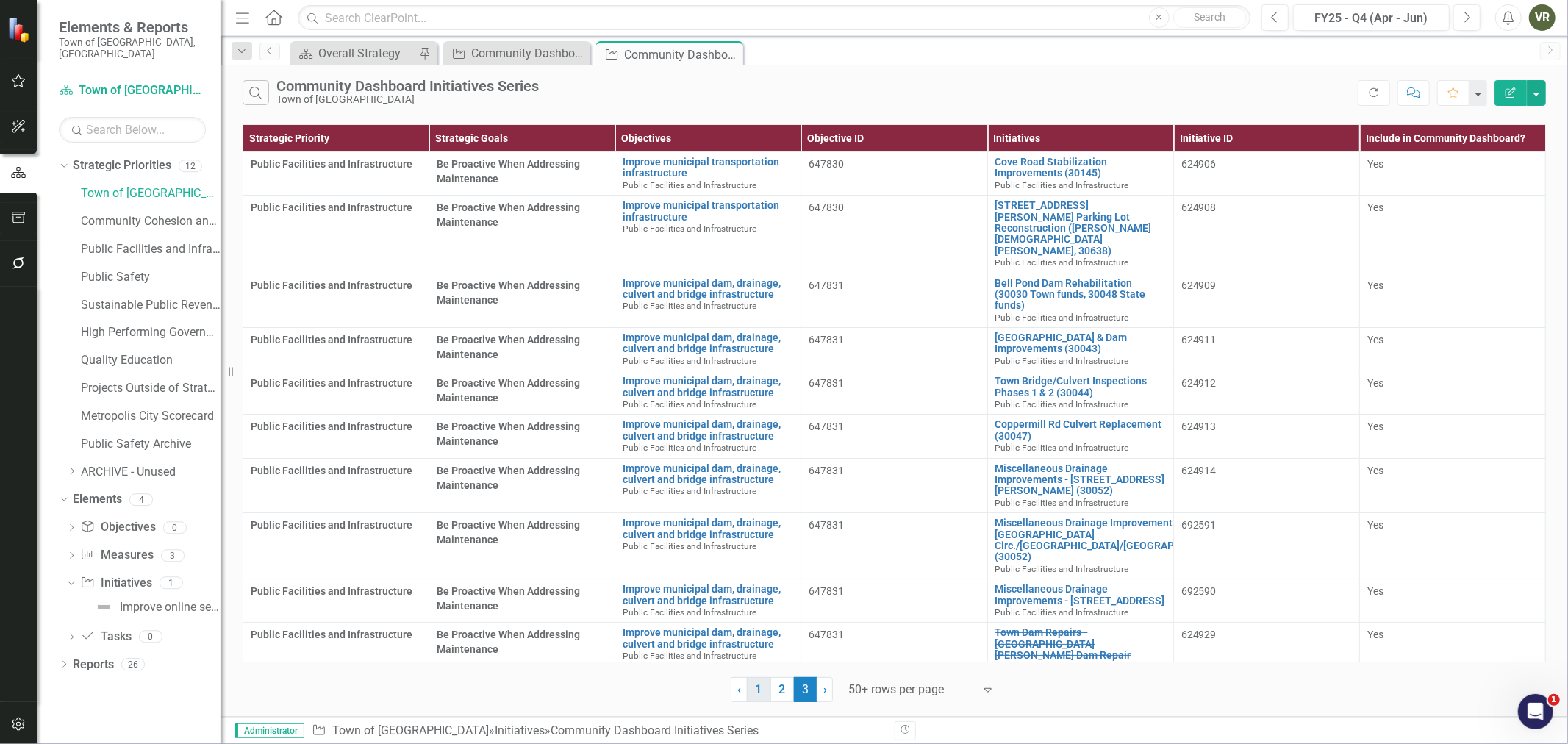
click at [754, 686] on link "1" at bounding box center [759, 689] width 24 height 25
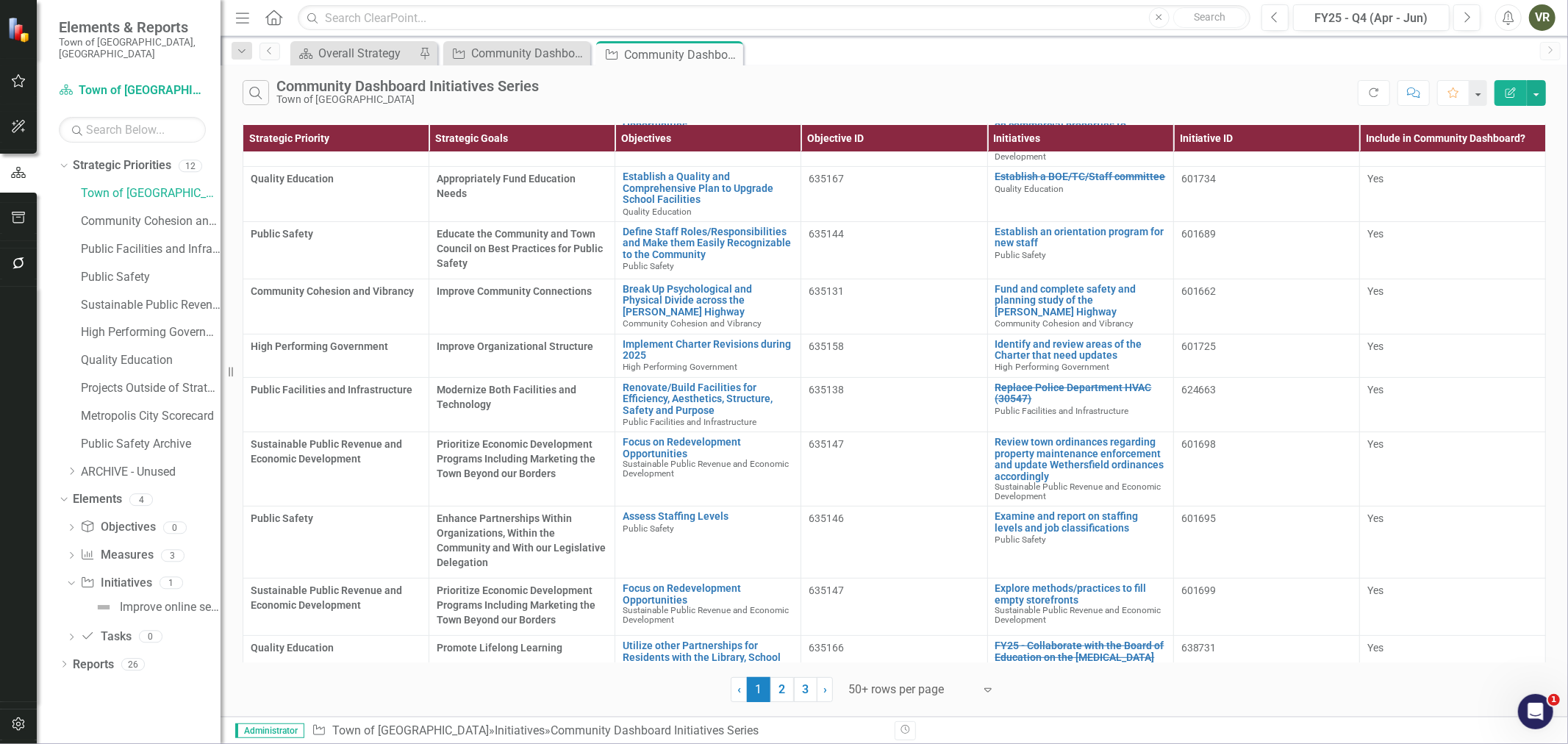
scroll to position [652, 0]
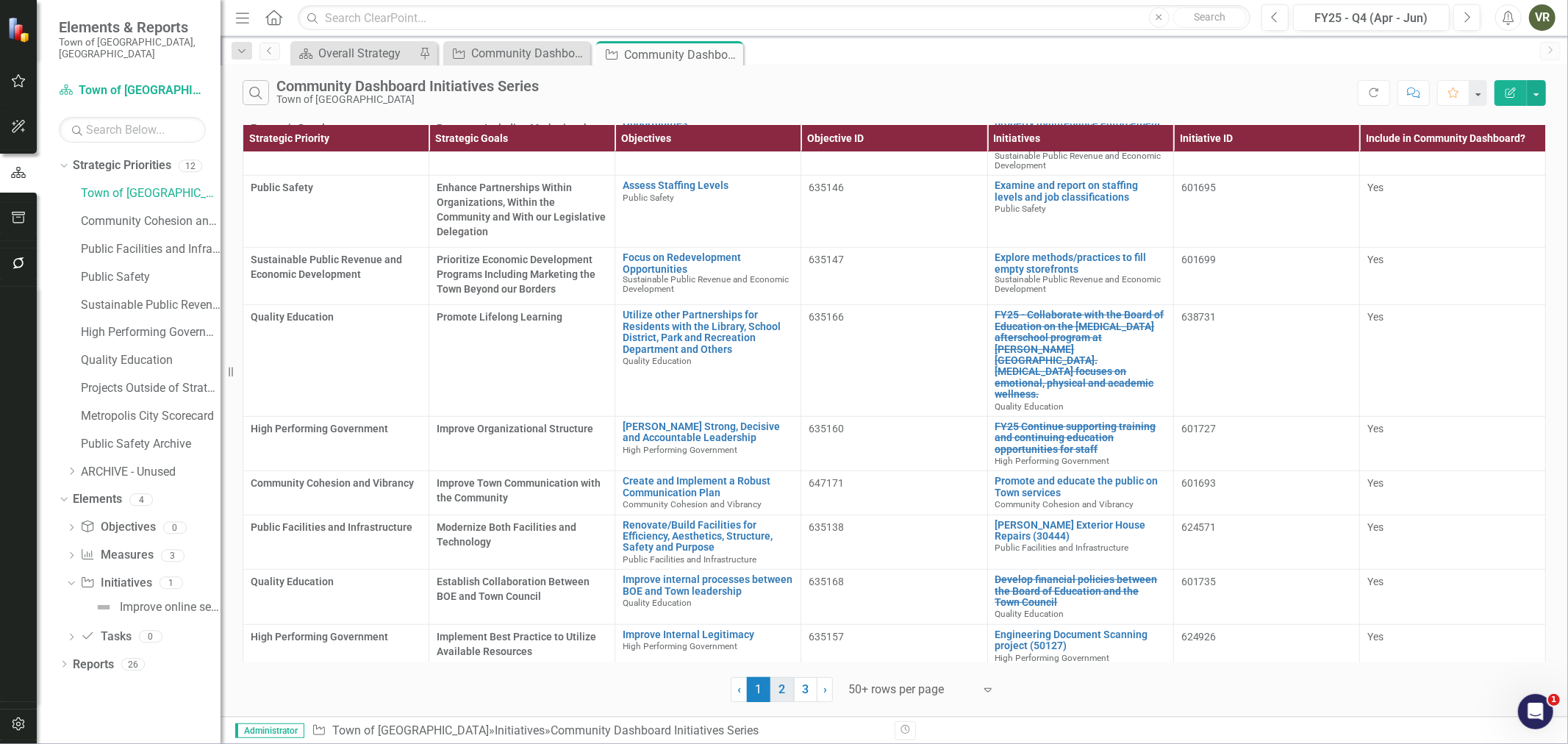
click at [782, 683] on link "2" at bounding box center [782, 689] width 24 height 25
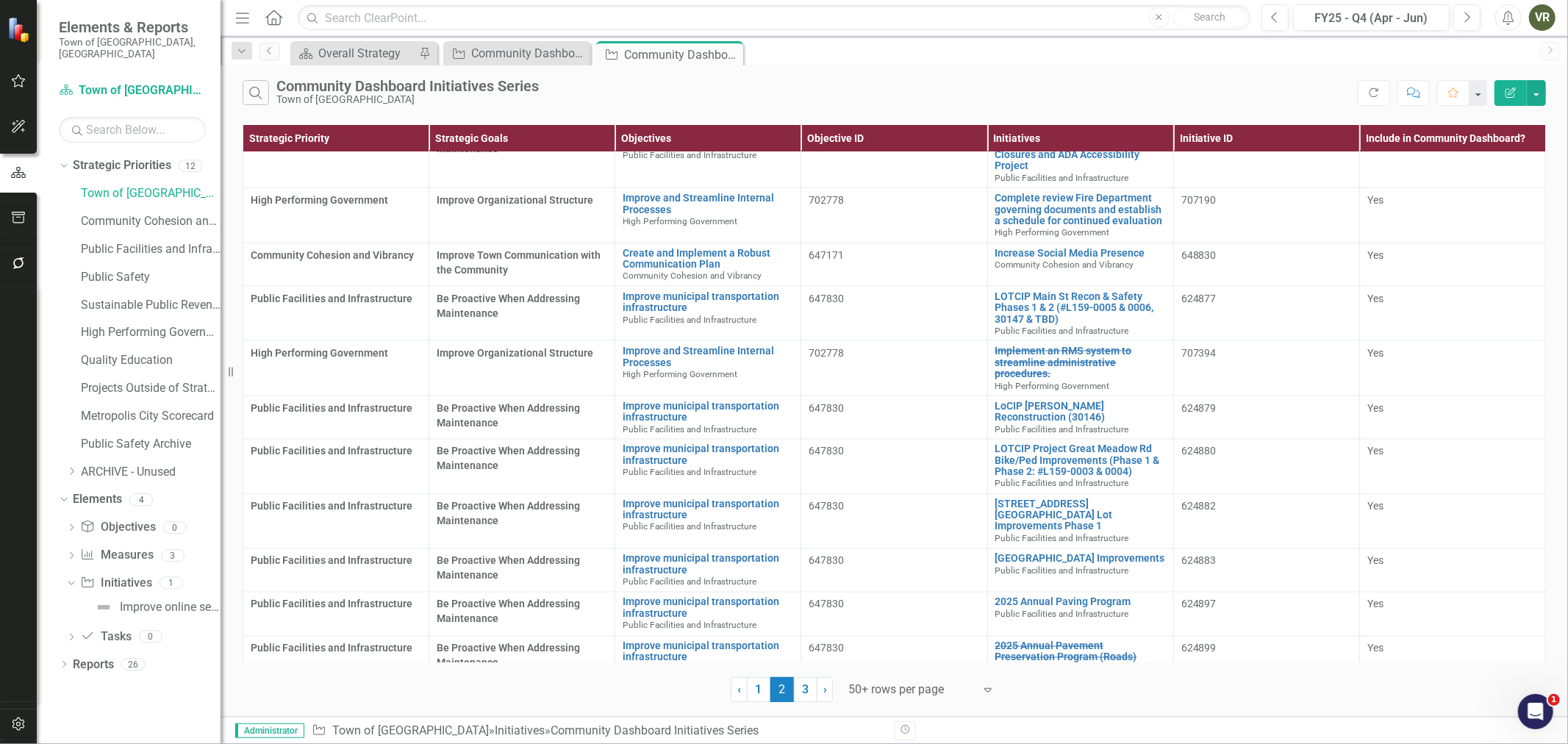
scroll to position [2112, 0]
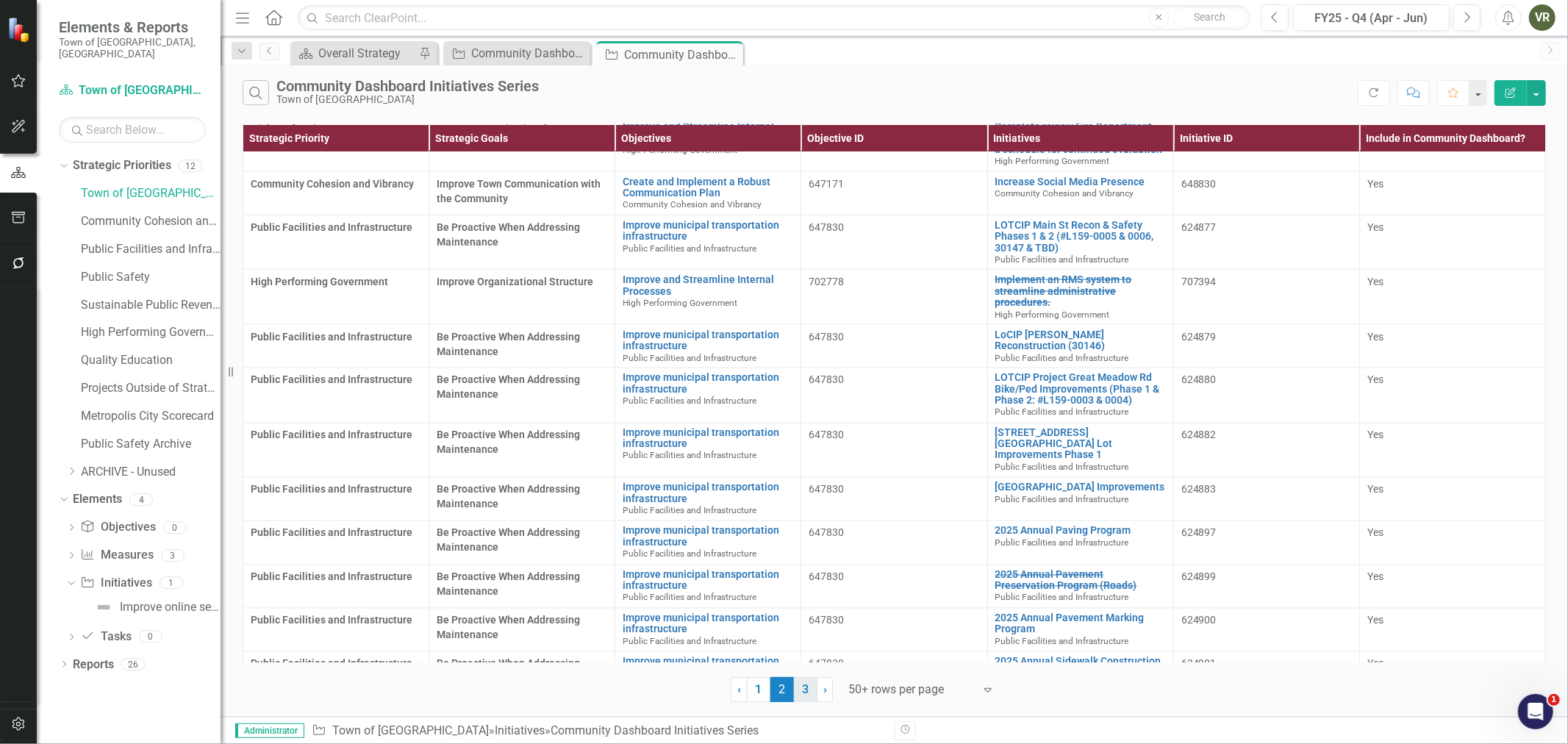
click at [803, 693] on link "3" at bounding box center [806, 689] width 24 height 25
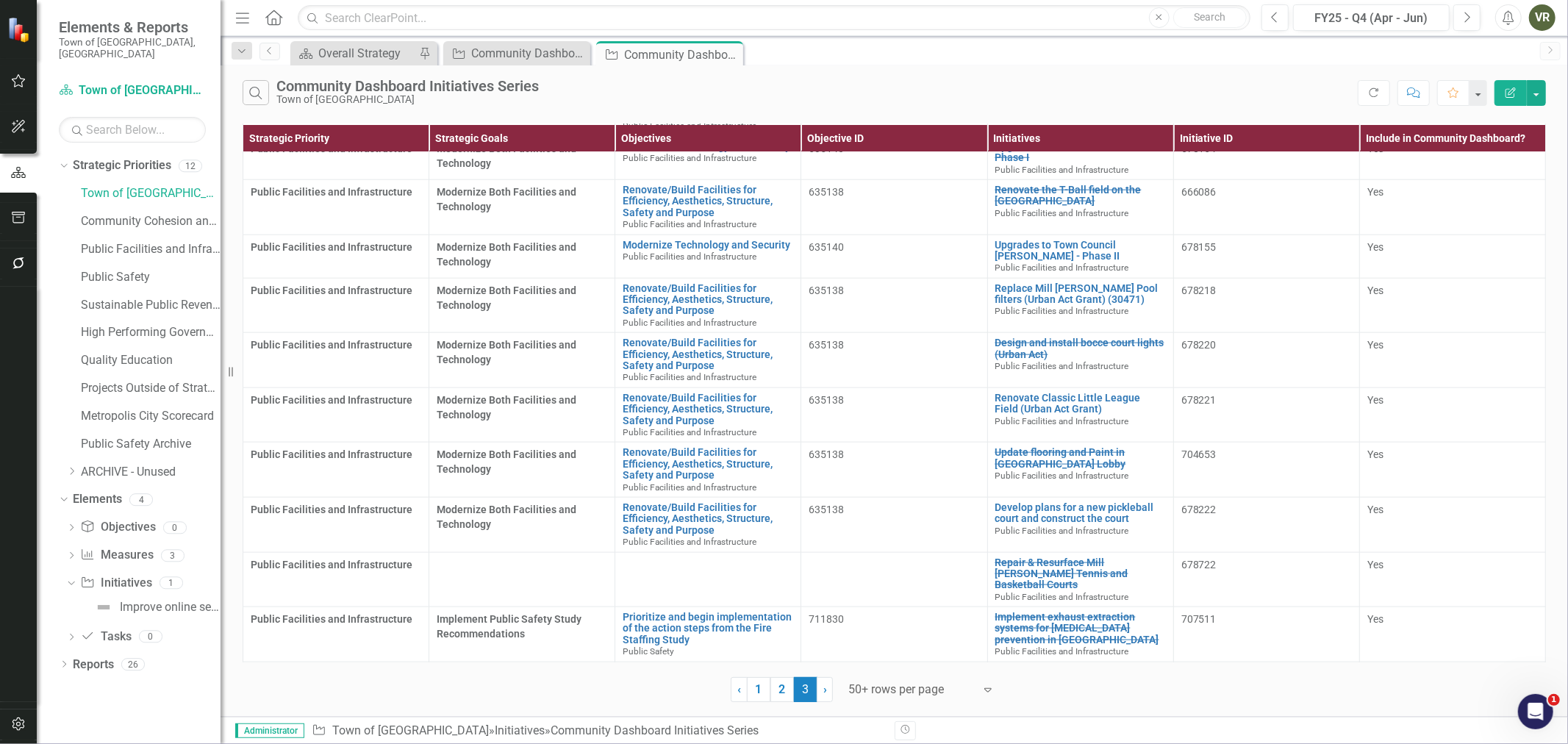
scroll to position [1514, 0]
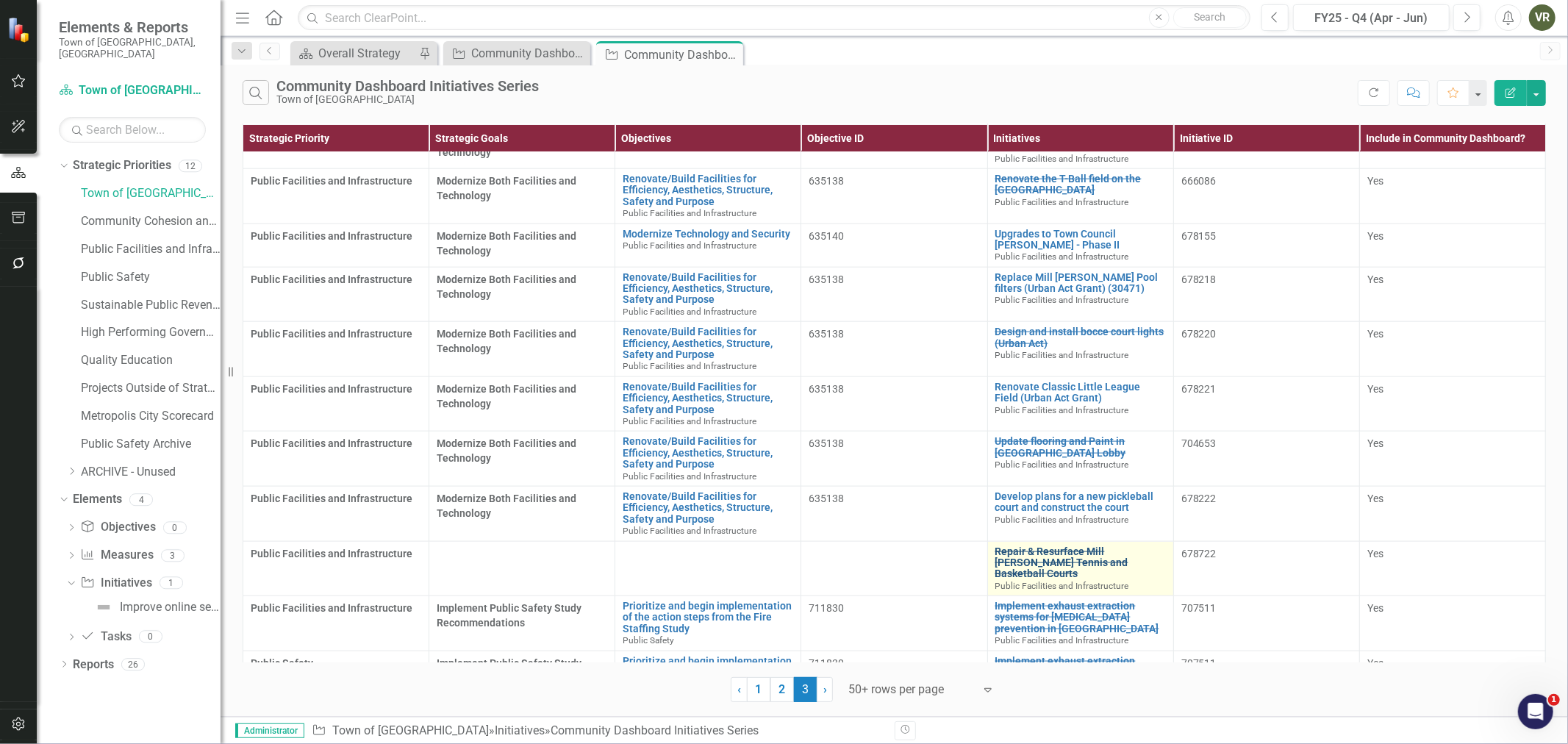
click at [1017, 546] on link "Repair & Resurface Mill Woods Tennis and Basketball Courts" at bounding box center [1080, 563] width 171 height 34
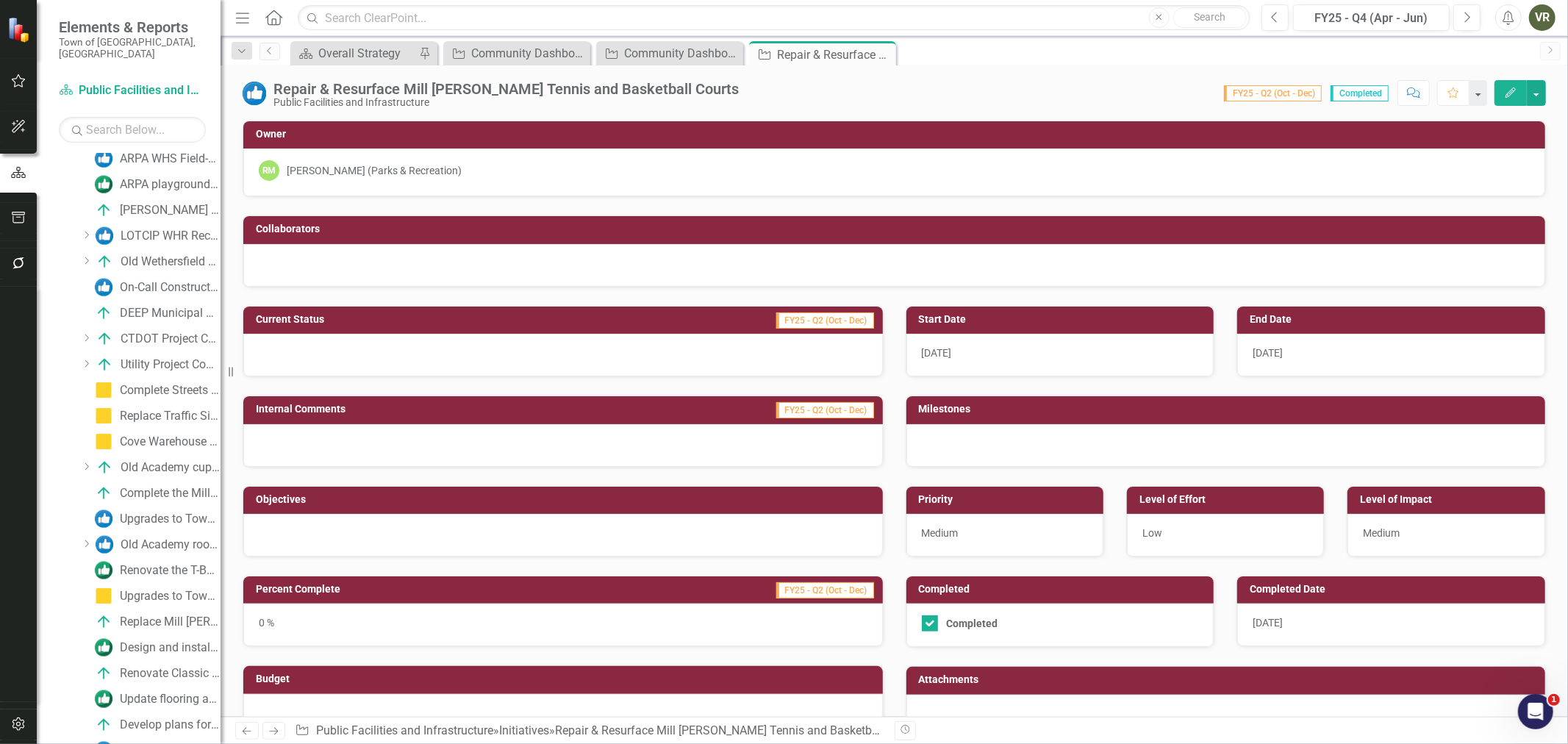
scroll to position [1688, 0]
click at [439, 525] on div at bounding box center [562, 535] width 639 height 42
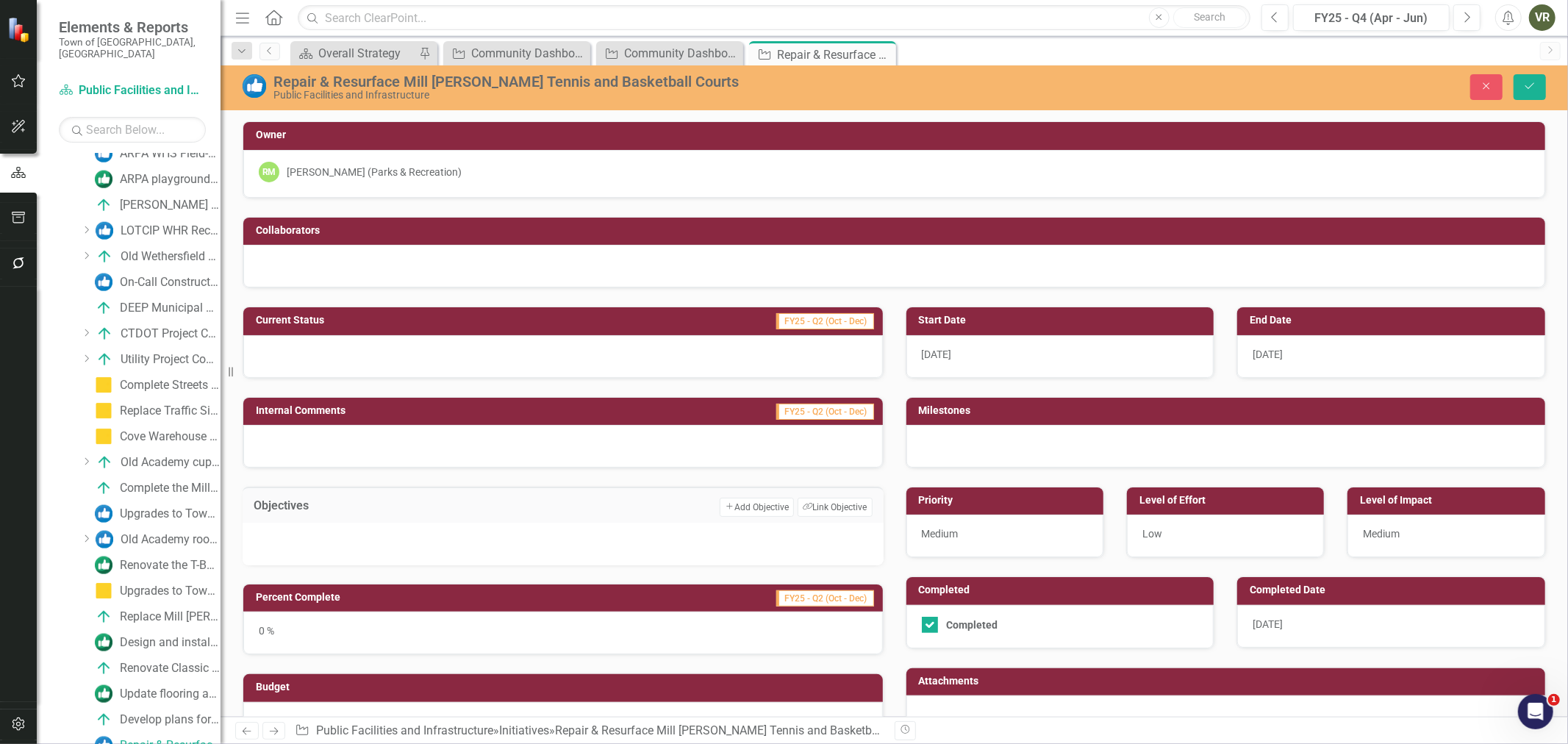
click at [872, 507] on div "Objectives Add Add Objective Link Tag Link Objective" at bounding box center [562, 504] width 641 height 36
click at [853, 509] on button "Link Tag Link Objective" at bounding box center [834, 507] width 74 height 19
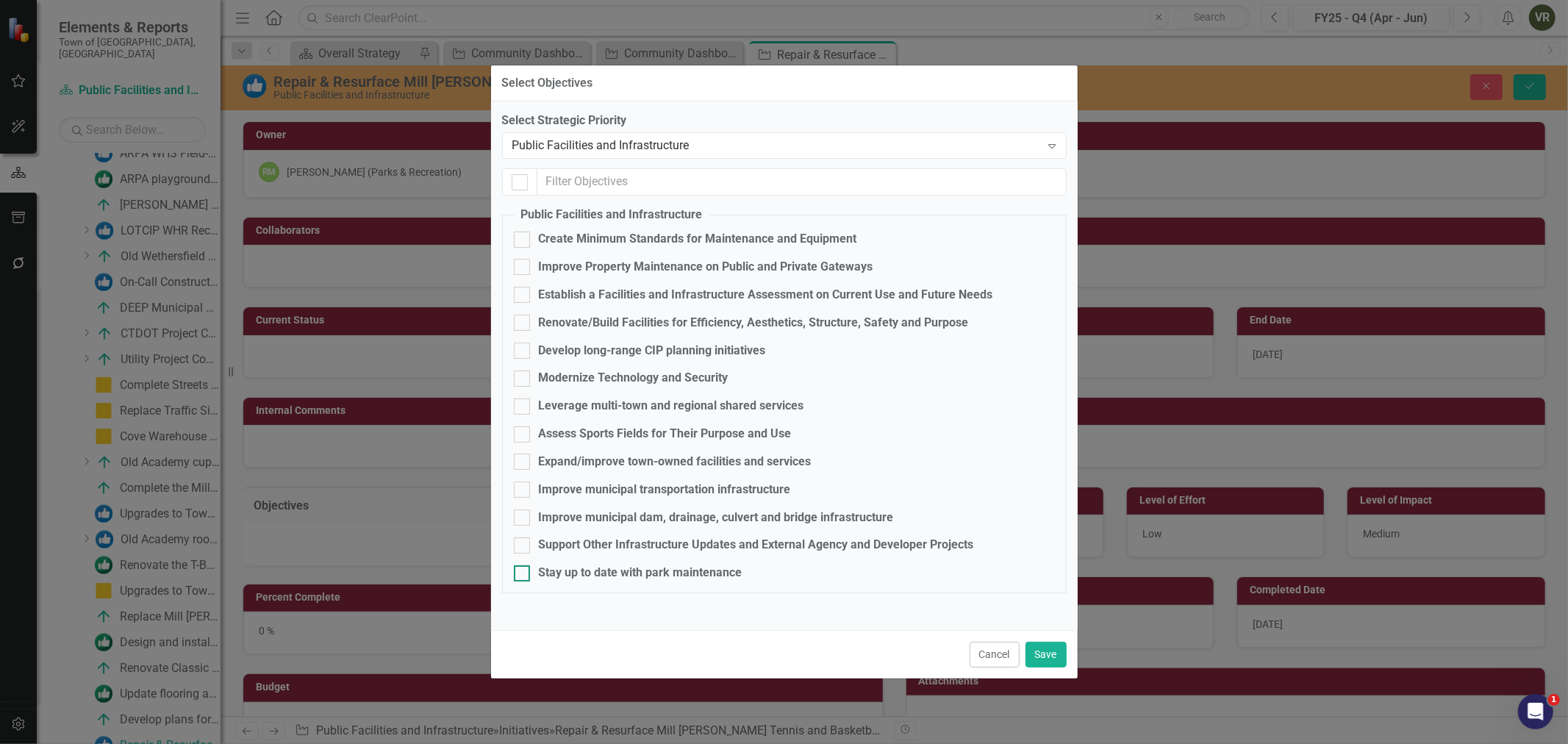
click at [601, 572] on div "Stay up to date with park maintenance" at bounding box center [640, 573] width 204 height 17
click at [523, 572] on input "Stay up to date with park maintenance" at bounding box center [519, 570] width 9 height 9
checkbox input "true"
click at [1039, 651] on button "Save" at bounding box center [1046, 654] width 41 height 25
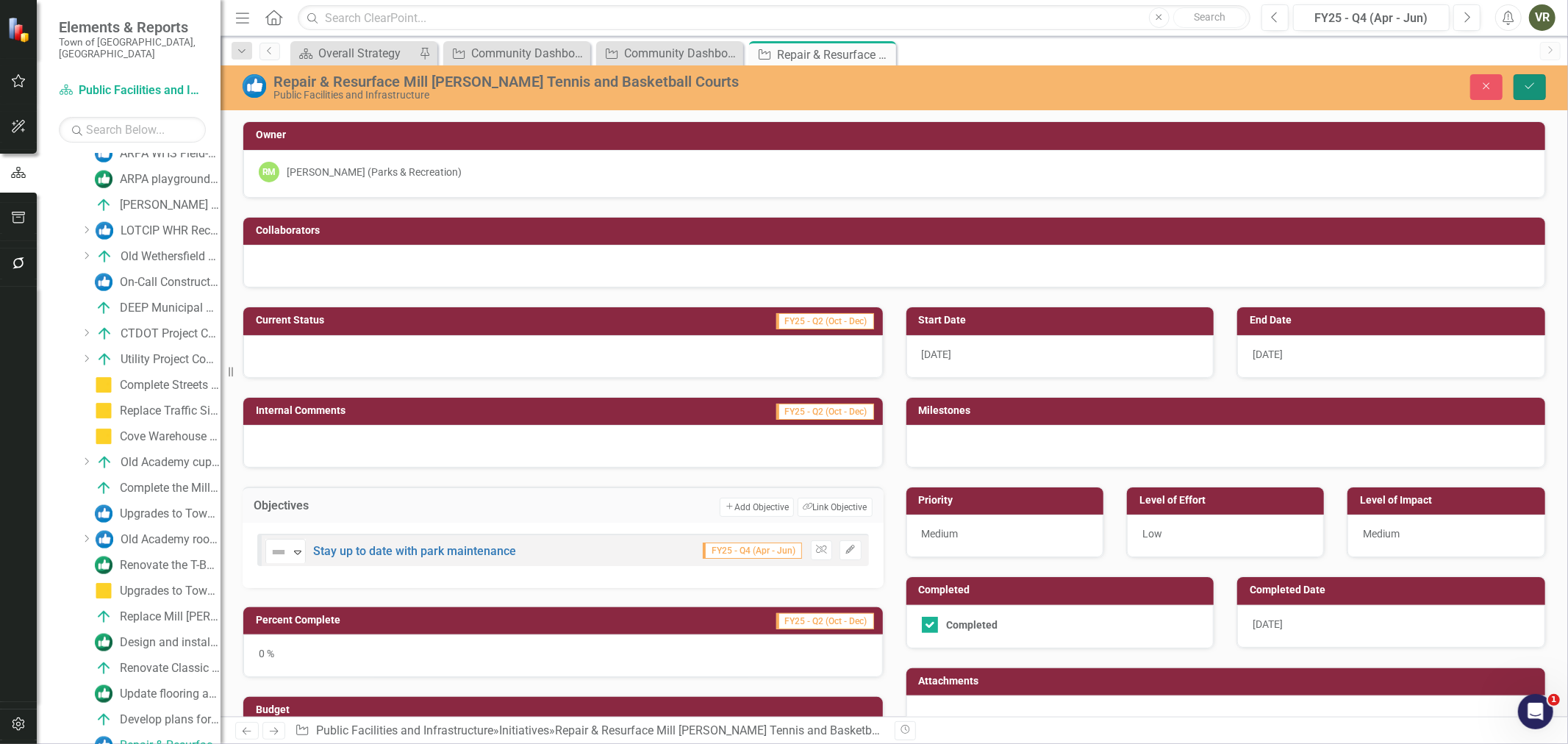
click at [1530, 74] on button "Save" at bounding box center [1530, 86] width 32 height 25
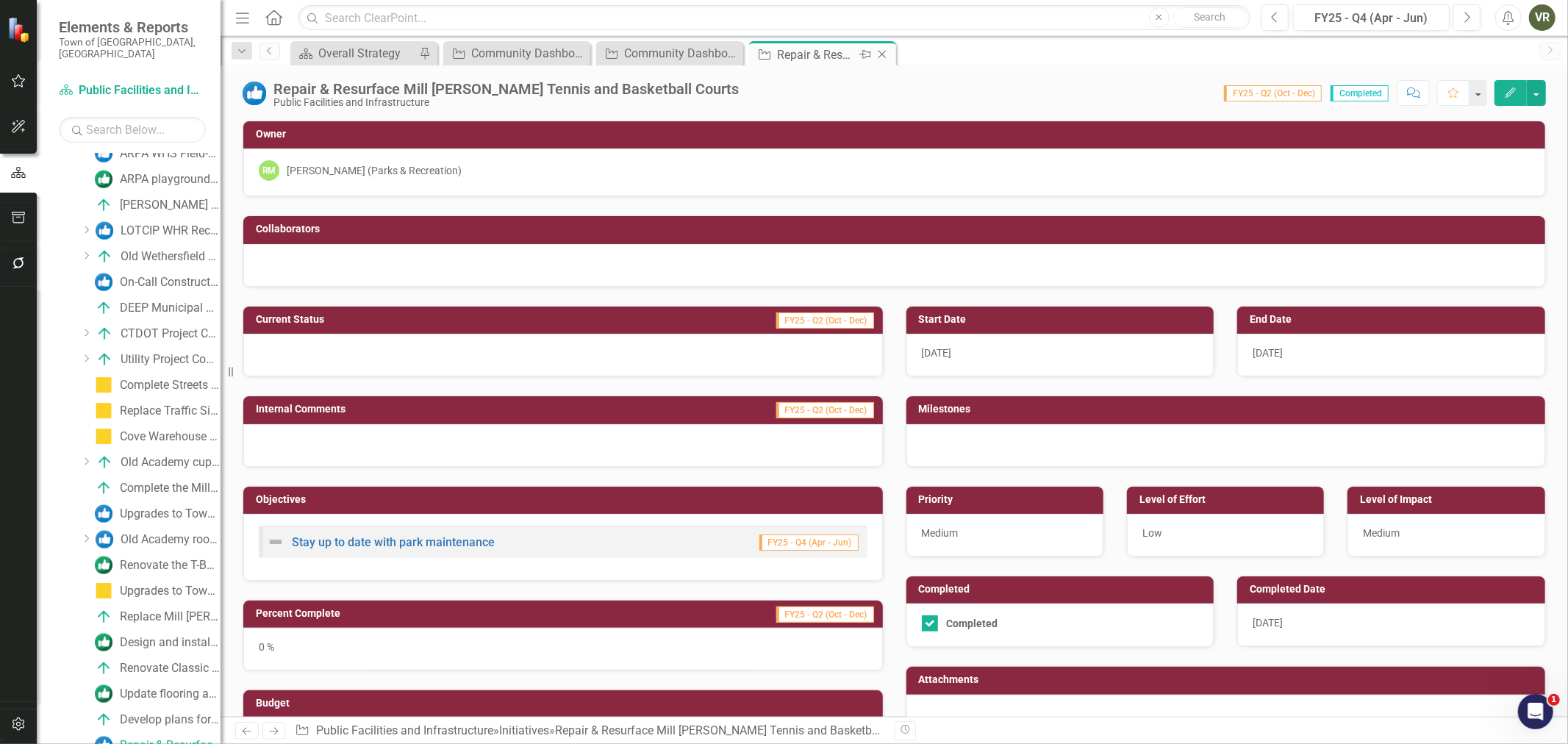
click at [885, 54] on icon "Close" at bounding box center [882, 54] width 15 height 12
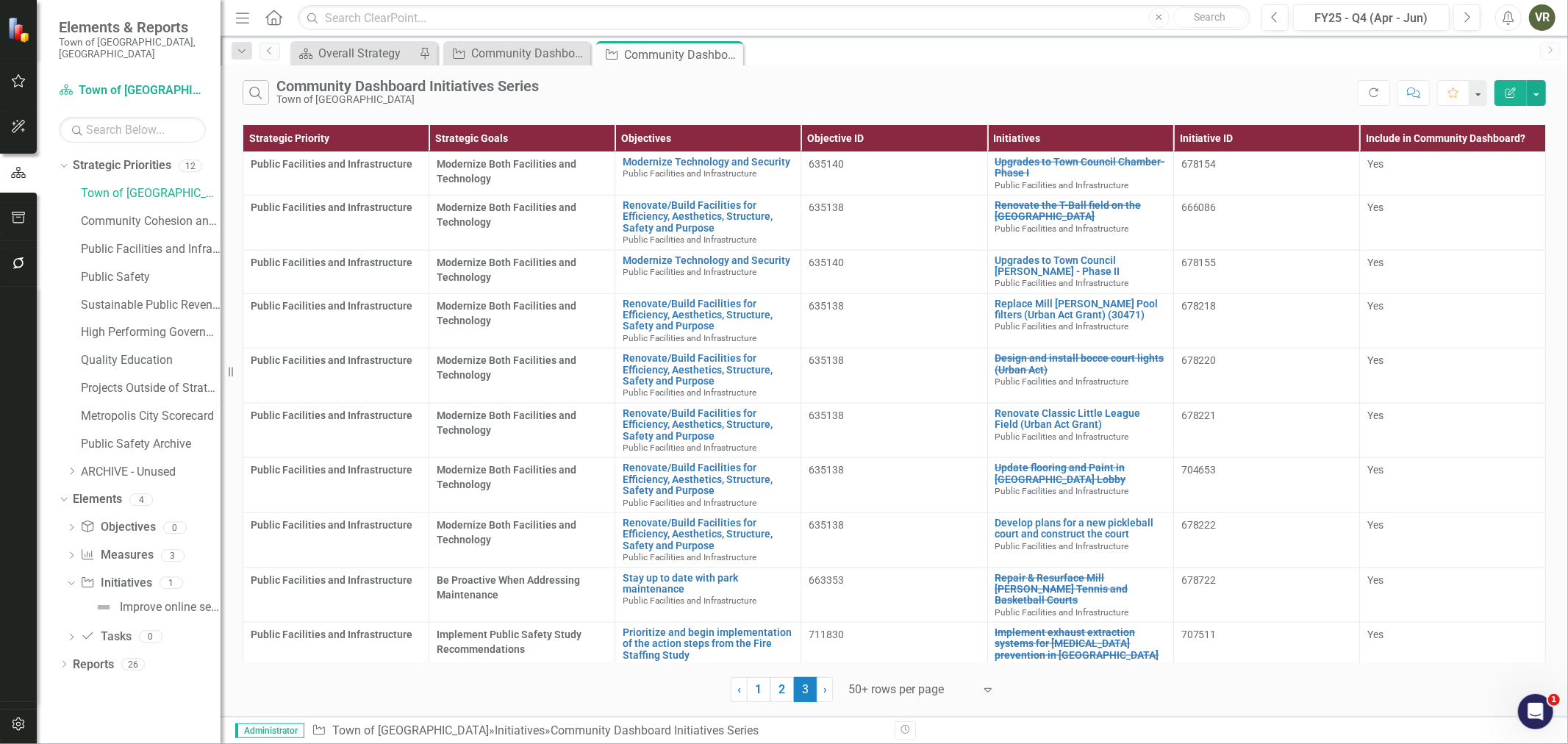
scroll to position [1514, 0]
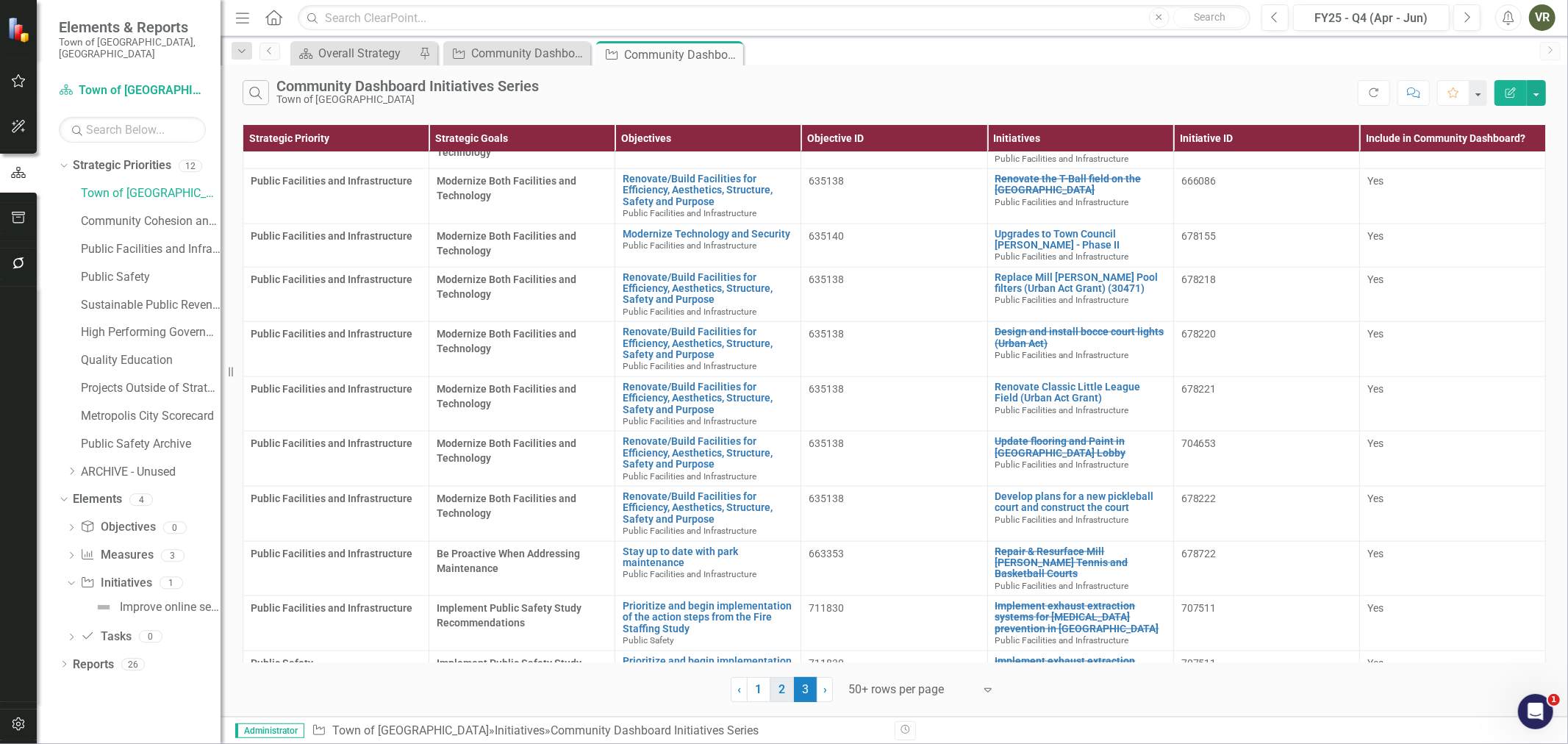
click at [780, 692] on link "2" at bounding box center [782, 689] width 24 height 25
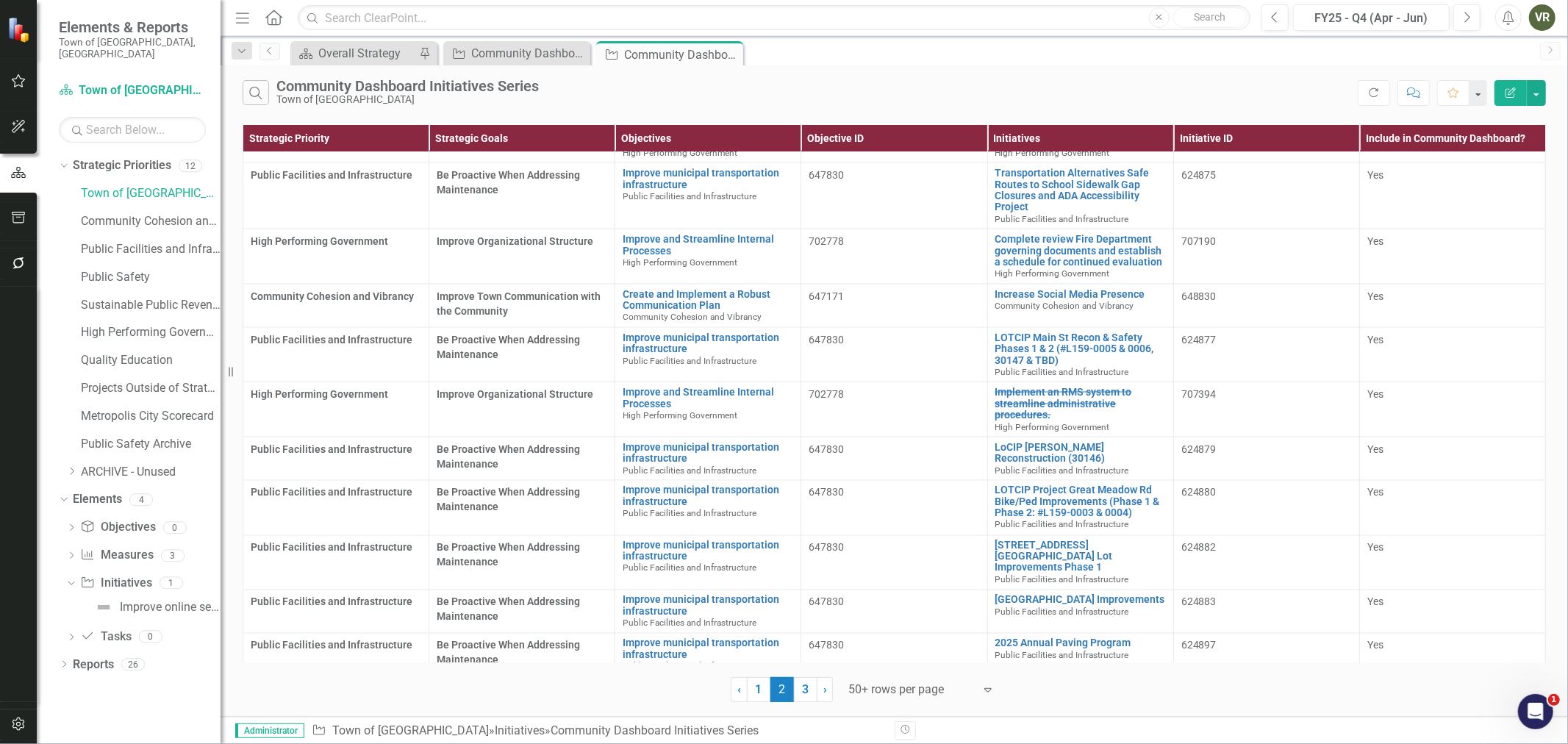
scroll to position [2112, 0]
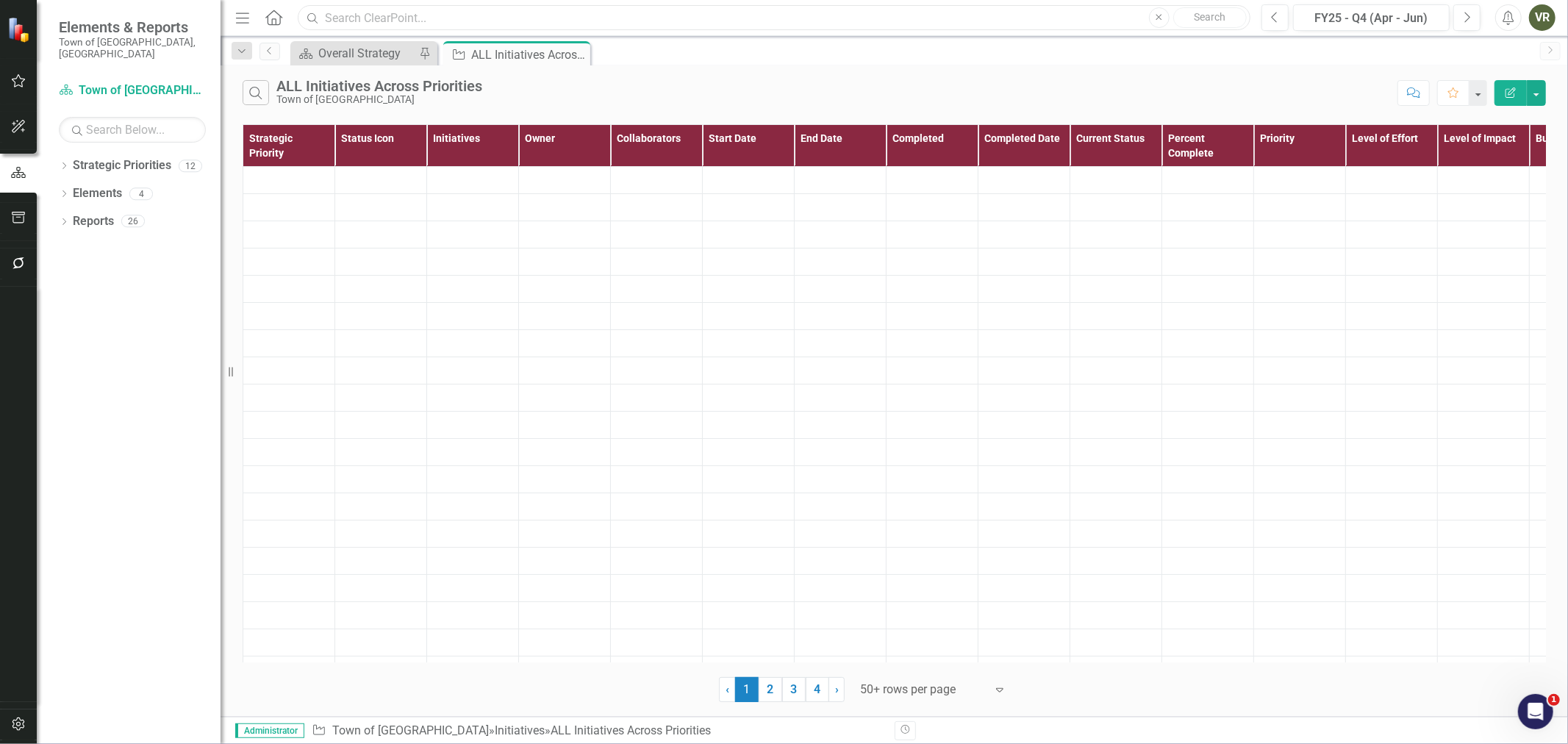
click at [452, 27] on input "text" at bounding box center [774, 18] width 952 height 25
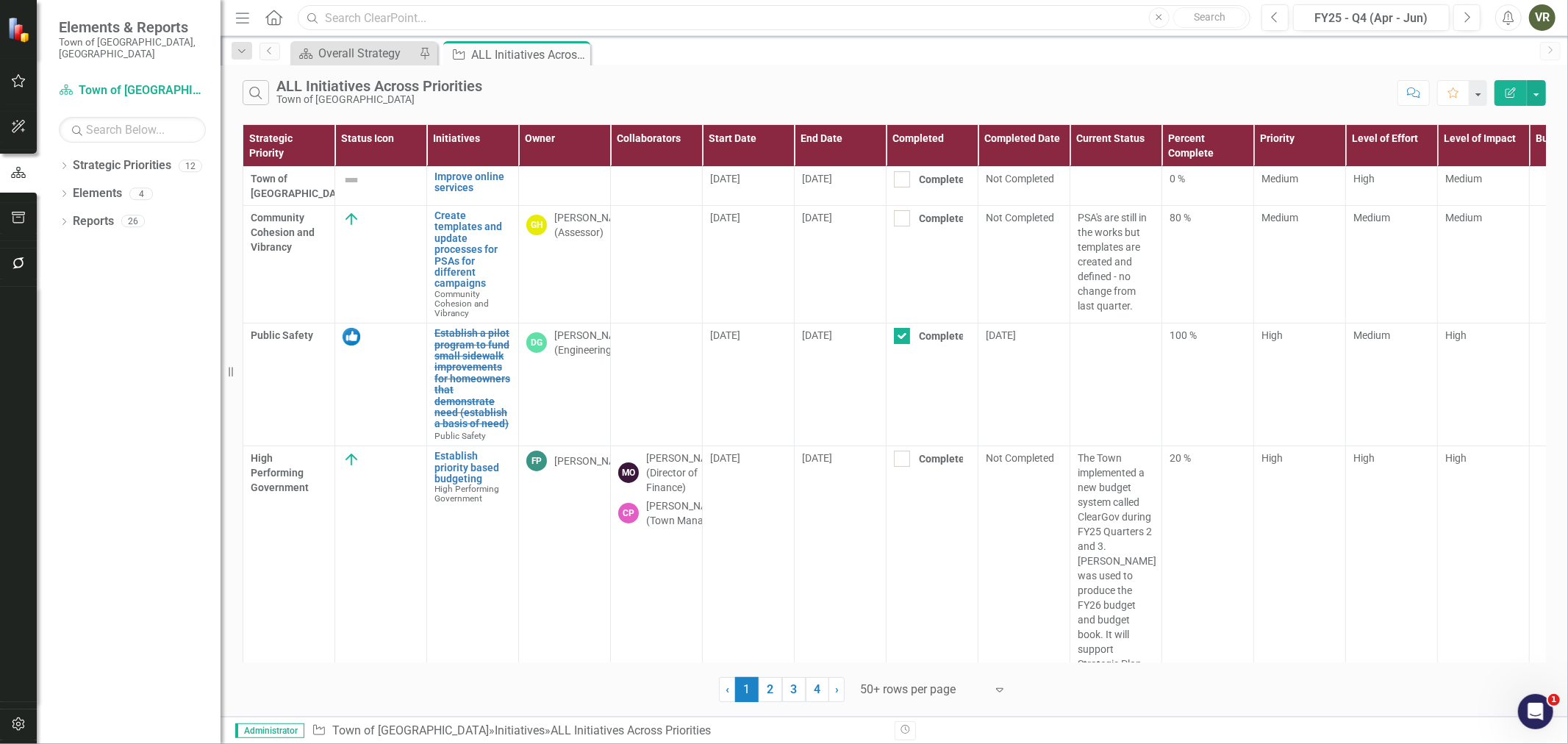
paste input "FY24 & FY25 Annual Residential Sidewalk Repair Assistance Program"
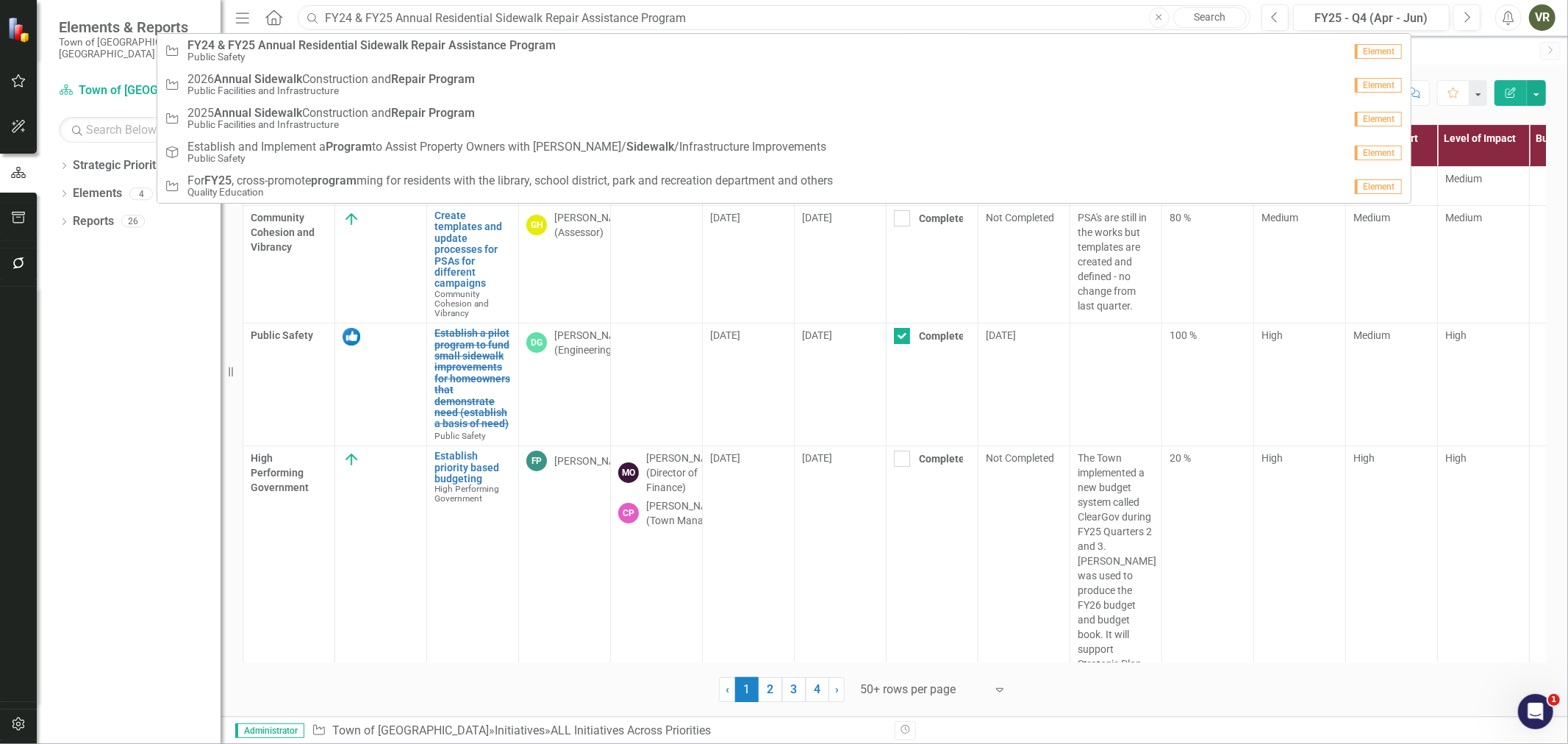
type input "FY24 & FY25 Annual Residential Sidewalk Repair Assistance Program"
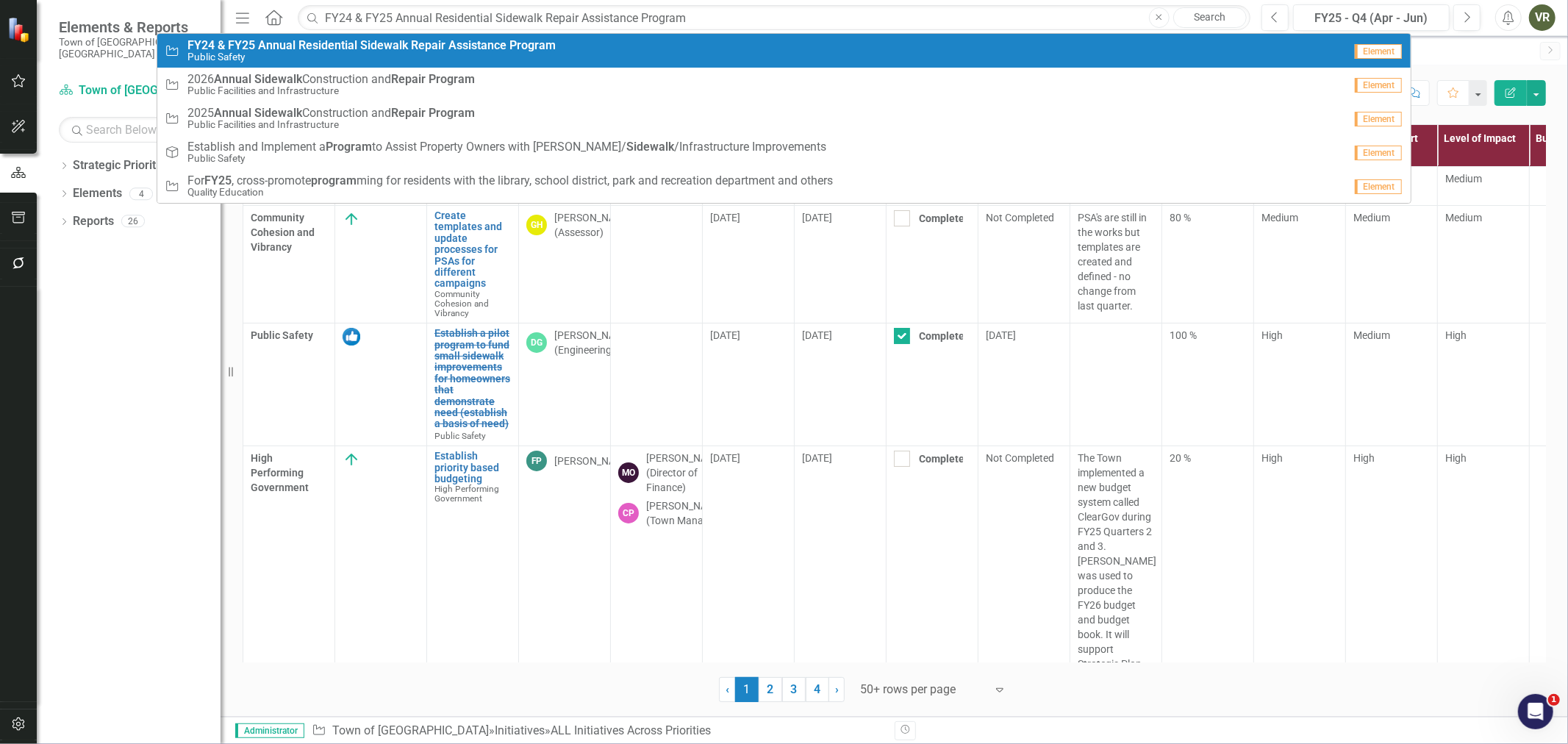
click at [526, 48] on strong "Program" at bounding box center [532, 45] width 46 height 14
